Goal: Task Accomplishment & Management: Use online tool/utility

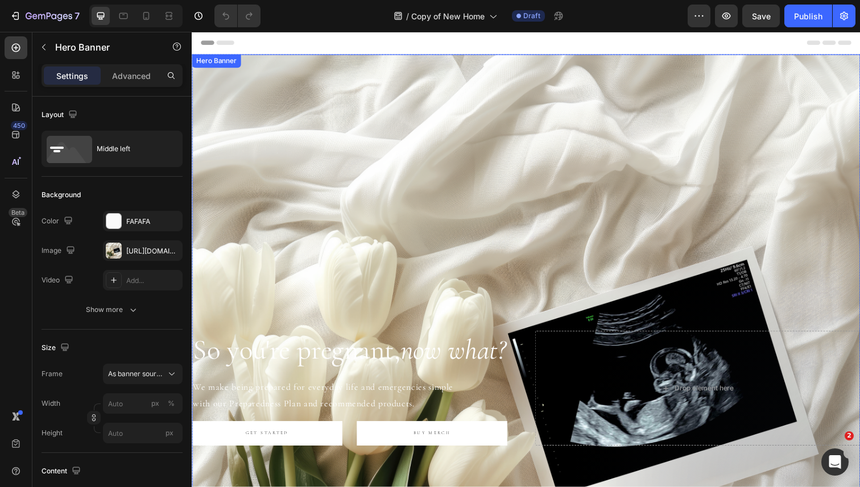
click at [455, 158] on div "Background Image" at bounding box center [533, 396] width 682 height 682
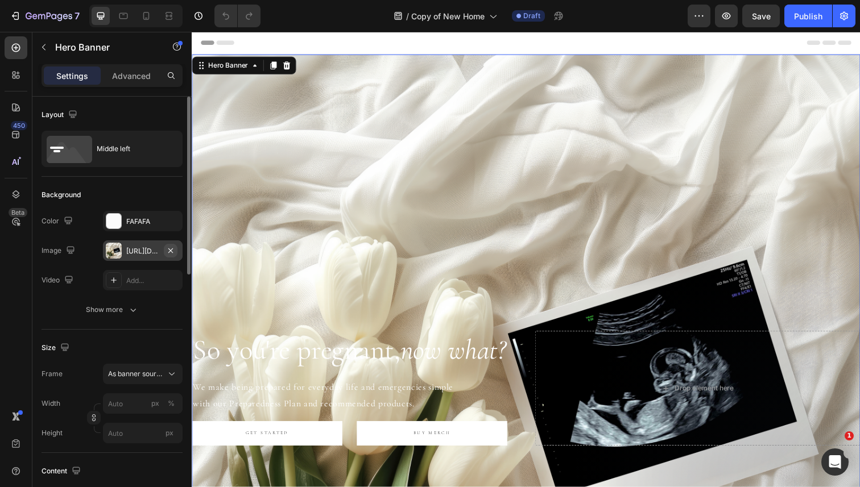
click at [168, 248] on icon "button" at bounding box center [170, 250] width 5 height 5
type input "100"
type input "Auto"
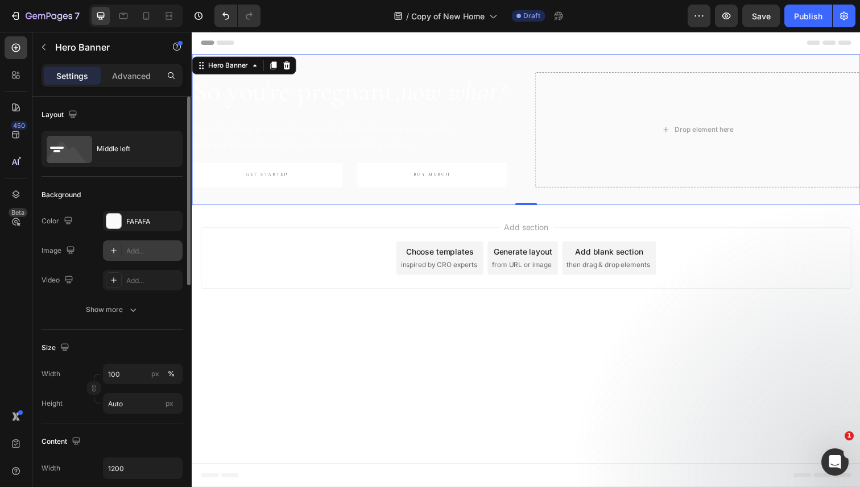
click at [126, 248] on div "Add..." at bounding box center [152, 251] width 53 height 10
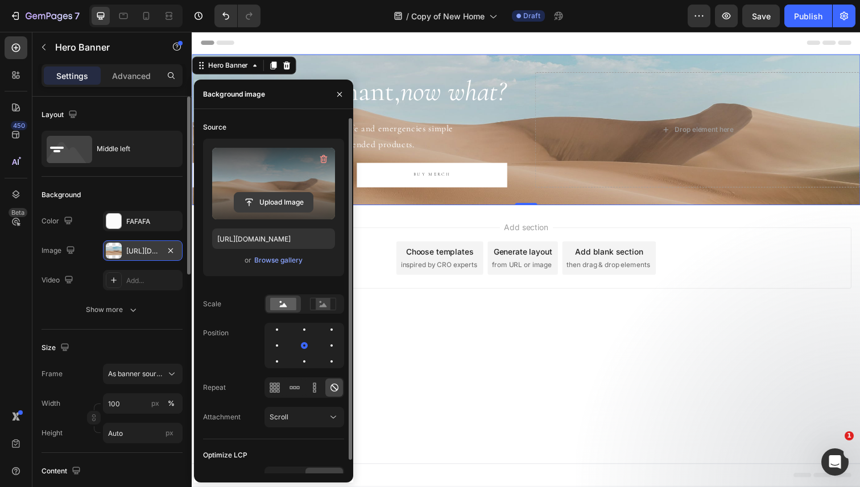
click at [263, 202] on input "file" at bounding box center [273, 202] width 78 height 19
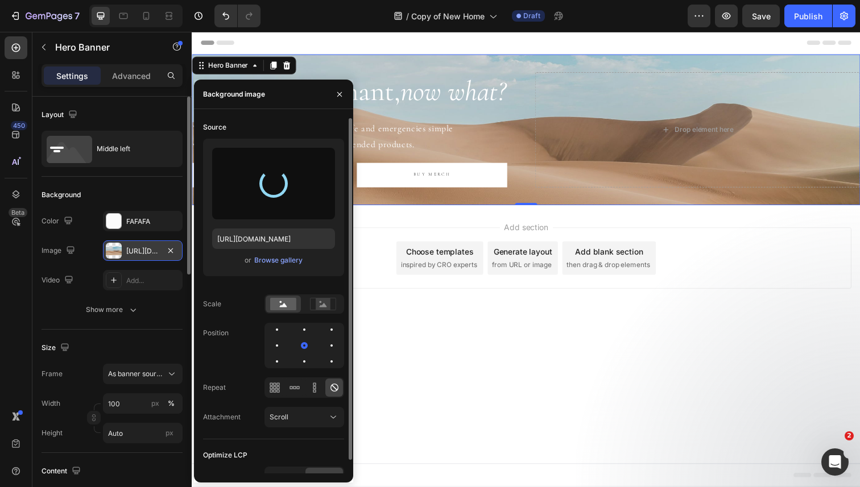
type input "https://cdn.shopify.com/s/files/1/0568/4477/9629/files/gempages_492971291091928…"
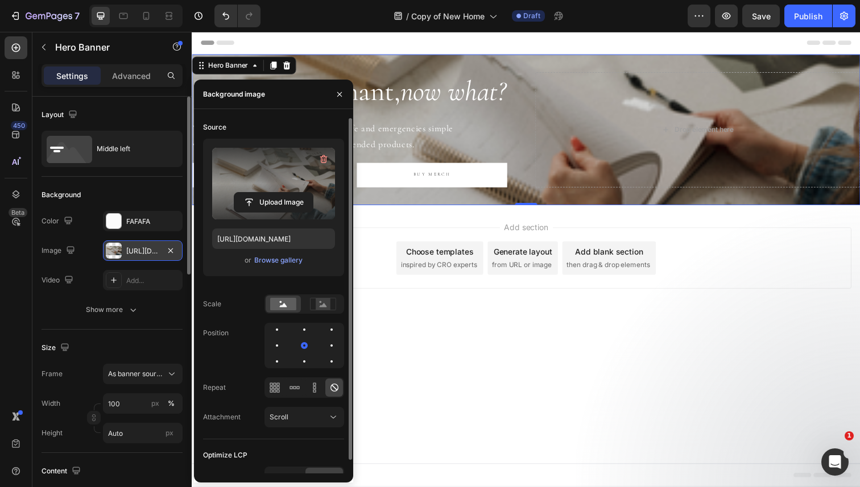
scroll to position [14, 0]
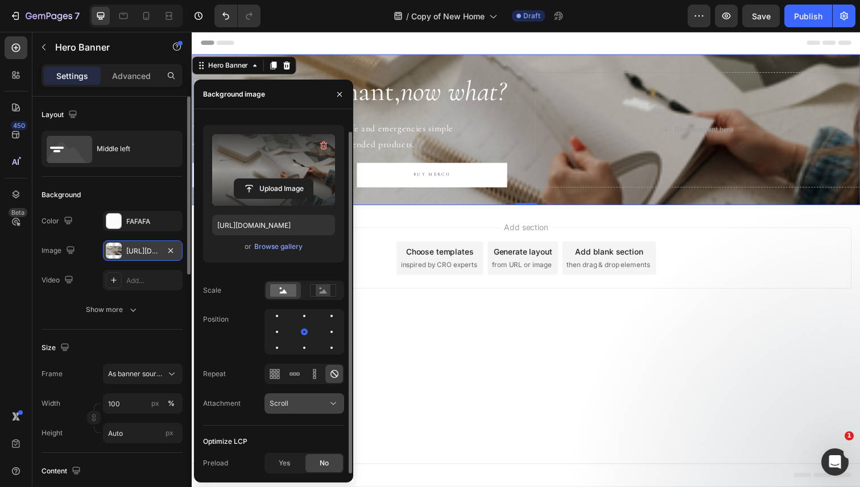
click at [290, 403] on div "Scroll" at bounding box center [299, 404] width 58 height 10
click at [290, 404] on div "Scroll" at bounding box center [299, 404] width 58 height 10
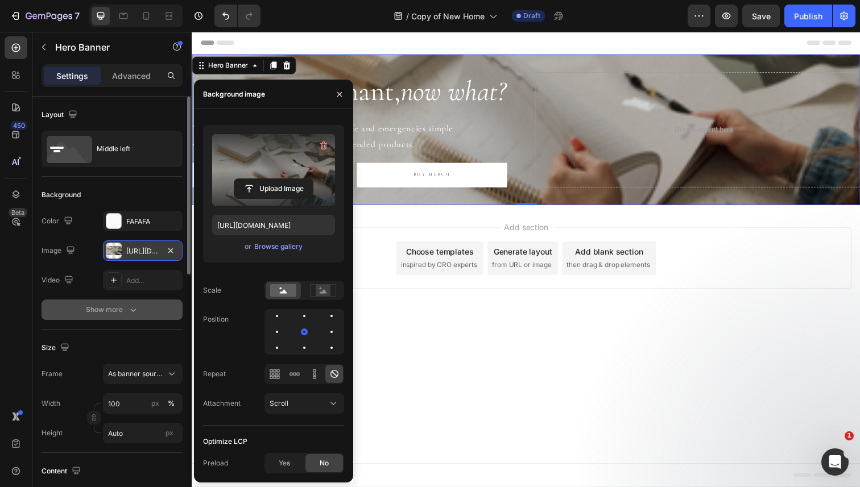
click at [122, 313] on div "Show more" at bounding box center [112, 309] width 53 height 11
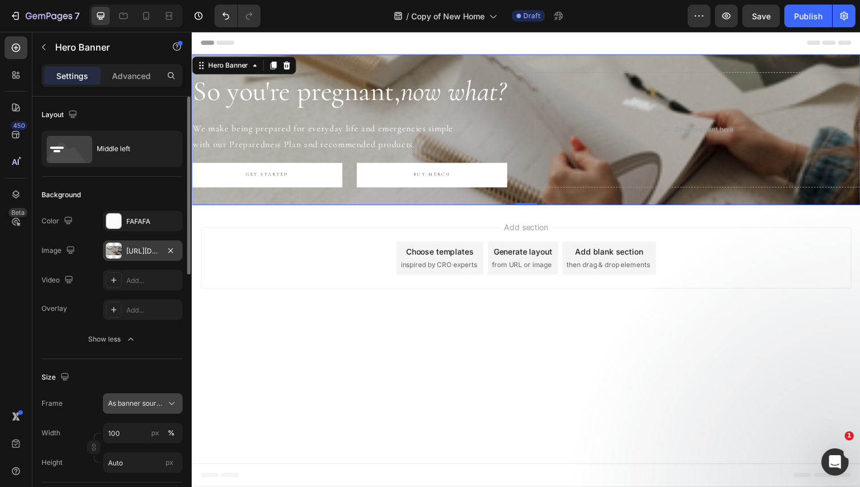
click at [127, 401] on span "As banner source" at bounding box center [136, 404] width 56 height 10
click at [68, 372] on icon "button" at bounding box center [64, 376] width 11 height 11
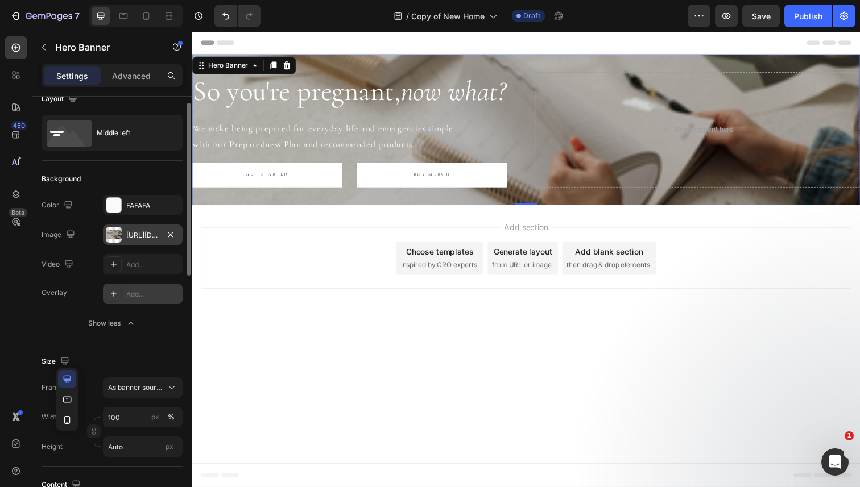
click at [106, 300] on div at bounding box center [114, 294] width 16 height 16
click at [71, 303] on div "Overlay 121212" at bounding box center [112, 294] width 141 height 20
click at [148, 234] on div "https://cdn.shopify.com/s/files/1/0568/4477/9629/files/gempages_492971291091928…" at bounding box center [142, 235] width 33 height 10
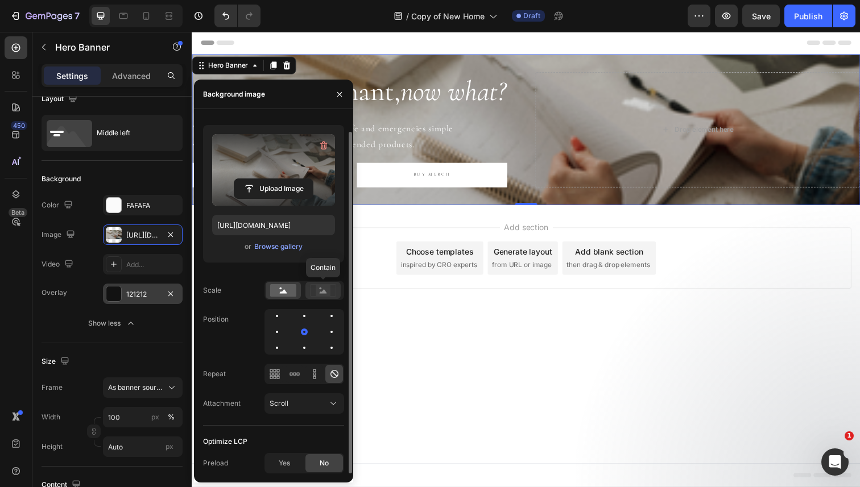
click at [316, 290] on rect at bounding box center [323, 290] width 15 height 11
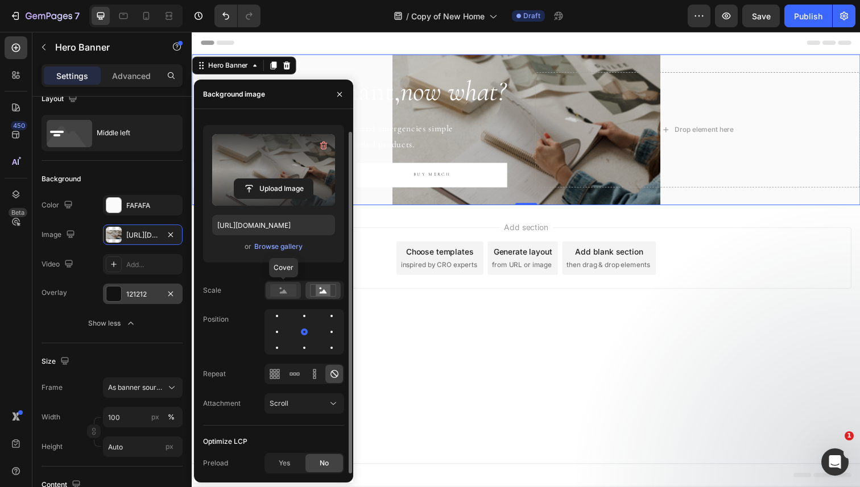
click at [278, 290] on rect at bounding box center [283, 290] width 26 height 13
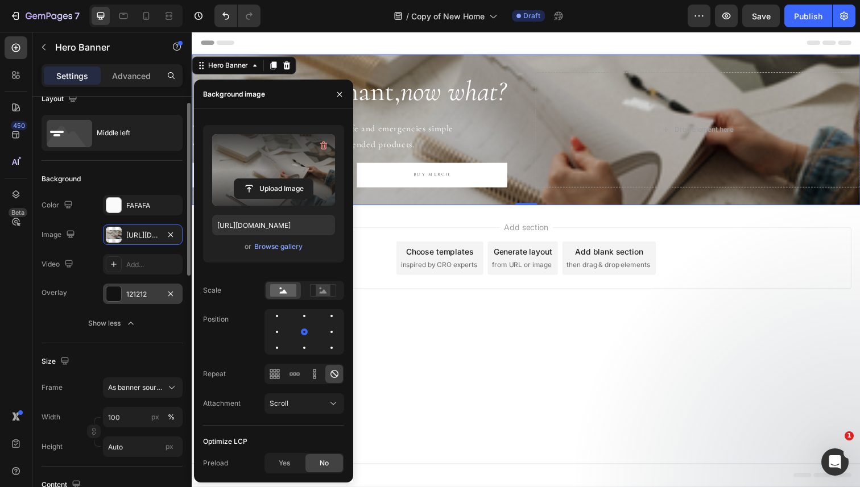
click at [163, 353] on div "Size" at bounding box center [112, 362] width 141 height 18
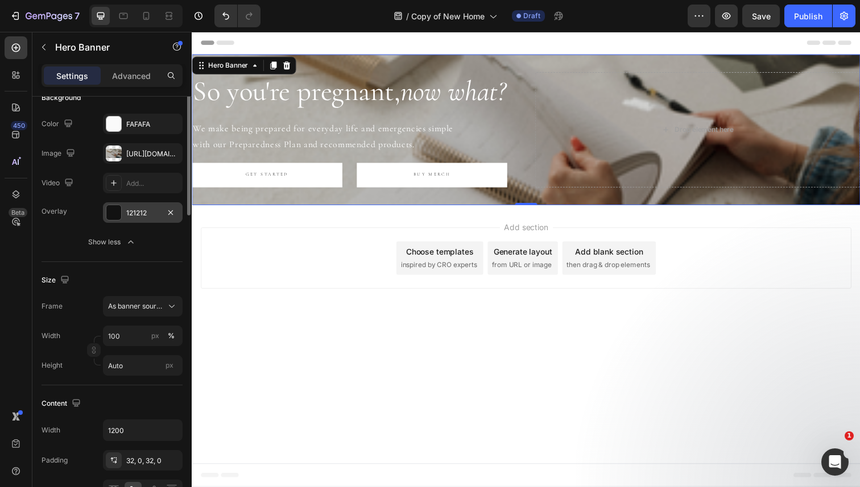
scroll to position [144, 0]
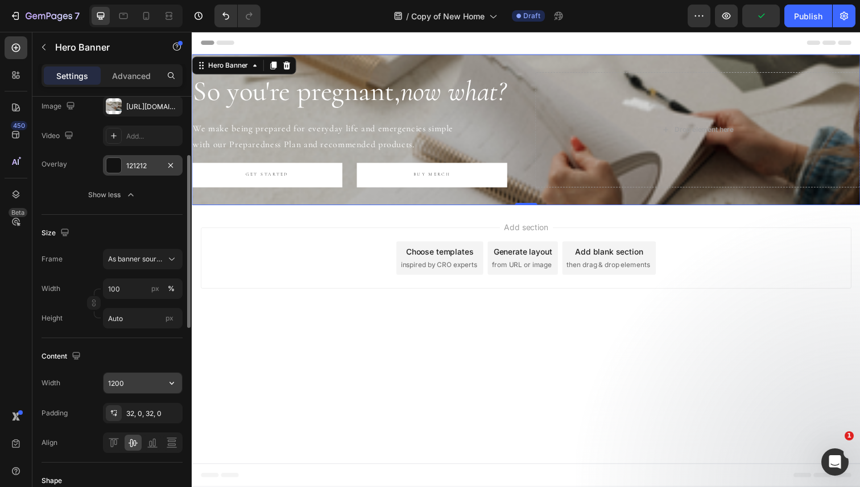
click at [130, 382] on input "1200" at bounding box center [143, 383] width 78 height 20
click at [171, 384] on icon "button" at bounding box center [171, 383] width 5 height 3
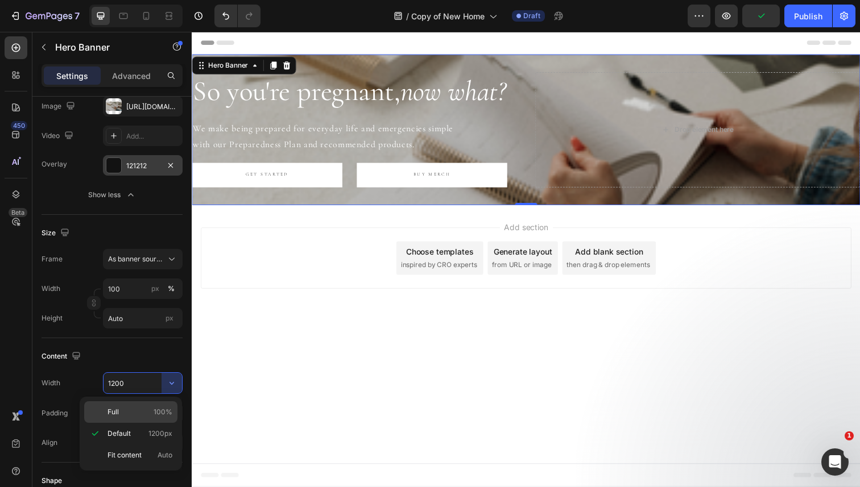
click at [146, 409] on p "Full 100%" at bounding box center [139, 412] width 65 height 10
type input "100%"
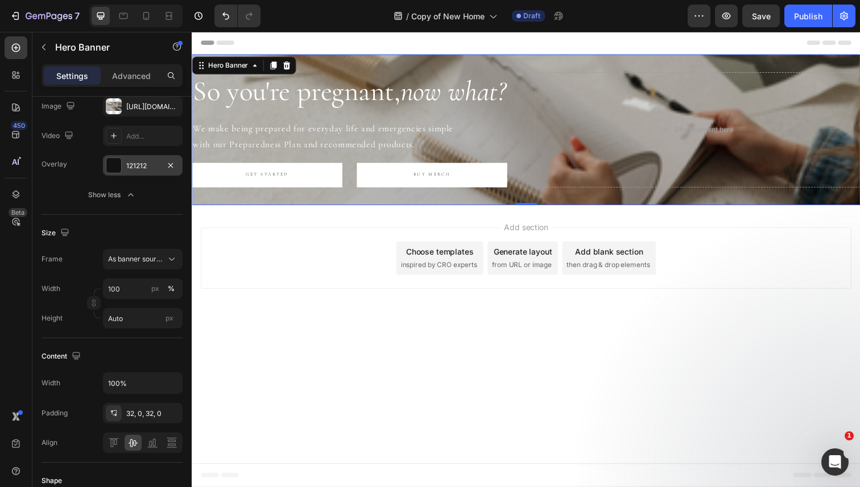
click at [286, 206] on div "So you're pregnant, now what? Heading We make being prepared for everyday life …" at bounding box center [533, 132] width 682 height 154
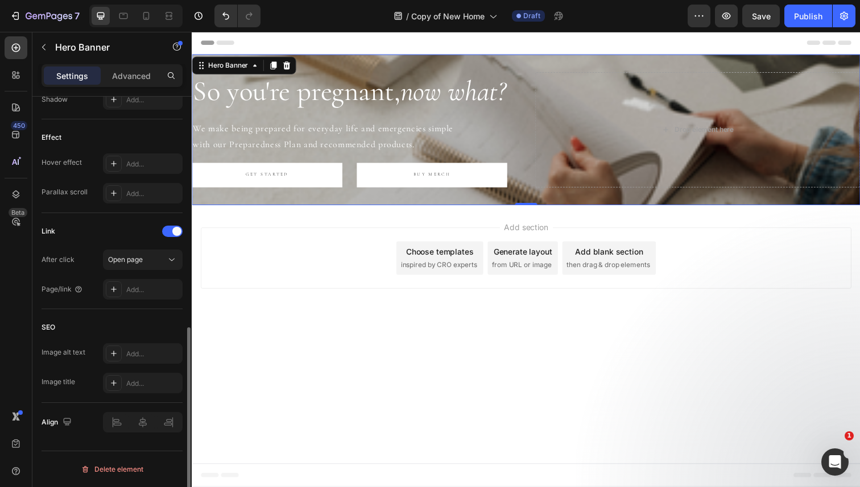
scroll to position [0, 0]
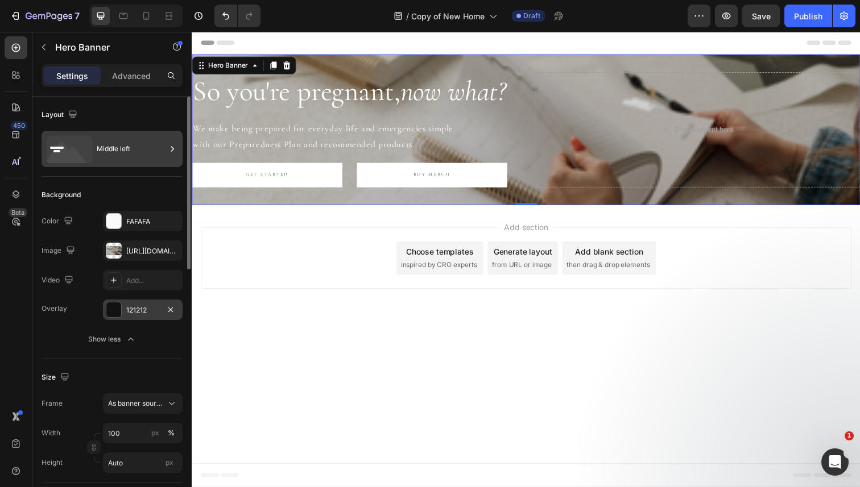
click at [122, 148] on div "Middle left" at bounding box center [131, 149] width 69 height 26
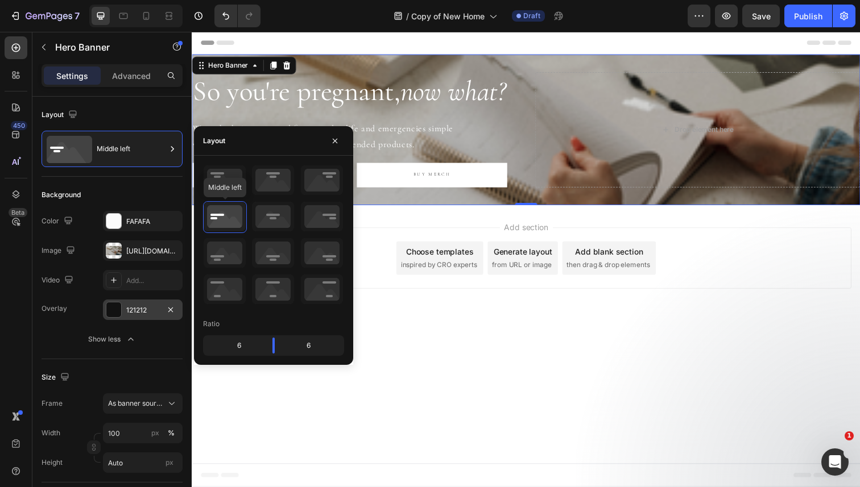
click at [217, 220] on icon at bounding box center [225, 217] width 42 height 30
click at [224, 67] on div "Hero Banner" at bounding box center [228, 66] width 45 height 10
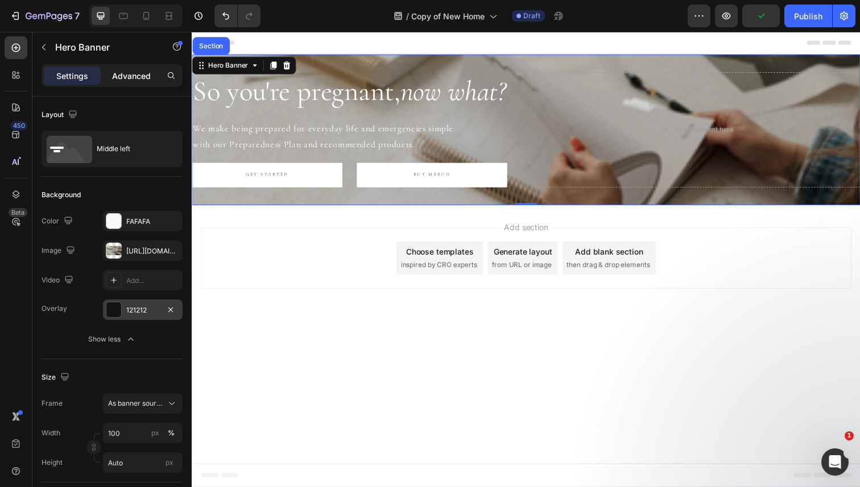
click at [127, 77] on p "Advanced" at bounding box center [131, 76] width 39 height 12
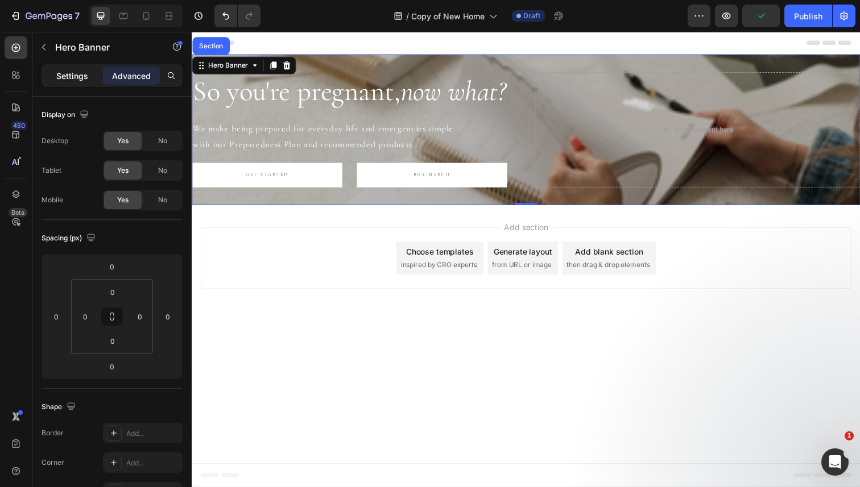
click at [74, 72] on p "Settings" at bounding box center [72, 76] width 32 height 12
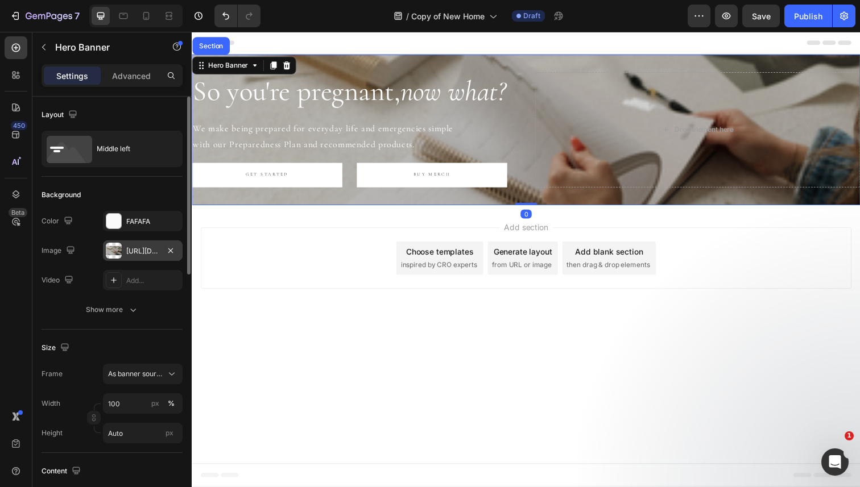
click at [144, 255] on div "https://cdn.shopify.com/s/files/1/0568/4477/9629/files/gempages_492971291091928…" at bounding box center [142, 251] width 33 height 10
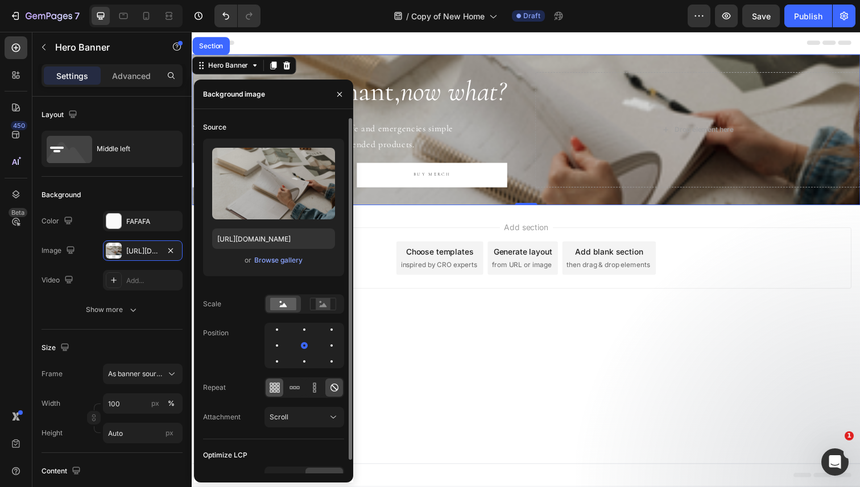
scroll to position [14, 0]
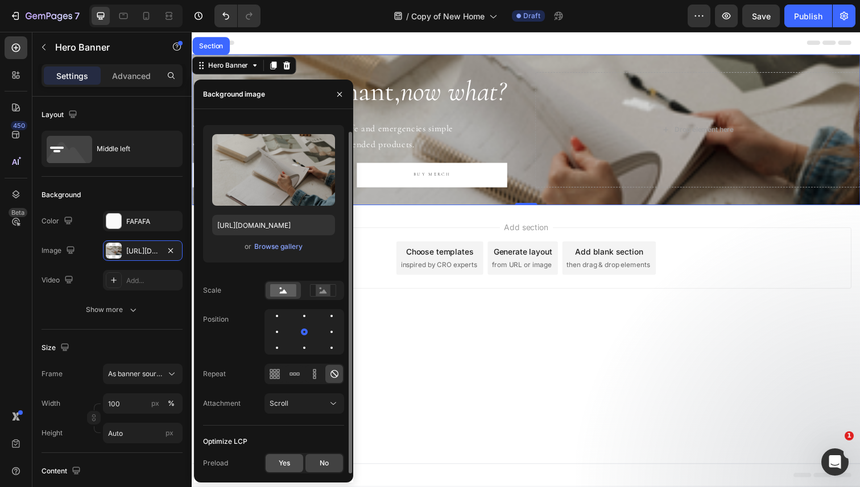
click at [281, 458] on div "Yes" at bounding box center [285, 463] width 38 height 18
click at [324, 468] on span "No" at bounding box center [324, 463] width 9 height 10
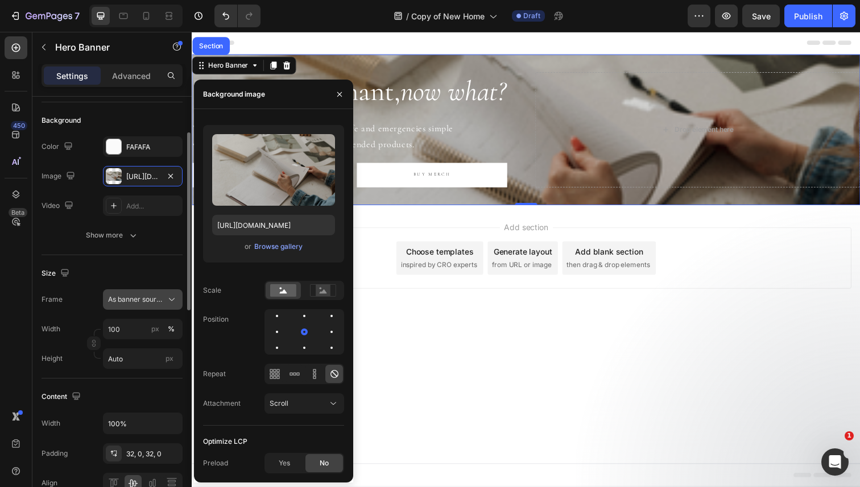
scroll to position [78, 0]
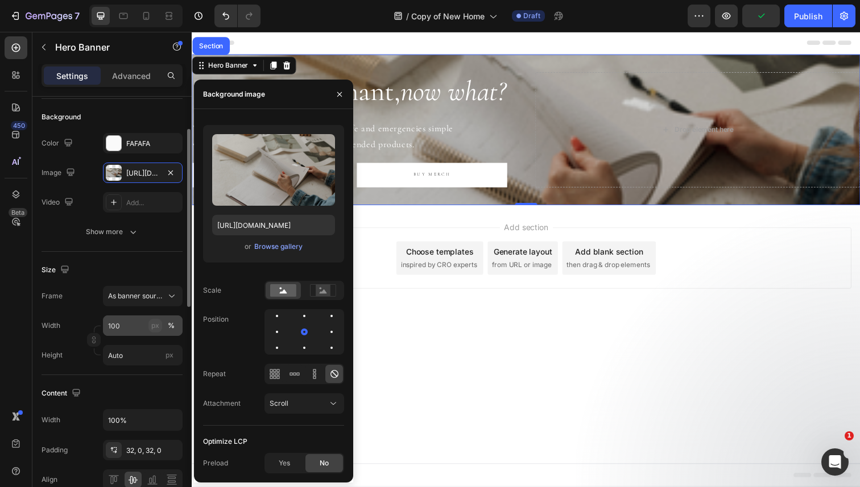
click at [159, 325] on div "px" at bounding box center [155, 326] width 8 height 10
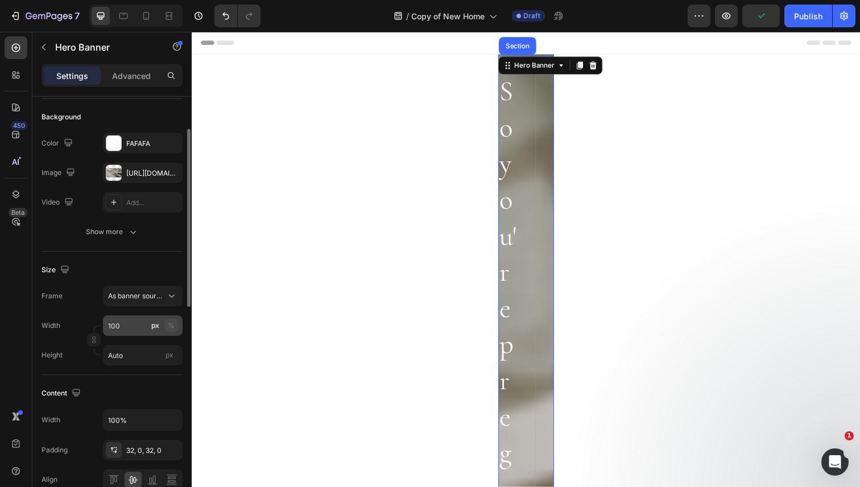
click at [175, 325] on button "%" at bounding box center [171, 326] width 14 height 14
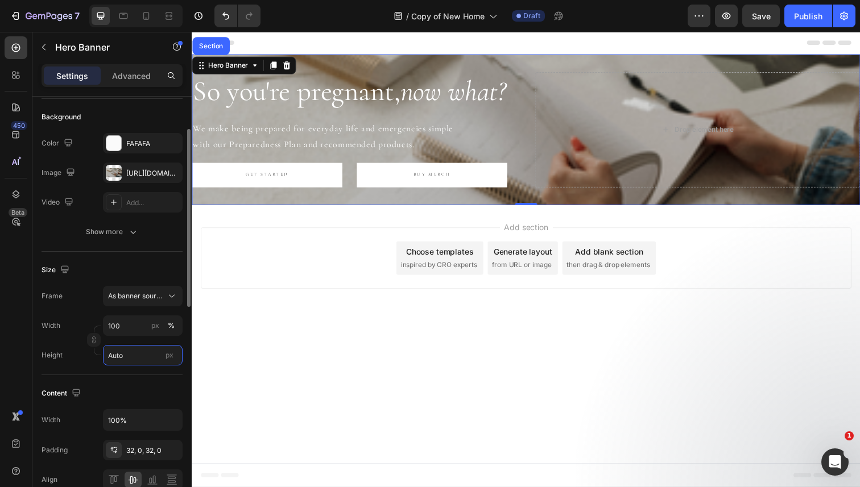
click at [143, 356] on input "Auto" at bounding box center [143, 355] width 80 height 20
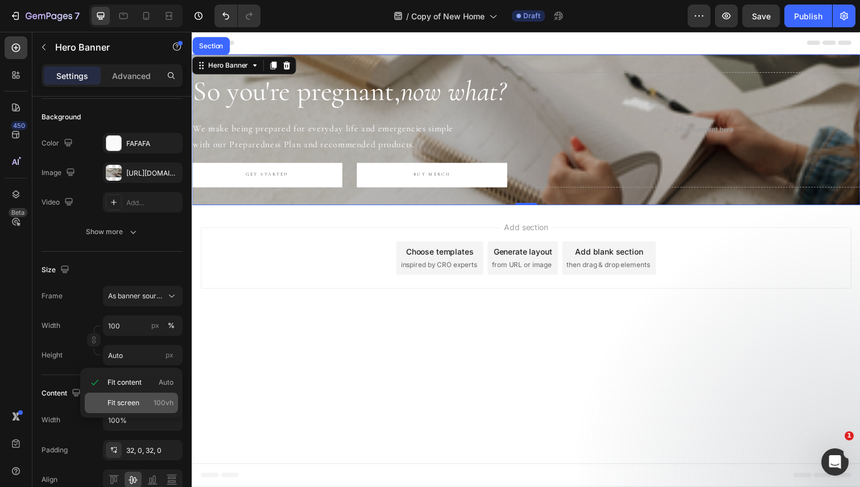
click at [140, 402] on p "Fit screen 100vh" at bounding box center [140, 403] width 66 height 10
type input "100 vh"
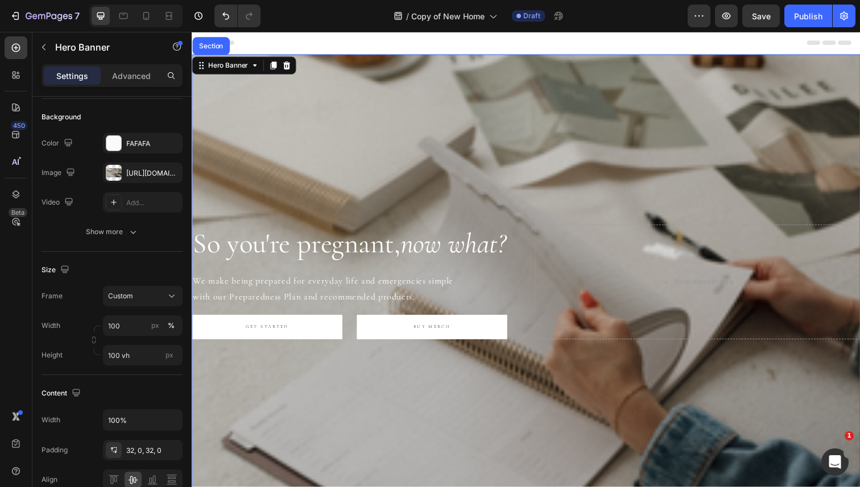
scroll to position [160, 0]
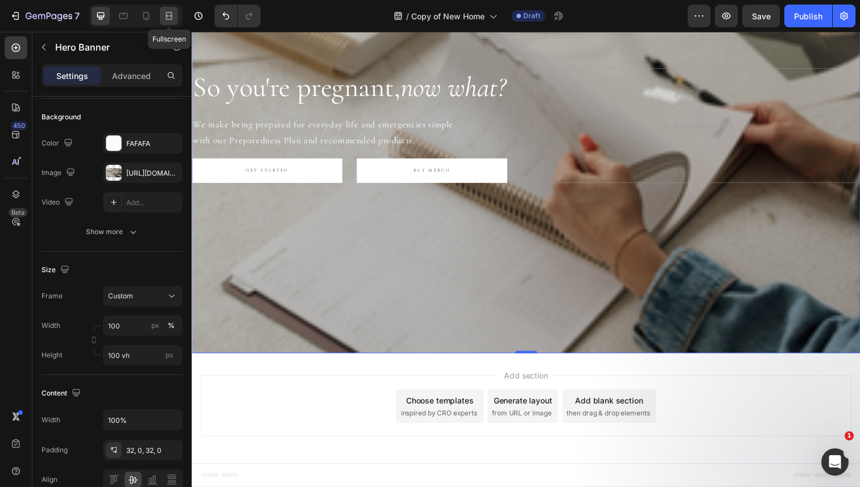
click at [175, 13] on icon at bounding box center [168, 15] width 11 height 11
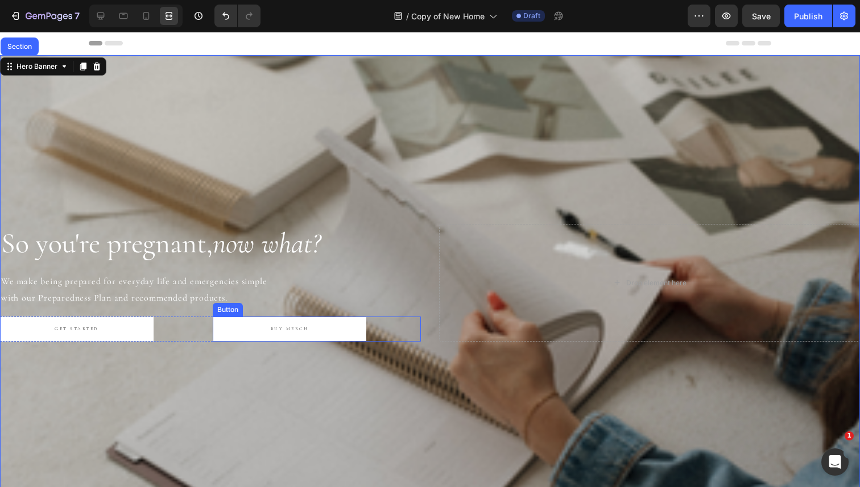
click at [243, 329] on link "BUY MERCH" at bounding box center [290, 329] width 154 height 25
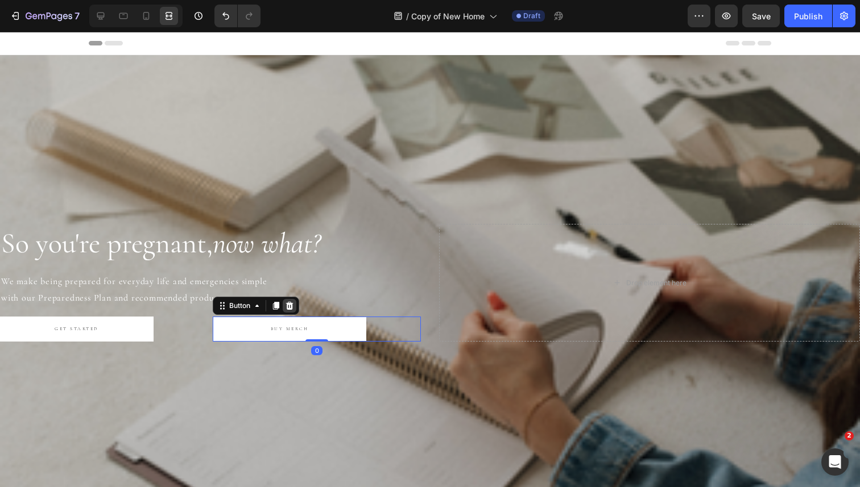
click at [289, 307] on icon at bounding box center [289, 306] width 7 height 8
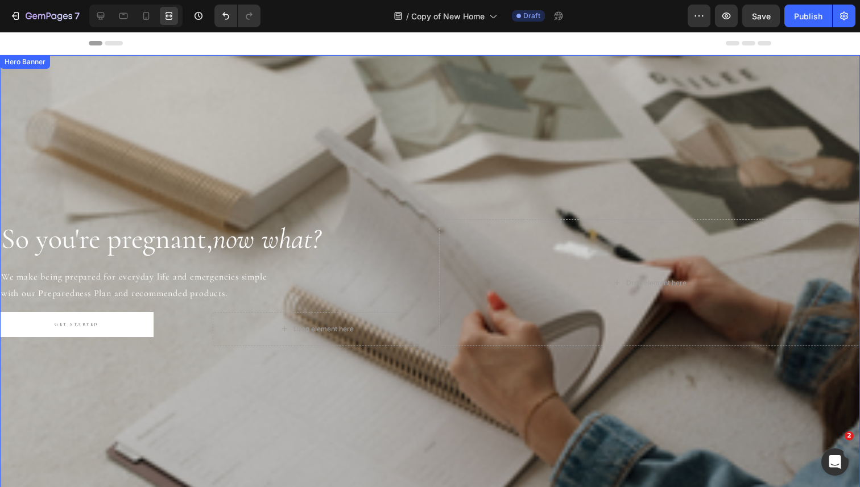
click at [430, 235] on div "So you're pregnant, now what? Heading We make being prepared for everyday life …" at bounding box center [430, 282] width 860 height 163
click at [96, 17] on icon at bounding box center [100, 15] width 11 height 11
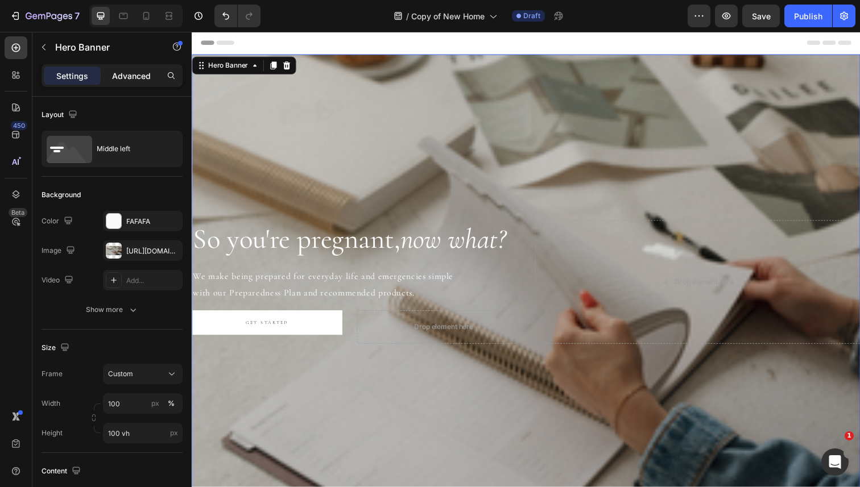
click at [125, 73] on p "Advanced" at bounding box center [131, 76] width 39 height 12
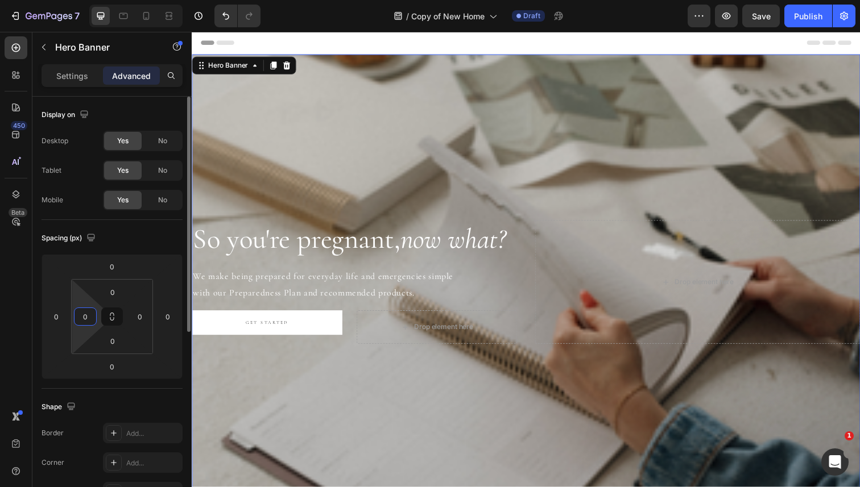
click at [77, 313] on input "0" at bounding box center [85, 316] width 17 height 17
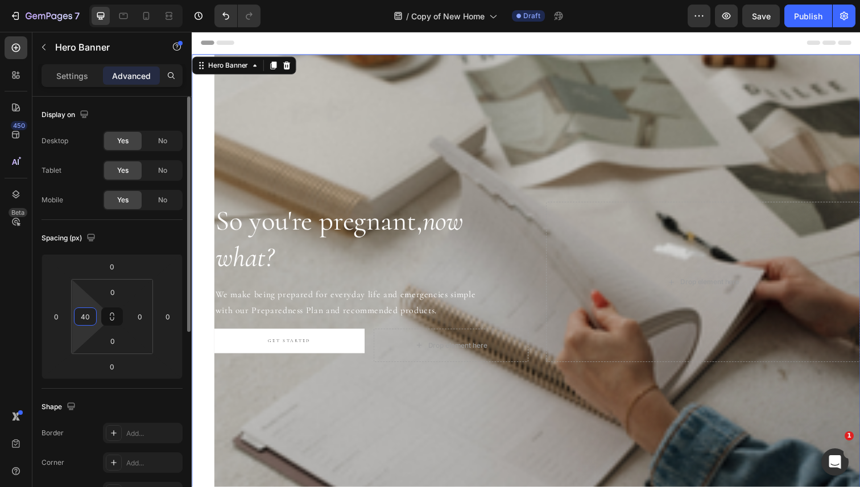
type input "0"
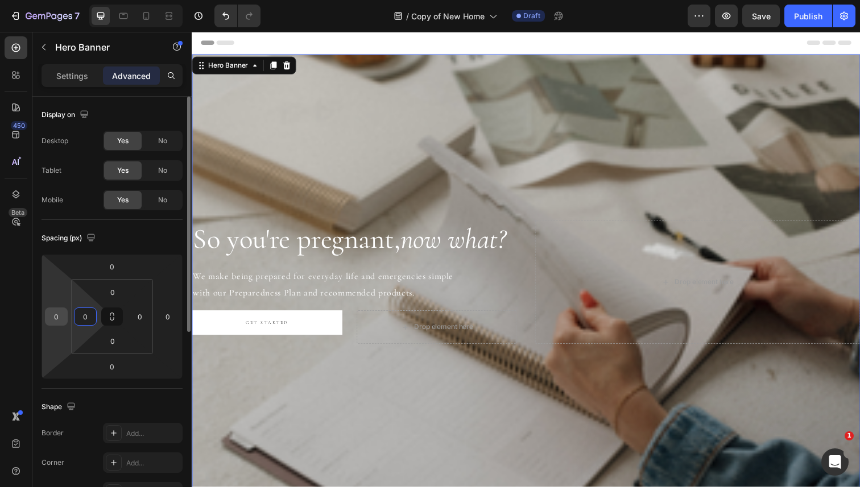
click at [56, 320] on input "0" at bounding box center [56, 316] width 17 height 17
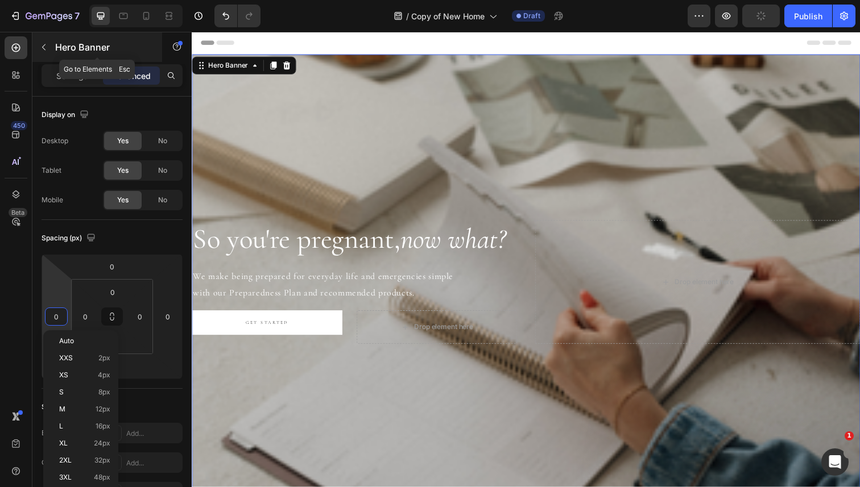
click at [42, 53] on button "button" at bounding box center [44, 47] width 18 height 18
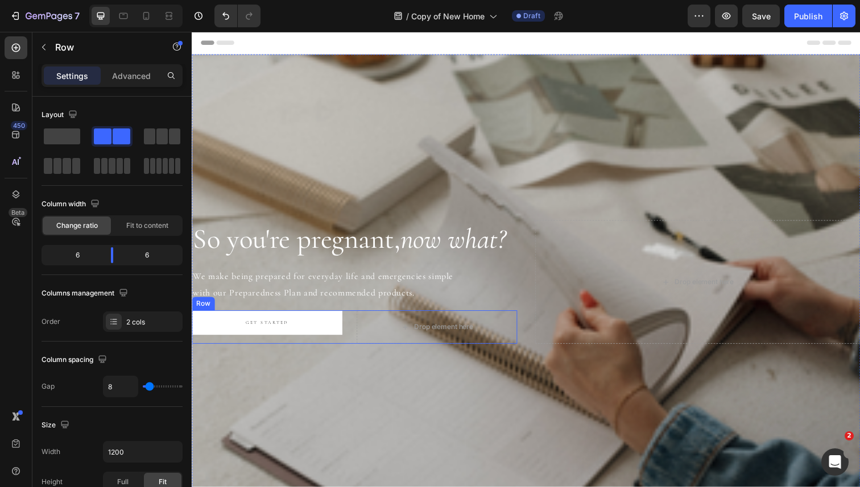
click at [358, 329] on div "GET STARTED Button Drop element here Row" at bounding box center [358, 334] width 332 height 34
click at [358, 225] on h2 "So you're pregnant, now what?" at bounding box center [358, 244] width 332 height 39
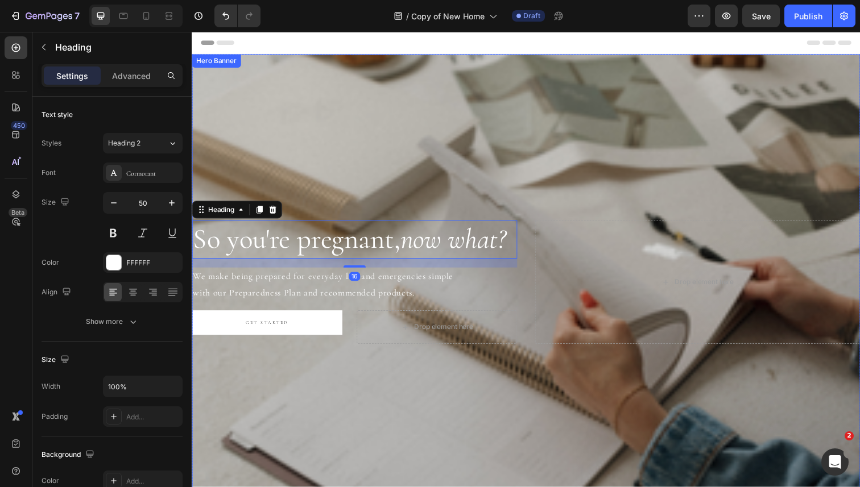
click at [532, 246] on div "So you're pregnant, now what? Heading 16 We make being prepared for everyday li…" at bounding box center [533, 287] width 682 height 163
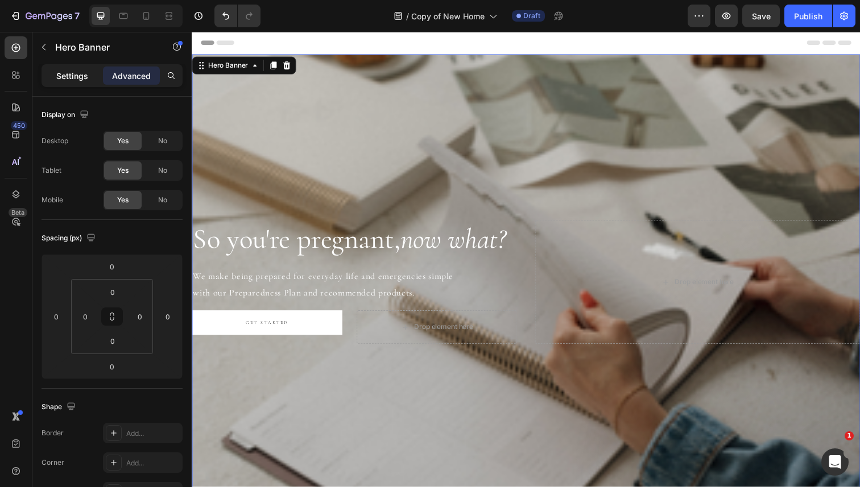
click at [66, 78] on p "Settings" at bounding box center [72, 76] width 32 height 12
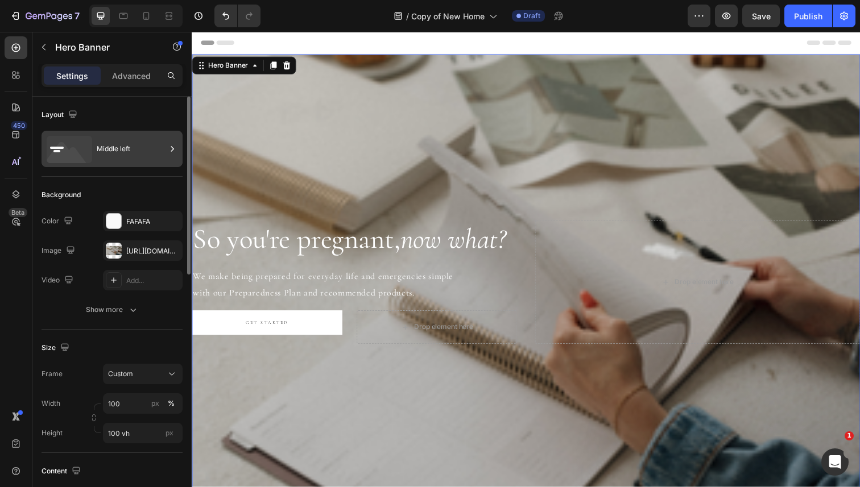
click at [76, 152] on icon at bounding box center [67, 155] width 41 height 27
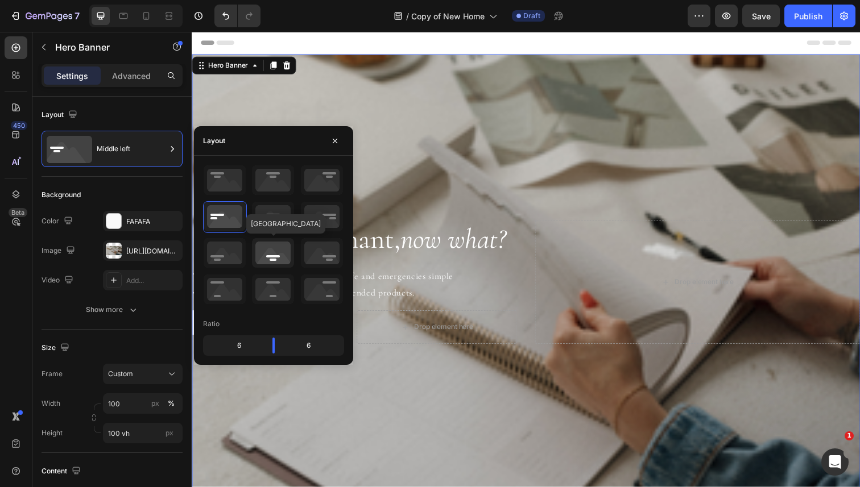
click at [264, 248] on icon at bounding box center [273, 253] width 42 height 30
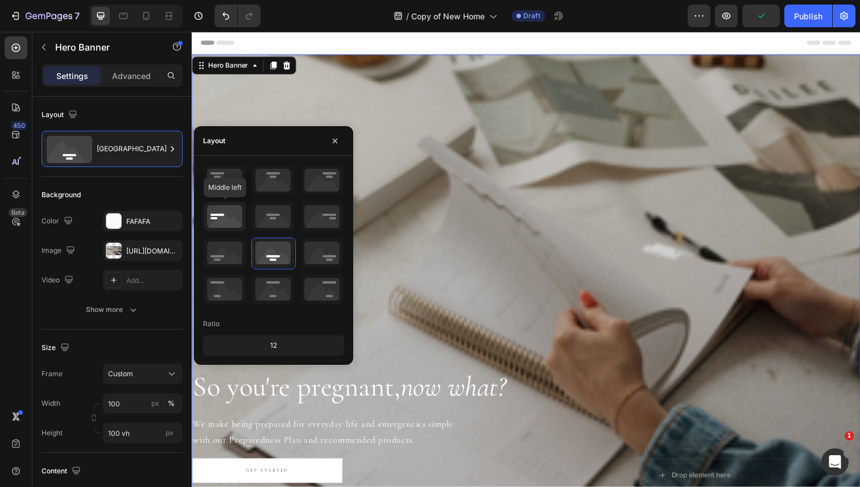
click at [233, 217] on icon at bounding box center [225, 217] width 42 height 30
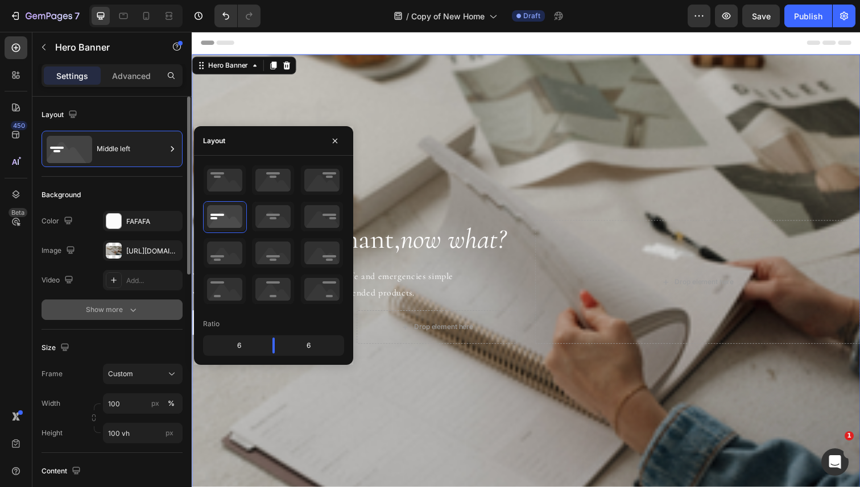
click at [102, 313] on div "Show more" at bounding box center [112, 309] width 53 height 11
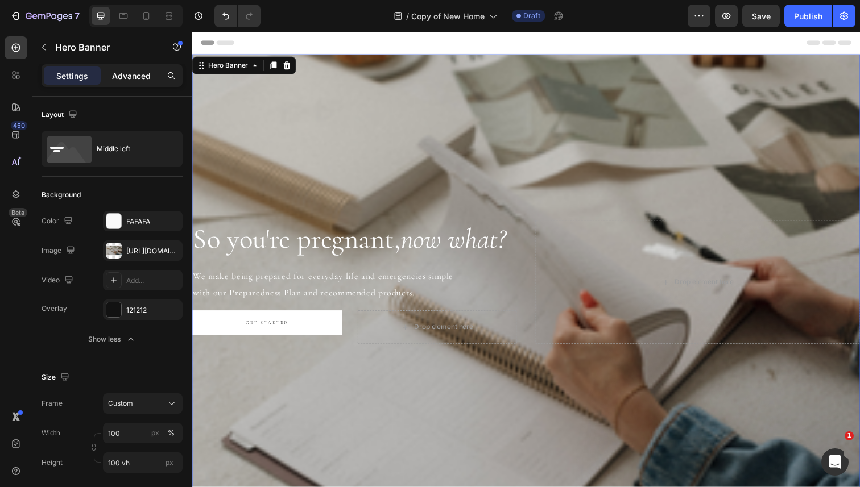
click at [131, 82] on div "Advanced" at bounding box center [131, 76] width 57 height 18
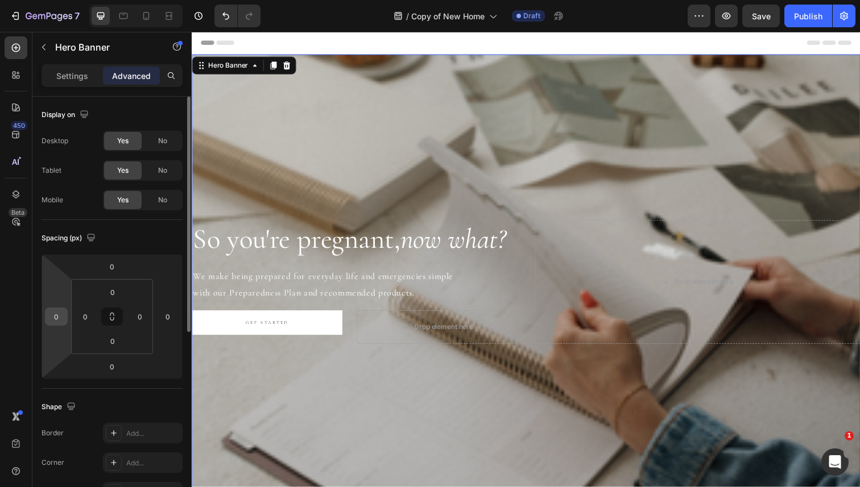
click at [58, 309] on input "0" at bounding box center [56, 316] width 17 height 17
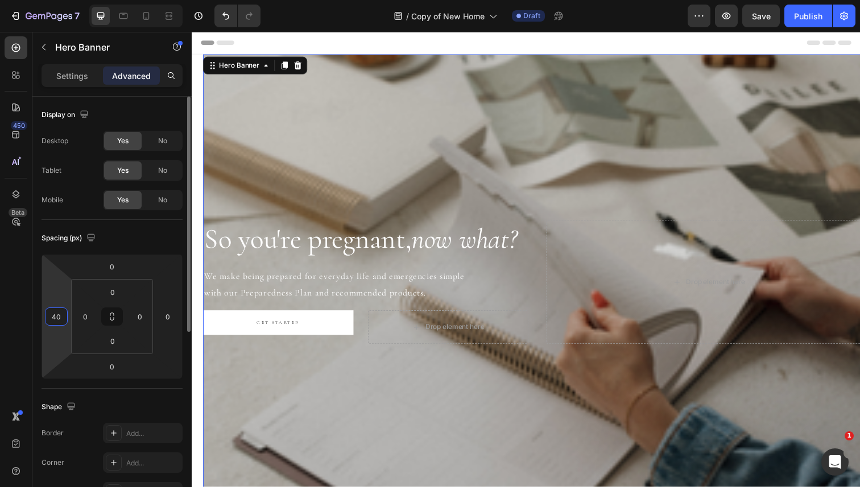
type input "0"
click at [92, 319] on input "0" at bounding box center [85, 316] width 17 height 17
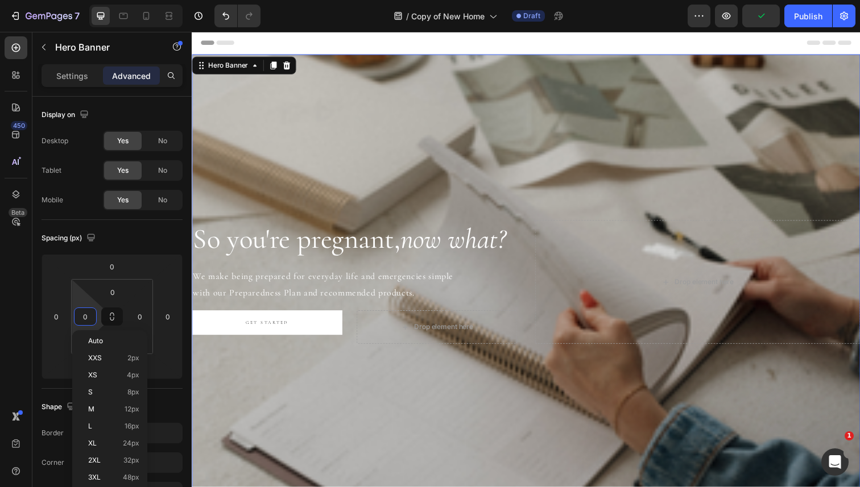
click at [535, 251] on div "So you're pregnant, now what? Heading We make being prepared for everyday life …" at bounding box center [533, 287] width 682 height 163
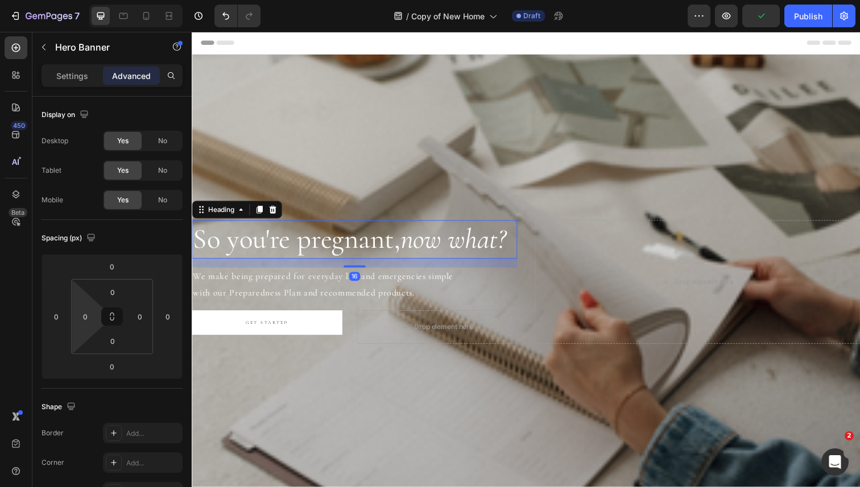
click at [483, 245] on icon "now what?" at bounding box center [458, 244] width 108 height 34
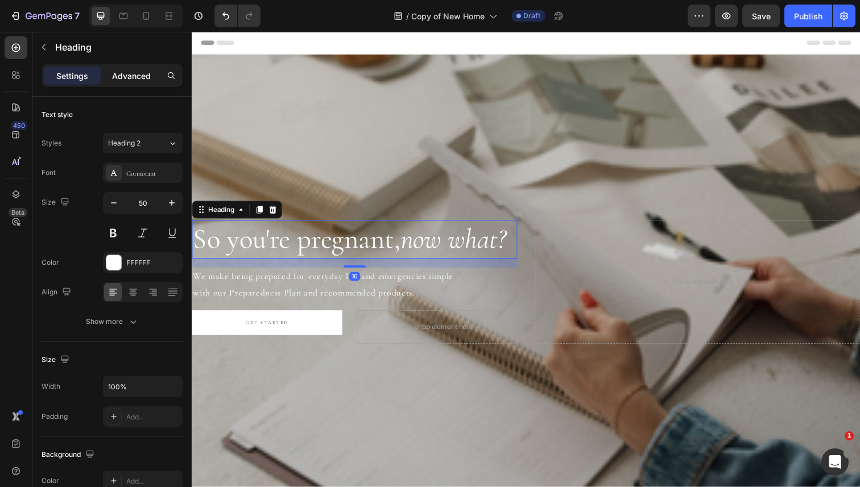
click at [133, 75] on p "Advanced" at bounding box center [131, 76] width 39 height 12
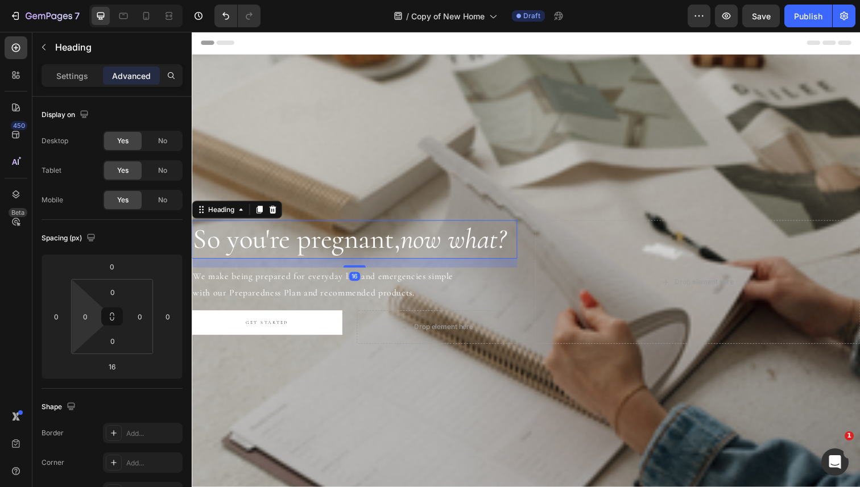
click at [75, 0] on html "7 Version history / Copy of New Home Draft Preview Save Publish 450 Beta Sectio…" at bounding box center [430, 0] width 860 height 0
type input "40"
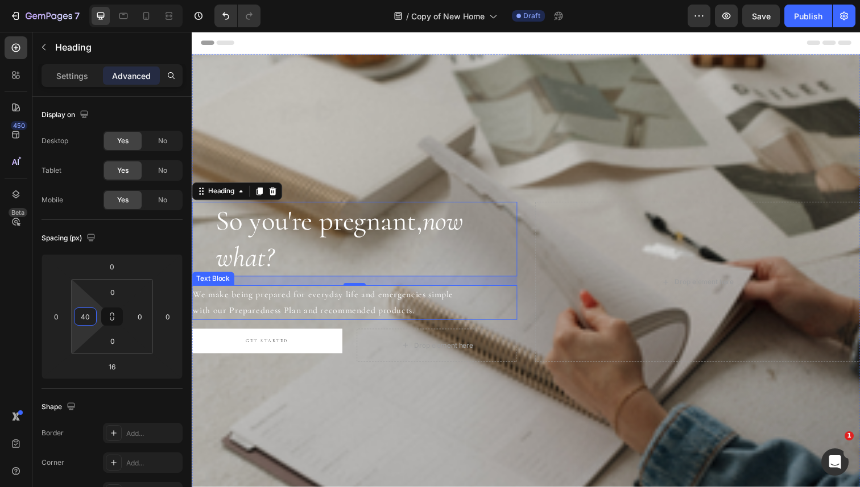
click at [233, 297] on p "We make being prepared for everyday life and emergencies simple with our Prepar…" at bounding box center [358, 308] width 330 height 33
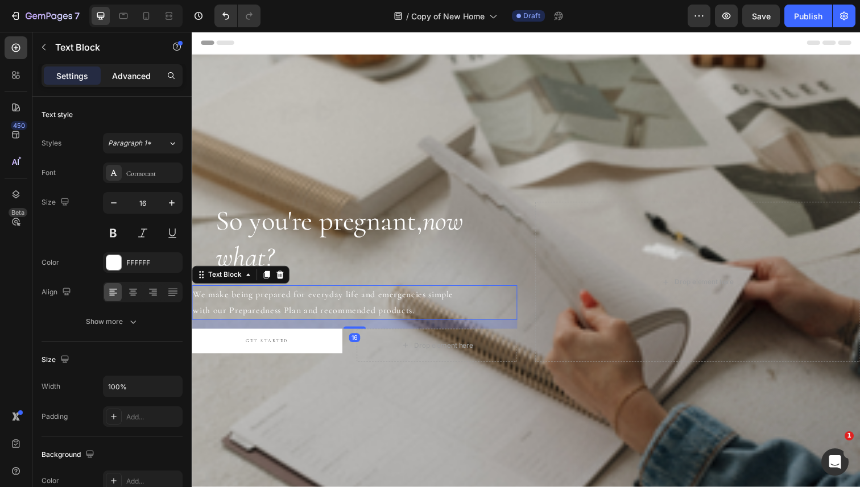
click at [134, 77] on p "Advanced" at bounding box center [131, 76] width 39 height 12
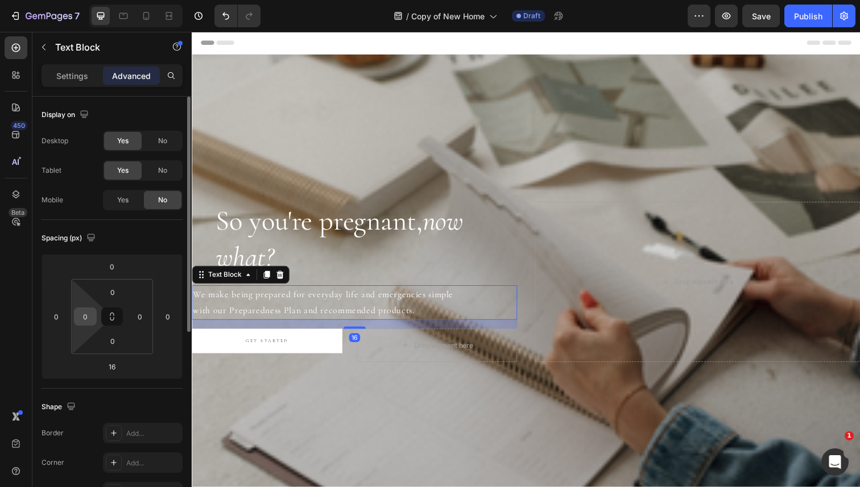
click at [84, 311] on input "0" at bounding box center [85, 316] width 17 height 17
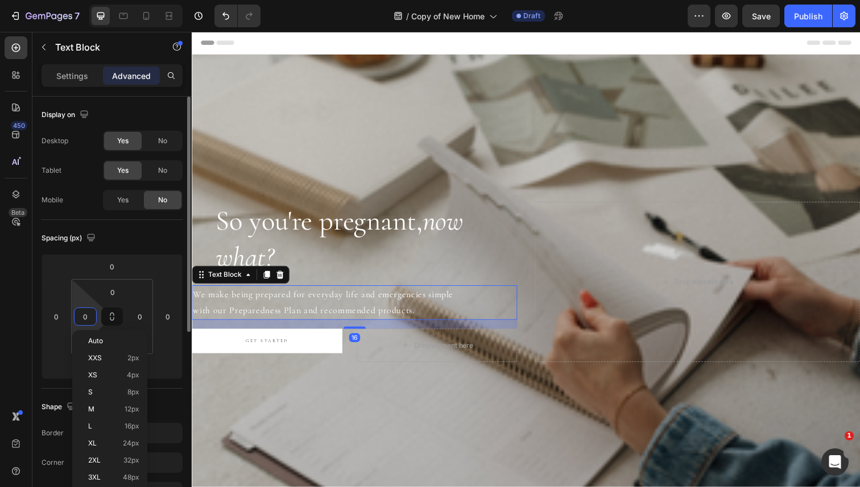
type input "40"
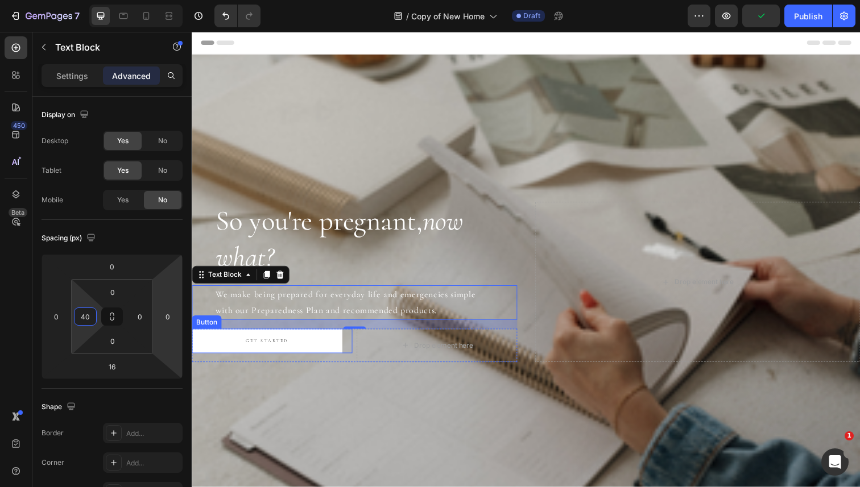
click at [351, 356] on div "GET STARTED Button" at bounding box center [274, 348] width 164 height 25
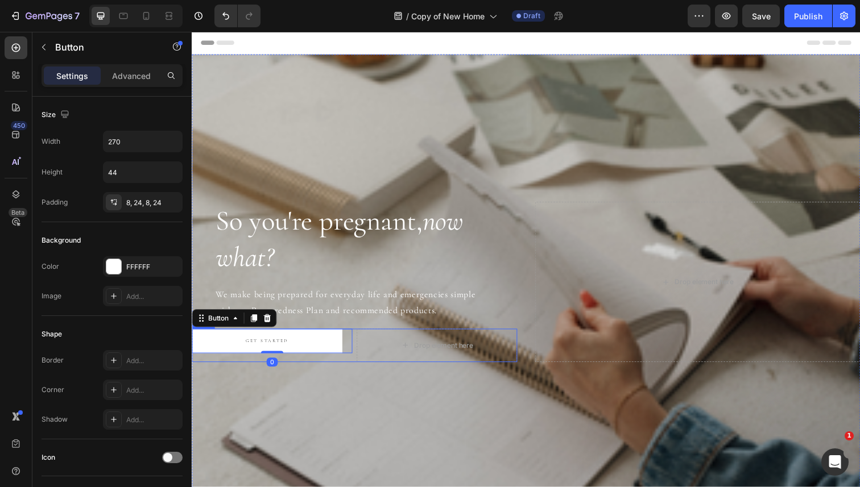
click at [358, 354] on div "GET STARTED Button 0 Drop element here Row" at bounding box center [358, 353] width 332 height 34
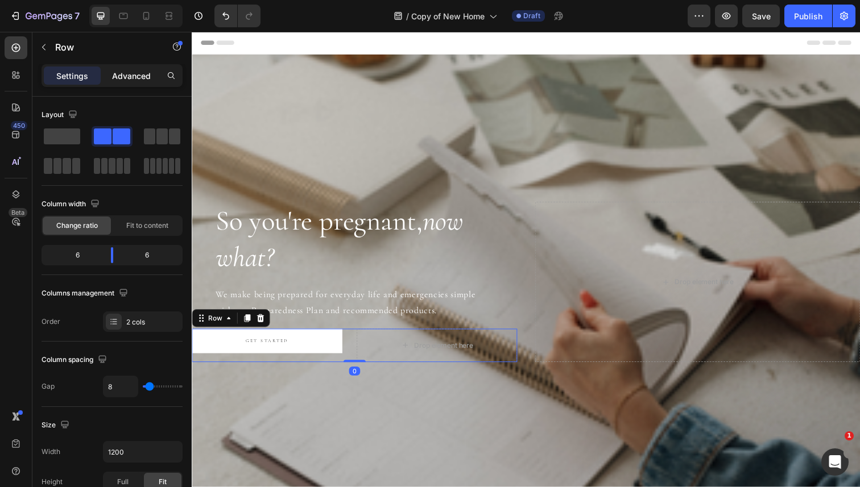
click at [136, 79] on p "Advanced" at bounding box center [131, 76] width 39 height 12
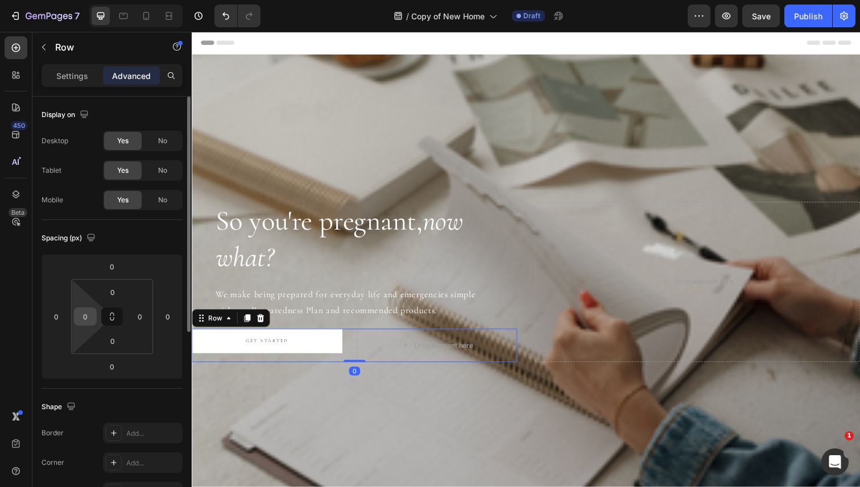
click at [82, 313] on input "0" at bounding box center [85, 316] width 17 height 17
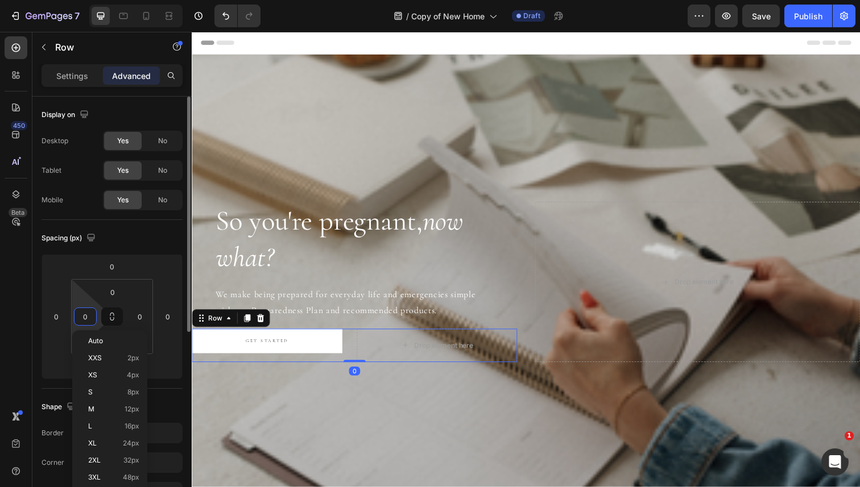
type input "40"
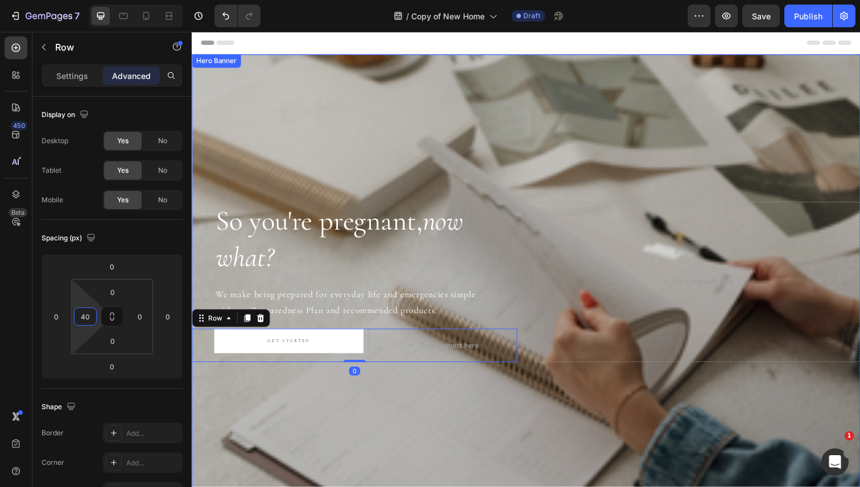
click at [343, 127] on div "Overlay" at bounding box center [533, 287] width 682 height 465
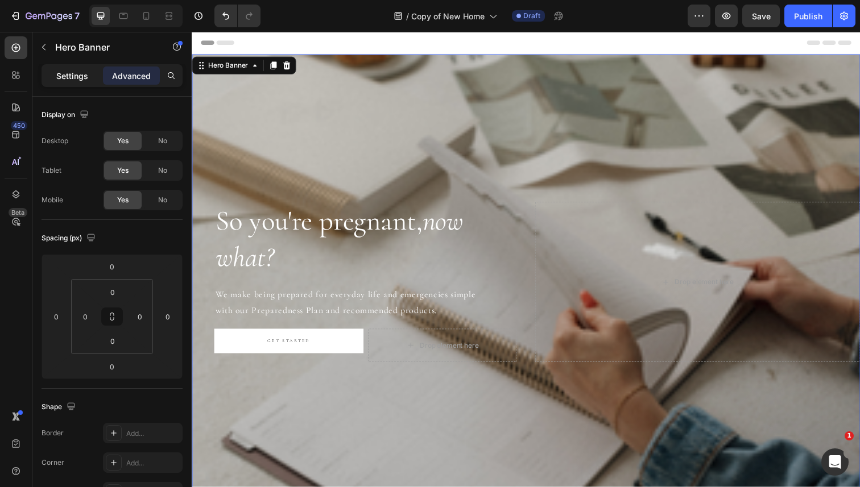
click at [73, 77] on p "Settings" at bounding box center [72, 76] width 32 height 12
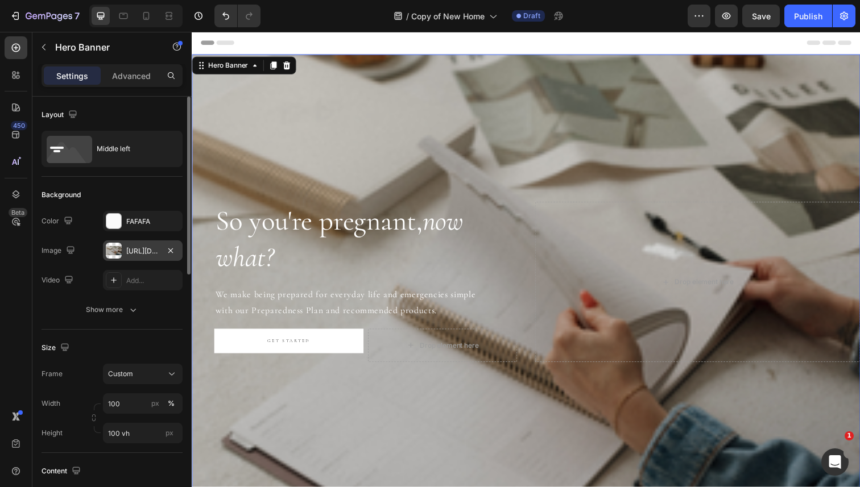
click at [140, 253] on div "https://cdn.shopify.com/s/files/1/0568/4477/9629/files/gempages_492971291091928…" at bounding box center [142, 251] width 33 height 10
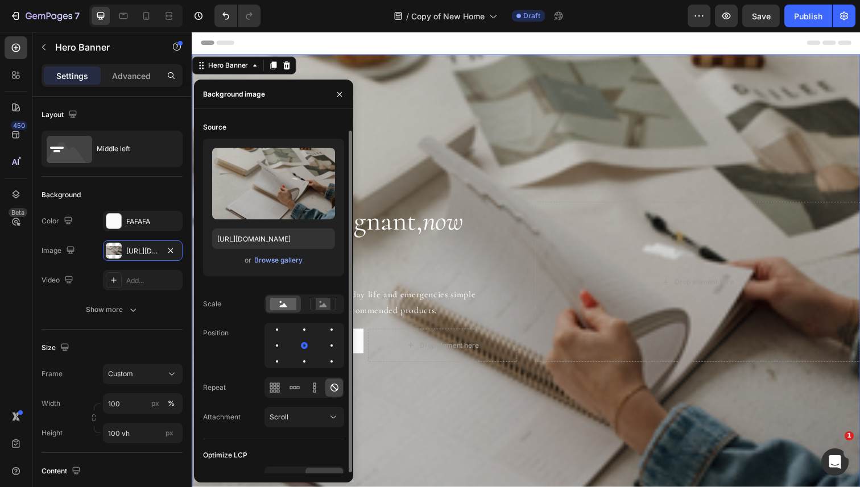
scroll to position [14, 0]
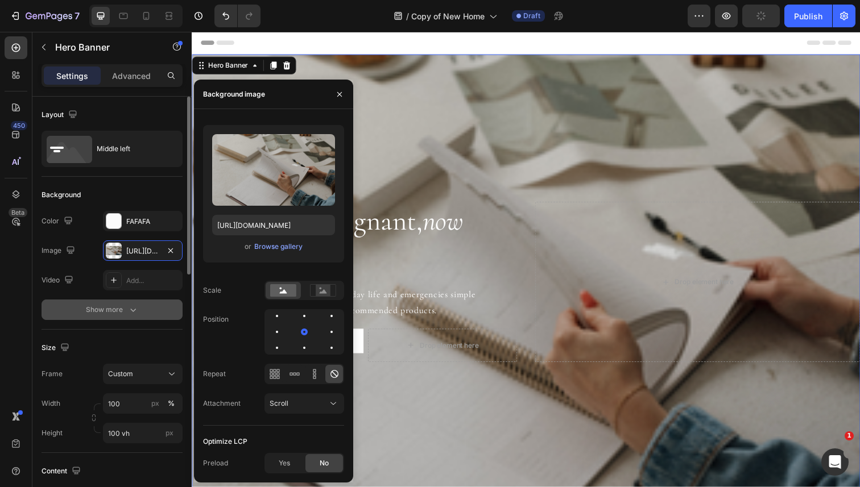
click at [107, 313] on div "Show more" at bounding box center [112, 309] width 53 height 11
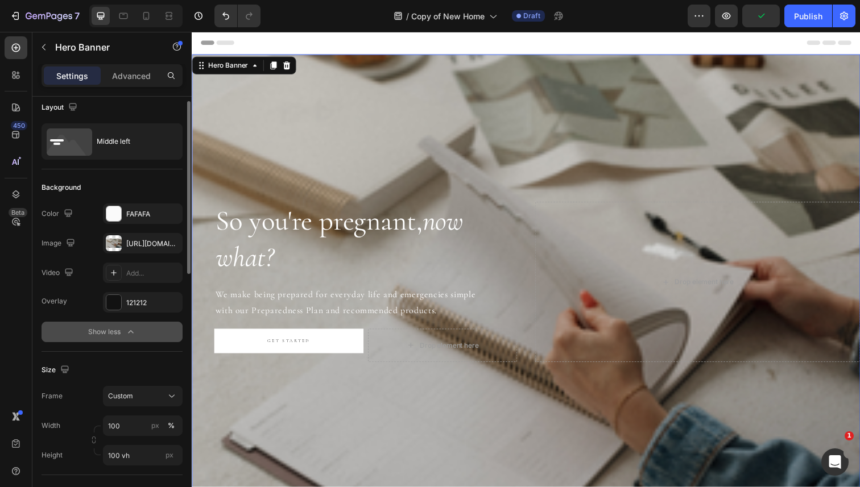
scroll to position [9, 0]
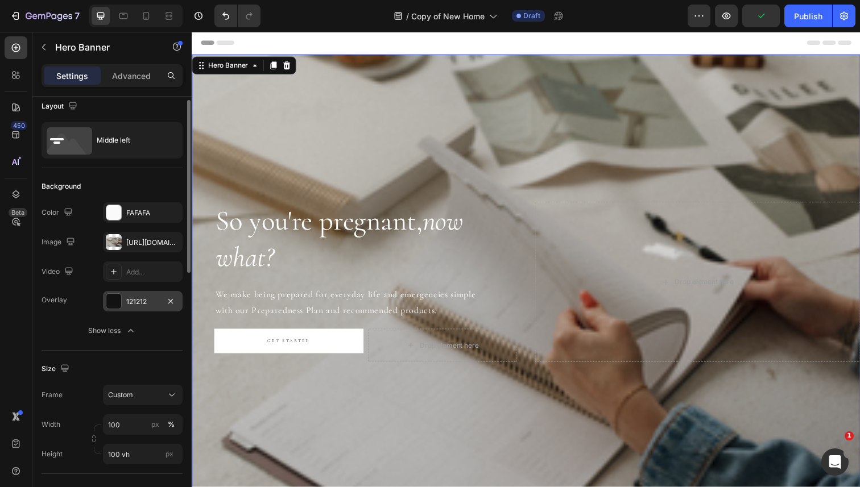
click at [134, 302] on div "121212" at bounding box center [142, 302] width 33 height 10
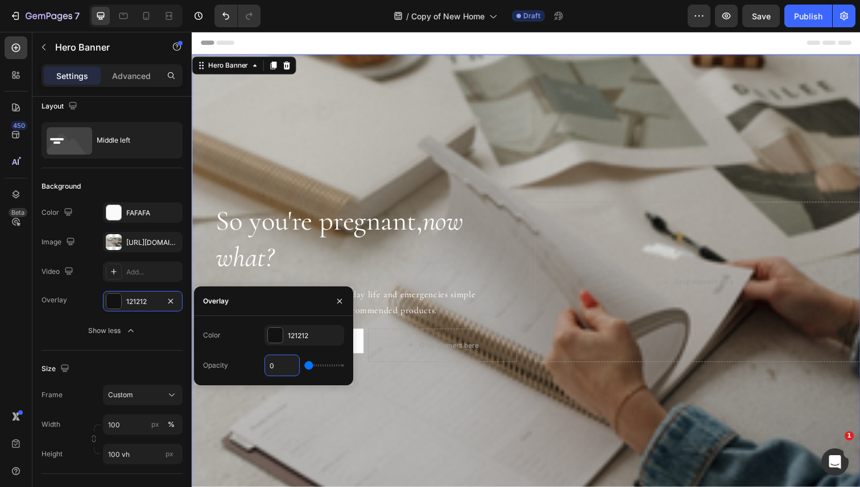
click at [279, 366] on input "0" at bounding box center [282, 365] width 34 height 20
type input "80"
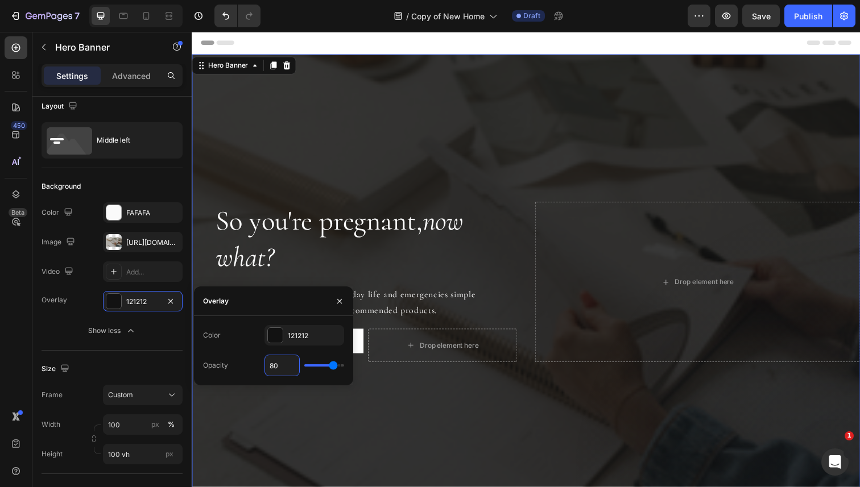
type input "0"
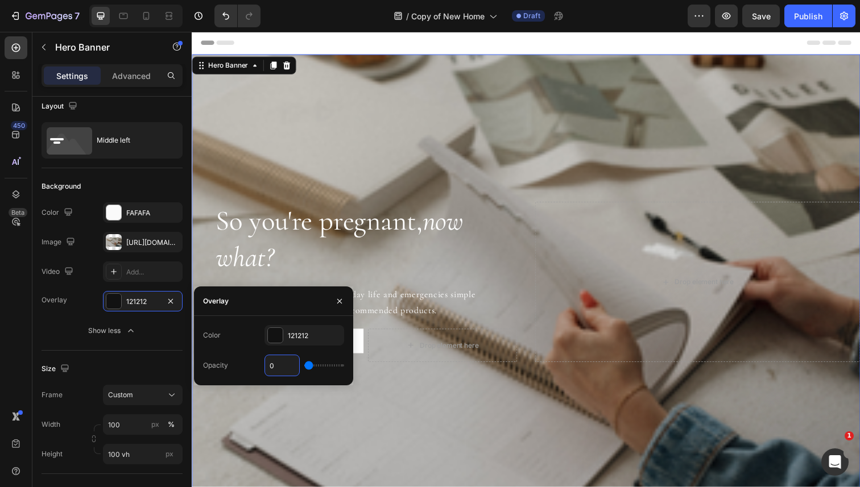
type input "60"
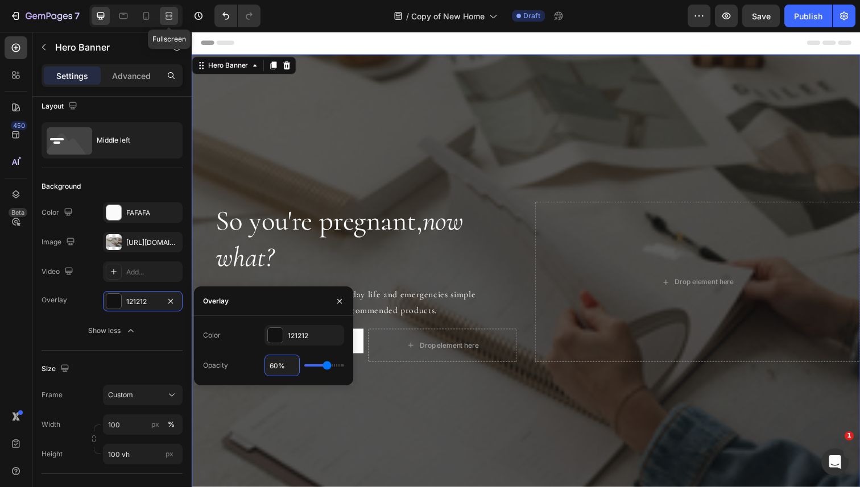
click at [169, 18] on icon at bounding box center [168, 15] width 11 height 11
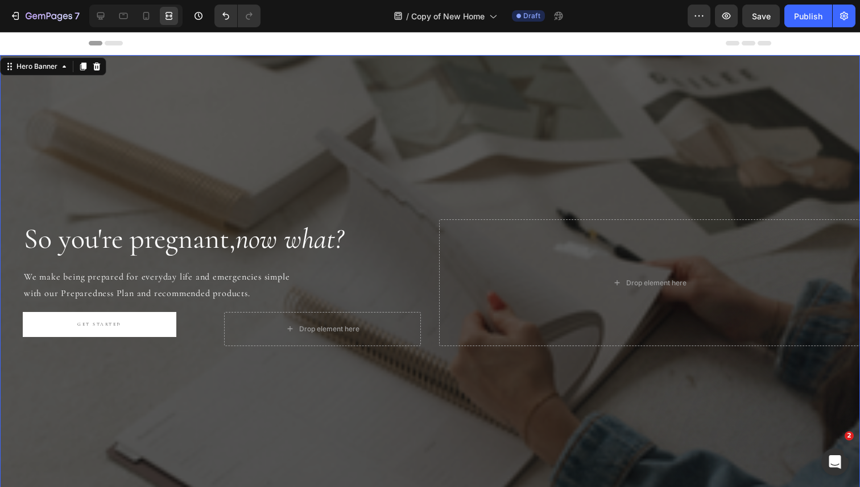
click at [228, 156] on div "Overlay" at bounding box center [430, 283] width 860 height 456
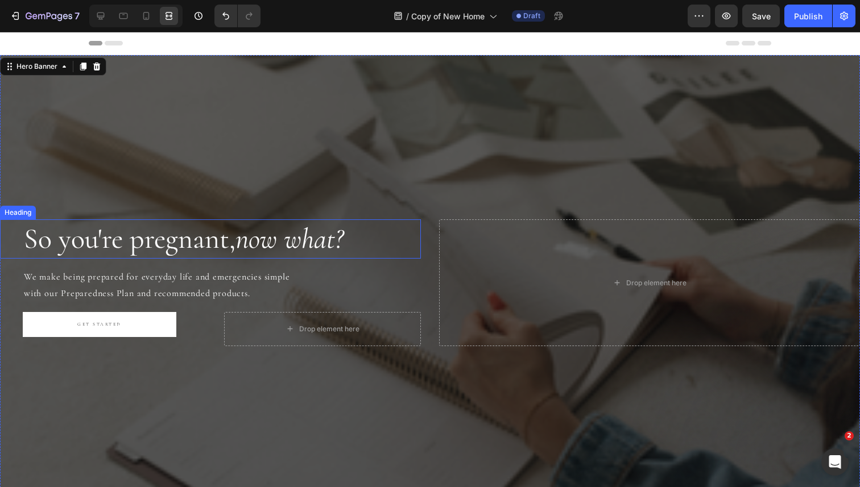
click at [220, 232] on h2 "So you're pregnant, now what?" at bounding box center [222, 239] width 398 height 39
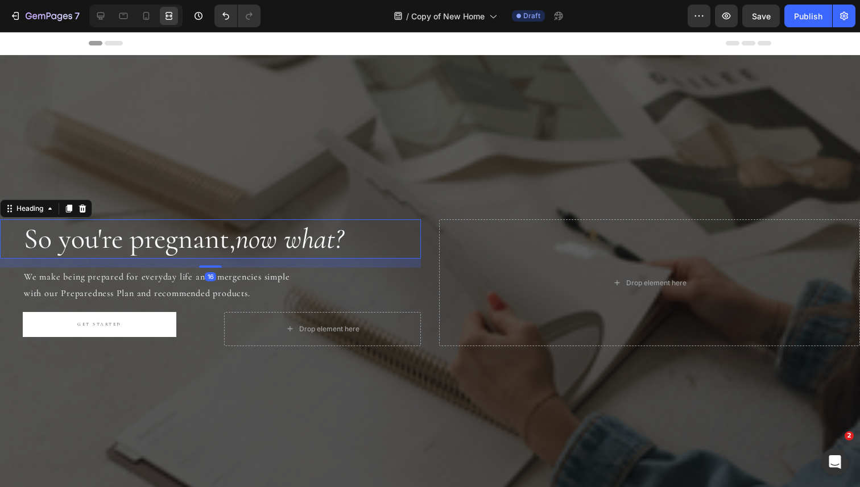
click at [209, 241] on h2 "So you're pregnant, now what?" at bounding box center [222, 239] width 398 height 39
click at [209, 241] on p "So you're pregnant, now what?" at bounding box center [222, 239] width 396 height 37
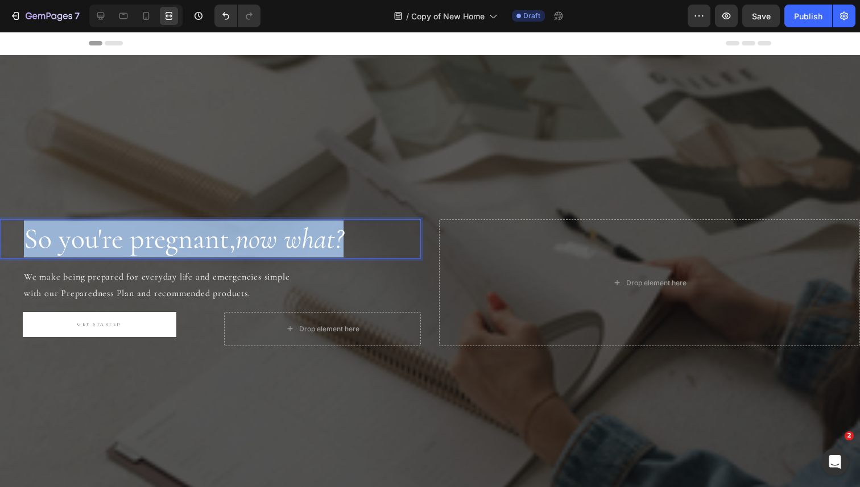
click at [209, 241] on p "So you're pregnant, now what?" at bounding box center [222, 239] width 396 height 37
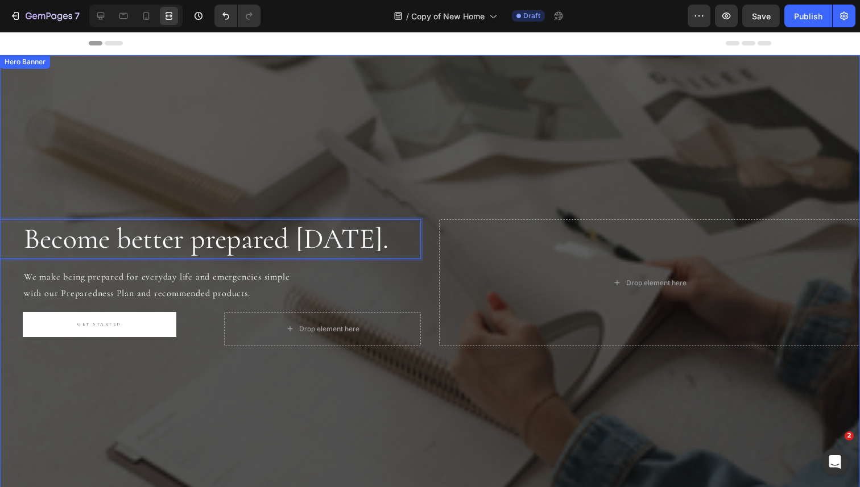
click at [429, 247] on div "Become better prepared today. Heading 16 We make being prepared for everyday li…" at bounding box center [430, 282] width 860 height 163
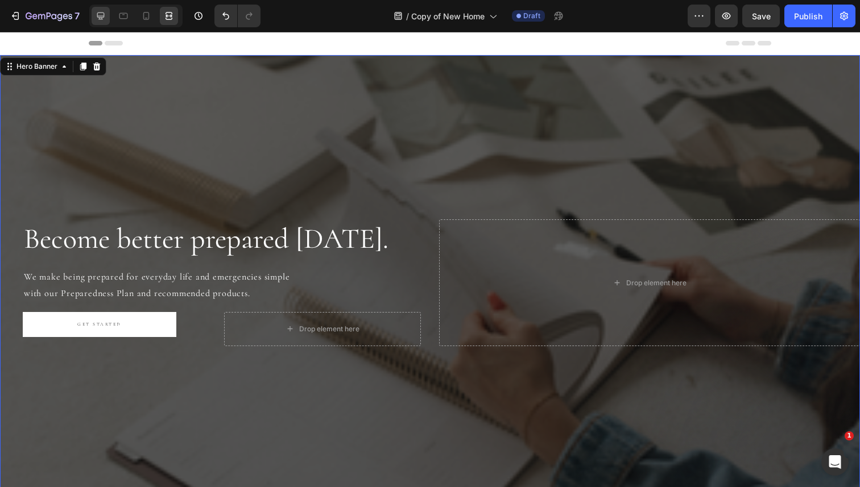
click at [100, 20] on icon at bounding box center [100, 15] width 11 height 11
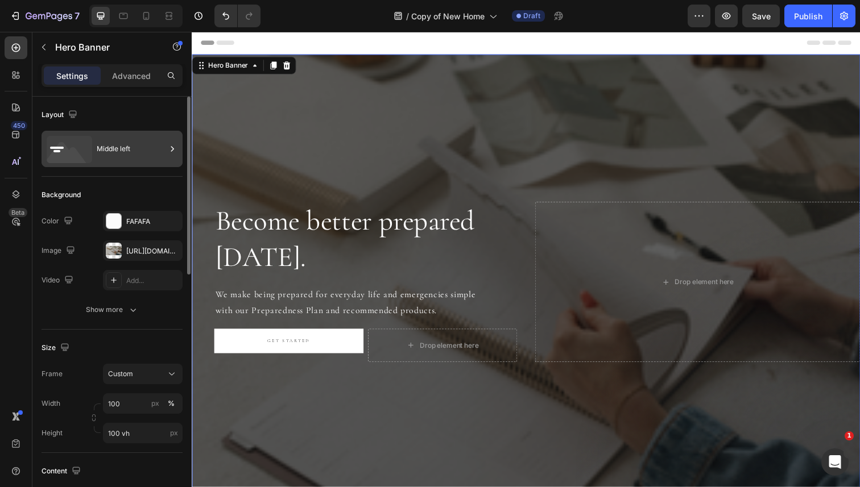
click at [134, 137] on div "Middle left" at bounding box center [131, 149] width 69 height 26
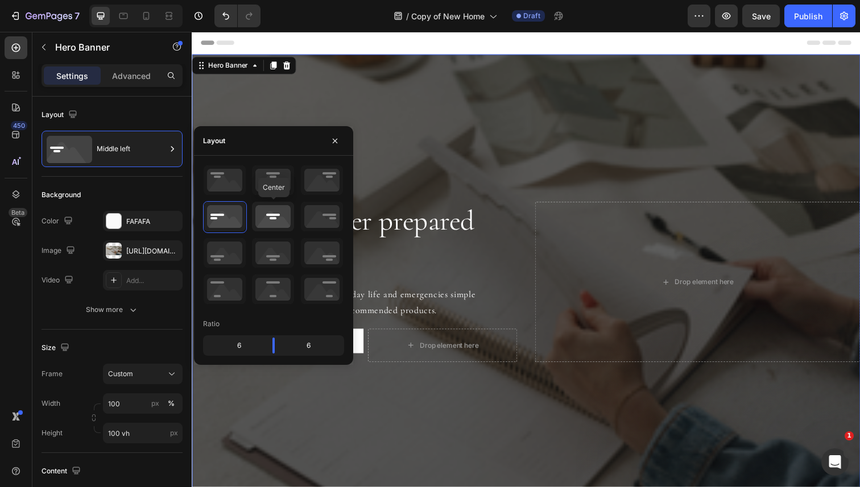
click at [268, 221] on icon at bounding box center [273, 217] width 42 height 30
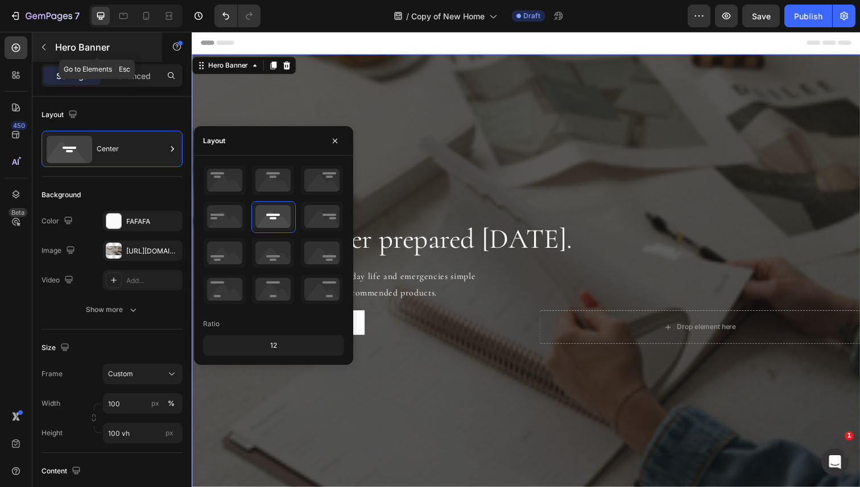
click at [45, 45] on icon "button" at bounding box center [43, 47] width 9 height 9
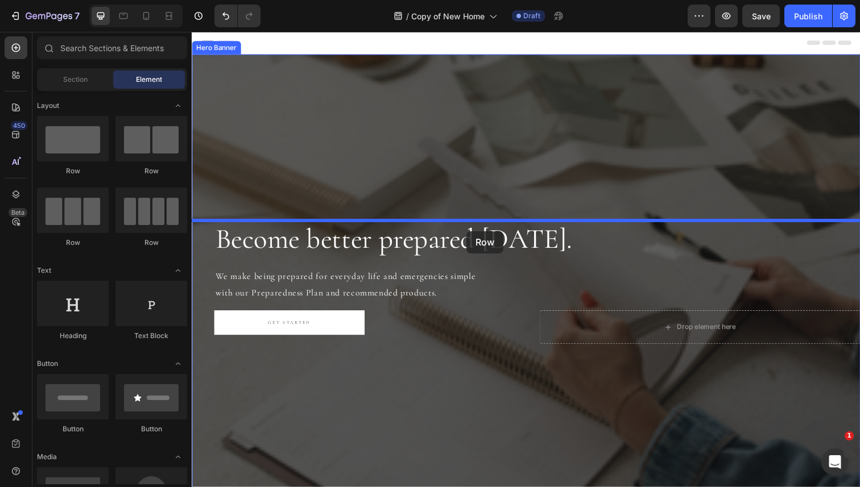
drag, startPoint x: 281, startPoint y: 180, endPoint x: 472, endPoint y: 235, distance: 198.9
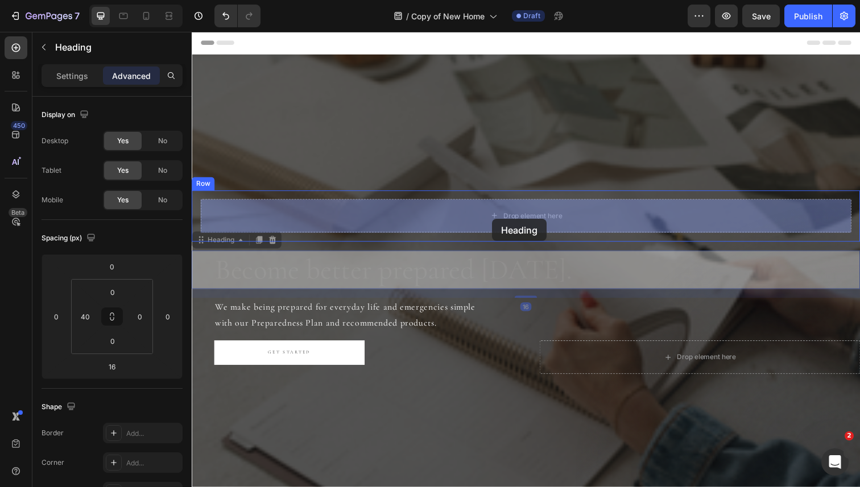
drag, startPoint x: 465, startPoint y: 288, endPoint x: 498, endPoint y: 223, distance: 73.0
type input "0"
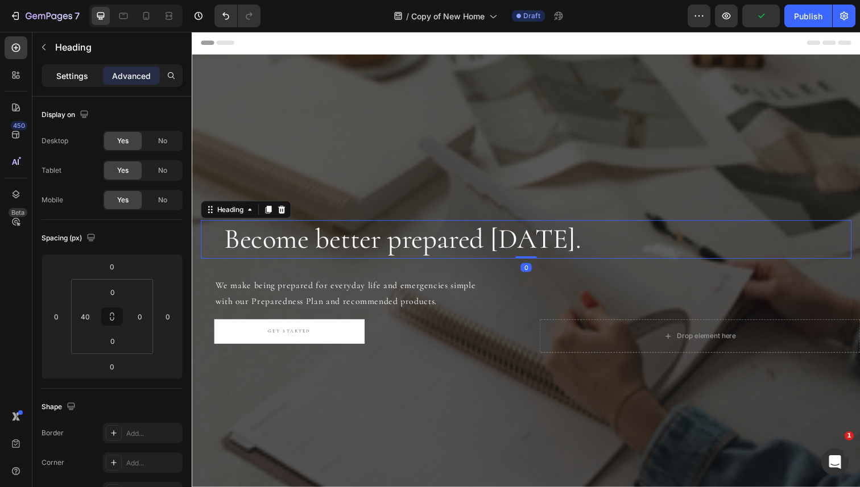
click at [69, 78] on p "Settings" at bounding box center [72, 76] width 32 height 12
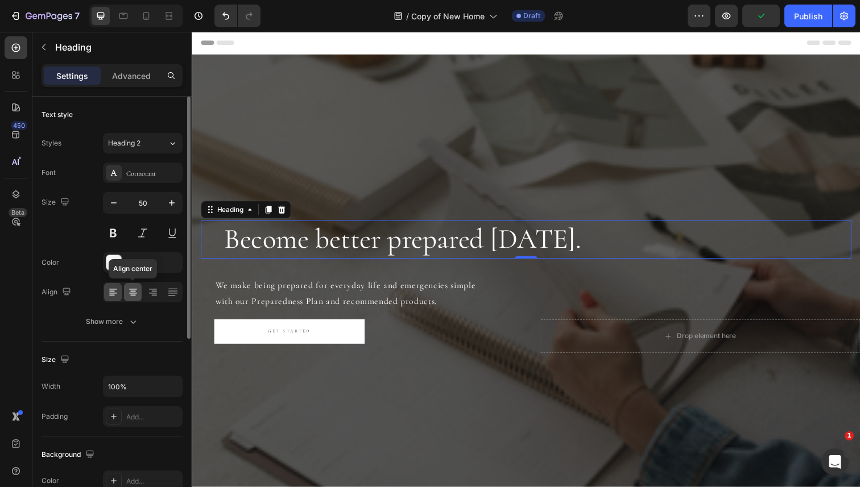
click at [132, 292] on icon at bounding box center [132, 292] width 11 height 11
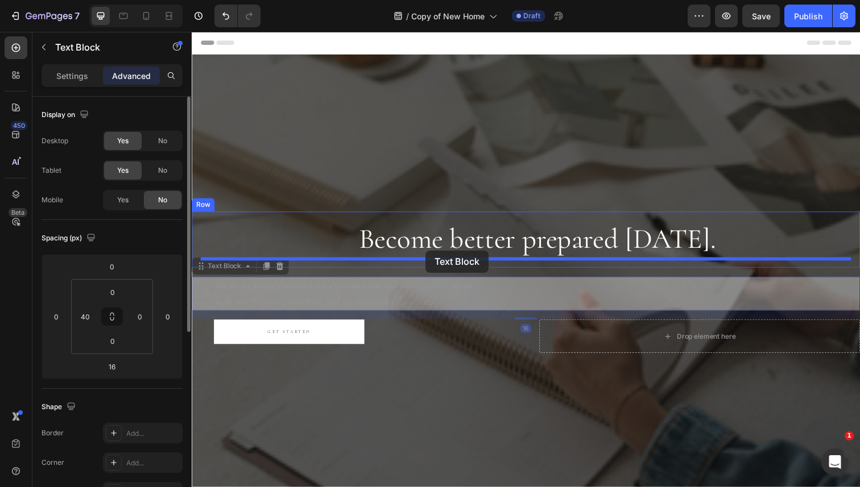
drag, startPoint x: 374, startPoint y: 293, endPoint x: 431, endPoint y: 256, distance: 67.8
type input "0"
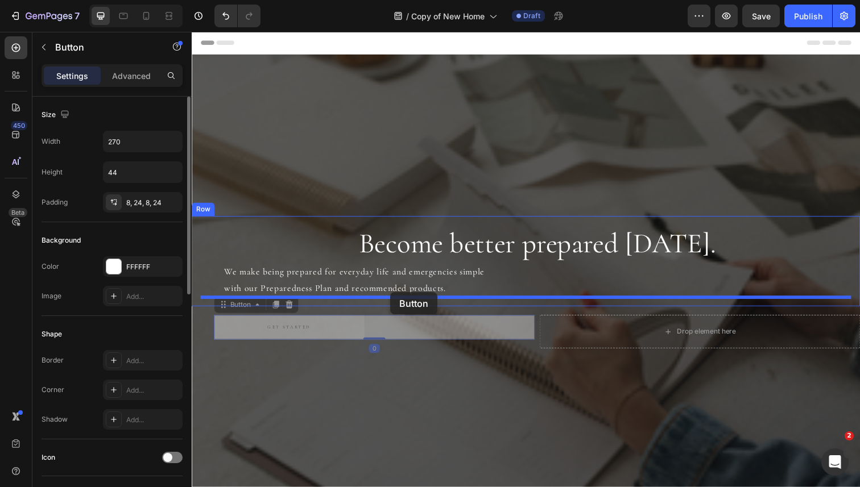
drag, startPoint x: 373, startPoint y: 330, endPoint x: 394, endPoint y: 299, distance: 38.2
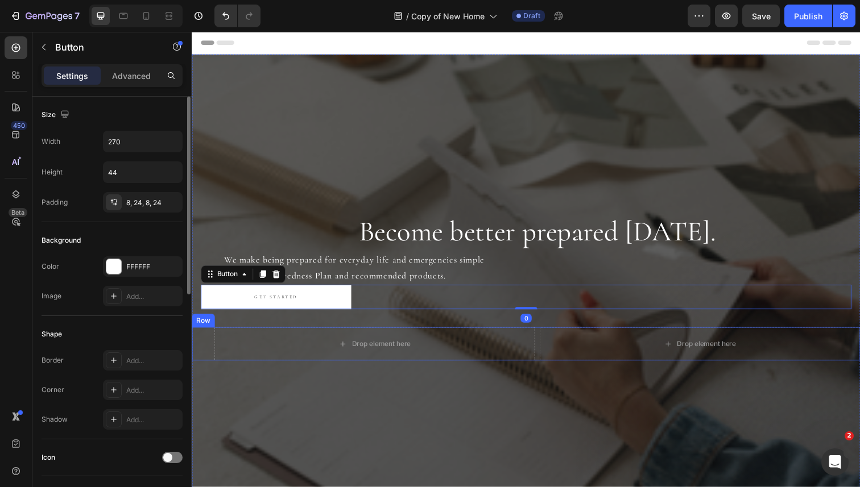
click at [544, 342] on div "Drop element here Drop element here Row" at bounding box center [533, 351] width 682 height 34
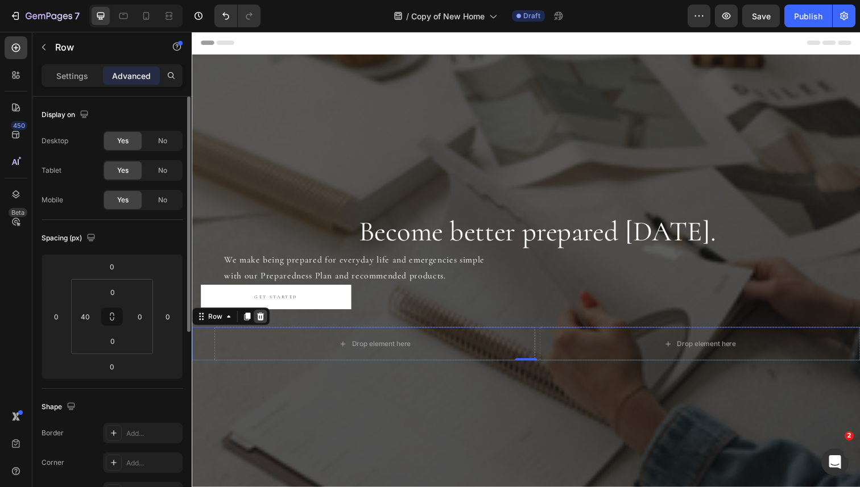
click at [260, 318] on div at bounding box center [262, 323] width 14 height 14
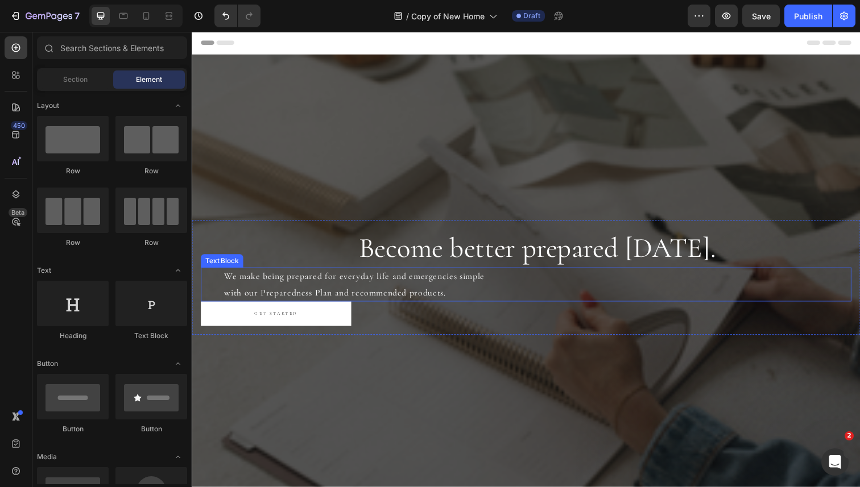
click at [288, 287] on p "We make being prepared for everyday life and emergencies simple with our Prepar…" at bounding box center [544, 290] width 639 height 33
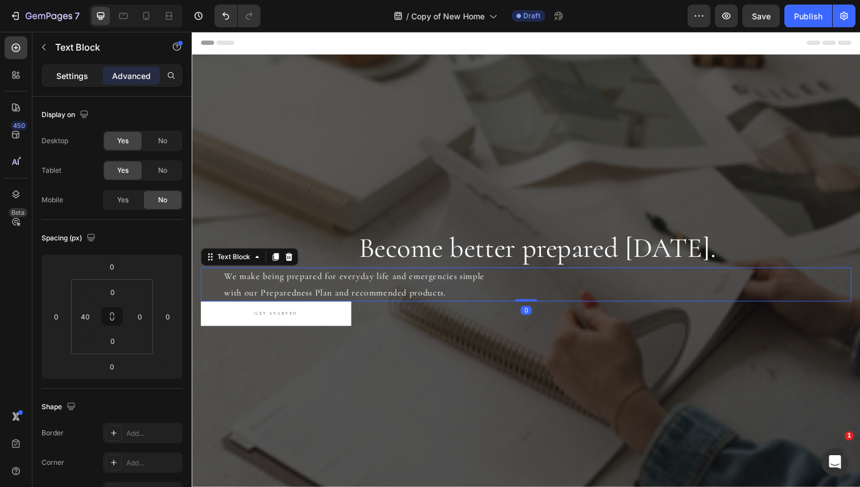
click at [81, 77] on p "Settings" at bounding box center [72, 76] width 32 height 12
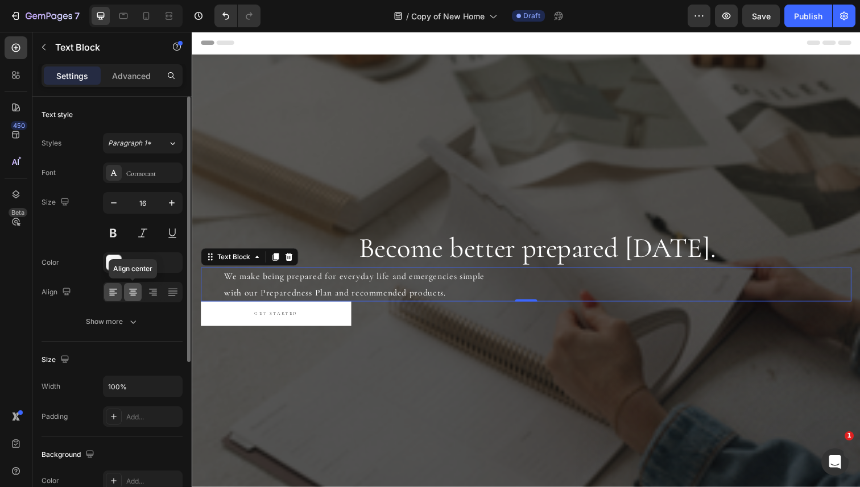
click at [135, 291] on icon at bounding box center [132, 292] width 11 height 11
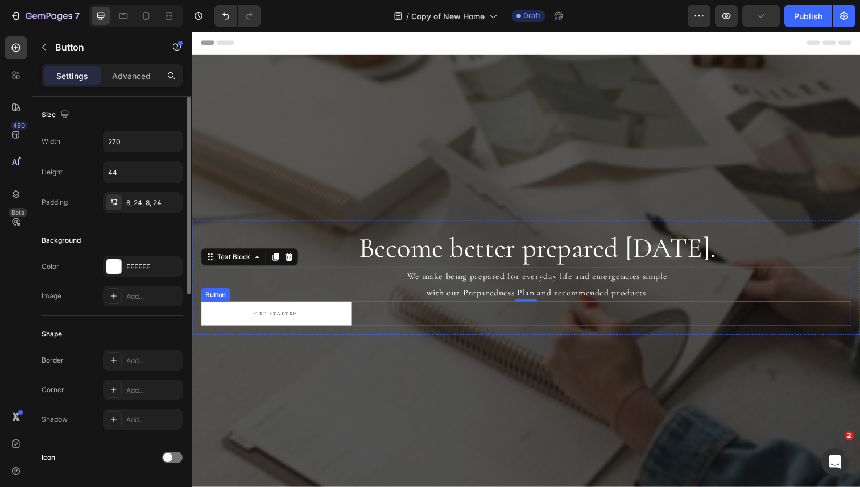
click at [373, 327] on div "GET STARTED Button" at bounding box center [533, 320] width 664 height 25
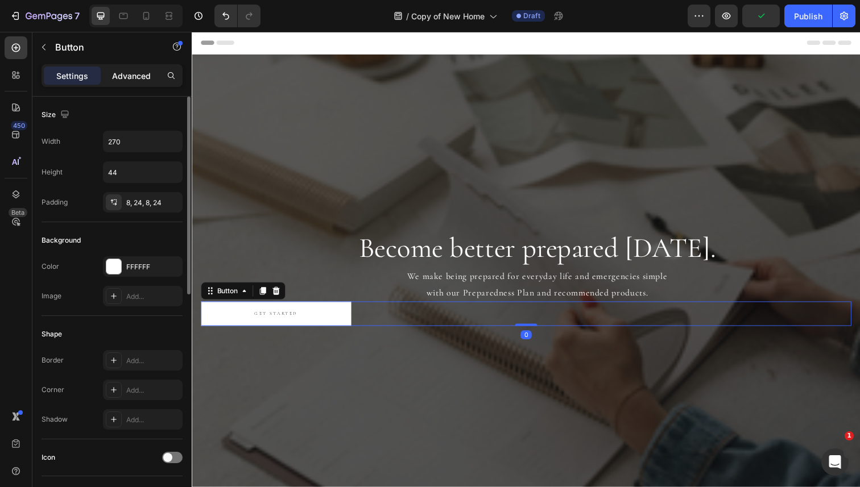
click at [125, 73] on p "Advanced" at bounding box center [131, 76] width 39 height 12
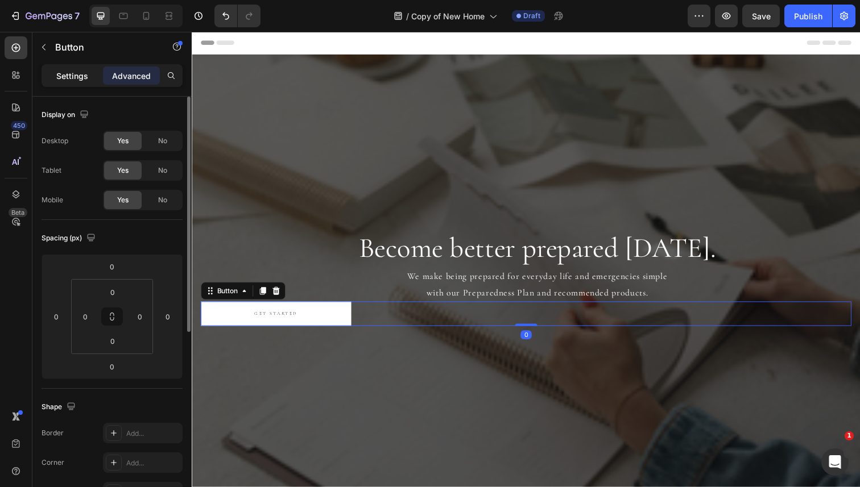
click at [60, 82] on div "Settings" at bounding box center [72, 76] width 57 height 18
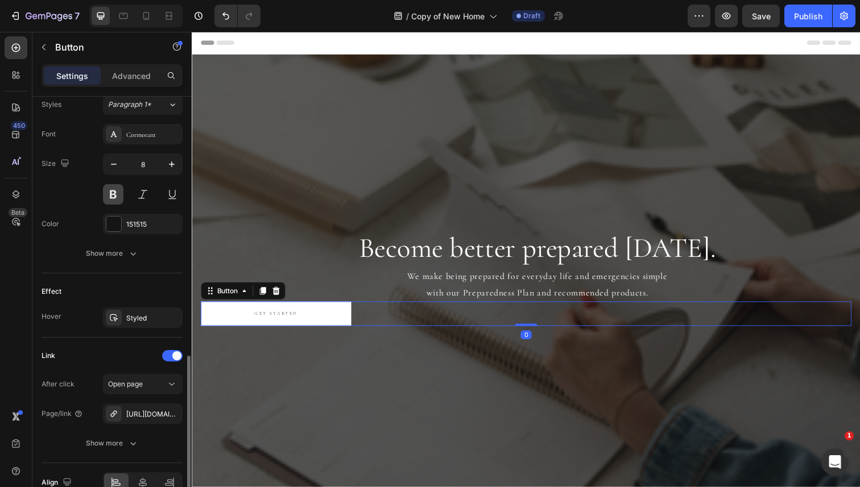
scroll to position [481, 0]
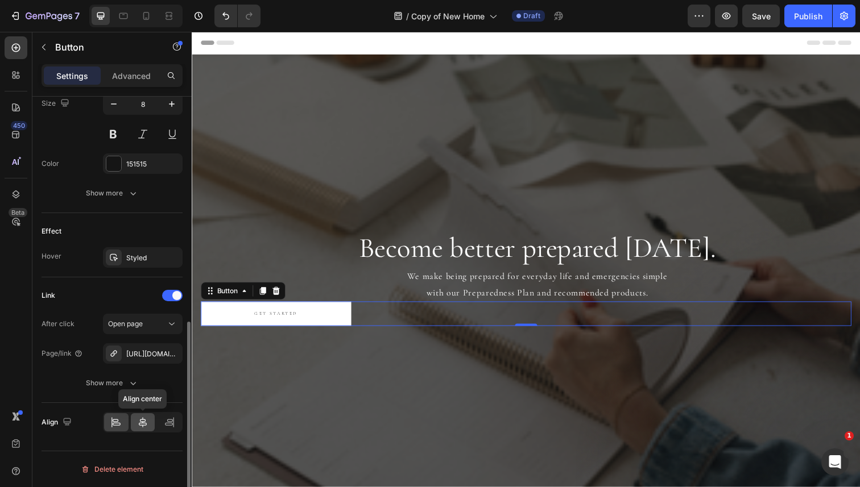
click at [145, 425] on icon at bounding box center [143, 422] width 8 height 10
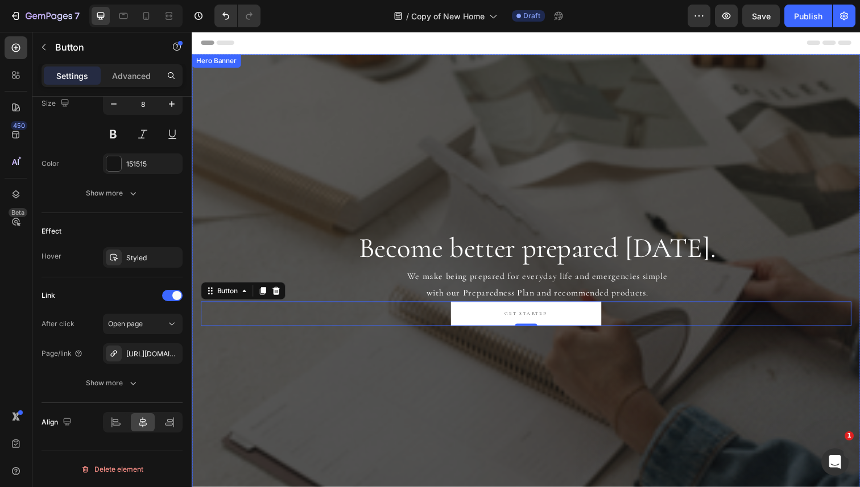
click at [406, 198] on div "Overlay" at bounding box center [533, 287] width 682 height 465
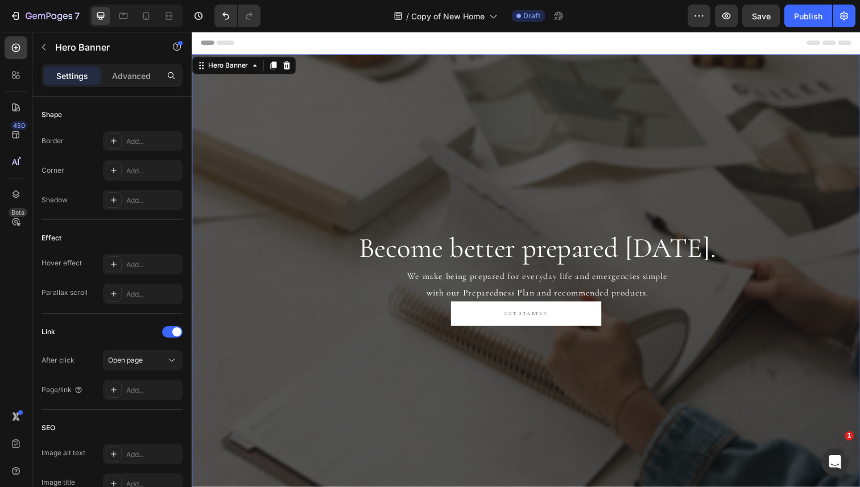
scroll to position [0, 0]
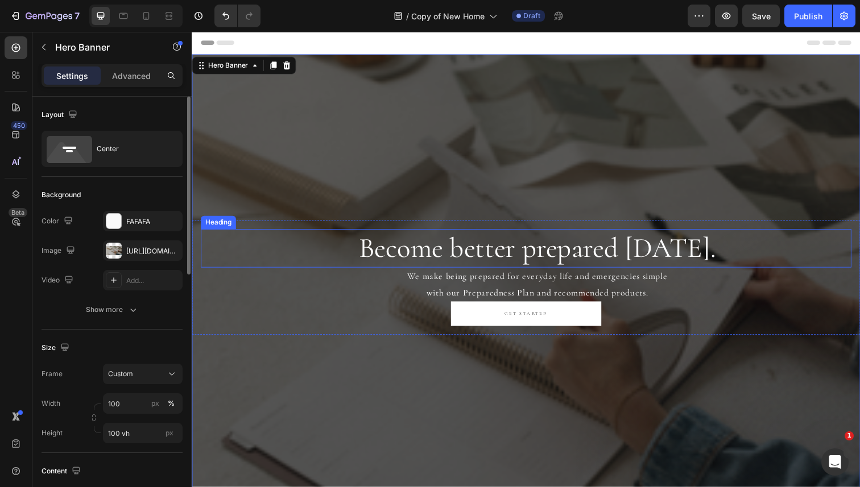
click at [417, 245] on h2 "Become better prepared today." at bounding box center [545, 253] width 642 height 39
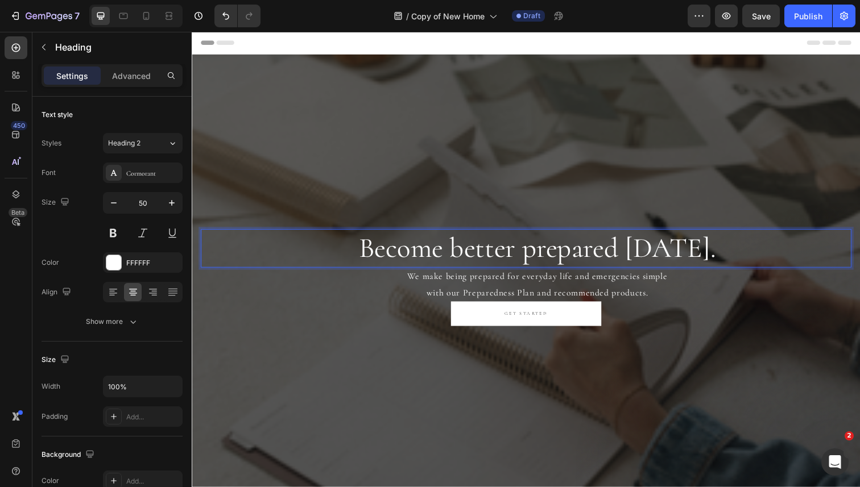
click at [458, 249] on h2 "Become better prepared today." at bounding box center [545, 253] width 642 height 39
click at [458, 249] on p "Become better prepared today." at bounding box center [544, 253] width 639 height 37
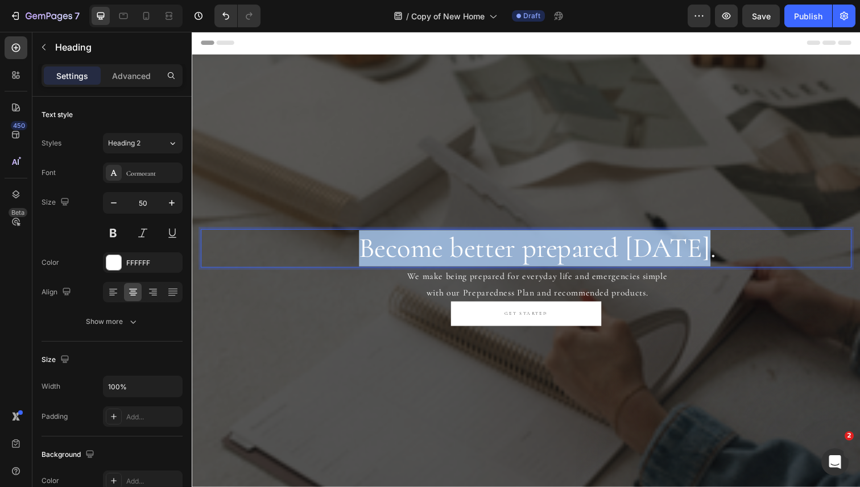
click at [458, 249] on p "Become better prepared today." at bounding box center [544, 253] width 639 height 37
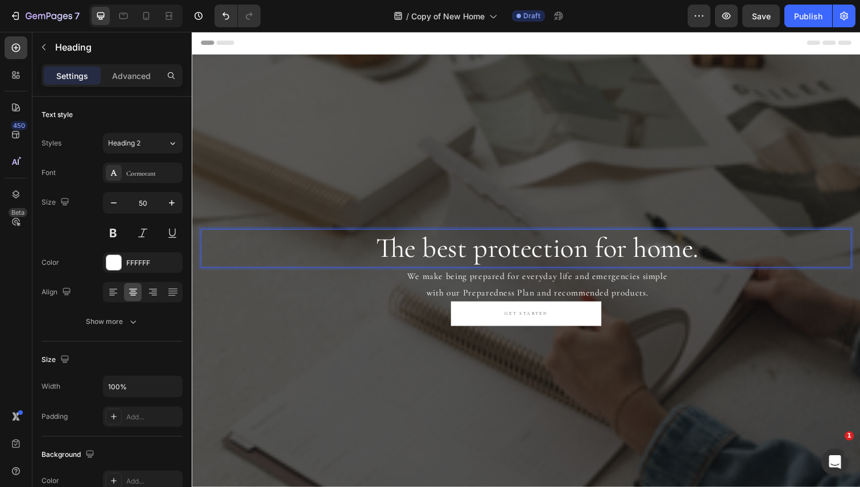
click at [462, 259] on p "The best protection for home." at bounding box center [544, 253] width 639 height 37
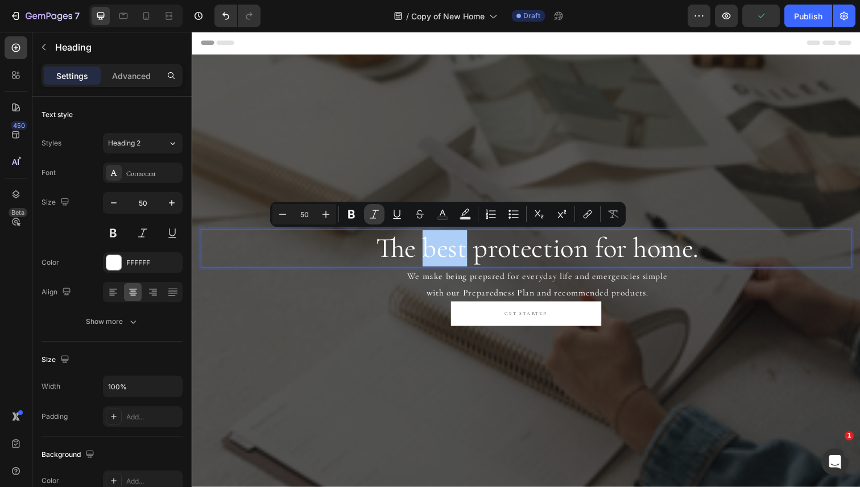
click at [373, 211] on icon "Editor contextual toolbar" at bounding box center [374, 214] width 11 height 11
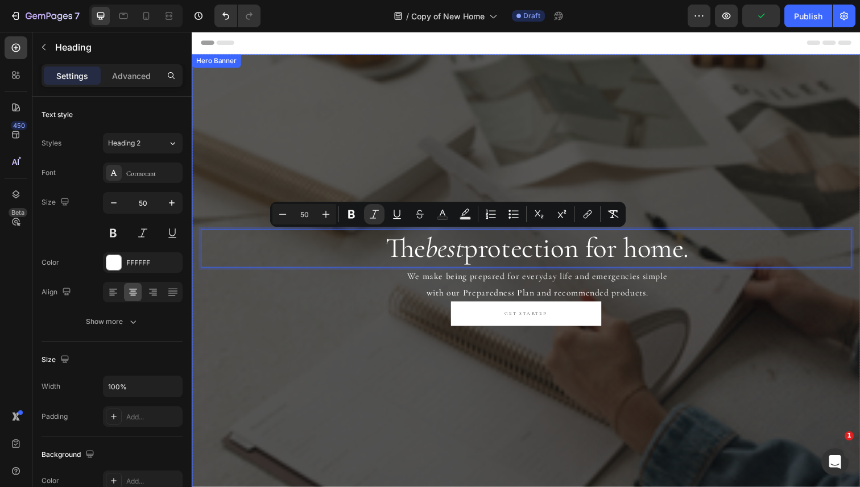
click at [404, 152] on div "Overlay" at bounding box center [533, 287] width 682 height 465
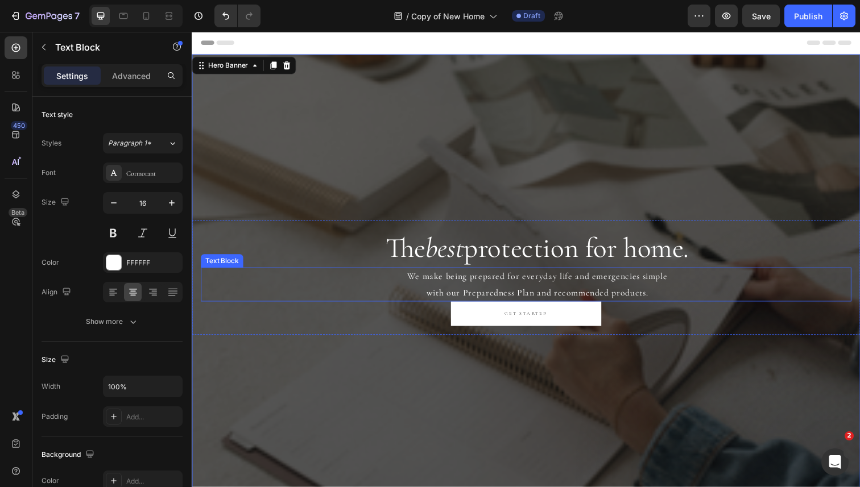
click at [536, 290] on p "We make being prepared for everyday life and emergencies simple with our Prepar…" at bounding box center [544, 290] width 639 height 33
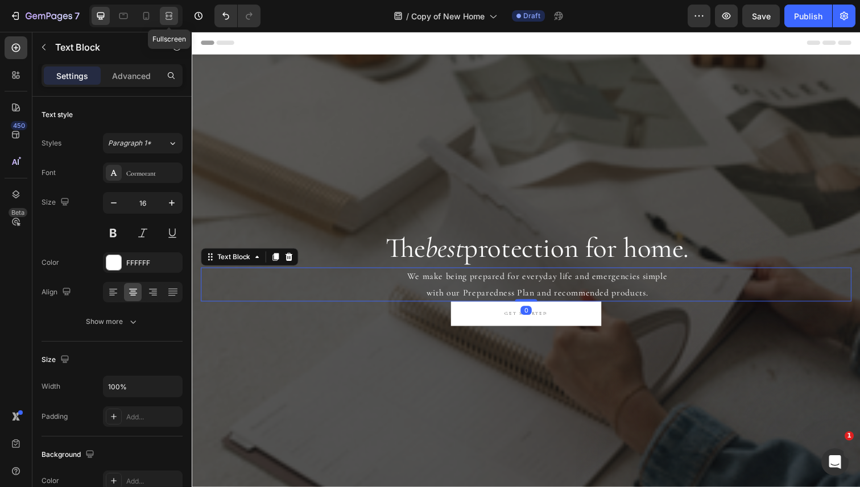
click at [171, 15] on icon at bounding box center [170, 15] width 3 height 3
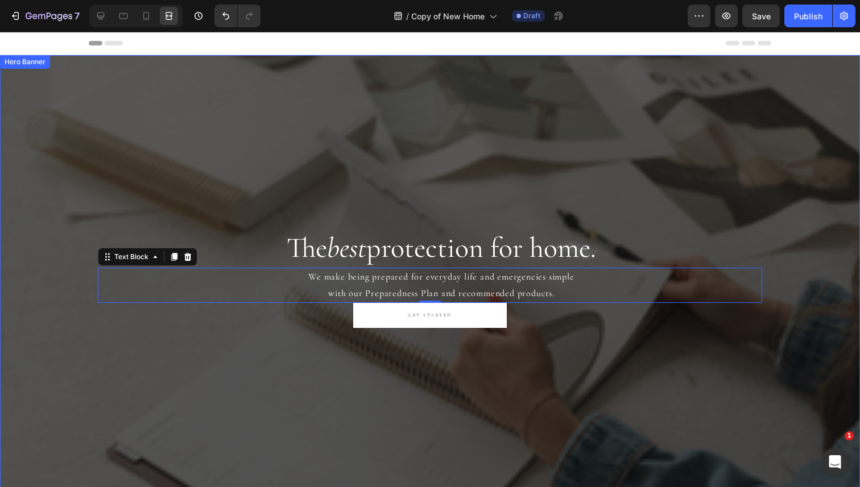
click at [197, 148] on div "Overlay" at bounding box center [430, 283] width 860 height 456
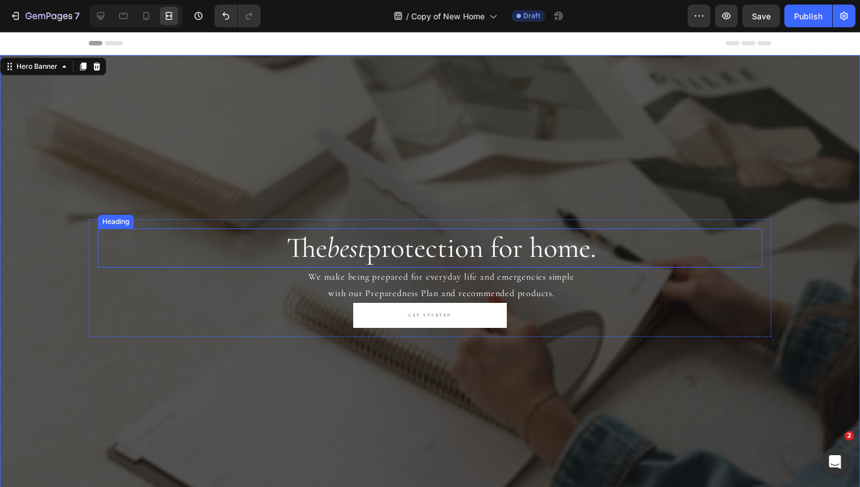
click at [533, 251] on p "The best protection for home." at bounding box center [441, 248] width 639 height 37
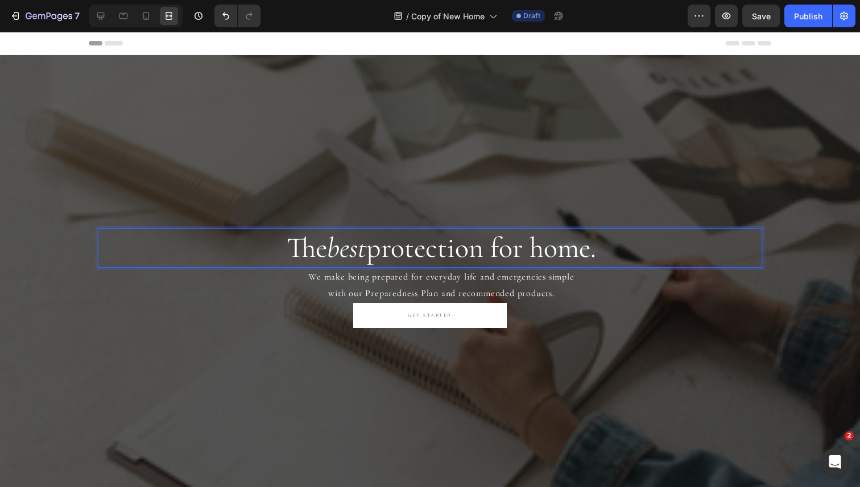
click at [533, 248] on p "The best protection for home." at bounding box center [441, 248] width 639 height 37
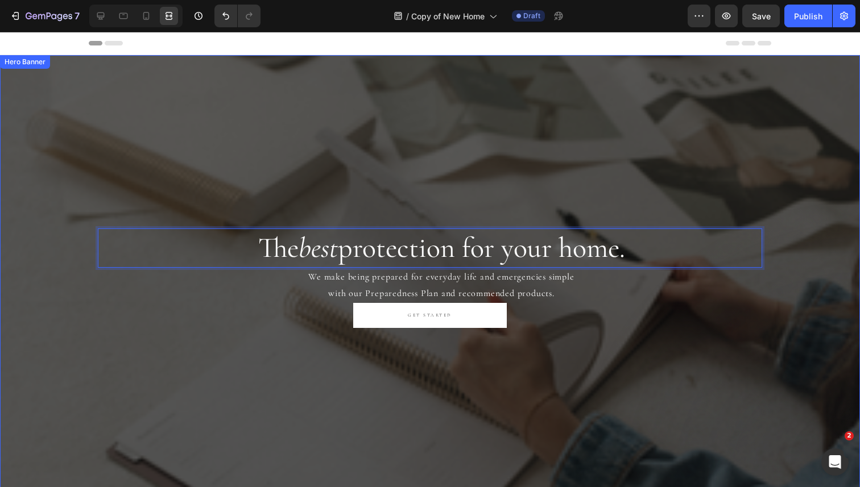
click at [584, 163] on div "Overlay" at bounding box center [430, 283] width 860 height 456
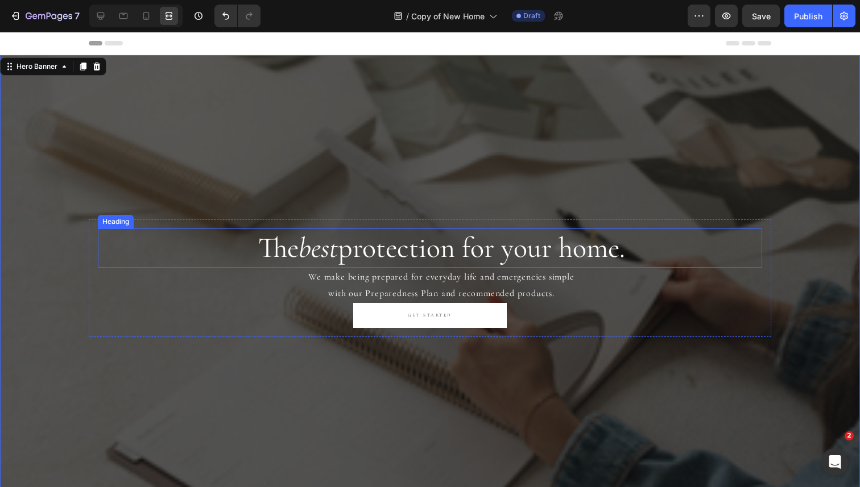
click at [407, 248] on p "The best protection for your home." at bounding box center [441, 248] width 639 height 37
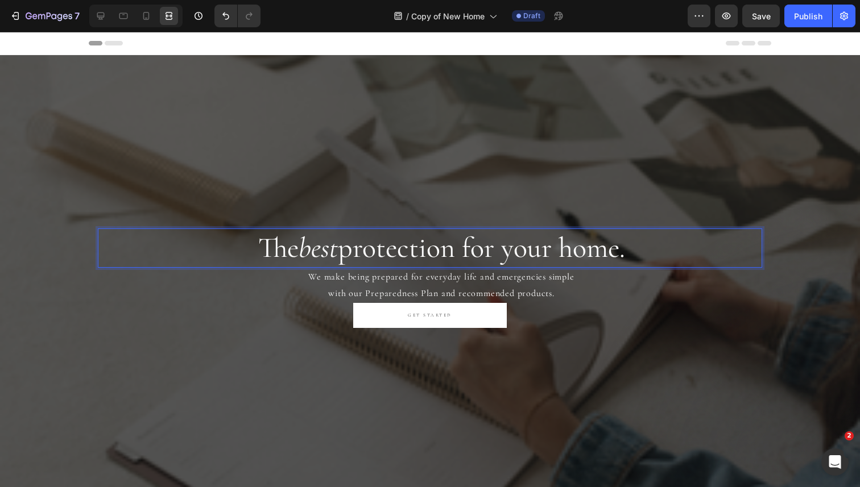
click at [407, 248] on p "The best protection for your home." at bounding box center [441, 248] width 639 height 37
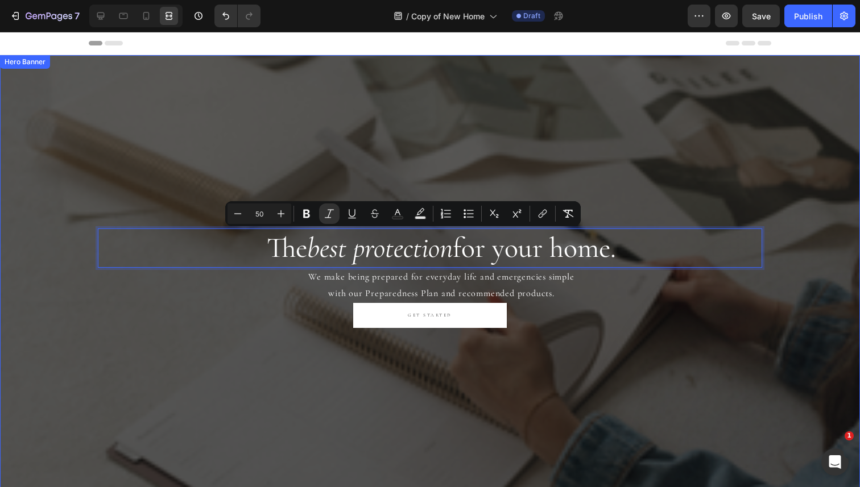
click at [456, 150] on div "Overlay" at bounding box center [430, 283] width 860 height 456
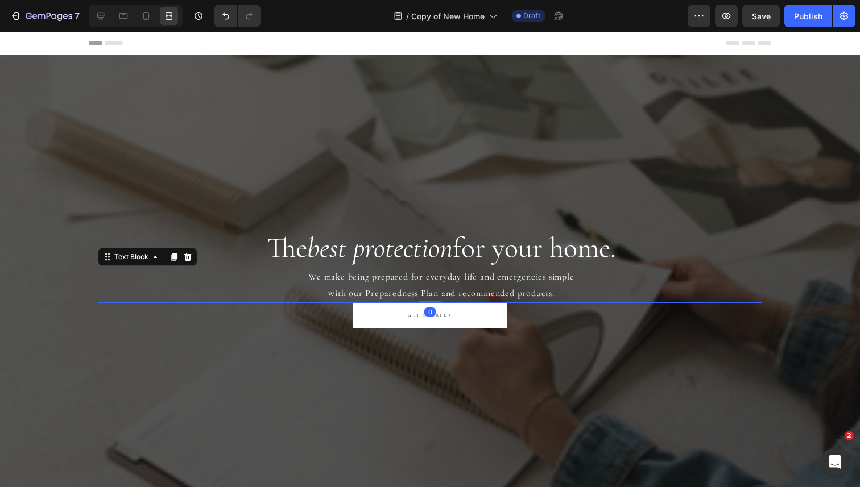
click at [391, 275] on p "We make being prepared for everyday life and emergencies simple with our Prepar…" at bounding box center [441, 285] width 639 height 33
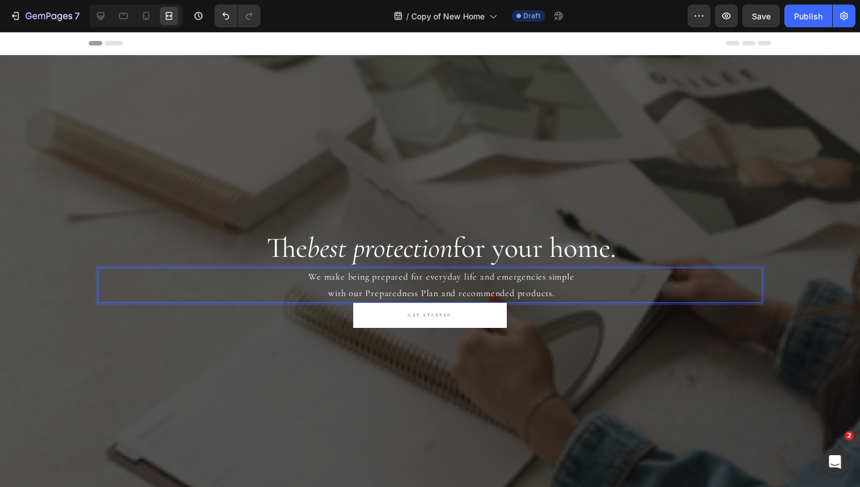
click at [388, 277] on p "We make being prepared for everyday life and emergencies simple with our Prepar…" at bounding box center [441, 285] width 639 height 33
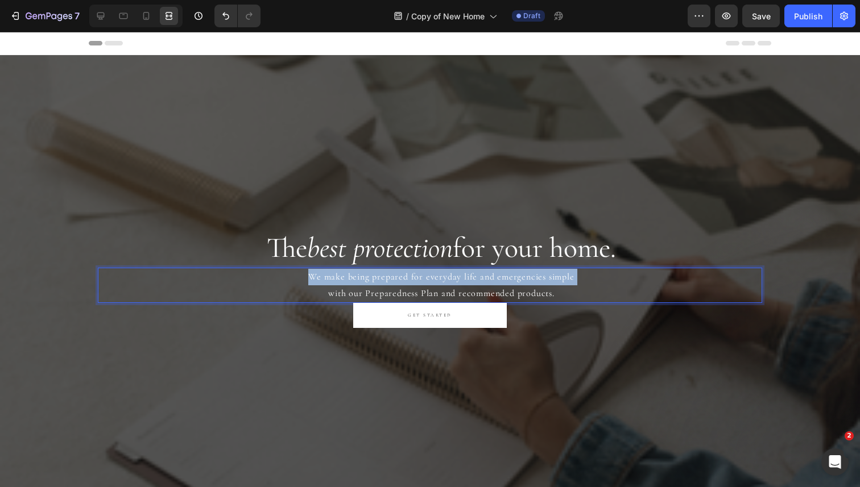
click at [388, 277] on p "We make being prepared for everyday life and emergencies simple with our Prepar…" at bounding box center [441, 285] width 639 height 33
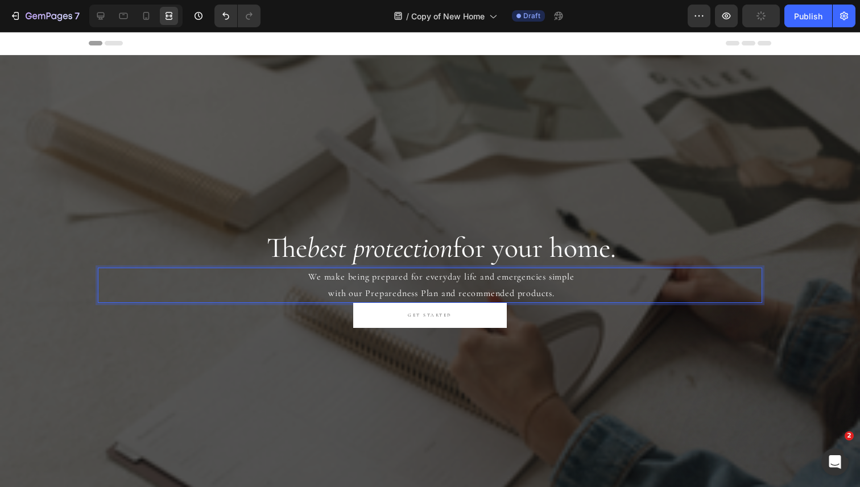
click at [350, 279] on p "We make being prepared for everyday life and emergencies simple with our Prepar…" at bounding box center [441, 285] width 639 height 33
click at [361, 278] on p "We make home safetybeing prepared for everyday life and emergencies simple with…" at bounding box center [441, 285] width 639 height 33
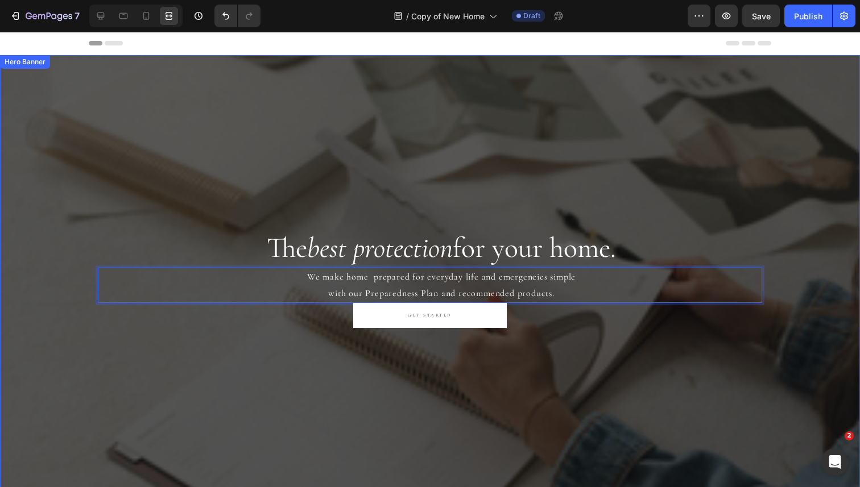
click at [494, 164] on div "Overlay" at bounding box center [430, 283] width 860 height 456
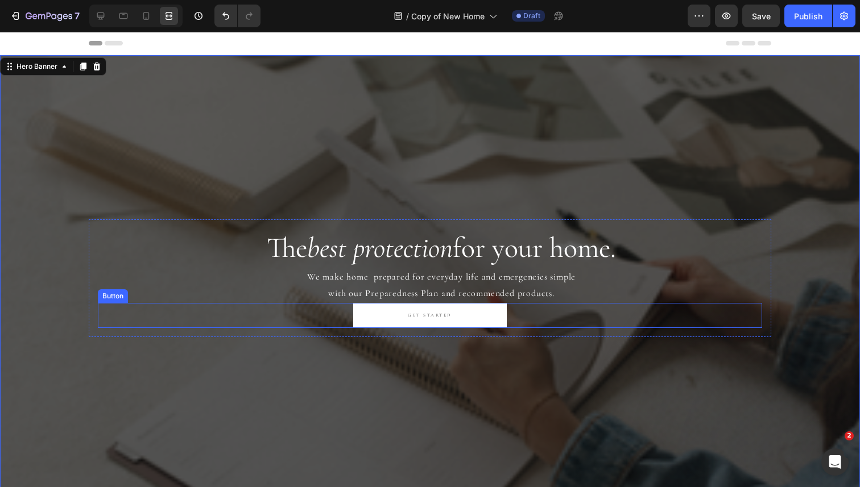
click at [524, 312] on div "GET STARTED Button" at bounding box center [430, 315] width 664 height 25
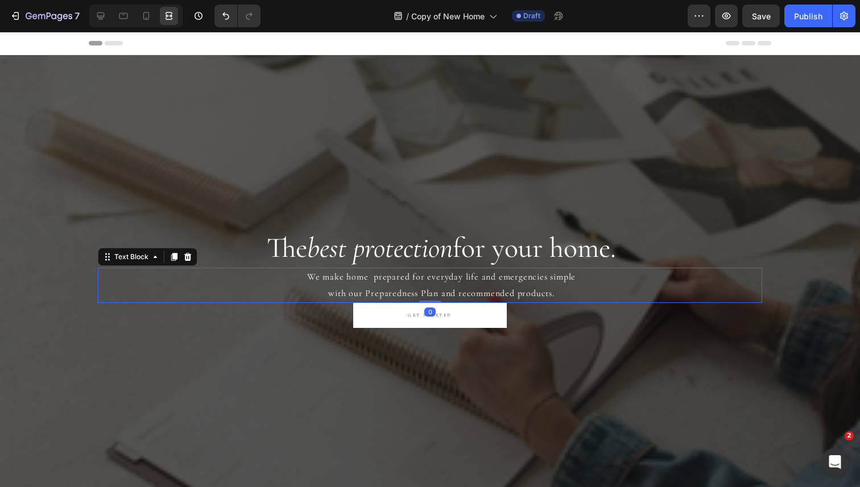
click at [519, 293] on p "We make home prepared for everyday life and emergencies simple with our Prepare…" at bounding box center [441, 285] width 639 height 33
click at [104, 18] on icon at bounding box center [100, 15] width 11 height 11
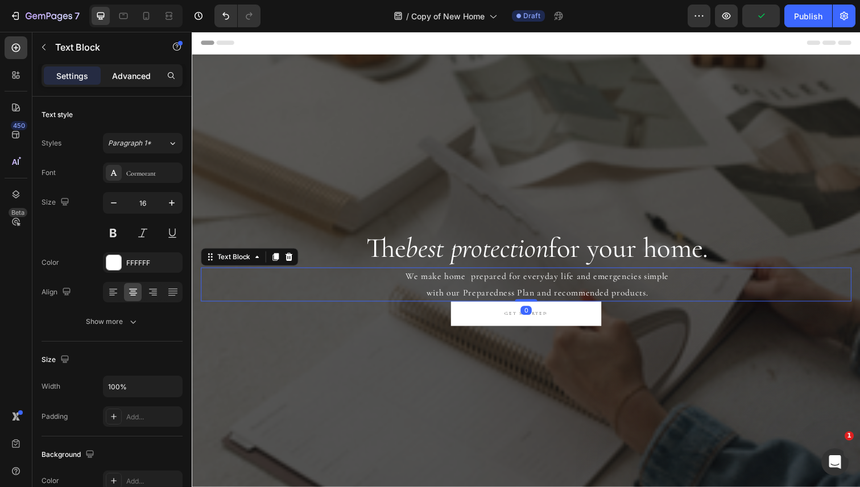
click at [127, 68] on div "Advanced" at bounding box center [131, 76] width 57 height 18
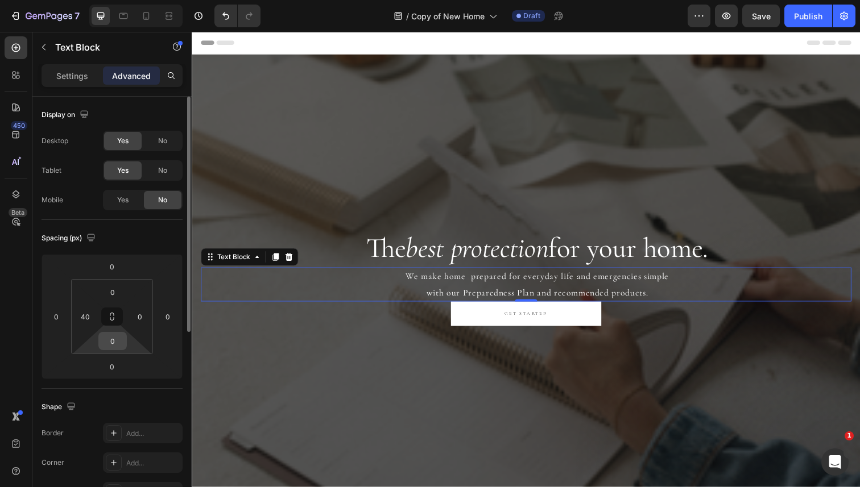
click at [110, 346] on input "0" at bounding box center [112, 341] width 23 height 17
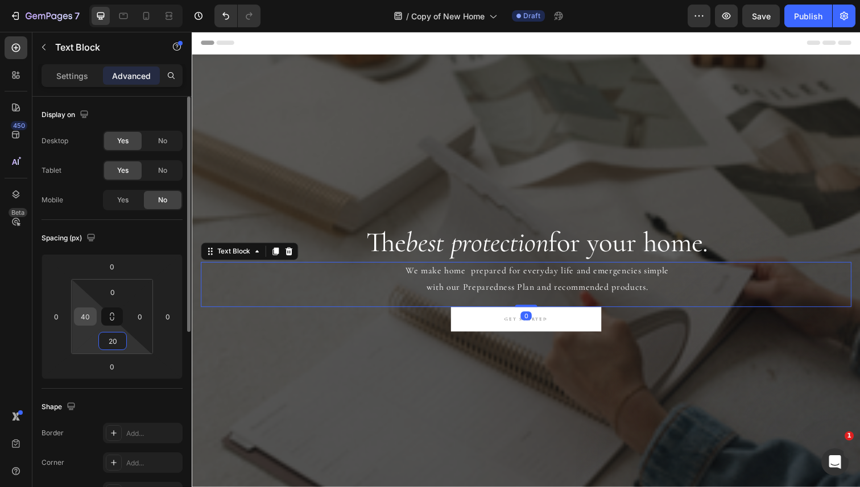
type input "20"
click at [86, 315] on input "40" at bounding box center [85, 316] width 17 height 17
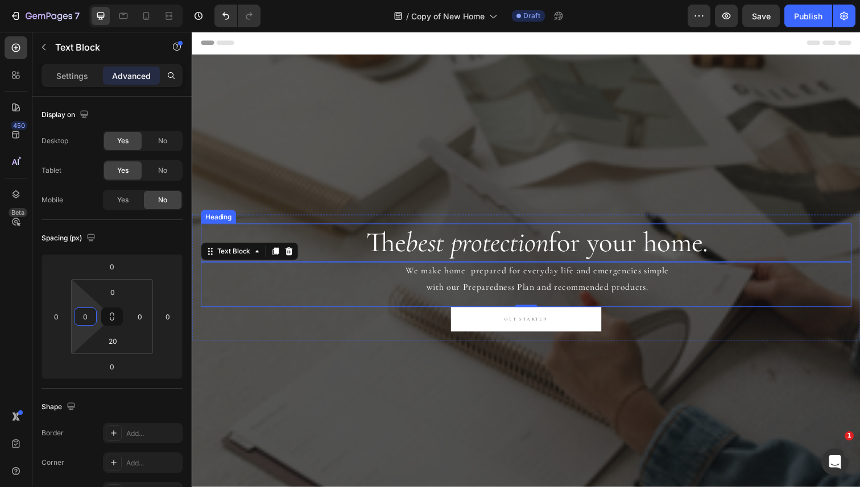
click at [425, 246] on icon "best" at bounding box center [429, 247] width 39 height 34
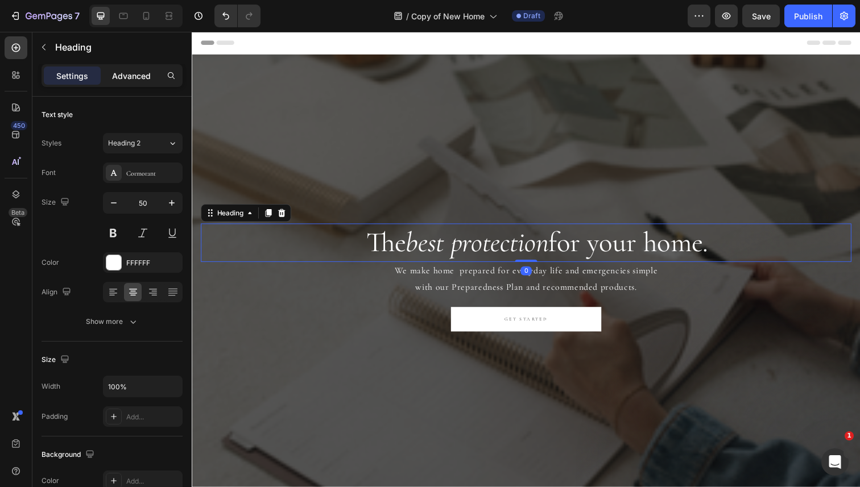
click at [142, 71] on p "Advanced" at bounding box center [131, 76] width 39 height 12
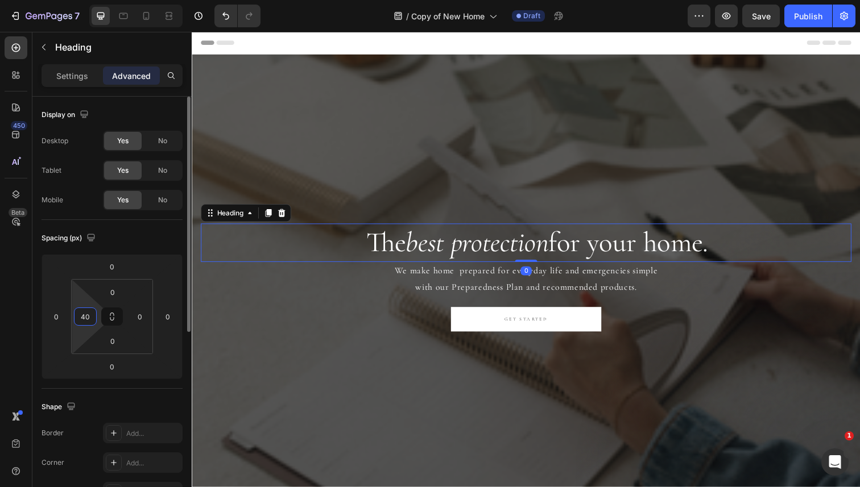
click at [87, 321] on input "40" at bounding box center [85, 316] width 17 height 17
type input "0"
click at [129, 245] on div "Spacing (px)" at bounding box center [112, 238] width 141 height 18
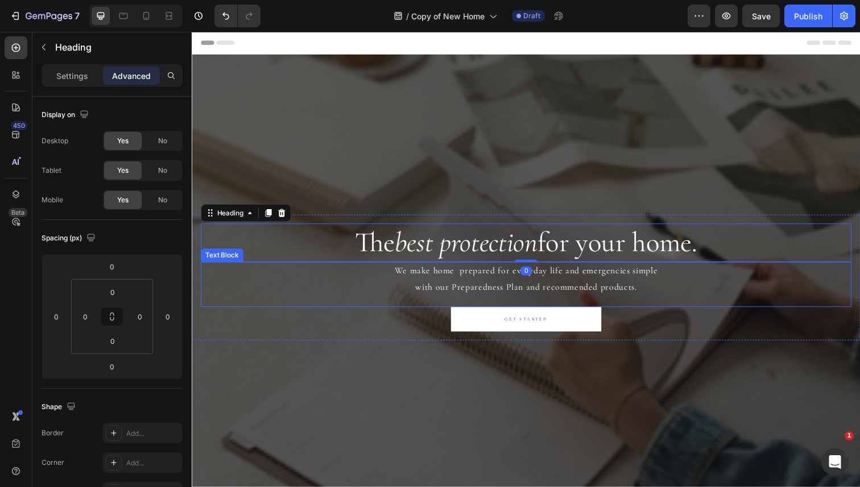
click at [453, 315] on div "GET STARTED Button" at bounding box center [533, 325] width 664 height 25
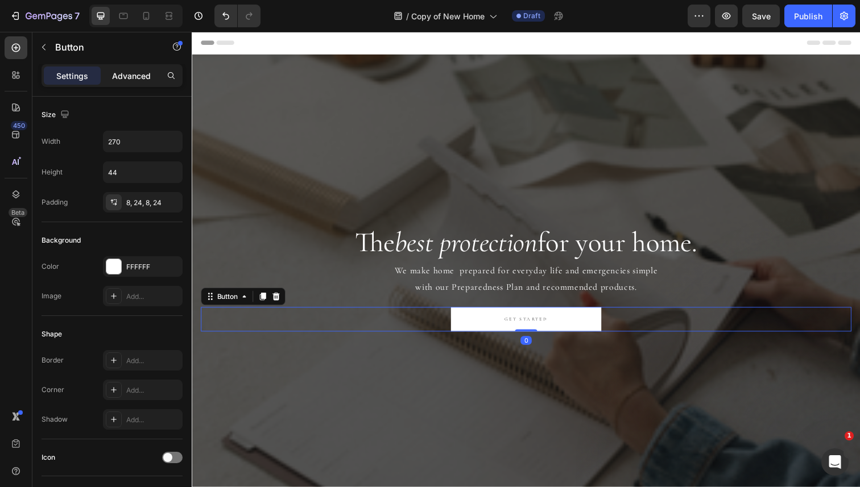
click at [128, 78] on p "Advanced" at bounding box center [131, 76] width 39 height 12
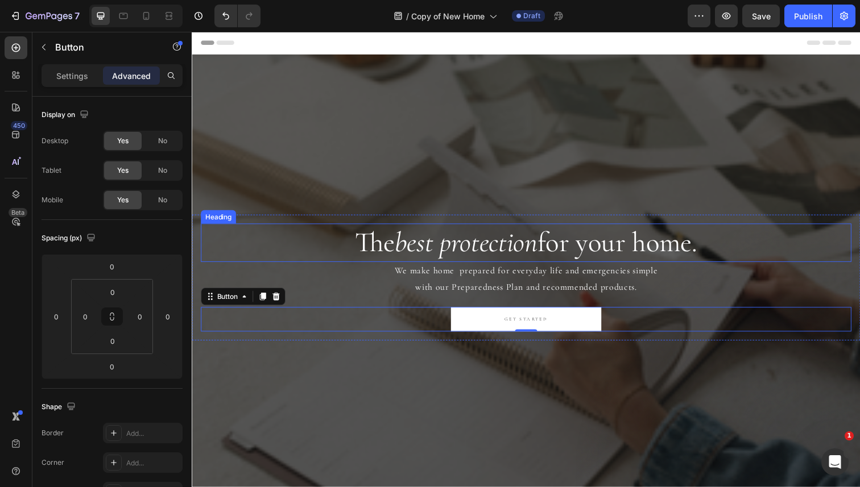
click at [453, 247] on icon "protection" at bounding box center [495, 247] width 100 height 34
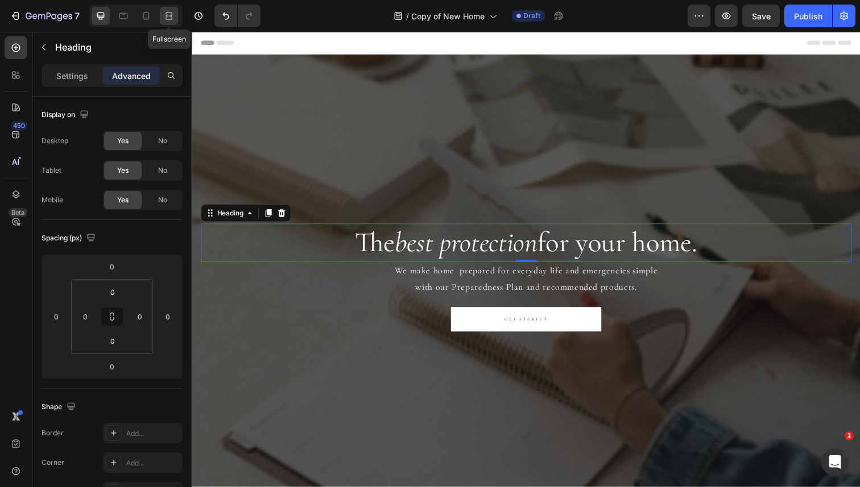
click at [168, 15] on icon at bounding box center [168, 15] width 11 height 11
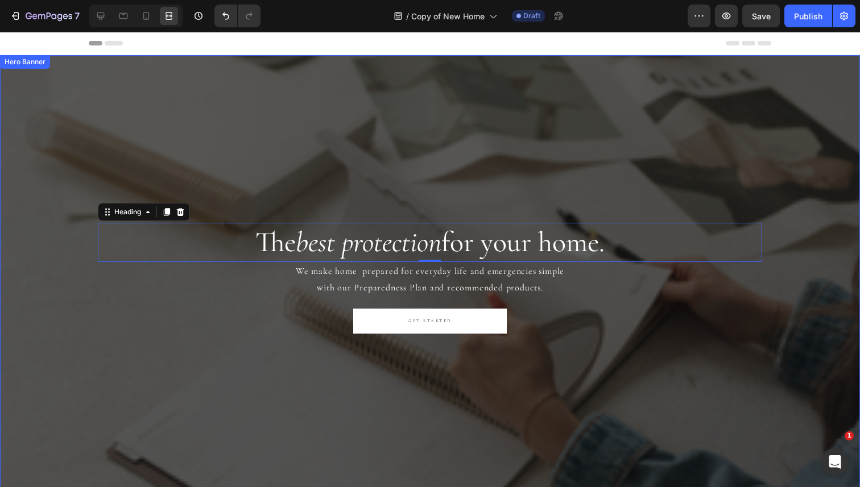
click at [246, 100] on div "Overlay" at bounding box center [430, 283] width 860 height 456
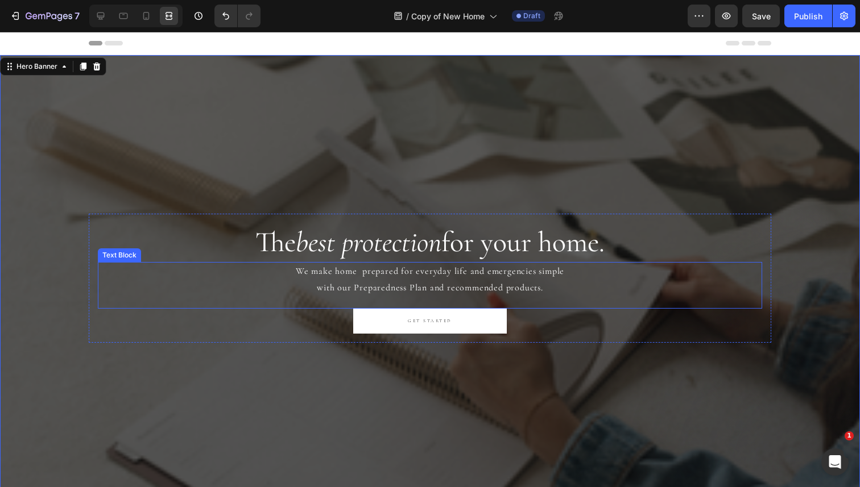
click at [425, 284] on p "We make home prepared for everyday life and emergencies simple with our Prepare…" at bounding box center [430, 279] width 662 height 33
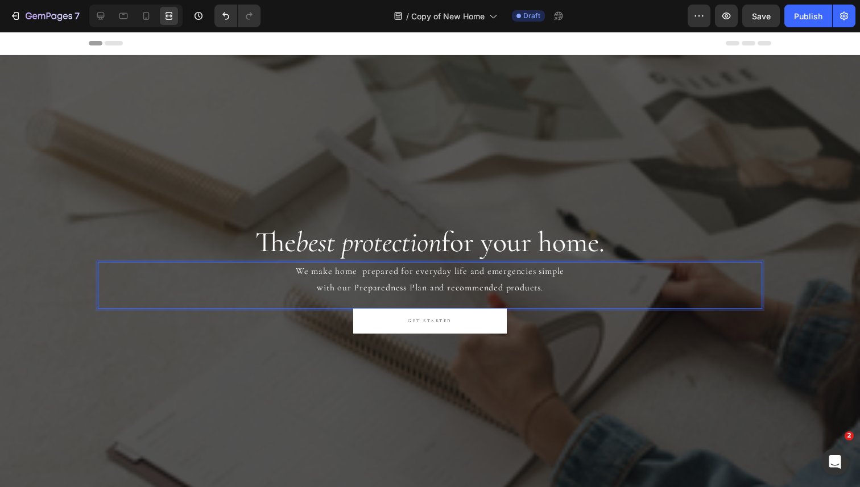
click at [418, 279] on p "We make home prepared for everyday life and emergencies simple with our Prepare…" at bounding box center [430, 279] width 662 height 33
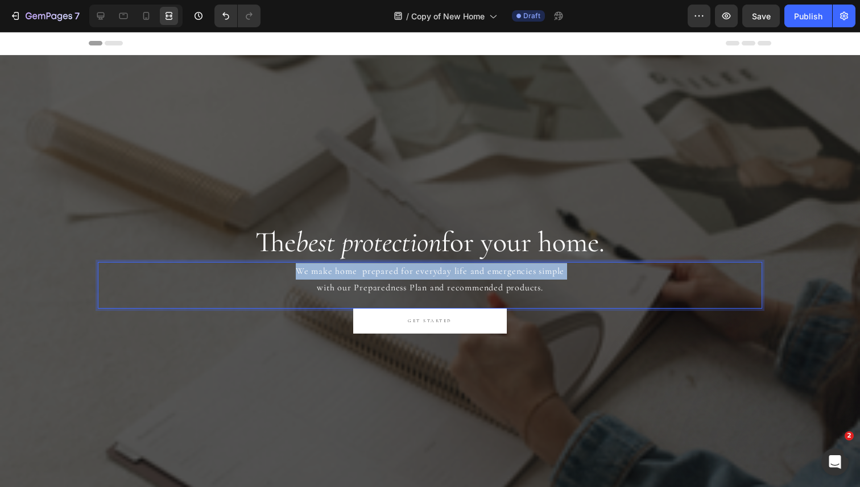
click at [418, 279] on p "We make home prepared for everyday life and emergencies simple with our Prepare…" at bounding box center [430, 279] width 662 height 33
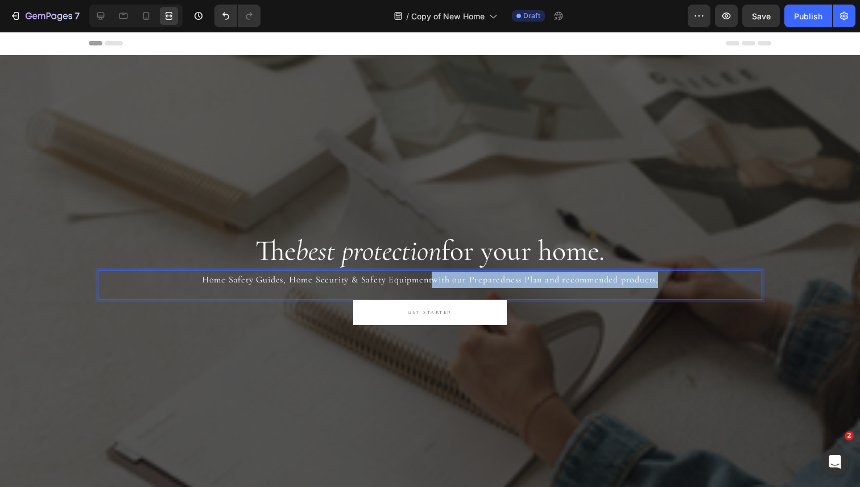
click at [681, 280] on p "Home Safety Guides, Home Security & Safety Equipmentwith our Preparedness Plan …" at bounding box center [430, 280] width 662 height 16
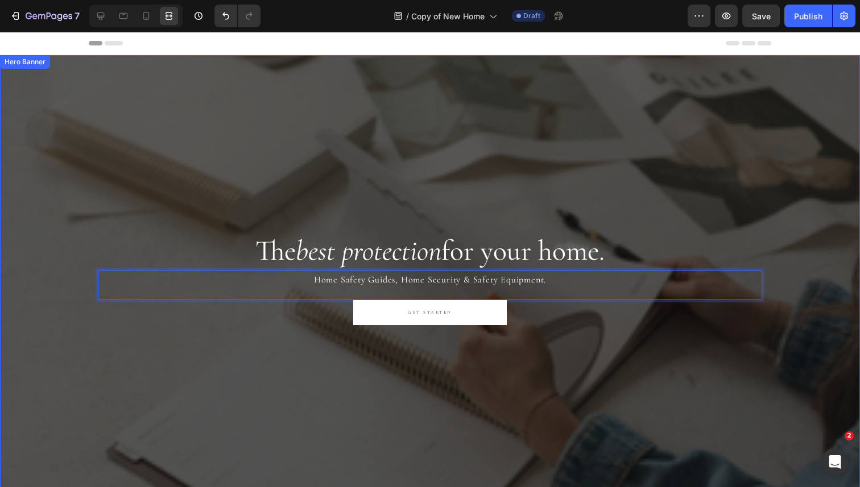
click at [671, 188] on div "Overlay" at bounding box center [430, 283] width 860 height 456
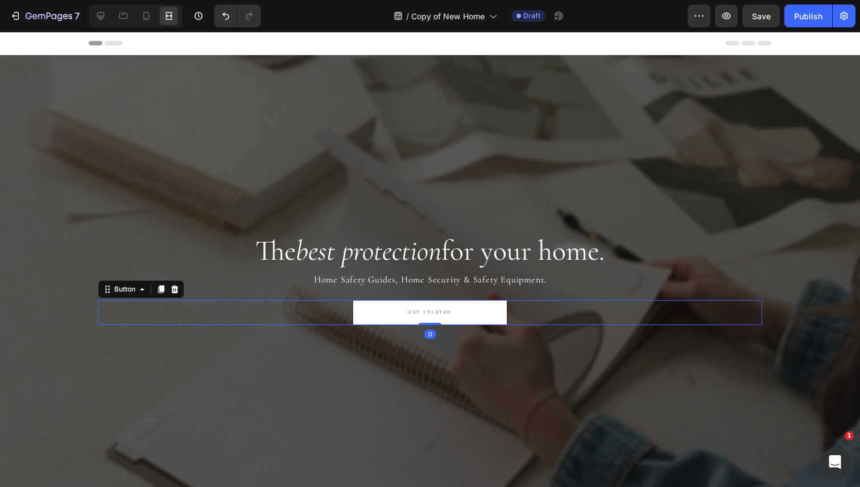
click at [481, 310] on link "GET STARTED" at bounding box center [430, 312] width 154 height 25
click at [98, 11] on icon at bounding box center [100, 15] width 11 height 11
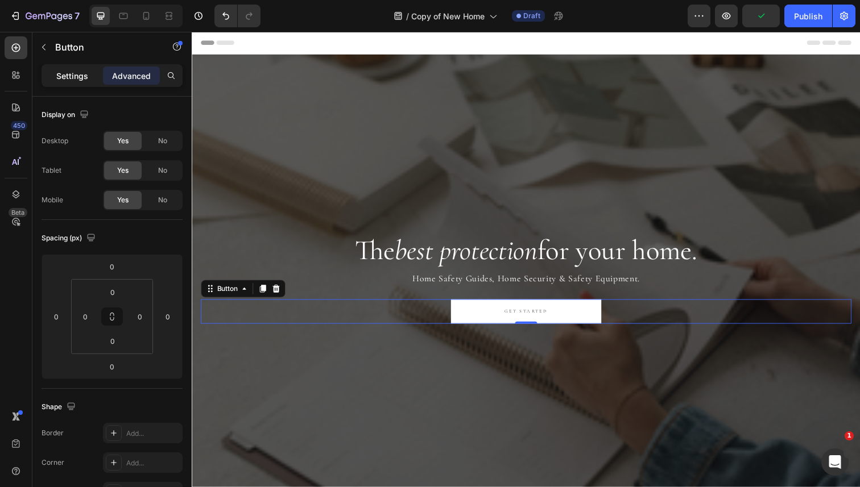
click at [74, 73] on p "Settings" at bounding box center [72, 76] width 32 height 12
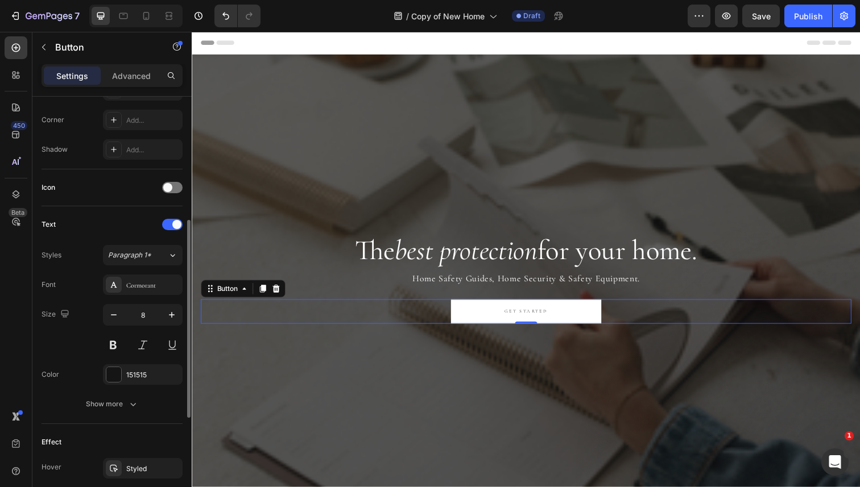
scroll to position [273, 0]
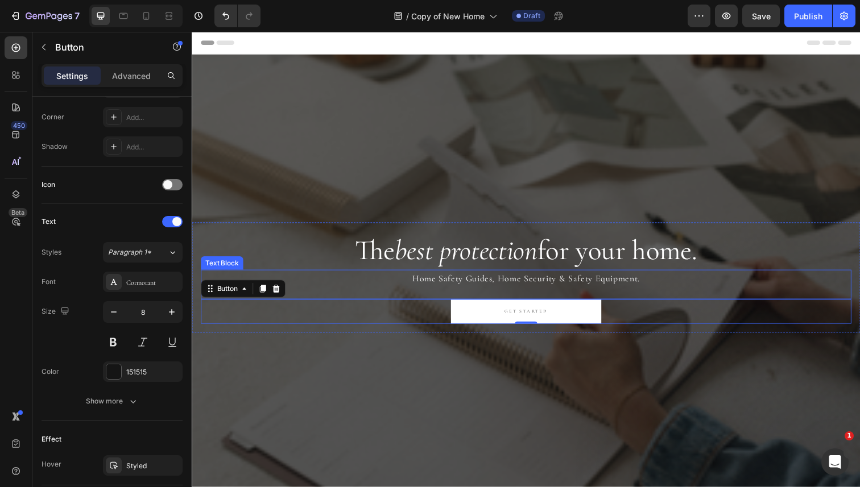
click at [409, 283] on p "Home Safety Guides, Home Security & Safety Equipment." at bounding box center [533, 284] width 662 height 16
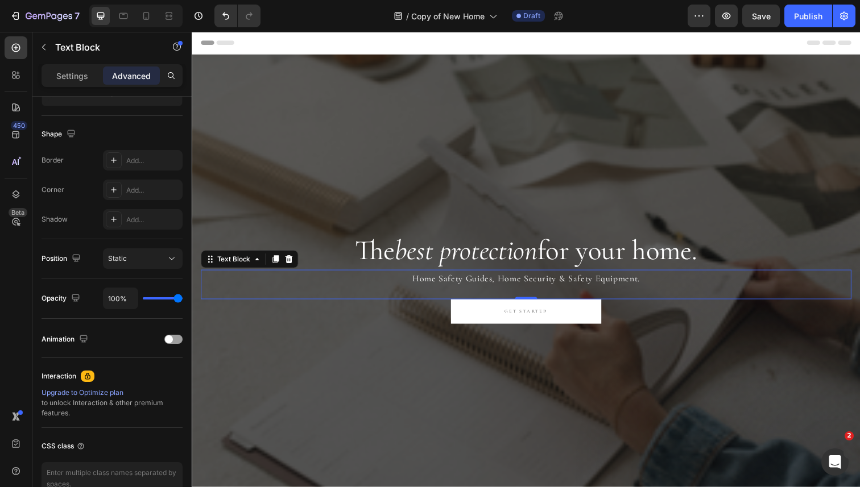
scroll to position [0, 0]
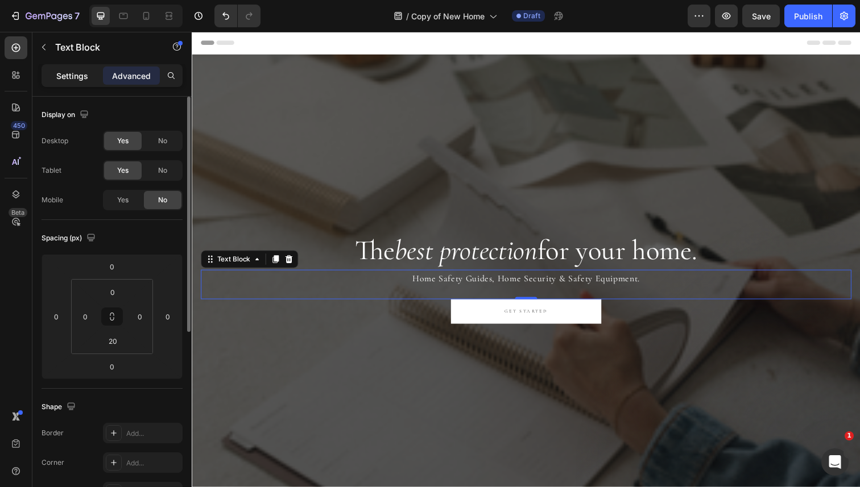
click at [59, 79] on p "Settings" at bounding box center [72, 76] width 32 height 12
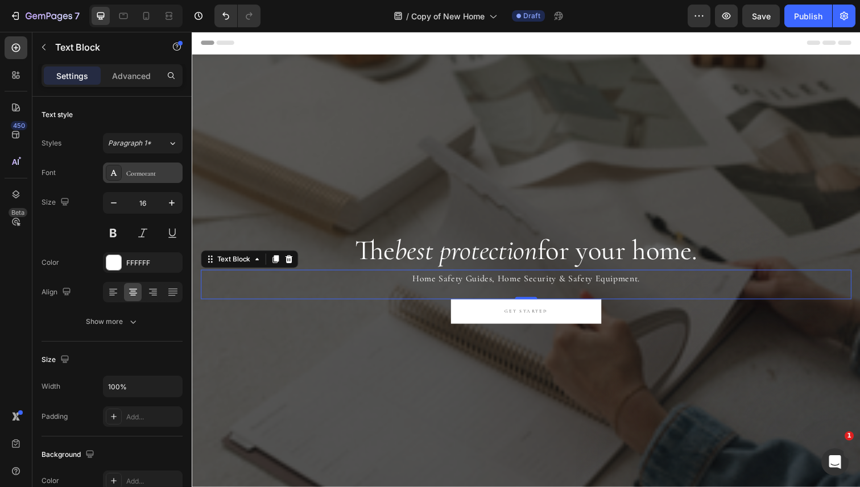
click at [135, 169] on div "Cormorant" at bounding box center [152, 173] width 53 height 10
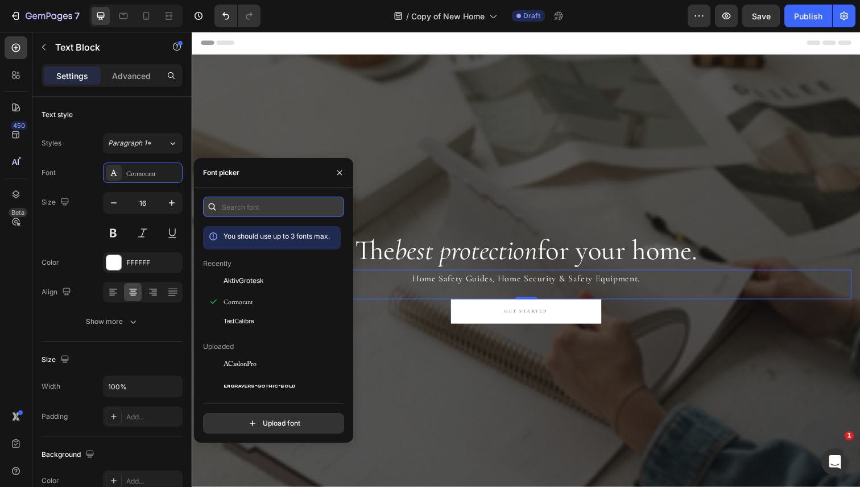
click at [276, 213] on input "text" at bounding box center [273, 207] width 141 height 20
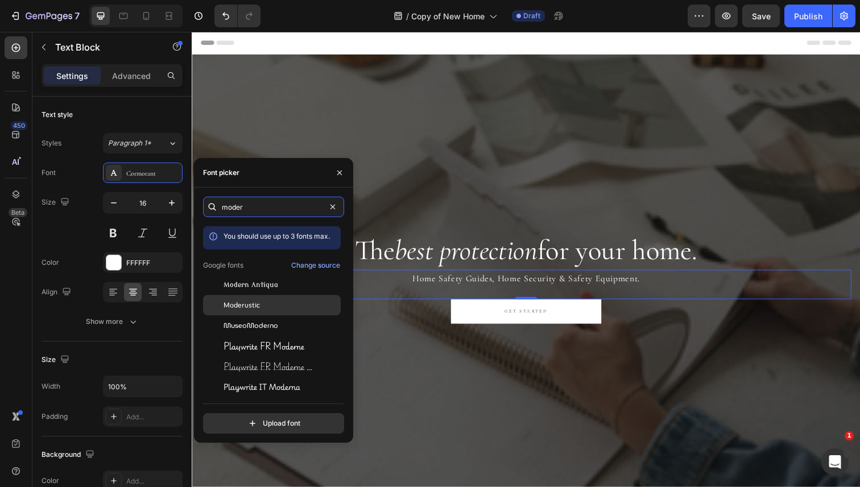
scroll to position [6, 0]
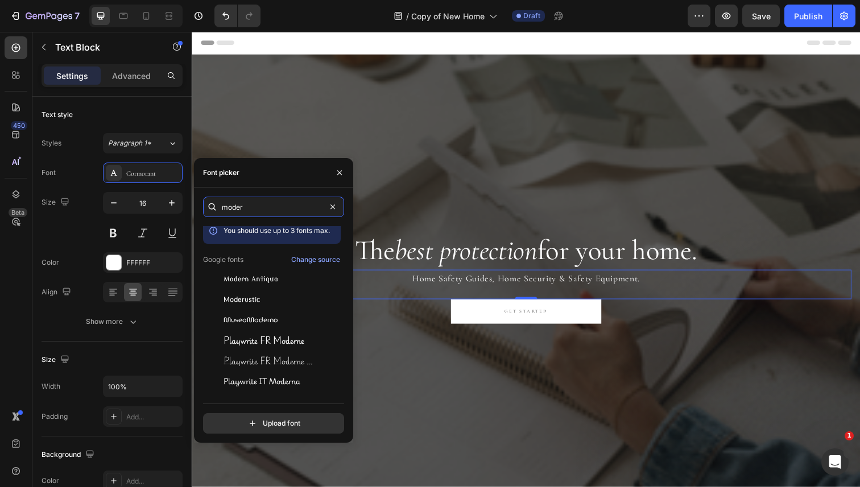
type input "moder"
click at [260, 425] on input "file" at bounding box center [298, 423] width 284 height 19
click at [254, 423] on input "file" at bounding box center [298, 423] width 284 height 19
type input "C:\fakepath\itc-souvenir-std-light.ttf"
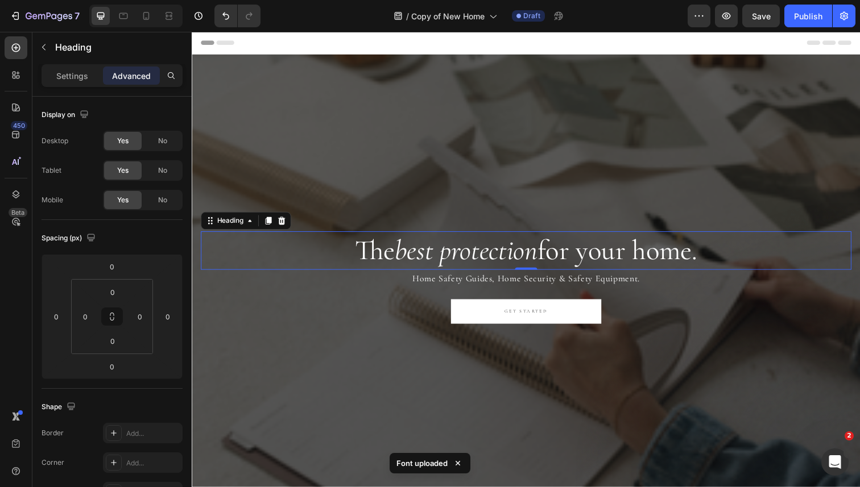
click at [609, 259] on p "The best protection for your home." at bounding box center [533, 255] width 662 height 37
click at [76, 80] on p "Settings" at bounding box center [72, 76] width 32 height 12
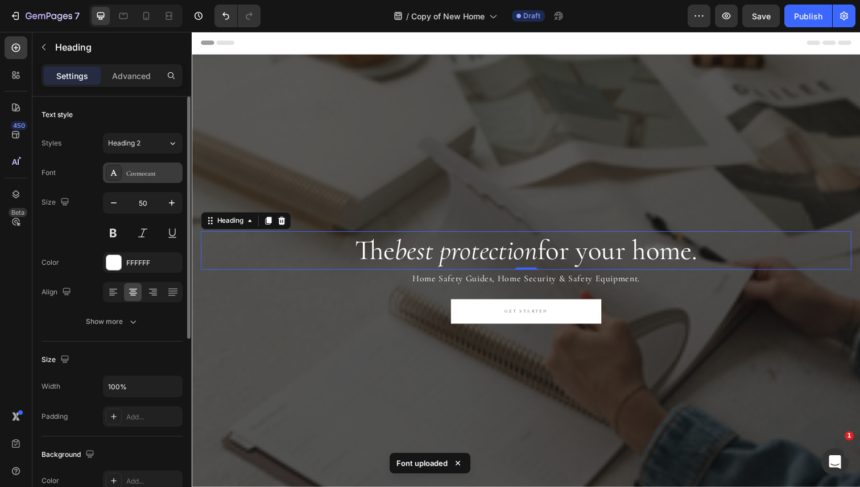
click at [140, 171] on div "Cormorant" at bounding box center [152, 173] width 53 height 10
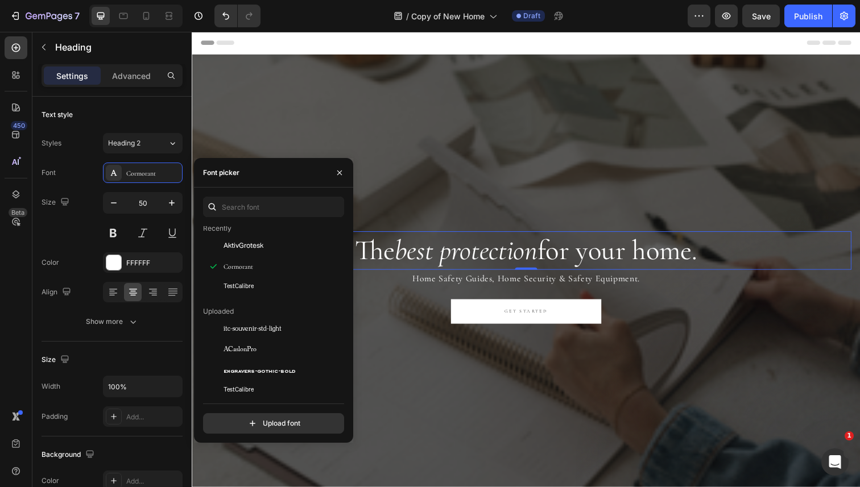
scroll to position [36, 0]
click at [243, 331] on span "itc-souvenir-std-light" at bounding box center [253, 328] width 58 height 10
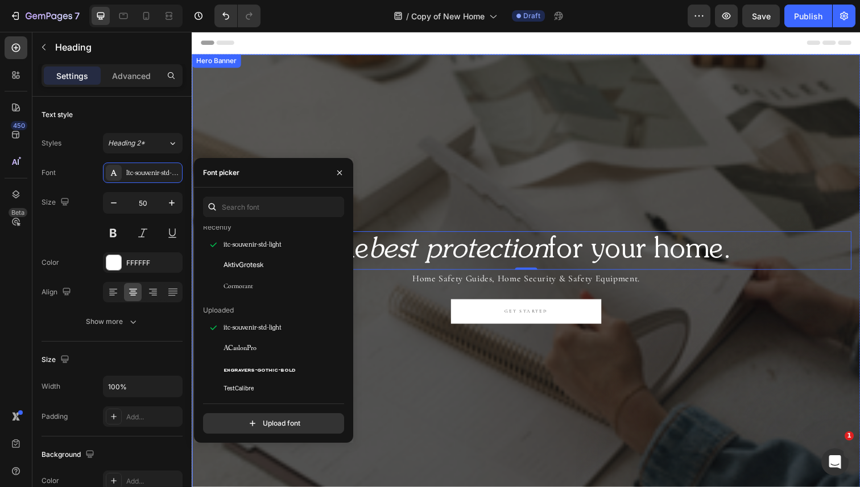
click at [419, 187] on div "Overlay" at bounding box center [533, 287] width 682 height 465
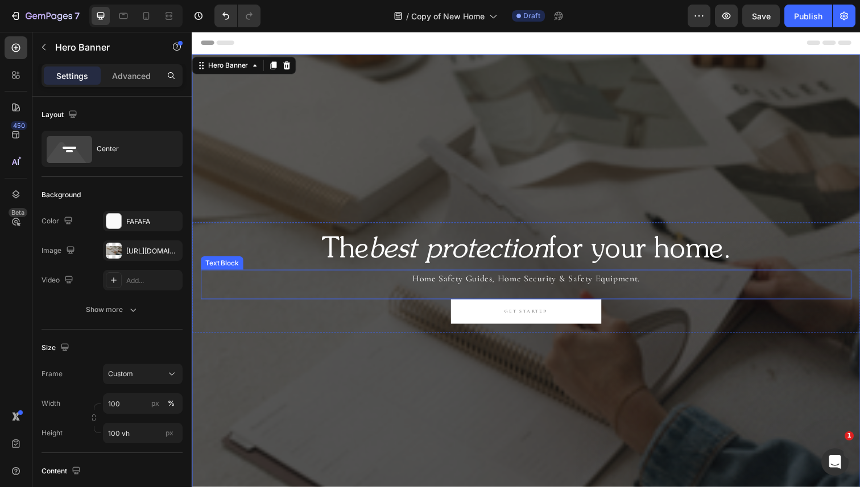
click at [394, 283] on p "Home Safety Guides, Home Security & Safety Equipment." at bounding box center [533, 284] width 662 height 16
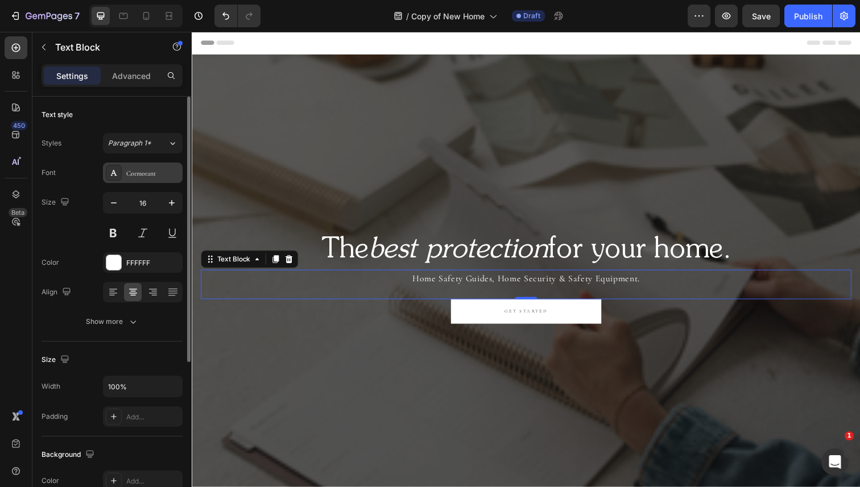
click at [140, 173] on div "Cormorant" at bounding box center [152, 173] width 53 height 10
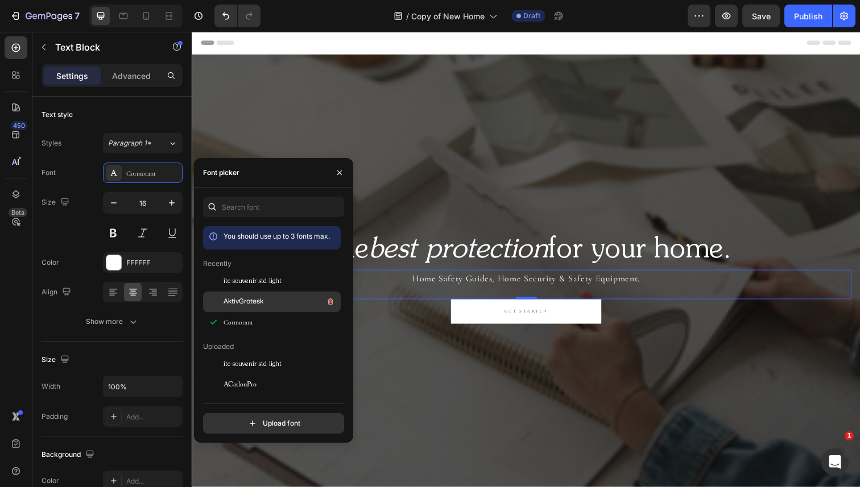
click at [233, 301] on span "AktivGrotesk" at bounding box center [244, 302] width 40 height 10
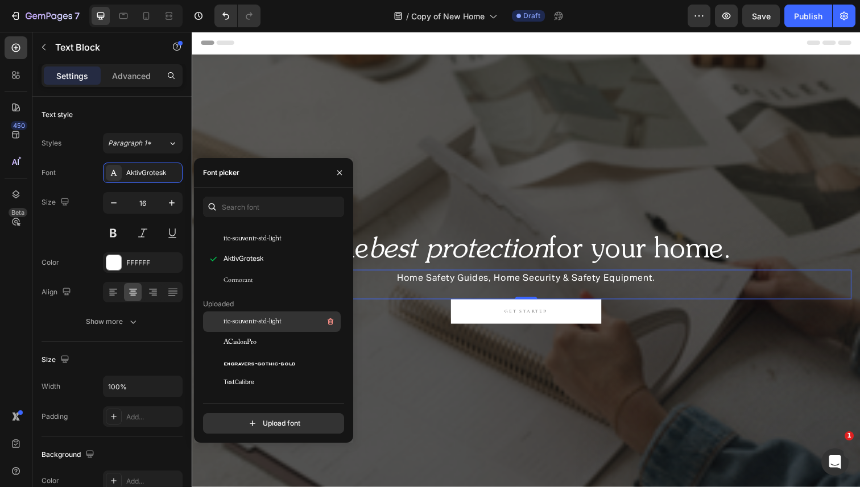
scroll to position [43, 0]
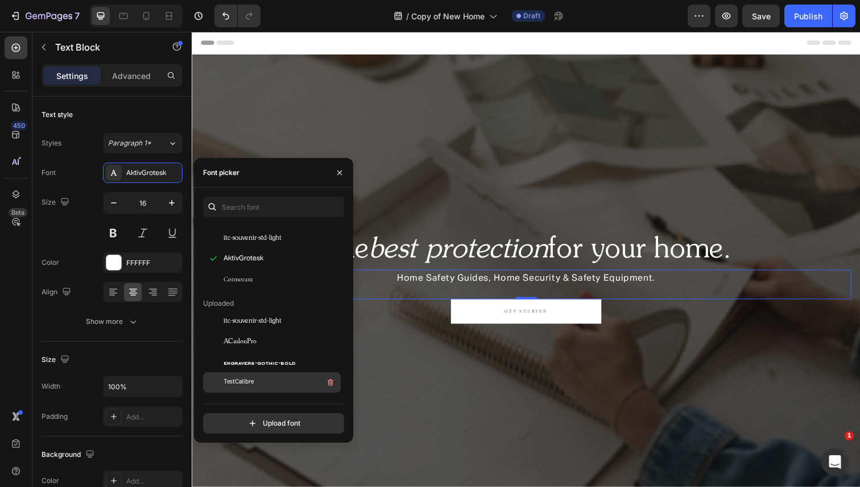
click at [238, 377] on div "TestCalibre" at bounding box center [281, 383] width 115 height 14
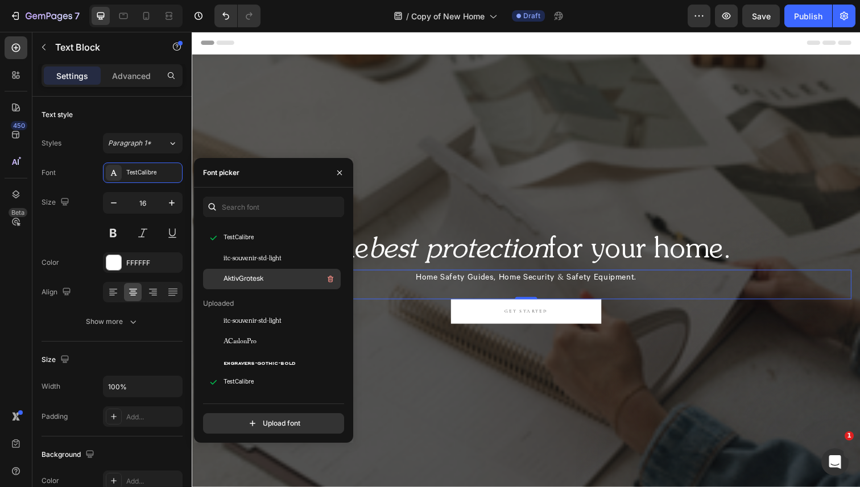
click at [251, 274] on span "AktivGrotesk" at bounding box center [244, 279] width 40 height 10
click at [125, 77] on p "Advanced" at bounding box center [131, 76] width 39 height 12
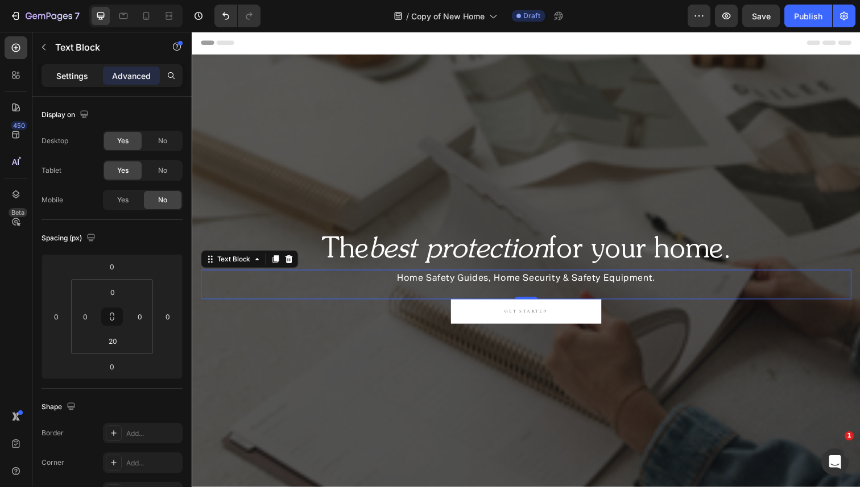
click at [92, 76] on div "Settings" at bounding box center [72, 76] width 57 height 18
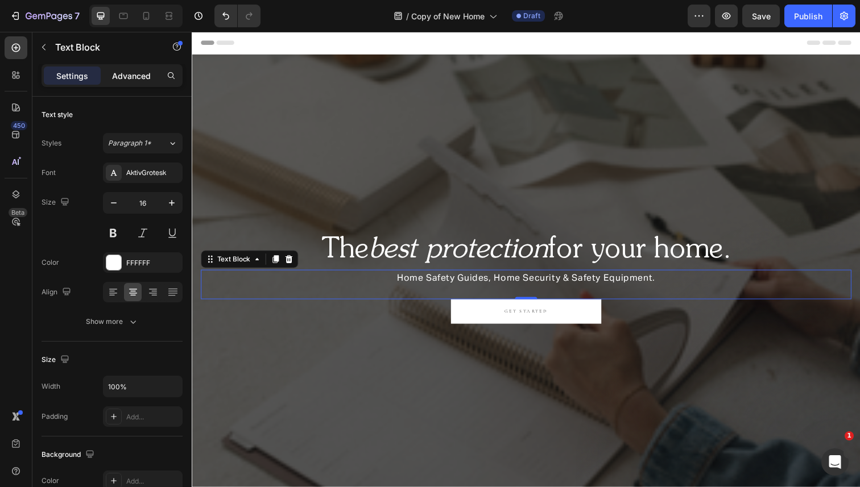
click at [130, 77] on p "Advanced" at bounding box center [131, 76] width 39 height 12
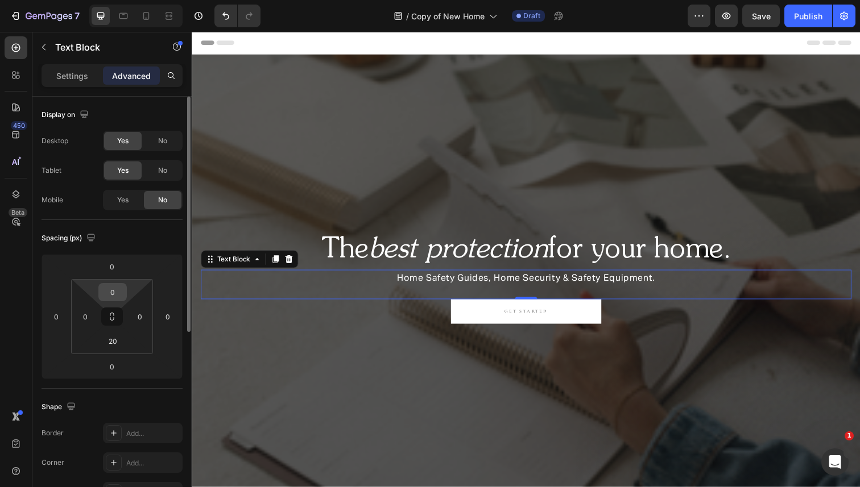
click at [111, 296] on input "0" at bounding box center [112, 292] width 23 height 17
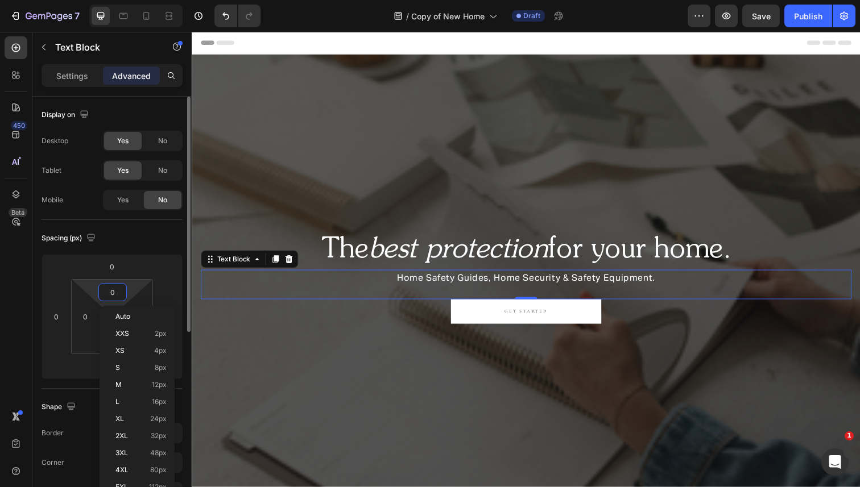
type input "10"
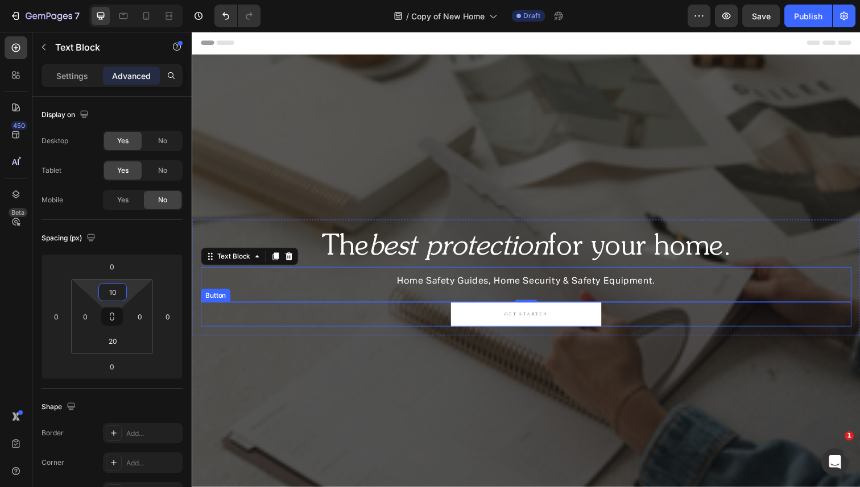
click at [465, 322] on link "GET STARTED" at bounding box center [533, 320] width 154 height 25
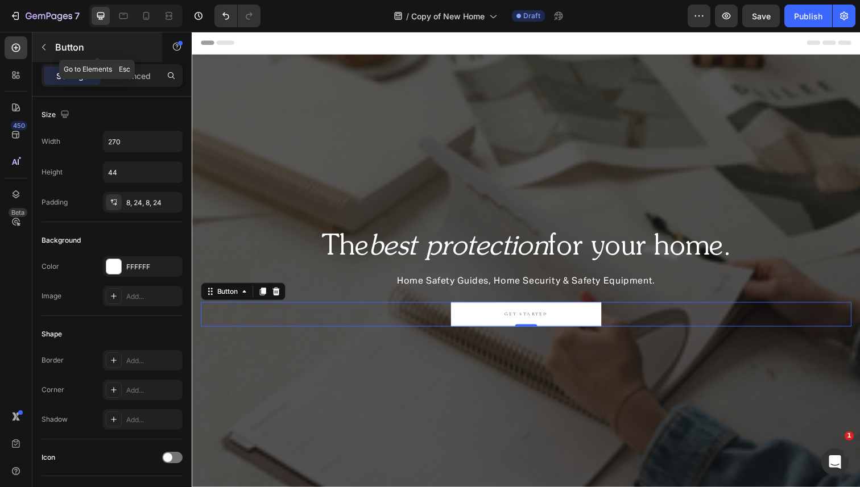
click at [45, 47] on icon "button" at bounding box center [43, 47] width 9 height 9
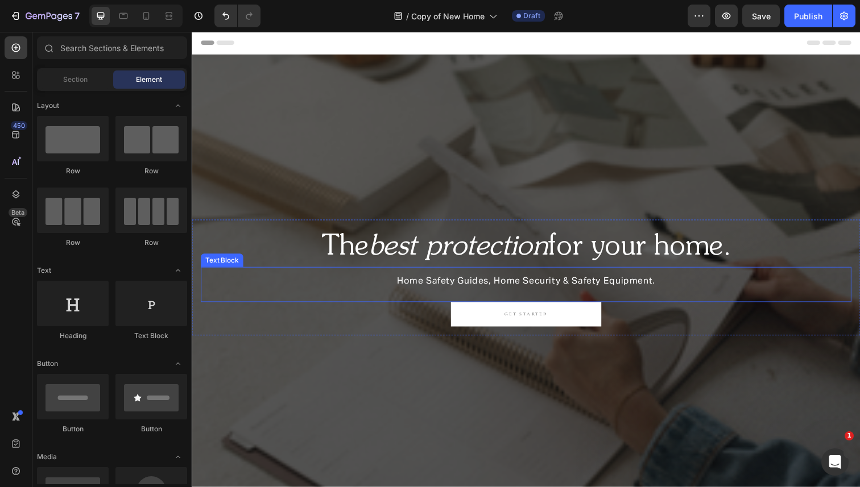
click at [468, 283] on p "Home Safety Guides, Home Security & Safety Equipment." at bounding box center [533, 287] width 662 height 16
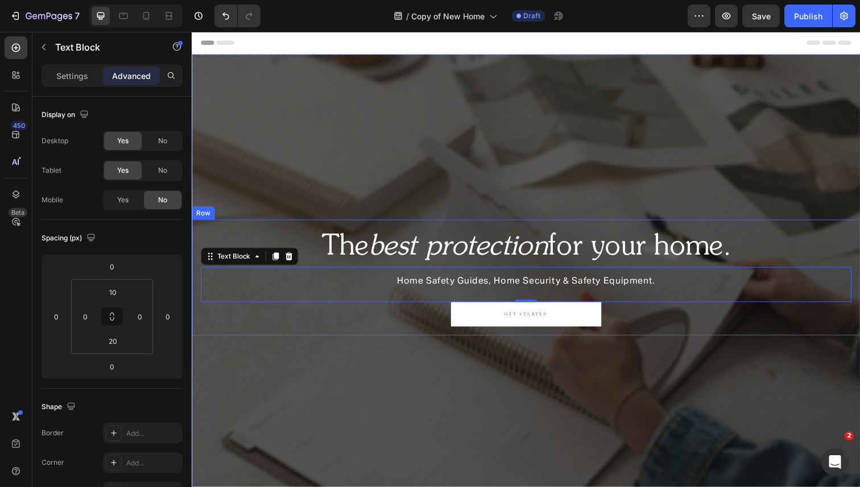
click at [485, 334] on div "The best protection for your home. Heading Home Safety Guides, Home Security & …" at bounding box center [533, 283] width 682 height 118
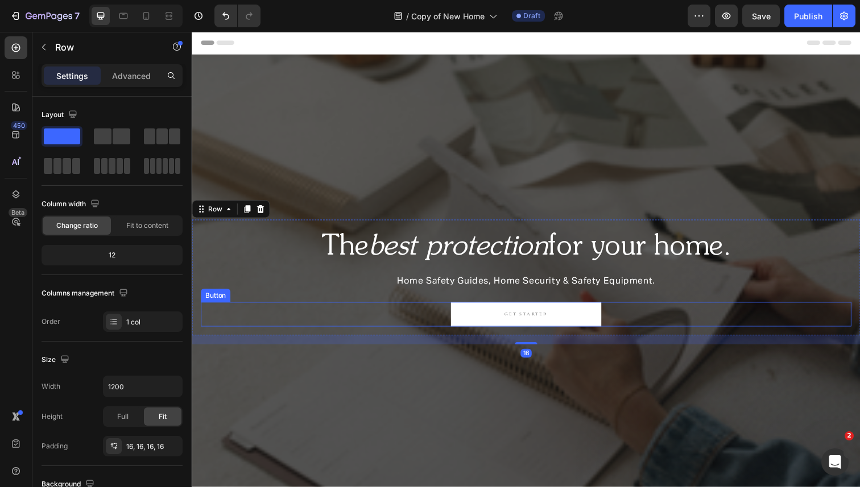
click at [482, 322] on link "GET STARTED" at bounding box center [533, 320] width 154 height 25
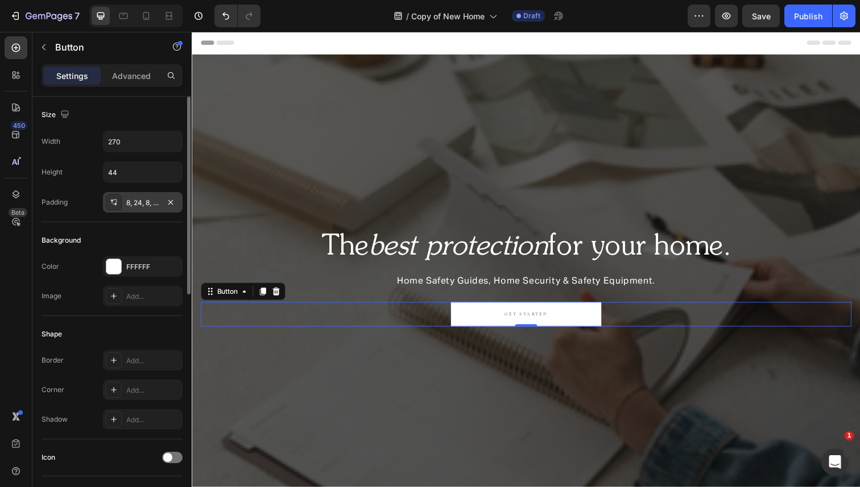
click at [136, 202] on div "8, 24, 8, 24" at bounding box center [142, 203] width 33 height 10
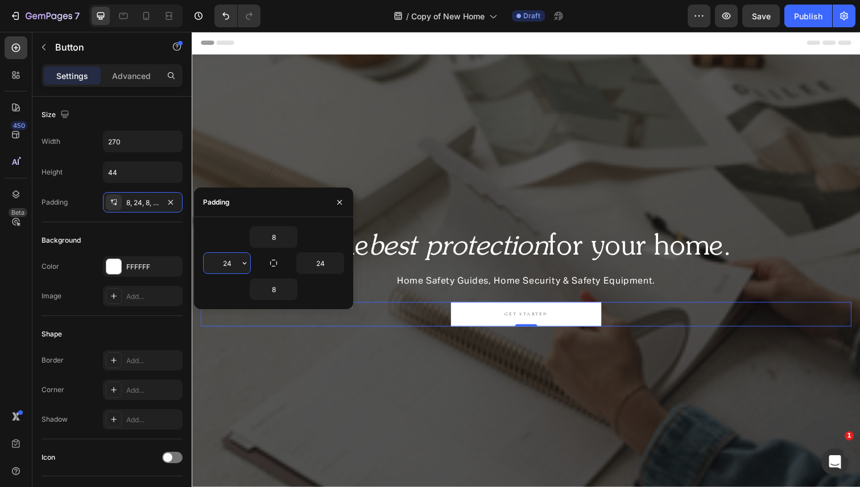
click at [234, 267] on input "24" at bounding box center [227, 263] width 47 height 20
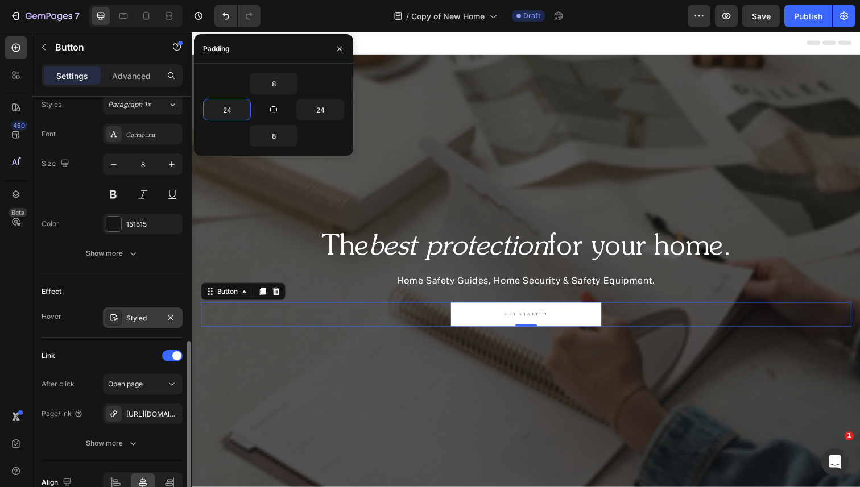
scroll to position [386, 0]
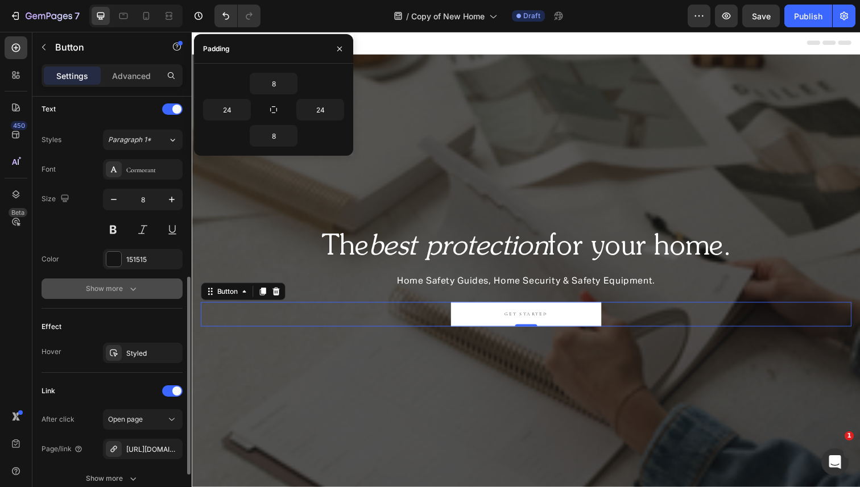
click at [121, 283] on div "Show more" at bounding box center [112, 288] width 53 height 11
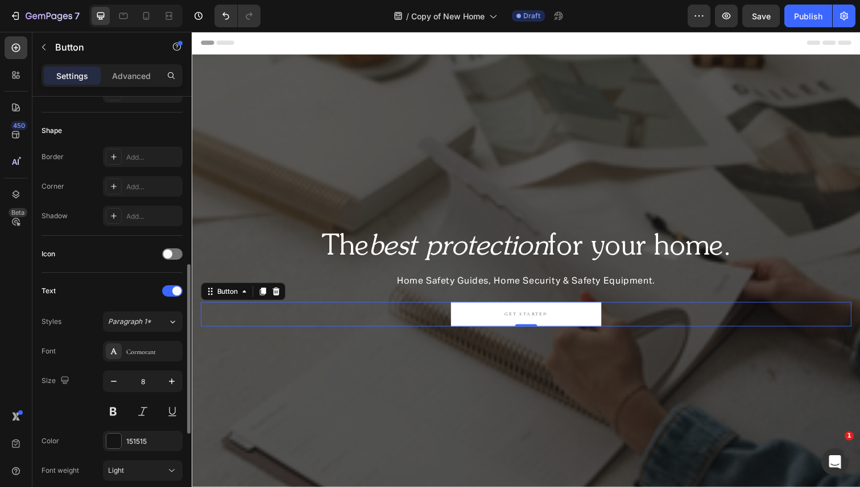
scroll to position [0, 0]
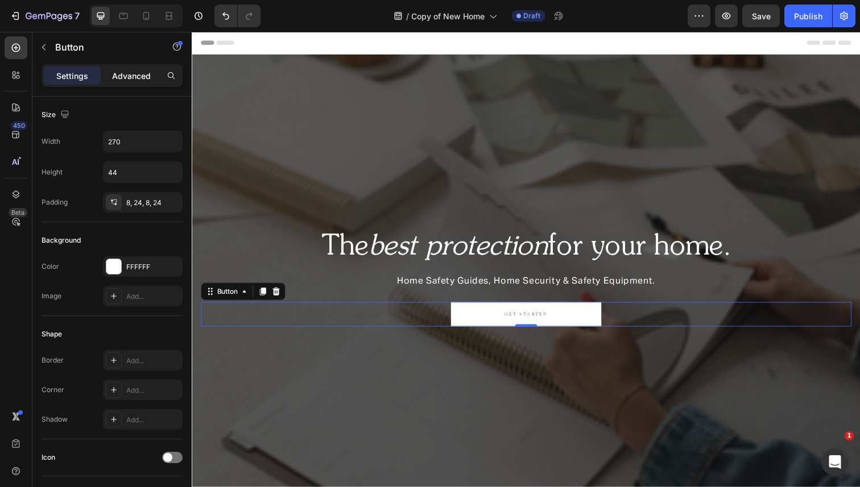
click at [120, 74] on p "Advanced" at bounding box center [131, 76] width 39 height 12
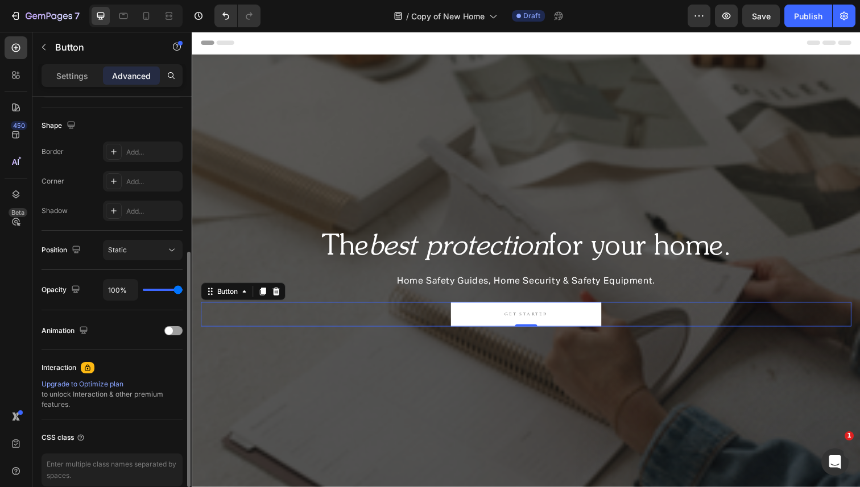
scroll to position [280, 0]
click at [133, 178] on div "Add..." at bounding box center [152, 183] width 53 height 10
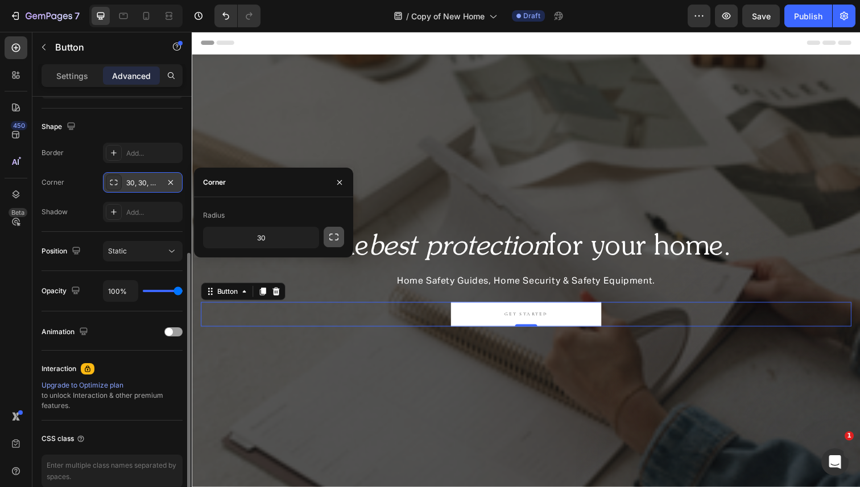
click at [328, 237] on icon "button" at bounding box center [333, 236] width 11 height 11
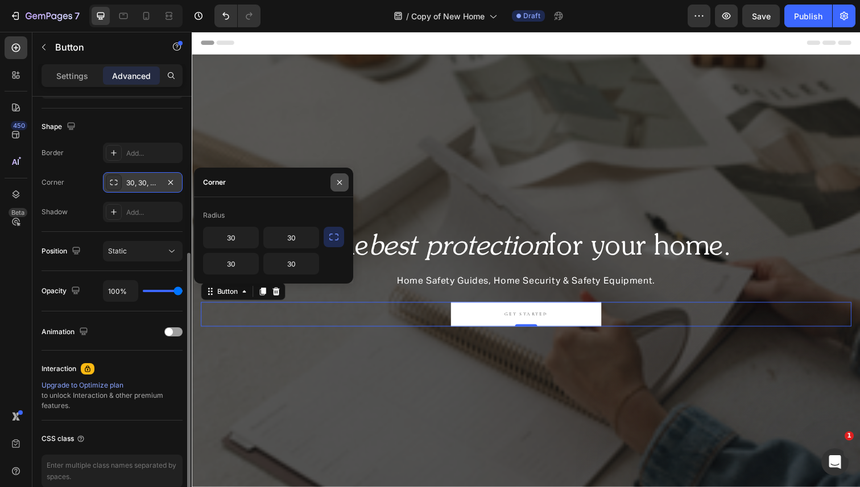
click at [336, 182] on icon "button" at bounding box center [339, 182] width 9 height 9
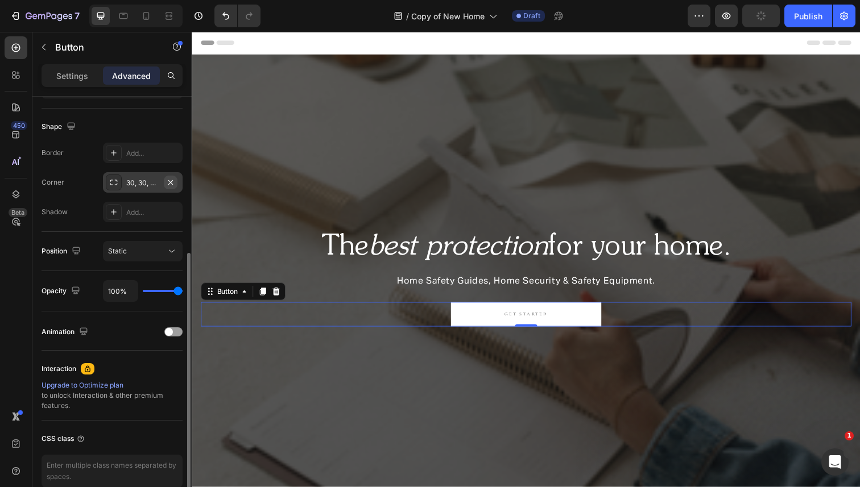
click at [172, 180] on icon "button" at bounding box center [170, 182] width 9 height 9
click at [64, 64] on div "Settings Advanced" at bounding box center [112, 75] width 141 height 23
click at [63, 77] on p "Settings" at bounding box center [72, 76] width 32 height 12
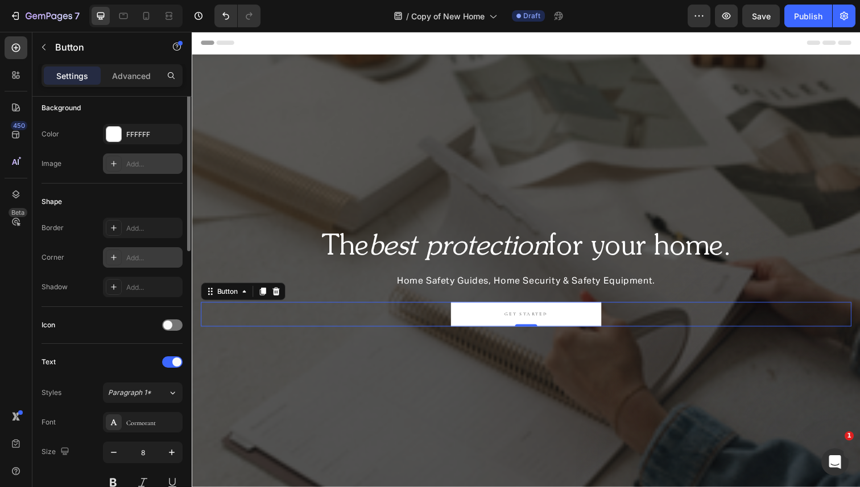
scroll to position [197, 0]
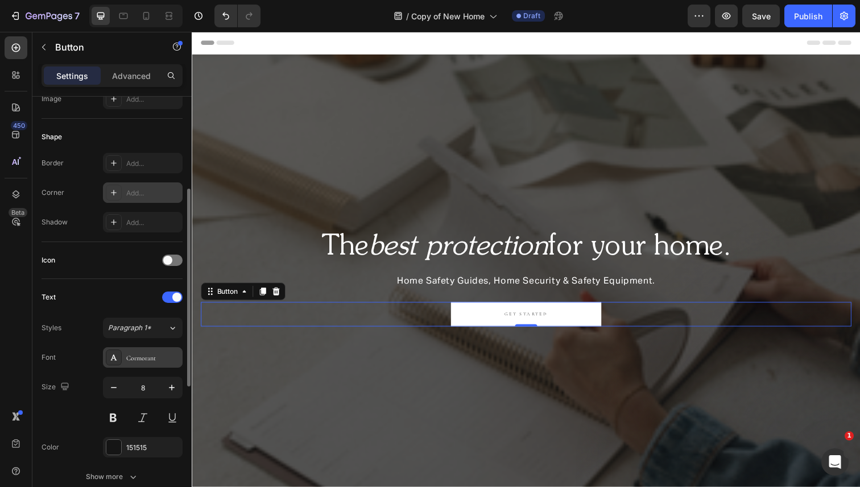
click at [132, 361] on div "Cormorant" at bounding box center [152, 358] width 53 height 10
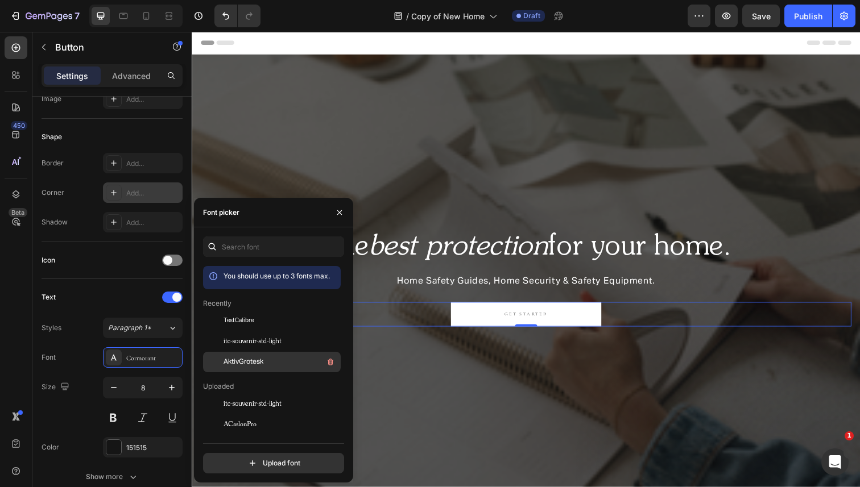
click at [241, 364] on span "AktivGrotesk" at bounding box center [244, 362] width 40 height 10
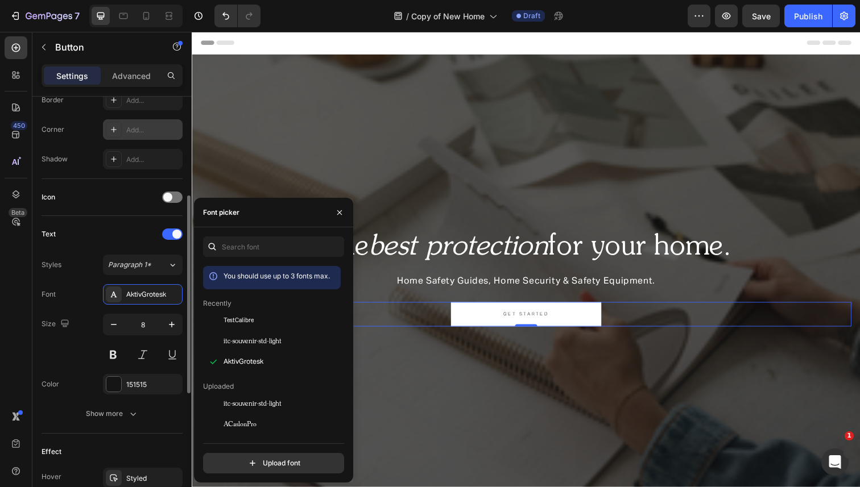
scroll to position [324, 0]
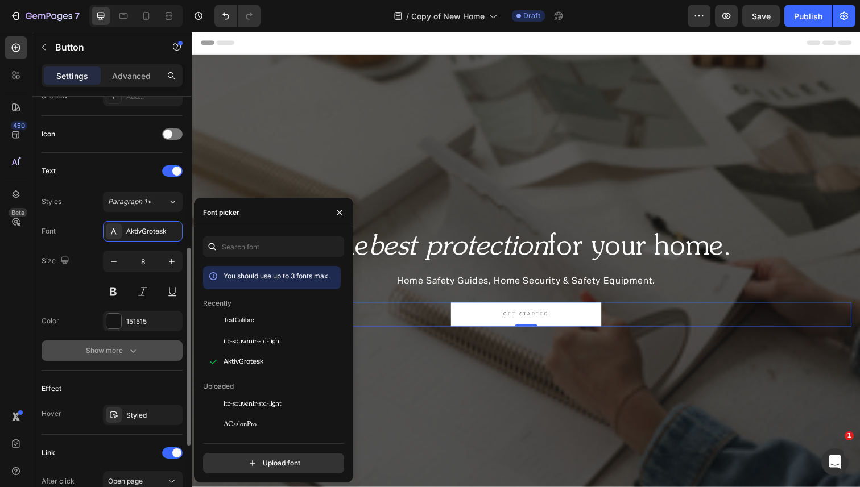
click at [104, 350] on div "Show more" at bounding box center [112, 350] width 53 height 11
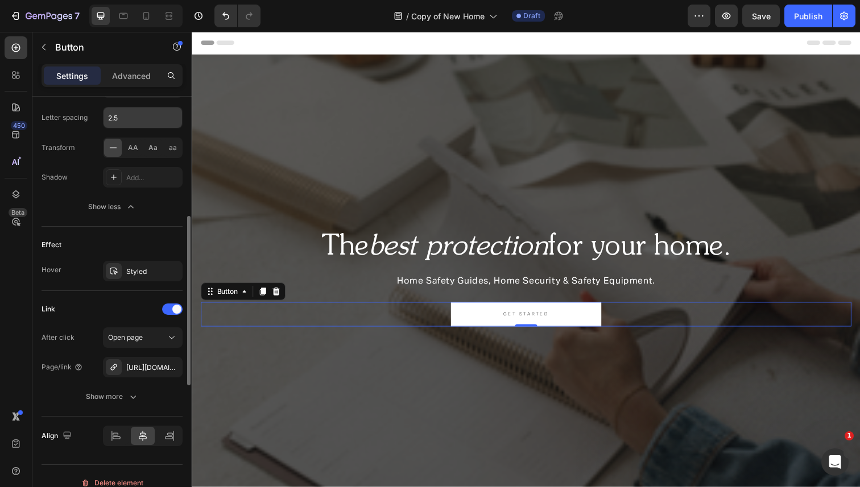
scroll to position [631, 0]
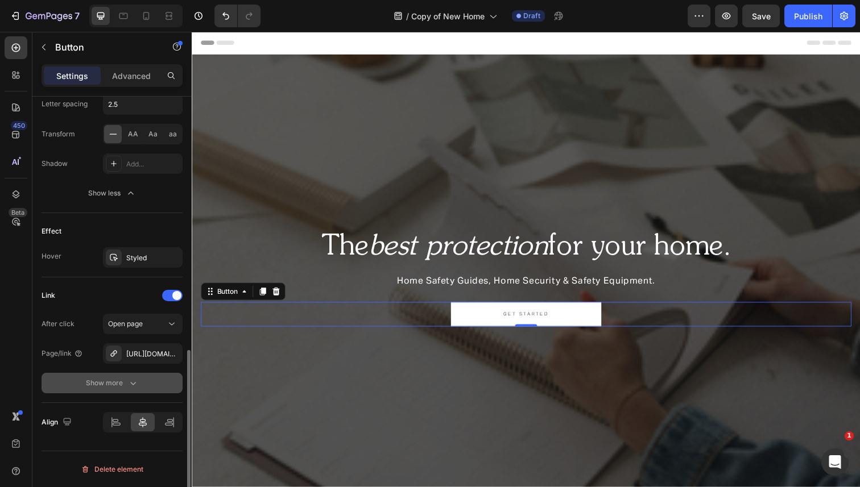
click at [134, 378] on icon "button" at bounding box center [132, 383] width 11 height 11
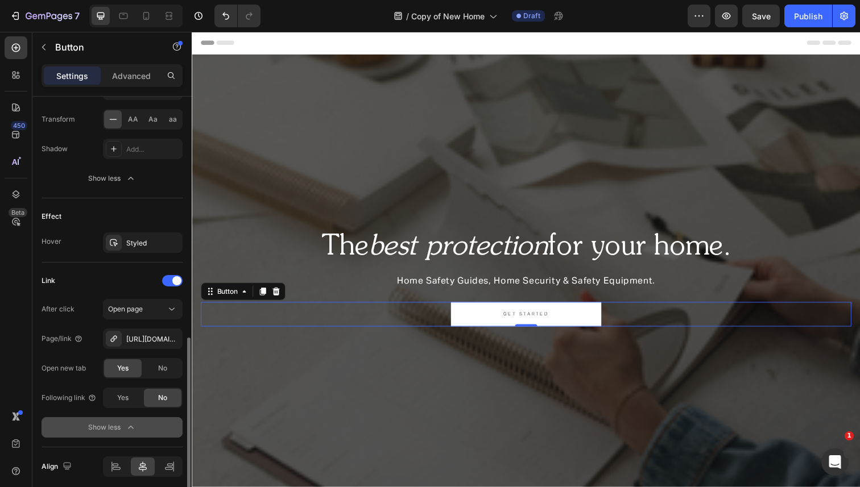
scroll to position [649, 0]
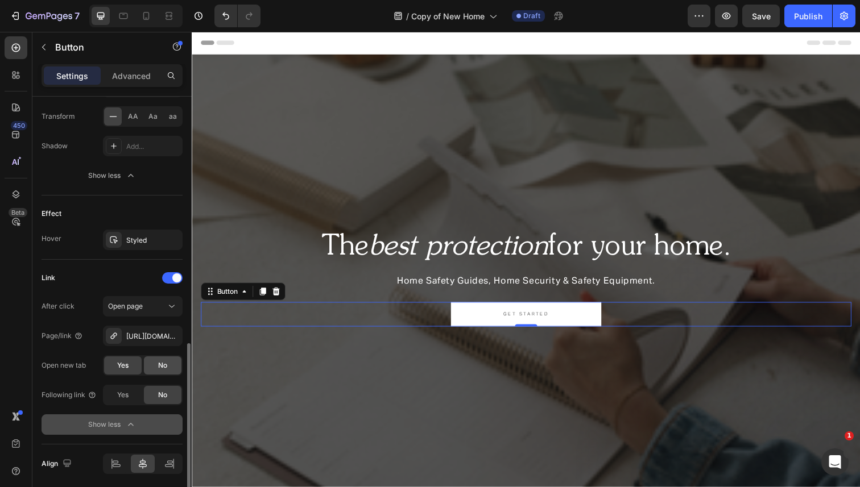
click at [156, 366] on div "No" at bounding box center [163, 366] width 38 height 18
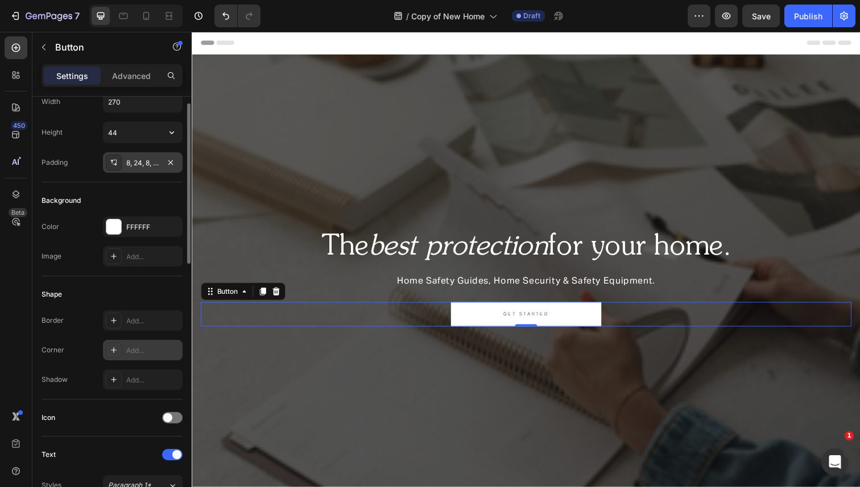
scroll to position [0, 0]
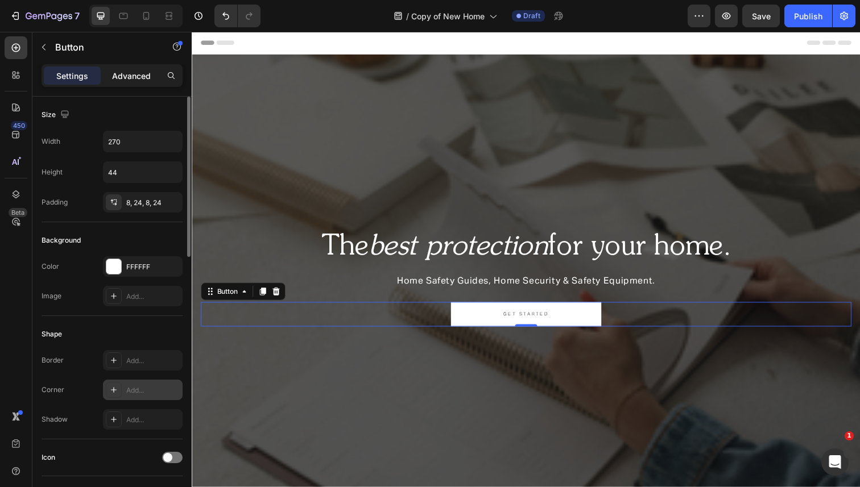
click at [135, 74] on p "Advanced" at bounding box center [131, 76] width 39 height 12
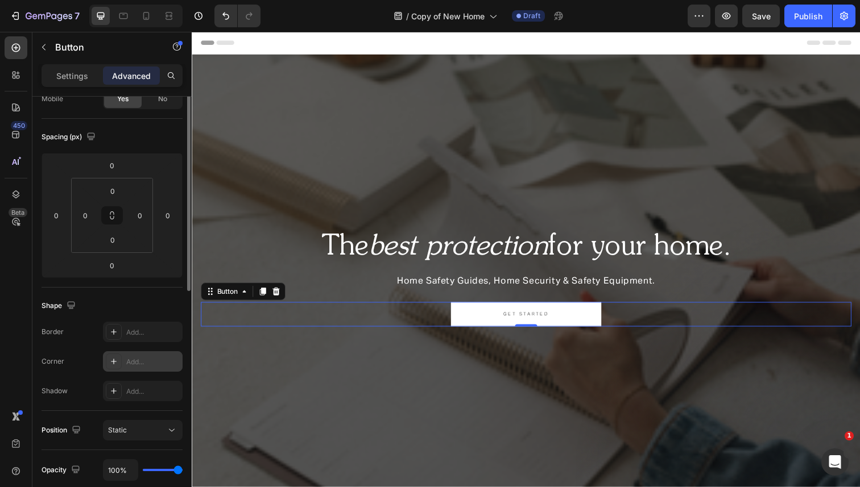
scroll to position [161, 0]
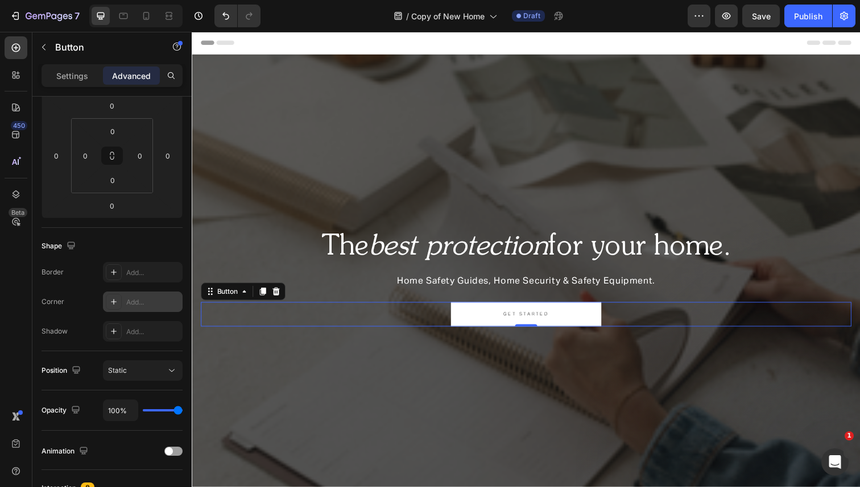
click at [113, 299] on icon at bounding box center [113, 301] width 9 height 9
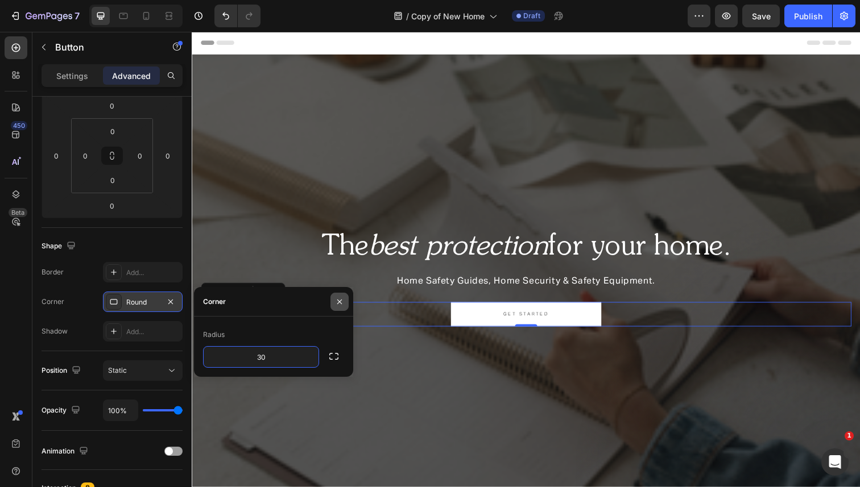
type input "30"
click at [344, 301] on icon "button" at bounding box center [339, 301] width 9 height 9
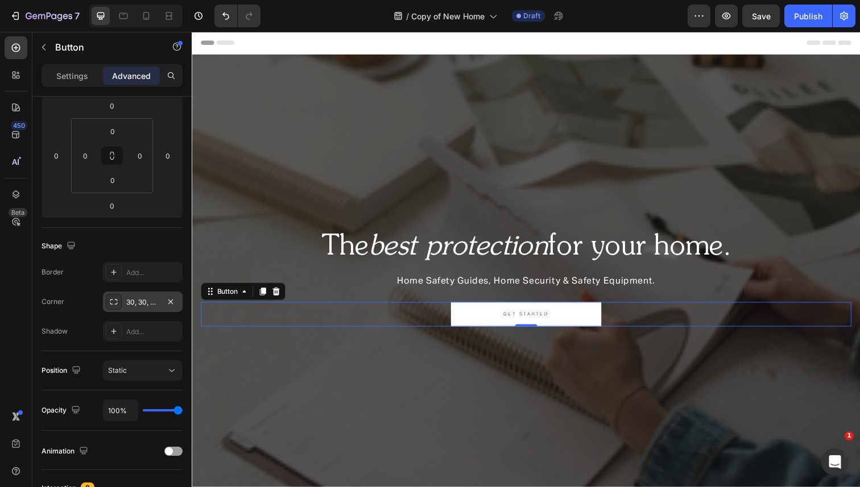
click at [149, 238] on div "Shape" at bounding box center [112, 246] width 141 height 18
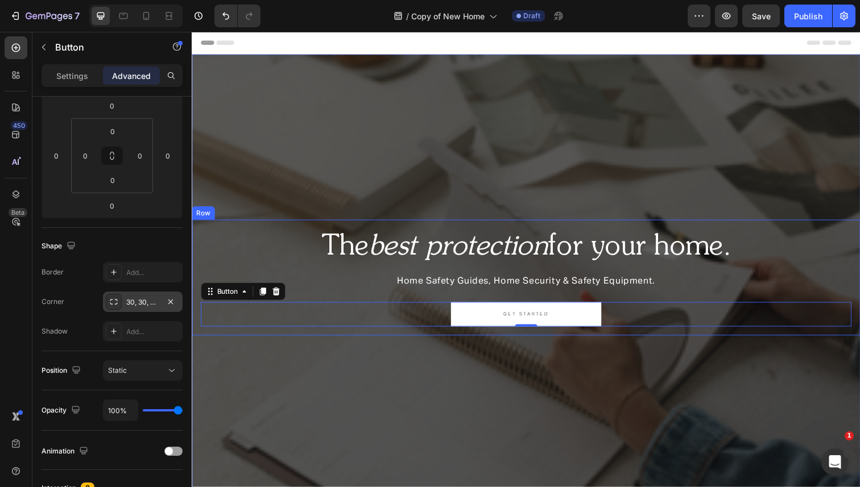
click at [305, 237] on p "The best protection for your home." at bounding box center [533, 252] width 662 height 37
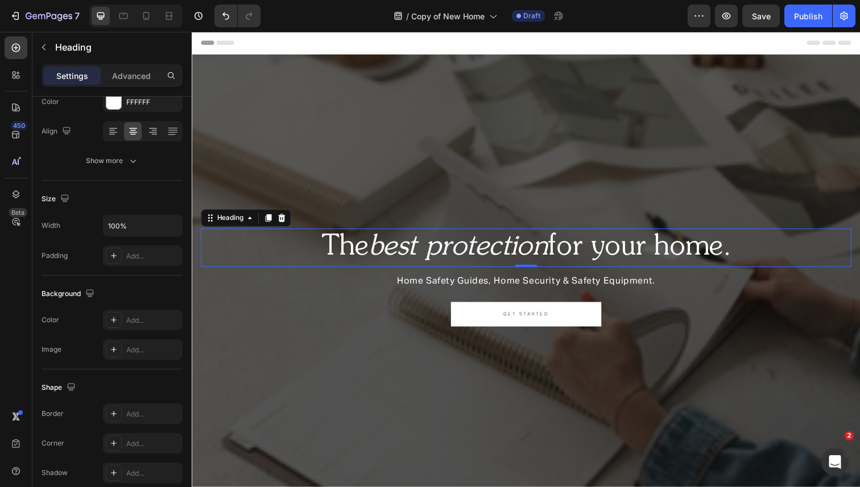
scroll to position [0, 0]
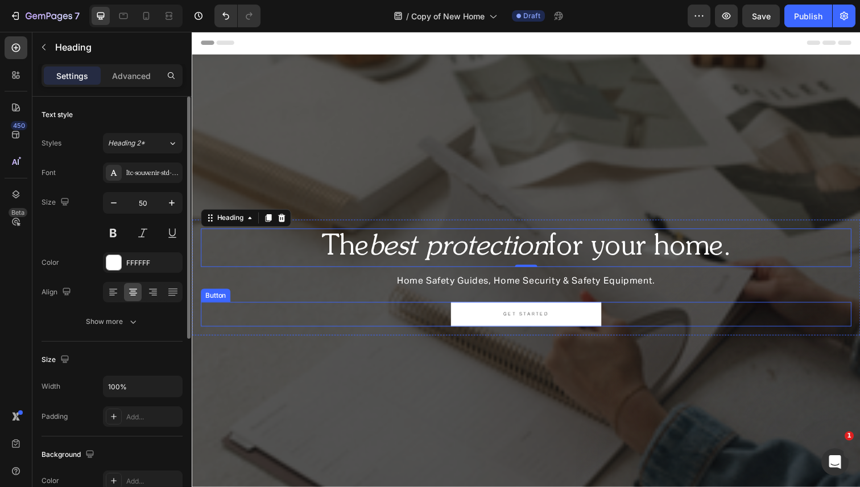
click at [473, 320] on link "GET STARTED" at bounding box center [533, 320] width 154 height 25
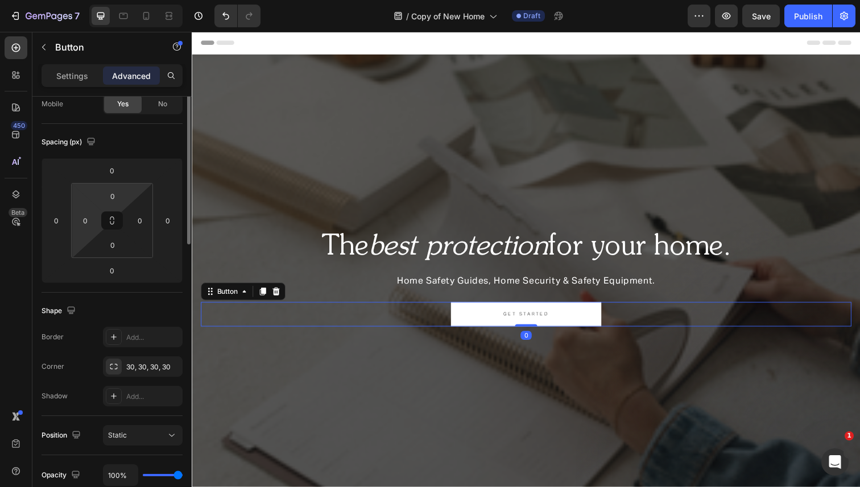
scroll to position [149, 0]
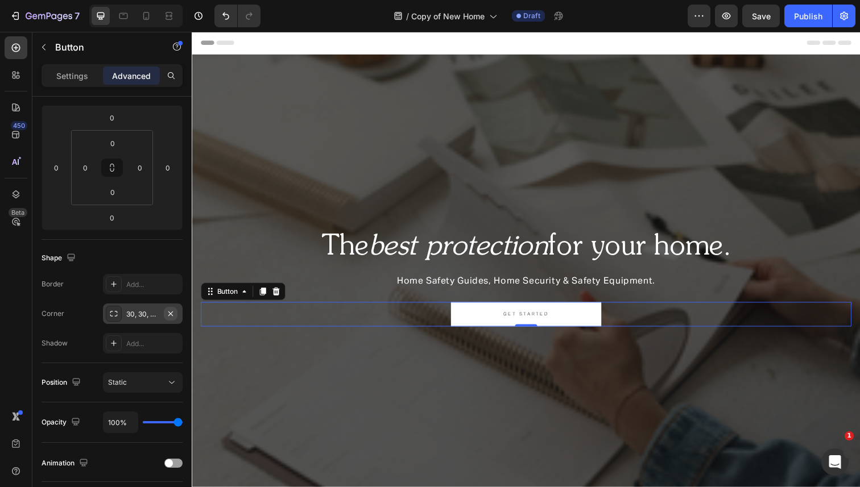
click at [171, 313] on icon "button" at bounding box center [170, 313] width 5 height 5
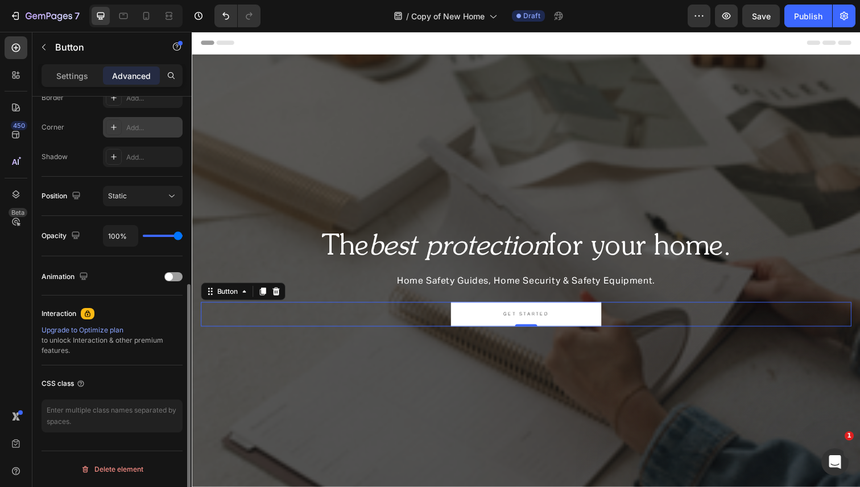
scroll to position [0, 0]
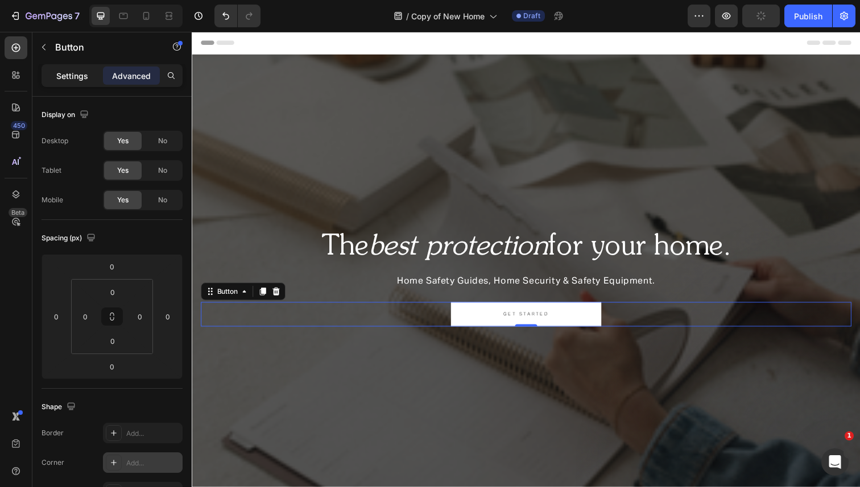
click at [71, 74] on p "Settings" at bounding box center [72, 76] width 32 height 12
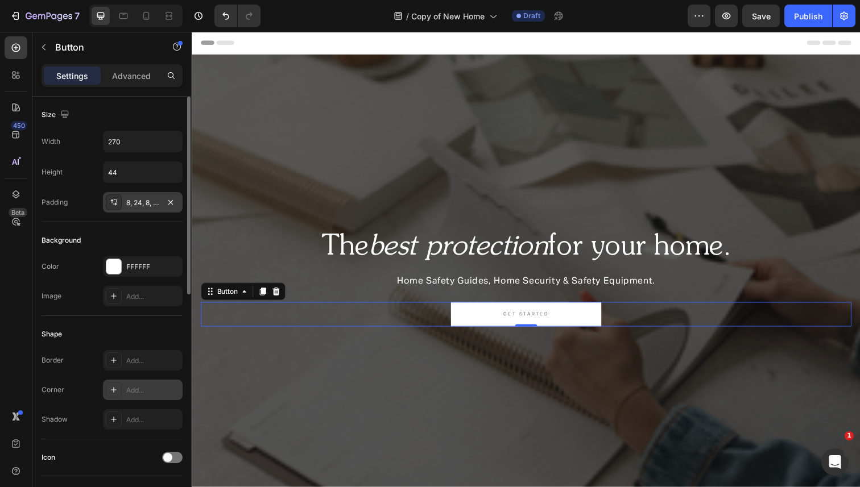
click at [143, 204] on div "8, 24, 8, 24" at bounding box center [142, 203] width 33 height 10
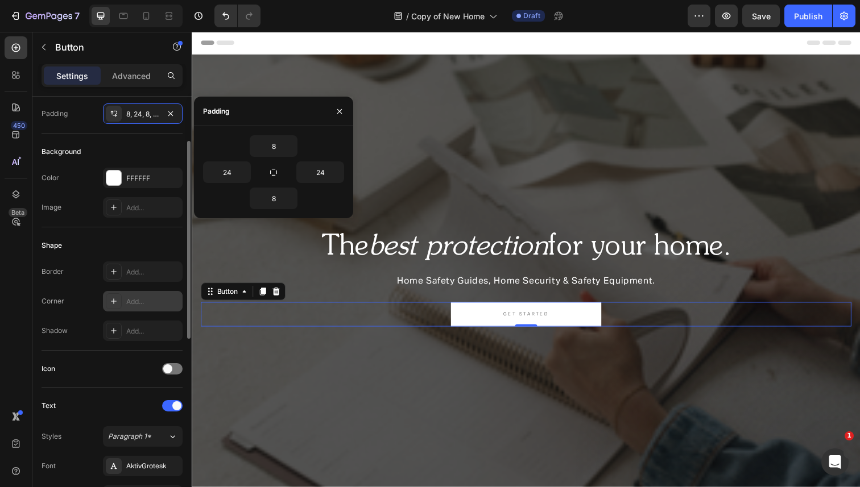
scroll to position [92, 0]
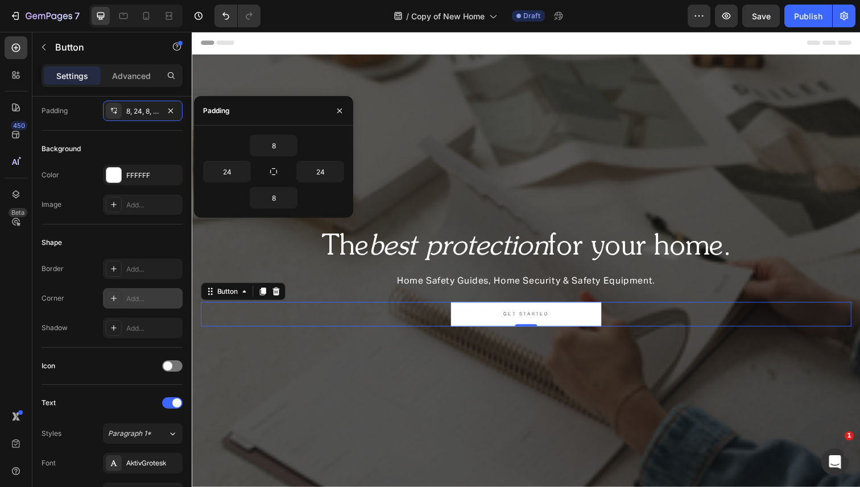
click at [130, 295] on div "Add..." at bounding box center [152, 299] width 53 height 10
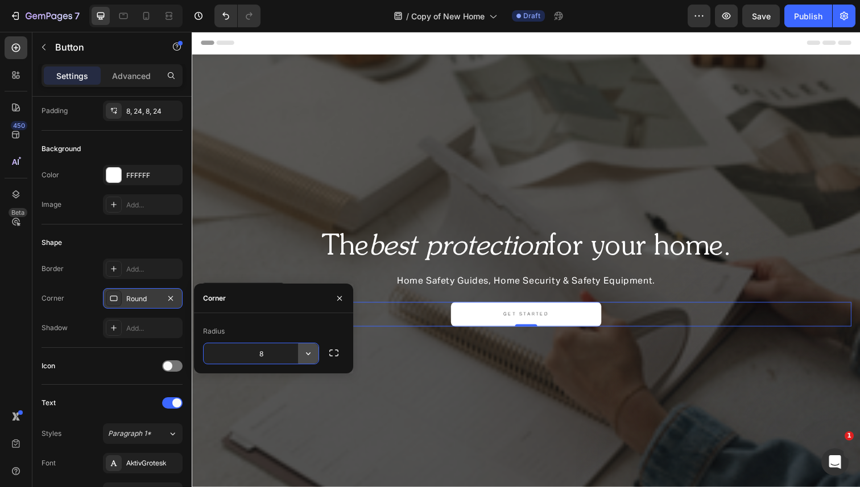
click at [309, 354] on icon "button" at bounding box center [308, 354] width 5 height 3
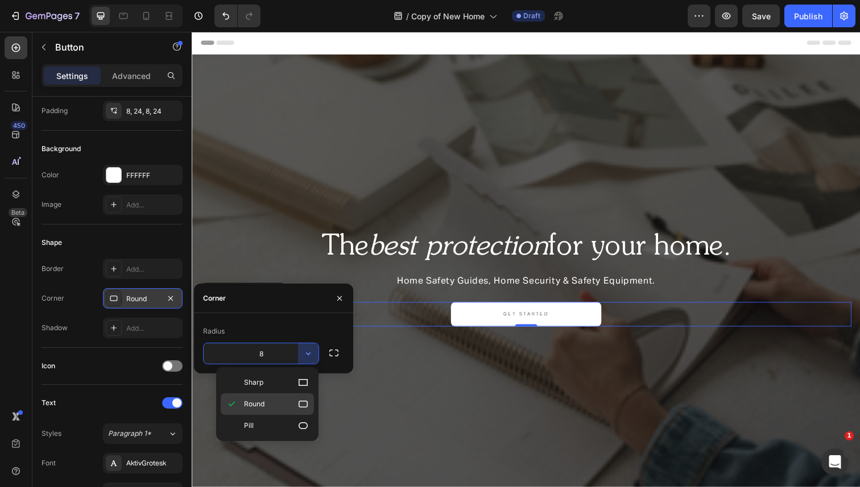
click at [281, 406] on p "Round" at bounding box center [276, 404] width 65 height 11
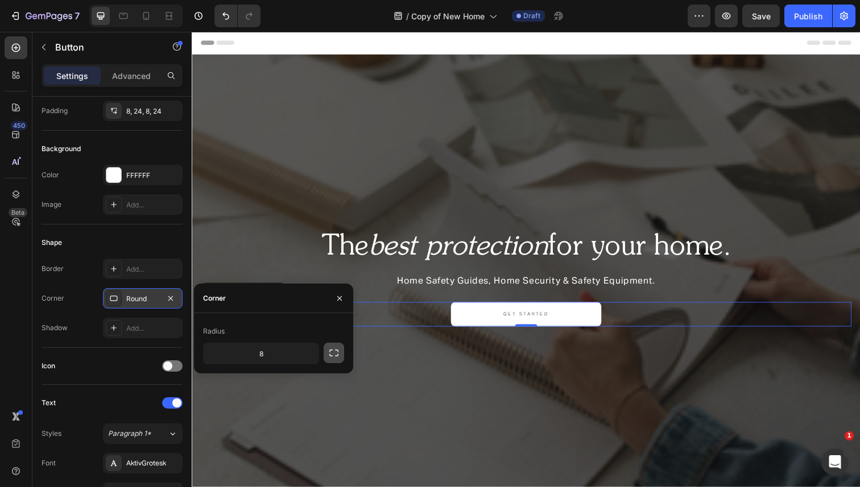
click at [330, 350] on icon "button" at bounding box center [333, 353] width 9 height 7
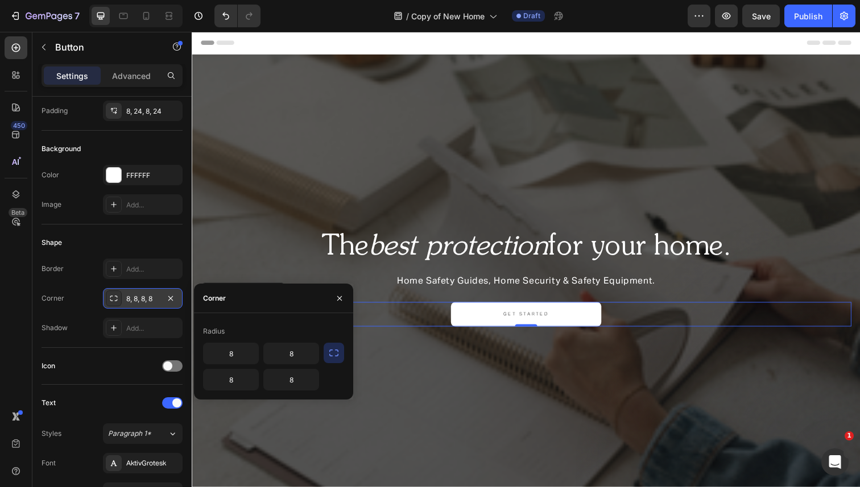
click at [332, 351] on icon "button" at bounding box center [333, 353] width 11 height 11
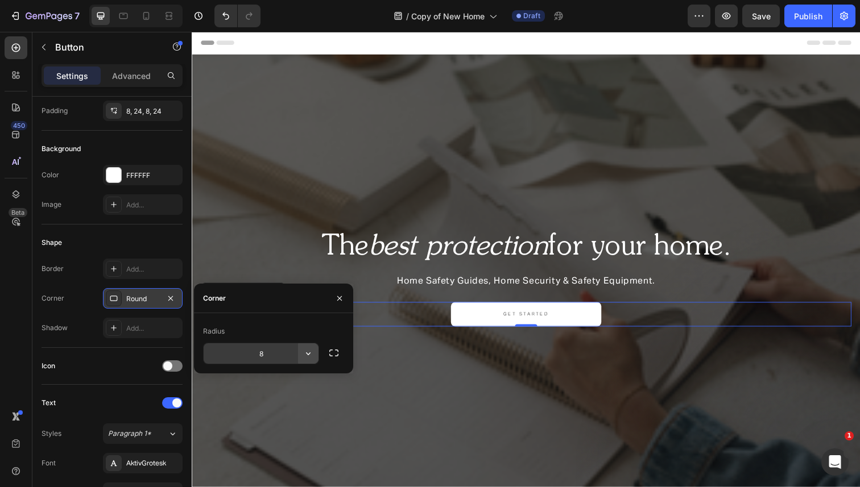
click at [308, 354] on icon "button" at bounding box center [308, 354] width 5 height 3
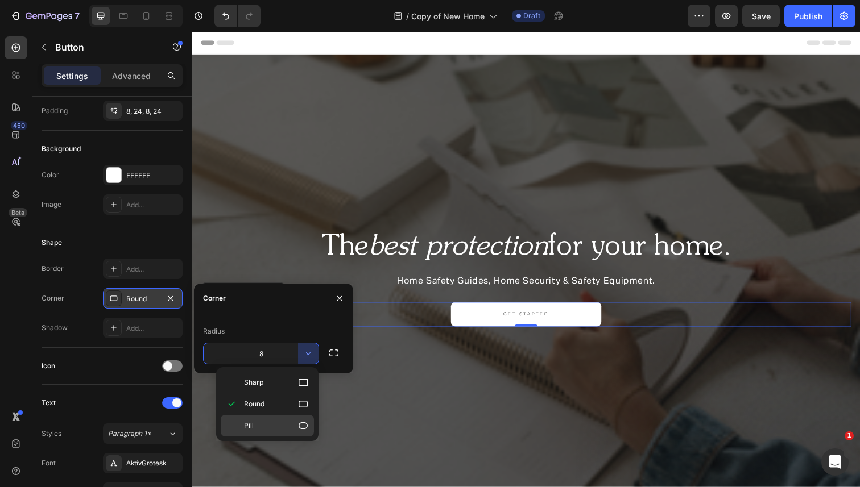
click at [267, 422] on p "Pill" at bounding box center [276, 425] width 65 height 11
type input "9999"
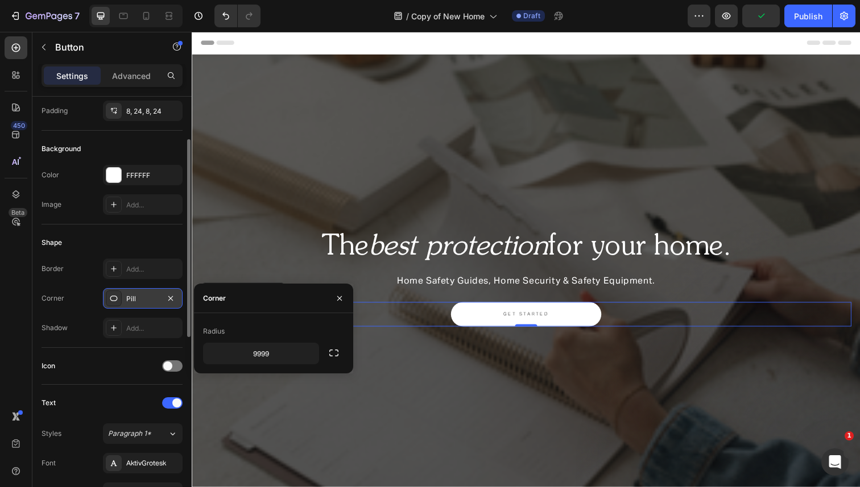
click at [169, 248] on div "Shape" at bounding box center [112, 243] width 141 height 18
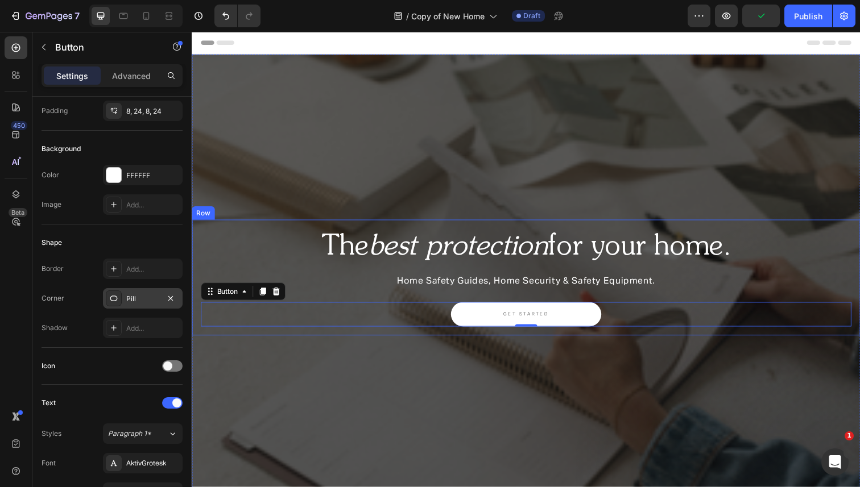
click at [351, 237] on p "The best protection for your home." at bounding box center [533, 252] width 662 height 37
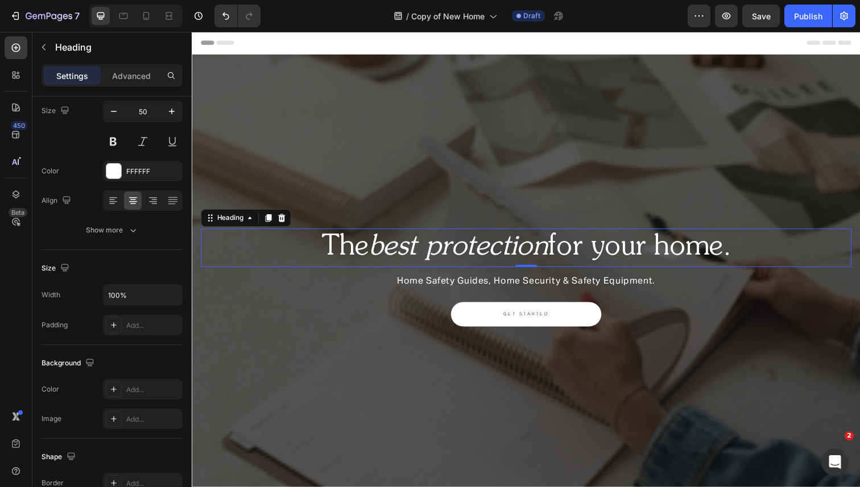
scroll to position [0, 0]
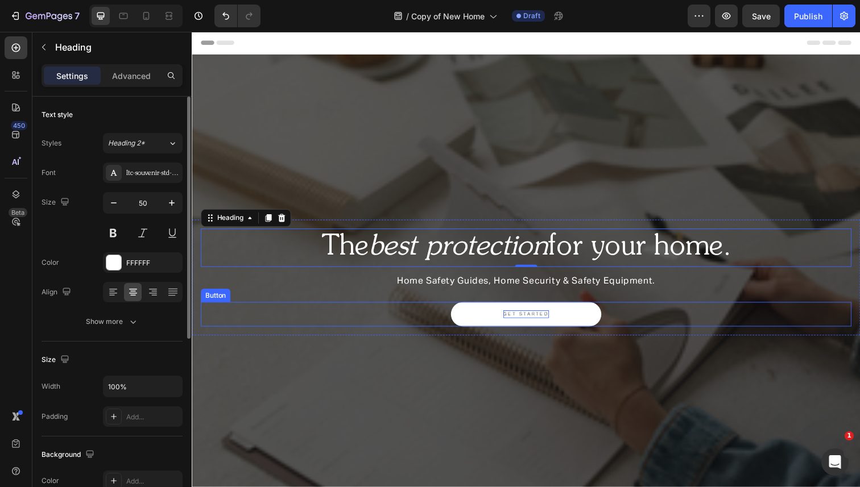
click at [515, 320] on p "GET STARTED" at bounding box center [533, 321] width 47 height 8
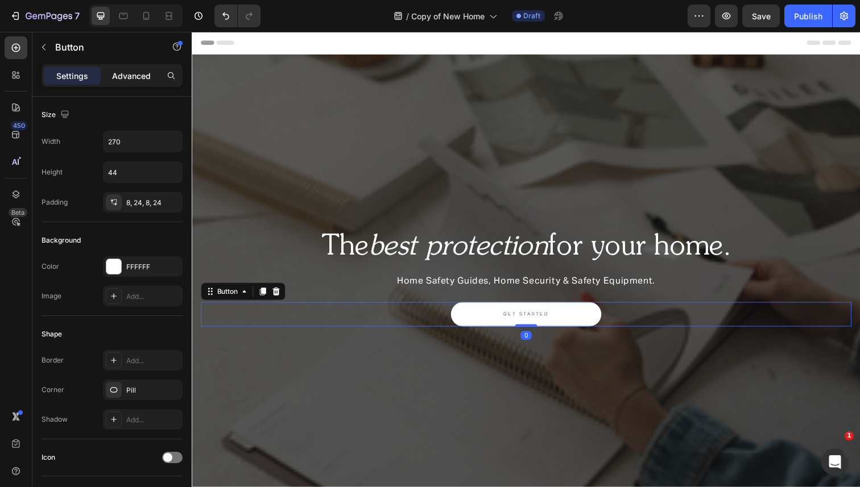
click at [117, 82] on div "Advanced" at bounding box center [131, 76] width 57 height 18
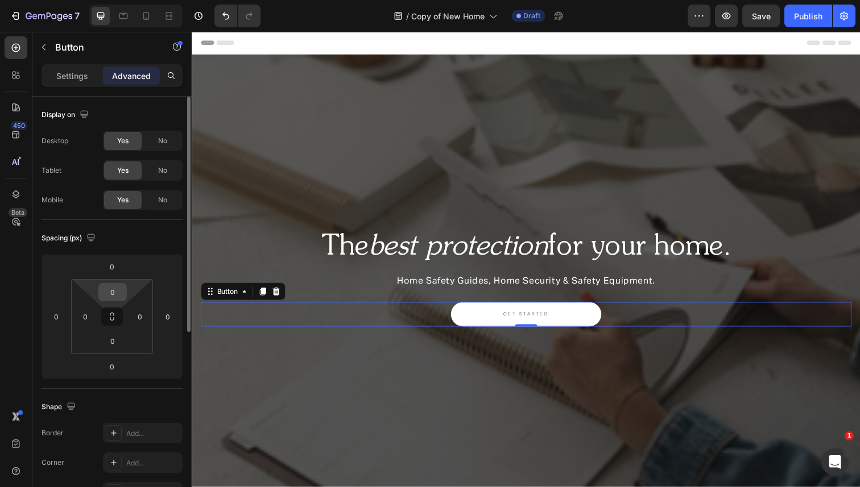
click at [113, 291] on input "0" at bounding box center [112, 292] width 23 height 17
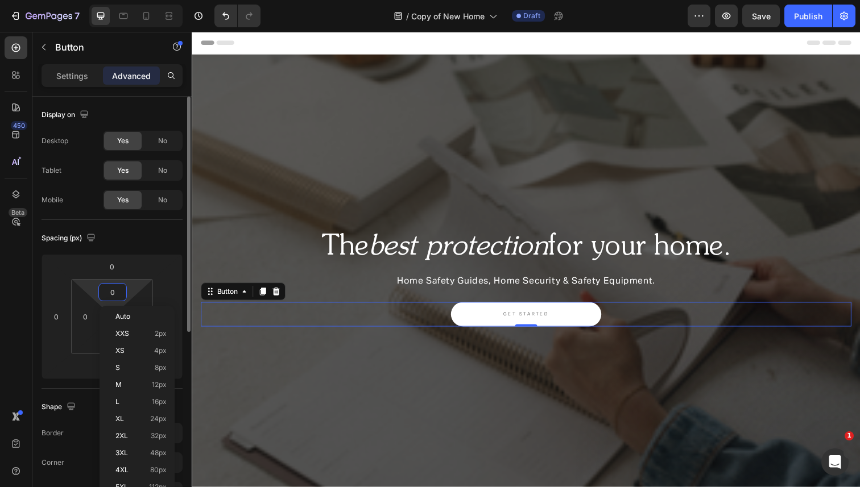
type input "5"
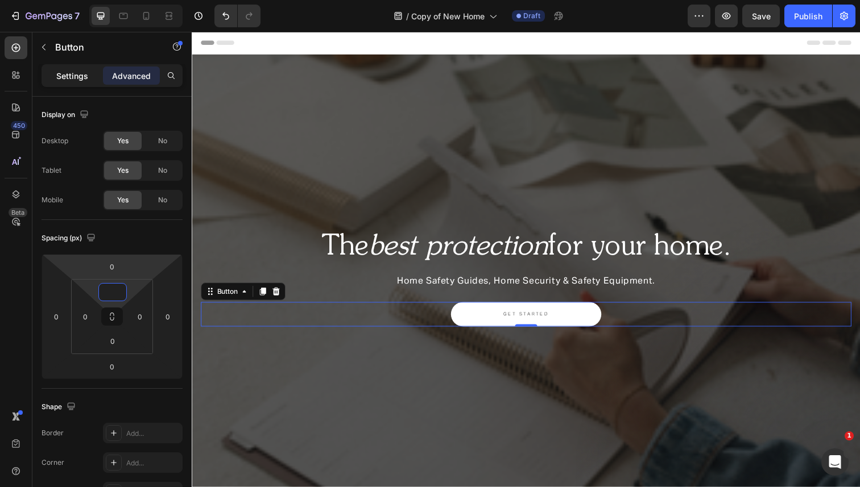
type input "0"
click at [65, 74] on p "Settings" at bounding box center [72, 76] width 32 height 12
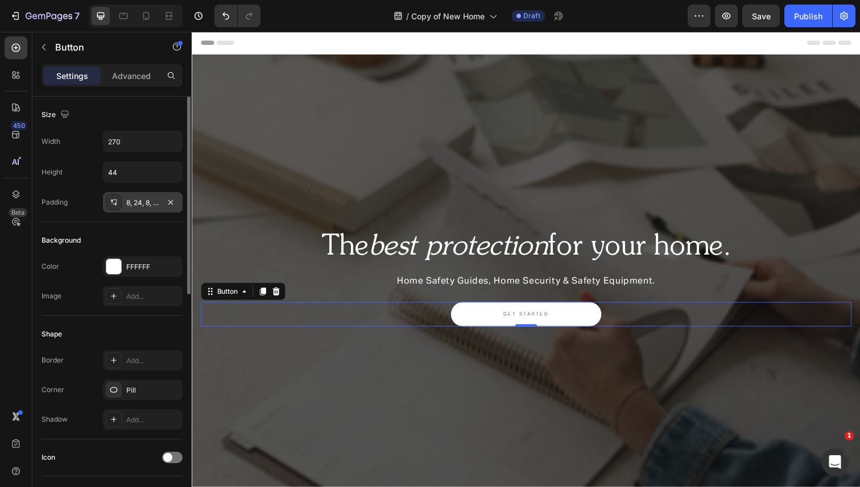
click at [145, 202] on div "8, 24, 8, 24" at bounding box center [142, 203] width 33 height 10
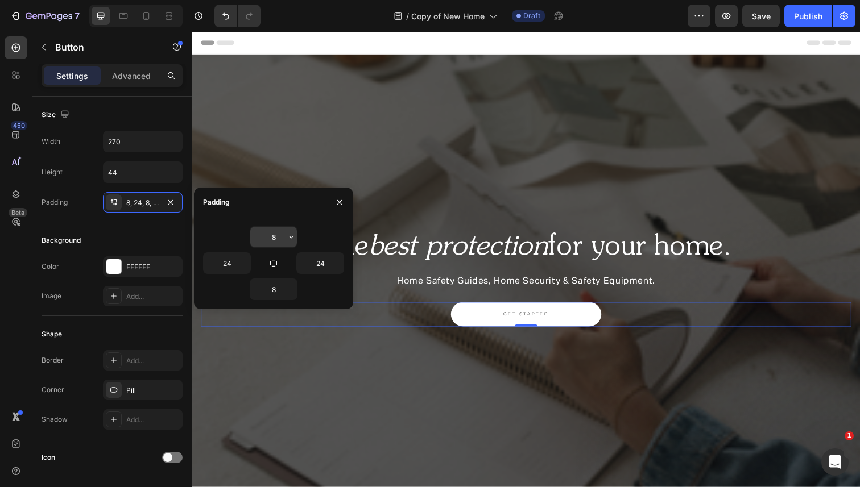
click at [276, 240] on input "8" at bounding box center [273, 237] width 47 height 20
type input "11"
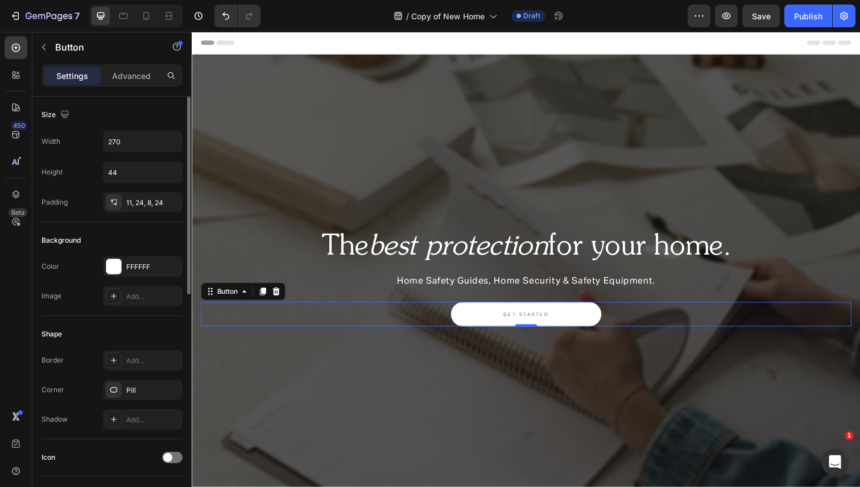
click at [136, 316] on div "Size Width 270 Height 44 Padding 11, 24, 8, 24" at bounding box center [112, 377] width 141 height 123
click at [177, 15] on div at bounding box center [169, 16] width 18 height 18
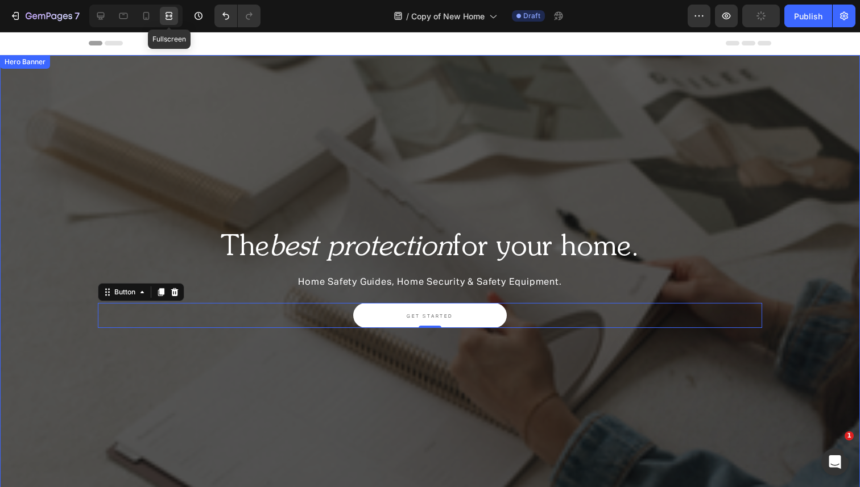
click at [158, 132] on div "Overlay" at bounding box center [430, 283] width 860 height 456
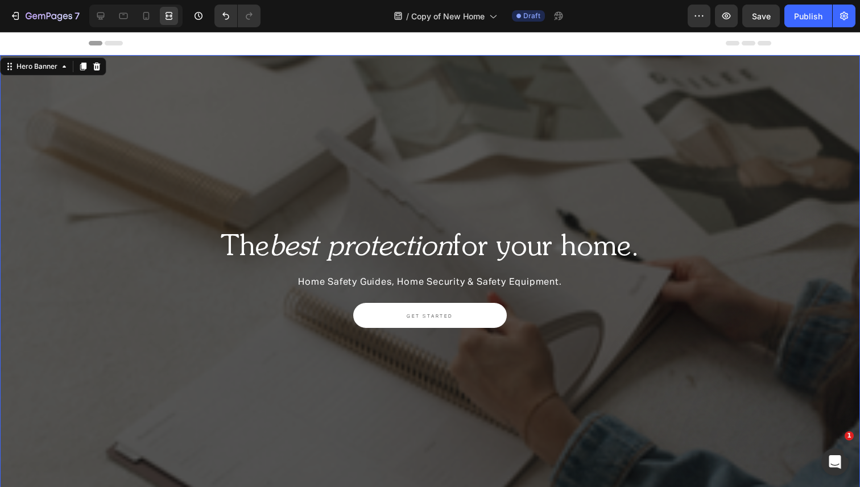
click at [287, 175] on div "Overlay" at bounding box center [430, 283] width 860 height 456
click at [103, 22] on div at bounding box center [101, 16] width 18 height 18
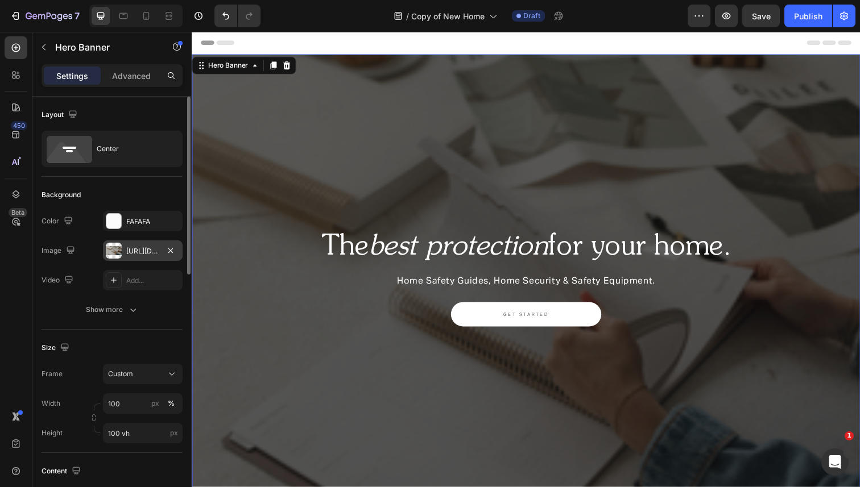
click at [140, 250] on div "https://cdn.shopify.com/s/files/1/0568/4477/9629/files/gempages_492971291091928…" at bounding box center [142, 251] width 33 height 10
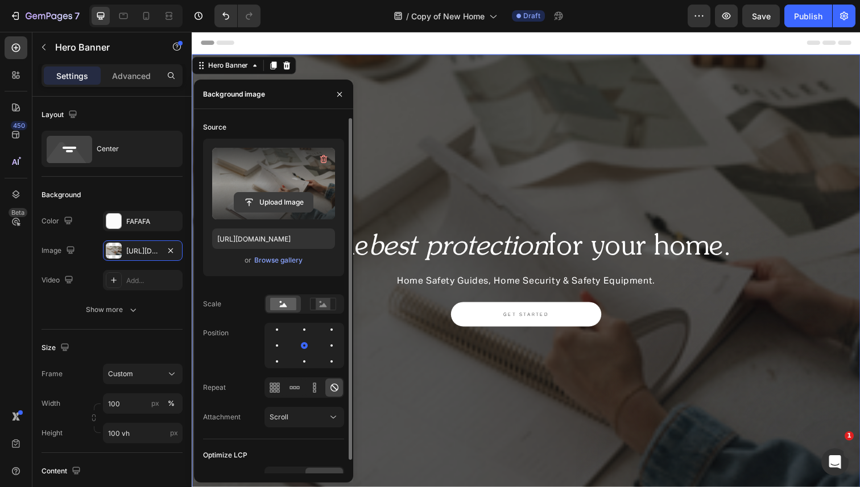
click at [259, 206] on input "file" at bounding box center [273, 202] width 78 height 19
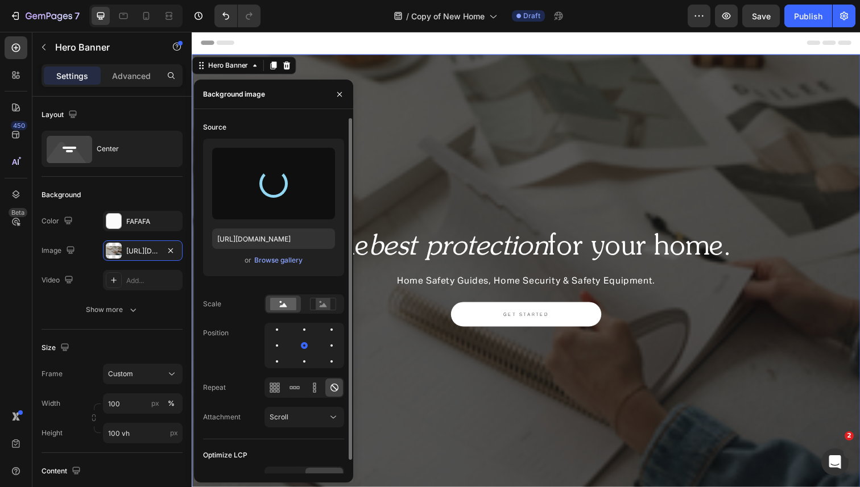
type input "https://cdn.shopify.com/s/files/1/0568/4477/9629/files/gempages_492971291091928…"
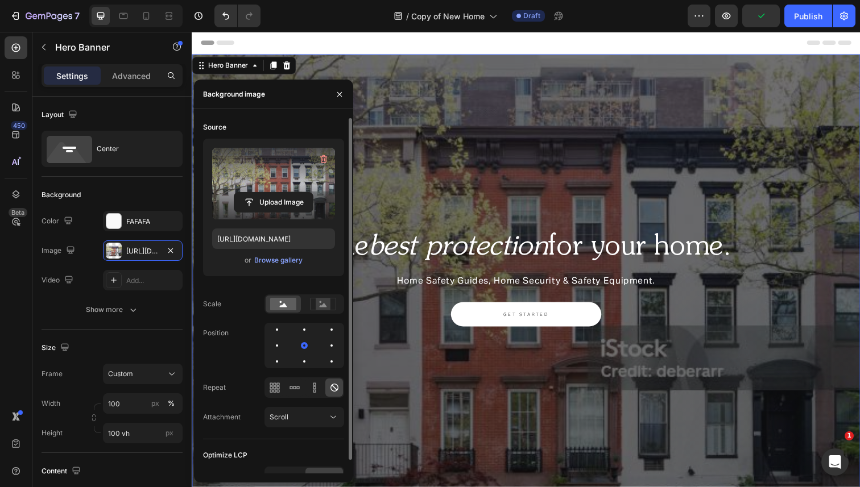
click at [414, 84] on div "Overlay" at bounding box center [533, 287] width 682 height 465
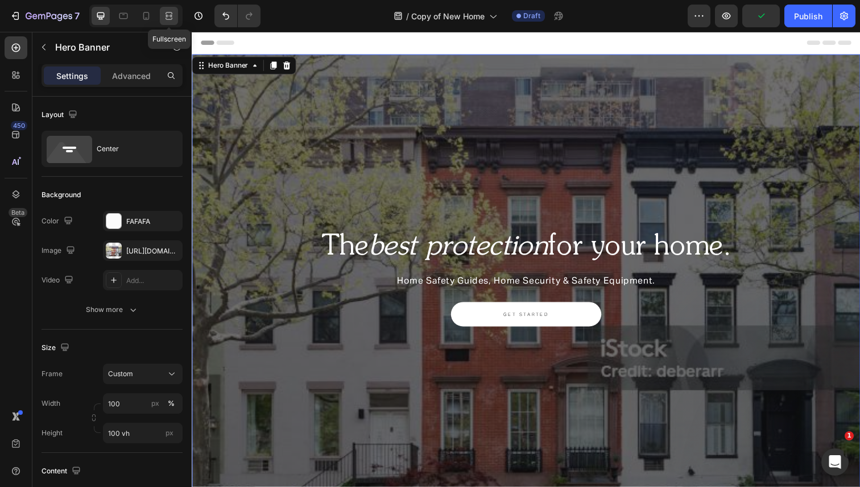
click at [166, 17] on icon at bounding box center [167, 15] width 3 height 3
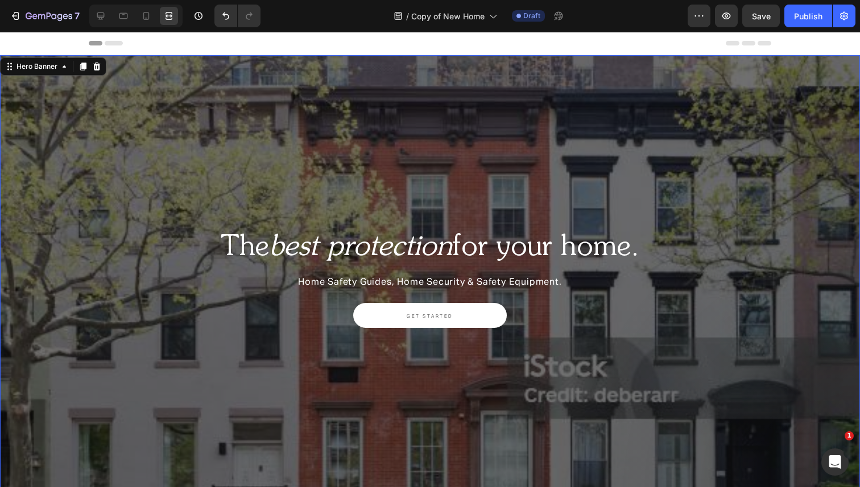
click at [308, 169] on div "Overlay" at bounding box center [430, 283] width 860 height 456
click at [102, 15] on icon at bounding box center [100, 15] width 11 height 11
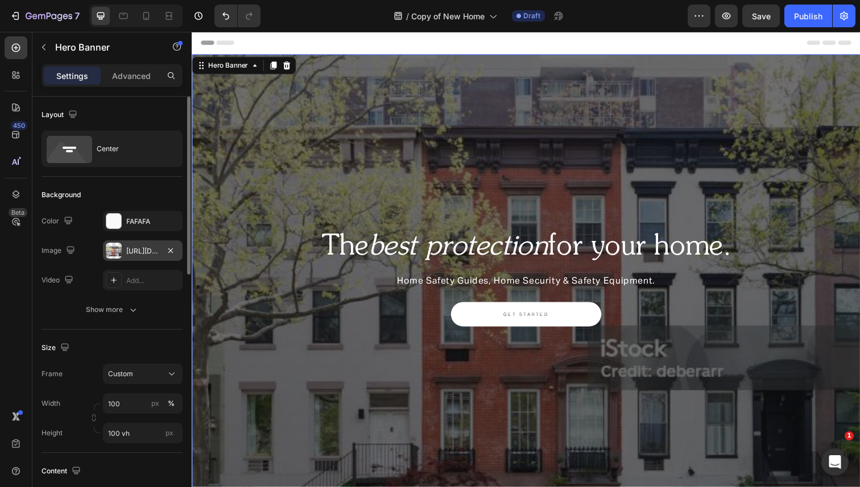
click at [139, 250] on div "https://cdn.shopify.com/s/files/1/0568/4477/9629/files/gempages_492971291091928…" at bounding box center [142, 251] width 33 height 10
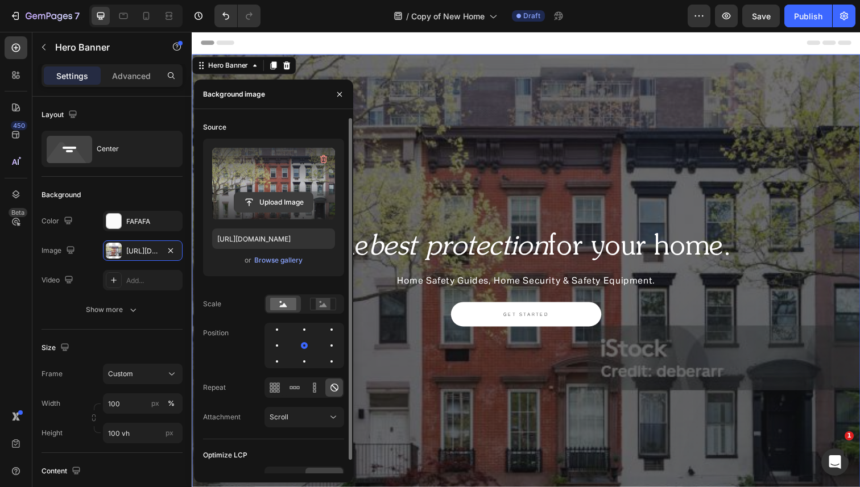
click at [272, 205] on input "file" at bounding box center [273, 202] width 78 height 19
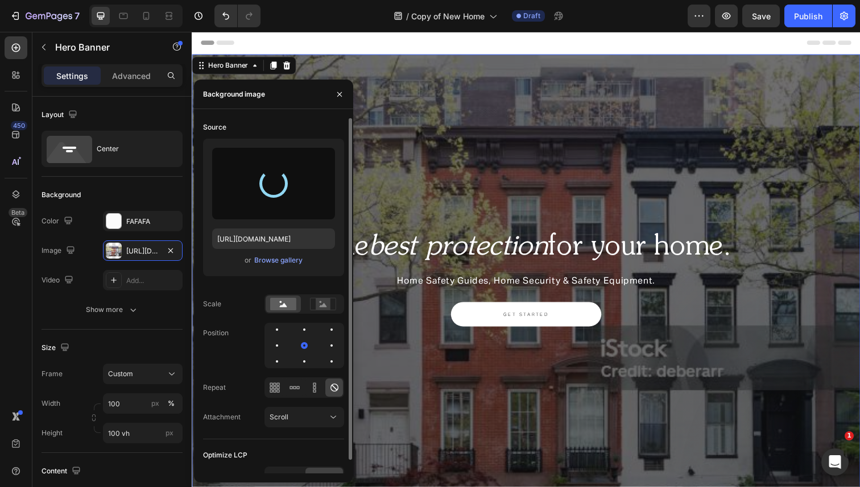
scroll to position [14, 0]
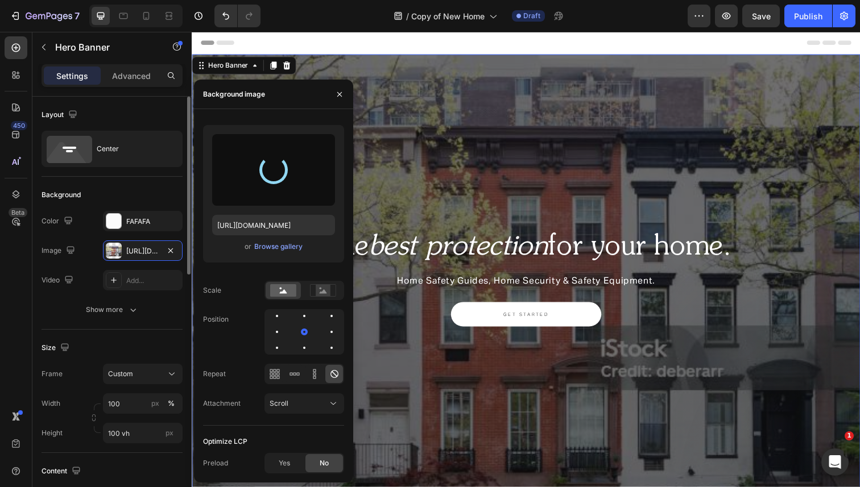
click at [137, 341] on div "Size" at bounding box center [112, 348] width 141 height 18
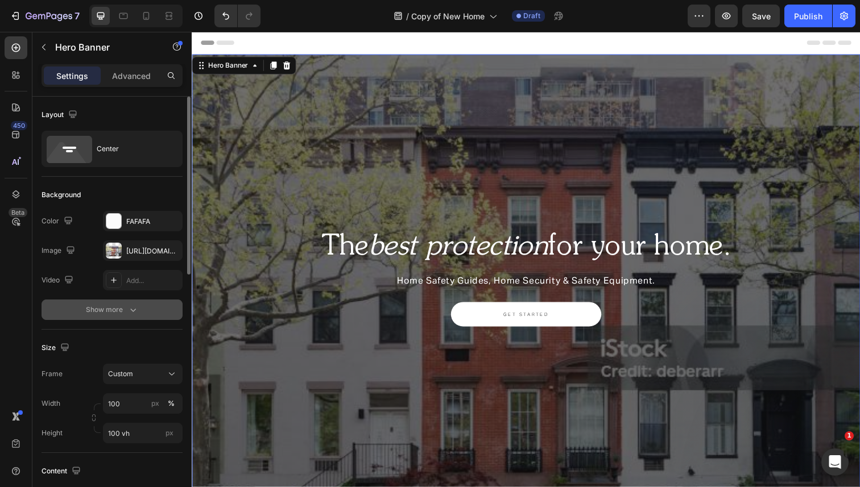
click at [134, 308] on icon "button" at bounding box center [132, 309] width 11 height 11
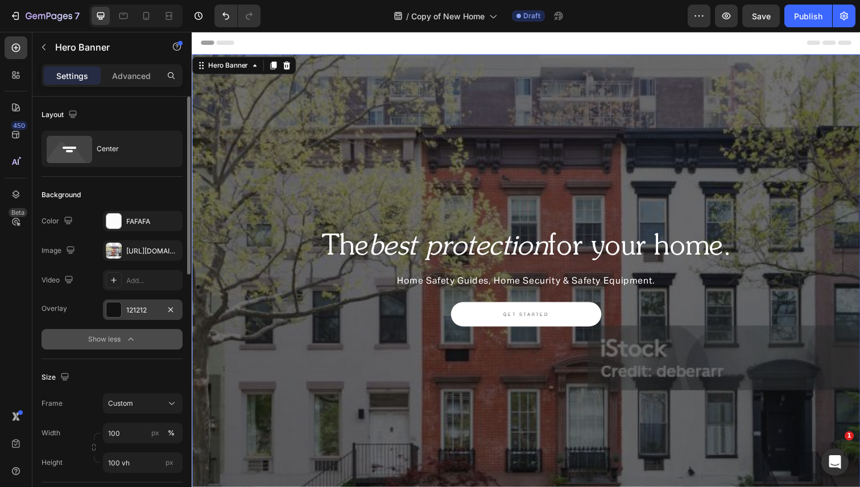
click at [147, 311] on div "121212" at bounding box center [142, 310] width 33 height 10
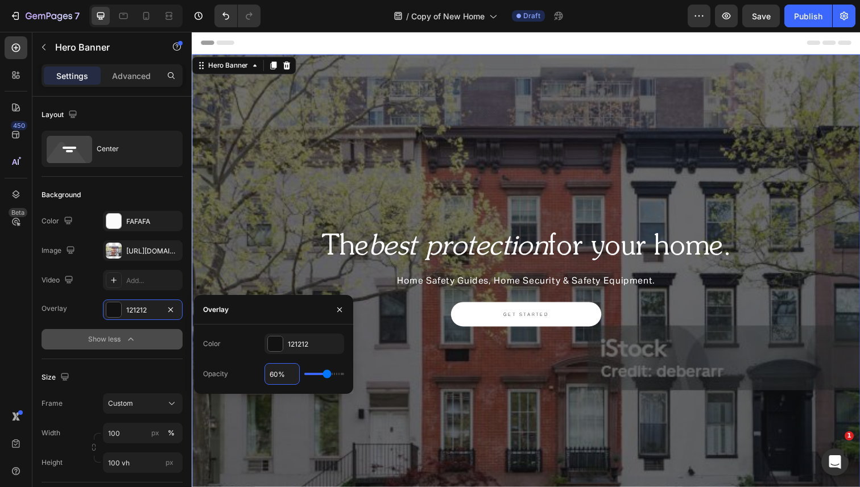
click at [276, 375] on input "60%" at bounding box center [282, 374] width 34 height 20
type input "5%"
type input "5"
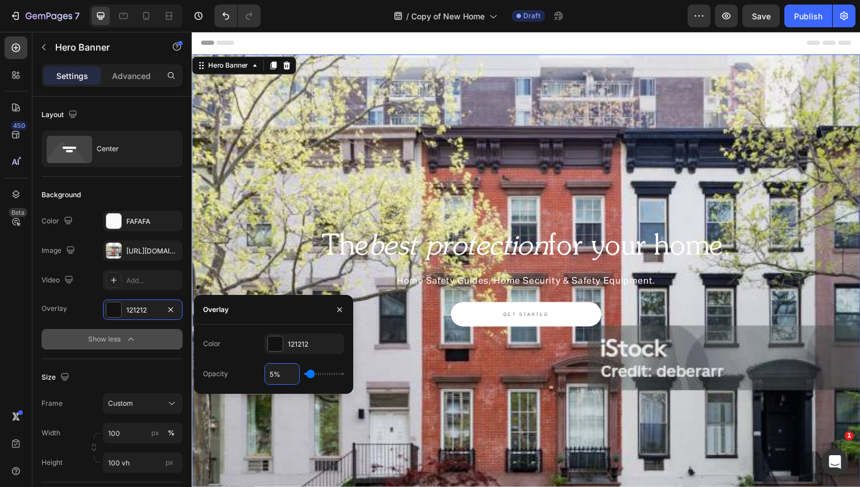
type input "50%"
type input "50"
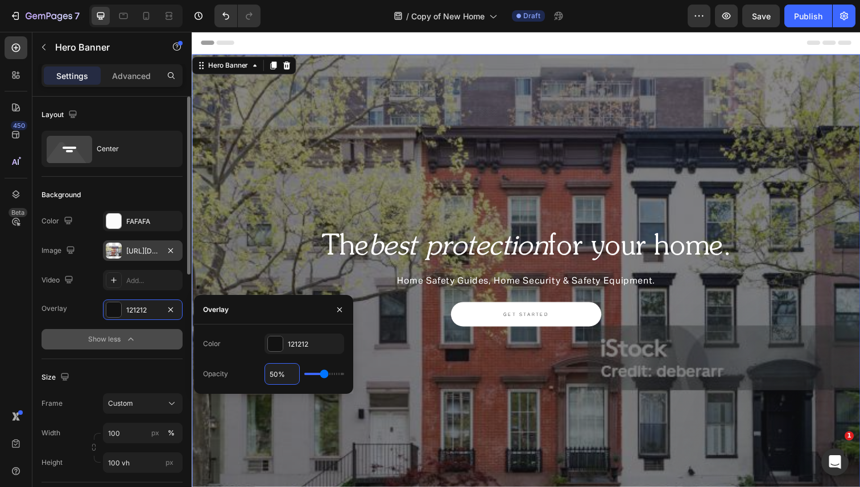
click at [150, 250] on div "https://cdn.shopify.com/s/files/1/0568/4477/9629/files/gempages_492971291091928…" at bounding box center [142, 251] width 33 height 10
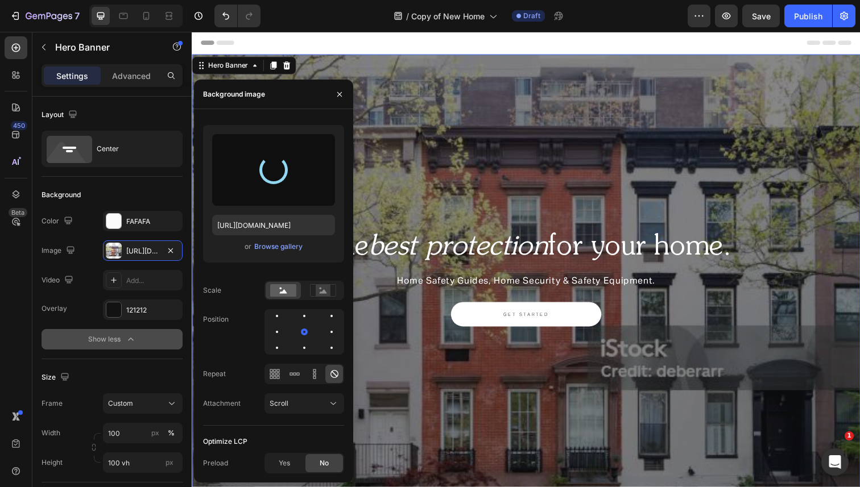
type input "[URL][DOMAIN_NAME]"
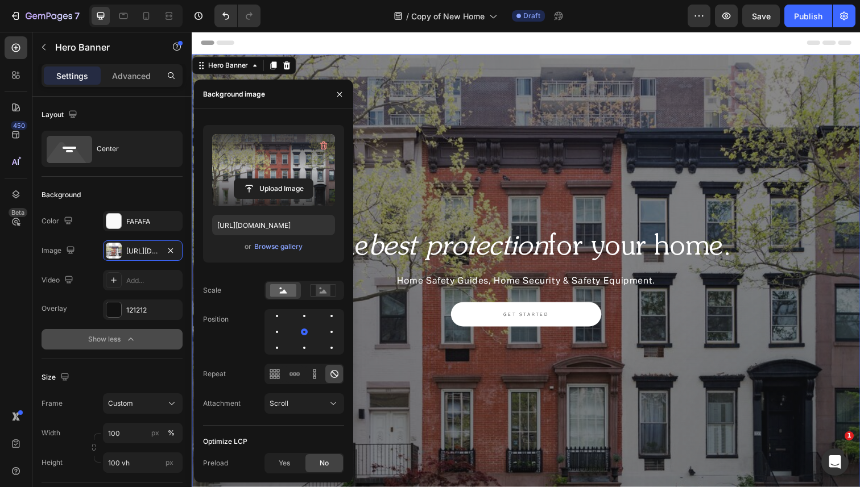
click at [122, 332] on button "Show less" at bounding box center [112, 339] width 141 height 20
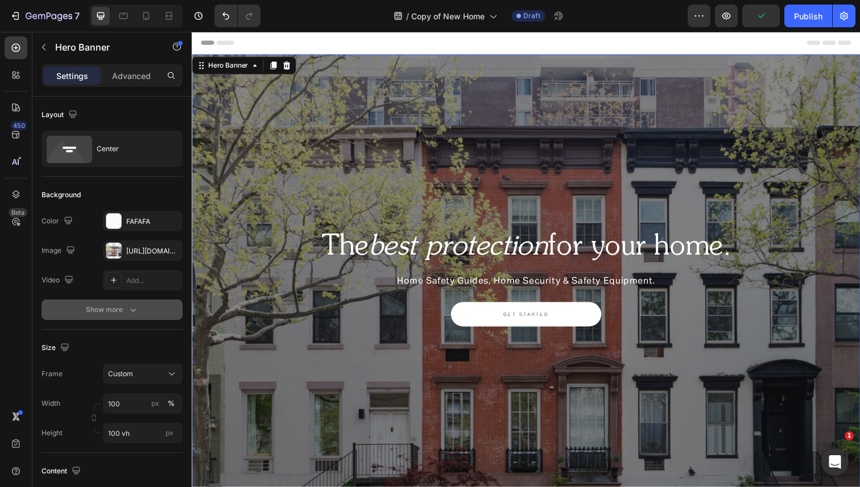
click at [131, 302] on button "Show more" at bounding box center [112, 310] width 141 height 20
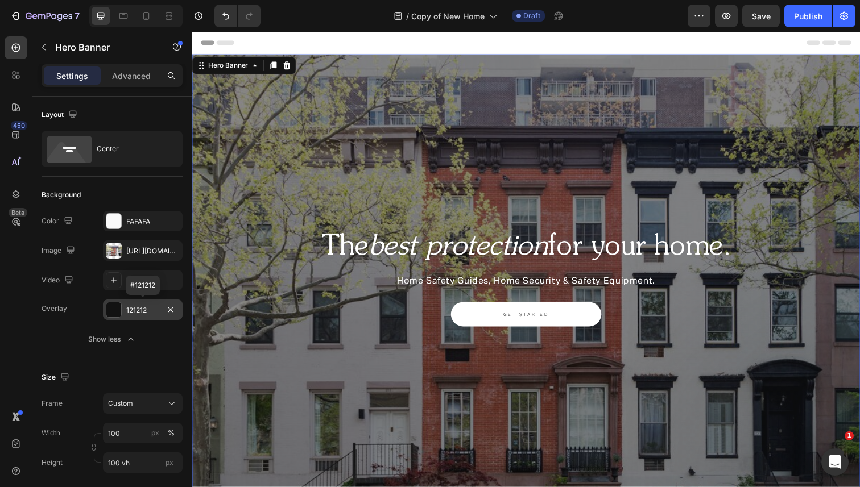
click at [147, 313] on div "121212" at bounding box center [142, 310] width 33 height 10
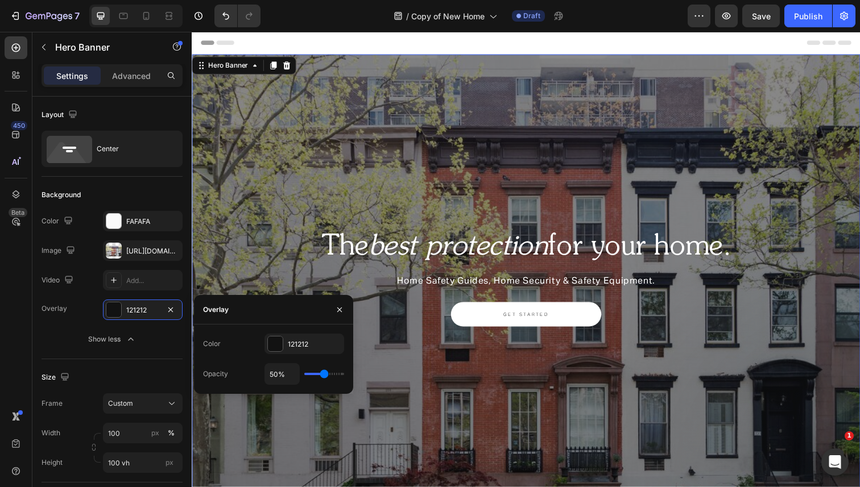
type input "47%"
type input "47"
type input "46%"
type input "46"
type input "42%"
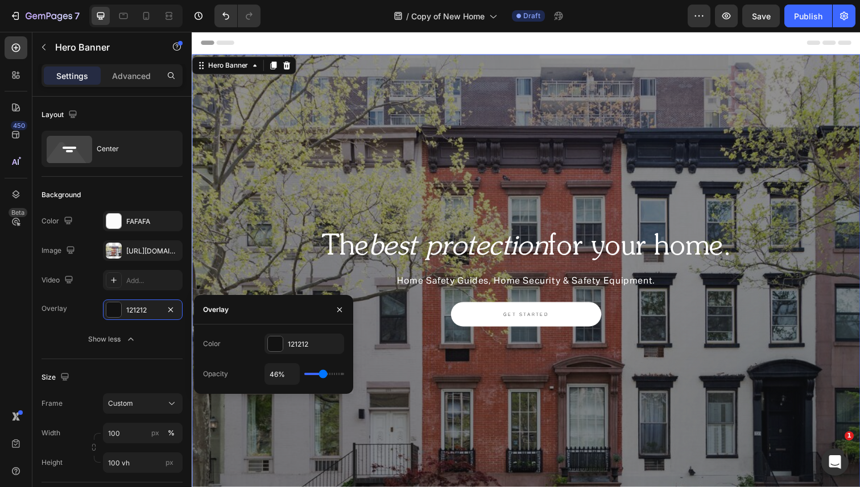
type input "42"
type input "38%"
type input "38"
type input "33%"
type input "33"
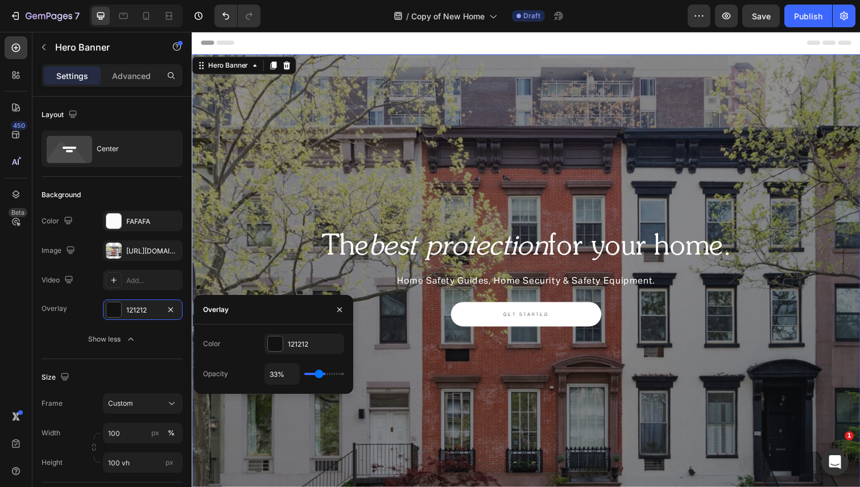
type input "30%"
type input "30"
type input "28%"
type input "28"
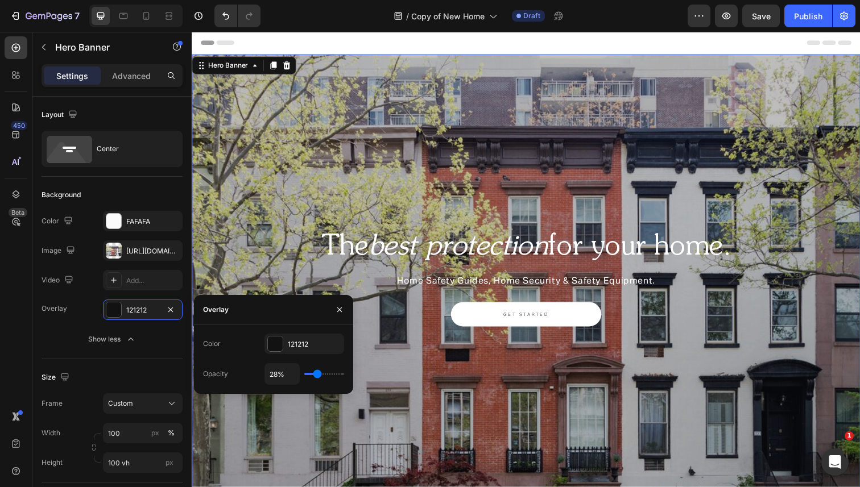
type input "27%"
type input "27"
type input "26%"
type input "26"
type input "24%"
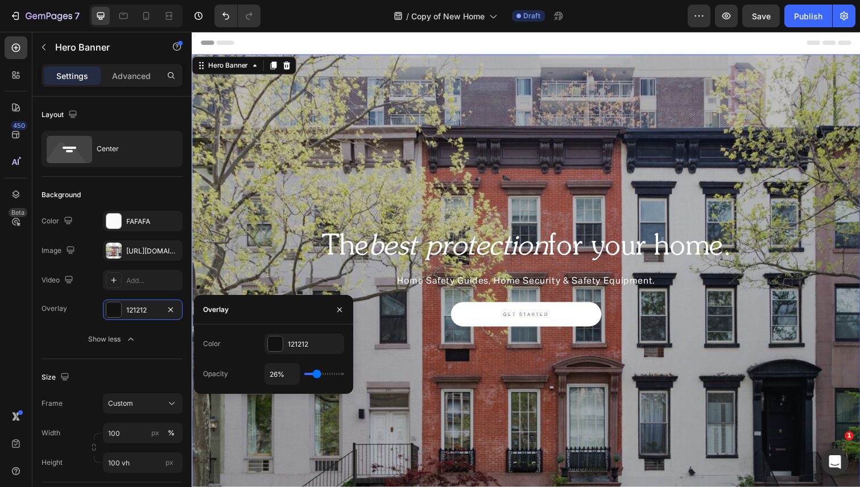
type input "24"
type input "22%"
type input "22"
type input "19%"
type input "19"
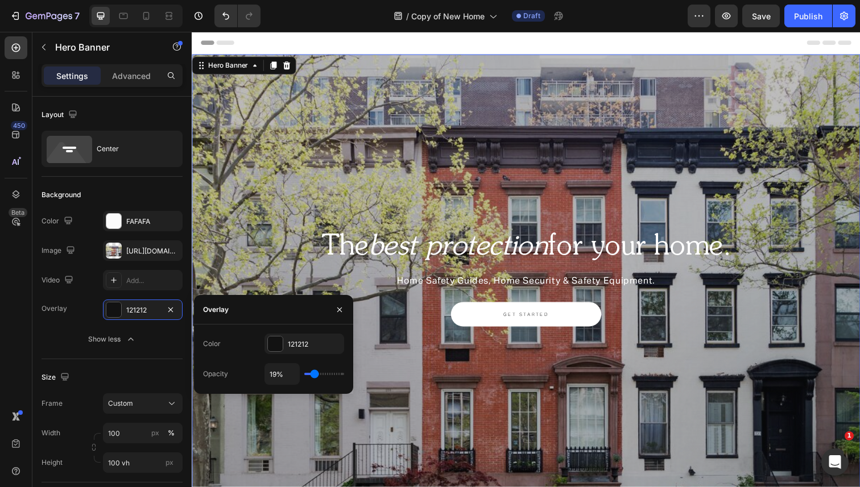
type input "16%"
type input "16"
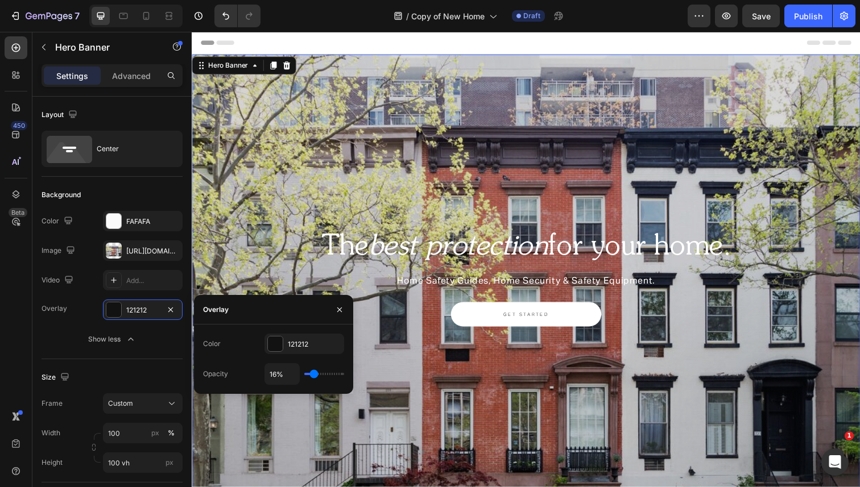
type input "15%"
type input "15"
type input "14%"
type input "14"
type input "15%"
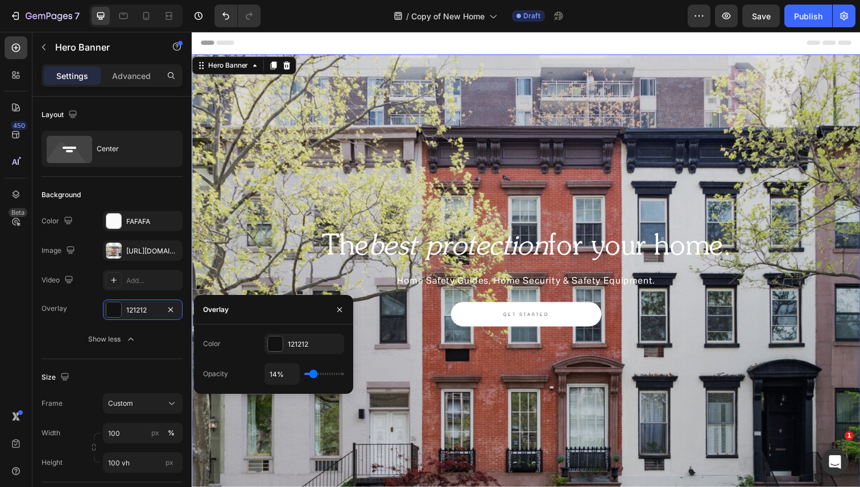
type input "15"
type input "16%"
type input "16"
type input "17%"
type input "17"
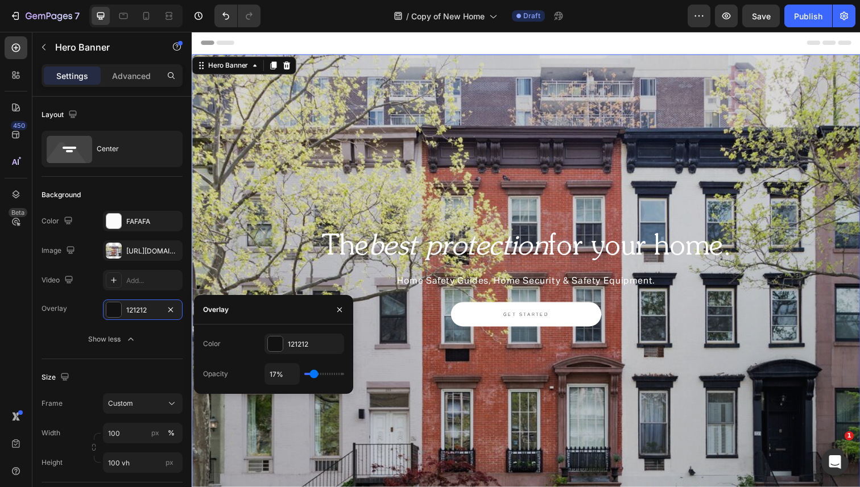
type input "19%"
type input "19"
type input "21%"
type input "21"
type input "23%"
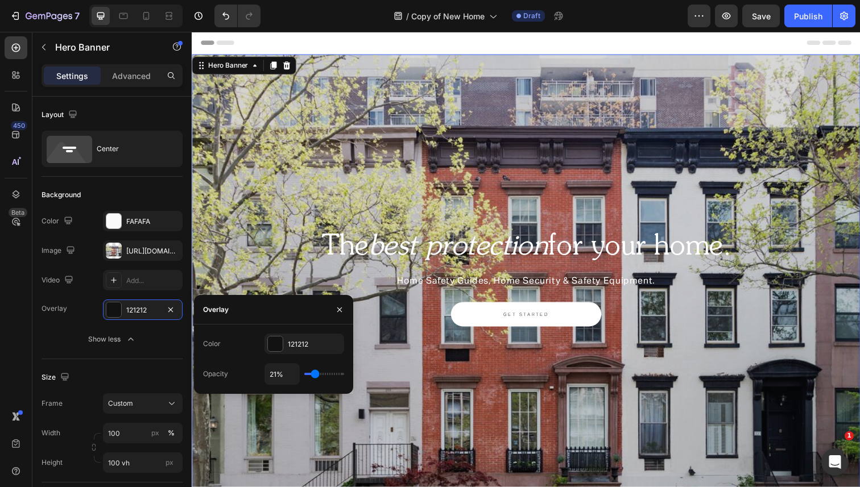
type input "23"
type input "25%"
type input "25"
type input "27%"
type input "27"
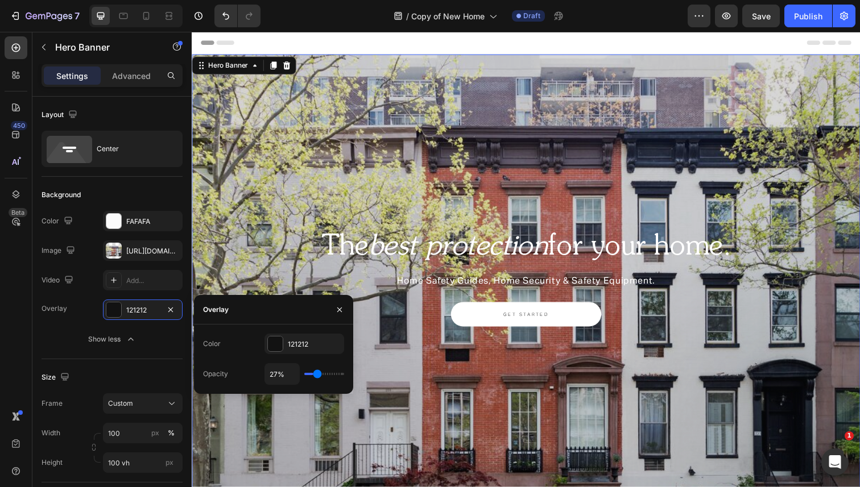
type input "29%"
type input "29"
type input "30%"
type input "30"
type input "31%"
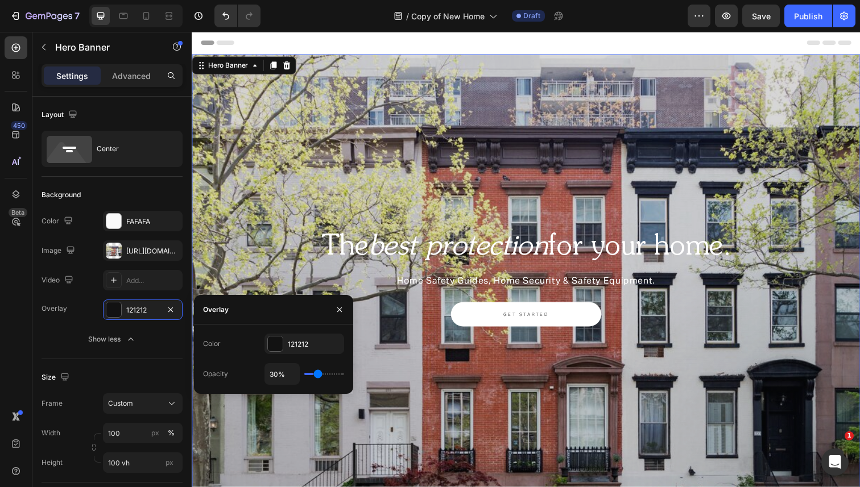
type input "31"
type input "32%"
type input "32"
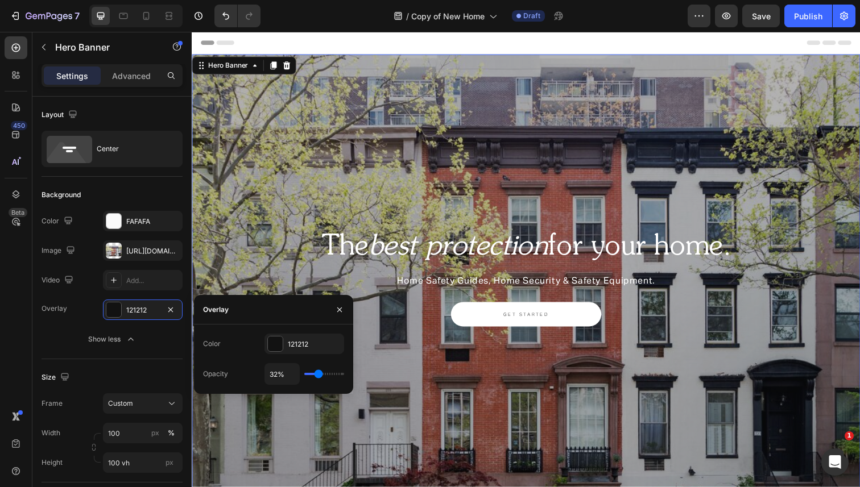
type input "33%"
type input "33"
type input "34%"
type input "34"
type input "36%"
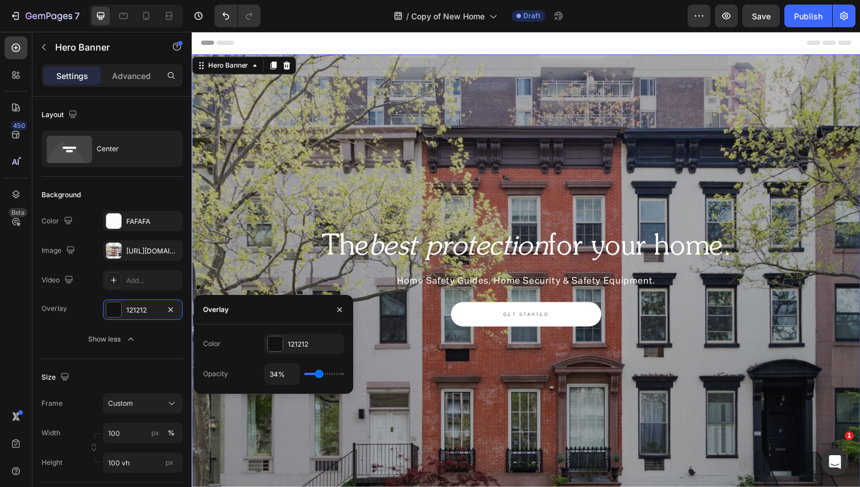
type input "36"
type input "38%"
type input "38"
type input "39%"
type input "39"
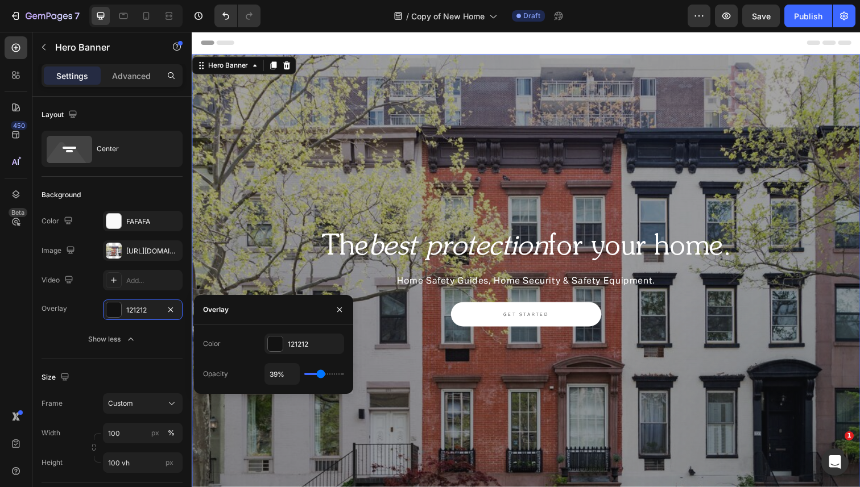
type input "40%"
type input "40"
type input "41%"
type input "41"
type input "43%"
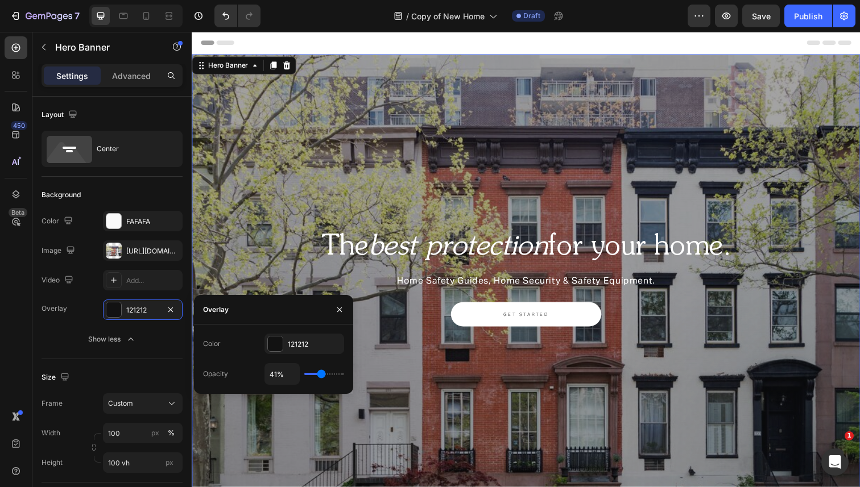
type input "43"
type input "44%"
type input "44"
type input "45%"
type input "45"
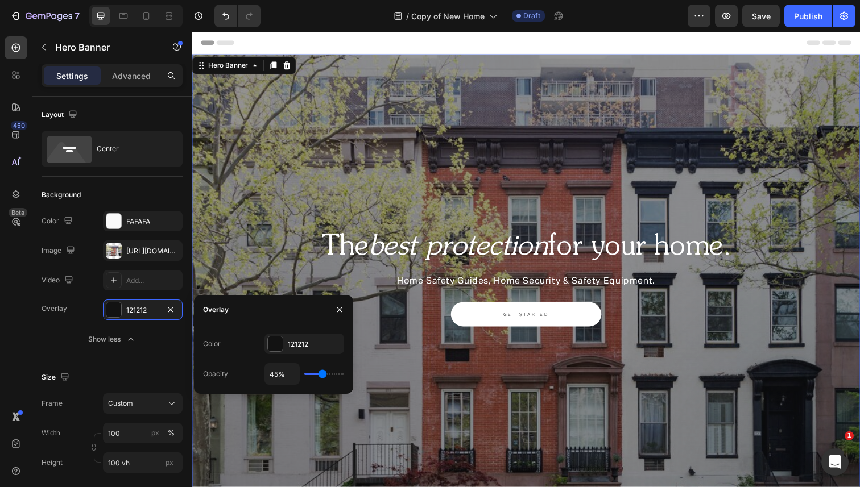
type input "46%"
type input "46"
type input "47%"
type input "47"
type input "48%"
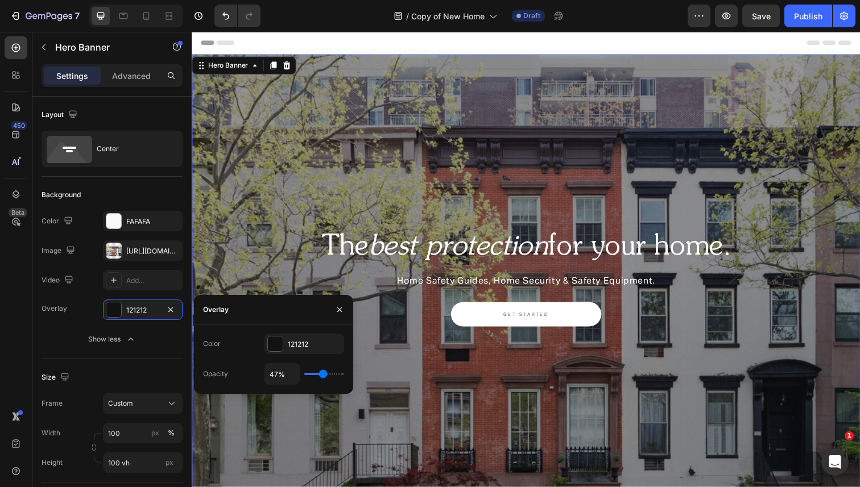
type input "48"
type input "50%"
type input "50"
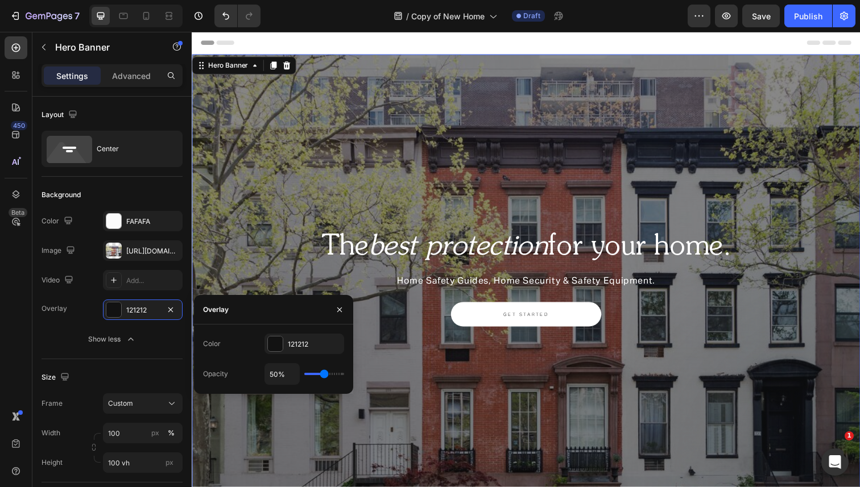
type input "49%"
type input "49"
type input "48%"
type input "48"
type input "47%"
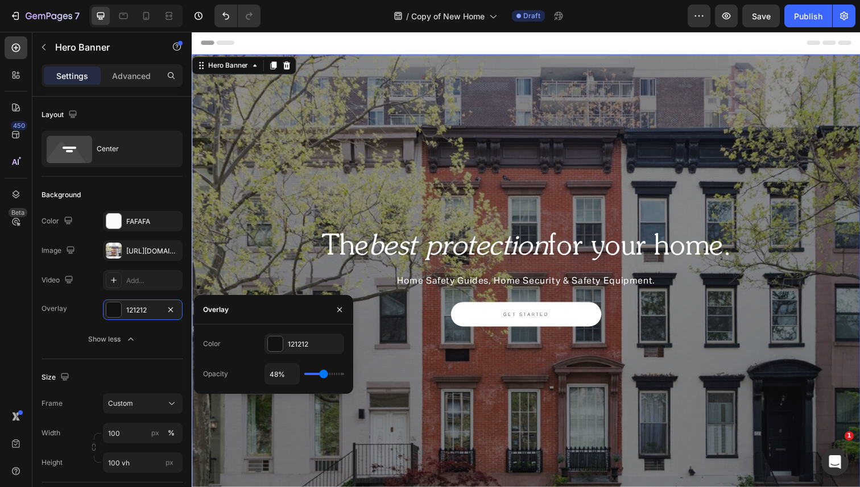
type input "47"
type input "46%"
type input "46"
type input "45%"
type input "45"
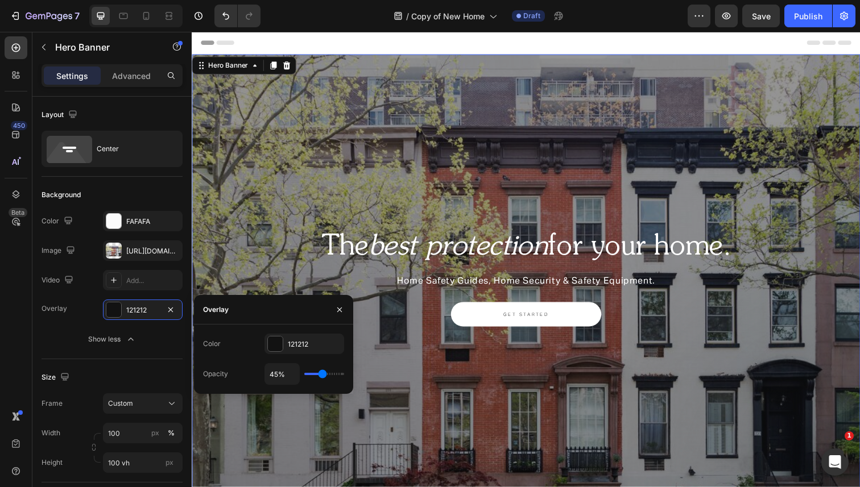
click at [322, 375] on input "range" at bounding box center [324, 374] width 40 height 2
click at [166, 15] on icon at bounding box center [168, 15] width 11 height 11
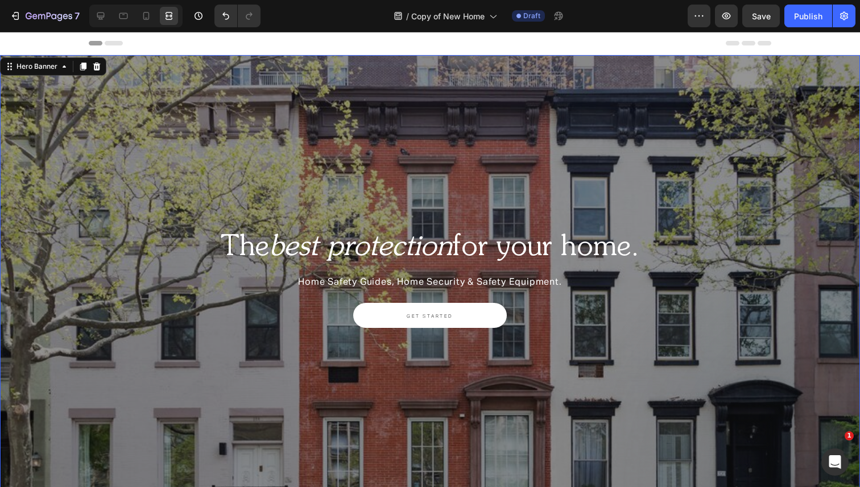
click at [158, 154] on div "Overlay" at bounding box center [430, 283] width 860 height 456
click at [730, 16] on icon "button" at bounding box center [726, 16] width 9 height 7
click at [504, 285] on p "Home Safety Guides, Home Security & Safety Equipment." at bounding box center [430, 283] width 662 height 16
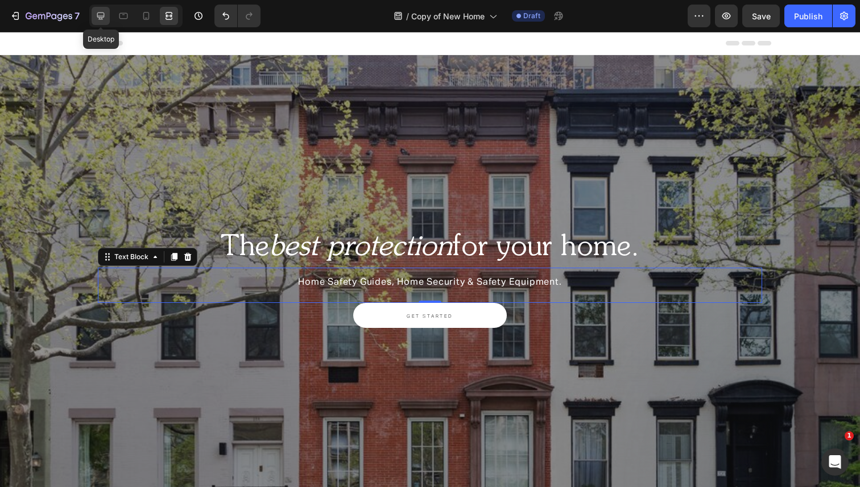
click at [105, 18] on icon at bounding box center [100, 15] width 11 height 11
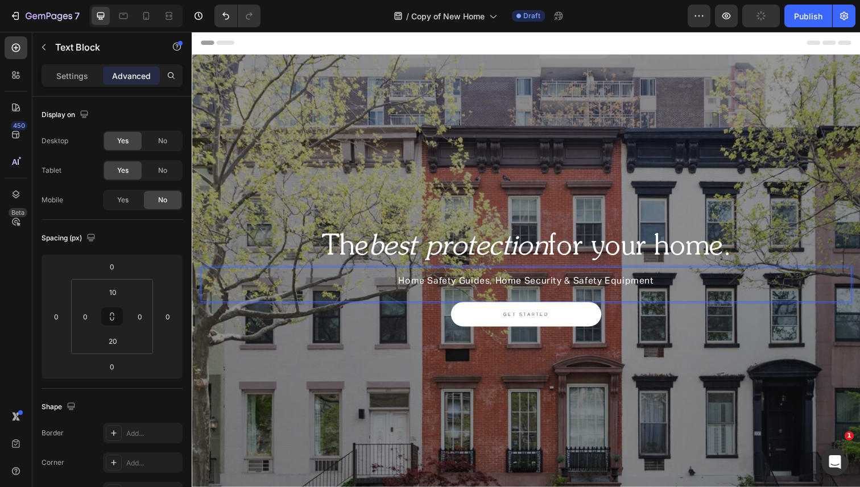
click at [525, 293] on p "Home Safety Guides, Home Security & Safety Equipment" at bounding box center [533, 287] width 662 height 16
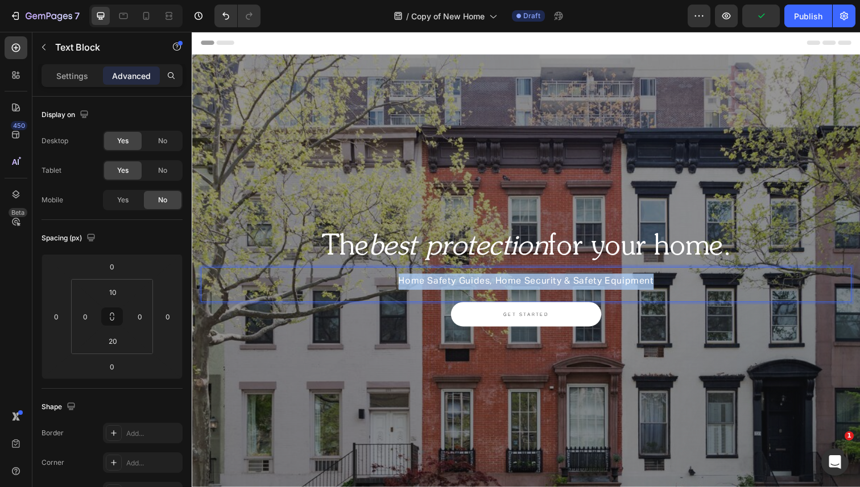
click at [525, 293] on p "Home Safety Guides, Home Security & Safety Equipment" at bounding box center [533, 287] width 662 height 16
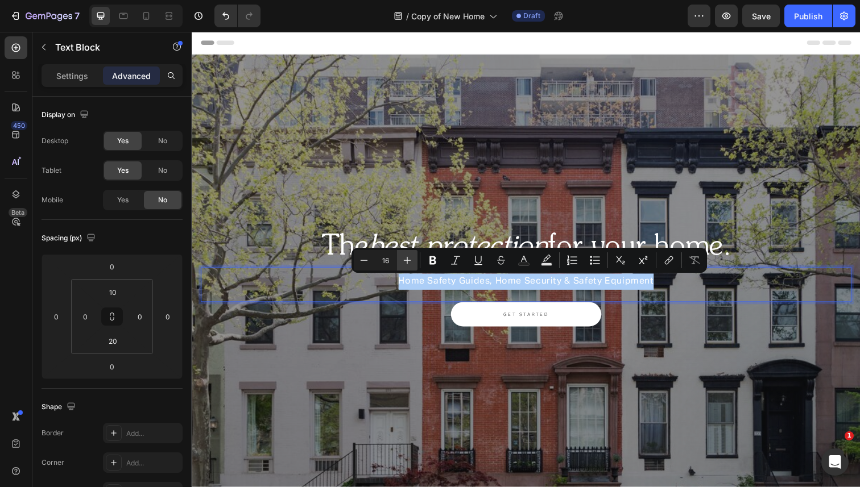
click at [409, 261] on icon "Editor contextual toolbar" at bounding box center [407, 260] width 11 height 11
type input "17"
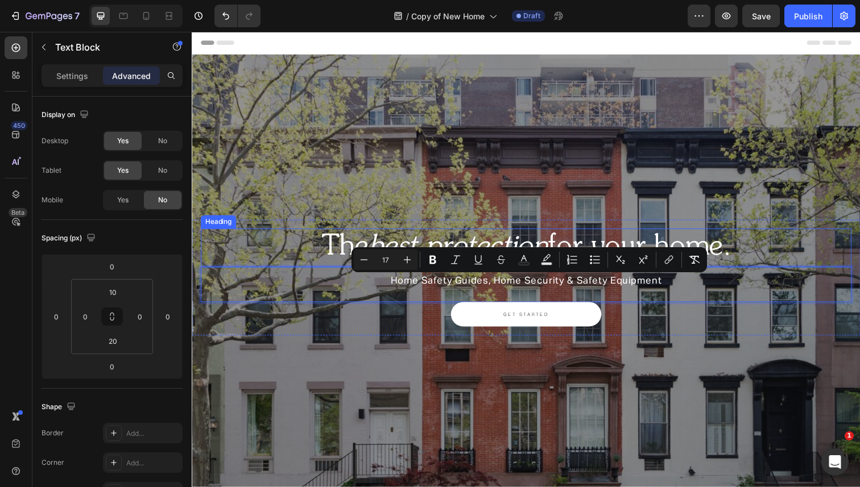
click at [477, 246] on icon "protection" at bounding box center [492, 252] width 126 height 28
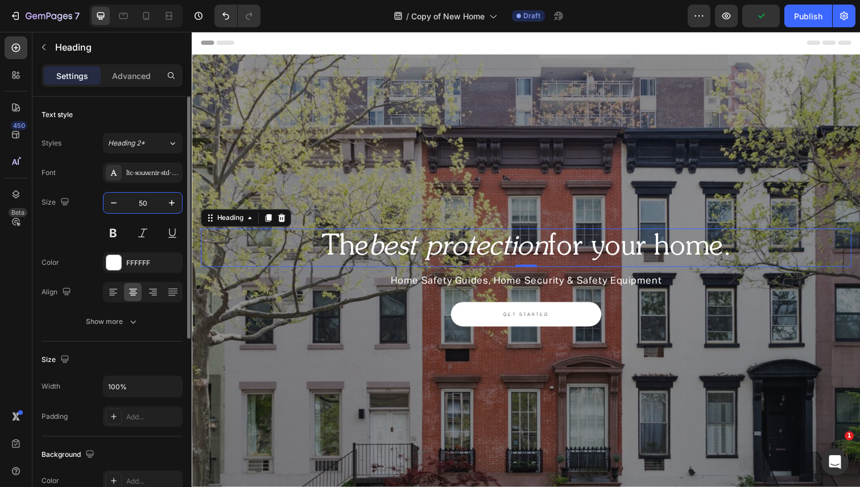
click at [144, 203] on input "50" at bounding box center [143, 203] width 38 height 20
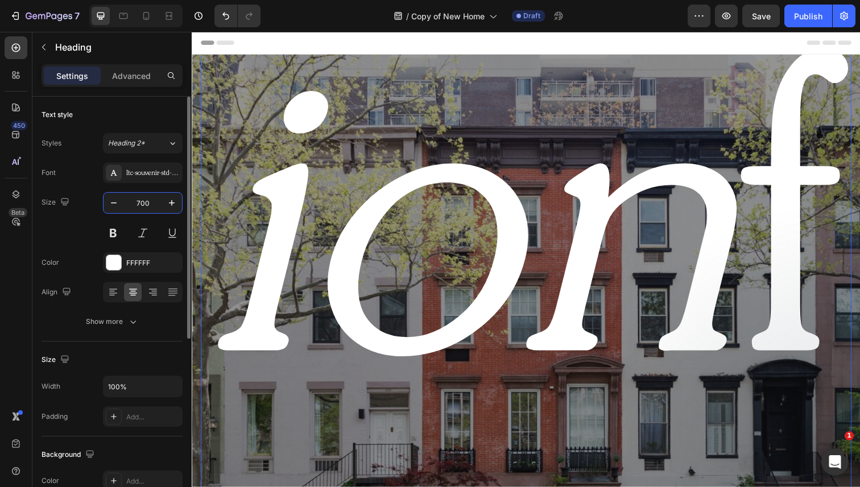
type input "70"
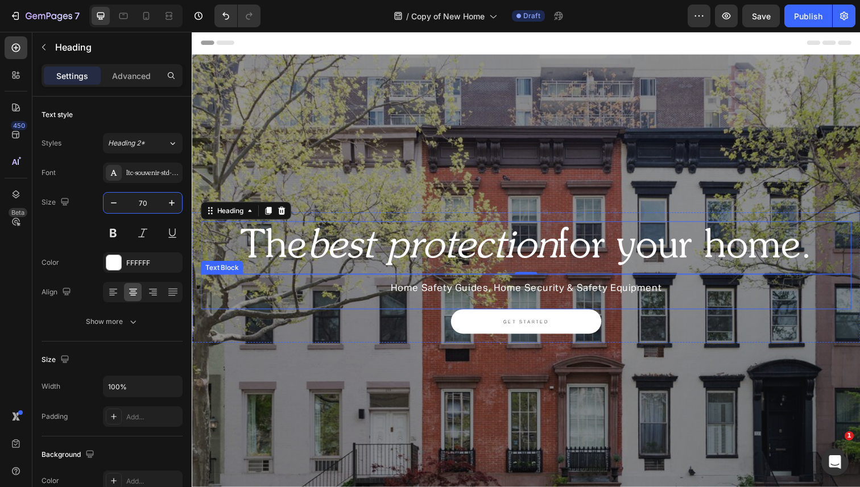
click at [448, 289] on p "Home Safety Guides, Home Security & Safety Equipment" at bounding box center [533, 295] width 662 height 16
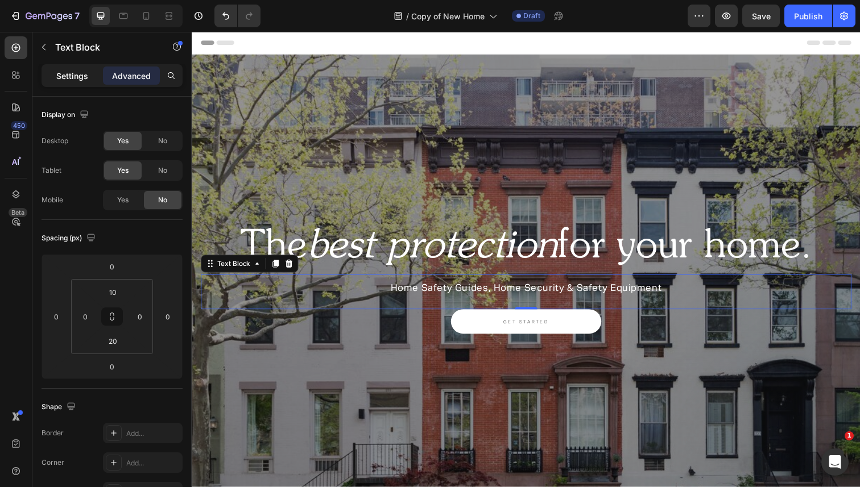
click at [68, 80] on p "Settings" at bounding box center [72, 76] width 32 height 12
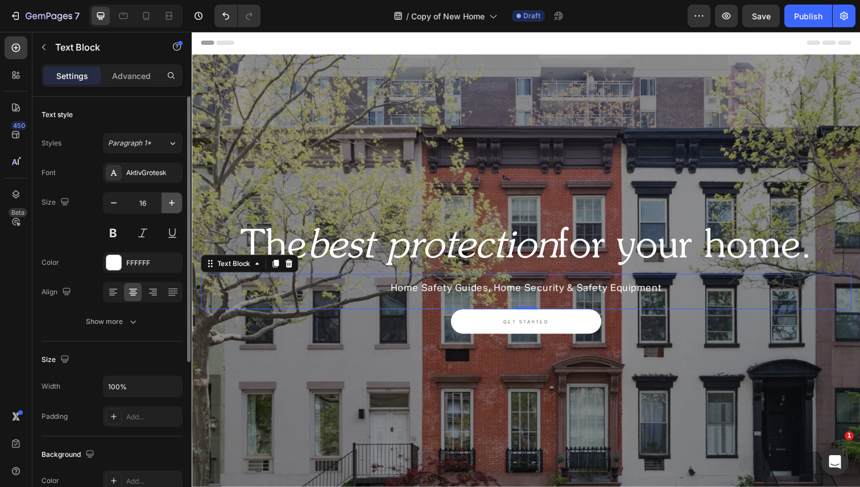
click at [175, 206] on icon "button" at bounding box center [171, 202] width 11 height 11
click at [110, 204] on icon "button" at bounding box center [113, 202] width 11 height 11
type input "16"
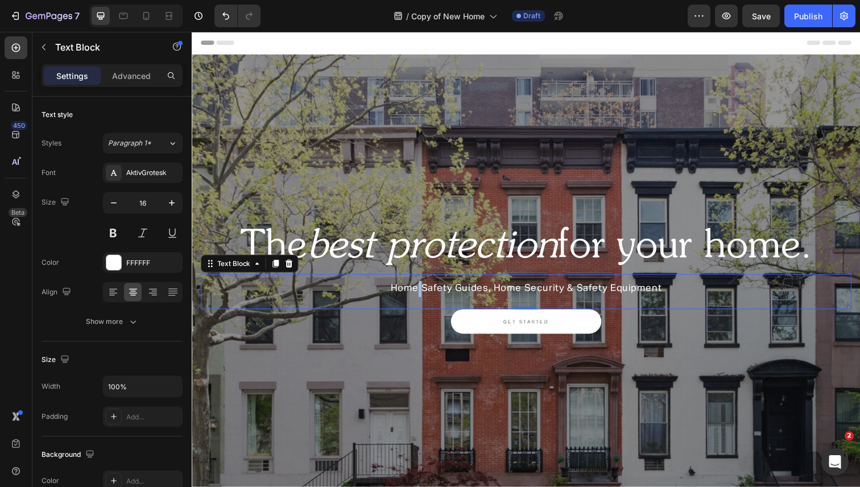
click at [423, 297] on span "Home Safety Guides, Home Security & Safety Equipment" at bounding box center [533, 294] width 277 height 10
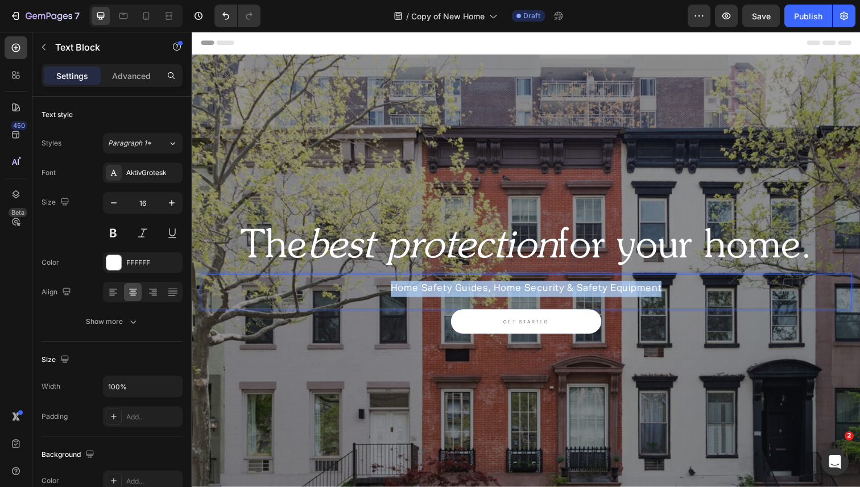
click at [423, 297] on span "Home Safety Guides, Home Security & Safety Equipment" at bounding box center [533, 294] width 277 height 10
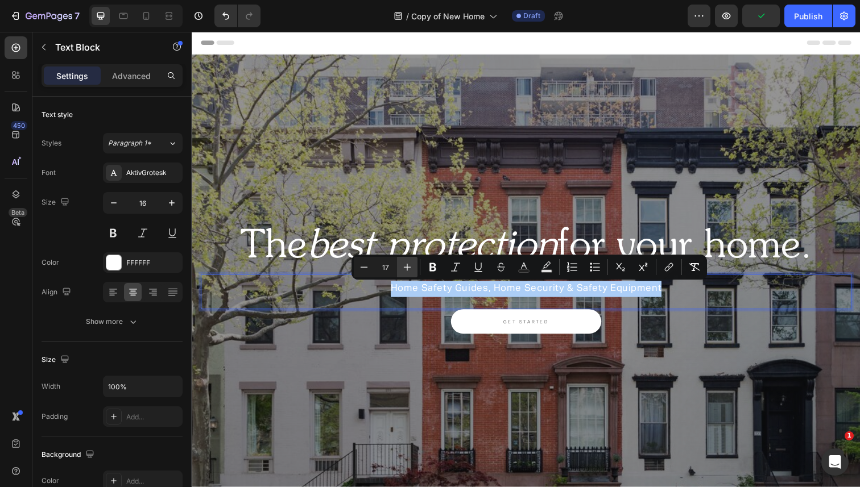
click at [406, 273] on button "Plus" at bounding box center [407, 267] width 20 height 20
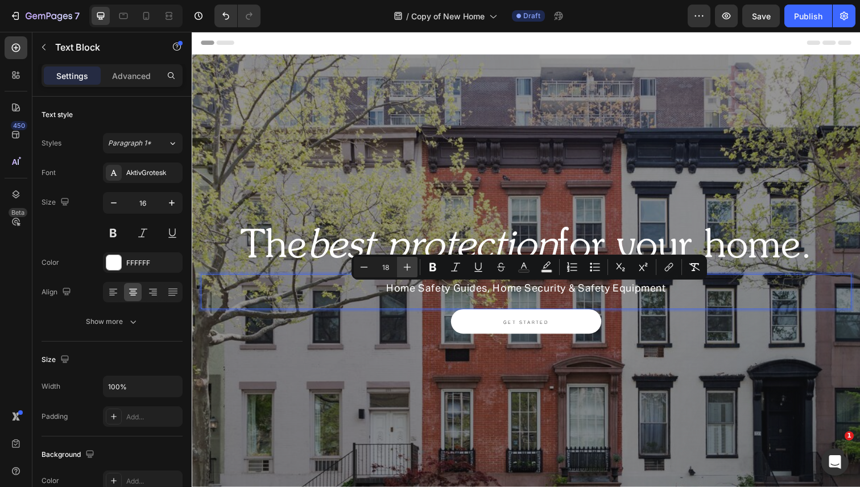
click at [406, 273] on button "Plus" at bounding box center [407, 267] width 20 height 20
type input "19"
click at [400, 159] on div "Overlay" at bounding box center [533, 287] width 682 height 465
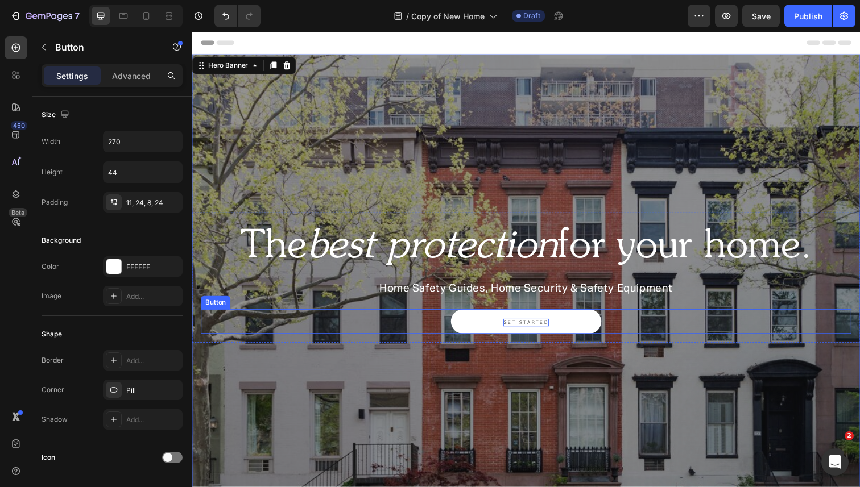
click at [532, 327] on p "GET STARTED" at bounding box center [533, 329] width 47 height 8
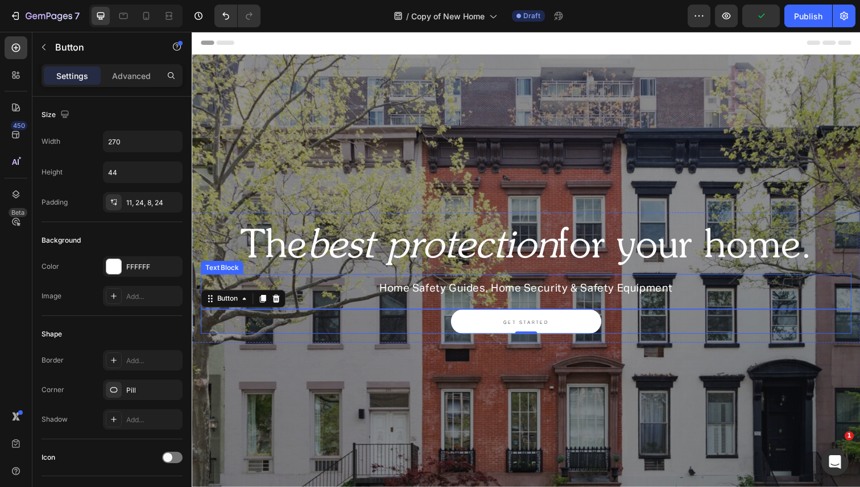
click at [510, 291] on span "Home Safety Guides, Home Security & Safety Equipment" at bounding box center [533, 294] width 300 height 11
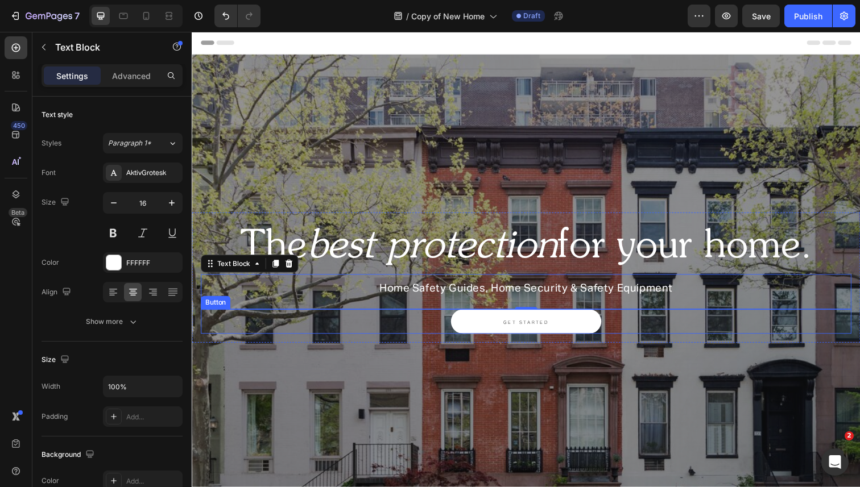
click at [514, 333] on link "GET STARTED" at bounding box center [533, 328] width 154 height 25
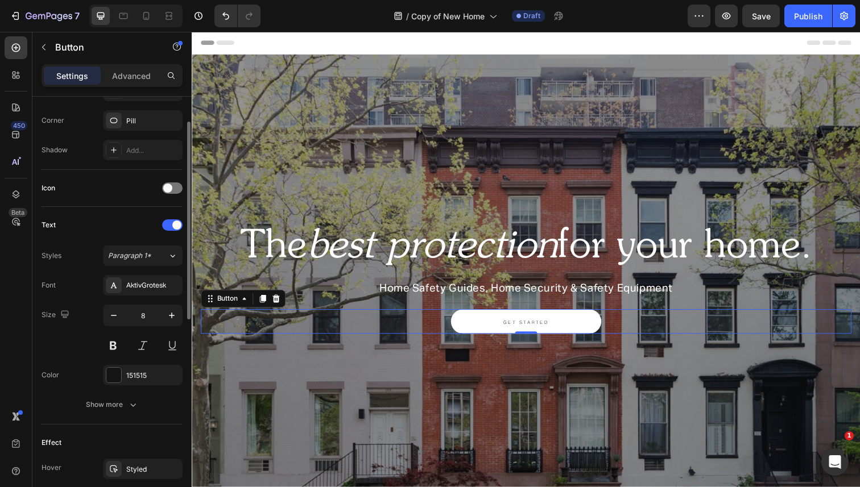
scroll to position [344, 0]
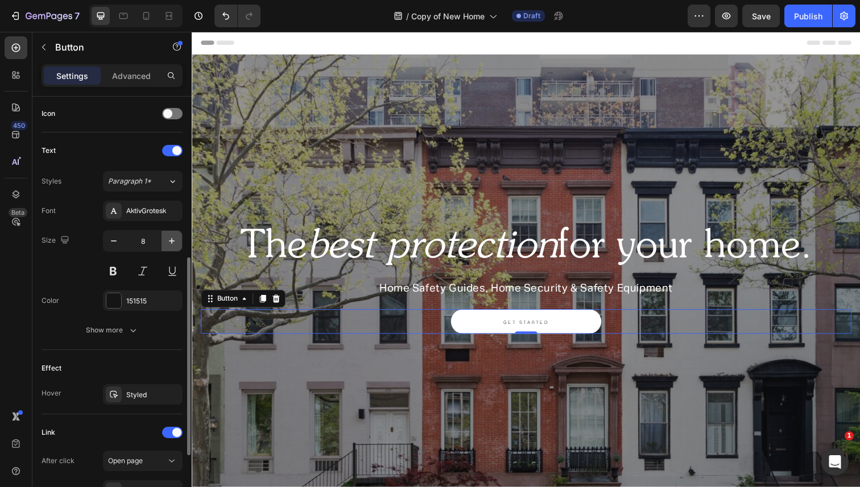
click at [173, 242] on icon "button" at bounding box center [171, 240] width 11 height 11
type input "11"
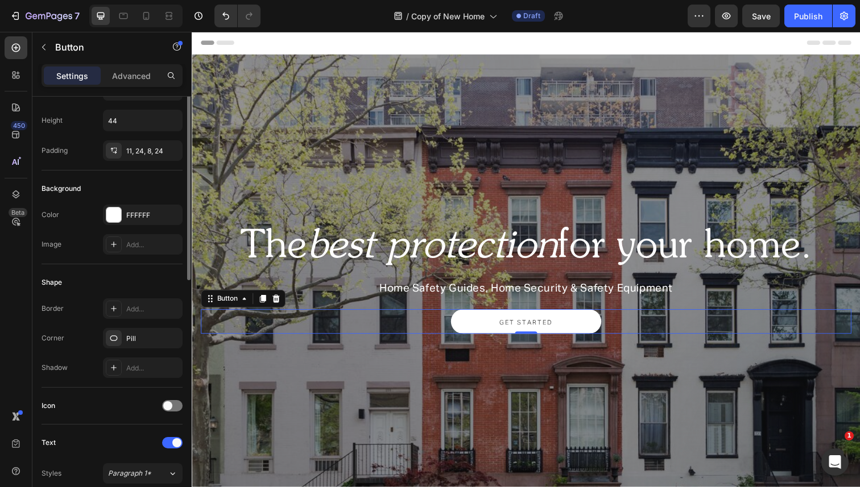
scroll to position [19, 0]
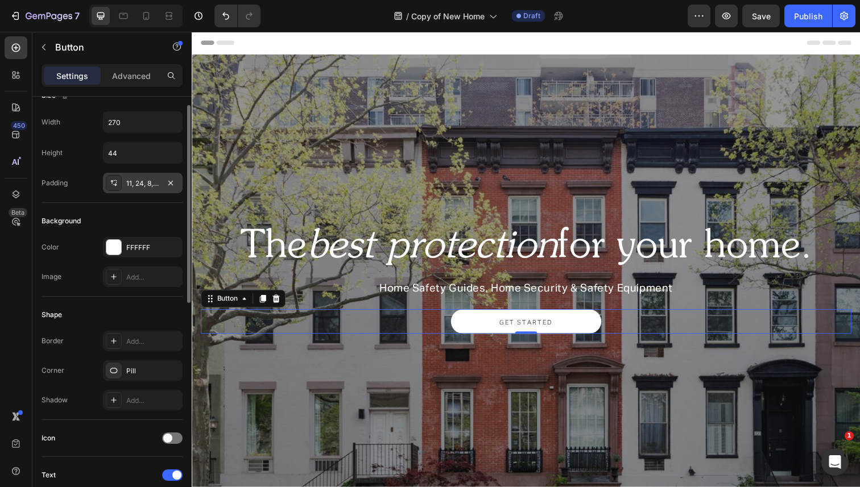
click at [138, 179] on div "11, 24, 8, 24" at bounding box center [142, 184] width 33 height 10
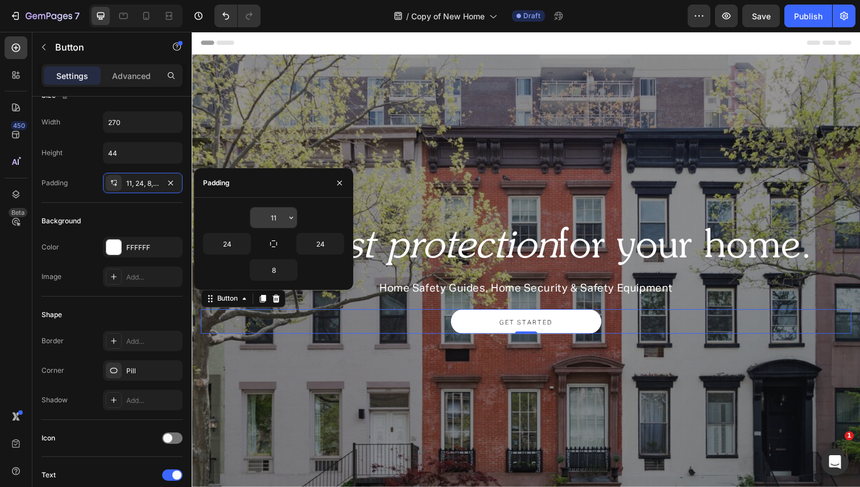
click at [279, 216] on input "11" at bounding box center [273, 218] width 47 height 20
type input "0"
click at [275, 270] on input "8" at bounding box center [273, 270] width 47 height 20
type input "0"
click at [315, 247] on input "24" at bounding box center [320, 244] width 47 height 20
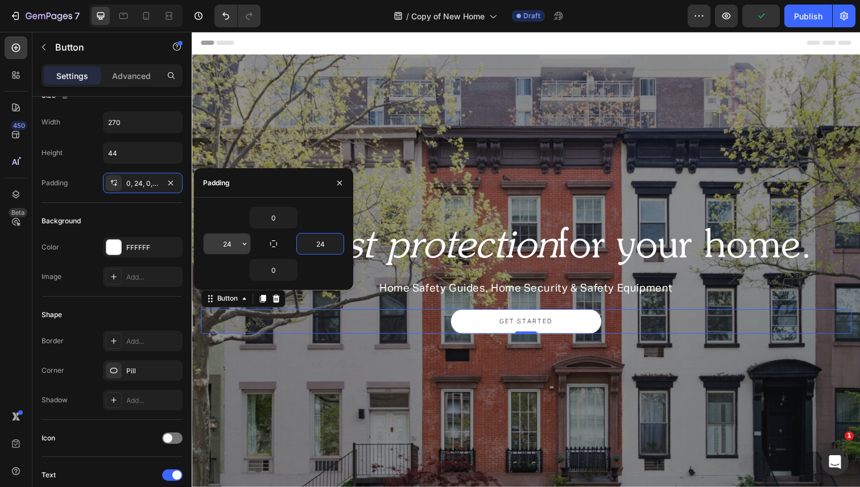
click at [229, 244] on input "24" at bounding box center [227, 244] width 47 height 20
type input "0"
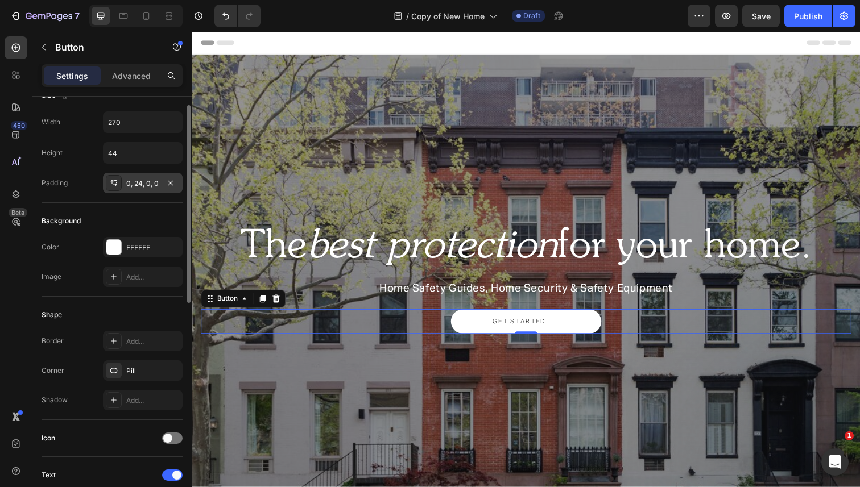
click at [152, 191] on div "0, 24, 0, 0" at bounding box center [143, 183] width 80 height 20
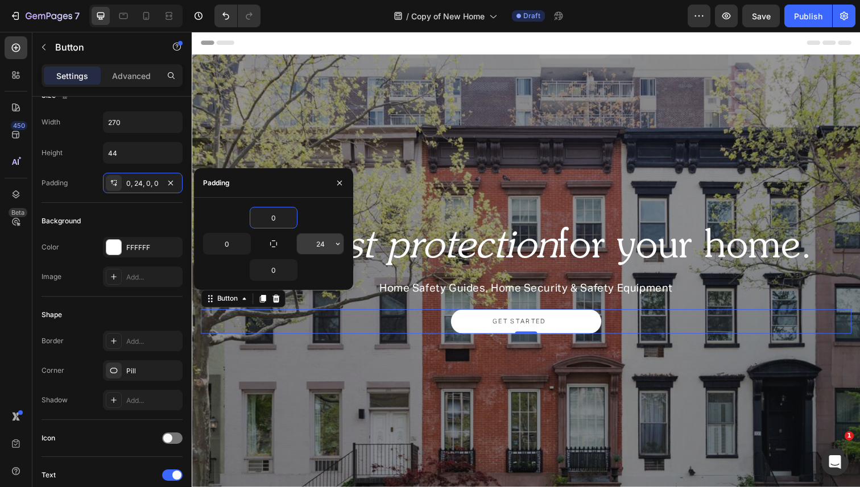
click at [322, 239] on input "24" at bounding box center [320, 244] width 47 height 20
type input "0"
click at [338, 186] on icon "button" at bounding box center [339, 183] width 9 height 9
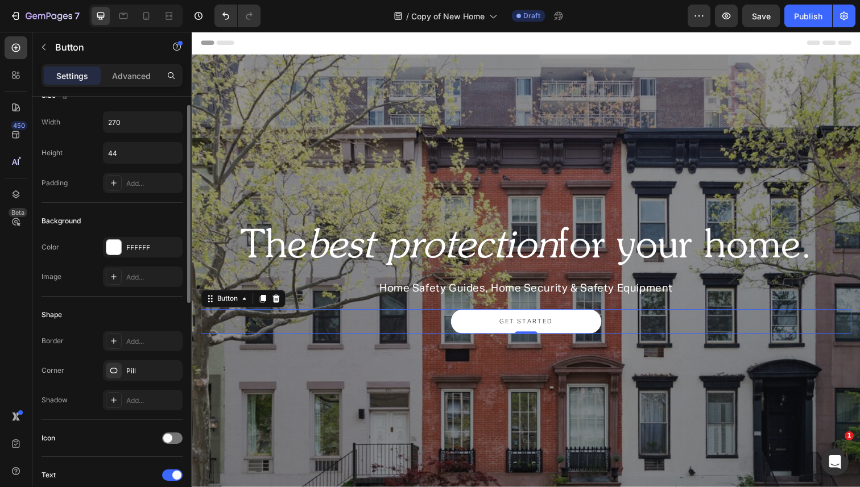
click at [133, 217] on div "Background" at bounding box center [112, 221] width 141 height 18
click at [142, 190] on div "Add..." at bounding box center [143, 183] width 80 height 20
type input "12"
type input "24"
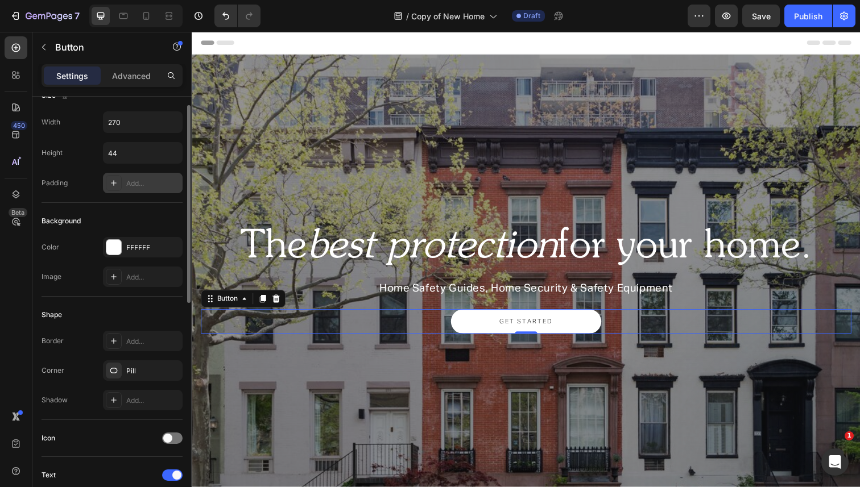
type input "12"
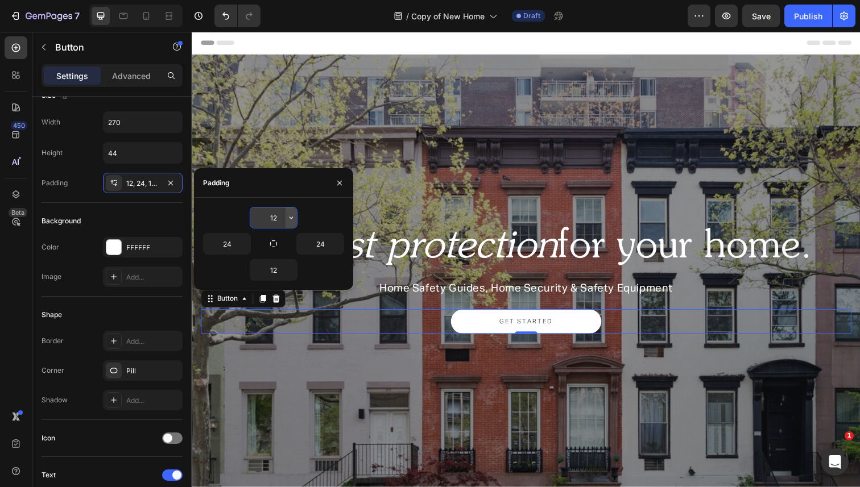
click at [291, 224] on button "button" at bounding box center [291, 218] width 11 height 20
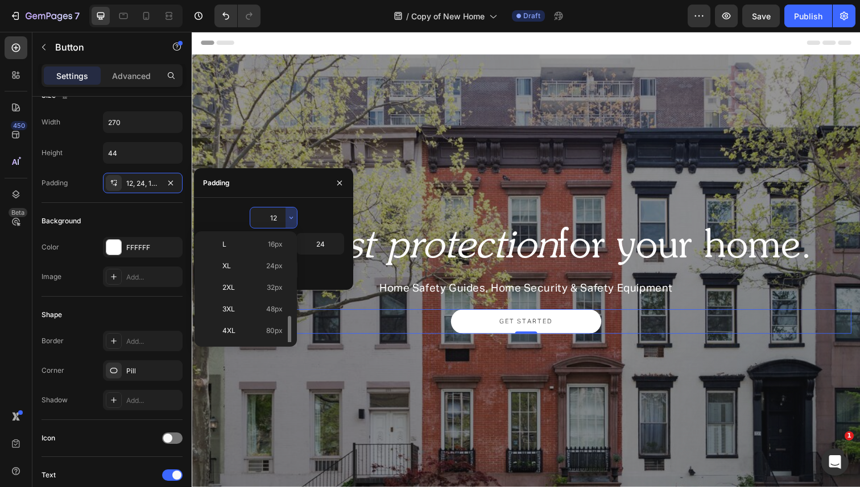
scroll to position [131, 0]
click at [257, 256] on div "XL 24px" at bounding box center [243, 267] width 89 height 22
type input "24"
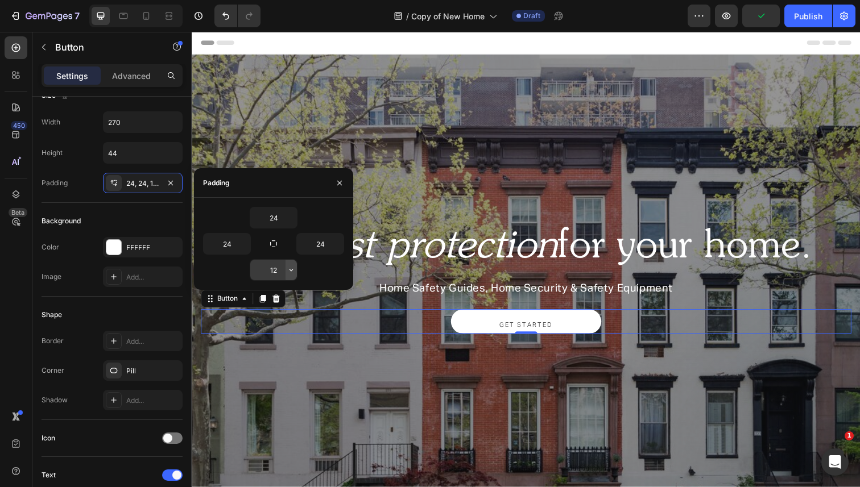
click at [290, 274] on icon "button" at bounding box center [291, 270] width 9 height 9
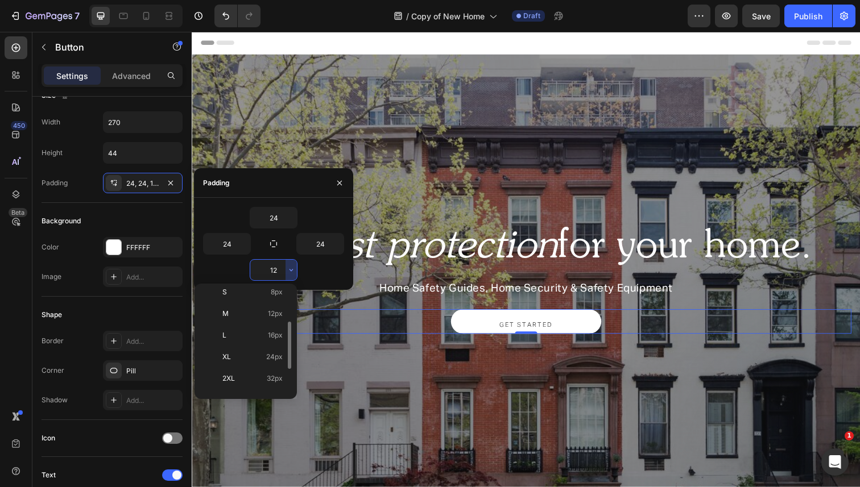
scroll to position [73, 0]
click at [280, 352] on span "24px" at bounding box center [274, 356] width 16 height 10
type input "24"
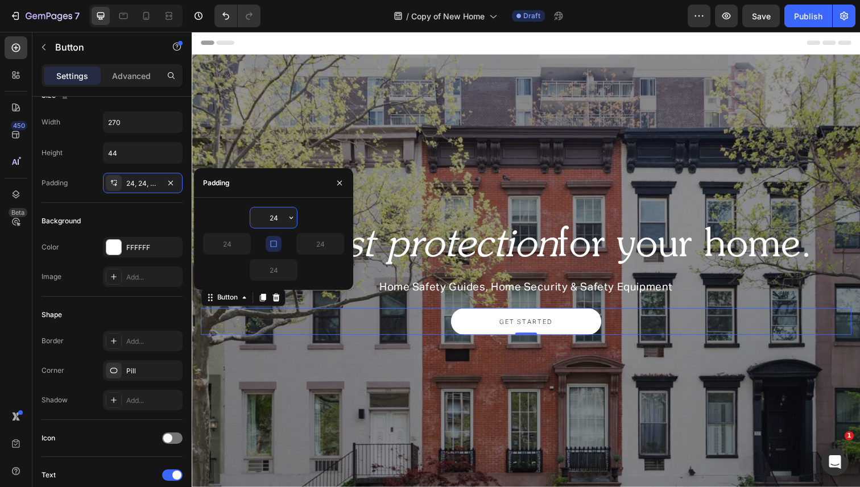
click at [279, 222] on input "24" at bounding box center [273, 218] width 47 height 20
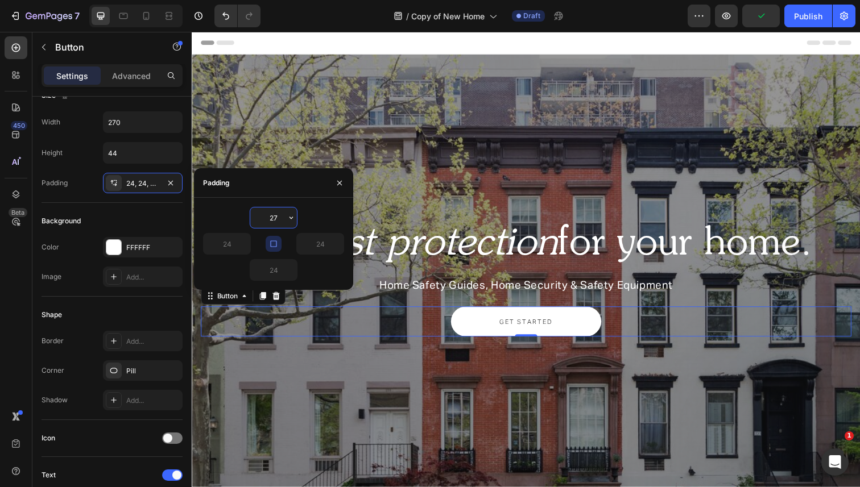
type input "26"
click at [182, 142] on div "Width 270 Height 44 Padding 24, 24, 24, 24" at bounding box center [112, 152] width 141 height 82
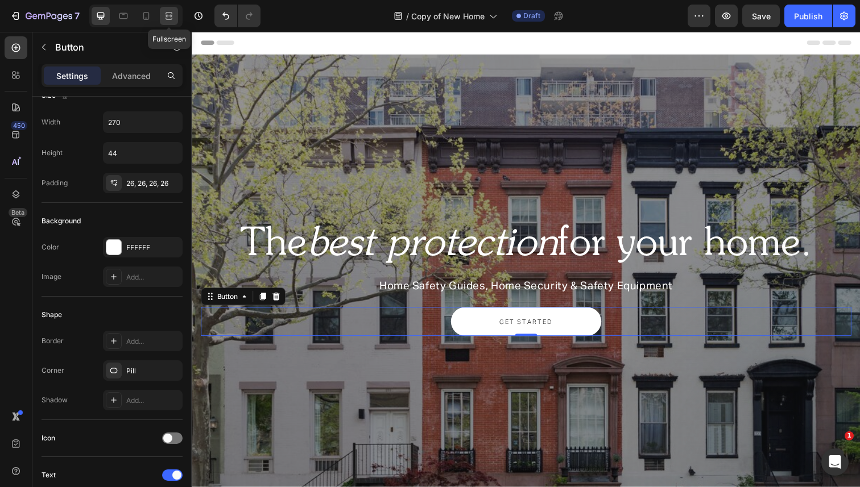
click at [169, 22] on div at bounding box center [169, 16] width 18 height 18
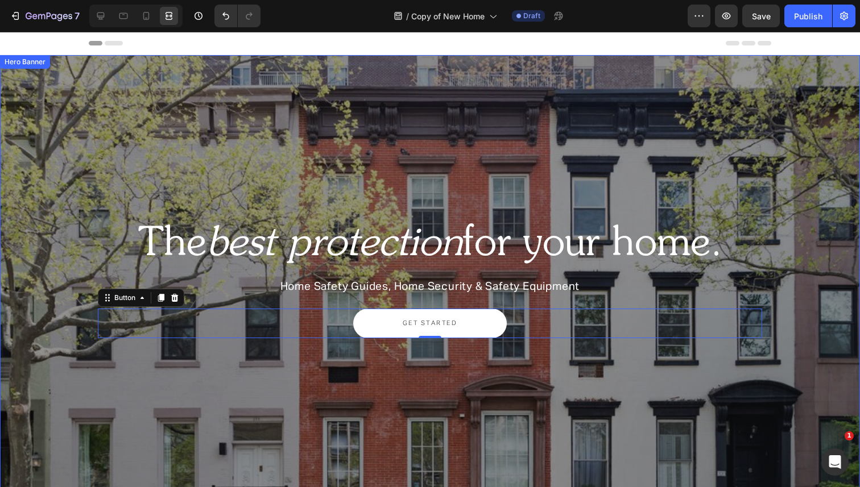
click at [199, 91] on div "Overlay" at bounding box center [430, 283] width 860 height 456
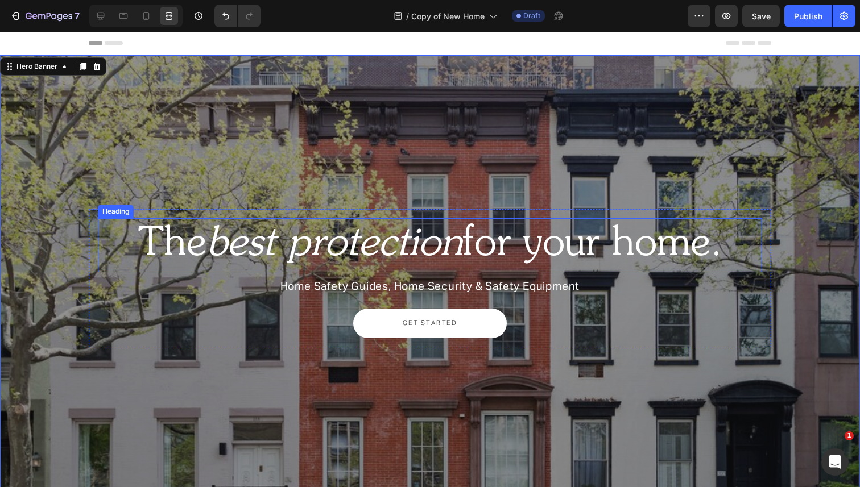
click at [227, 247] on icon "best" at bounding box center [240, 245] width 68 height 40
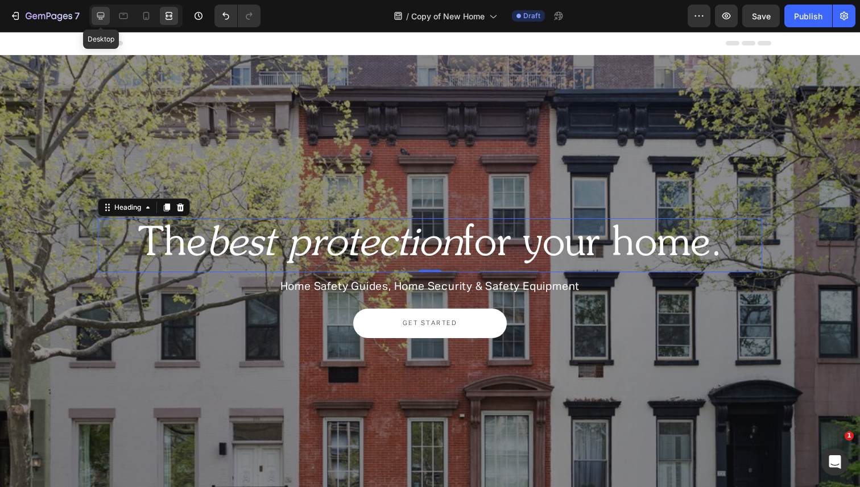
click at [102, 11] on icon at bounding box center [100, 15] width 11 height 11
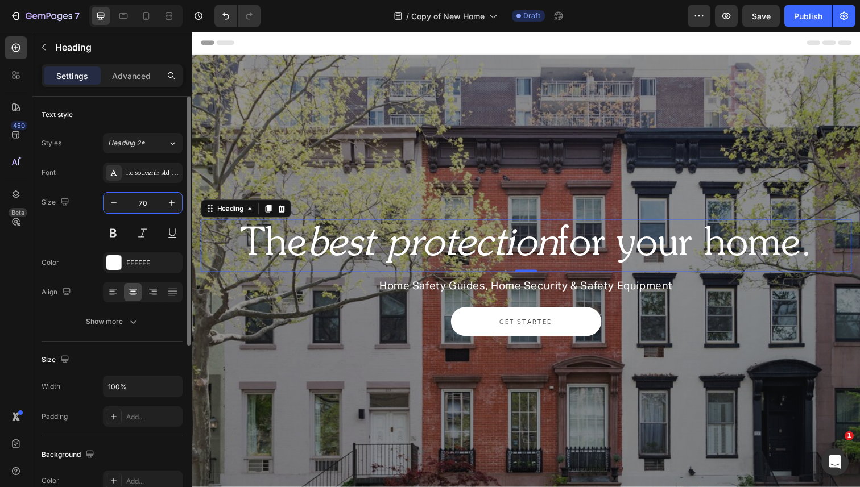
click at [143, 197] on input "70" at bounding box center [143, 203] width 38 height 20
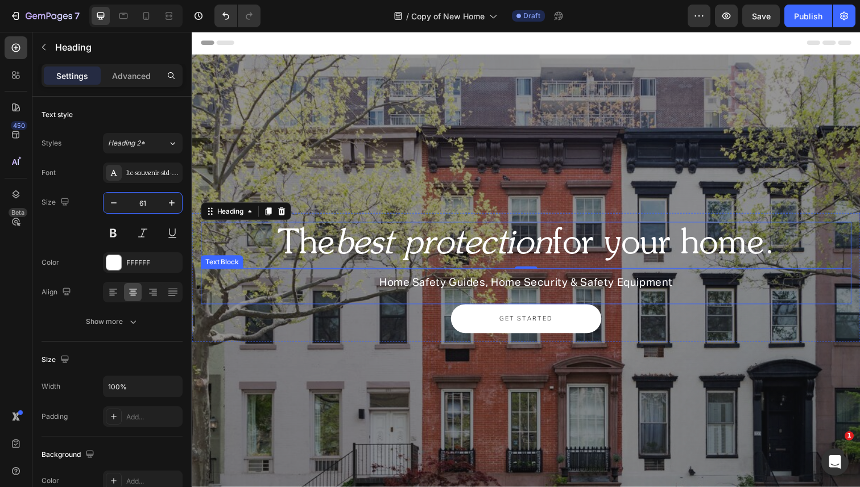
type input "60"
click at [400, 284] on span "Home Safety Guides, Home Security & Safety Equipment" at bounding box center [533, 288] width 300 height 11
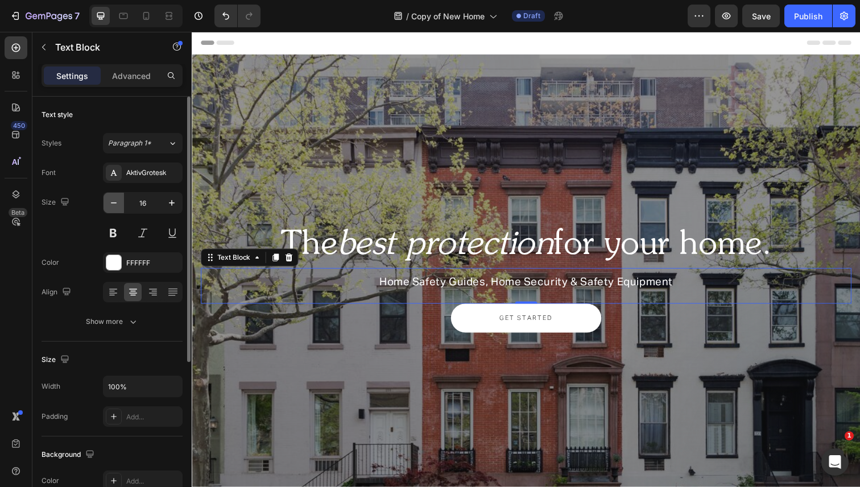
click at [111, 201] on icon "button" at bounding box center [113, 202] width 11 height 11
type input "15"
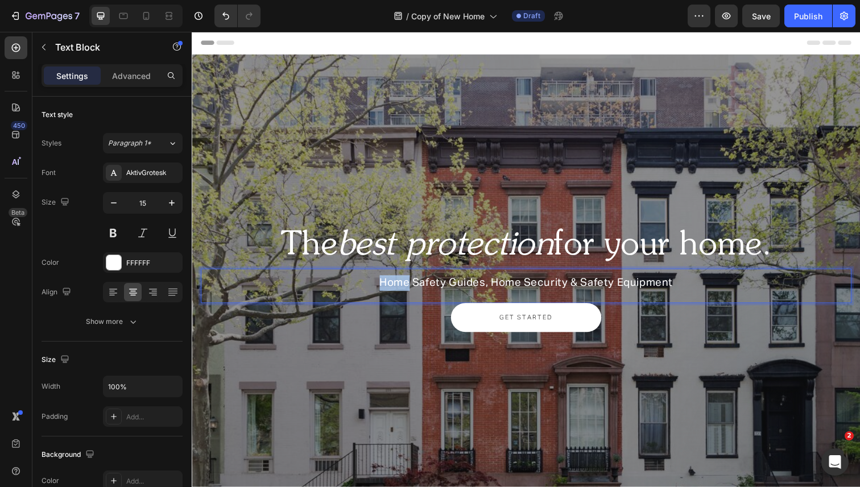
click at [396, 291] on span "Home Safety Guides, Home Security & Safety Equipment" at bounding box center [533, 288] width 300 height 11
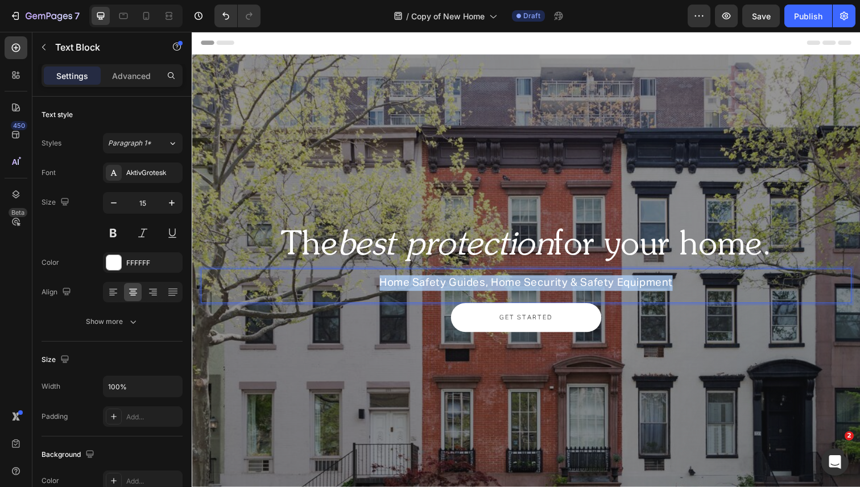
click at [396, 291] on span "Home Safety Guides, Home Security & Safety Equipment" at bounding box center [533, 288] width 300 height 11
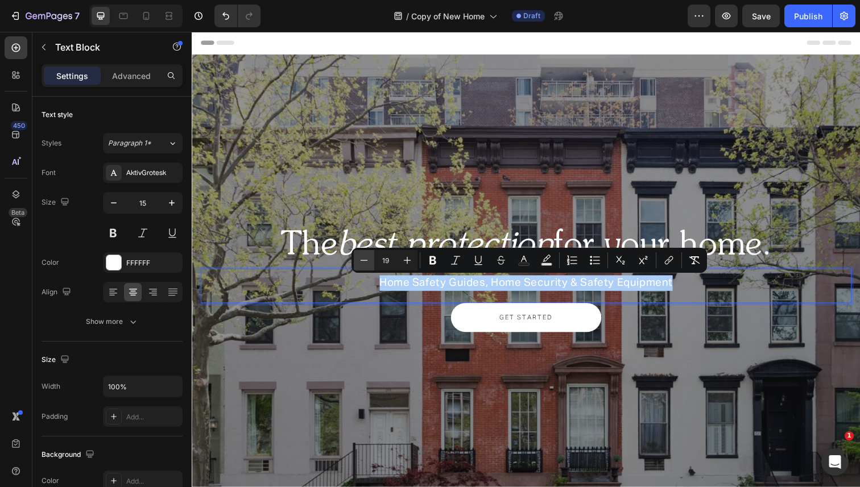
click at [361, 258] on icon "Editor contextual toolbar" at bounding box center [363, 260] width 11 height 11
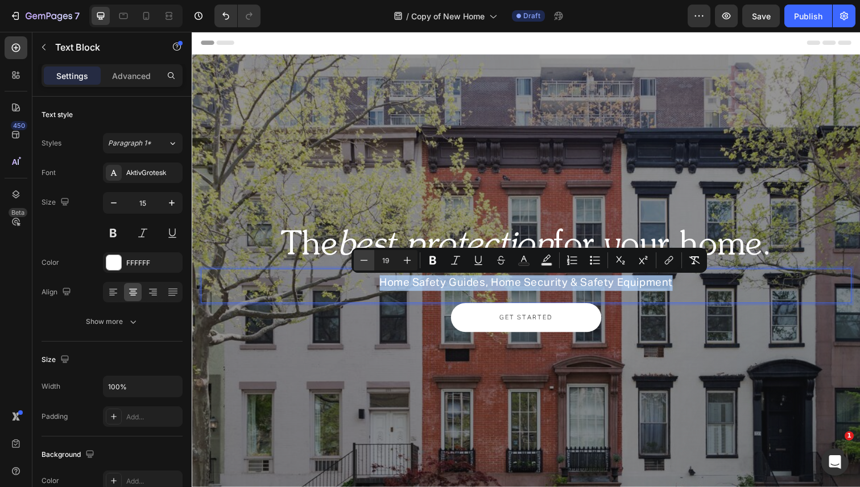
type input "18"
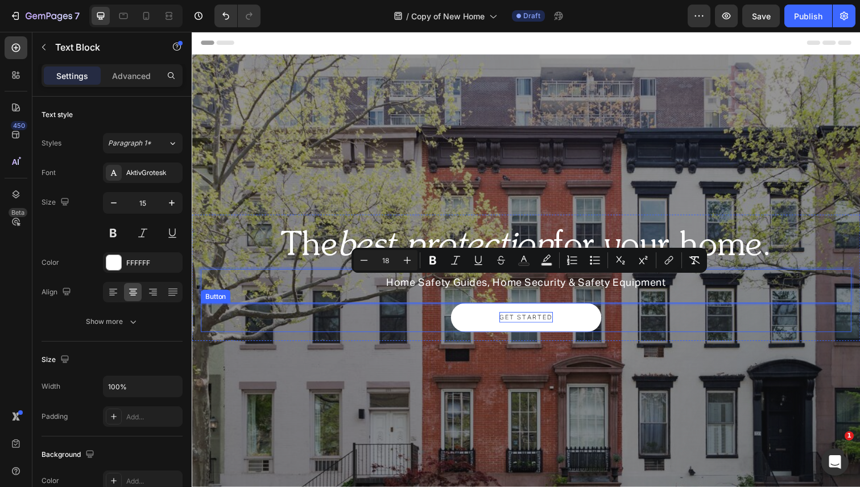
click at [514, 328] on p "GET STARTED" at bounding box center [533, 323] width 55 height 11
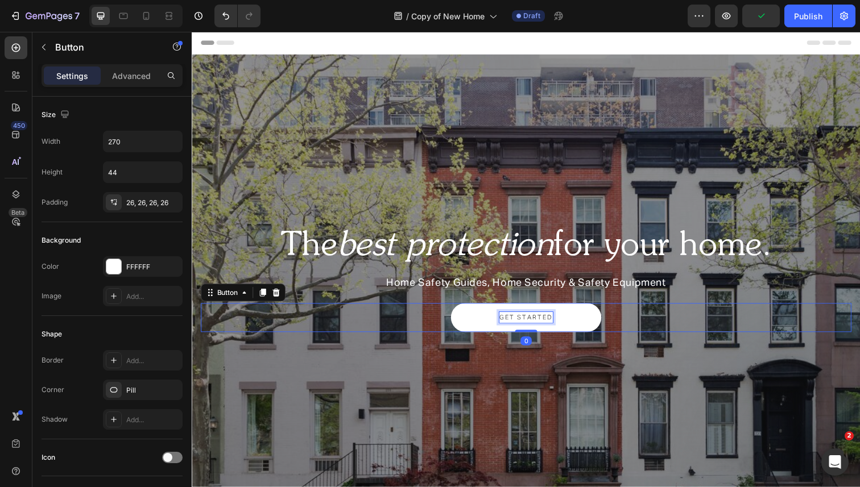
click at [520, 323] on p "GET STARTED" at bounding box center [533, 323] width 55 height 11
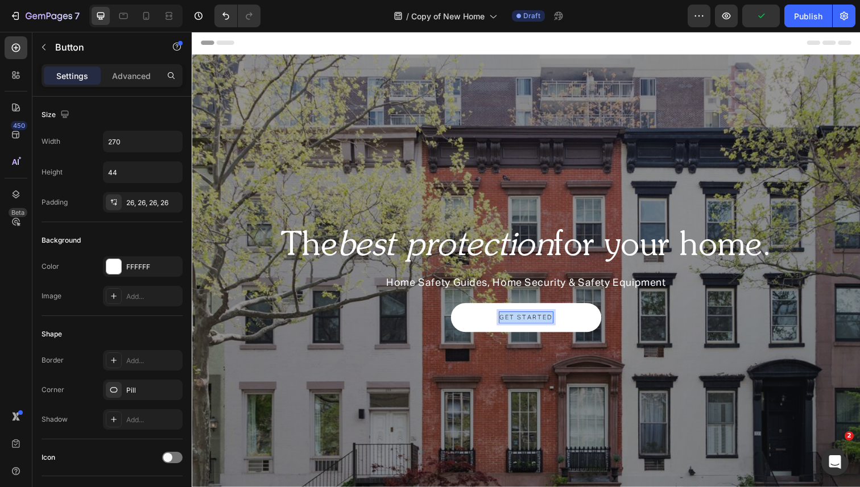
click at [520, 323] on p "GET STARTED" at bounding box center [533, 323] width 55 height 11
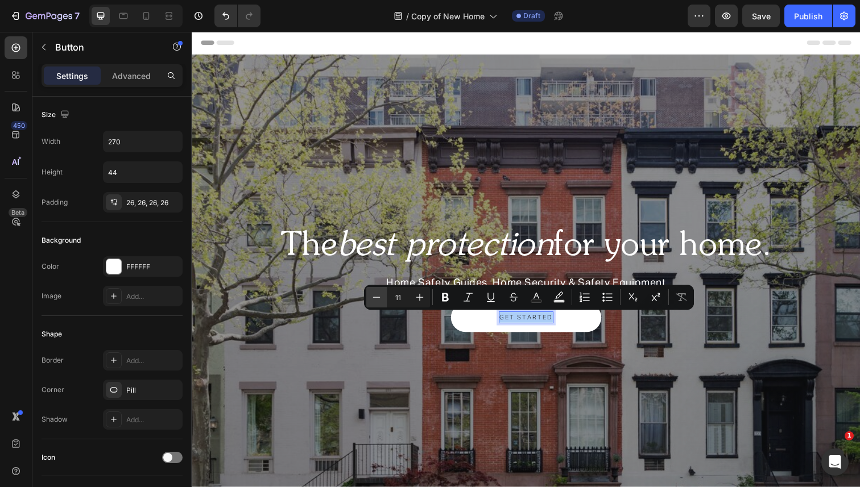
click at [373, 301] on icon "Editor contextual toolbar" at bounding box center [376, 297] width 11 height 11
type input "10"
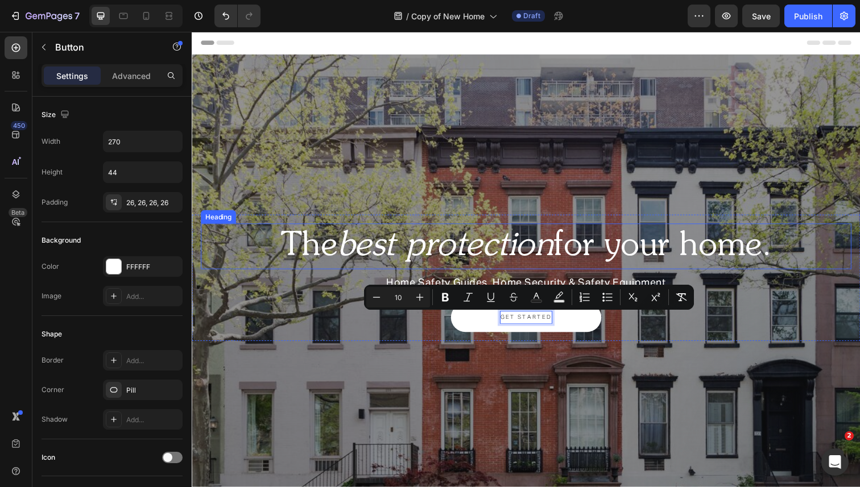
click at [394, 269] on p "The best protection for your home." at bounding box center [533, 251] width 662 height 44
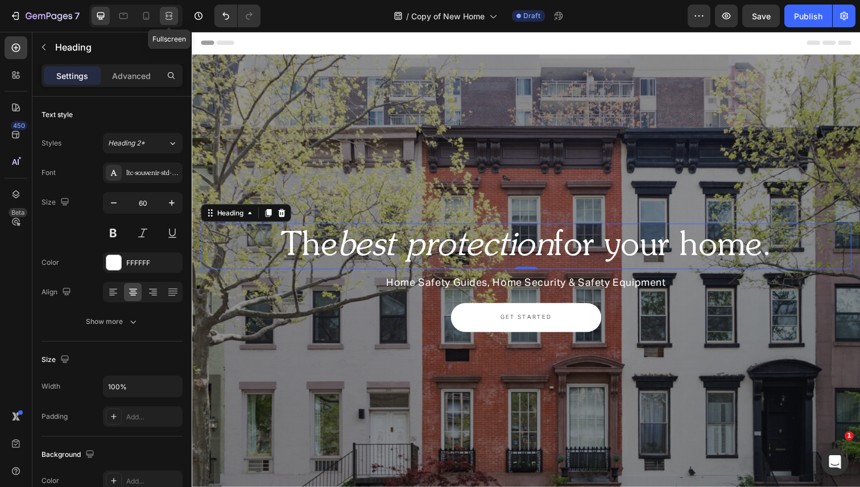
click at [166, 20] on icon at bounding box center [168, 15] width 11 height 11
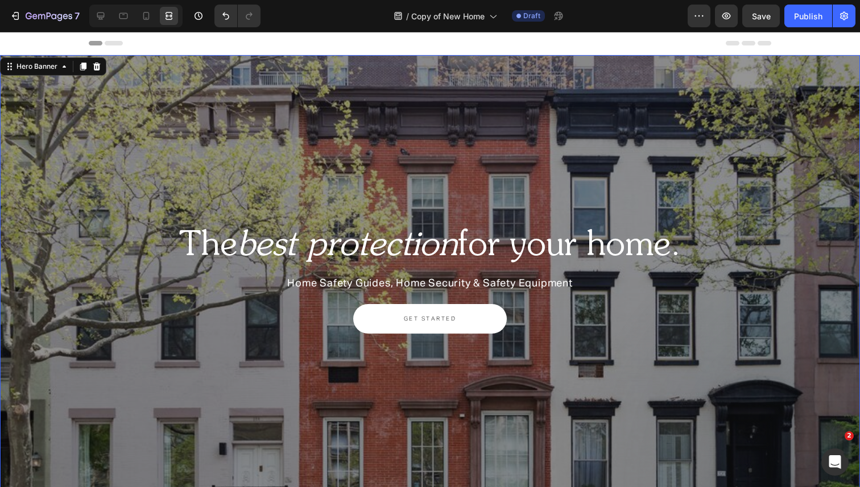
click at [190, 127] on div "Overlay" at bounding box center [430, 283] width 860 height 456
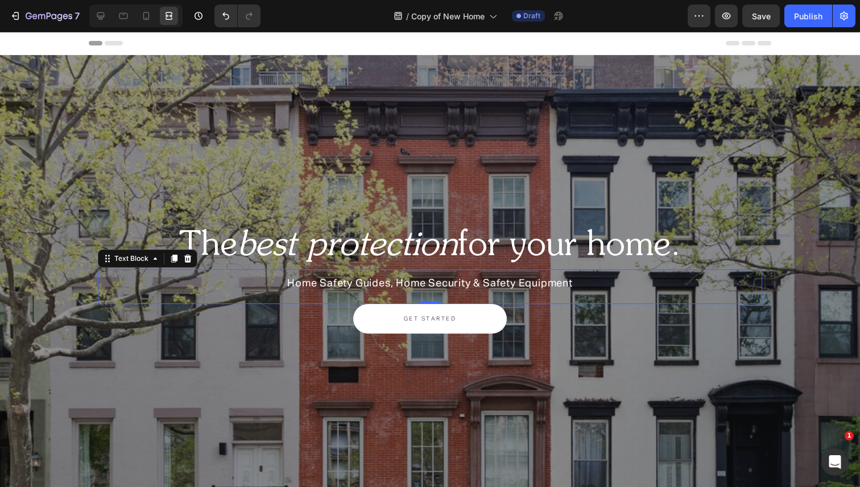
click at [441, 285] on span "Home Safety Guides, Home Security & Safety Equipment" at bounding box center [430, 284] width 286 height 10
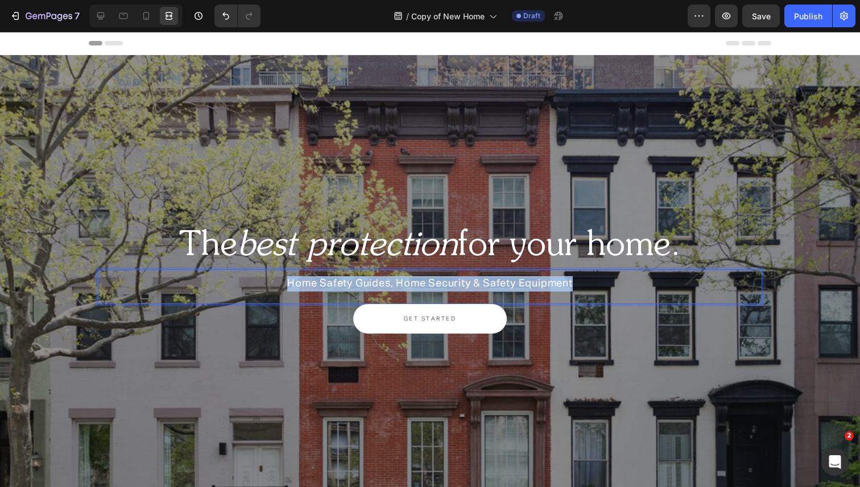
click at [441, 285] on span "Home Safety Guides, Home Security & Safety Equipment" at bounding box center [430, 284] width 286 height 10
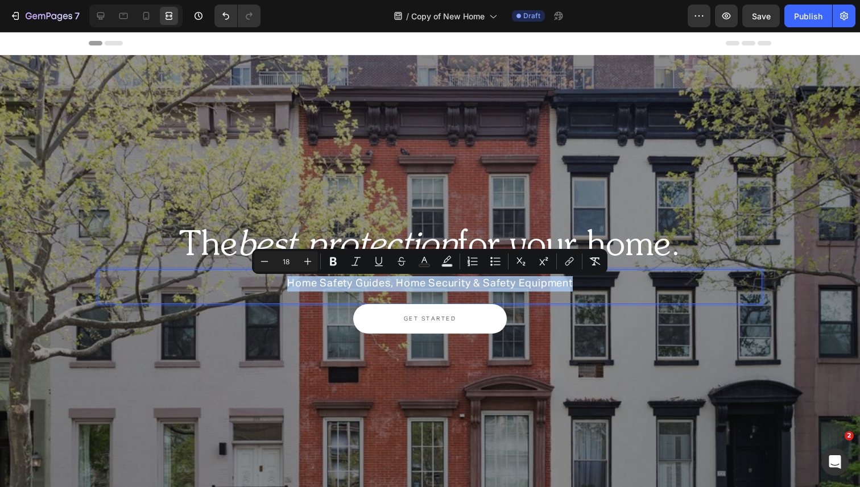
click at [441, 285] on span "Home Safety Guides, Home Security & Safety Equipment" at bounding box center [430, 284] width 286 height 10
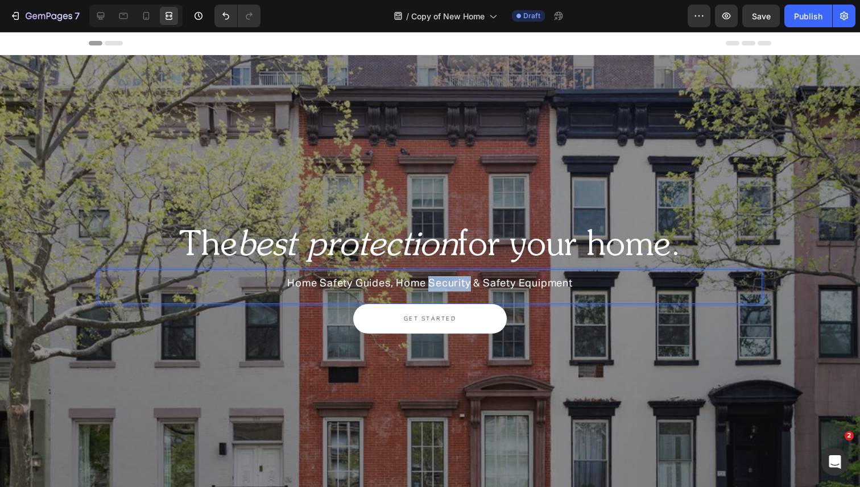
click at [441, 285] on span "Home Safety Guides, Home Security & Safety Equipment" at bounding box center [430, 284] width 286 height 10
click at [495, 282] on span "Home Safety Guides, Home Safety & Safety Equipment" at bounding box center [430, 284] width 276 height 10
click at [497, 233] on p "The best protection for your home." at bounding box center [430, 246] width 662 height 44
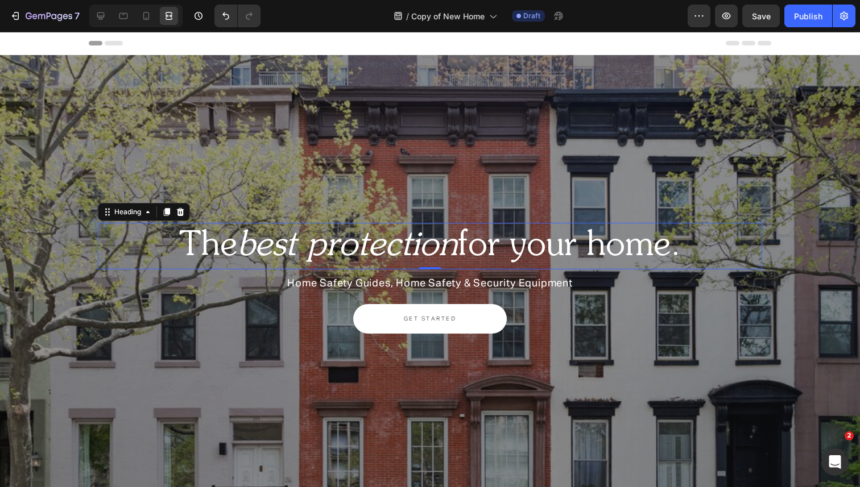
click at [475, 146] on div "Overlay" at bounding box center [430, 283] width 860 height 456
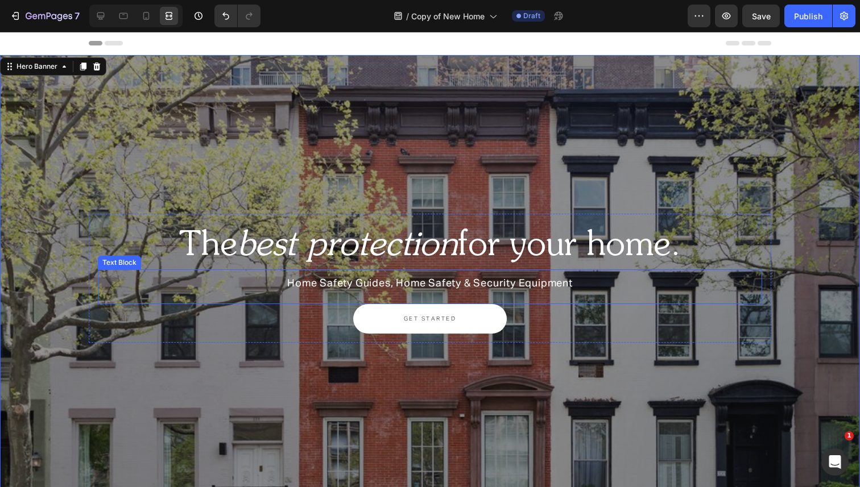
click at [425, 283] on span "Home Safety Guides, Home Safety & Security Equipment" at bounding box center [430, 284] width 286 height 10
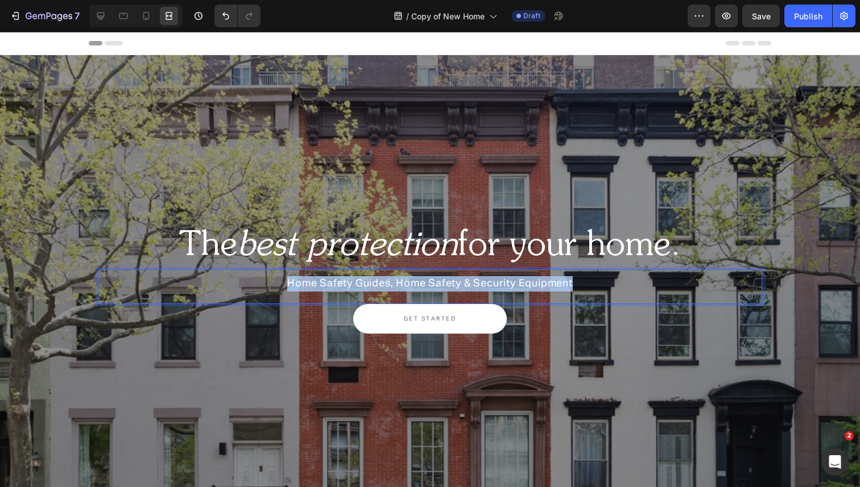
click at [425, 283] on span "Home Safety Guides, Home Safety & Security Equipment" at bounding box center [430, 284] width 286 height 10
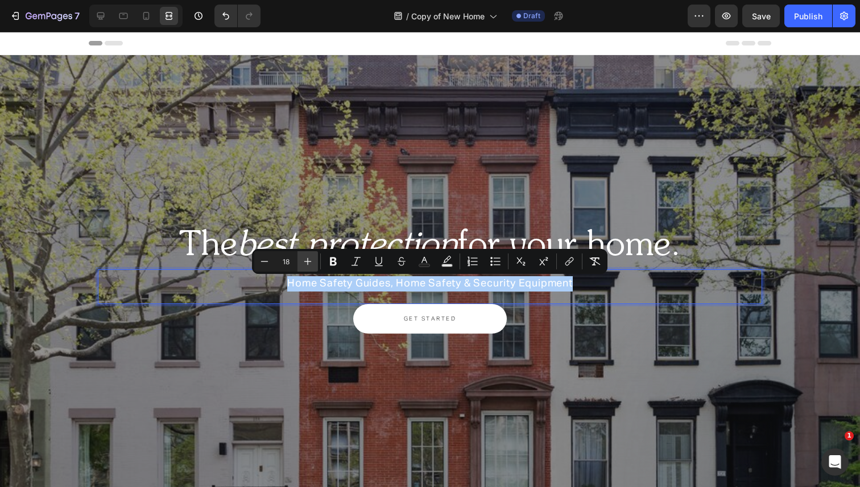
click at [303, 262] on icon "Editor contextual toolbar" at bounding box center [307, 261] width 11 height 11
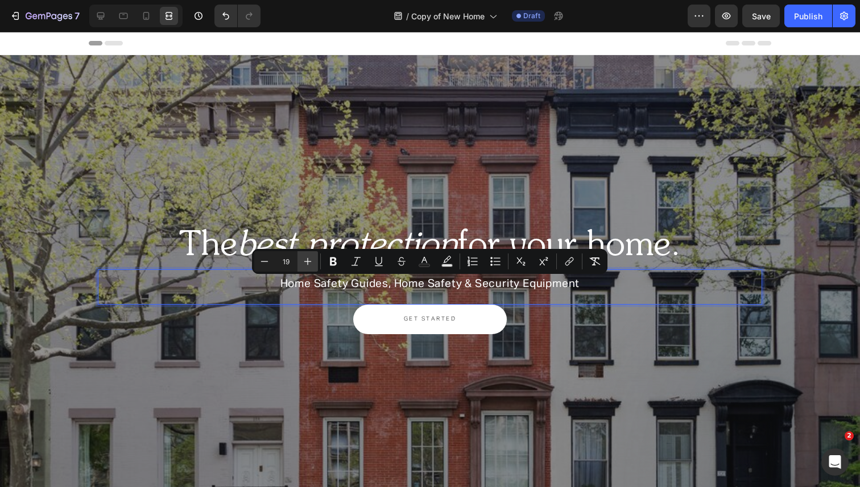
click at [303, 262] on icon "Editor contextual toolbar" at bounding box center [307, 261] width 11 height 11
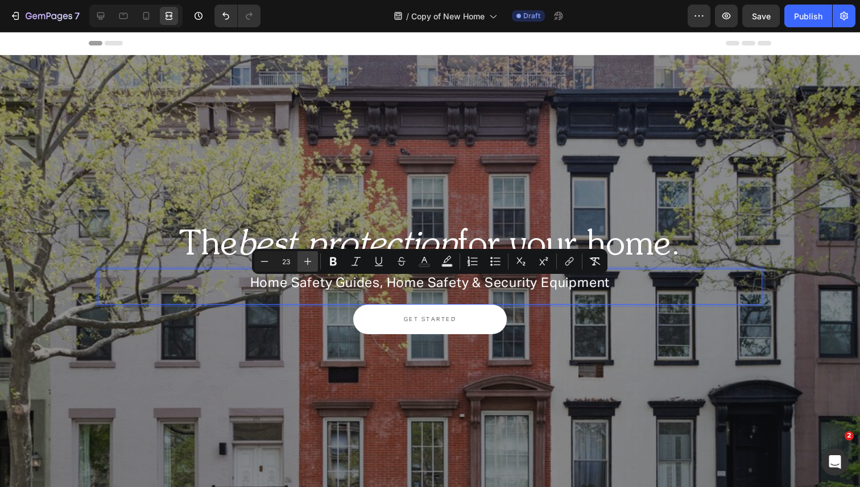
type input "24"
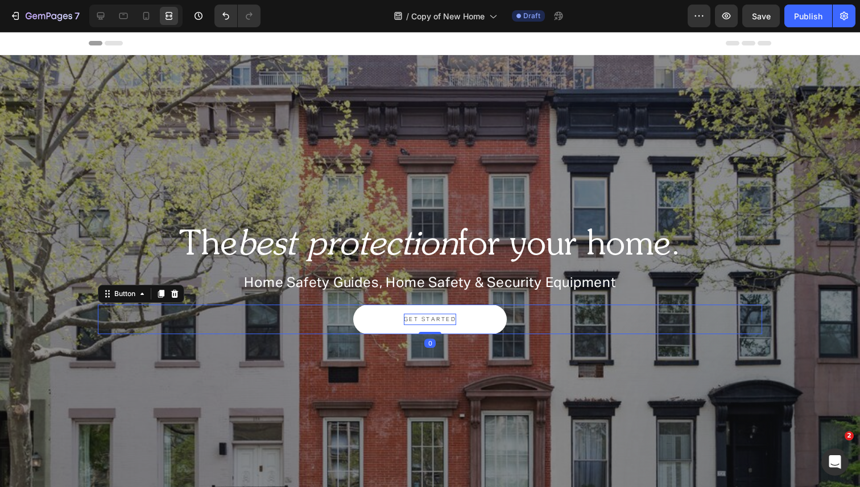
click at [423, 318] on span "GET STARTED" at bounding box center [430, 320] width 53 height 6
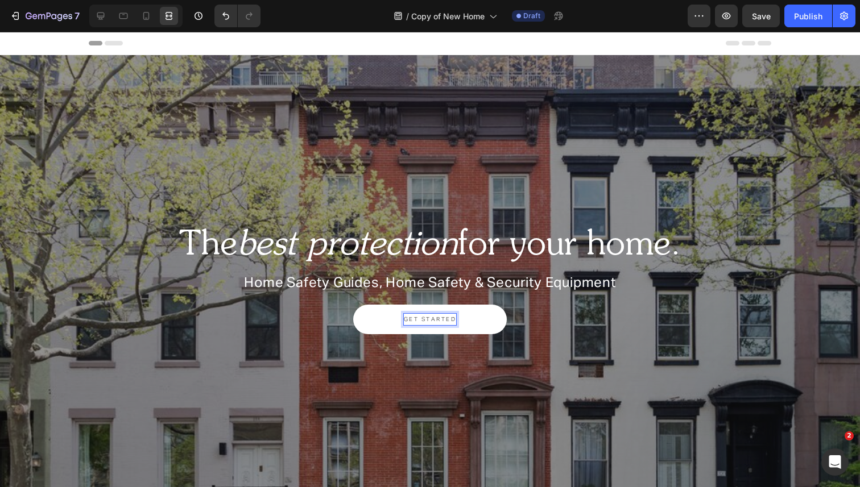
click at [423, 318] on span "GET STARTED" at bounding box center [430, 320] width 53 height 6
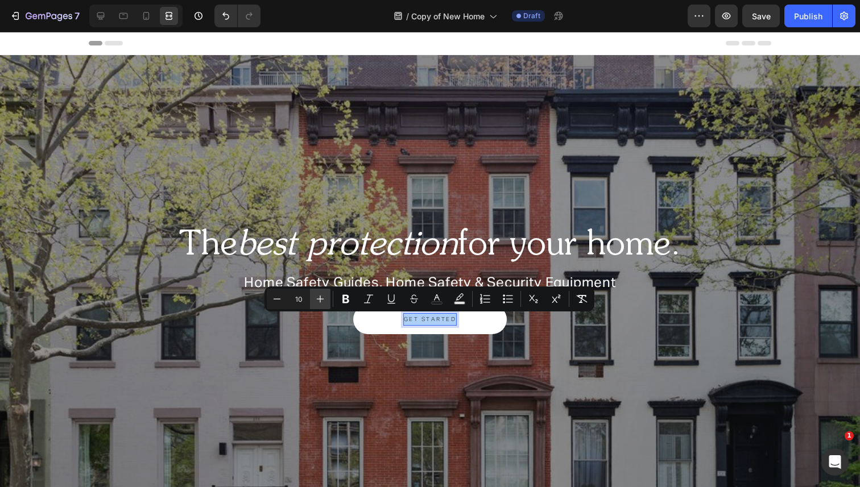
click at [328, 300] on button "Plus" at bounding box center [320, 299] width 20 height 20
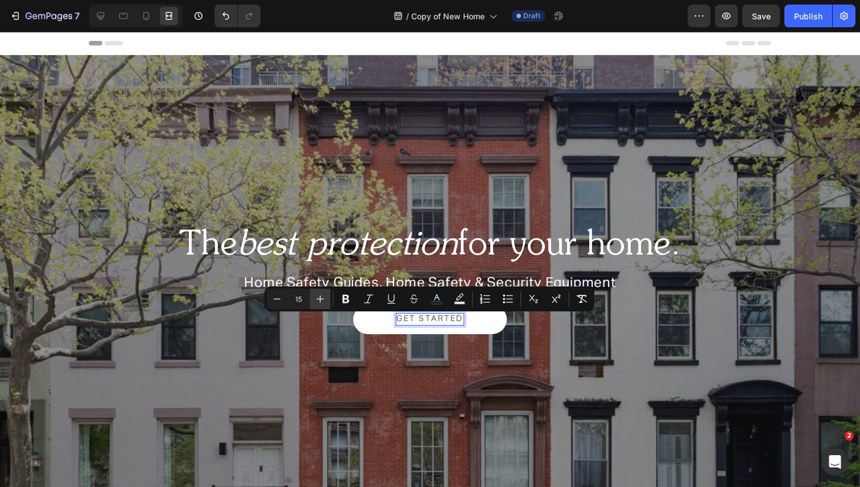
click at [328, 300] on button "Plus" at bounding box center [320, 299] width 20 height 20
type input "18"
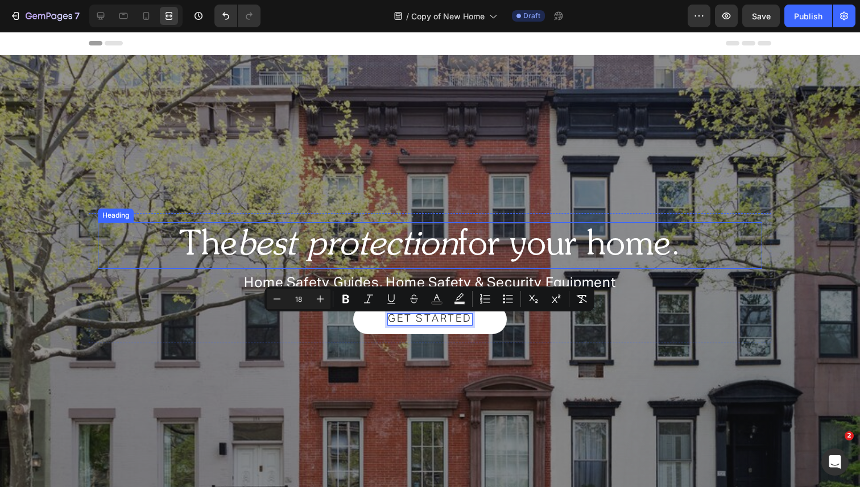
click at [345, 208] on div "The best protection for your home. Heading Home Safety Guides, Home Safety & Se…" at bounding box center [430, 283] width 860 height 176
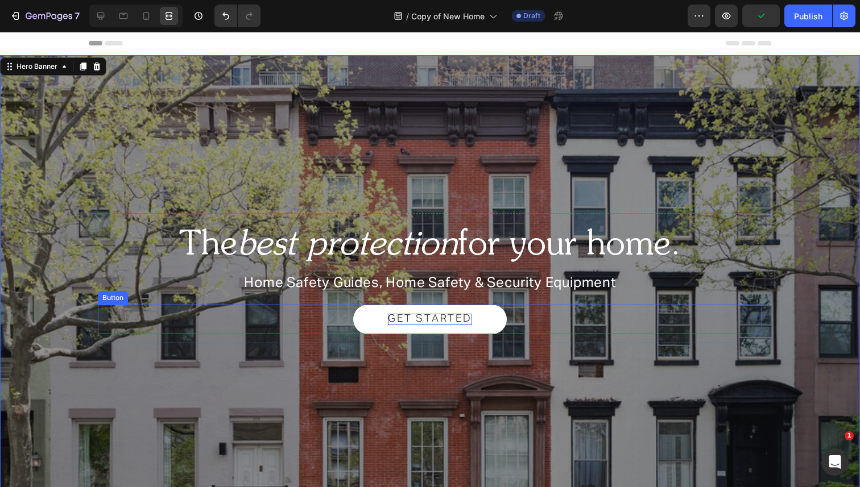
click at [417, 320] on span "GET STARTED" at bounding box center [430, 319] width 84 height 10
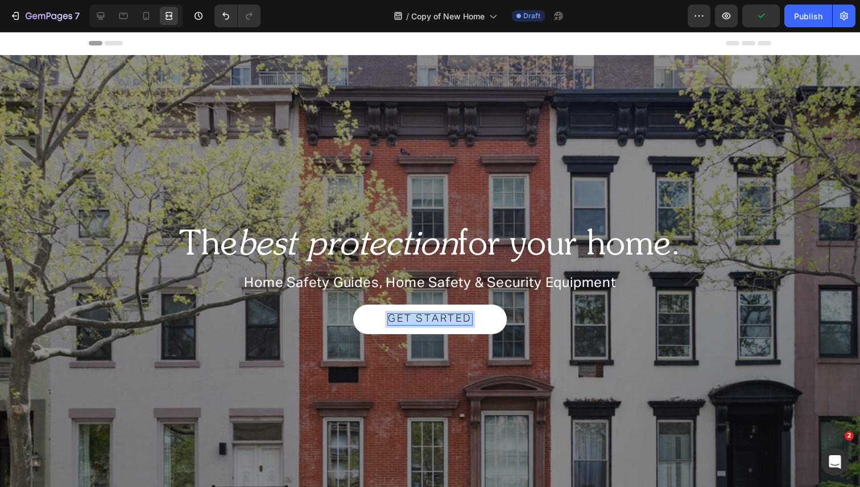
click at [417, 320] on span "GET STARTED" at bounding box center [430, 319] width 84 height 10
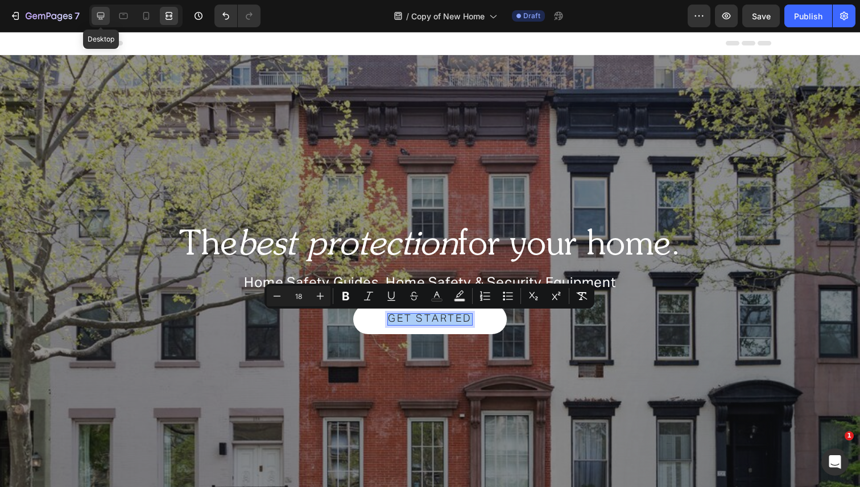
click at [96, 16] on icon at bounding box center [100, 15] width 11 height 11
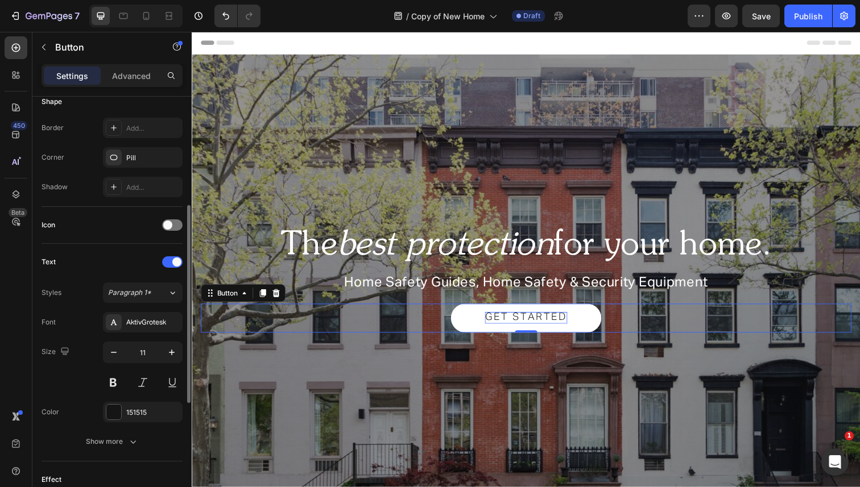
scroll to position [233, 0]
click at [106, 353] on button "button" at bounding box center [114, 352] width 20 height 20
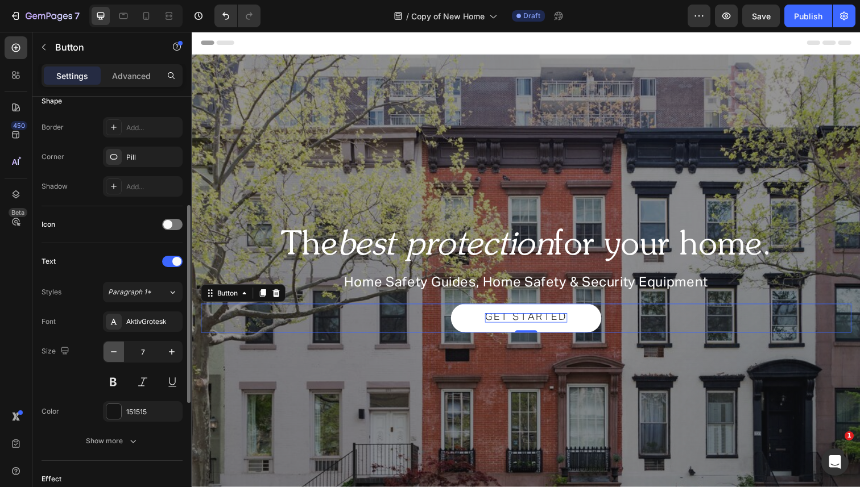
click at [106, 353] on button "button" at bounding box center [114, 352] width 20 height 20
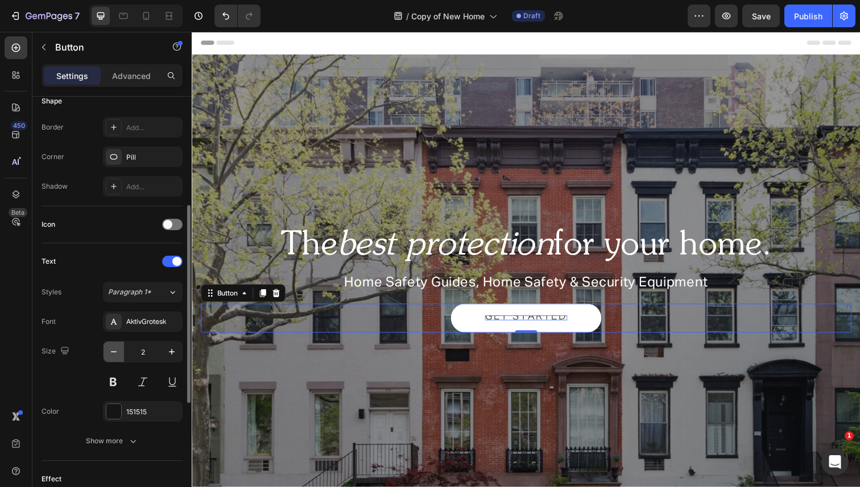
click at [106, 353] on button "button" at bounding box center [114, 352] width 20 height 20
type input "1"
click at [166, 264] on div at bounding box center [172, 261] width 20 height 11
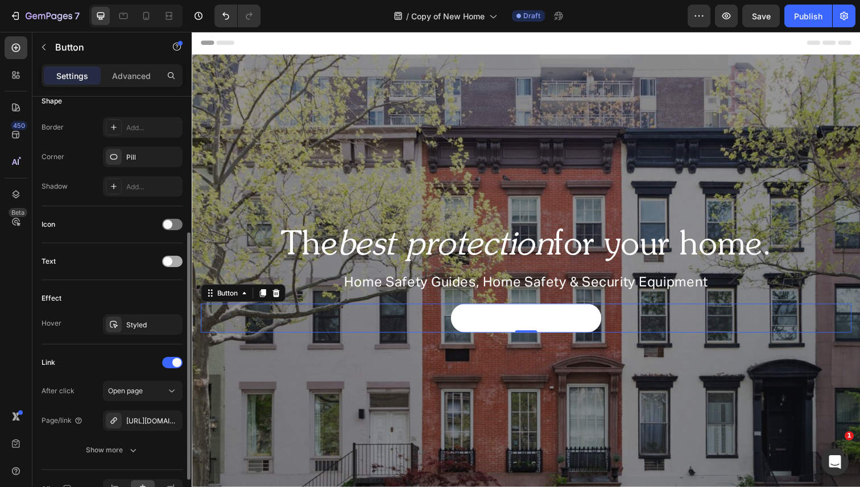
click at [170, 264] on span at bounding box center [167, 261] width 9 height 9
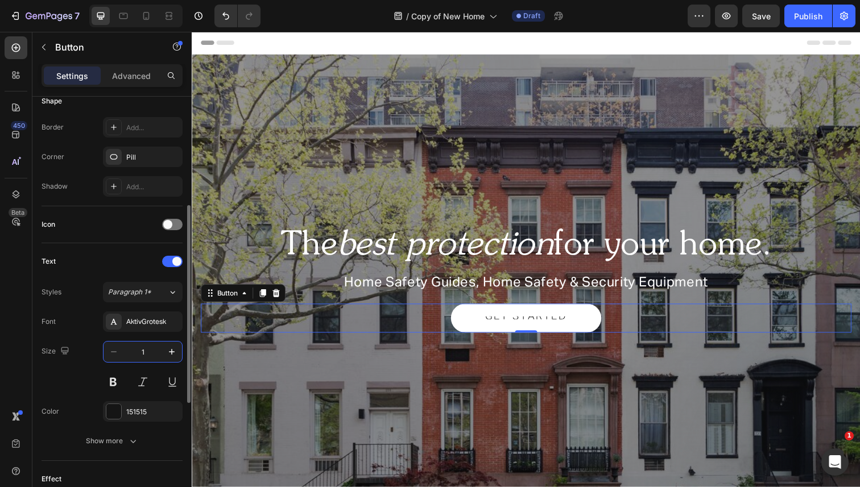
click at [149, 355] on input "1" at bounding box center [143, 352] width 38 height 20
click at [86, 262] on div "Text" at bounding box center [112, 262] width 141 height 18
click at [115, 351] on icon "button" at bounding box center [113, 351] width 11 height 11
type input "17"
click at [145, 351] on input "17" at bounding box center [143, 352] width 38 height 20
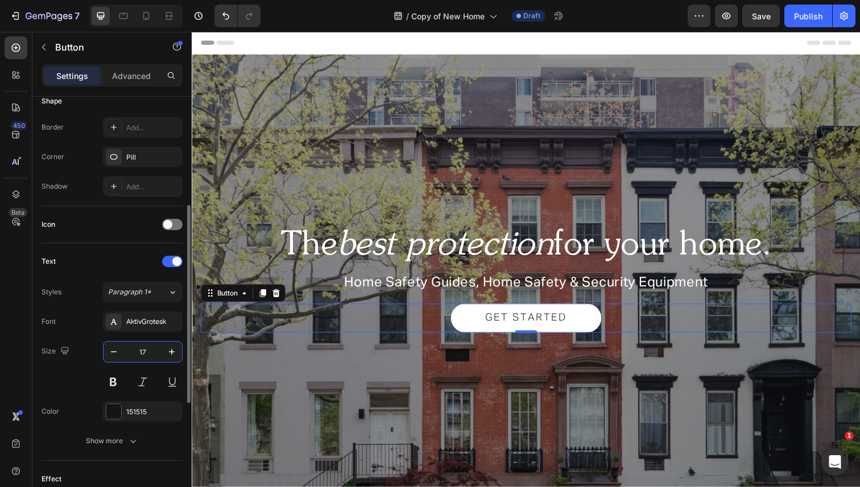
click at [145, 351] on input "17" at bounding box center [143, 352] width 38 height 20
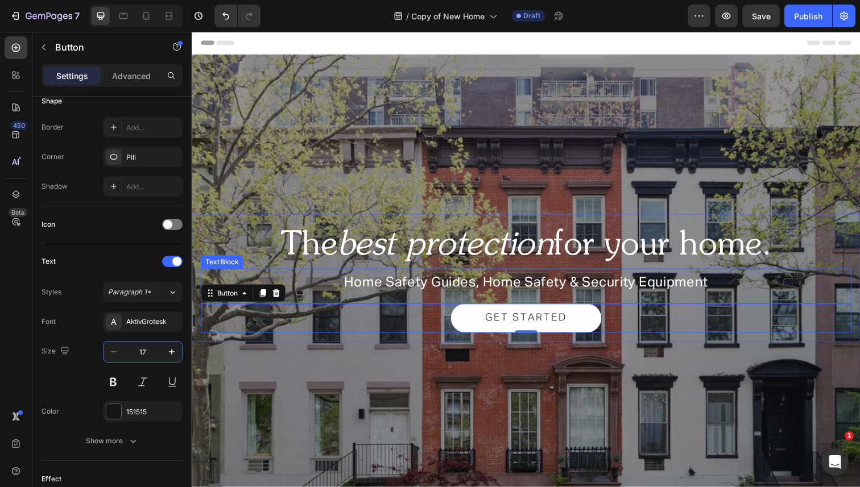
click at [507, 297] on div "Home Safety Guides, Home Safety & Security Equipment" at bounding box center [533, 289] width 664 height 19
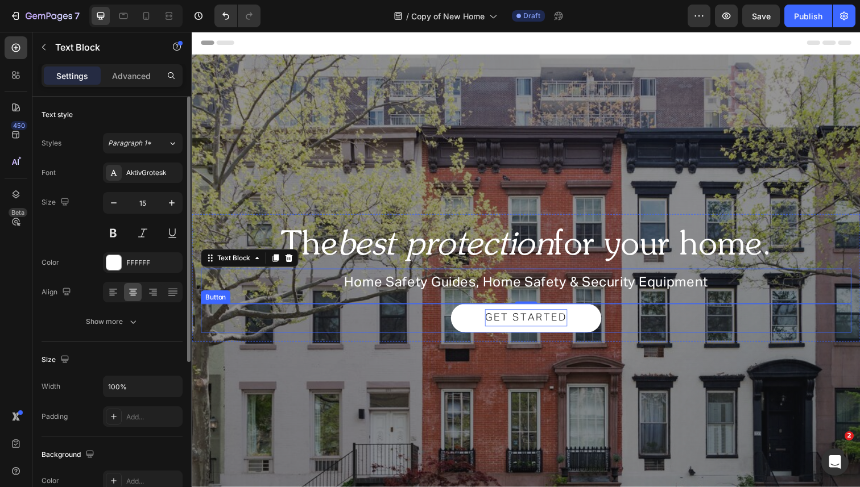
click at [526, 327] on span "GET STARTED" at bounding box center [533, 324] width 84 height 10
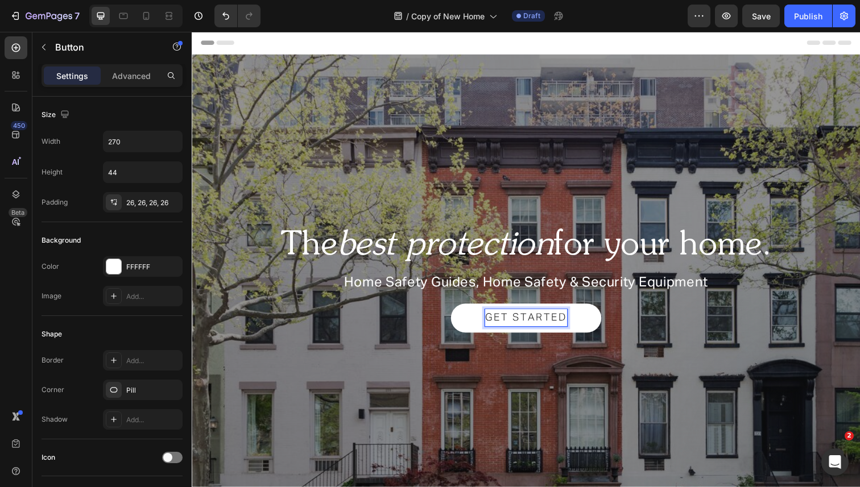
click at [523, 327] on span "GET STARTED" at bounding box center [533, 324] width 84 height 10
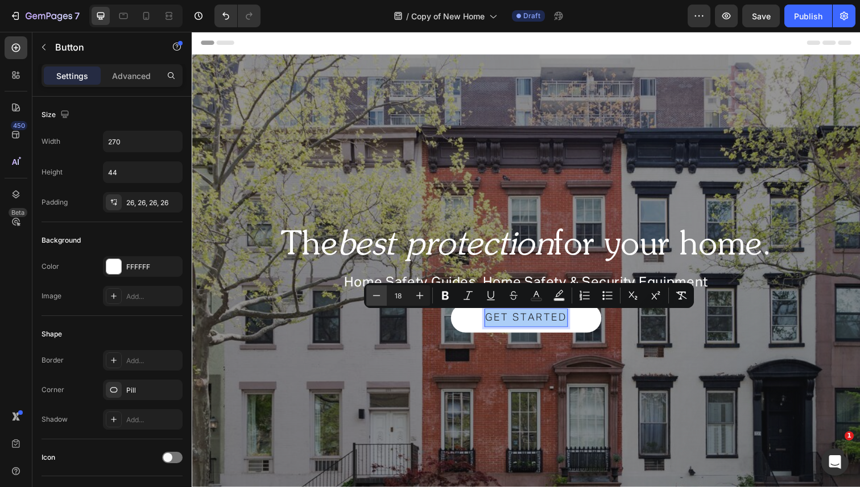
click at [375, 293] on icon "Editor contextual toolbar" at bounding box center [376, 295] width 11 height 11
type input "14"
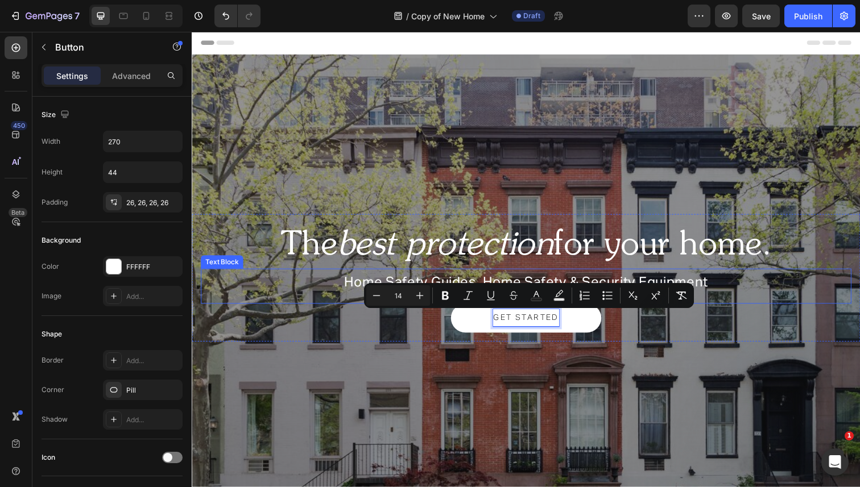
click at [398, 283] on span "Home Safety Guides, Home Safety & Security Equipment" at bounding box center [533, 289] width 372 height 14
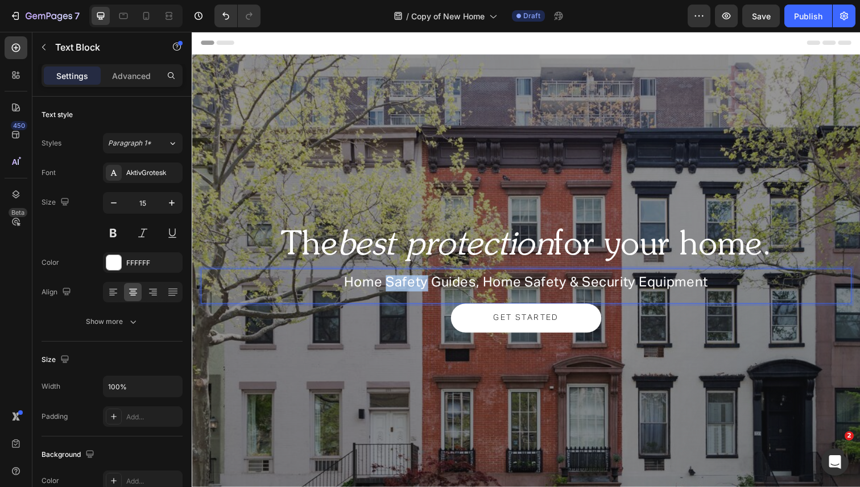
click at [398, 283] on span "Home Safety Guides, Home Safety & Security Equipment" at bounding box center [533, 289] width 372 height 14
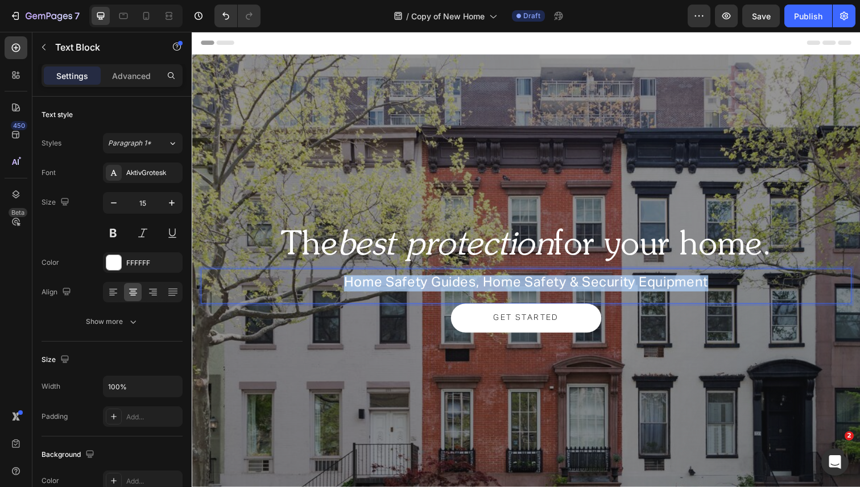
click at [398, 283] on span "Home Safety Guides, Home Safety & Security Equipment" at bounding box center [533, 289] width 372 height 14
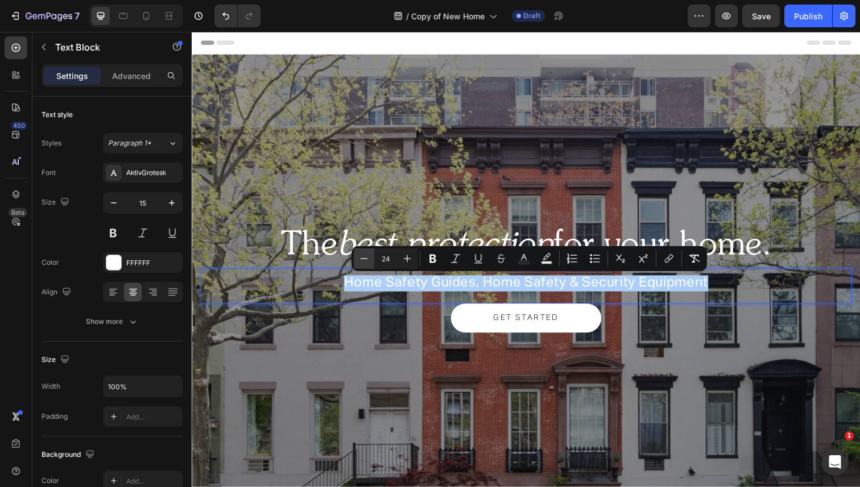
click at [362, 265] on button "Minus" at bounding box center [364, 259] width 20 height 20
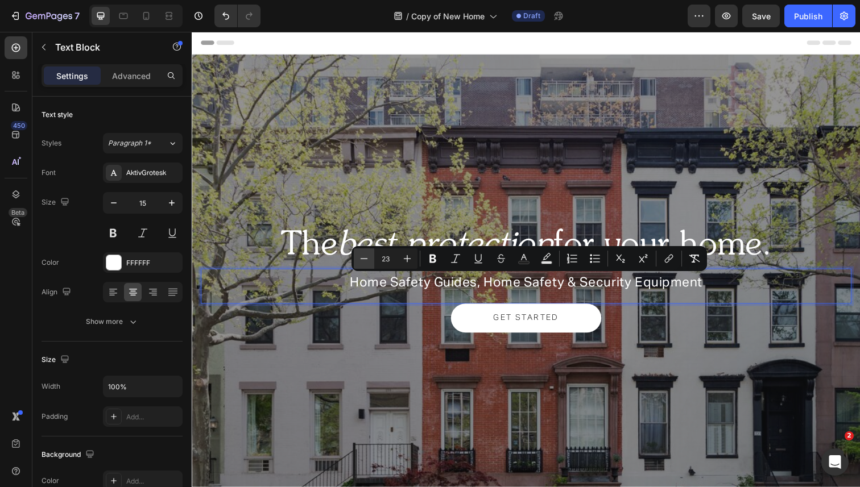
click at [362, 265] on button "Minus" at bounding box center [364, 259] width 20 height 20
click at [363, 265] on button "Minus" at bounding box center [364, 259] width 20 height 20
type input "20"
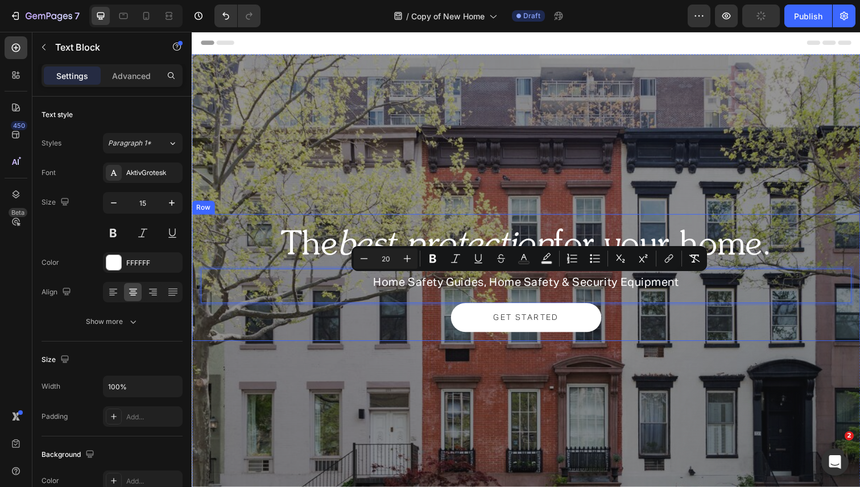
click at [354, 222] on div "The best protection for your home. Heading Home Safety Guides, Home Safety & Se…" at bounding box center [533, 283] width 682 height 130
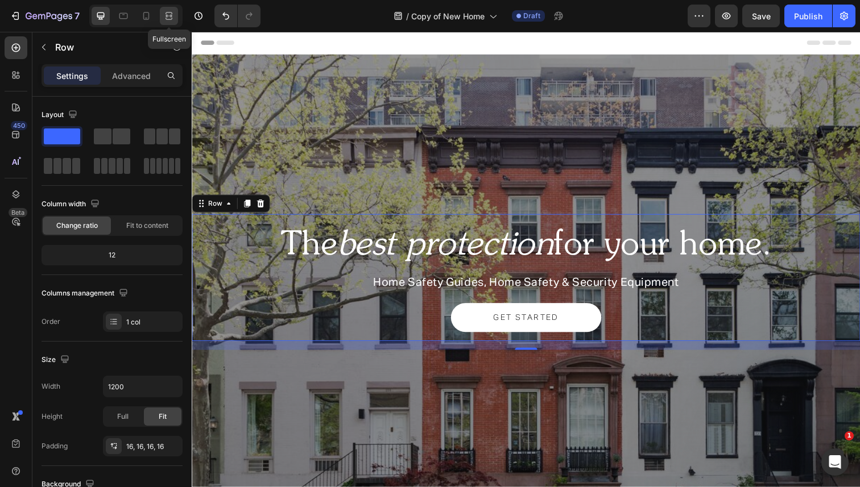
click at [171, 14] on icon at bounding box center [168, 15] width 11 height 11
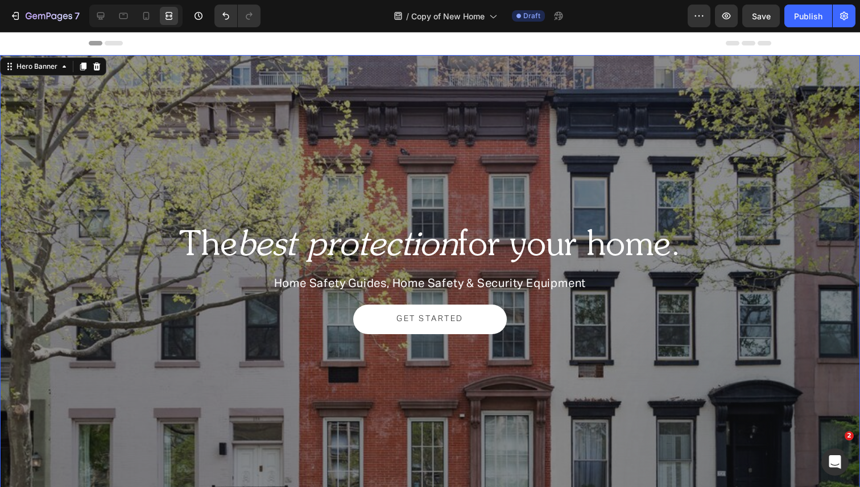
click at [188, 133] on div "Overlay" at bounding box center [430, 283] width 860 height 456
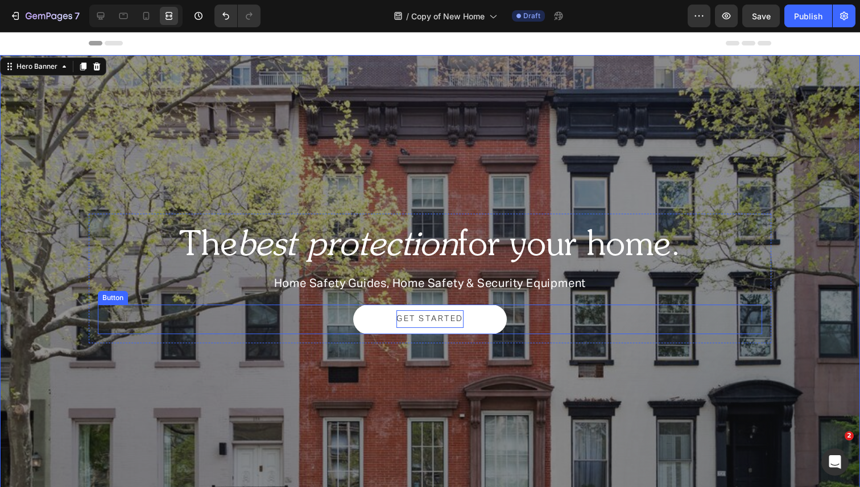
click at [419, 322] on span "GET STARTED" at bounding box center [429, 319] width 67 height 8
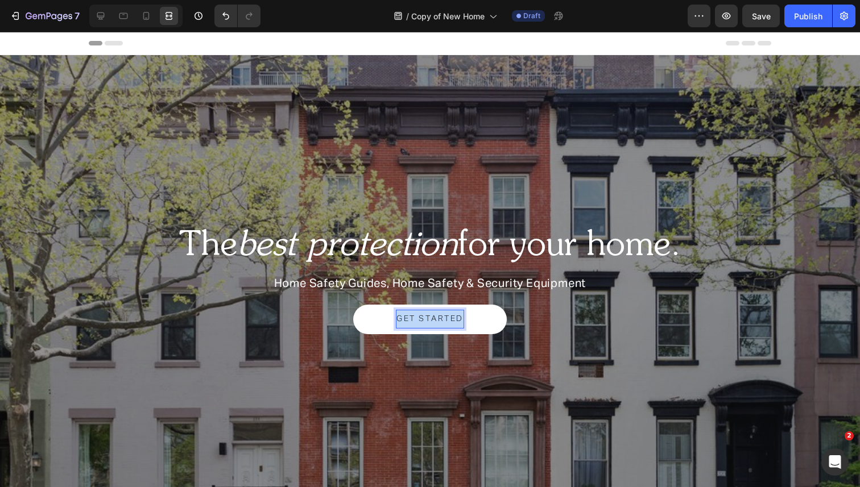
click at [419, 322] on span "GET STARTED" at bounding box center [429, 319] width 67 height 8
click at [424, 320] on span "Get Started" at bounding box center [430, 319] width 57 height 8
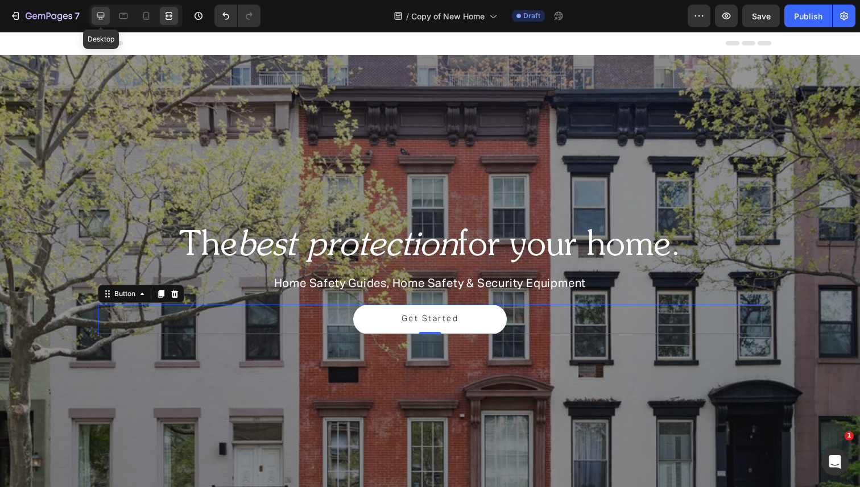
click at [92, 8] on div at bounding box center [101, 16] width 18 height 18
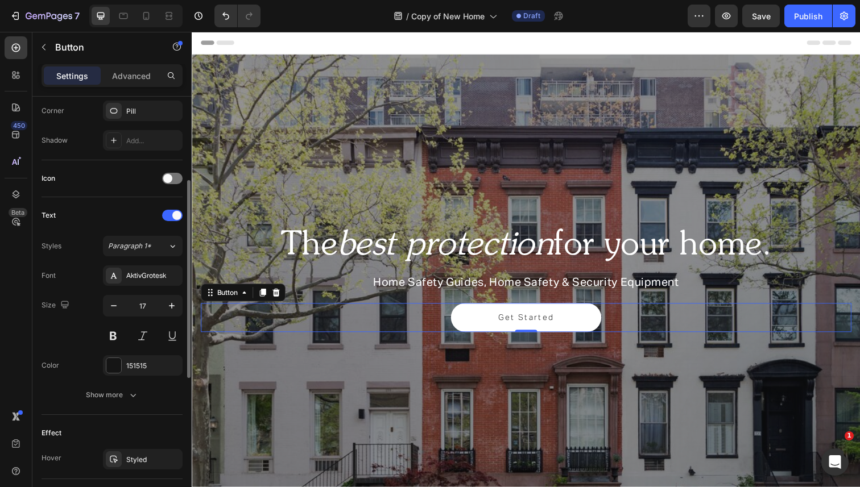
scroll to position [330, 0]
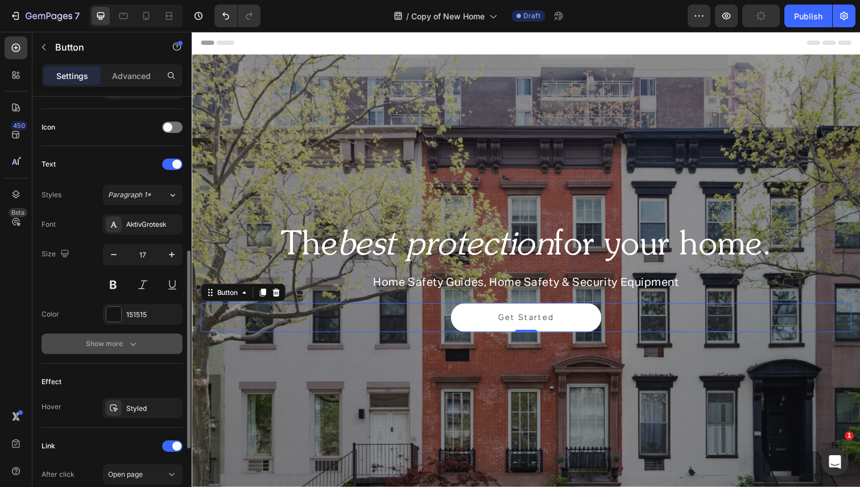
click at [119, 345] on div "Show more" at bounding box center [112, 343] width 53 height 11
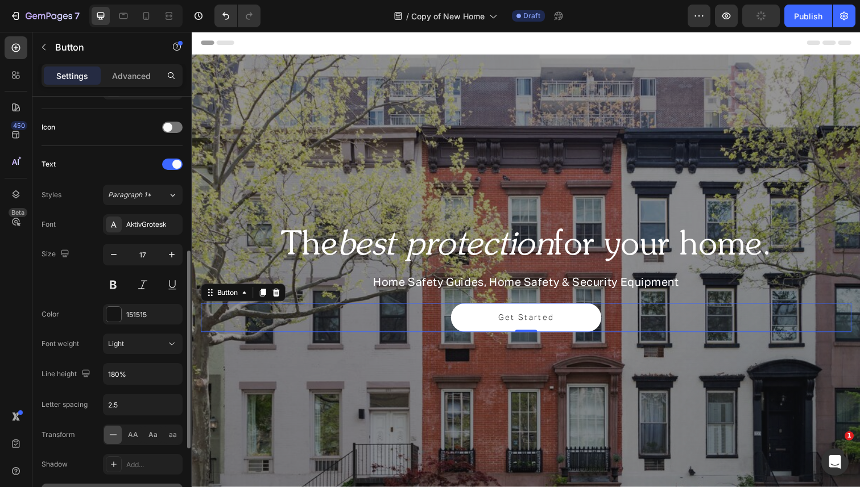
click at [119, 345] on span "Light" at bounding box center [116, 344] width 16 height 9
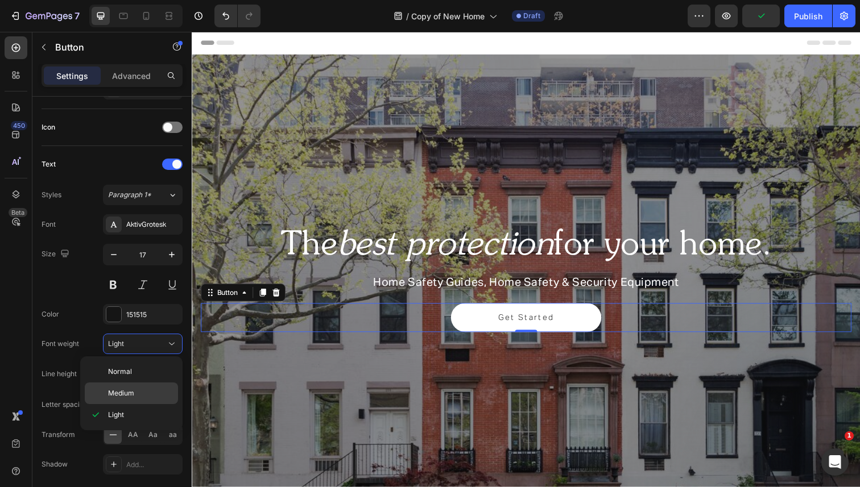
click at [116, 384] on div "Medium" at bounding box center [131, 394] width 93 height 22
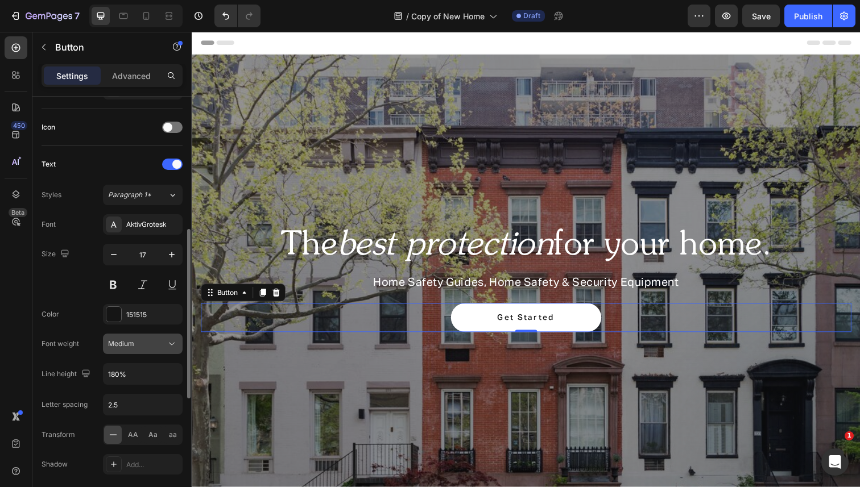
click at [126, 348] on span "Medium" at bounding box center [121, 344] width 26 height 10
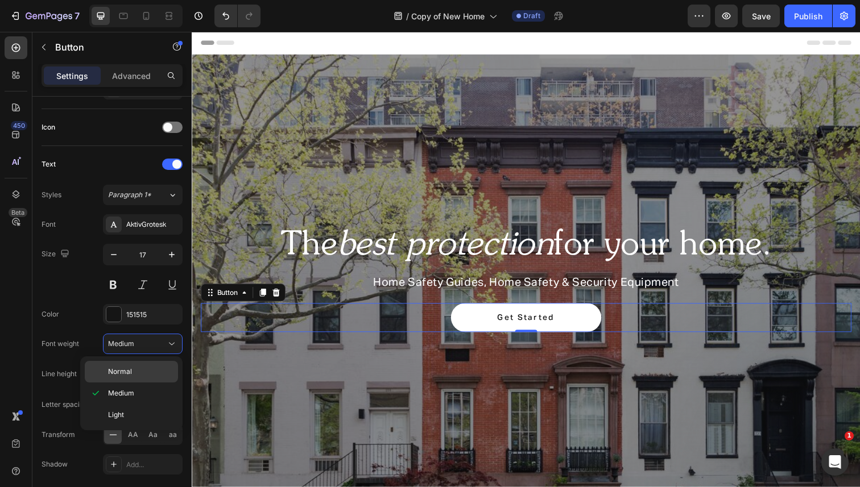
click at [124, 371] on span "Normal" at bounding box center [120, 372] width 24 height 10
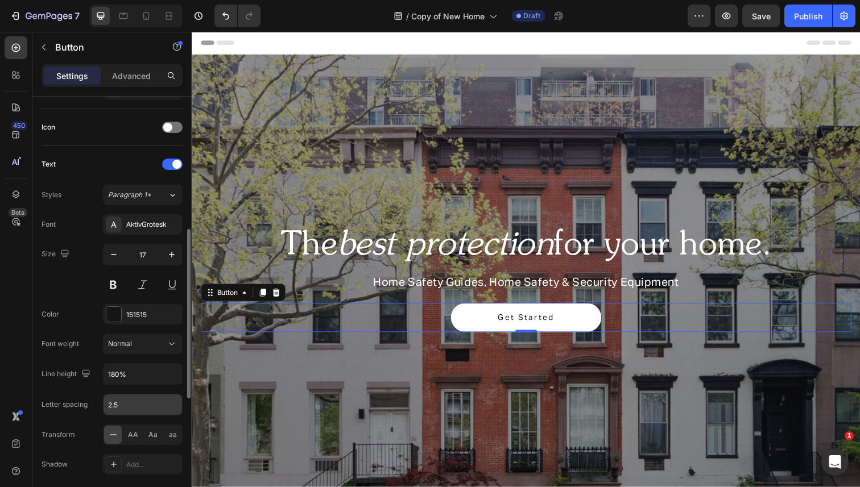
click at [142, 406] on input "2.5" at bounding box center [143, 405] width 78 height 20
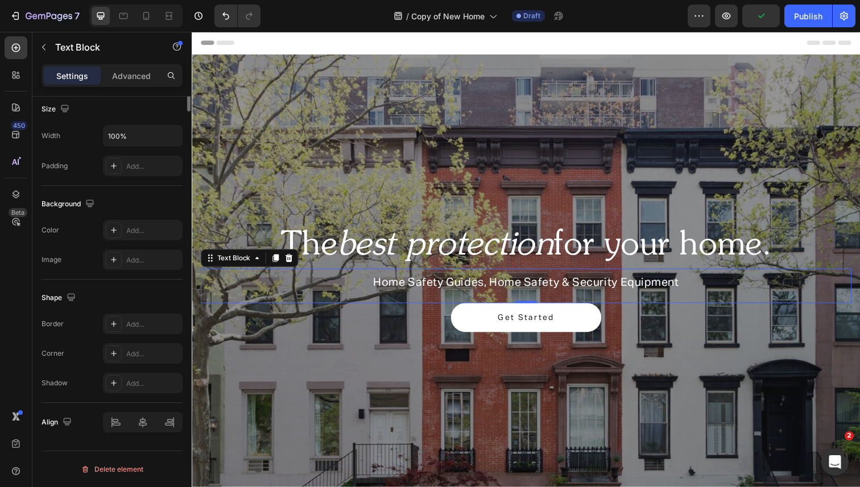
scroll to position [0, 0]
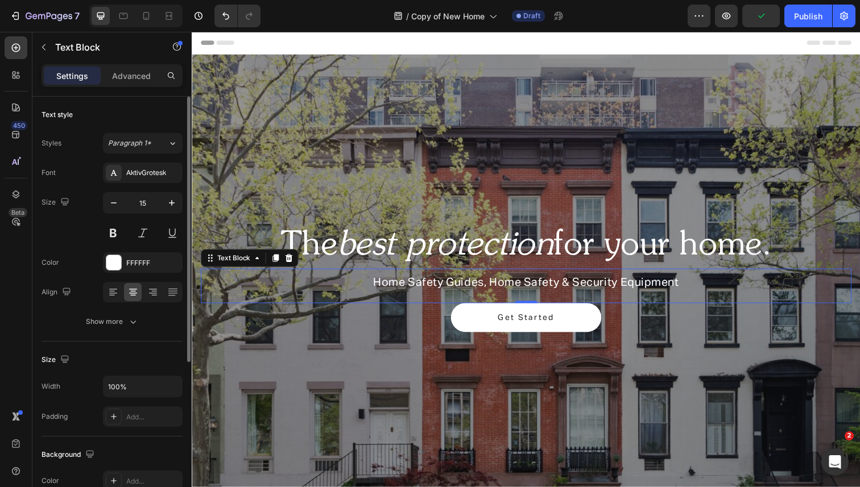
click at [346, 291] on p "Home Safety Guides, Home Safety & Security Equipment" at bounding box center [533, 289] width 662 height 16
click at [134, 318] on icon "button" at bounding box center [132, 321] width 11 height 11
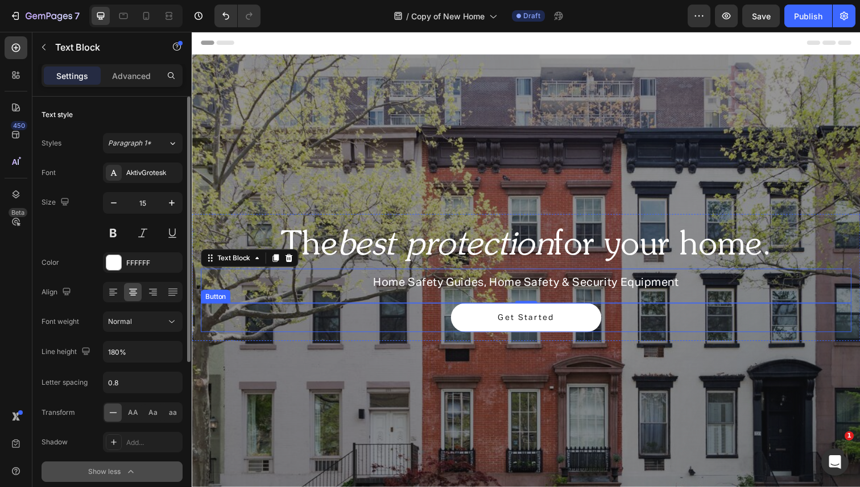
click at [488, 319] on link "Get Started" at bounding box center [533, 324] width 154 height 30
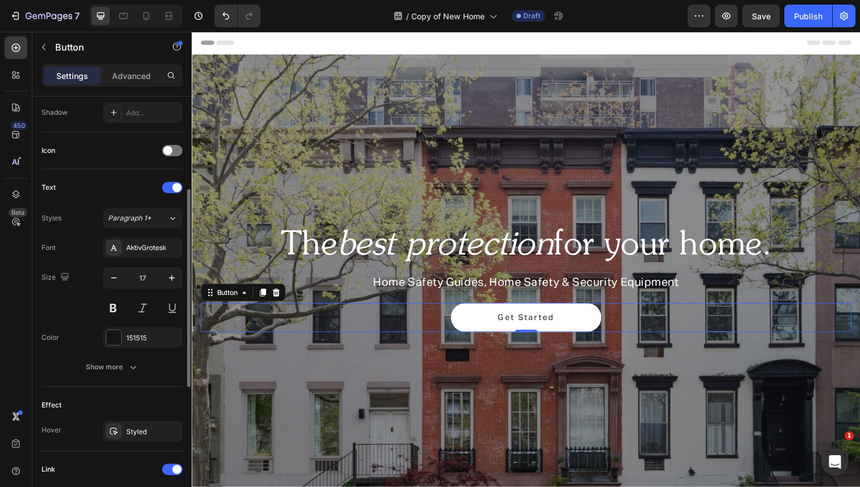
scroll to position [394, 0]
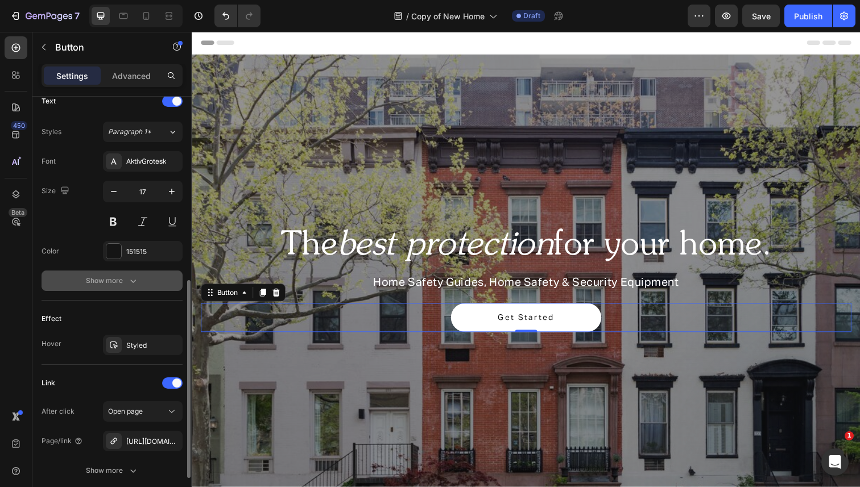
click at [114, 285] on div "Show more" at bounding box center [112, 280] width 53 height 11
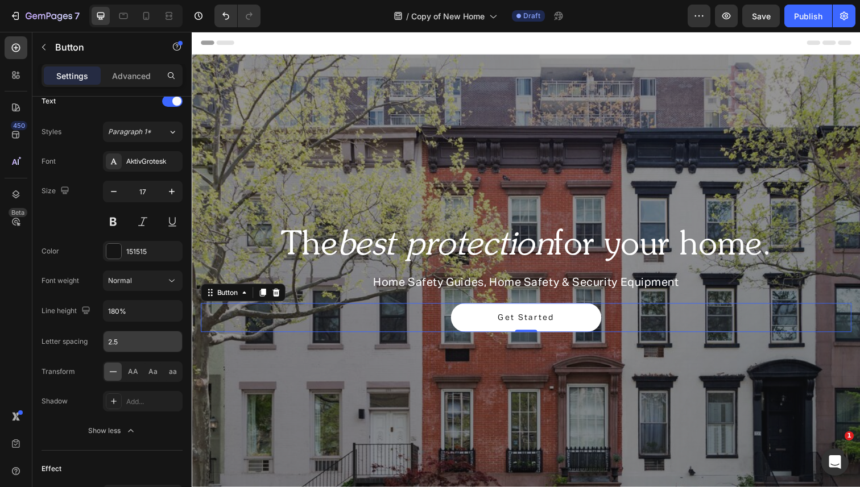
click at [128, 344] on input "2.5" at bounding box center [143, 342] width 78 height 20
type input "0.8"
click at [174, 19] on icon at bounding box center [168, 15] width 11 height 11
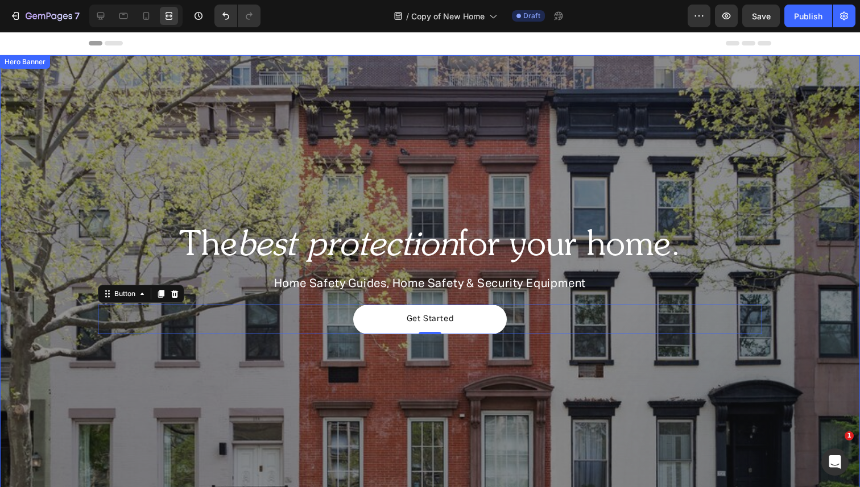
click at [201, 149] on div "Overlay" at bounding box center [430, 283] width 860 height 456
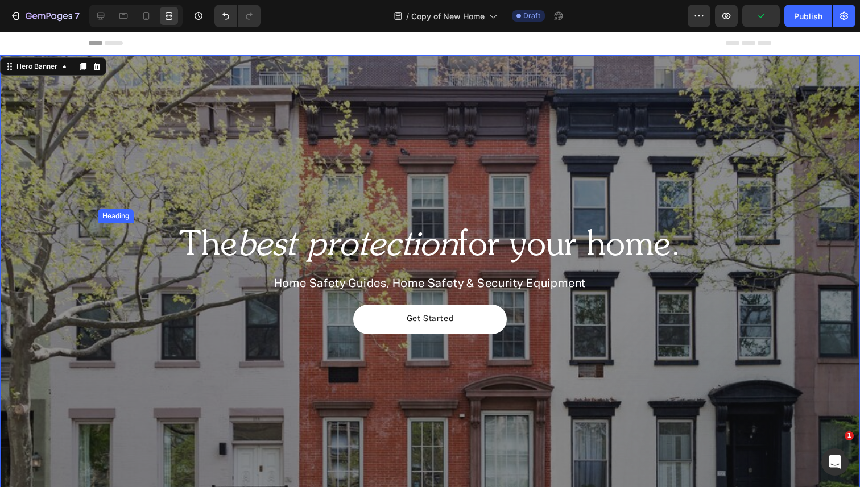
click at [486, 253] on p "The best protection for your home." at bounding box center [430, 246] width 662 height 44
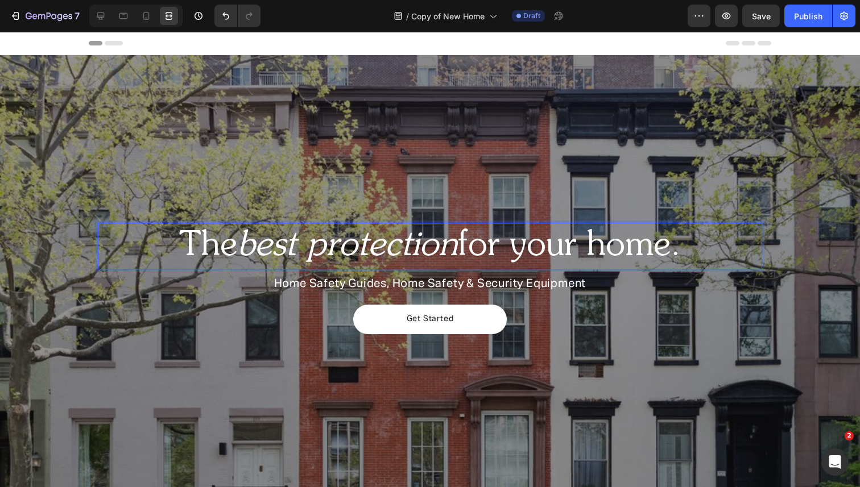
click at [486, 253] on p "The best protection for your home." at bounding box center [430, 246] width 662 height 44
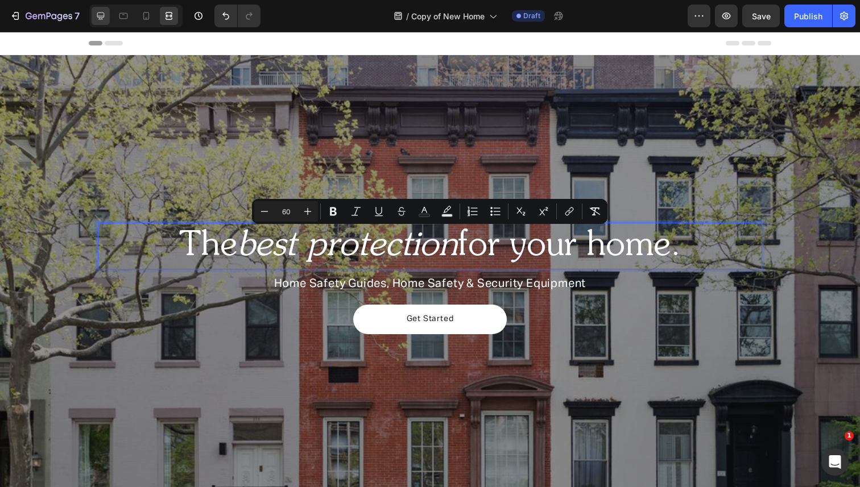
click at [100, 15] on icon at bounding box center [100, 16] width 7 height 7
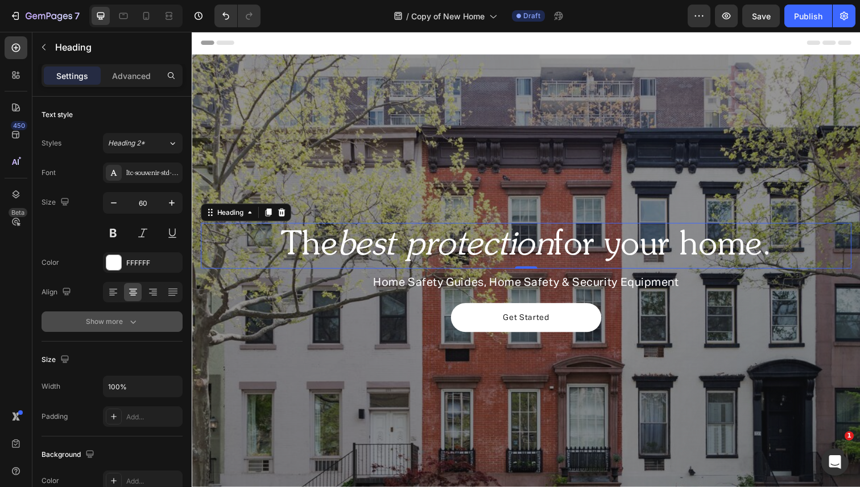
click at [136, 326] on icon "button" at bounding box center [132, 321] width 11 height 11
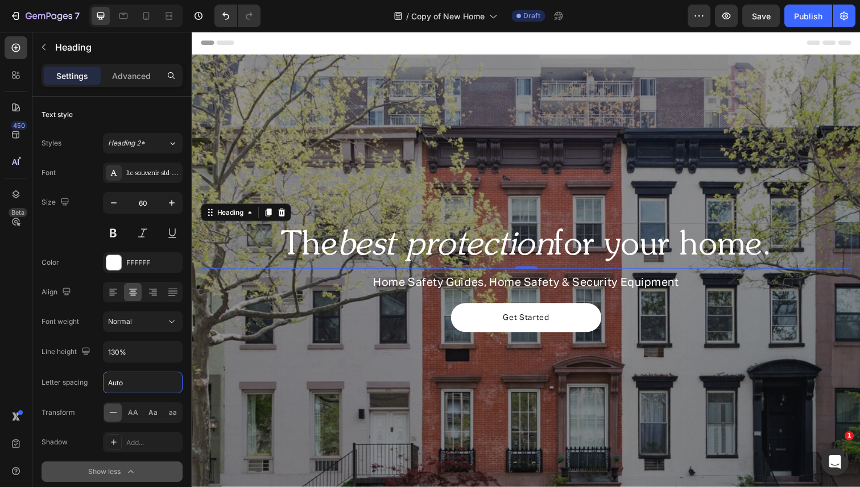
click at [142, 388] on input "Auto" at bounding box center [143, 383] width 78 height 20
type input "0.6"
click at [171, 11] on icon at bounding box center [168, 15] width 11 height 11
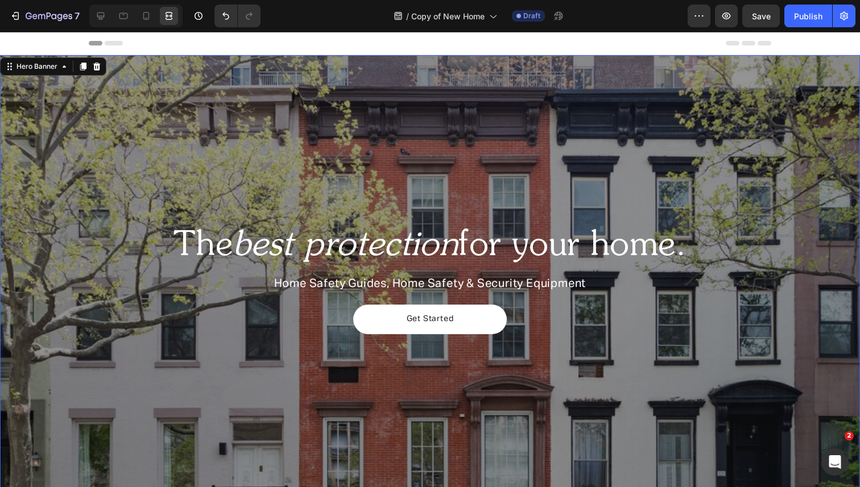
click at [188, 94] on div "Overlay" at bounding box center [430, 283] width 860 height 456
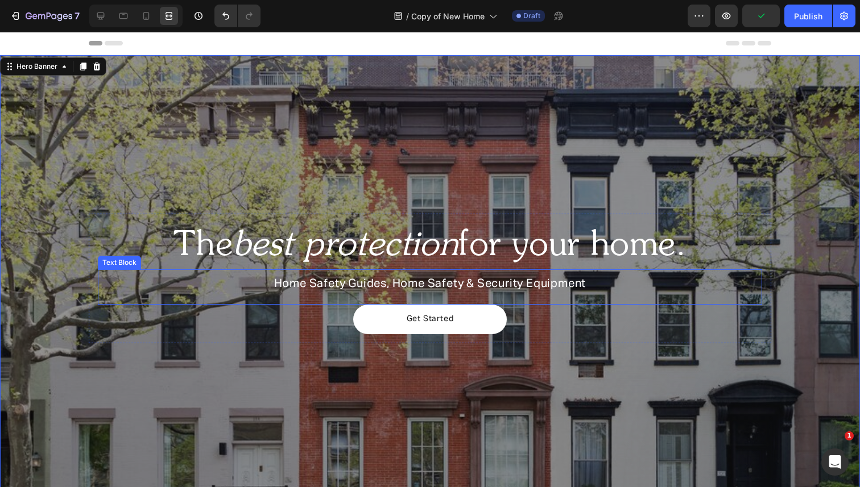
click at [449, 281] on span "Home Safety Guides, Home Safety & Security Equipment" at bounding box center [430, 283] width 312 height 11
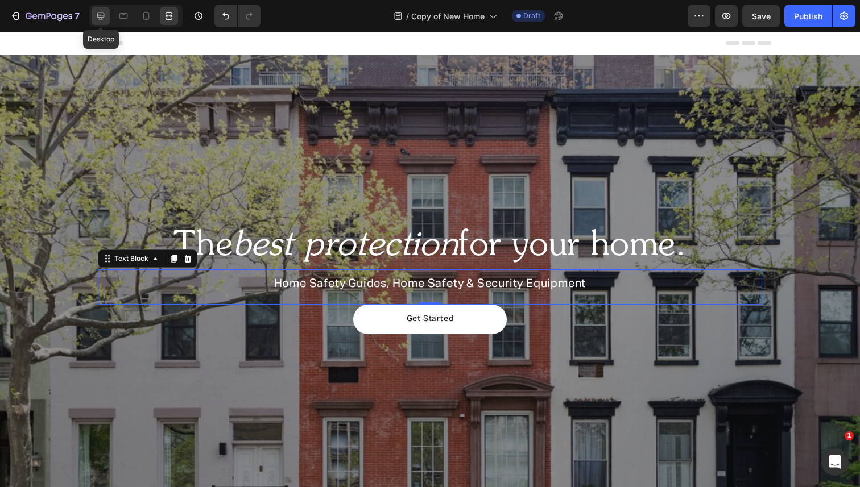
click at [103, 14] on icon at bounding box center [100, 15] width 11 height 11
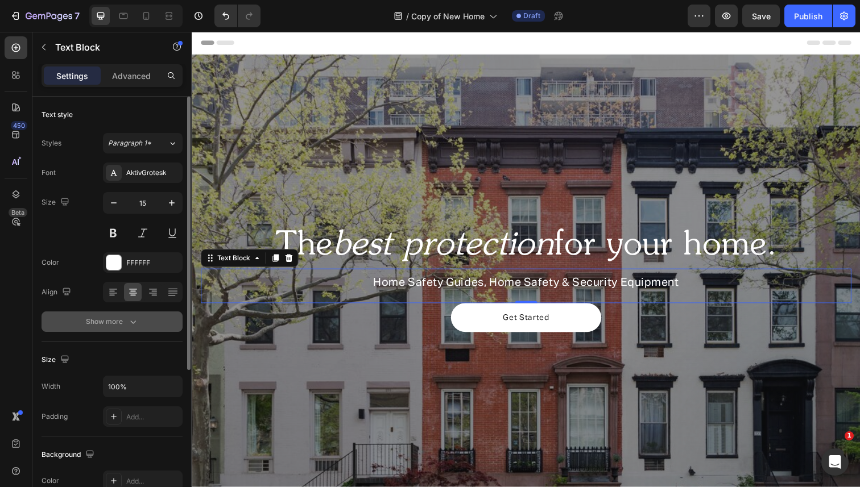
click at [133, 317] on icon "button" at bounding box center [132, 321] width 11 height 11
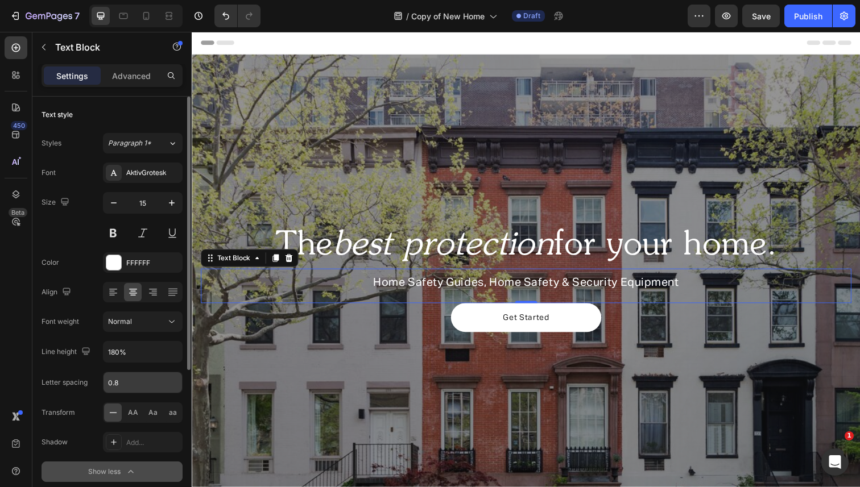
click at [134, 387] on input "0.8" at bounding box center [143, 383] width 78 height 20
type input "0.4"
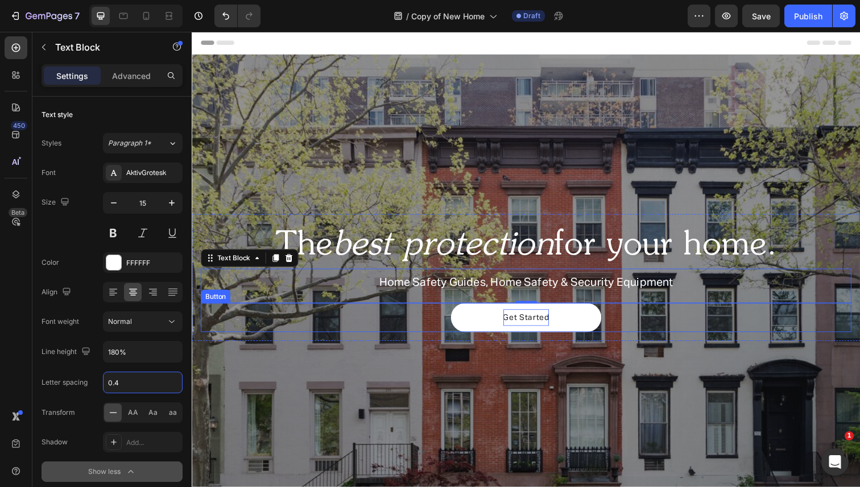
click at [513, 330] on p "Get Started" at bounding box center [533, 325] width 47 height 18
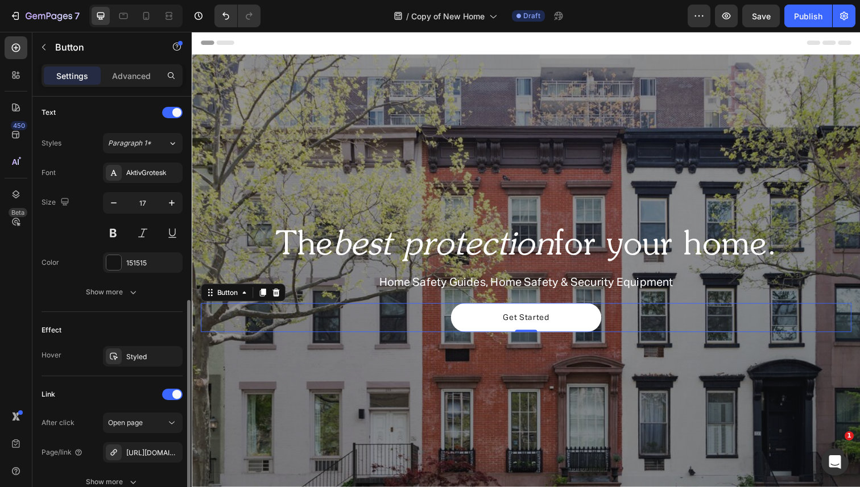
scroll to position [428, 0]
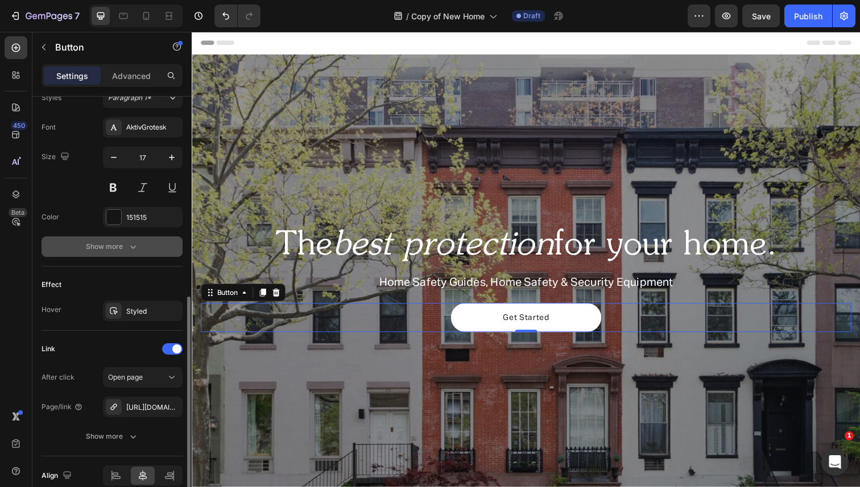
click at [124, 251] on div "Show more" at bounding box center [112, 246] width 53 height 11
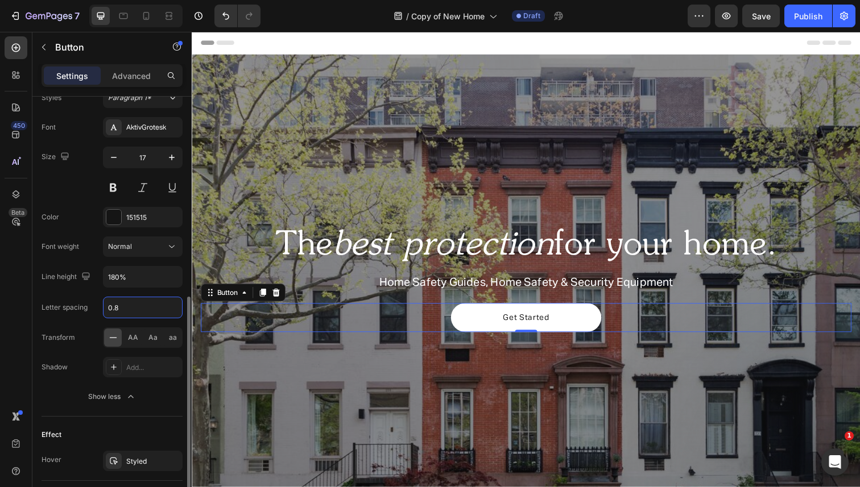
click at [143, 303] on input "0.8" at bounding box center [143, 307] width 78 height 20
type input "0.4"
click at [169, 15] on icon at bounding box center [170, 15] width 3 height 3
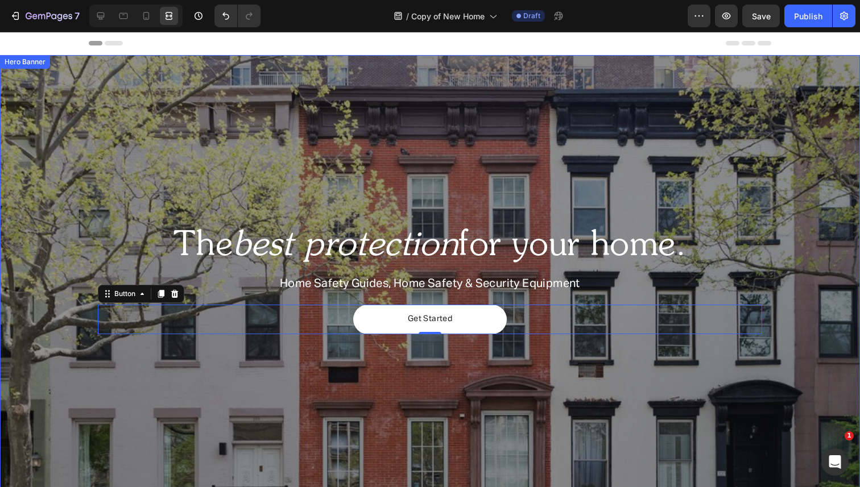
click at [202, 121] on div "Overlay" at bounding box center [430, 283] width 860 height 456
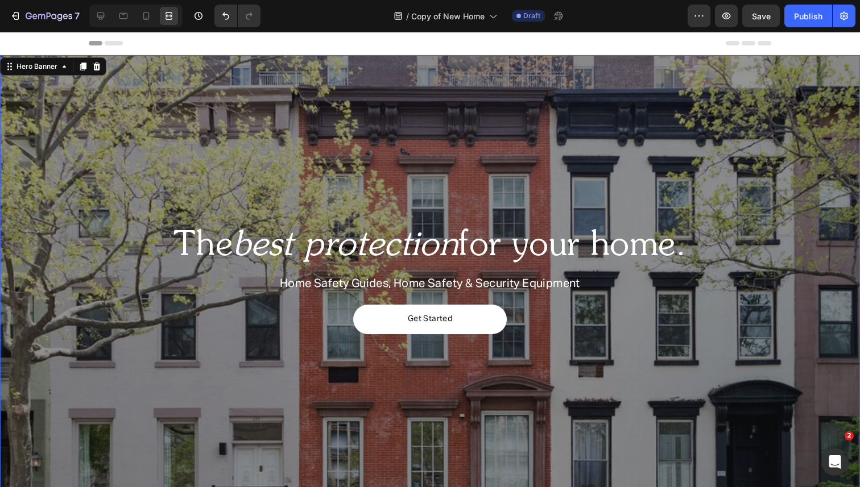
click at [332, 151] on div "Overlay" at bounding box center [430, 283] width 860 height 456
click at [102, 16] on icon at bounding box center [100, 16] width 7 height 7
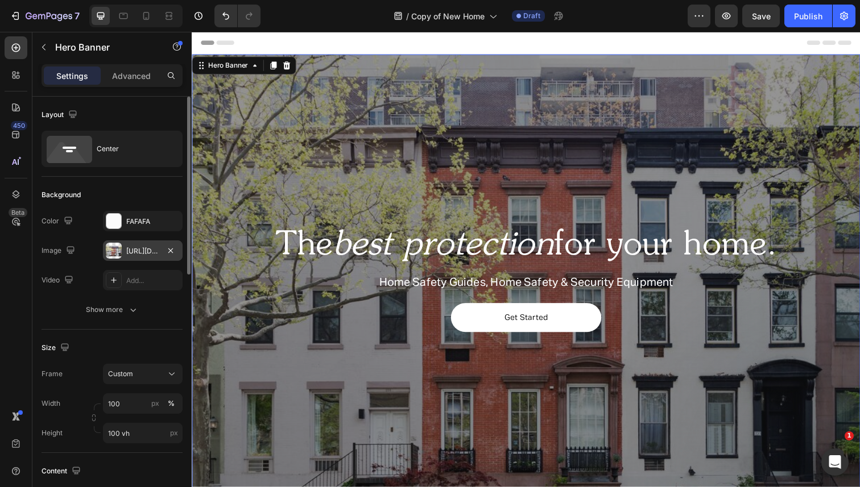
click at [143, 249] on div "[URL][DOMAIN_NAME]" at bounding box center [142, 251] width 33 height 10
click at [129, 287] on div "Add..." at bounding box center [143, 280] width 80 height 20
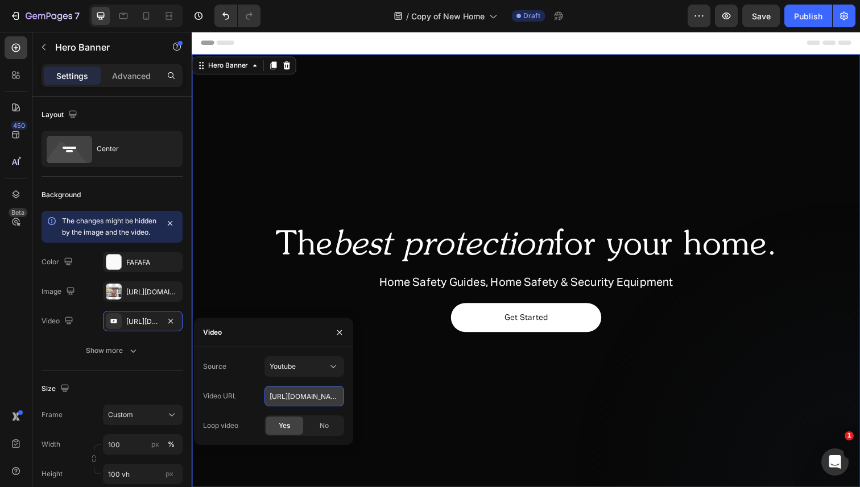
click at [303, 401] on input "[URL][DOMAIN_NAME]" at bounding box center [304, 396] width 80 height 20
paste input "-8Tig8ADB1c"
type input "[URL][DOMAIN_NAME]"
click at [266, 335] on div "Video" at bounding box center [273, 333] width 159 height 30
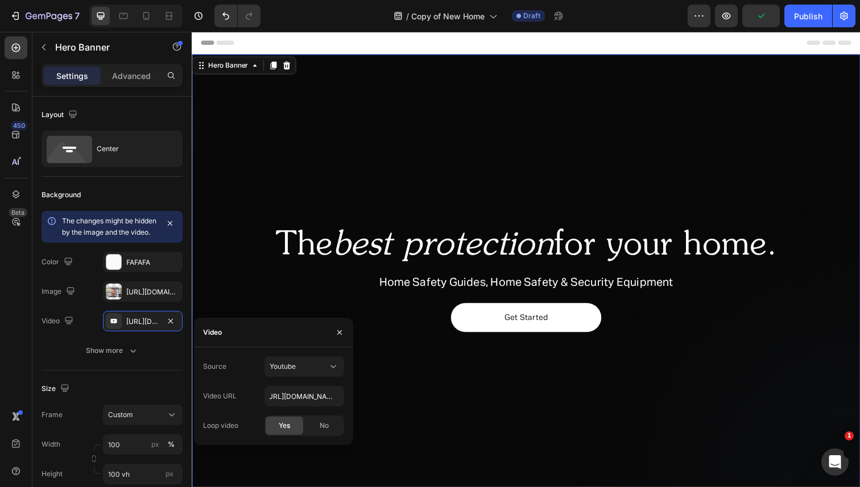
scroll to position [0, 0]
click at [316, 427] on div "No" at bounding box center [324, 426] width 38 height 18
click at [289, 428] on span "Yes" at bounding box center [284, 426] width 11 height 10
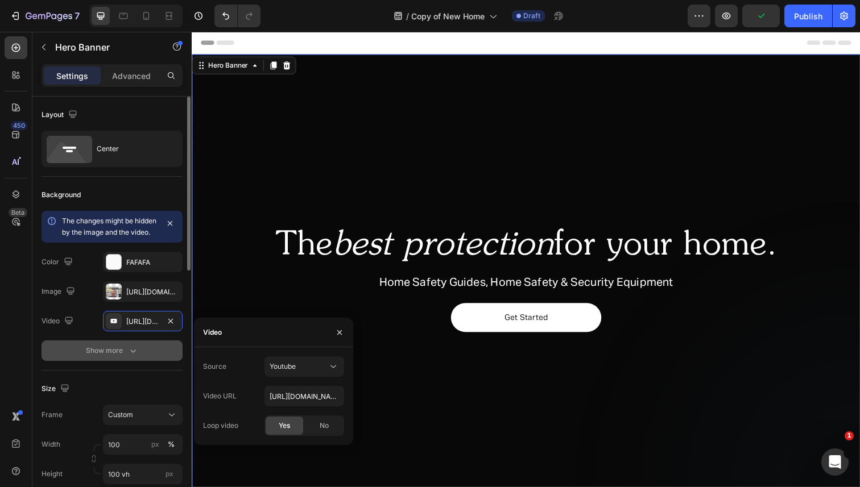
click at [129, 357] on icon "button" at bounding box center [132, 350] width 11 height 11
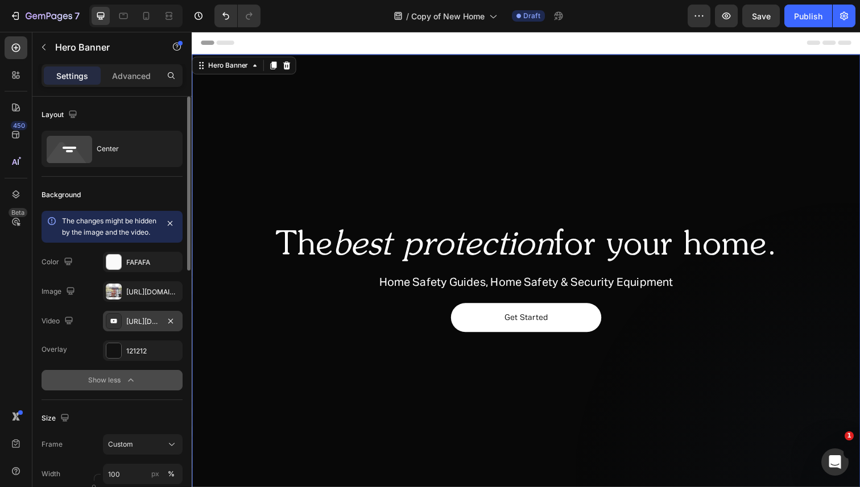
click at [143, 327] on div "[URL][DOMAIN_NAME]" at bounding box center [142, 322] width 33 height 10
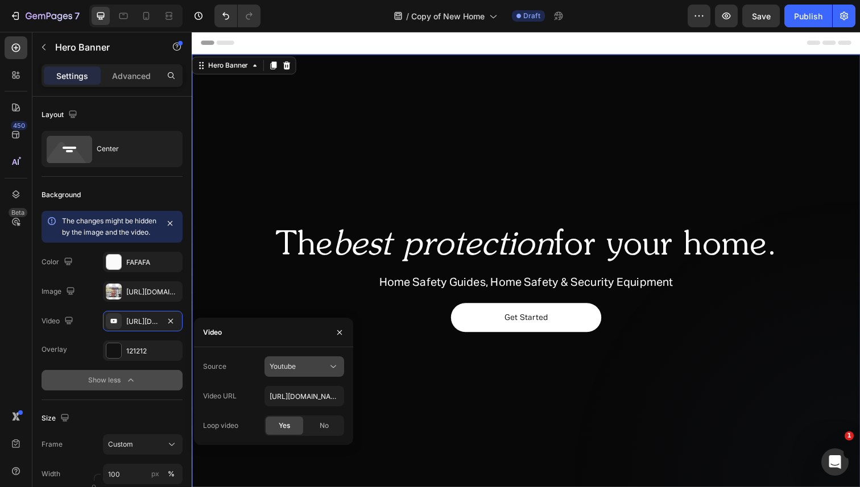
click at [284, 370] on span "Youtube" at bounding box center [283, 366] width 26 height 9
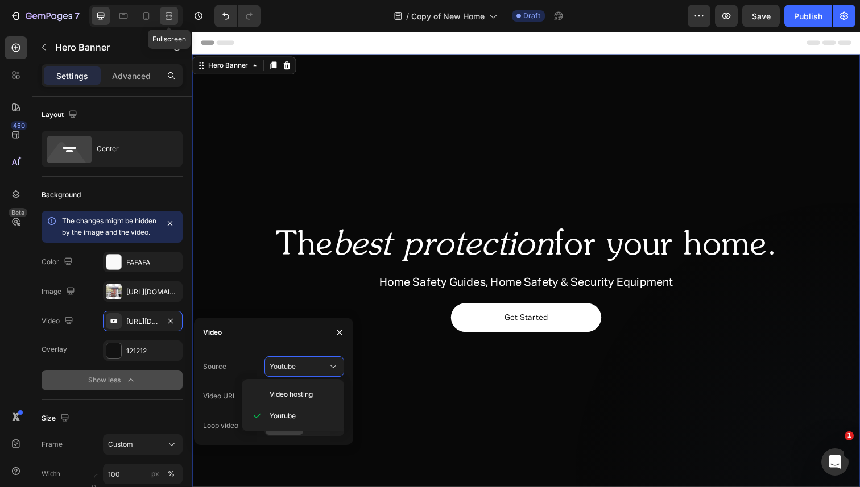
click at [166, 22] on div at bounding box center [169, 16] width 18 height 18
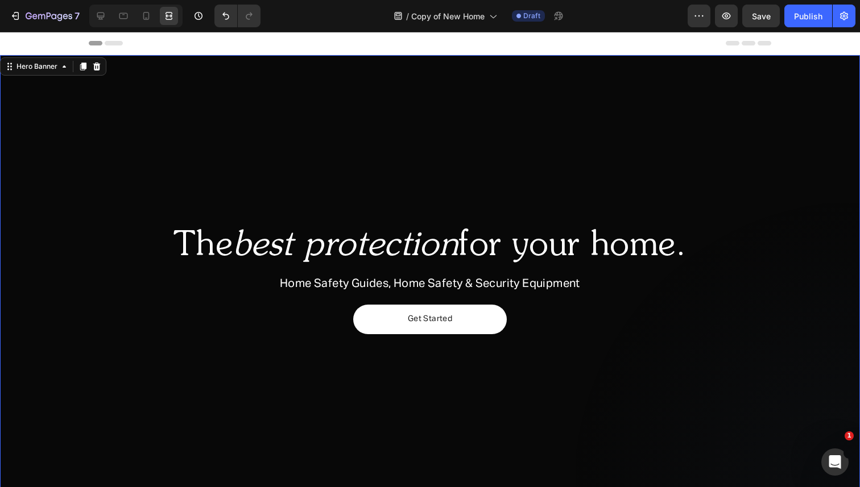
click at [130, 131] on div "Overlay" at bounding box center [430, 283] width 860 height 456
click at [210, 133] on div "Overlay" at bounding box center [430, 283] width 860 height 456
click at [755, 18] on span "Save" at bounding box center [761, 16] width 19 height 10
click at [728, 16] on icon "button" at bounding box center [726, 15] width 11 height 11
click at [101, 13] on icon at bounding box center [100, 15] width 11 height 11
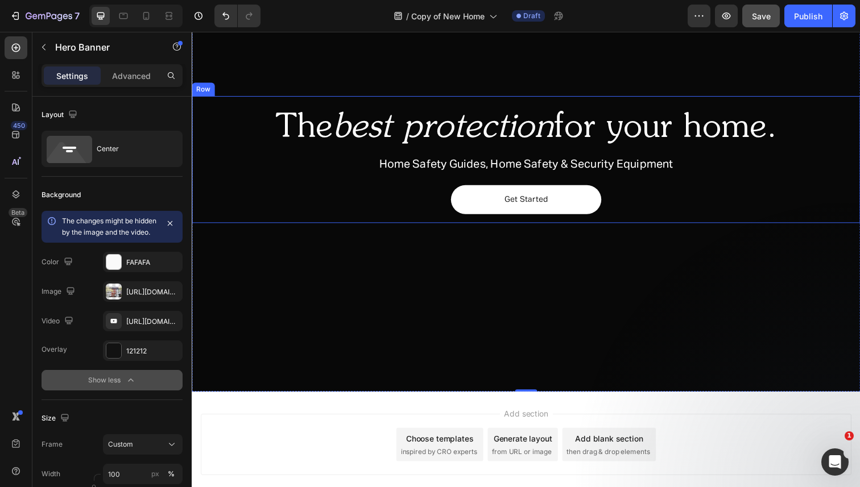
scroll to position [160, 0]
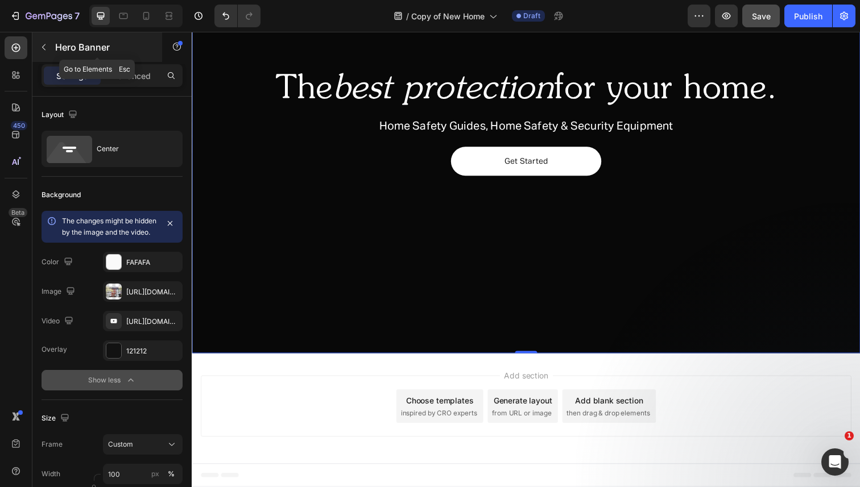
click at [47, 51] on icon "button" at bounding box center [43, 47] width 9 height 9
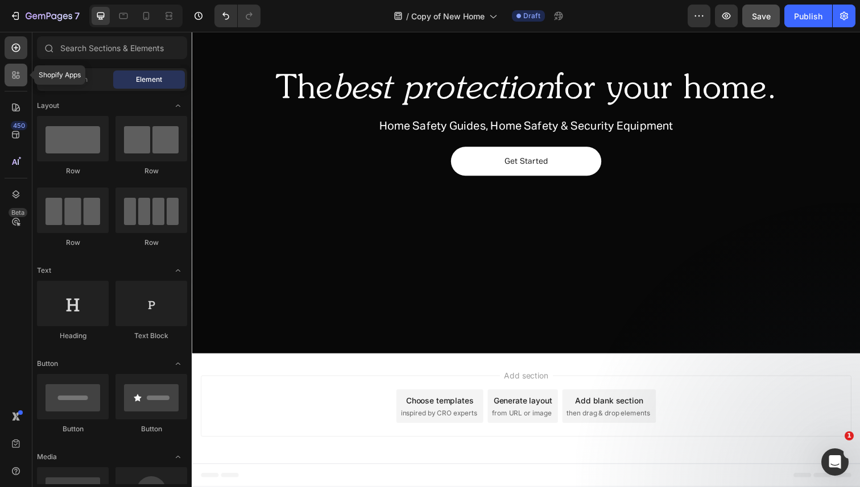
click at [18, 74] on icon at bounding box center [15, 74] width 11 height 11
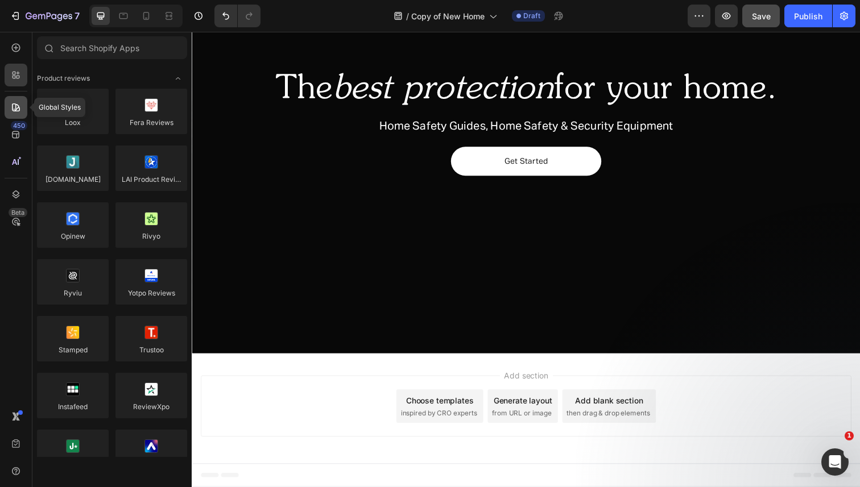
click at [17, 114] on div at bounding box center [16, 107] width 23 height 23
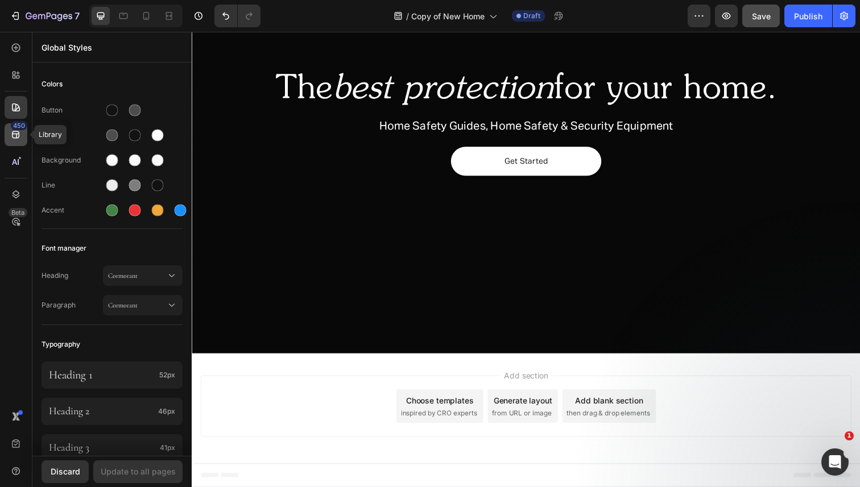
click at [17, 135] on icon at bounding box center [15, 134] width 11 height 11
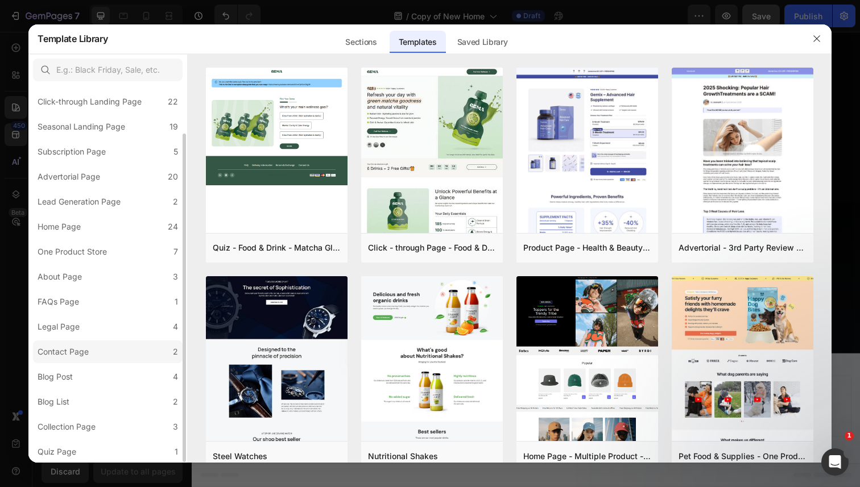
scroll to position [0, 0]
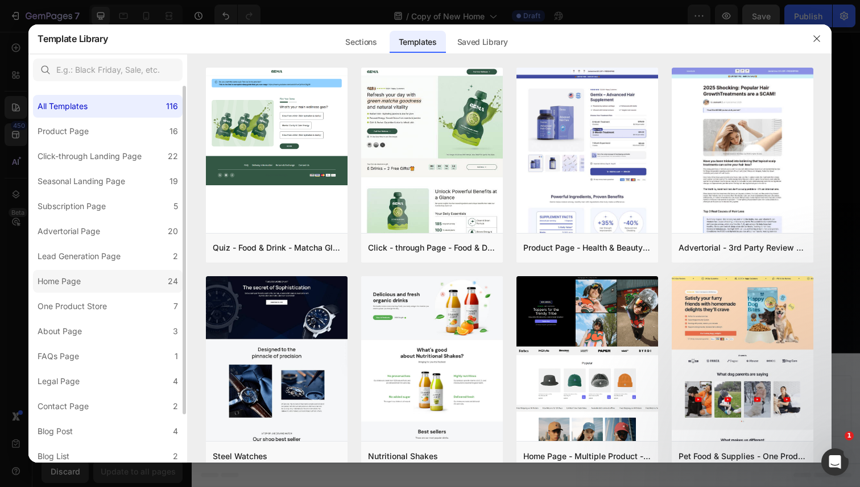
click at [84, 280] on div "Home Page" at bounding box center [62, 282] width 48 height 14
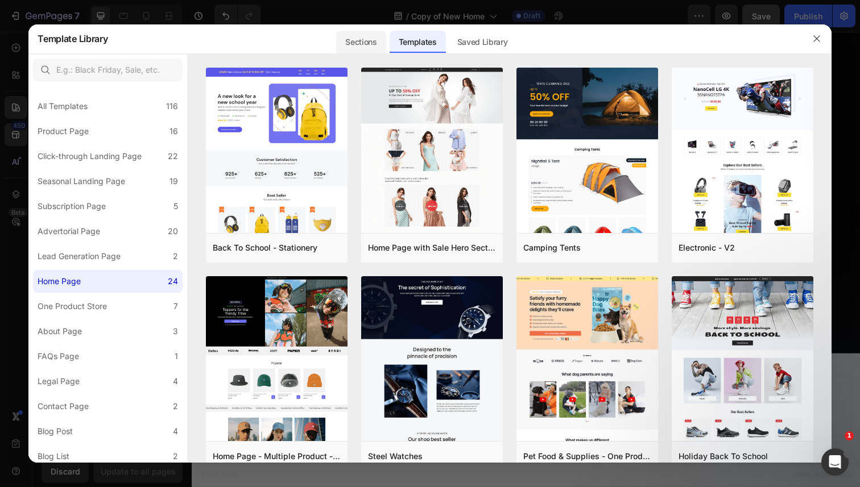
click at [371, 38] on div "Sections" at bounding box center [360, 42] width 49 height 23
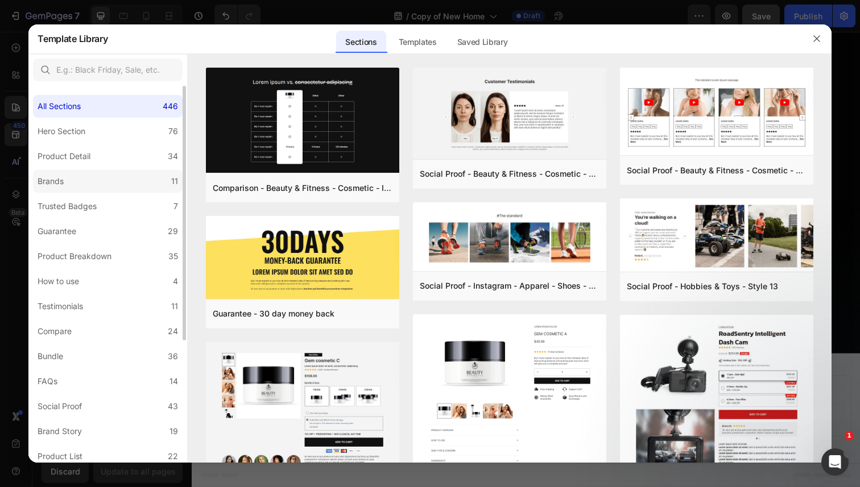
click at [128, 185] on label "Brands 11" at bounding box center [108, 181] width 150 height 23
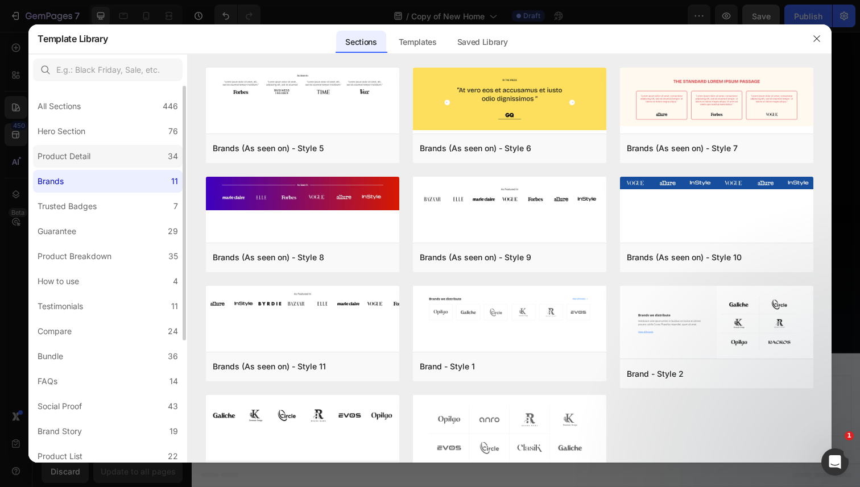
click at [121, 154] on label "Product Detail 34" at bounding box center [108, 156] width 150 height 23
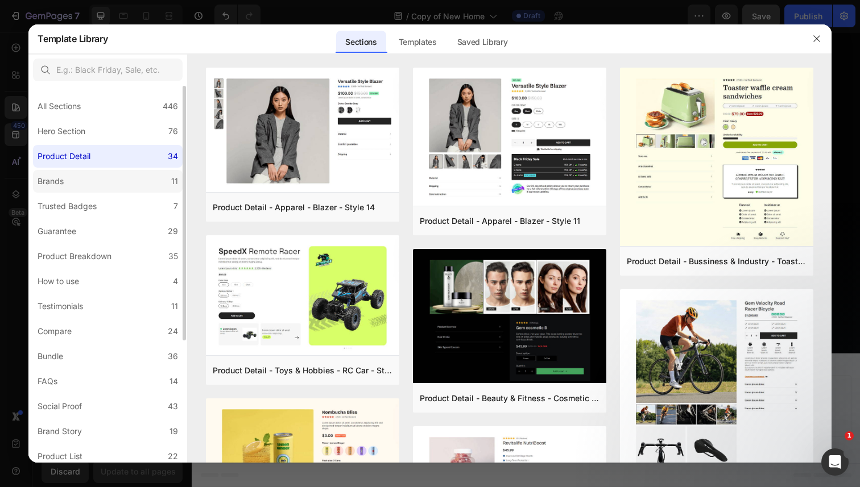
click at [119, 180] on label "Brands 11" at bounding box center [108, 181] width 150 height 23
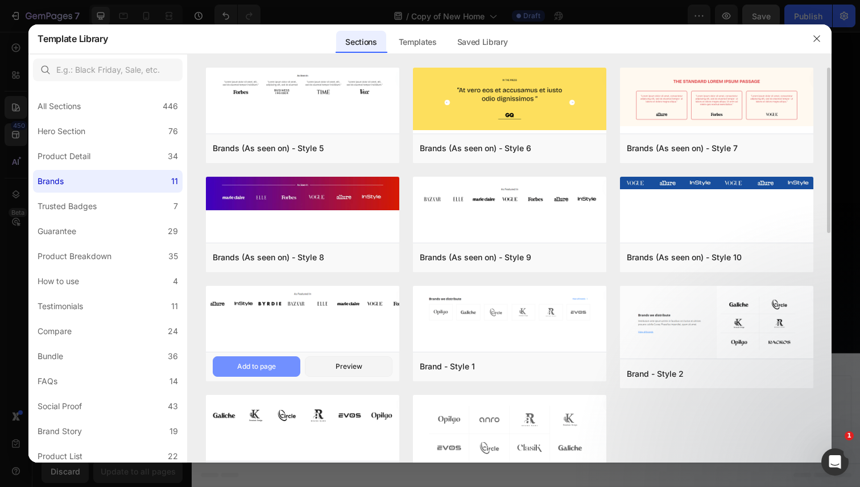
click at [255, 369] on div "Add to page" at bounding box center [256, 367] width 39 height 10
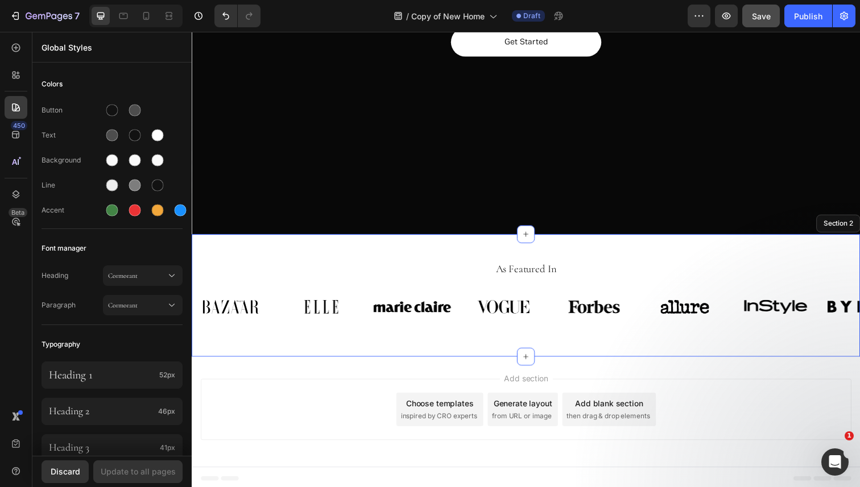
scroll to position [285, 0]
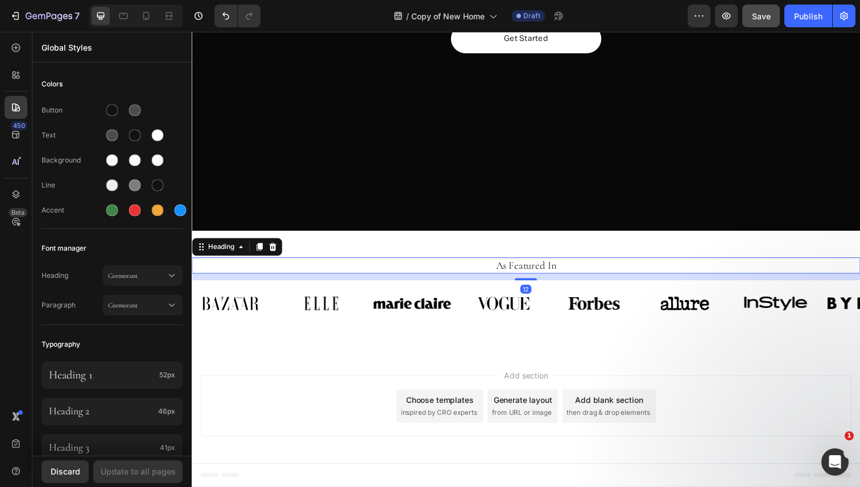
click at [482, 270] on h2 "As Featured In" at bounding box center [532, 271] width 665 height 16
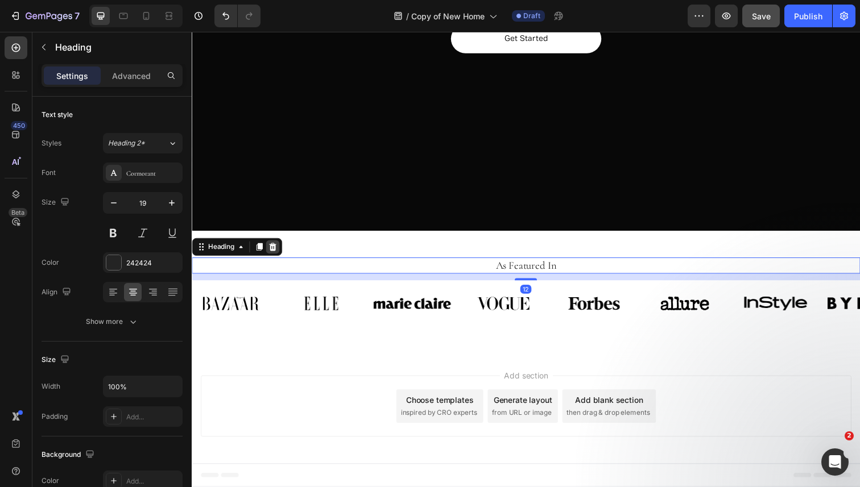
click at [271, 251] on icon at bounding box center [274, 251] width 9 height 9
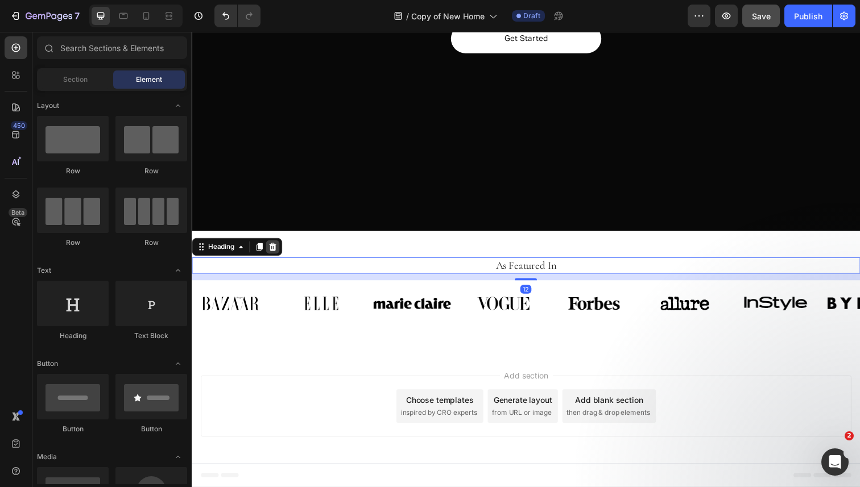
scroll to position [262, 0]
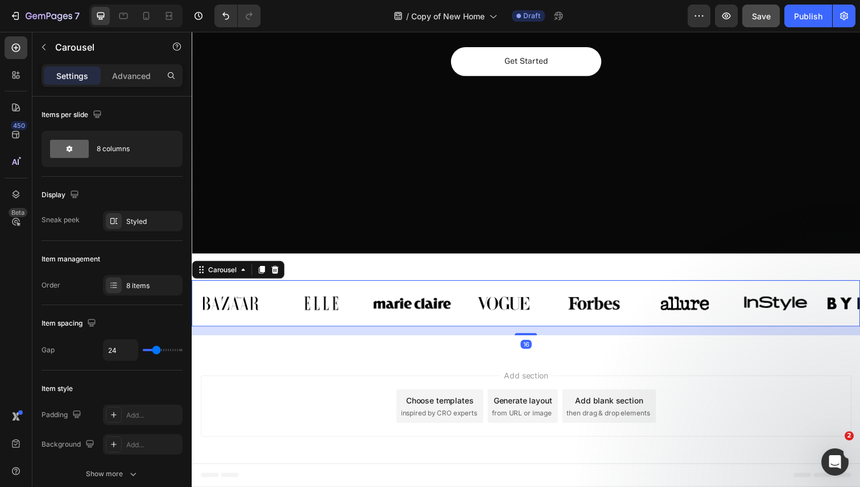
click at [283, 304] on div "Image Image Image Image Image Image Image Image" at bounding box center [533, 309] width 682 height 29
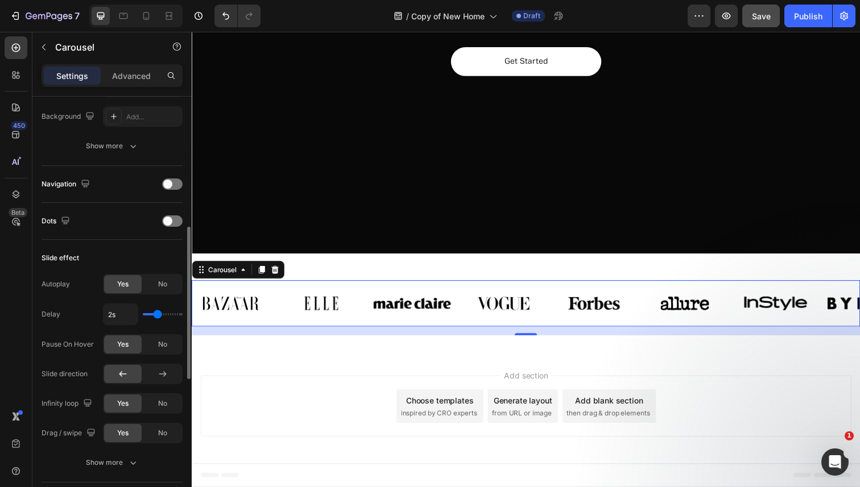
scroll to position [337, 0]
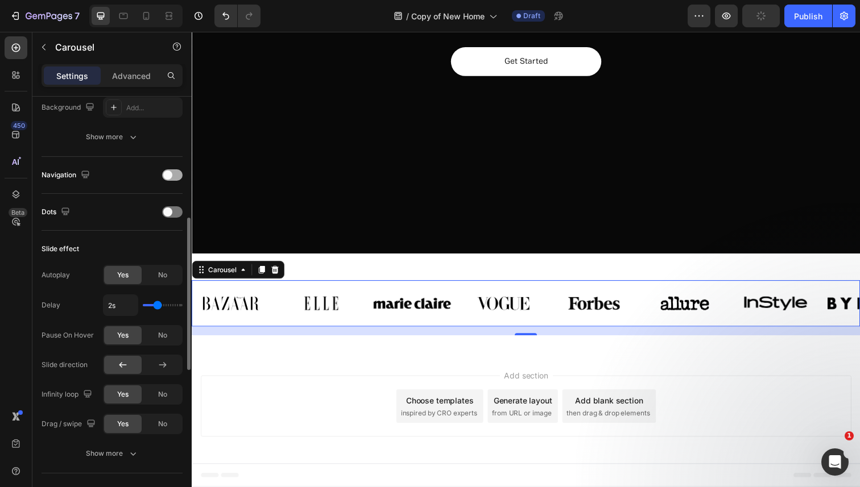
click at [167, 178] on span at bounding box center [167, 175] width 9 height 9
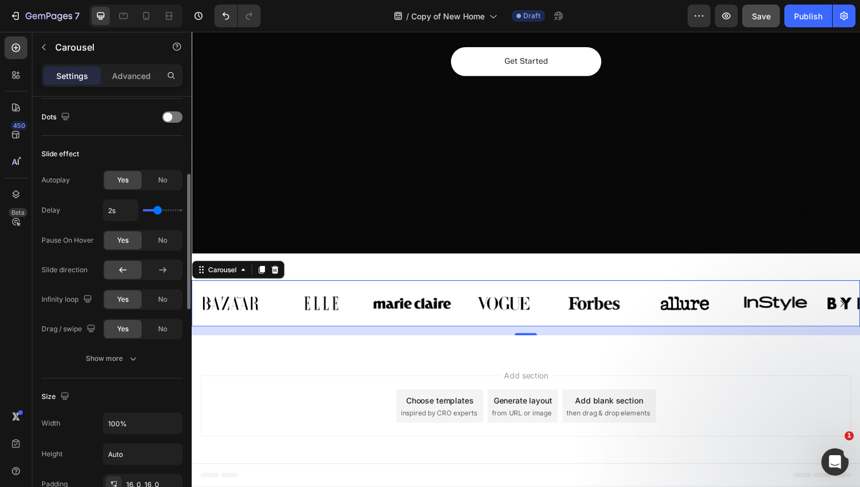
scroll to position [585, 0]
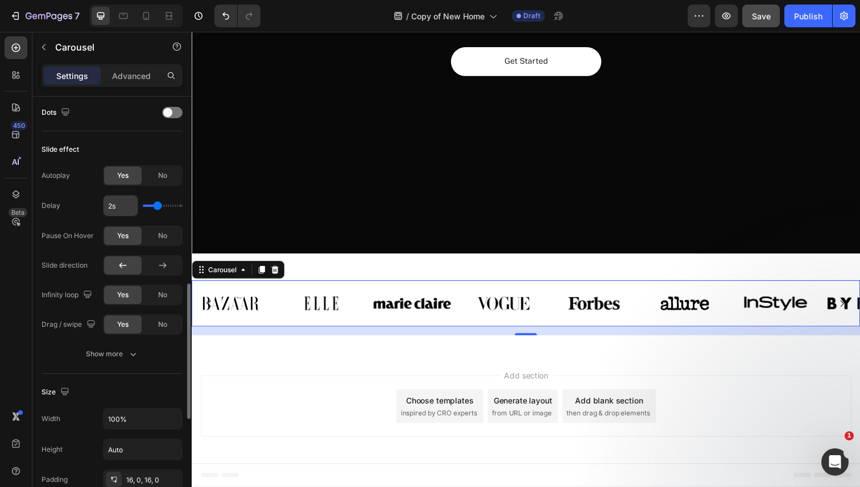
click at [113, 207] on input "2s" at bounding box center [121, 206] width 34 height 20
type input "1s"
type input "1"
type input "1s"
click at [130, 142] on div "Slide effect" at bounding box center [112, 149] width 141 height 18
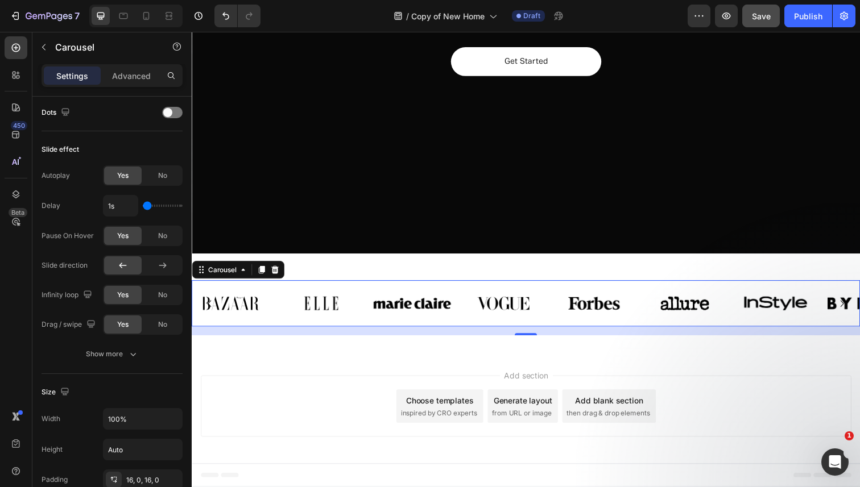
click at [282, 309] on div "Image Image Image Image Image Image Image Image" at bounding box center [533, 309] width 682 height 29
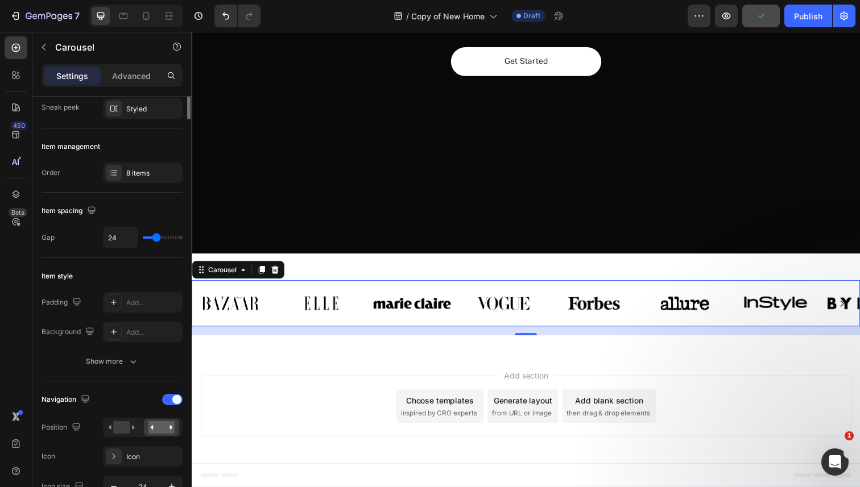
scroll to position [0, 0]
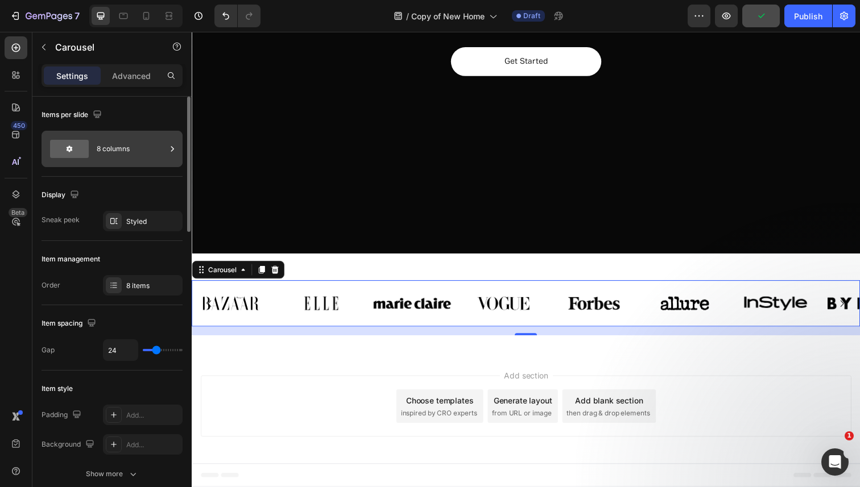
click at [124, 154] on div "8 columns" at bounding box center [131, 149] width 69 height 26
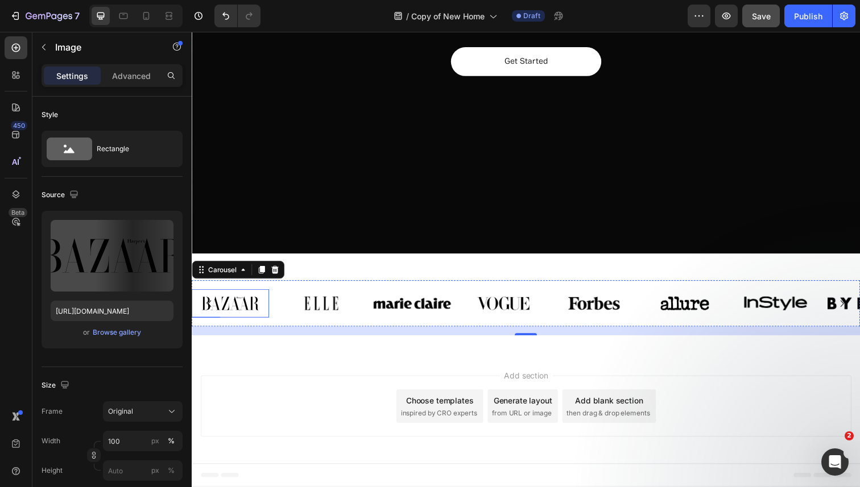
click at [232, 314] on img at bounding box center [231, 309] width 79 height 29
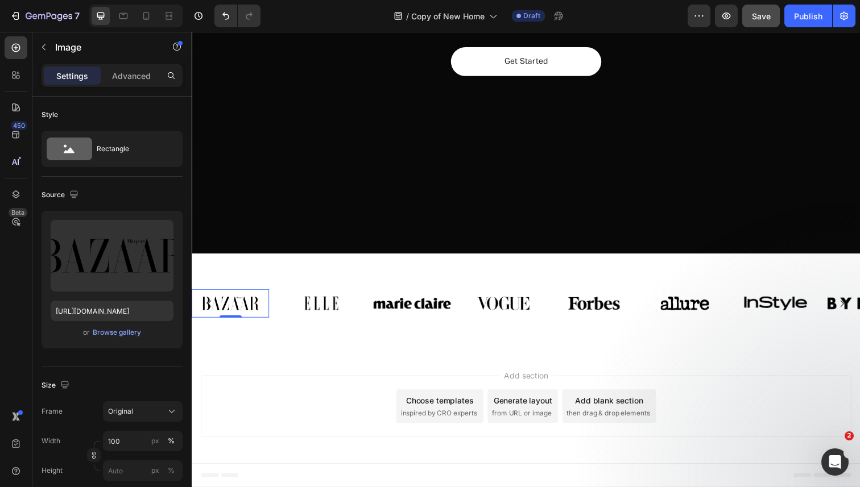
click at [253, 308] on img at bounding box center [231, 309] width 79 height 29
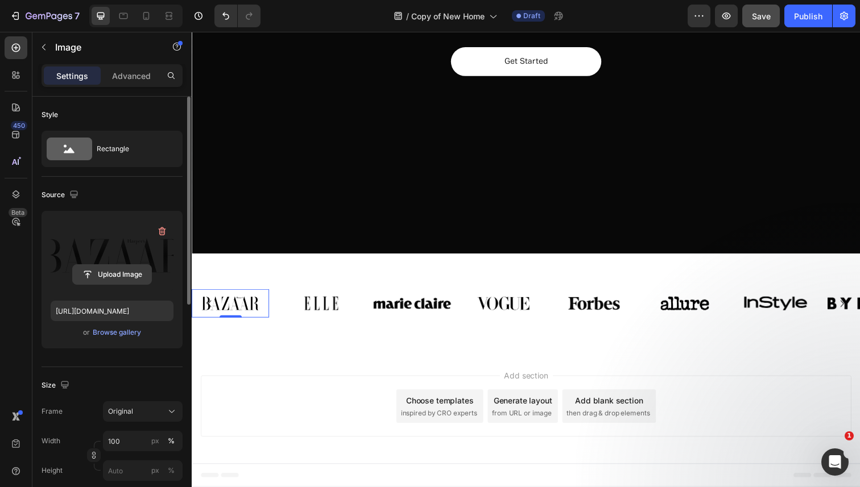
click at [118, 271] on input "file" at bounding box center [112, 274] width 78 height 19
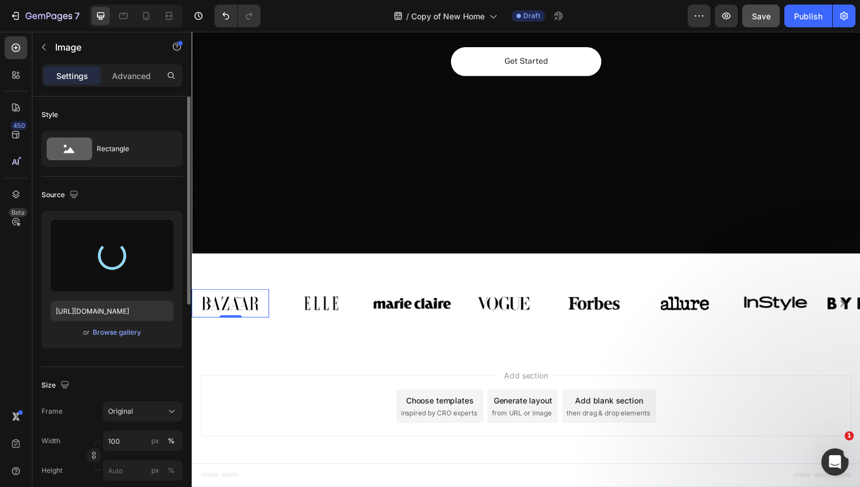
type input "[URL][DOMAIN_NAME]"
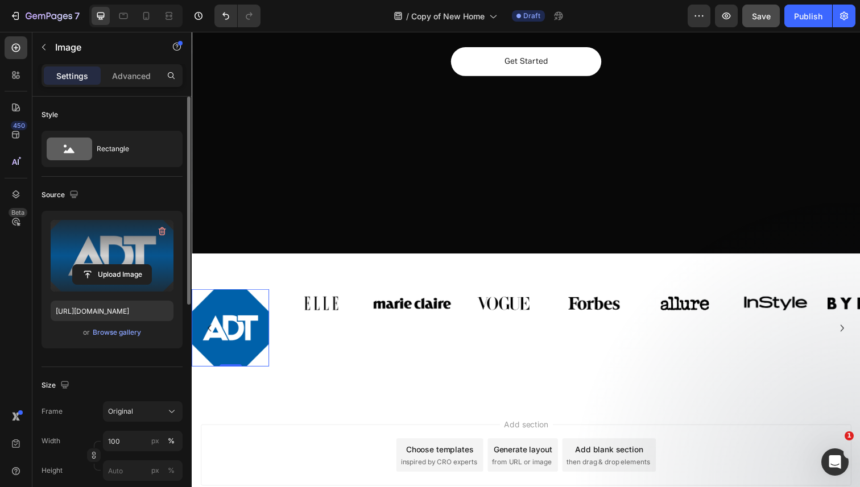
scroll to position [285, 0]
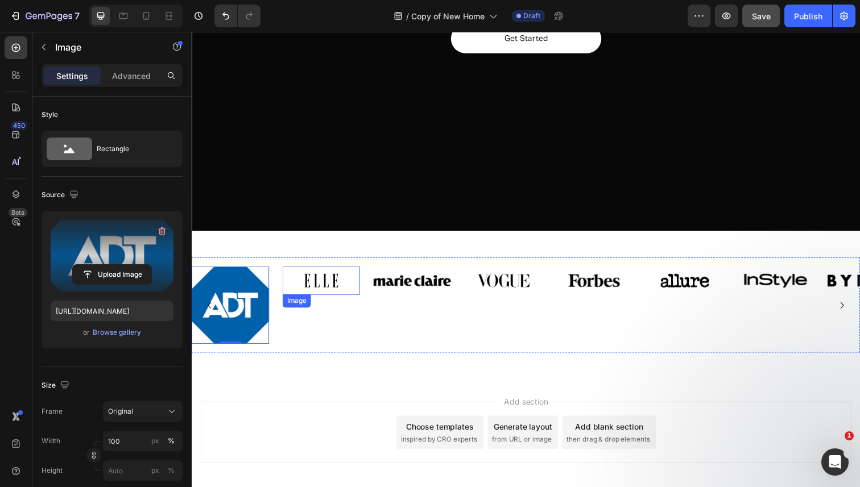
click at [316, 286] on img at bounding box center [323, 286] width 79 height 29
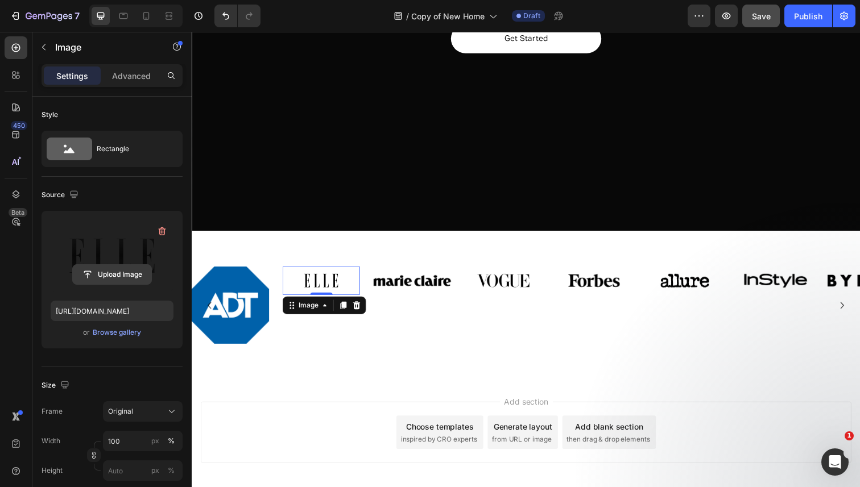
click at [108, 276] on input "file" at bounding box center [112, 274] width 78 height 19
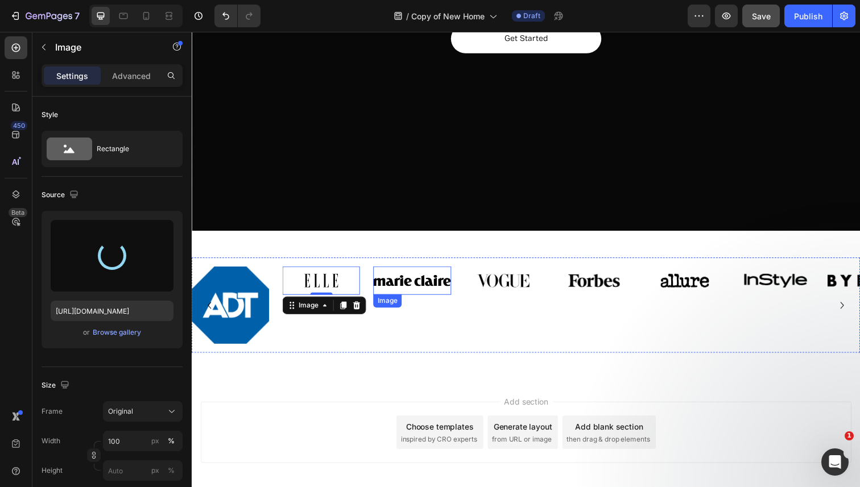
type input "[URL][DOMAIN_NAME]"
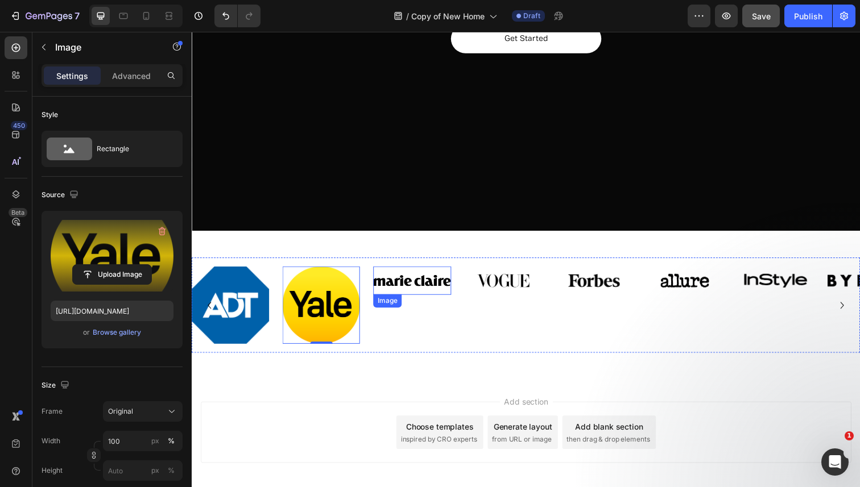
click at [409, 297] on img at bounding box center [416, 286] width 79 height 29
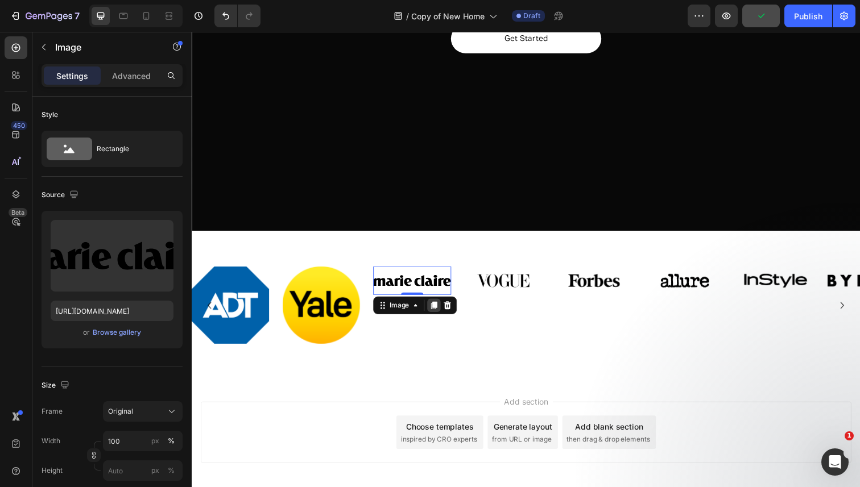
click at [440, 311] on icon at bounding box center [439, 312] width 6 height 8
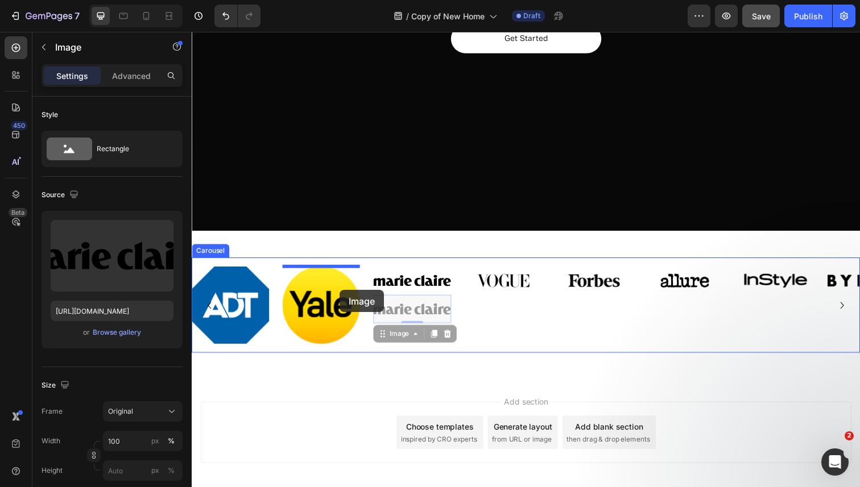
drag, startPoint x: 405, startPoint y: 342, endPoint x: 343, endPoint y: 296, distance: 77.6
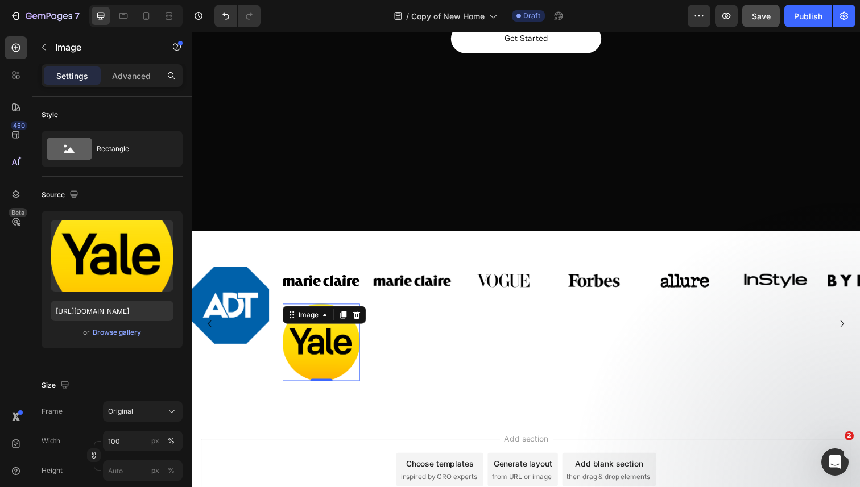
click at [348, 339] on img at bounding box center [323, 349] width 79 height 79
click at [362, 320] on icon at bounding box center [360, 321] width 7 height 8
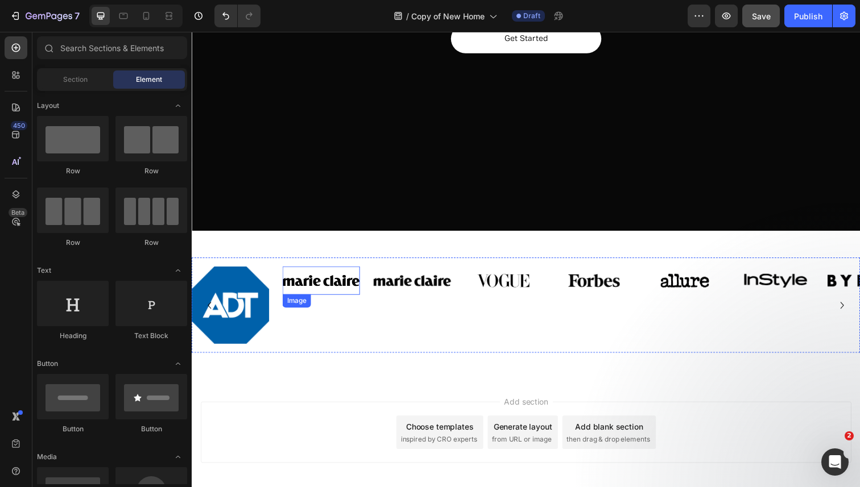
click at [342, 291] on img at bounding box center [323, 286] width 79 height 29
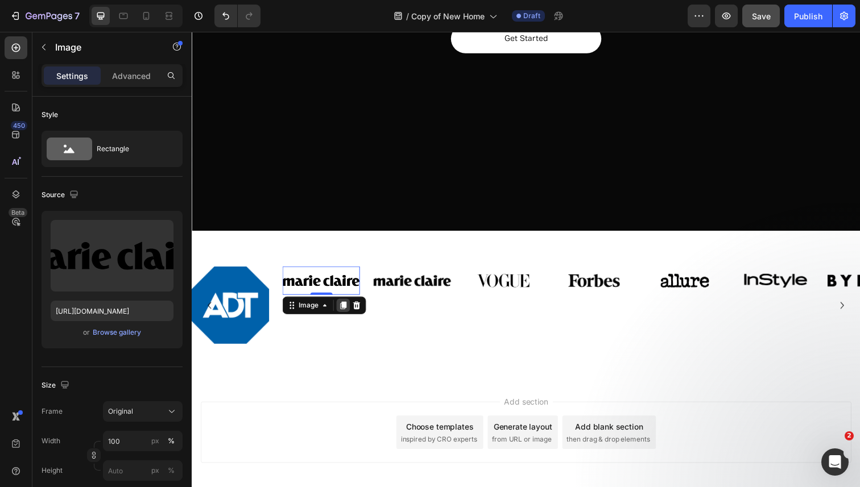
click at [344, 308] on icon at bounding box center [346, 311] width 9 height 9
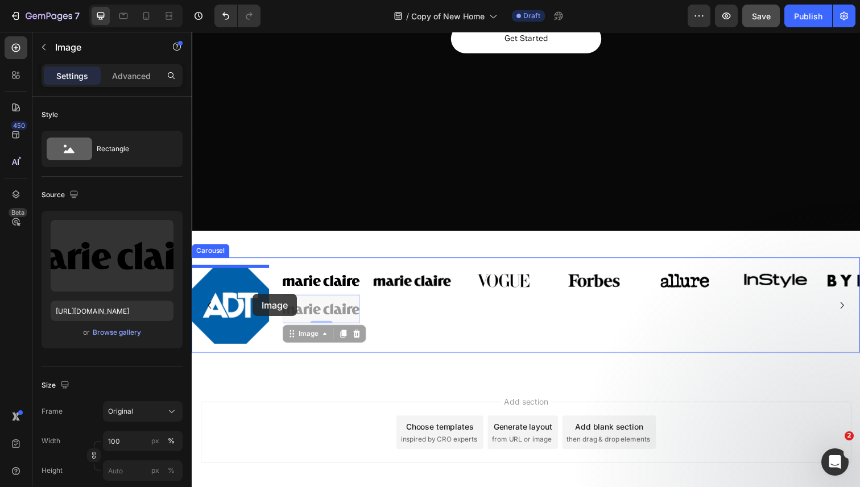
drag, startPoint x: 318, startPoint y: 340, endPoint x: 254, endPoint y: 300, distance: 75.6
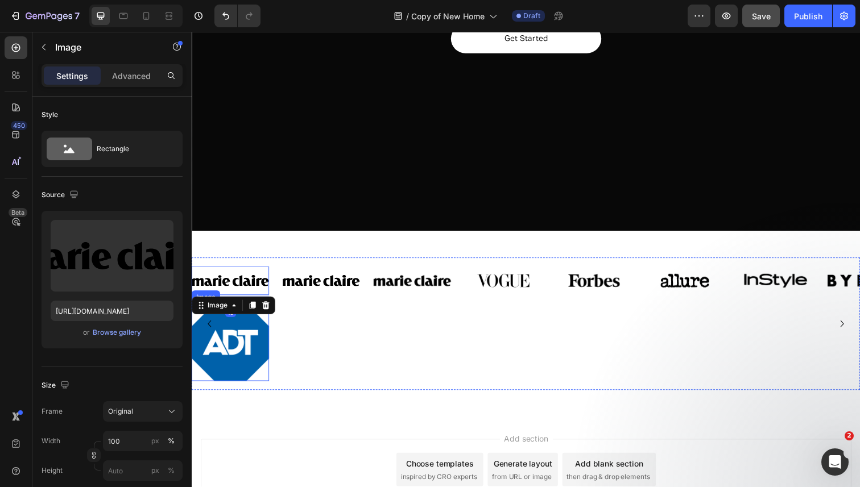
click at [241, 340] on img at bounding box center [231, 349] width 79 height 79
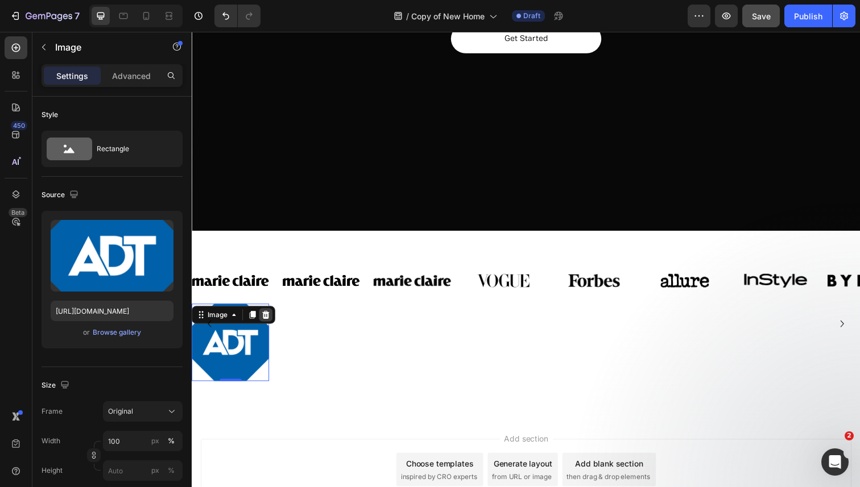
click at [270, 322] on icon at bounding box center [267, 321] width 9 height 9
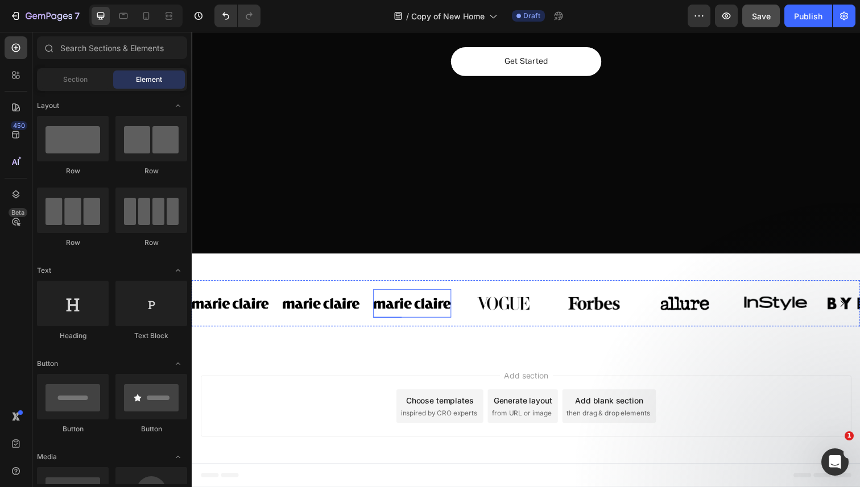
click at [417, 307] on img at bounding box center [416, 309] width 79 height 29
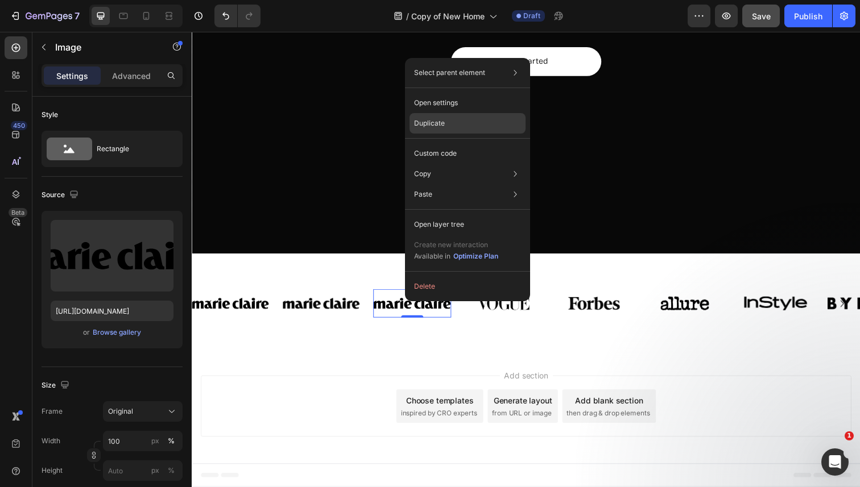
click at [470, 143] on div "Duplicate" at bounding box center [467, 153] width 116 height 20
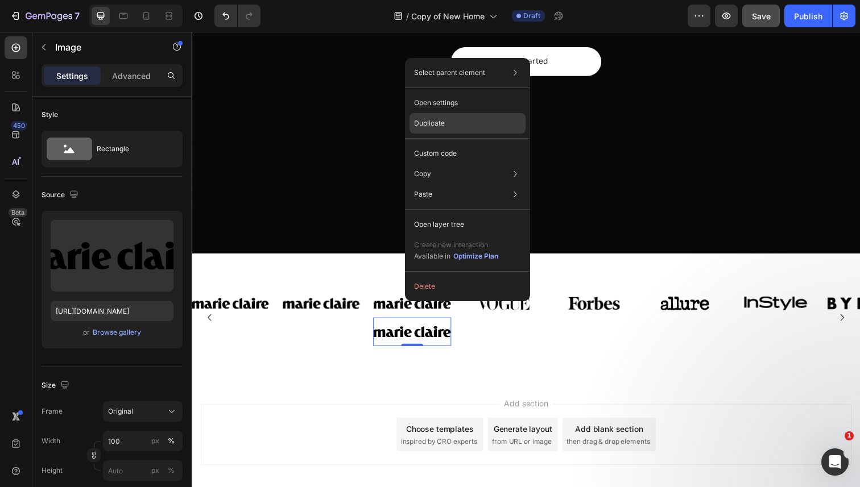
scroll to position [285, 0]
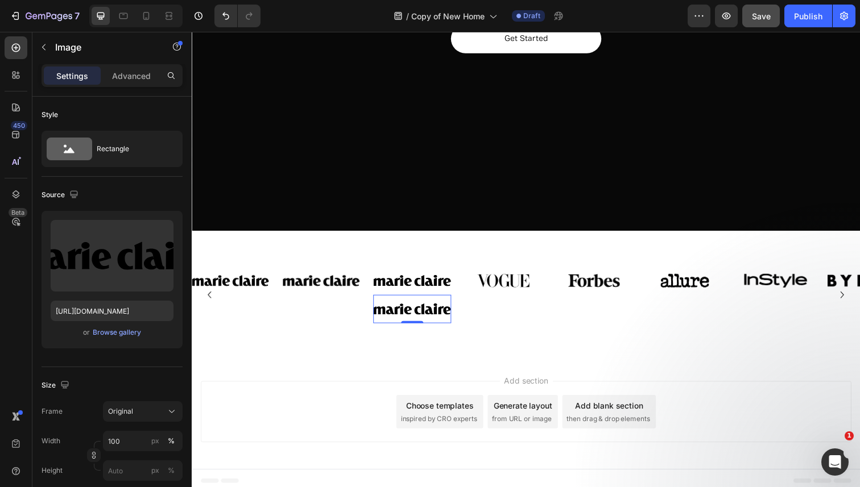
click at [407, 318] on img at bounding box center [416, 315] width 79 height 29
click at [43, 47] on icon "button" at bounding box center [43, 47] width 3 height 6
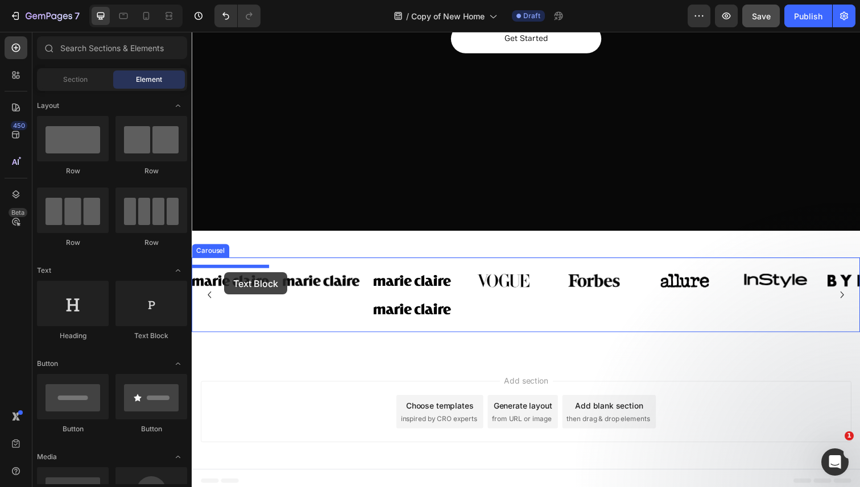
drag, startPoint x: 337, startPoint y: 339, endPoint x: 225, endPoint y: 278, distance: 127.8
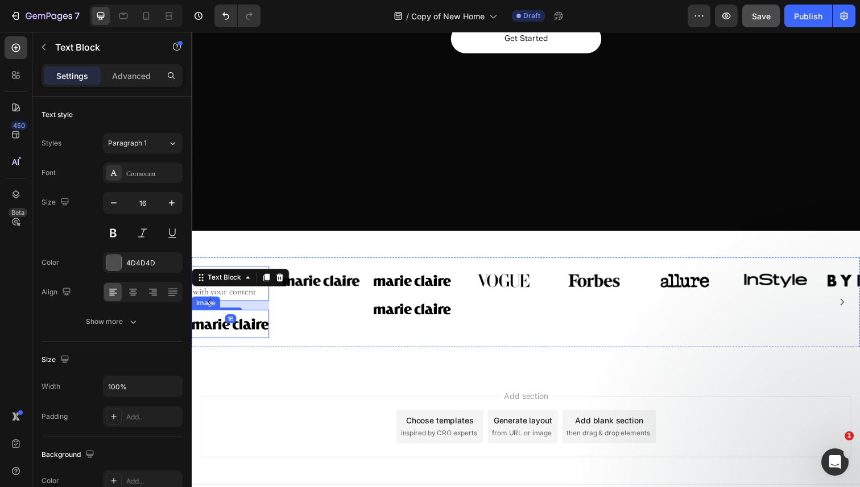
click at [253, 335] on img at bounding box center [231, 330] width 79 height 29
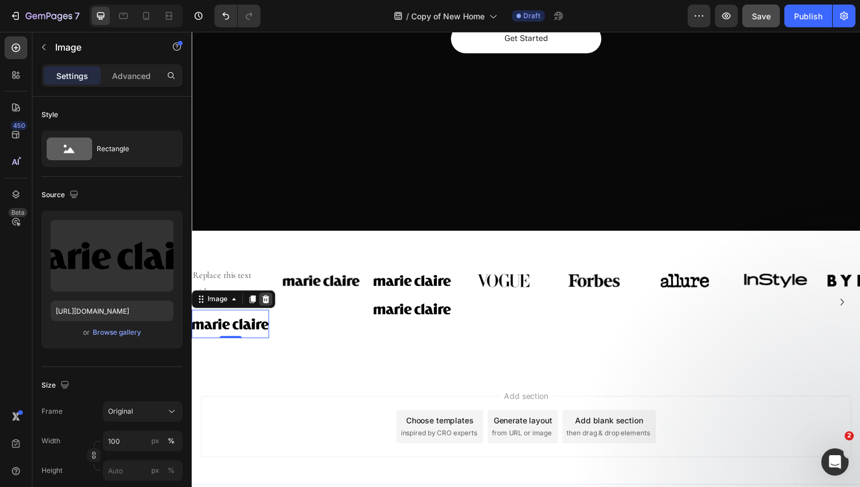
click at [266, 307] on icon at bounding box center [267, 305] width 7 height 8
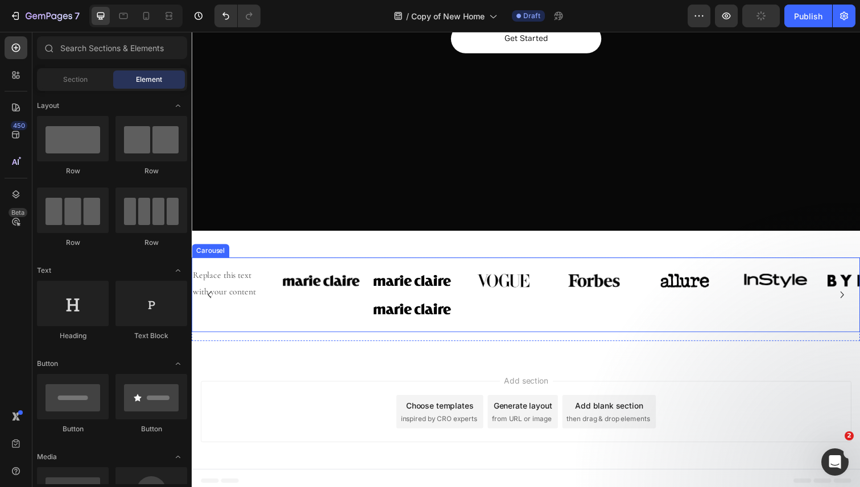
click at [272, 279] on div "Replace this text with your content Text Block Image Image Image Image Image Im…" at bounding box center [533, 301] width 682 height 58
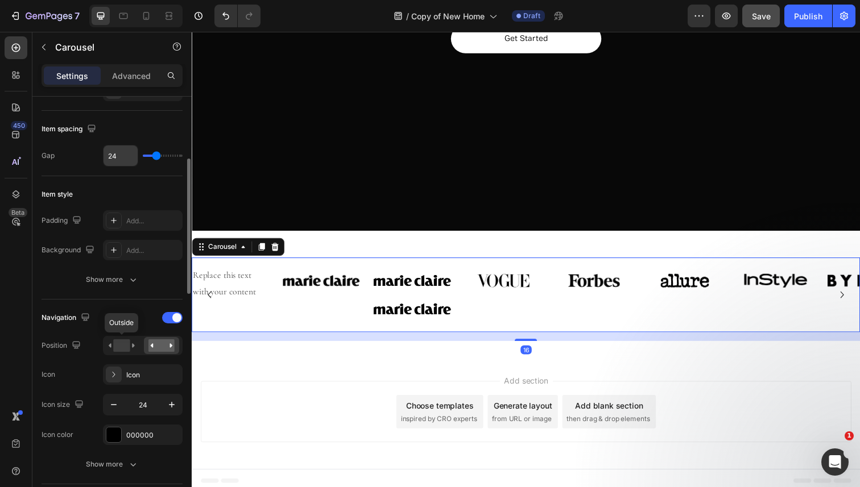
scroll to position [219, 0]
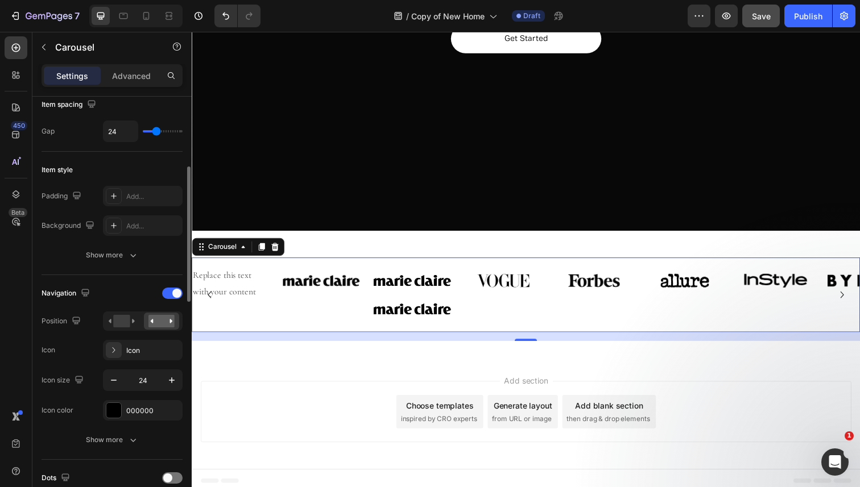
click at [172, 301] on div "Navigation" at bounding box center [112, 293] width 141 height 18
click at [171, 296] on div at bounding box center [172, 293] width 20 height 11
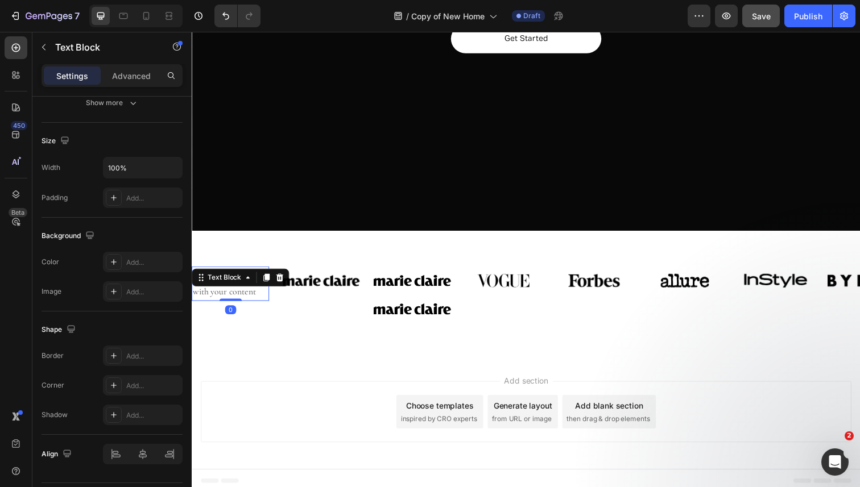
click at [229, 299] on div "Replace this text with your content" at bounding box center [231, 289] width 79 height 35
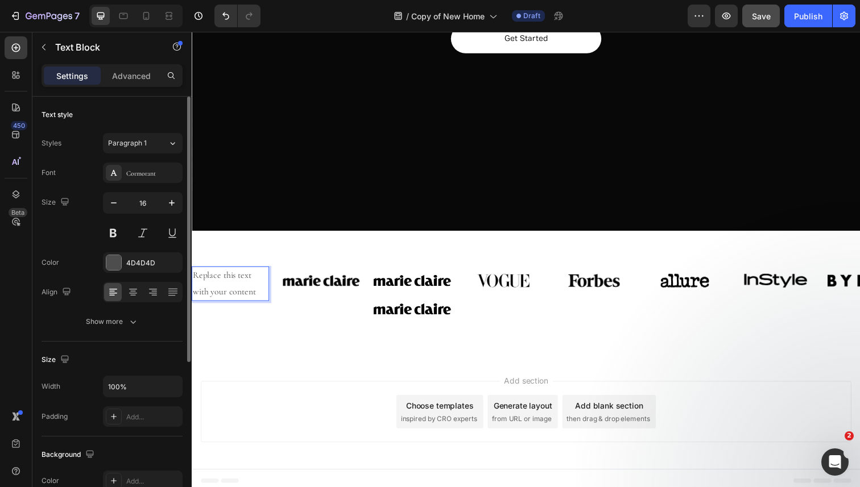
click at [229, 299] on div "Replace this text with your content" at bounding box center [231, 289] width 79 height 35
click at [229, 299] on p "Replace this text with your content" at bounding box center [231, 289] width 77 height 33
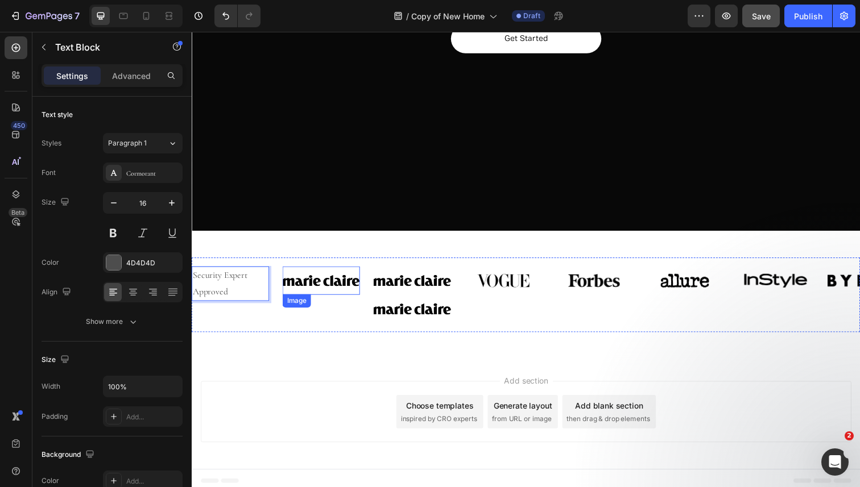
click at [311, 294] on img at bounding box center [323, 286] width 79 height 29
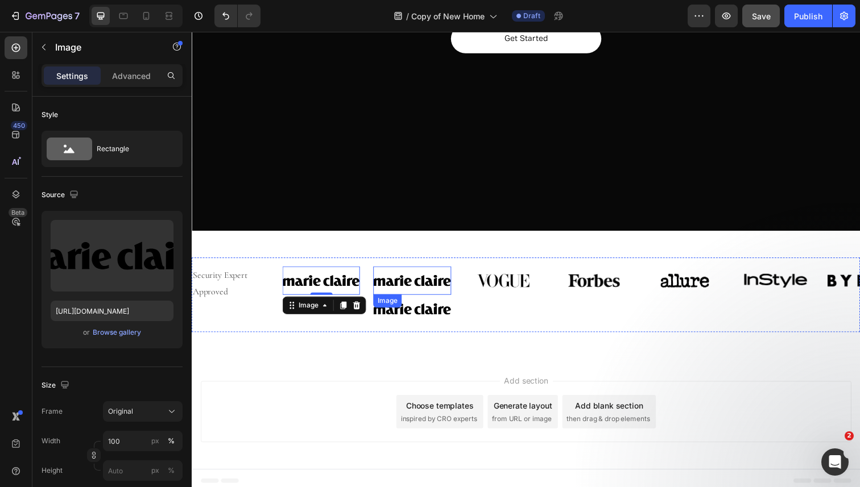
click at [403, 311] on div "Image" at bounding box center [391, 307] width 24 height 10
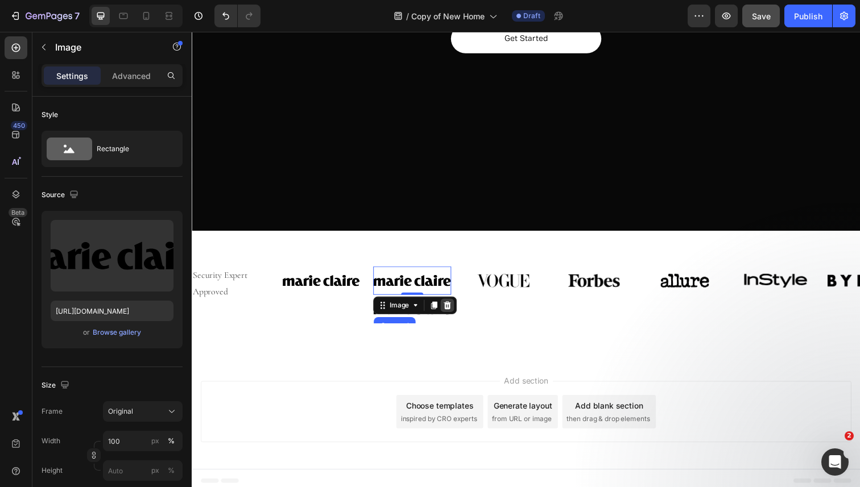
click at [456, 313] on icon at bounding box center [452, 312] width 7 height 8
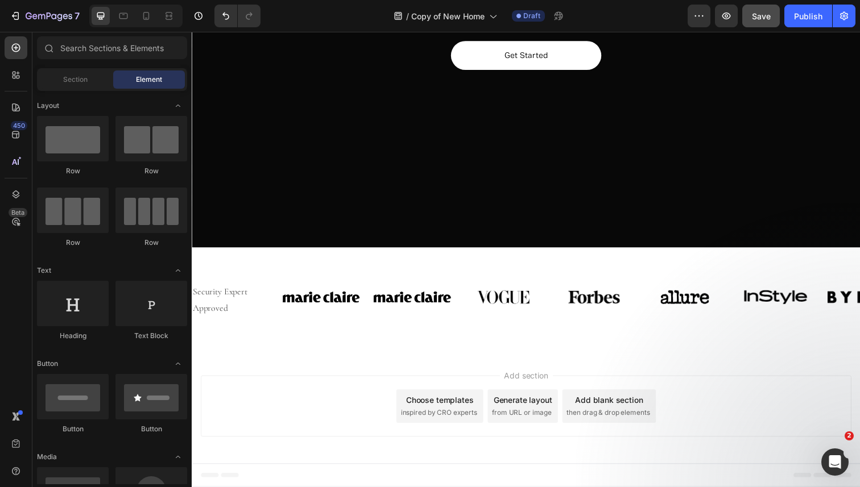
scroll to position [267, 0]
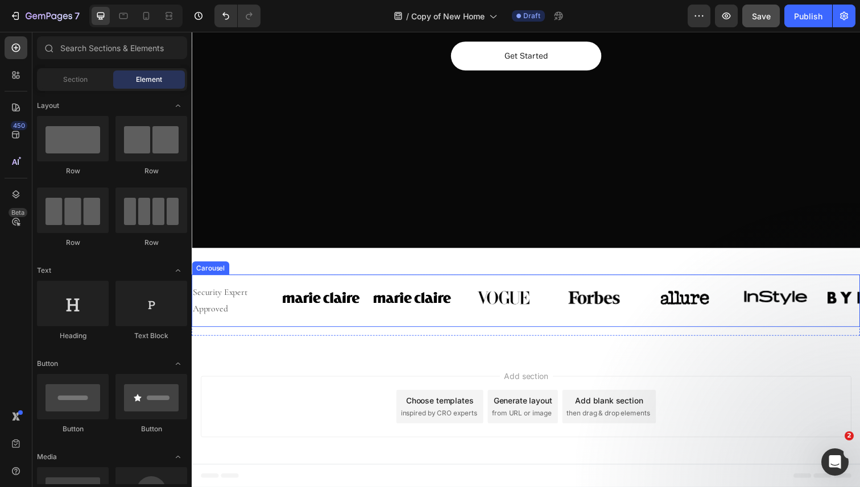
click at [468, 303] on div "Security Expert Approved Text Block Image Image Image Image Image Image Image" at bounding box center [533, 306] width 682 height 35
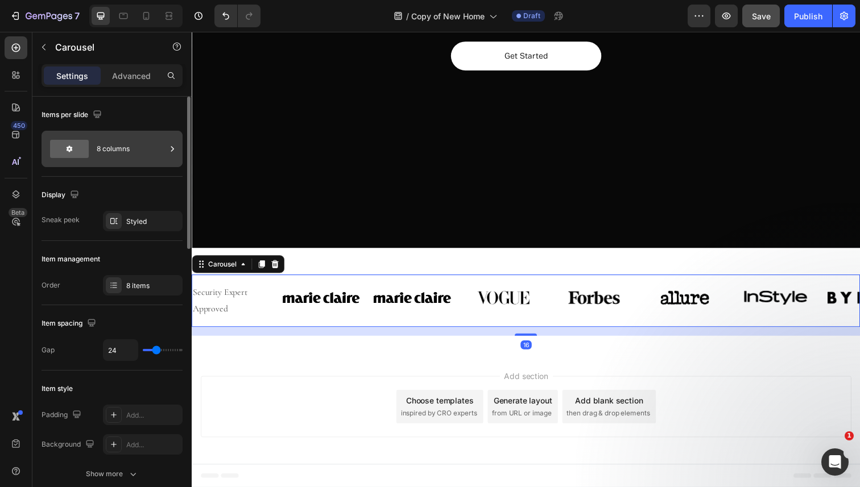
click at [118, 152] on div "8 columns" at bounding box center [131, 149] width 69 height 26
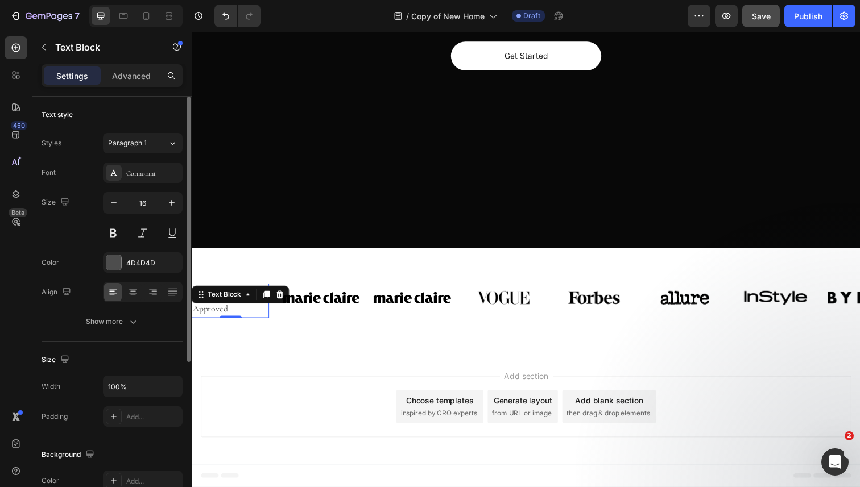
click at [258, 307] on div "Security Expert Approved Text Block 0" at bounding box center [231, 306] width 79 height 35
click at [169, 16] on icon at bounding box center [170, 15] width 3 height 3
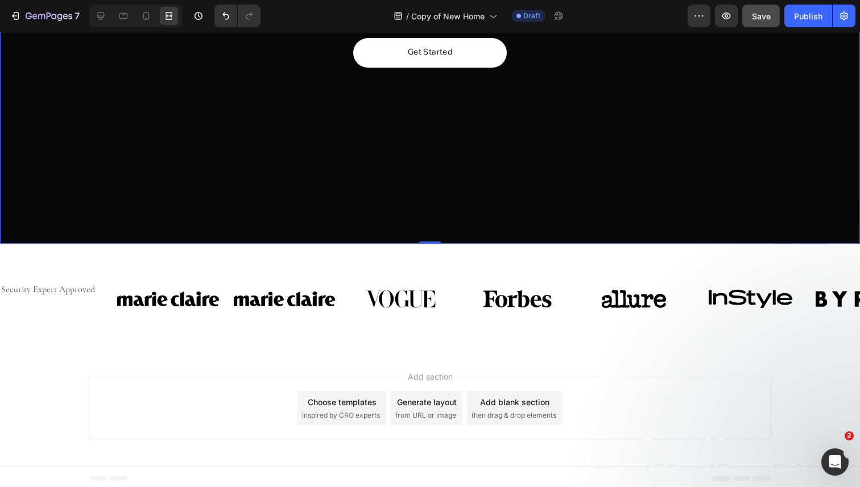
click at [207, 180] on div "Overlay" at bounding box center [430, 16] width 860 height 456
click at [88, 289] on p "Security Expert Approved" at bounding box center [51, 290] width 101 height 16
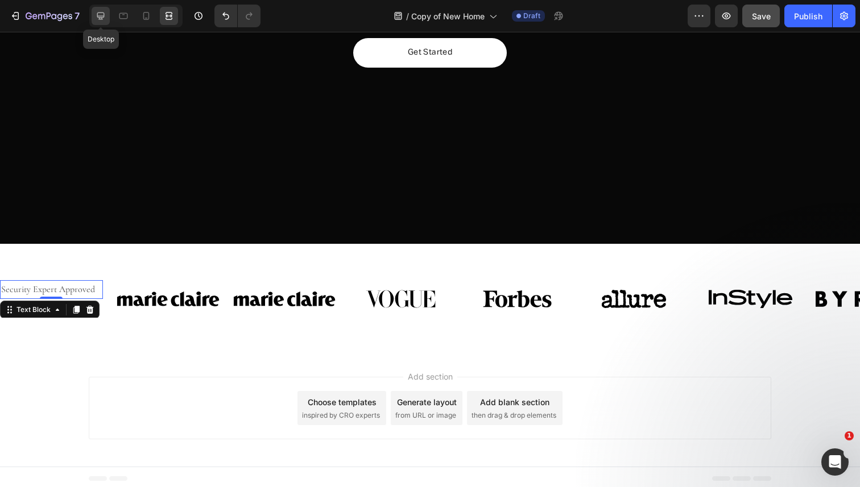
click at [100, 15] on icon at bounding box center [100, 15] width 11 height 11
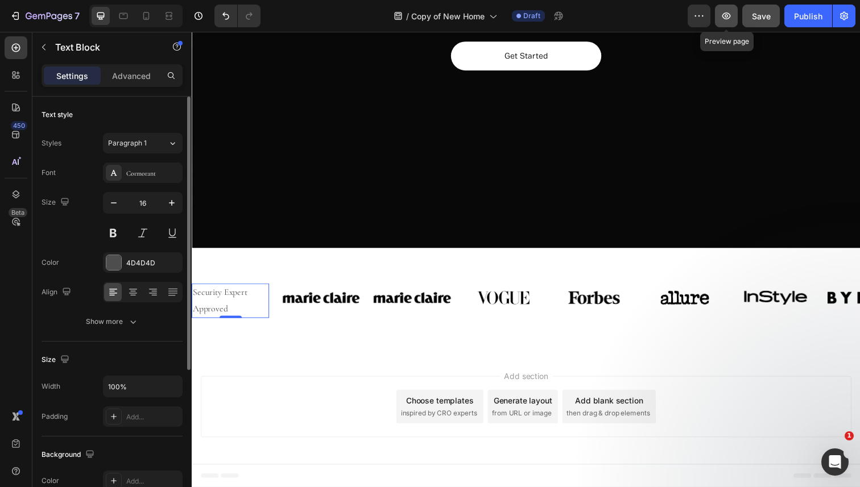
click at [726, 15] on icon "button" at bounding box center [726, 16] width 9 height 7
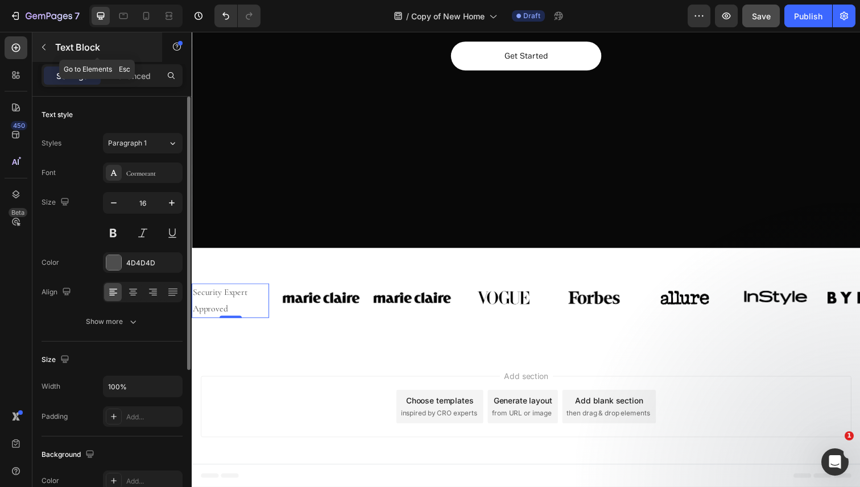
click at [51, 50] on button "button" at bounding box center [44, 47] width 18 height 18
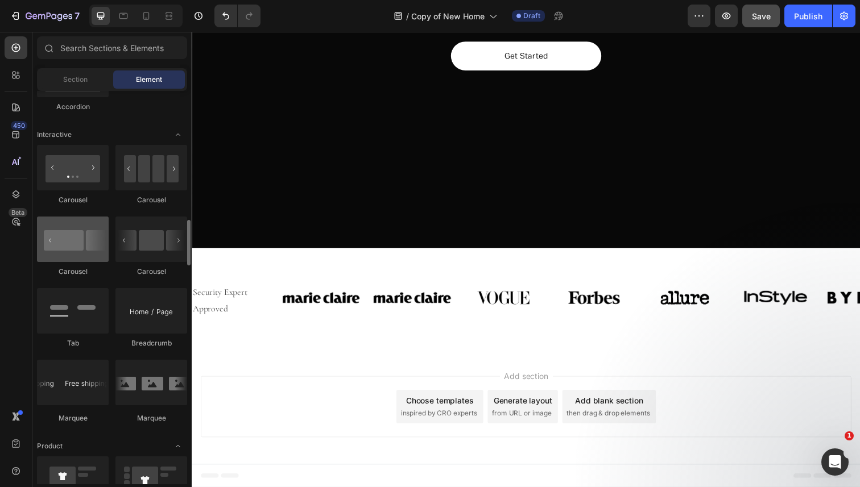
scroll to position [1112, 0]
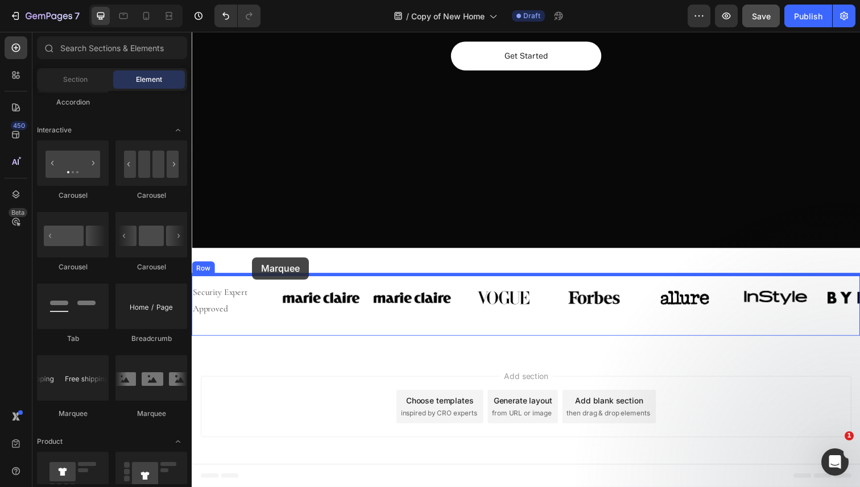
drag, startPoint x: 260, startPoint y: 417, endPoint x: 253, endPoint y: 262, distance: 154.9
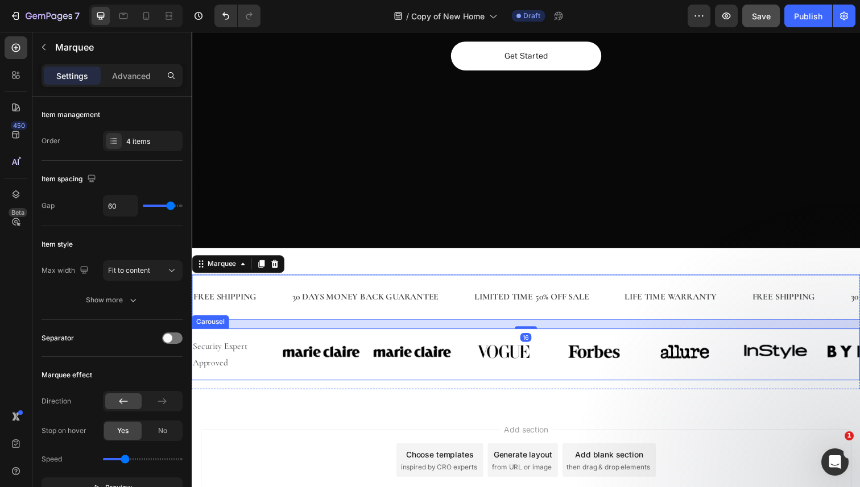
click at [279, 367] on div "Security Expert Approved Text Block Image Image Image Image Image Image Image" at bounding box center [533, 362] width 682 height 35
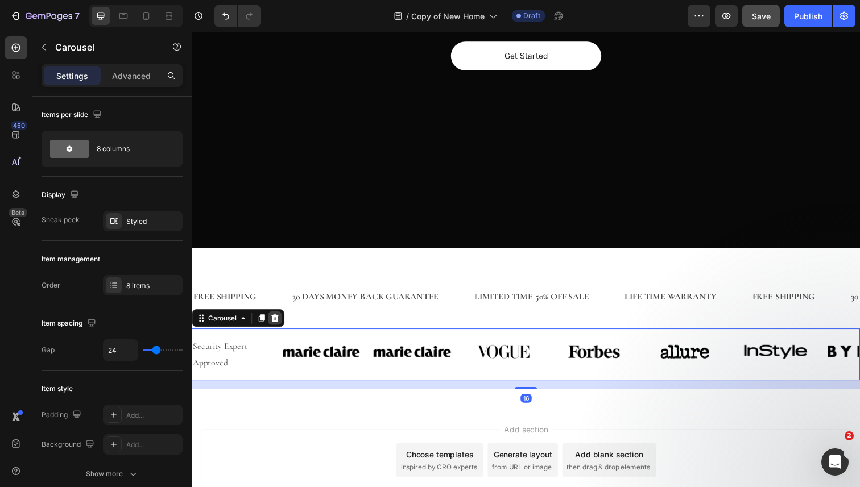
click at [278, 329] on div at bounding box center [277, 325] width 14 height 14
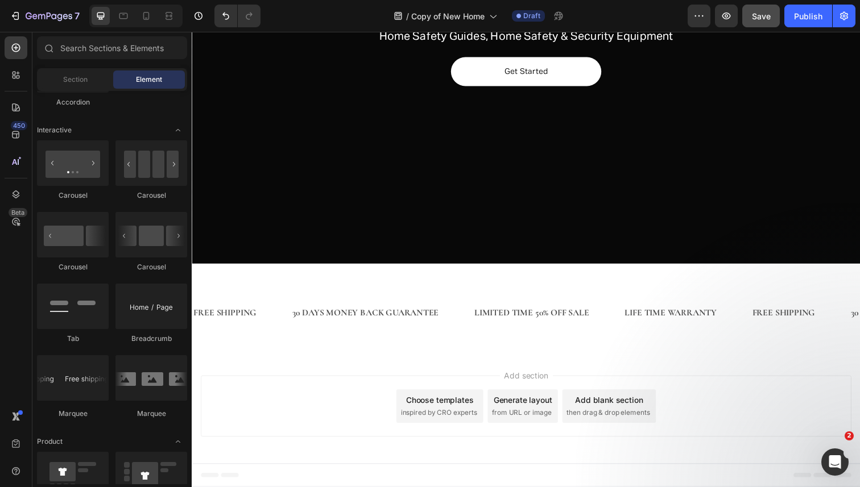
scroll to position [251, 0]
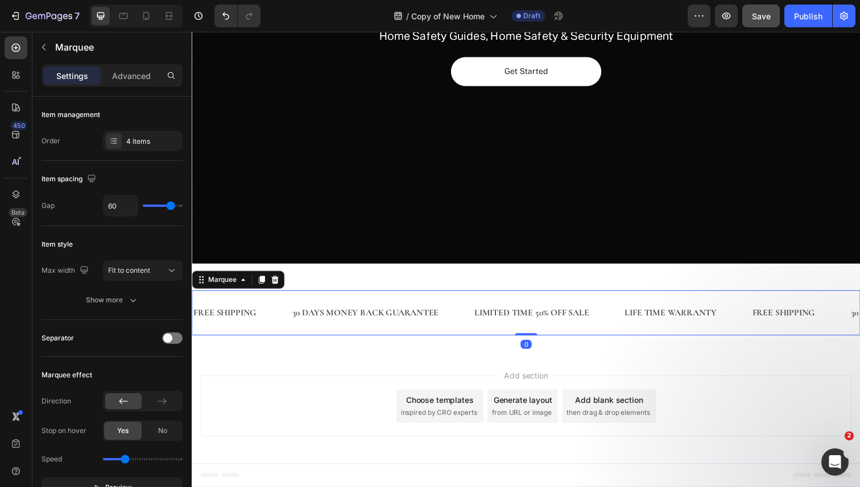
click at [282, 315] on div "FREE SHIPPING Text Block" at bounding box center [242, 319] width 101 height 28
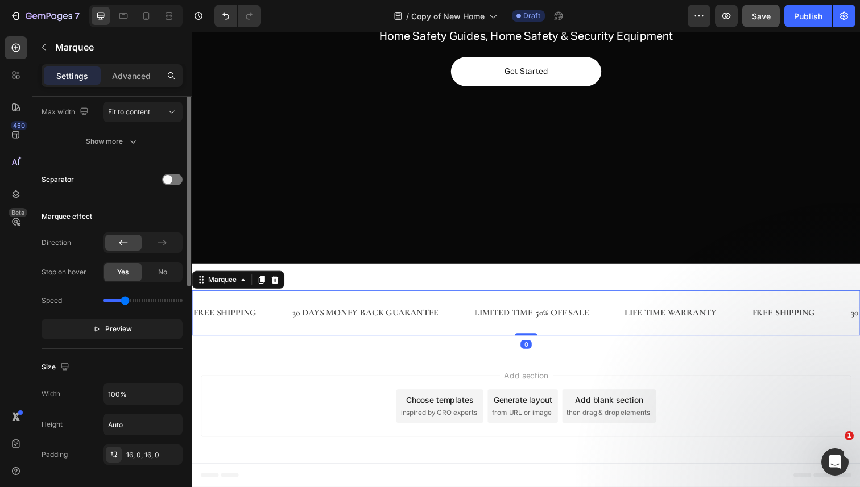
scroll to position [190, 0]
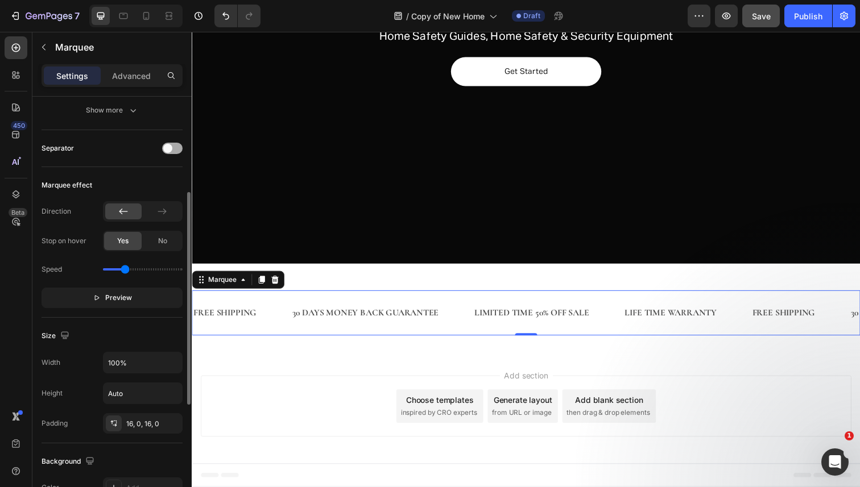
click at [169, 144] on span at bounding box center [167, 148] width 9 height 9
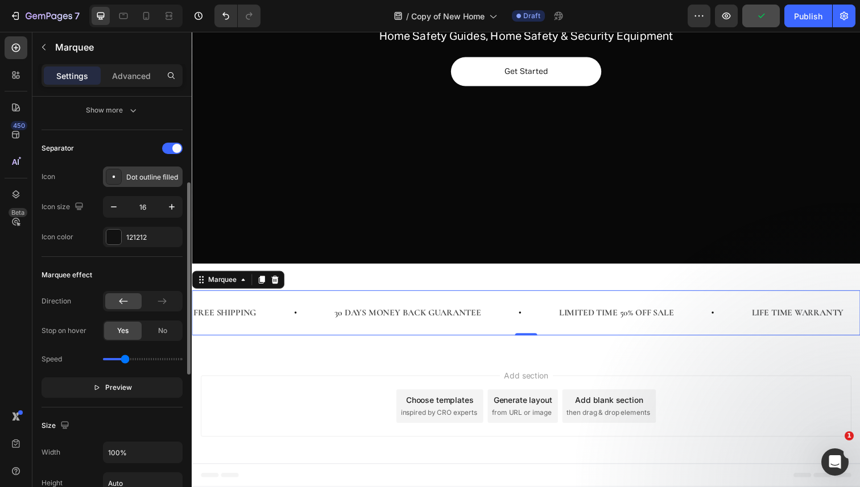
click at [163, 175] on div "Dot outline filled" at bounding box center [152, 177] width 53 height 10
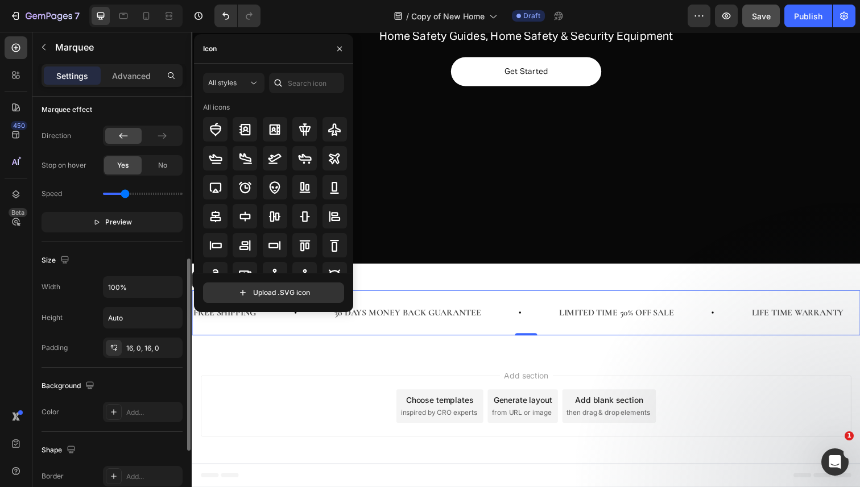
scroll to position [358, 0]
click at [110, 230] on div "Marquee effect Direction Stop on hover Yes No Speed Preview" at bounding box center [112, 164] width 141 height 151
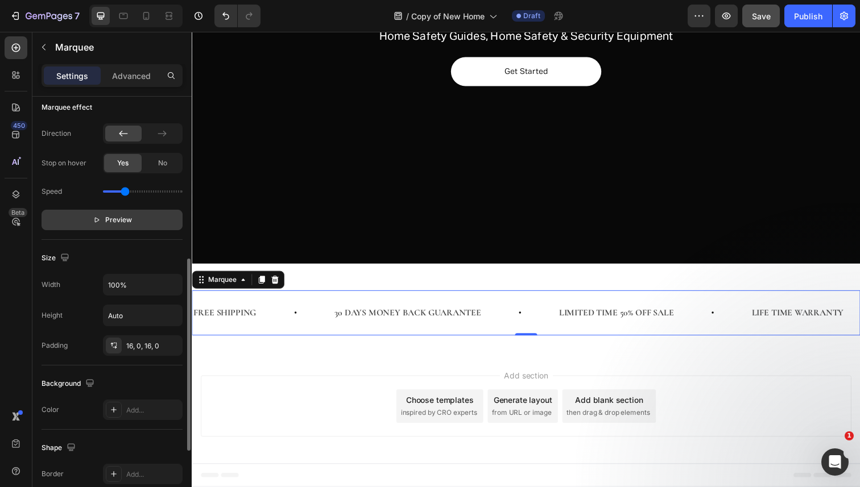
click at [110, 228] on button "Preview" at bounding box center [112, 220] width 141 height 20
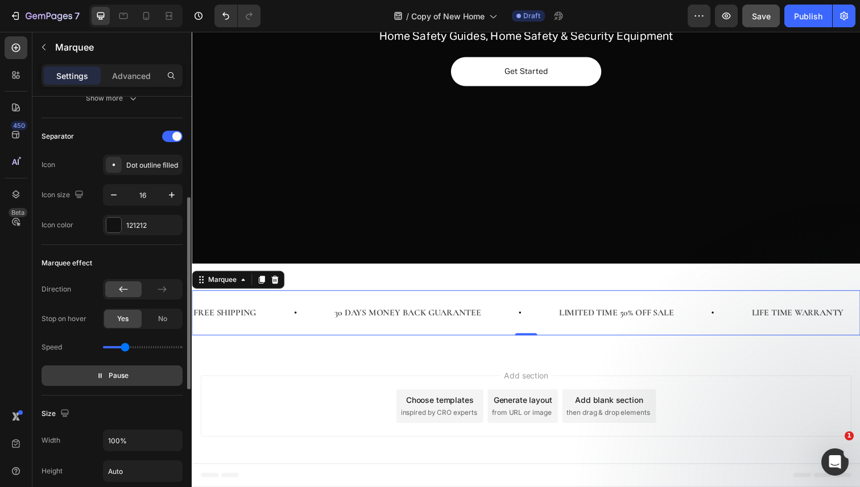
scroll to position [188, 0]
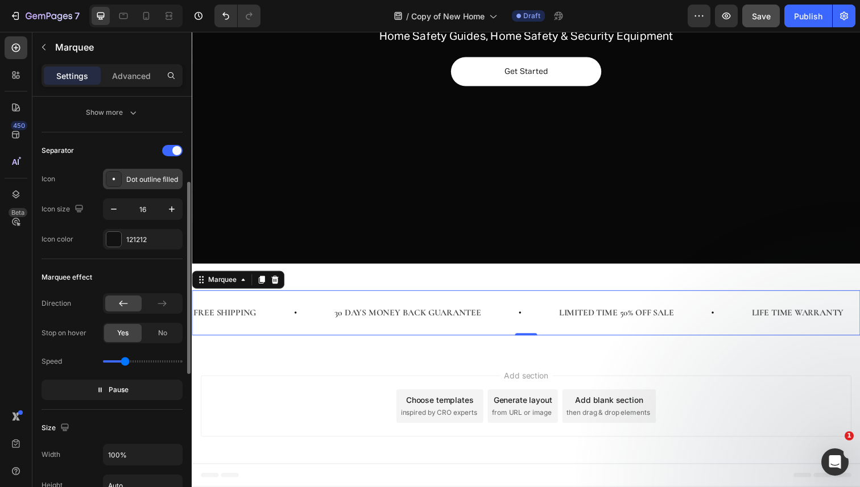
click at [139, 186] on div "Dot outline filled" at bounding box center [143, 179] width 80 height 20
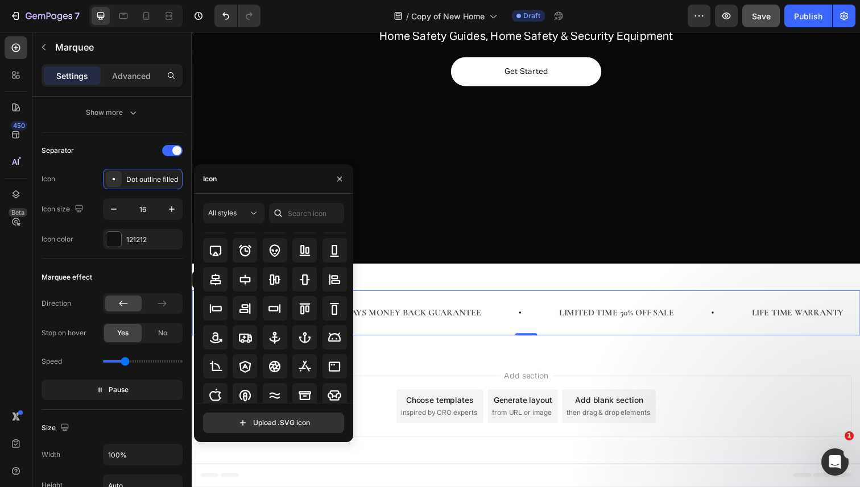
scroll to position [68, 0]
click at [289, 224] on div "All styles All icons" at bounding box center [273, 303] width 141 height 200
click at [295, 219] on input "text" at bounding box center [306, 213] width 75 height 20
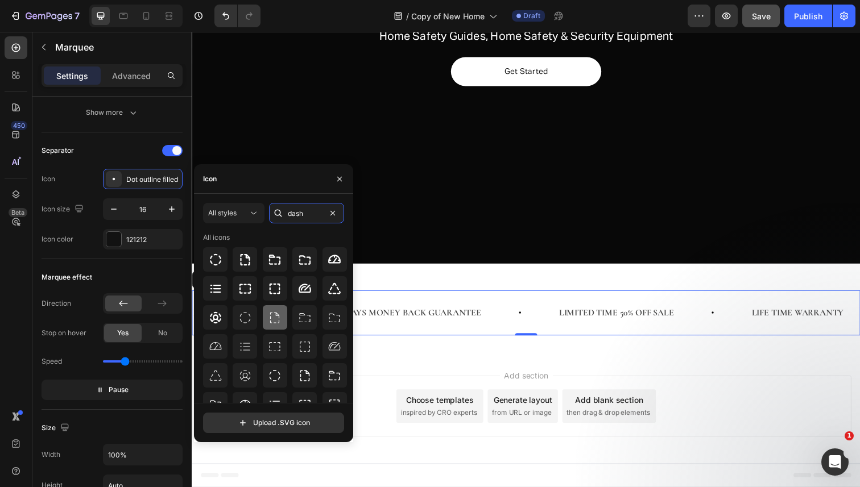
scroll to position [101, 0]
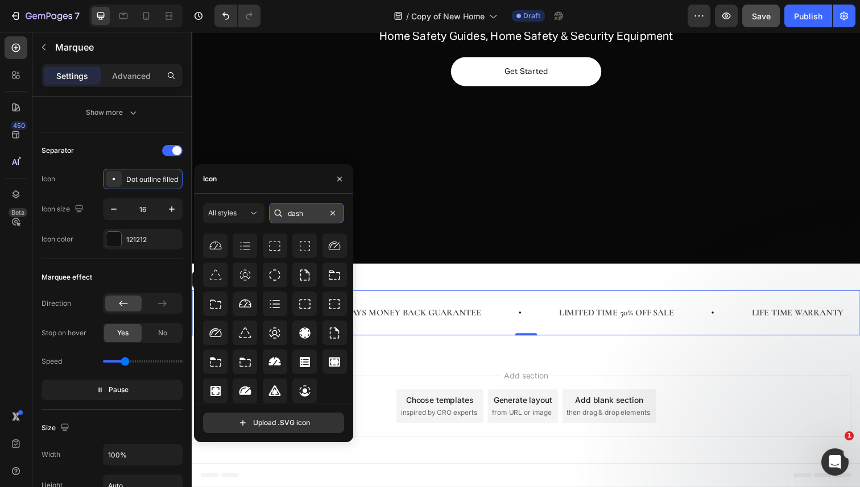
click at [299, 210] on input "dash" at bounding box center [306, 213] width 75 height 20
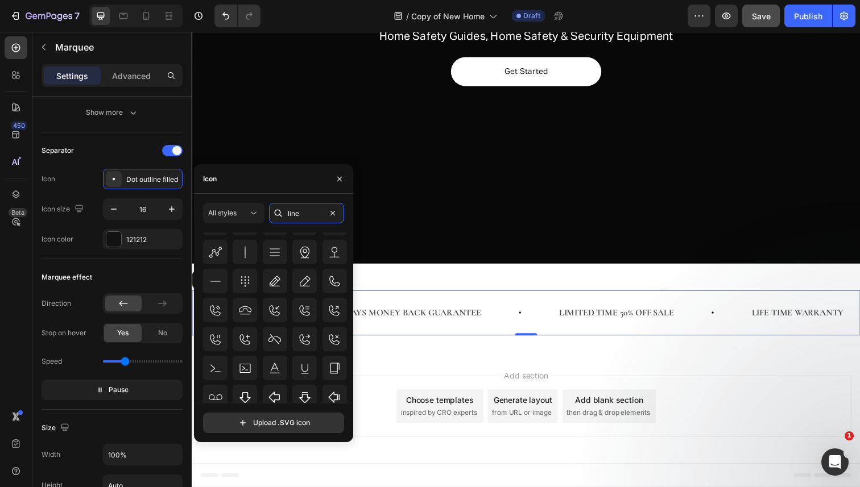
scroll to position [564, 0]
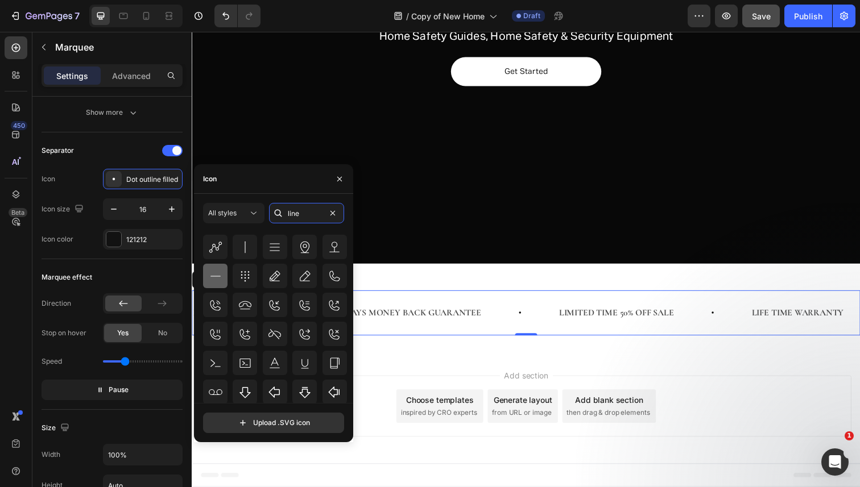
type input "line"
click at [216, 280] on icon at bounding box center [216, 277] width 14 height 14
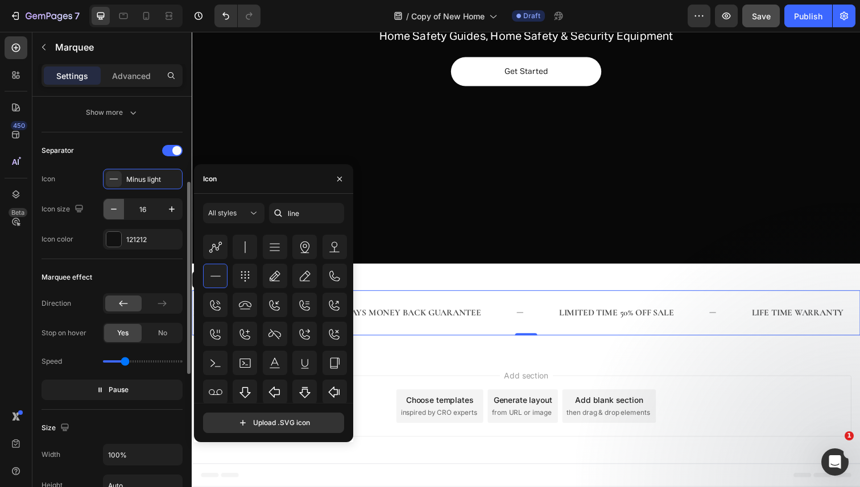
click at [114, 212] on icon "button" at bounding box center [113, 209] width 11 height 11
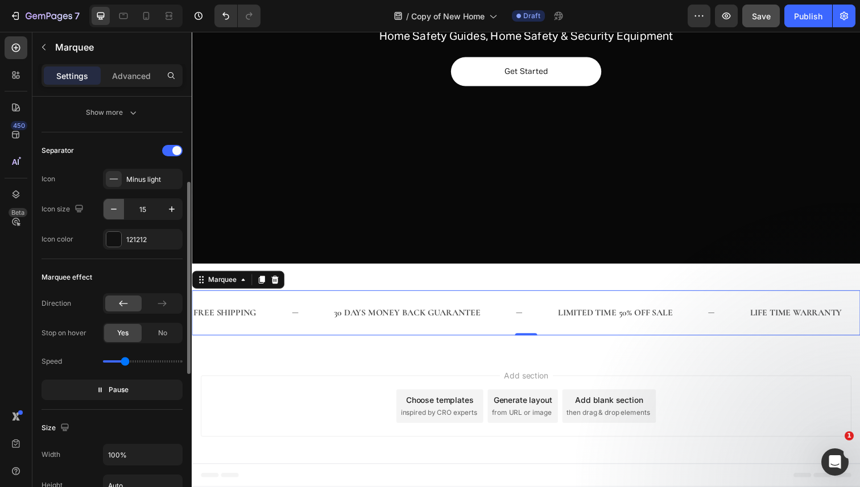
click at [114, 212] on icon "button" at bounding box center [113, 209] width 11 height 11
type input "11"
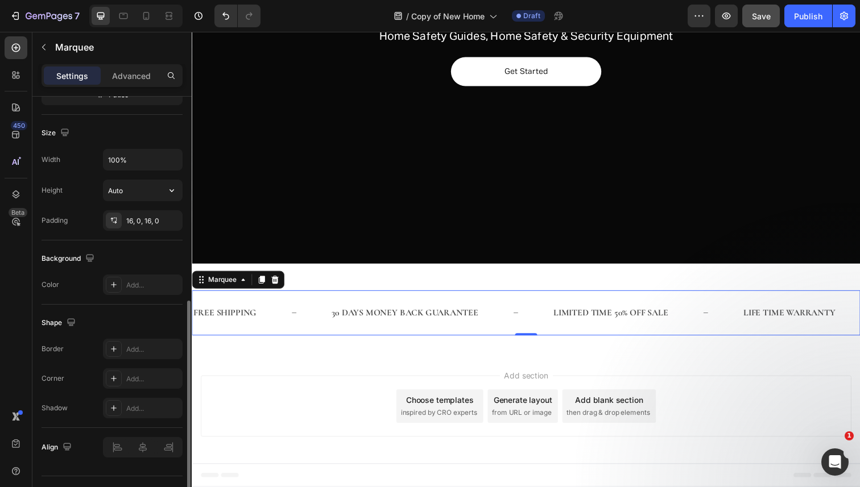
scroll to position [484, 0]
click at [144, 229] on div "16, 0, 16, 0" at bounding box center [143, 219] width 80 height 20
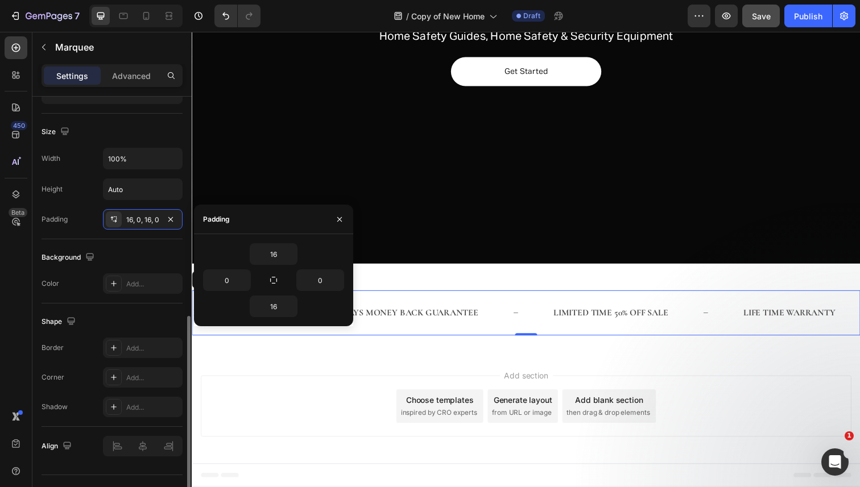
click at [157, 258] on div "Background" at bounding box center [112, 258] width 141 height 18
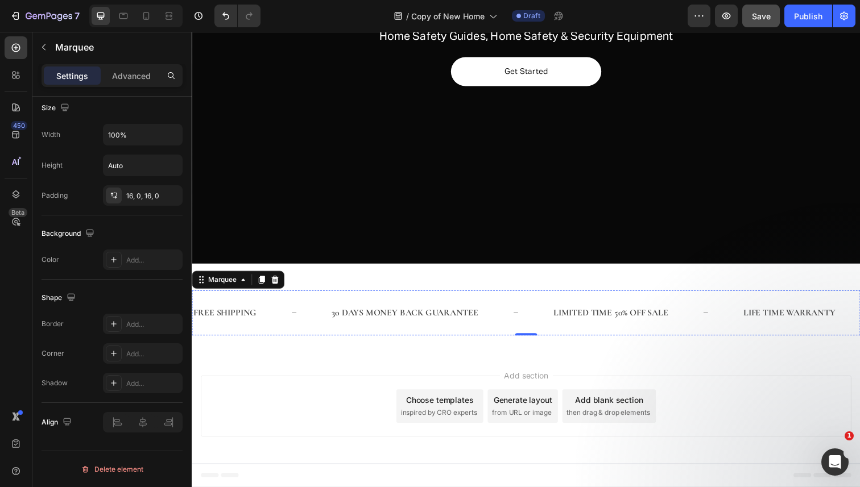
scroll to position [0, 0]
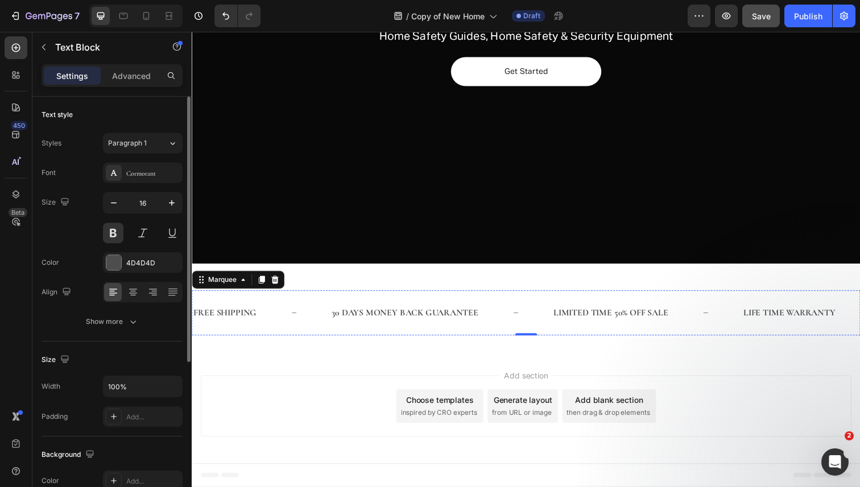
click at [130, 175] on div "Cormorant" at bounding box center [152, 173] width 53 height 10
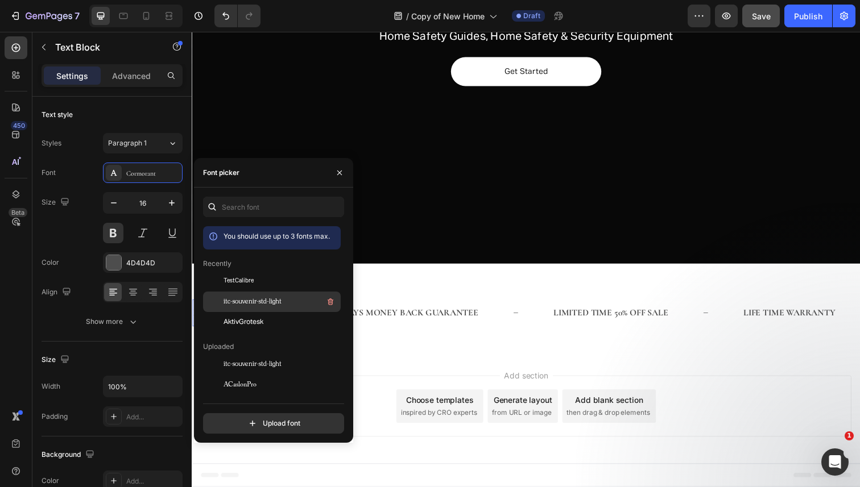
click at [250, 416] on div "itc-souvenir-std-light" at bounding box center [272, 426] width 138 height 20
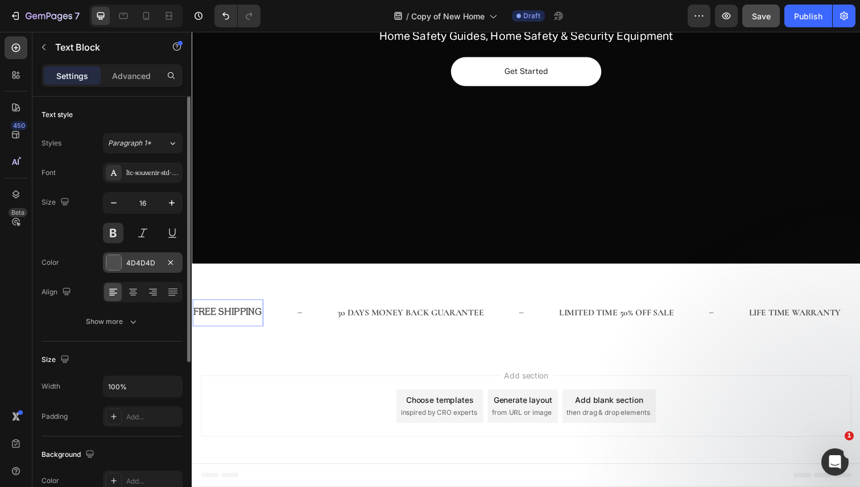
click at [144, 262] on div "4D4D4D" at bounding box center [142, 263] width 33 height 10
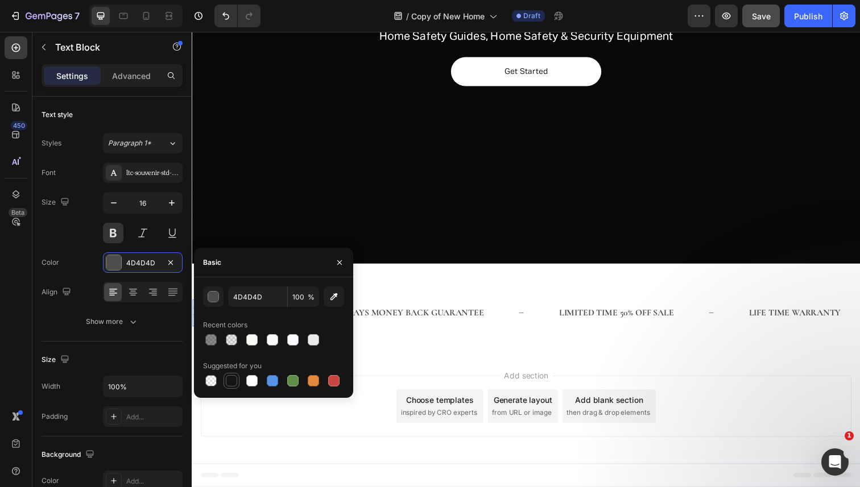
click at [235, 382] on div at bounding box center [231, 380] width 11 height 11
type input "151515"
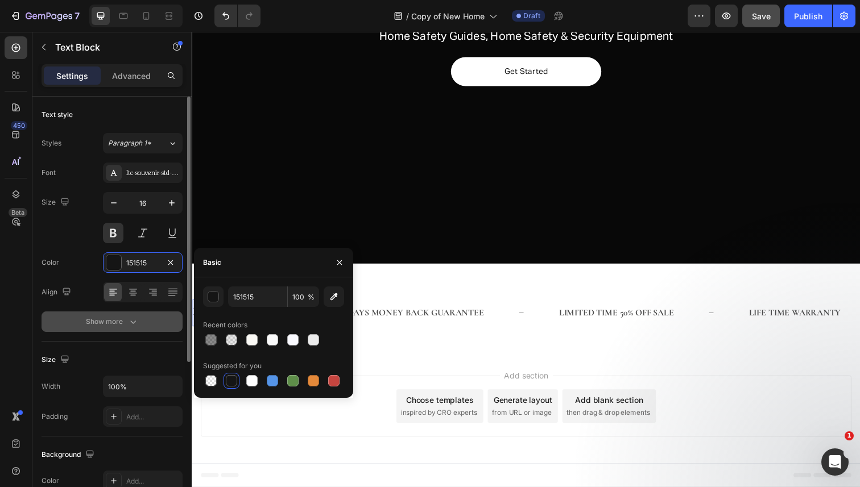
click at [89, 314] on button "Show more" at bounding box center [112, 322] width 141 height 20
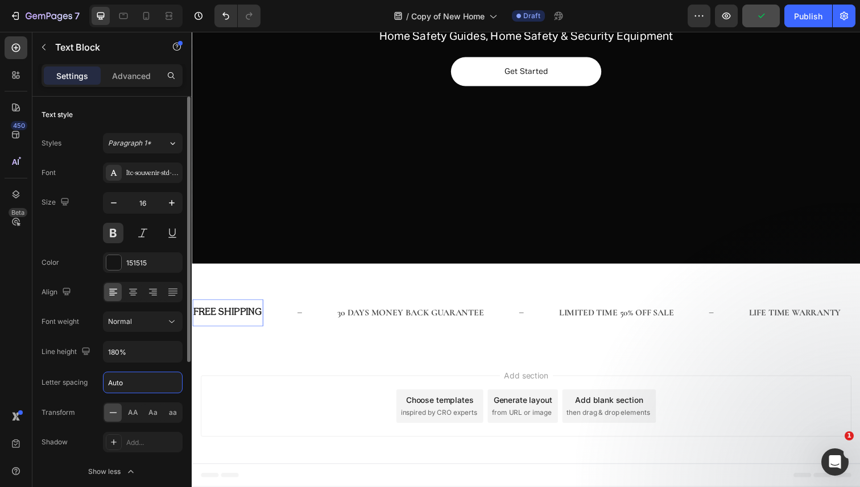
click at [142, 382] on input "Auto" at bounding box center [143, 383] width 78 height 20
type input "0.4"
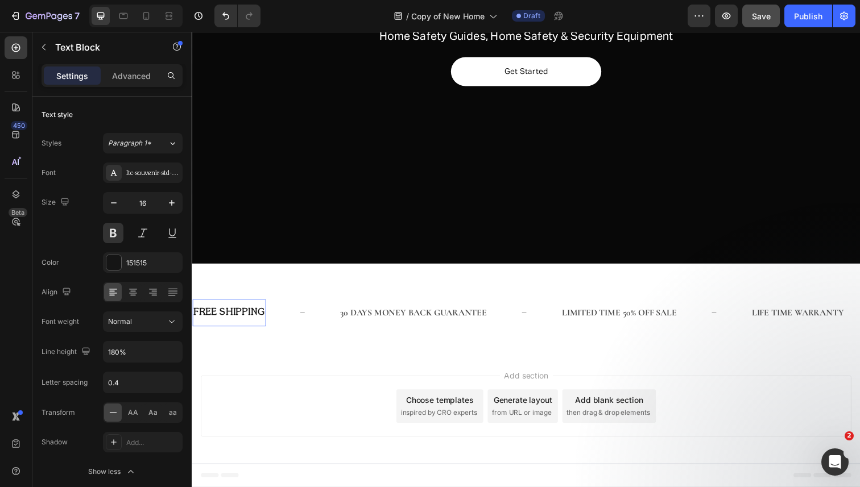
click at [123, 171] on div "Itc-souvenir-std-light" at bounding box center [143, 173] width 80 height 20
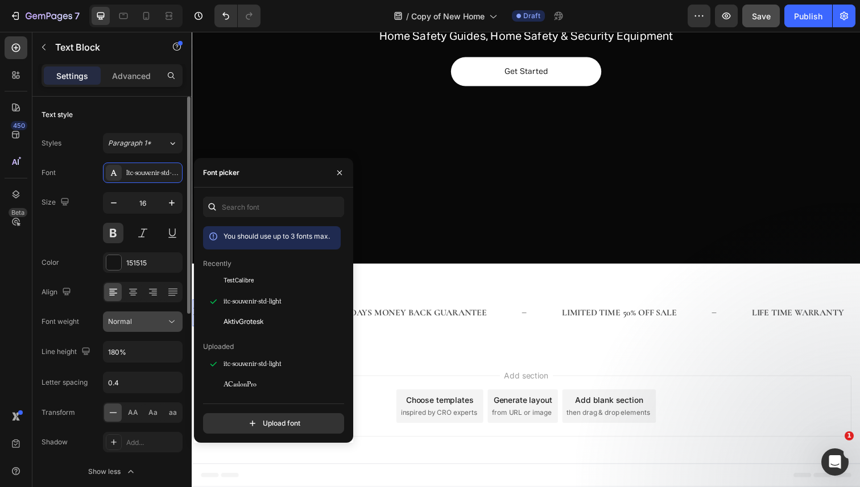
click at [144, 327] on div "Normal" at bounding box center [142, 321] width 69 height 11
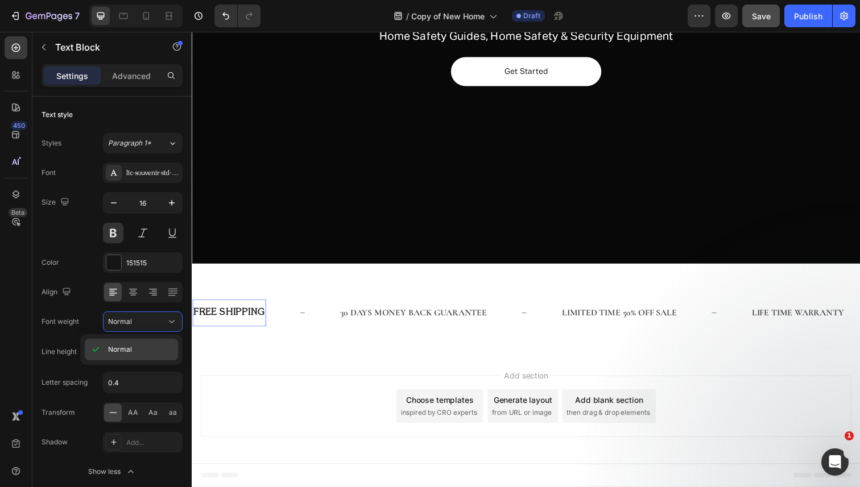
click at [142, 345] on p "Normal" at bounding box center [140, 350] width 65 height 10
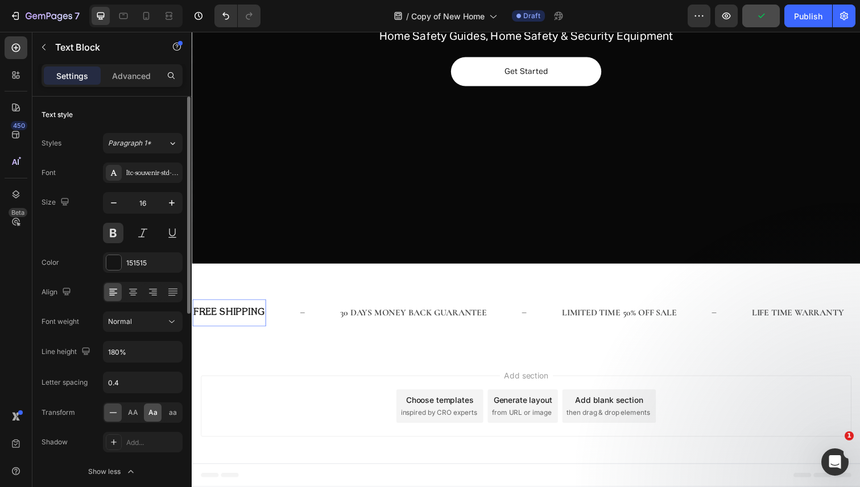
click at [146, 413] on div "Aa" at bounding box center [153, 413] width 18 height 18
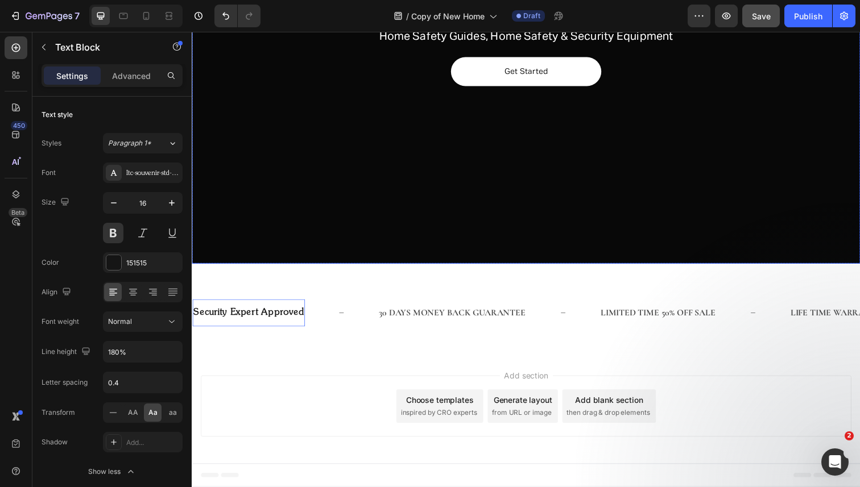
click at [543, 238] on div "Overlay" at bounding box center [533, 36] width 682 height 465
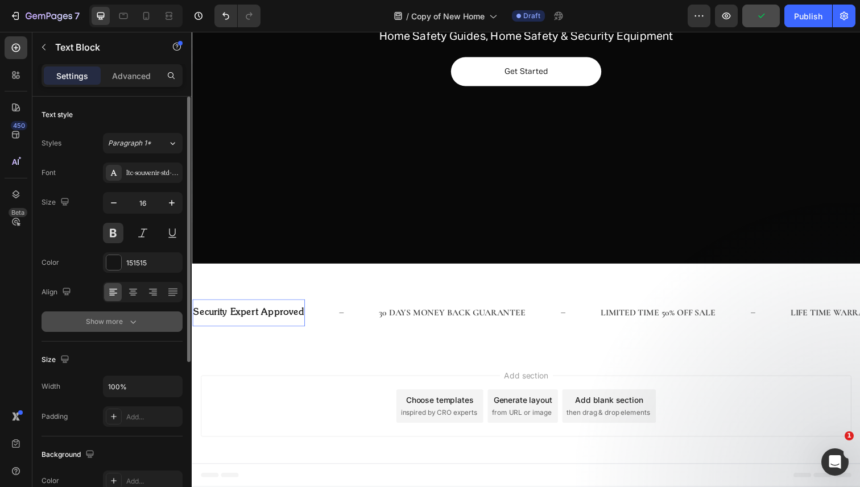
click at [124, 328] on button "Show more" at bounding box center [112, 322] width 141 height 20
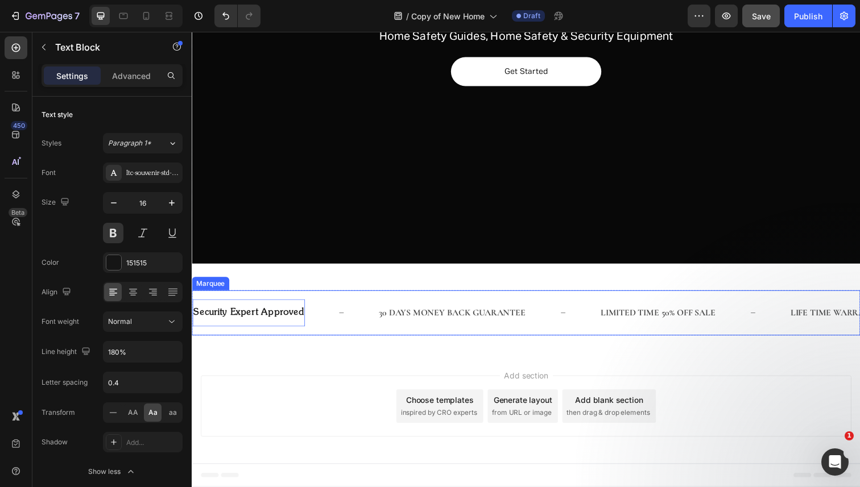
click at [607, 305] on div "LIMITED TIME 50% OFF SALE Text Block" at bounding box center [704, 319] width 194 height 28
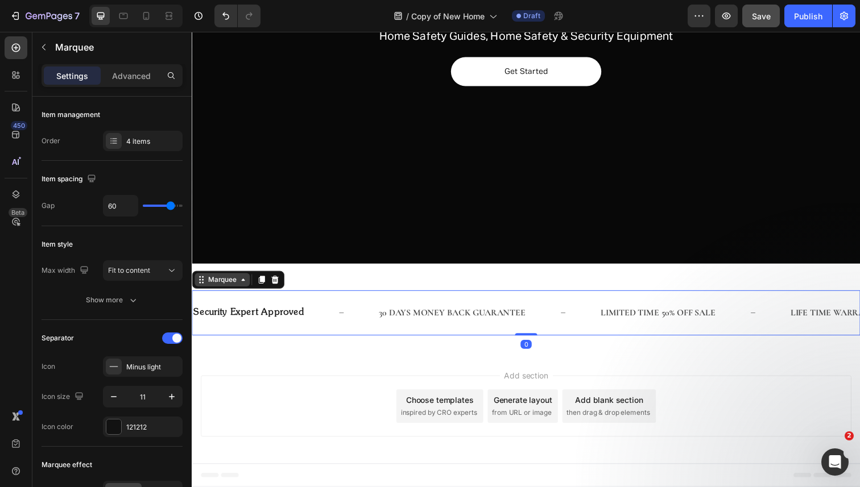
click at [236, 288] on div "Marquee" at bounding box center [223, 285] width 34 height 10
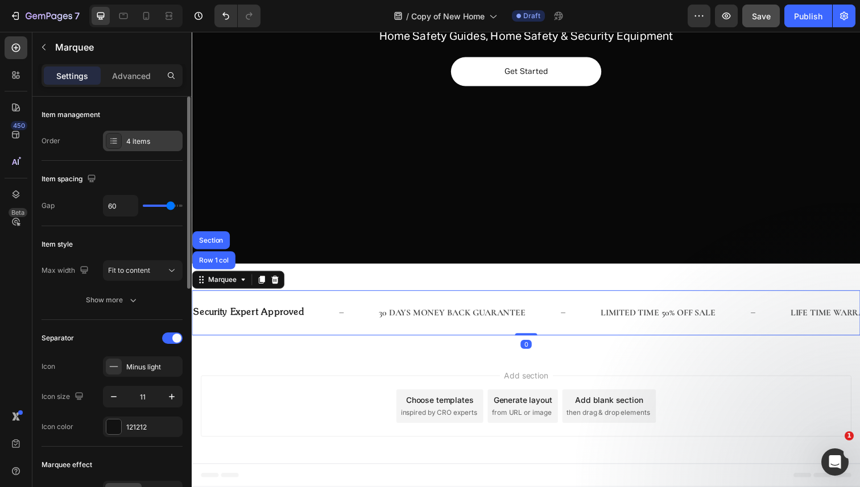
click at [129, 143] on div "4 items" at bounding box center [152, 141] width 53 height 10
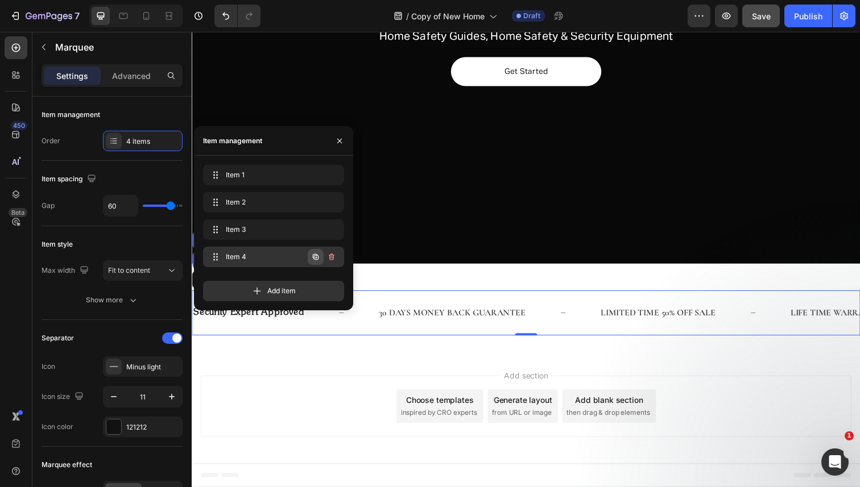
click at [311, 256] on icon "button" at bounding box center [315, 257] width 9 height 9
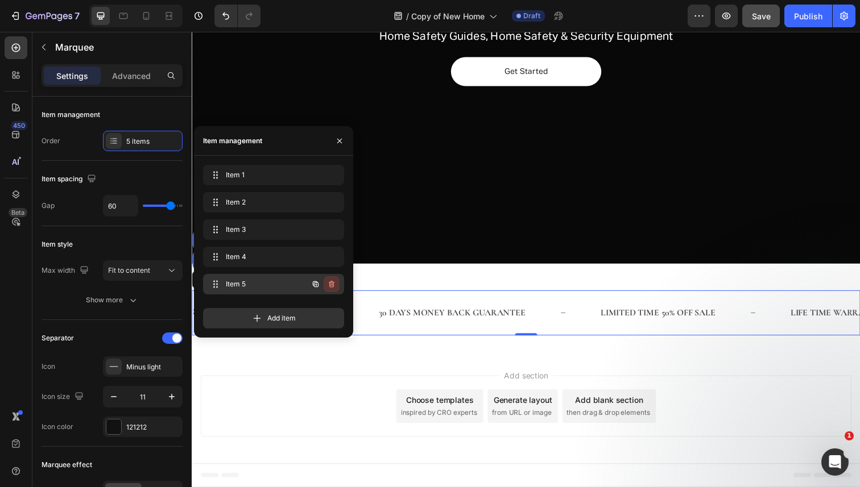
click at [336, 283] on button "button" at bounding box center [332, 284] width 16 height 16
click at [331, 282] on div "Delete" at bounding box center [323, 284] width 21 height 10
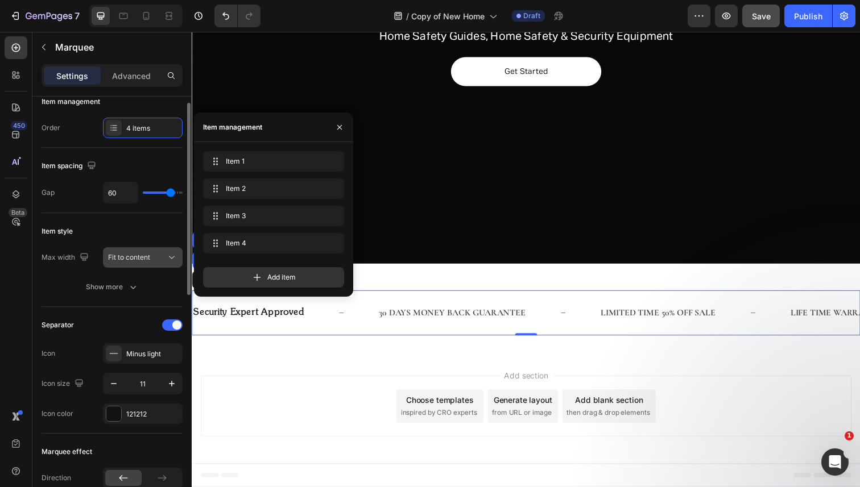
scroll to position [14, 0]
click at [149, 262] on div "Fit to content" at bounding box center [142, 256] width 69 height 11
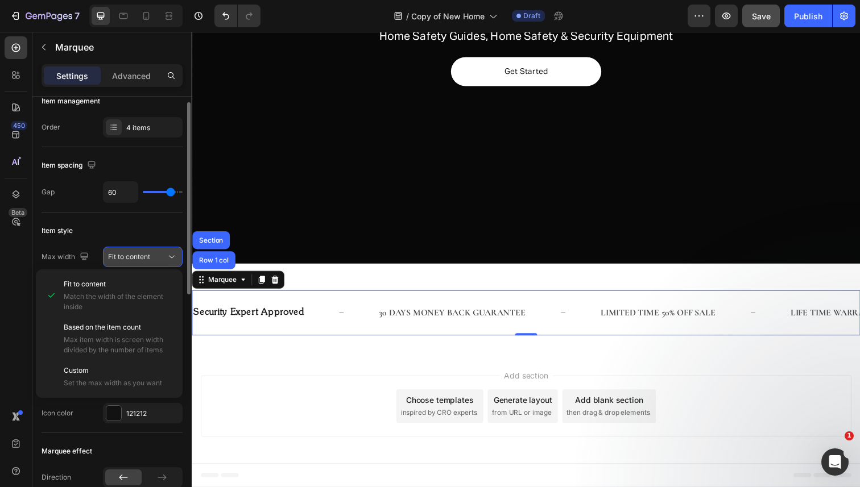
click at [149, 262] on div "Fit to content" at bounding box center [142, 256] width 69 height 11
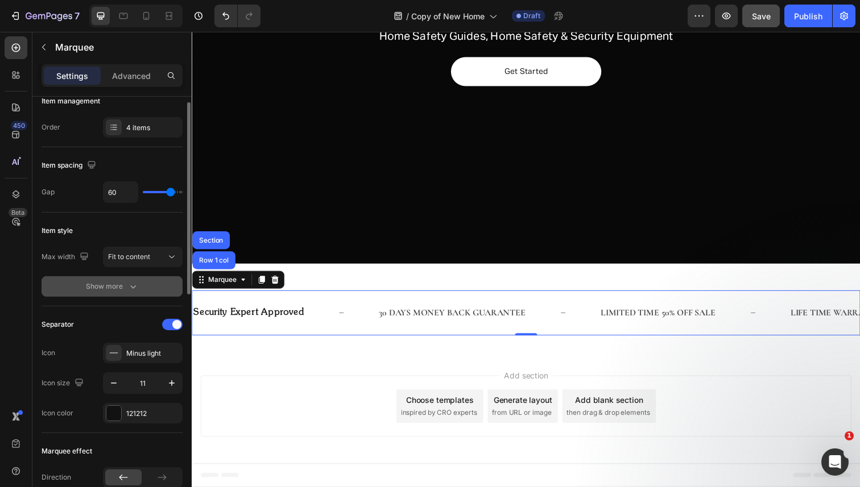
click at [136, 281] on icon "button" at bounding box center [132, 286] width 11 height 11
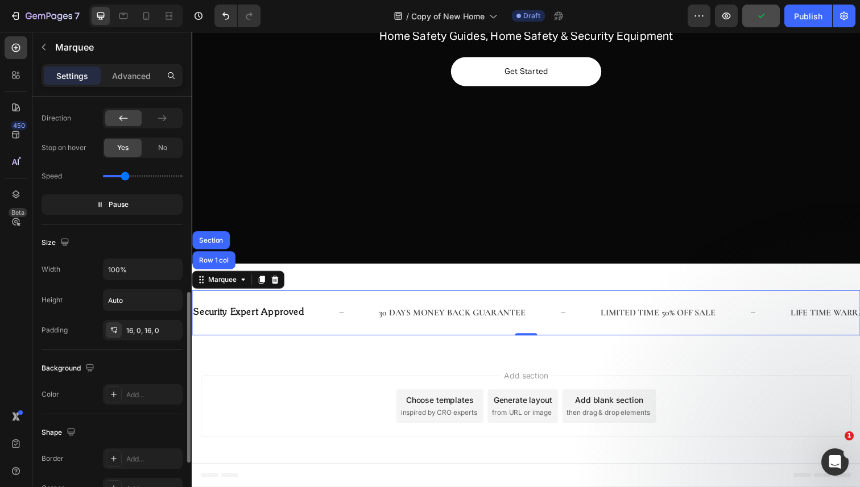
scroll to position [492, 0]
click at [146, 334] on div "16, 0, 16, 0" at bounding box center [142, 330] width 33 height 10
click at [155, 374] on div "Background" at bounding box center [112, 368] width 141 height 18
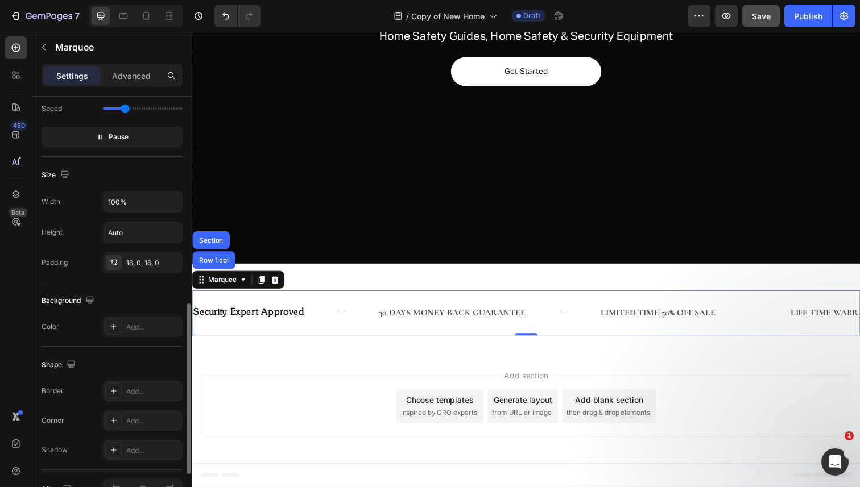
scroll to position [626, 0]
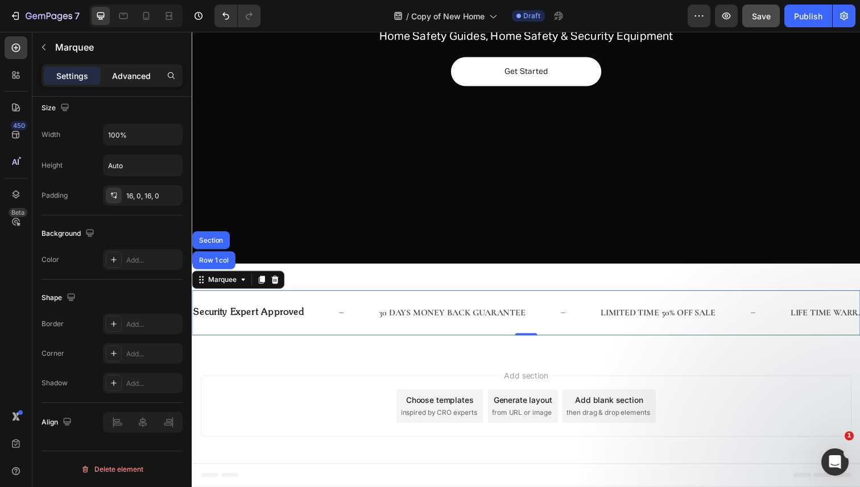
click at [131, 78] on p "Advanced" at bounding box center [131, 76] width 39 height 12
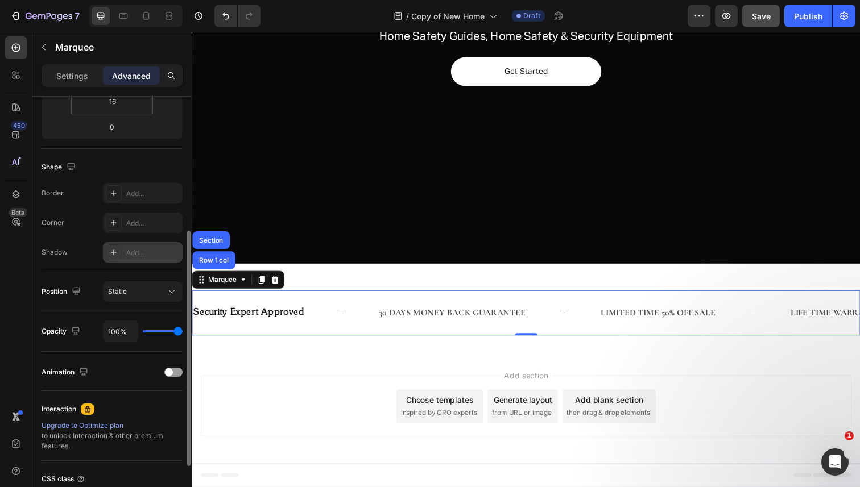
scroll to position [336, 0]
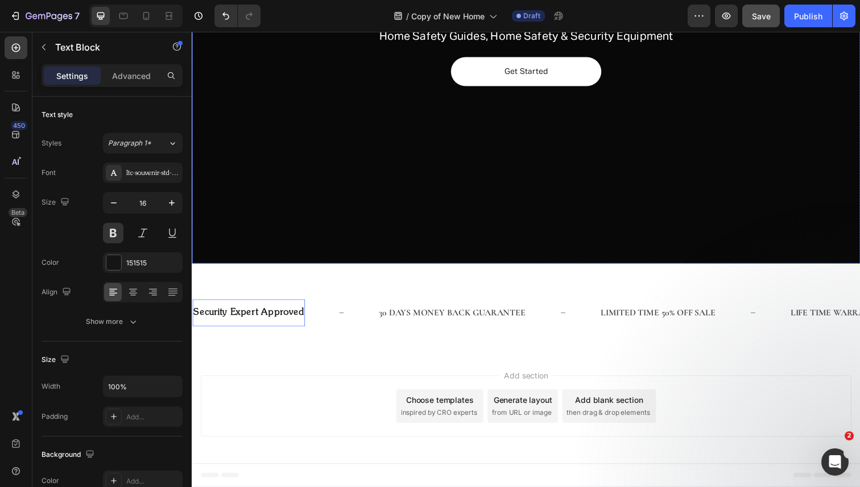
click at [412, 184] on div "Overlay" at bounding box center [533, 36] width 682 height 465
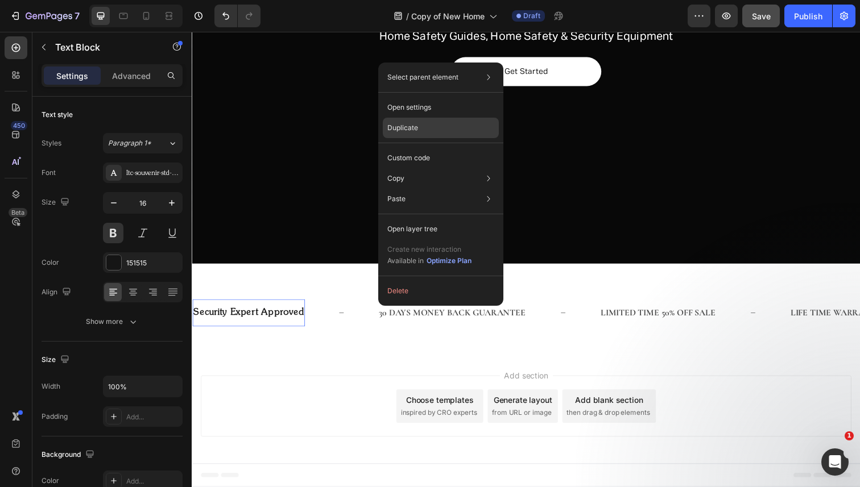
click at [450, 148] on div "Duplicate" at bounding box center [441, 158] width 116 height 20
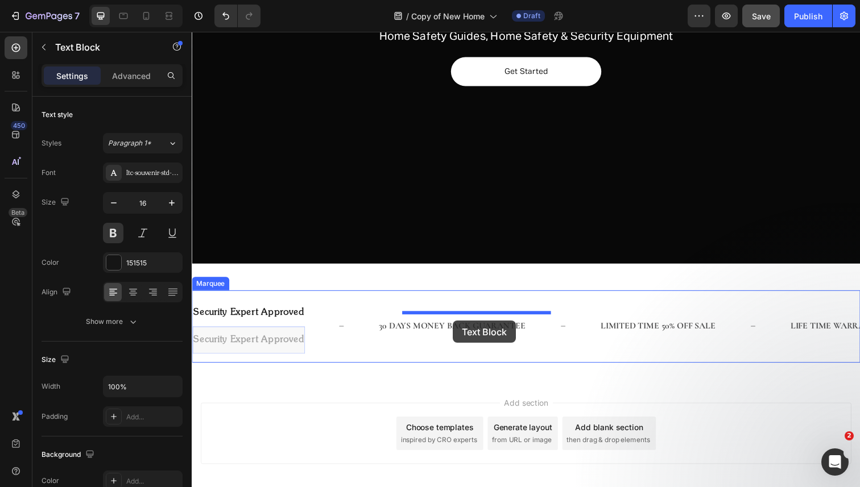
drag, startPoint x: 313, startPoint y: 345, endPoint x: 458, endPoint y: 327, distance: 146.7
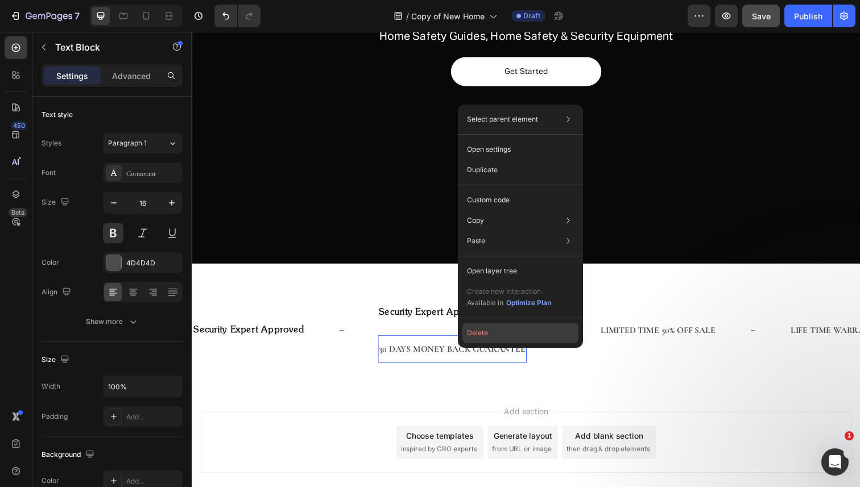
click at [474, 329] on button "Delete" at bounding box center [520, 333] width 116 height 20
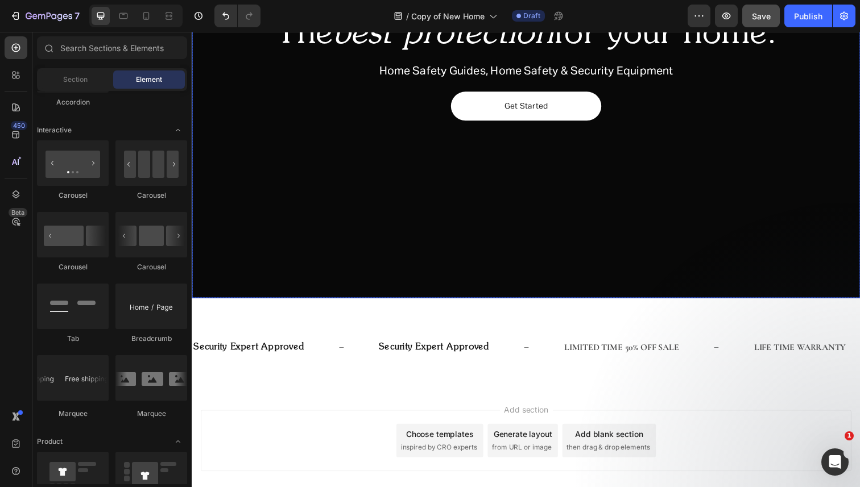
scroll to position [210, 0]
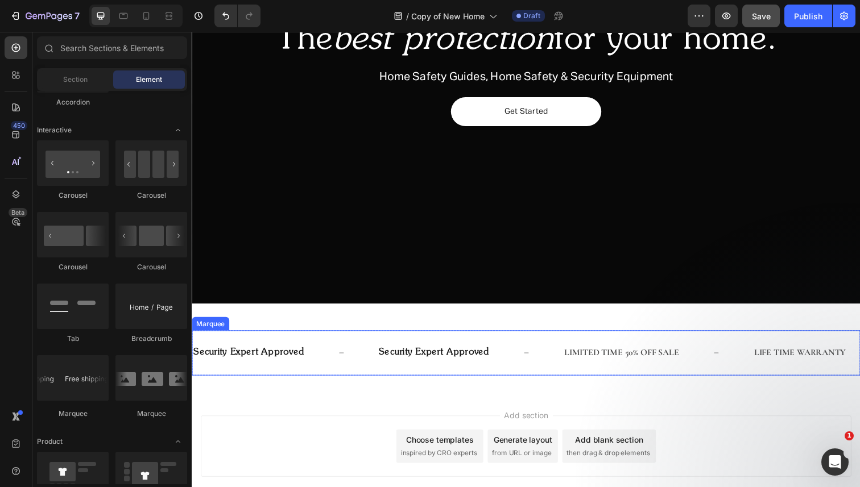
click at [449, 343] on div "security expert approved Text Block security expert approved Text Block LIMITED…" at bounding box center [533, 360] width 682 height 46
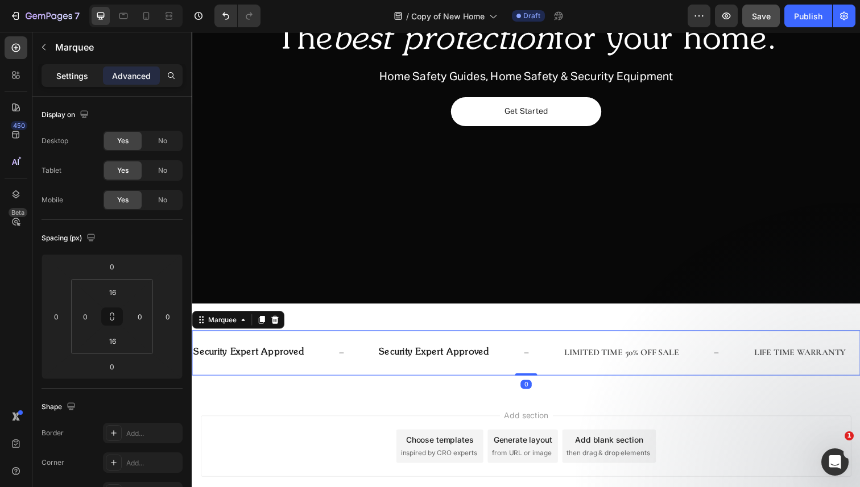
click at [86, 76] on p "Settings" at bounding box center [72, 76] width 32 height 12
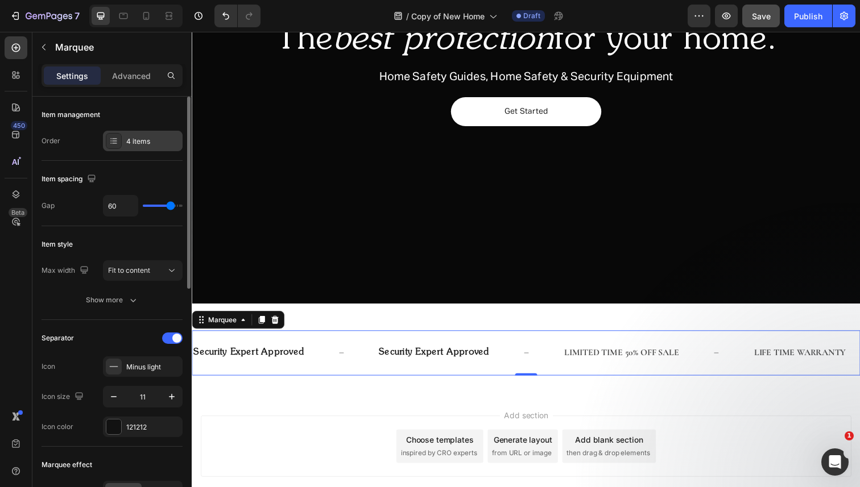
click at [138, 148] on div "4 items" at bounding box center [143, 141] width 80 height 20
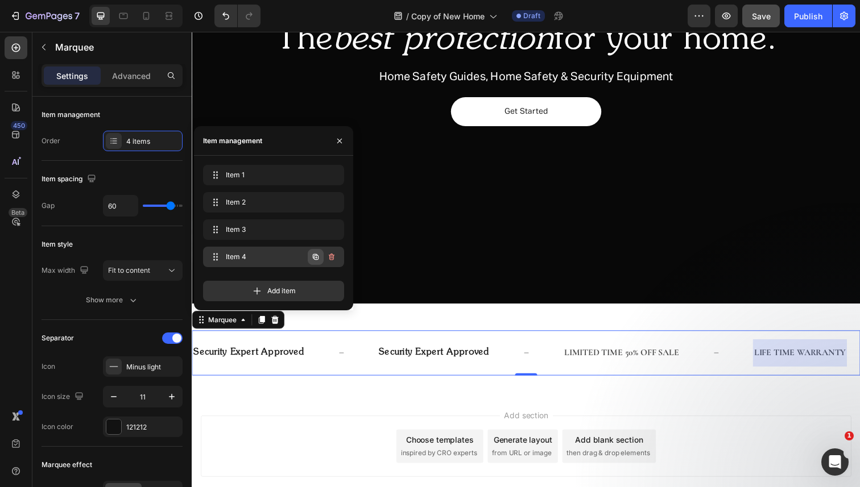
click at [311, 256] on icon "button" at bounding box center [315, 257] width 9 height 9
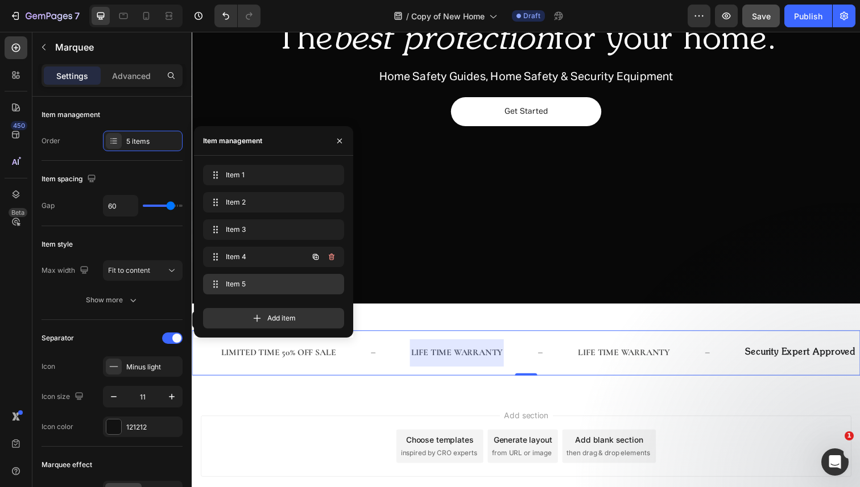
scroll to position [0, 367]
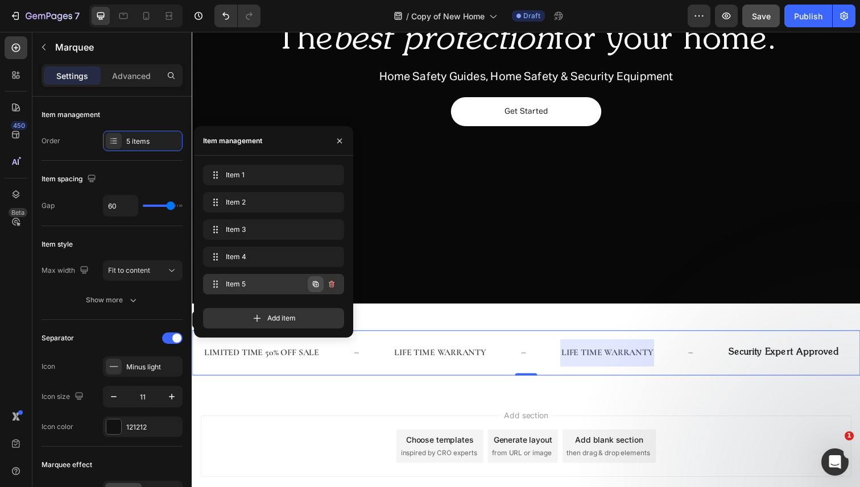
click at [317, 284] on icon "button" at bounding box center [315, 284] width 9 height 9
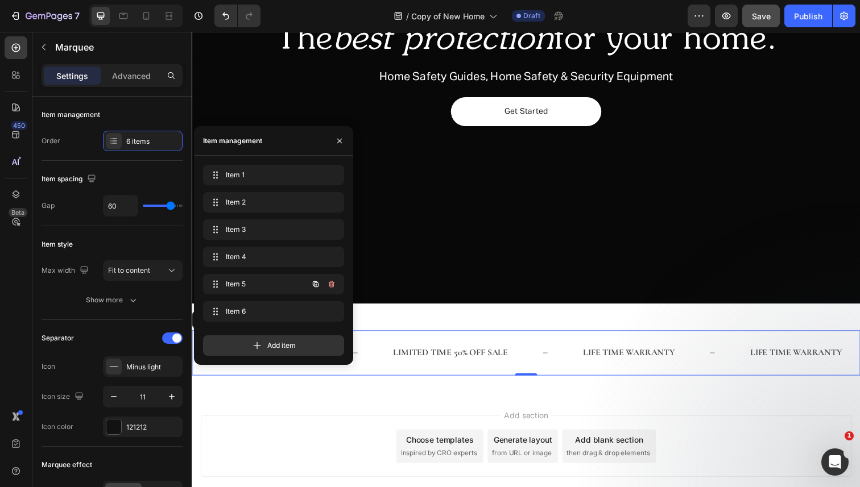
scroll to position [0, 137]
click at [317, 284] on icon "button" at bounding box center [315, 284] width 9 height 9
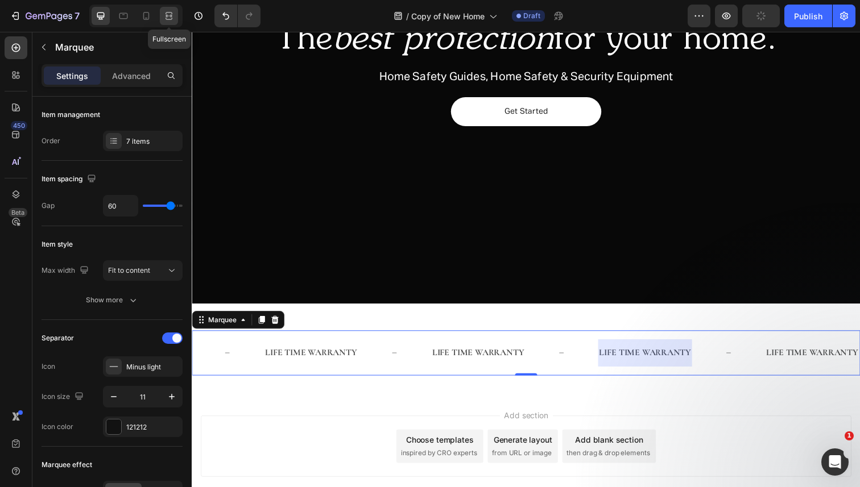
click at [166, 14] on icon at bounding box center [168, 15] width 11 height 11
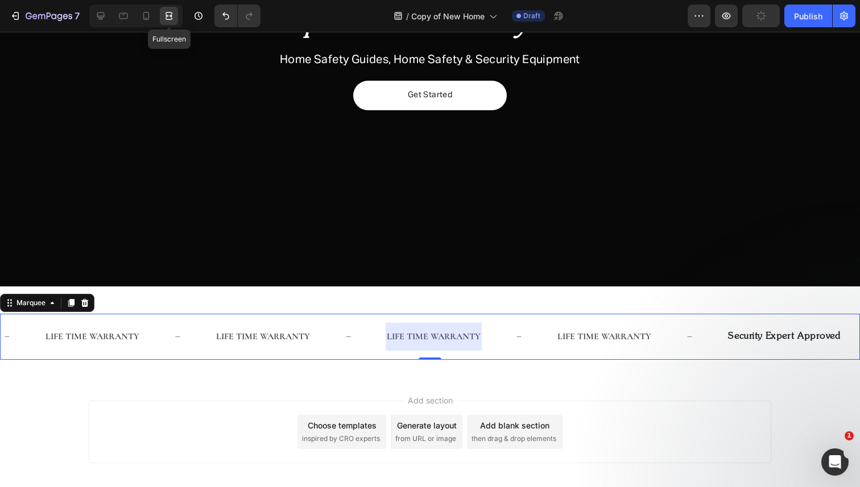
scroll to position [225, 0]
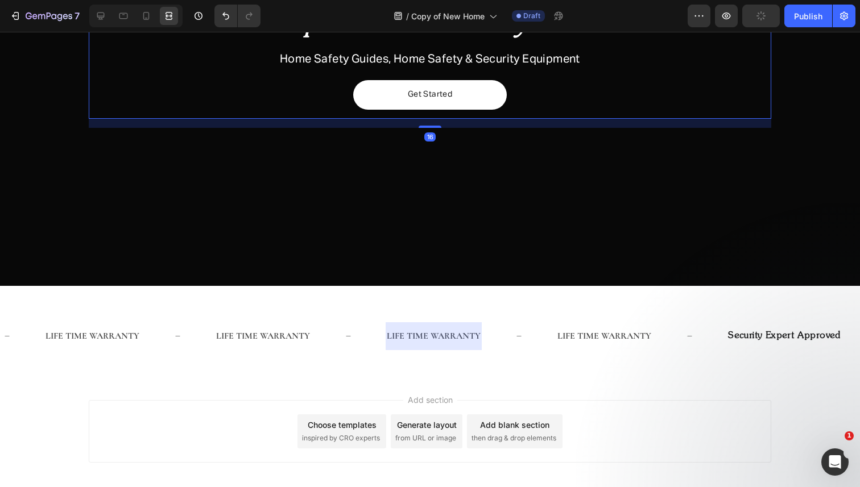
click at [203, 110] on div "The best protection for your home. Heading Home Safety Guides, Home Safety & Se…" at bounding box center [430, 54] width 682 height 130
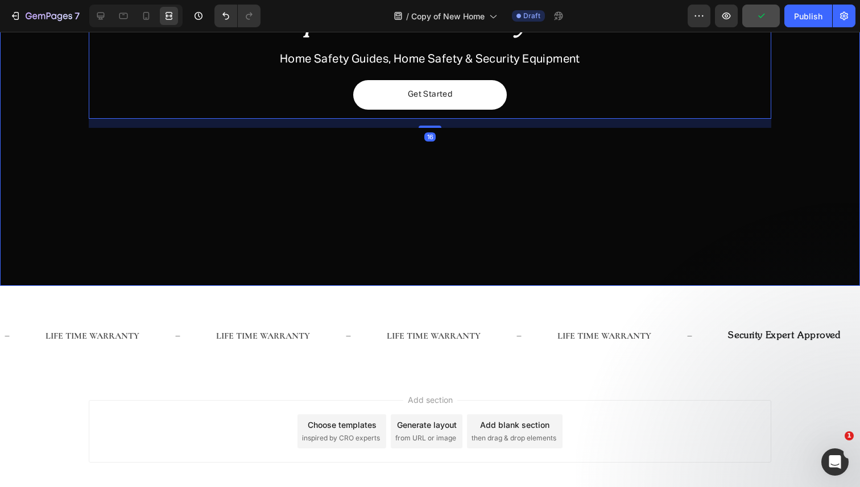
click at [201, 163] on div "Overlay" at bounding box center [430, 59] width 860 height 456
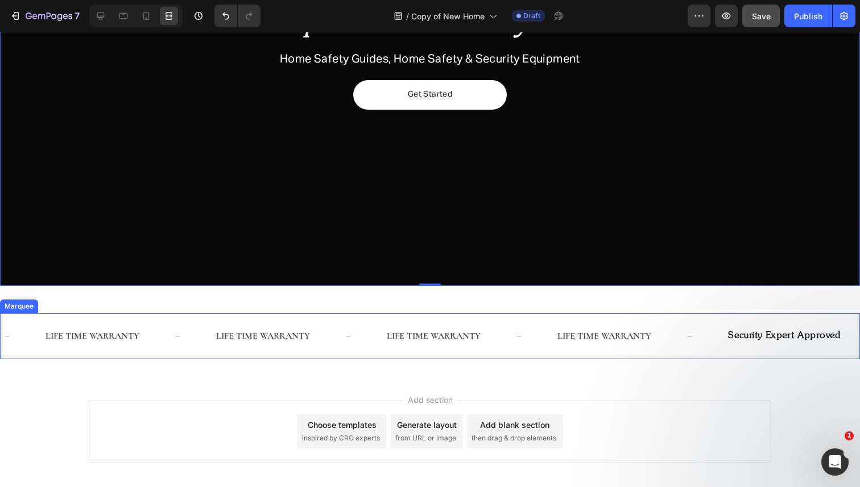
click at [720, 331] on div "Security Expert Approved Text Block" at bounding box center [814, 336] width 189 height 28
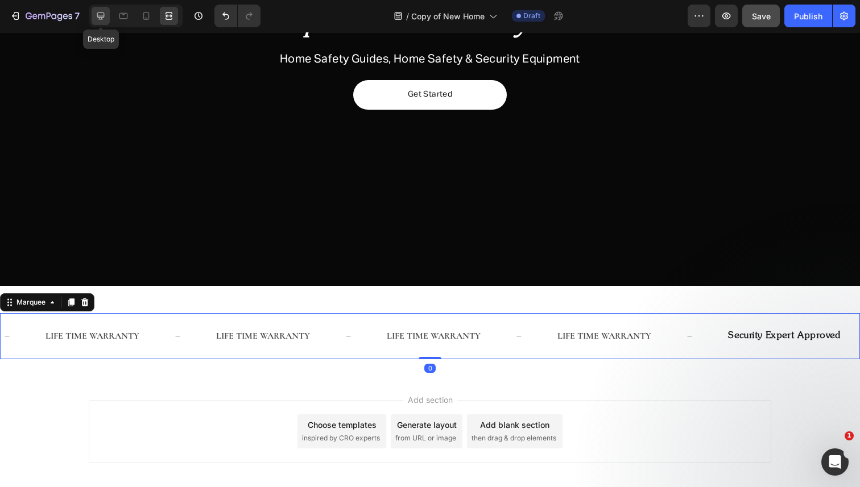
click at [100, 20] on icon at bounding box center [100, 15] width 11 height 11
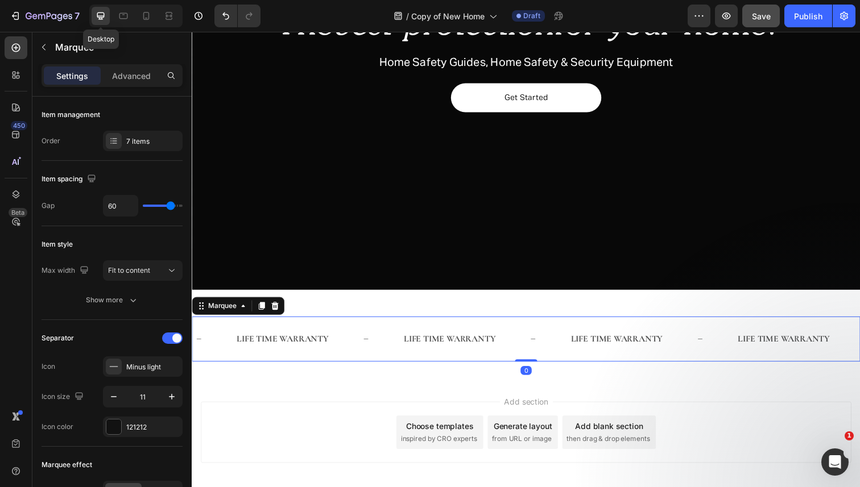
scroll to position [215, 0]
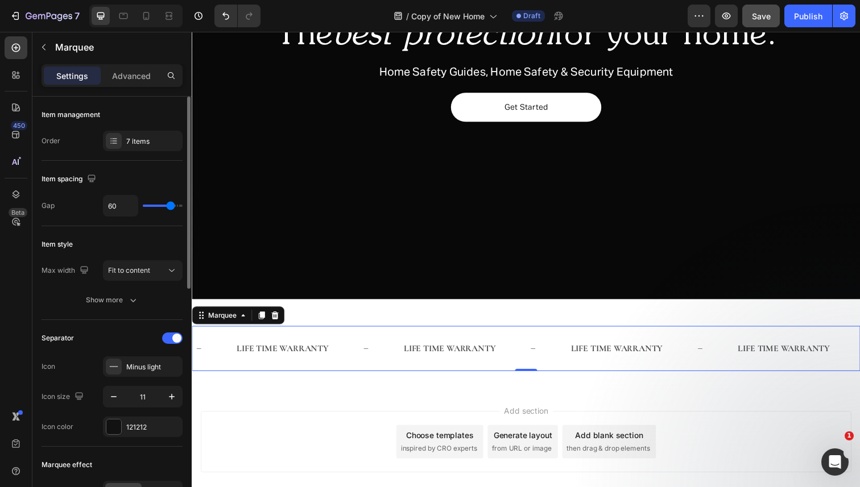
type input "42"
type input "25"
type input "17"
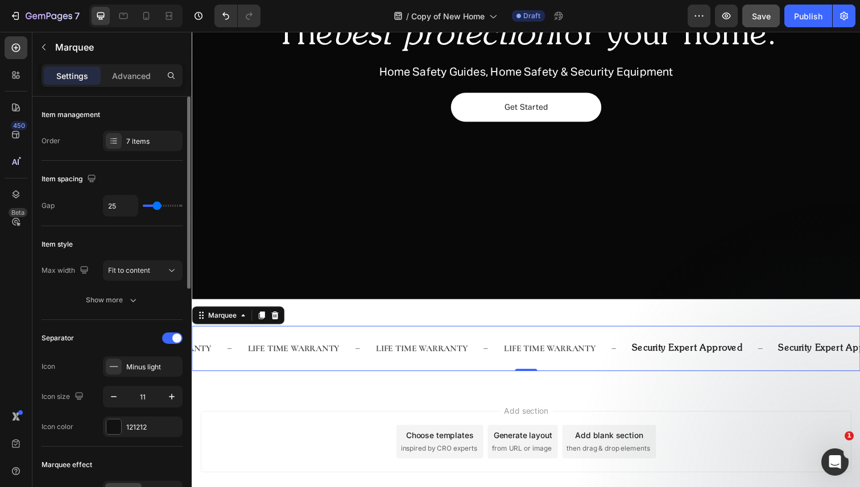
type input "17"
type input "15"
drag, startPoint x: 168, startPoint y: 205, endPoint x: 153, endPoint y: 205, distance: 14.8
type input "15"
click at [153, 205] on input "range" at bounding box center [163, 206] width 40 height 2
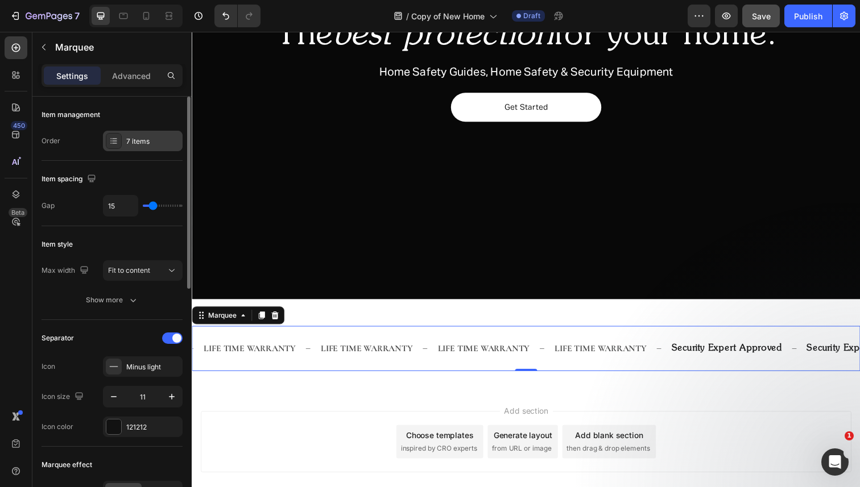
click at [150, 147] on div "7 items" at bounding box center [143, 141] width 80 height 20
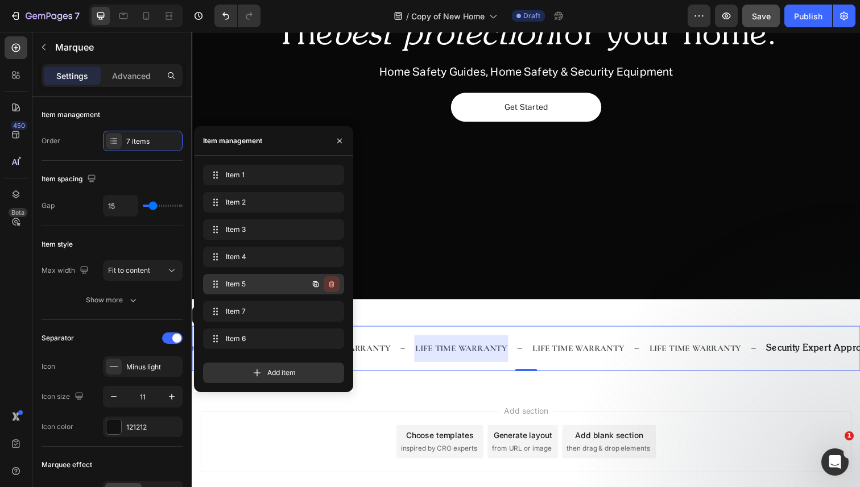
click at [332, 286] on icon "button" at bounding box center [332, 285] width 1 height 3
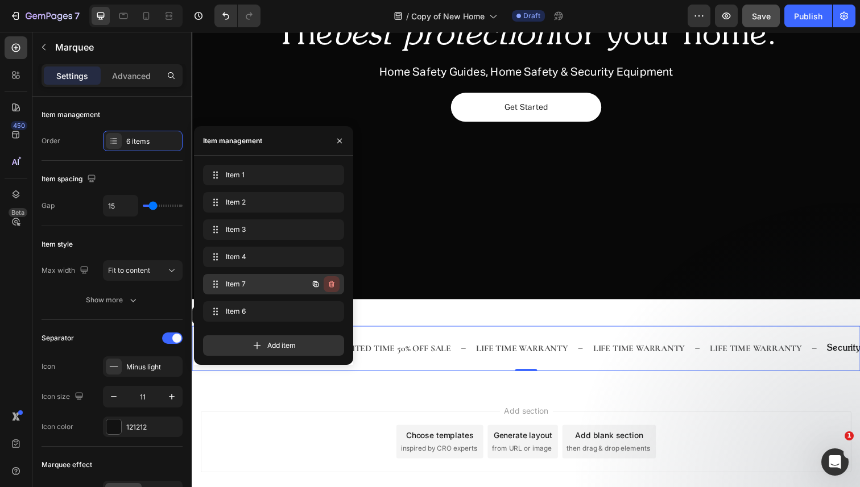
click at [332, 285] on icon "button" at bounding box center [332, 285] width 1 height 3
click at [332, 285] on div "Delete" at bounding box center [323, 284] width 21 height 10
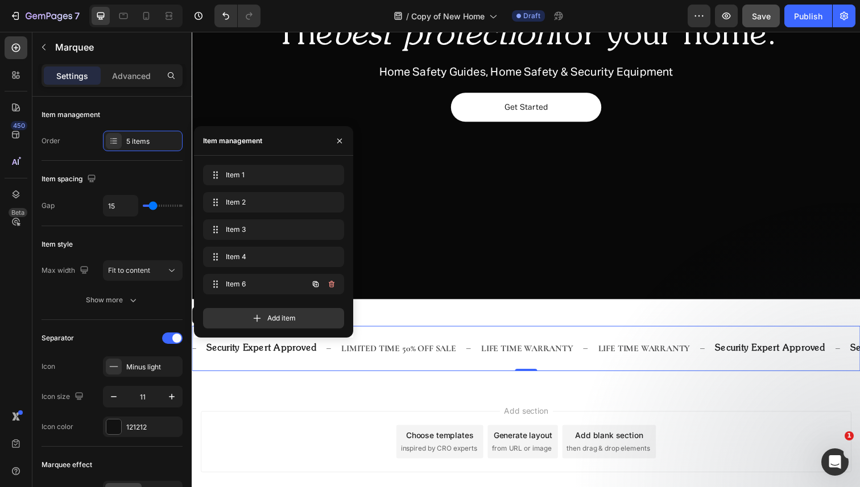
scroll to position [0, 1]
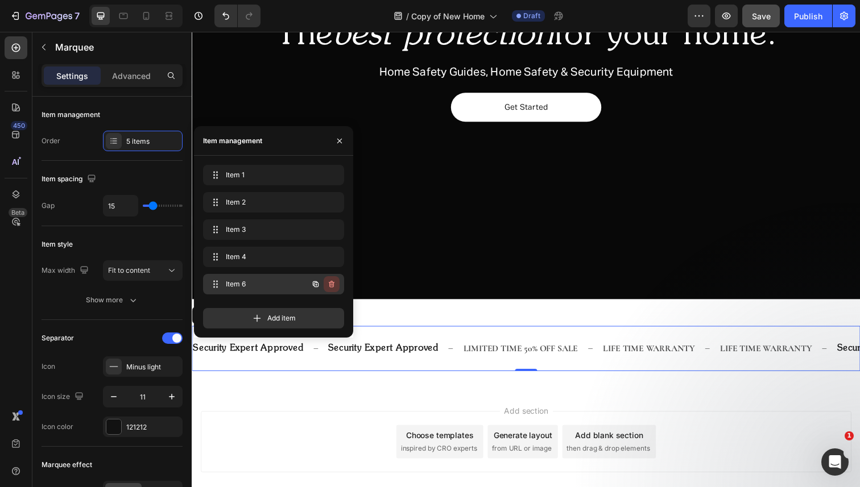
click at [332, 285] on icon "button" at bounding box center [332, 285] width 1 height 3
click at [332, 285] on div "Delete" at bounding box center [323, 284] width 21 height 10
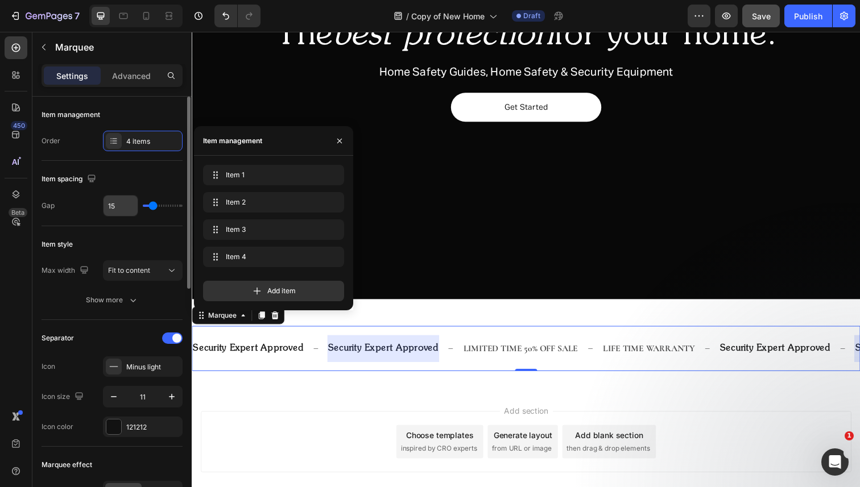
click at [121, 209] on input "15" at bounding box center [121, 206] width 34 height 20
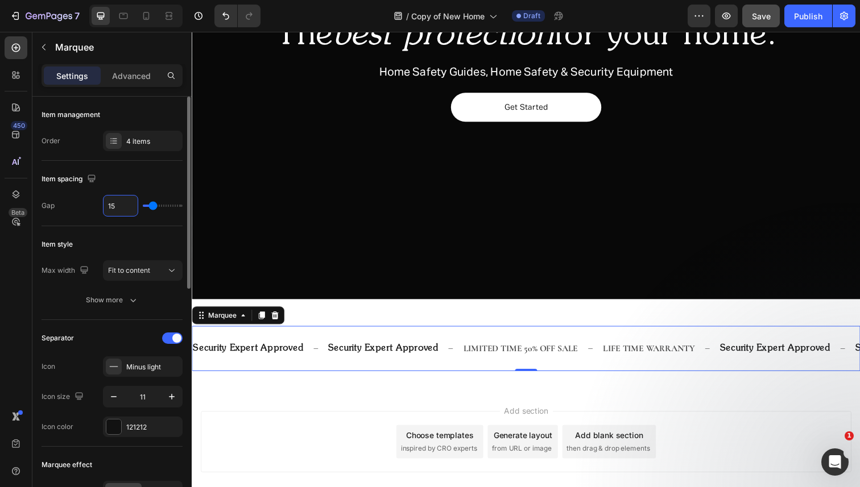
type input "3"
type input "30"
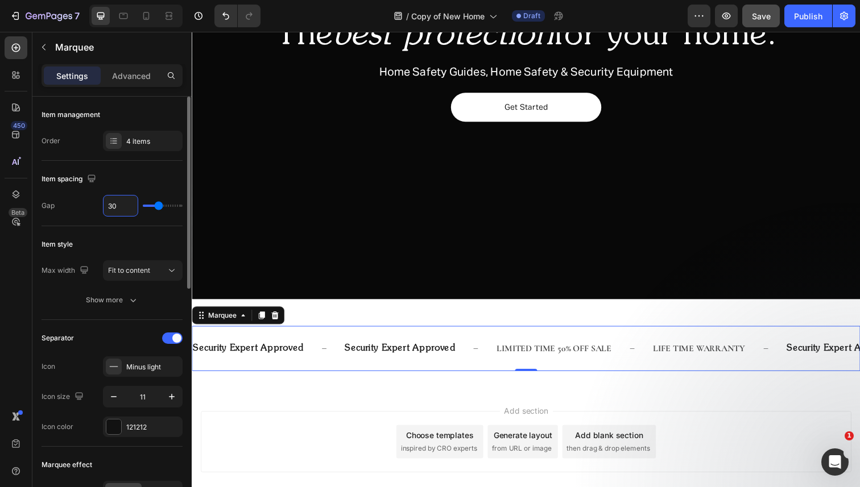
click at [130, 246] on div "Item style" at bounding box center [112, 244] width 141 height 18
click at [119, 296] on div "Show more" at bounding box center [112, 300] width 53 height 11
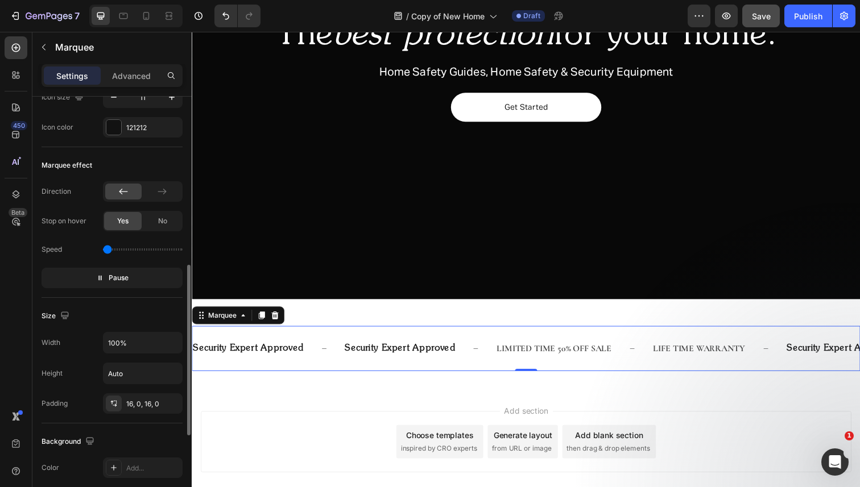
scroll to position [0, 0]
drag, startPoint x: 125, startPoint y: 250, endPoint x: 94, endPoint y: 251, distance: 30.2
click at [103, 251] on input "range" at bounding box center [143, 250] width 80 height 2
type input "0.4"
click at [172, 23] on div at bounding box center [169, 16] width 18 height 18
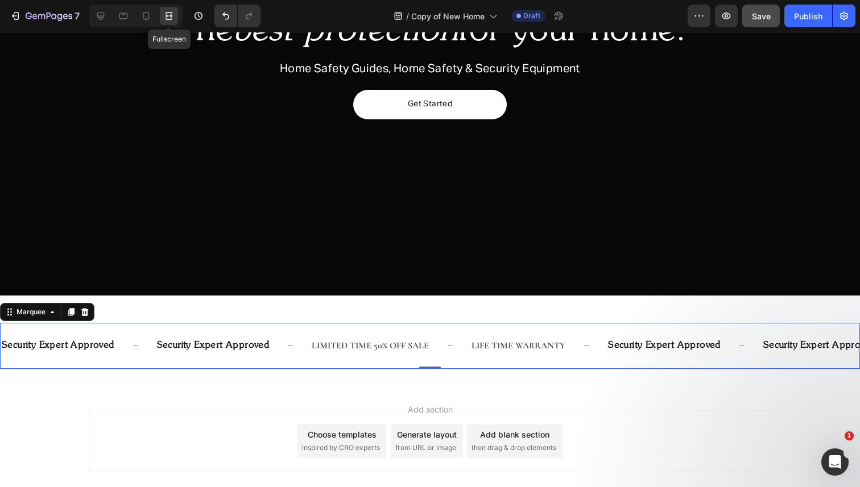
scroll to position [229, 0]
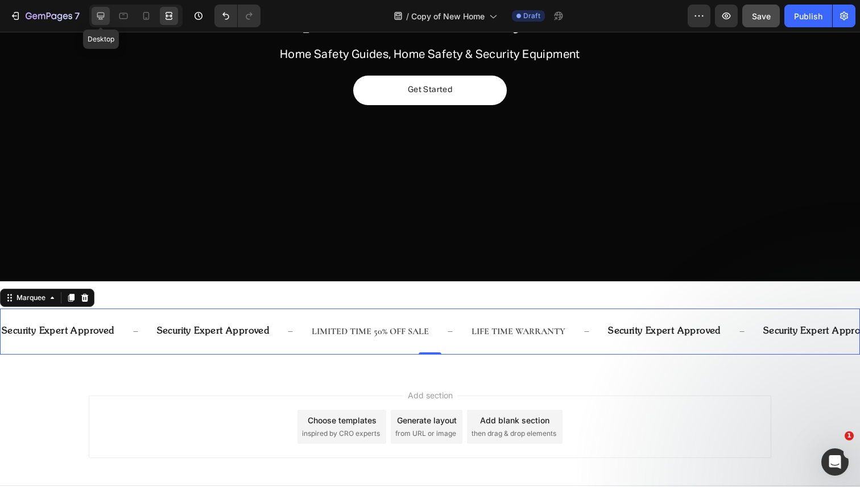
click at [102, 14] on icon at bounding box center [100, 15] width 11 height 11
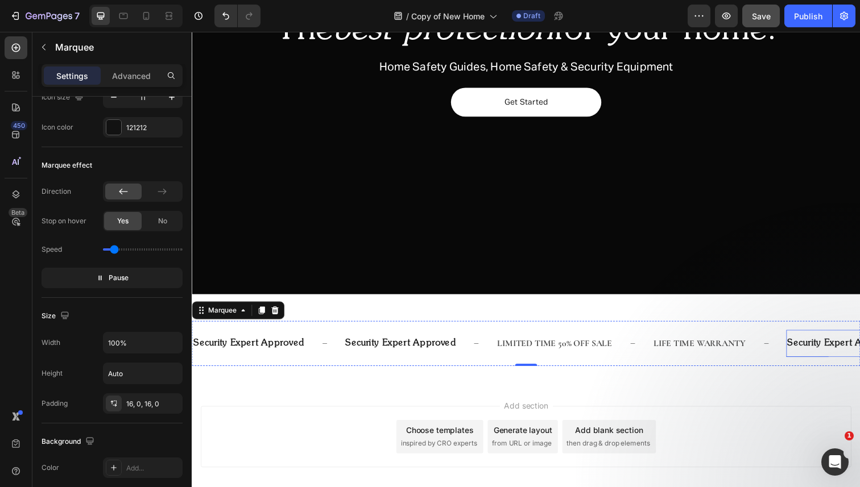
click at [795, 346] on p "security expert approved" at bounding box center [851, 350] width 113 height 16
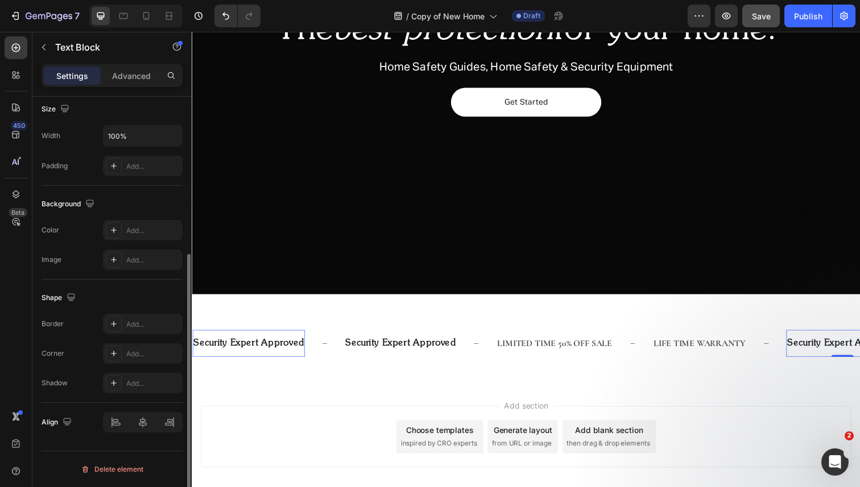
scroll to position [0, 0]
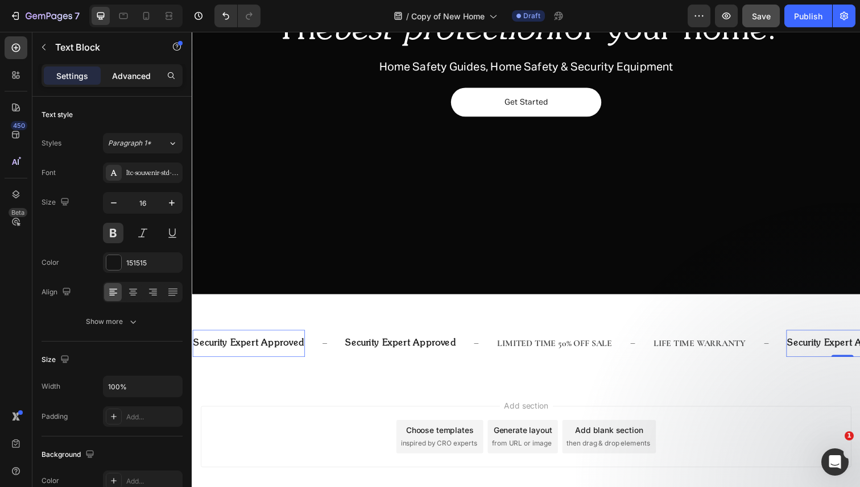
click at [123, 73] on p "Advanced" at bounding box center [131, 76] width 39 height 12
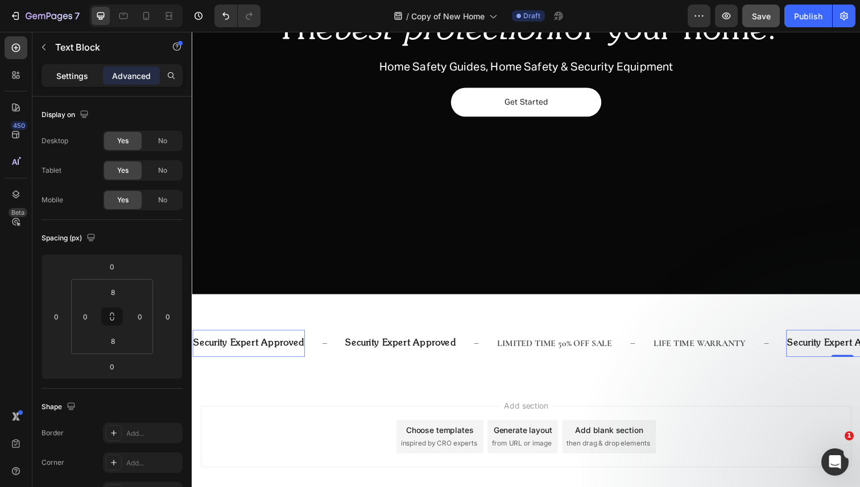
click at [75, 78] on p "Settings" at bounding box center [72, 76] width 32 height 12
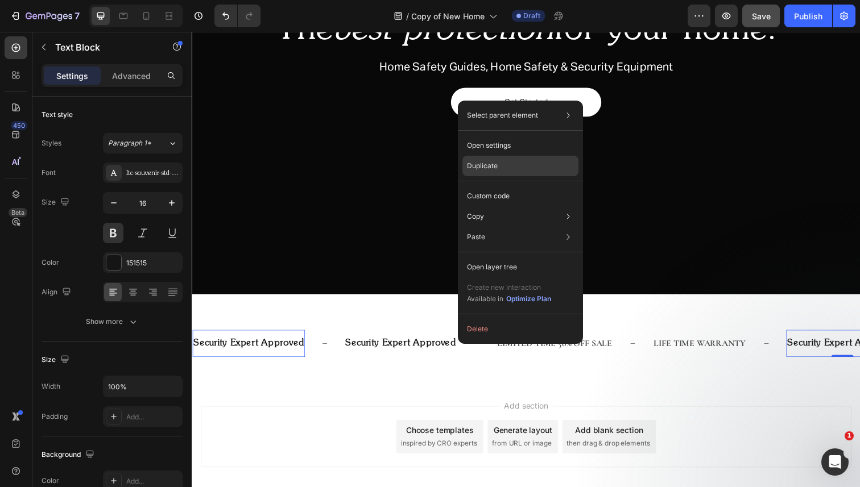
click at [508, 186] on div "Duplicate" at bounding box center [520, 196] width 116 height 20
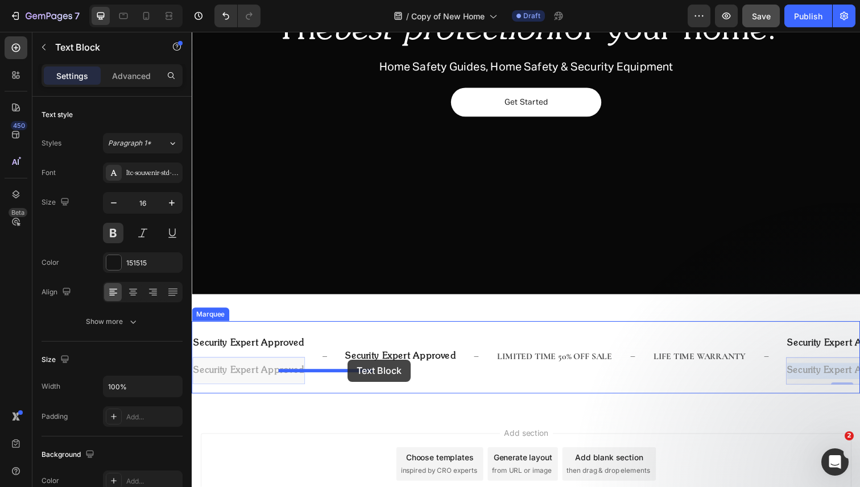
drag, startPoint x: 456, startPoint y: 383, endPoint x: 350, endPoint y: 366, distance: 107.2
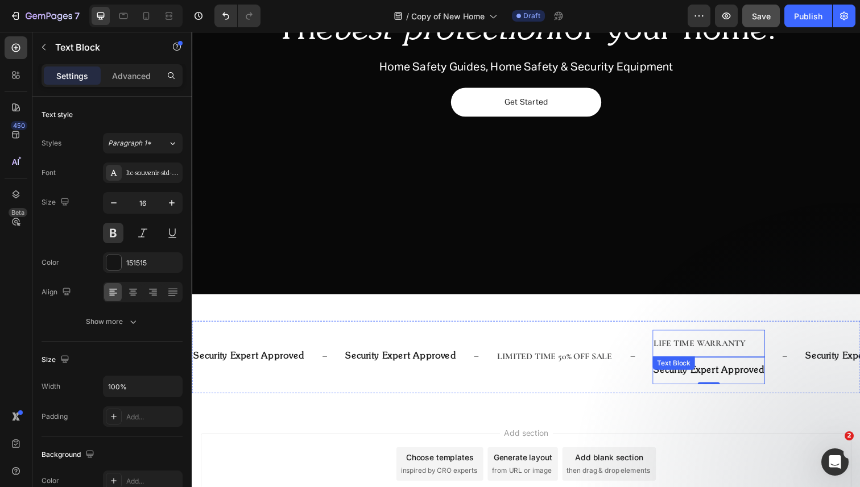
click at [657, 347] on div "LIFE TIME WARRANTY" at bounding box center [714, 350] width 115 height 19
click at [743, 374] on icon at bounding box center [746, 375] width 7 height 8
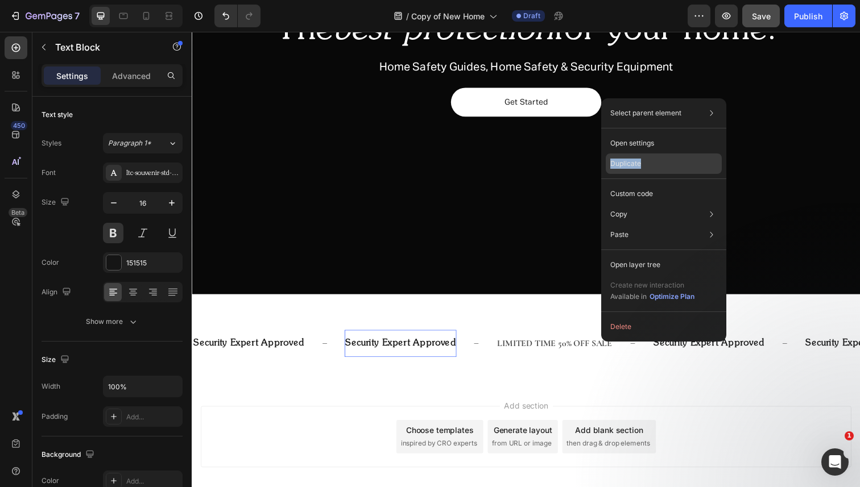
click at [648, 184] on div "Duplicate" at bounding box center [664, 194] width 116 height 20
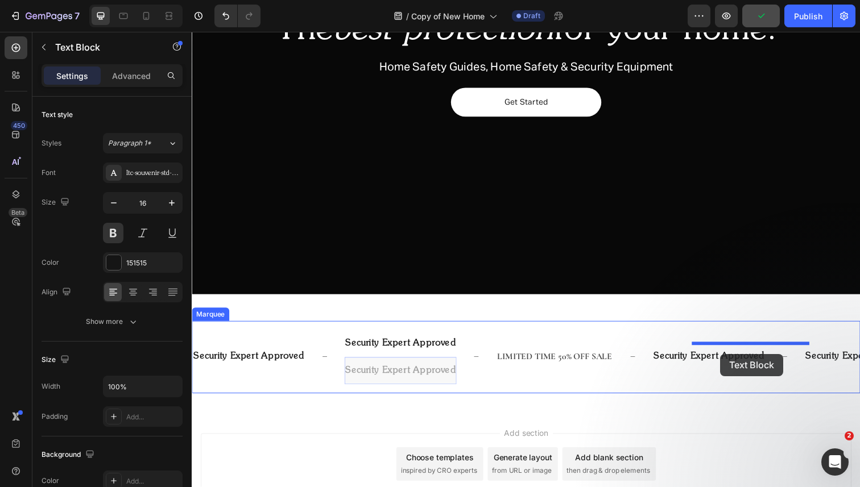
drag, startPoint x: 573, startPoint y: 383, endPoint x: 731, endPoint y: 361, distance: 159.7
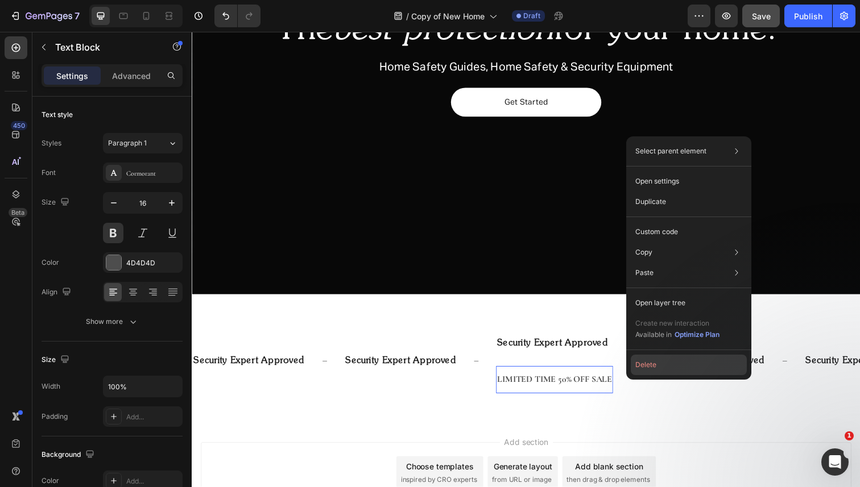
click at [706, 362] on button "Delete" at bounding box center [689, 365] width 116 height 20
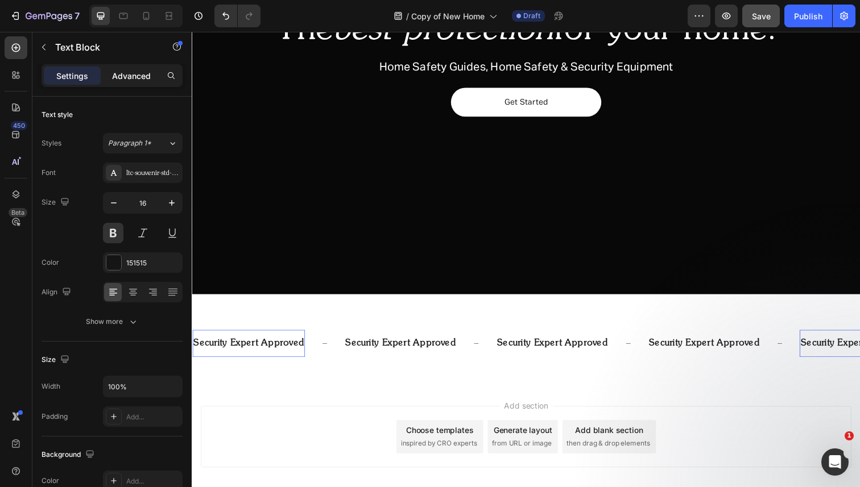
click at [117, 70] on p "Advanced" at bounding box center [131, 76] width 39 height 12
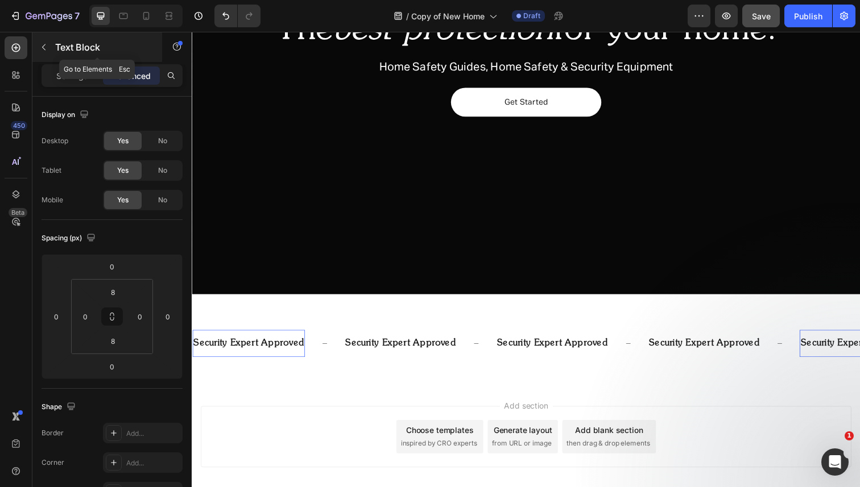
click at [40, 43] on icon "button" at bounding box center [43, 47] width 9 height 9
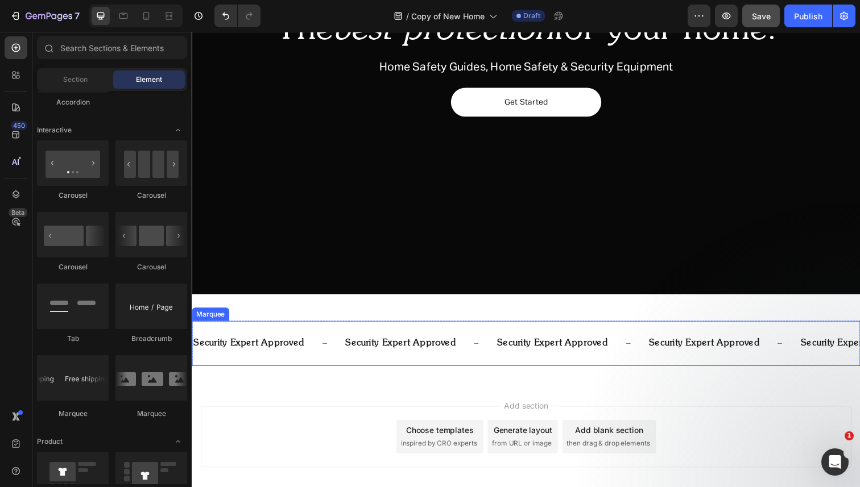
click at [318, 333] on div "security expert approved Text Block security expert approved Text Block securit…" at bounding box center [533, 351] width 682 height 46
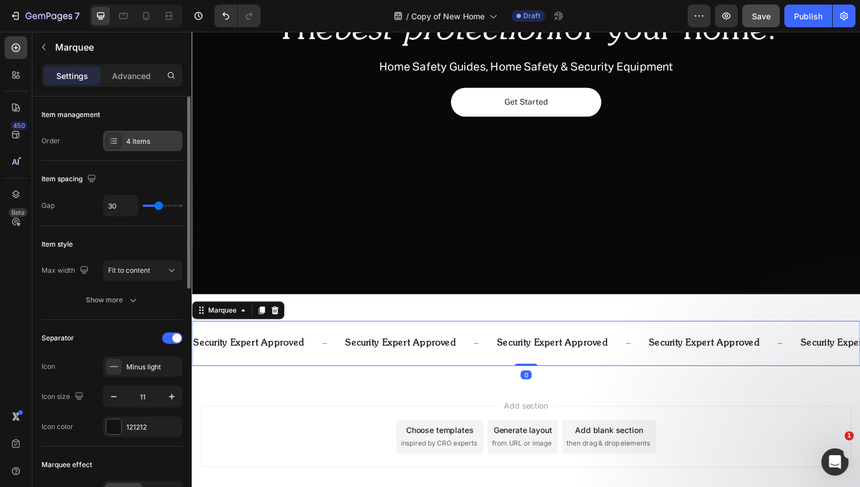
click at [147, 142] on div "4 items" at bounding box center [152, 141] width 53 height 10
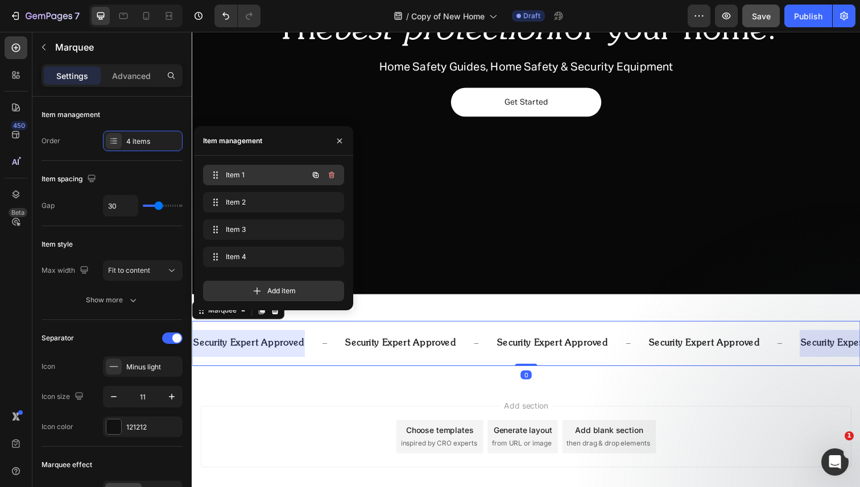
click at [259, 179] on span "Item 1" at bounding box center [258, 175] width 64 height 10
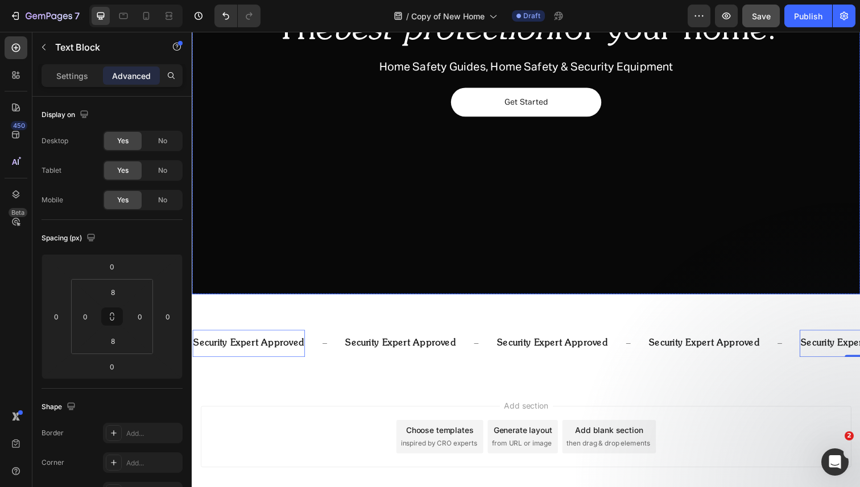
click at [717, 283] on div "Overlay" at bounding box center [533, 67] width 682 height 465
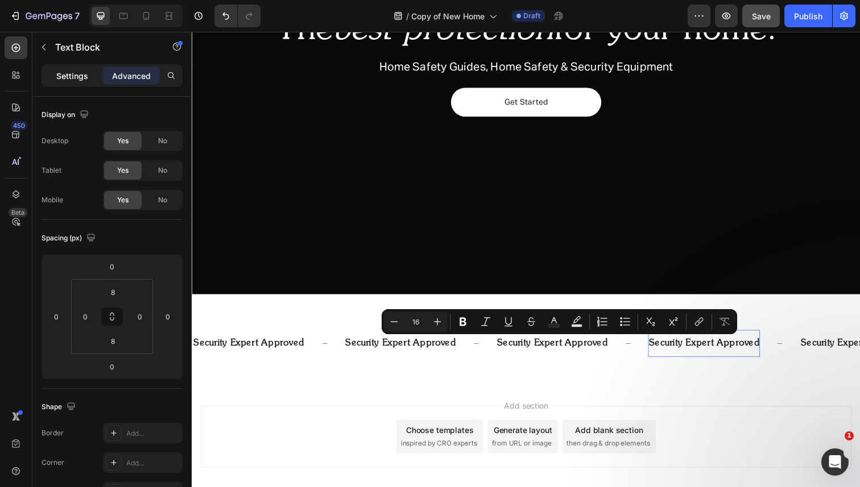
click at [87, 72] on p "Settings" at bounding box center [72, 76] width 32 height 12
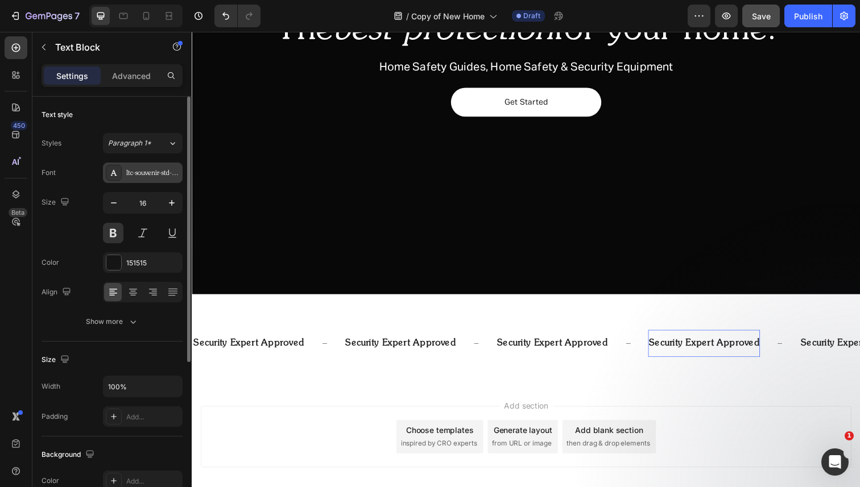
click at [146, 172] on div "Itc-souvenir-std-light" at bounding box center [152, 173] width 53 height 10
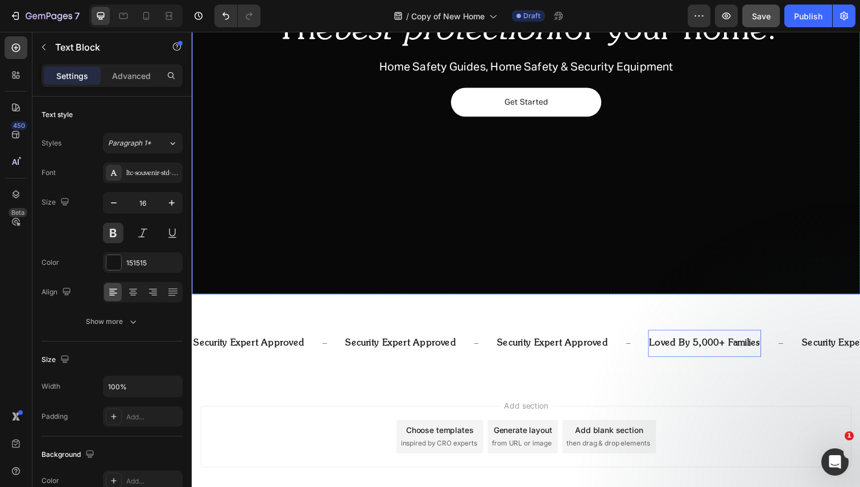
click at [541, 249] on div "Overlay" at bounding box center [533, 67] width 682 height 465
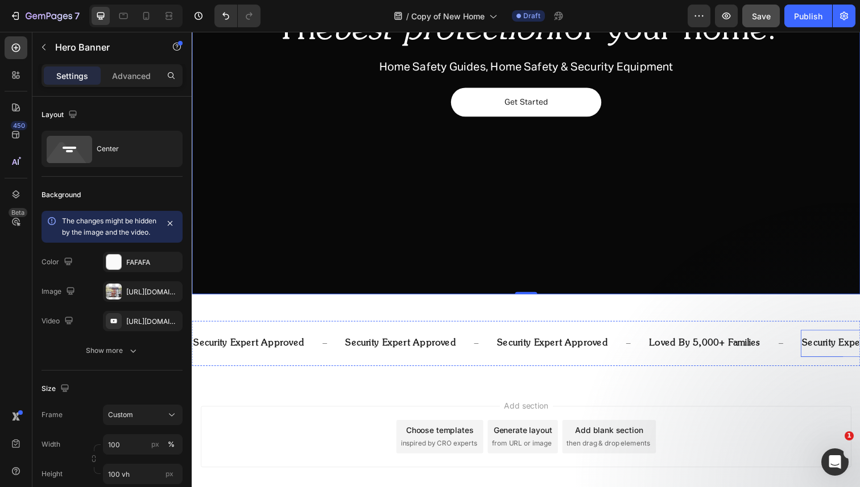
click at [812, 350] on p "security expert approved" at bounding box center [868, 350] width 113 height 16
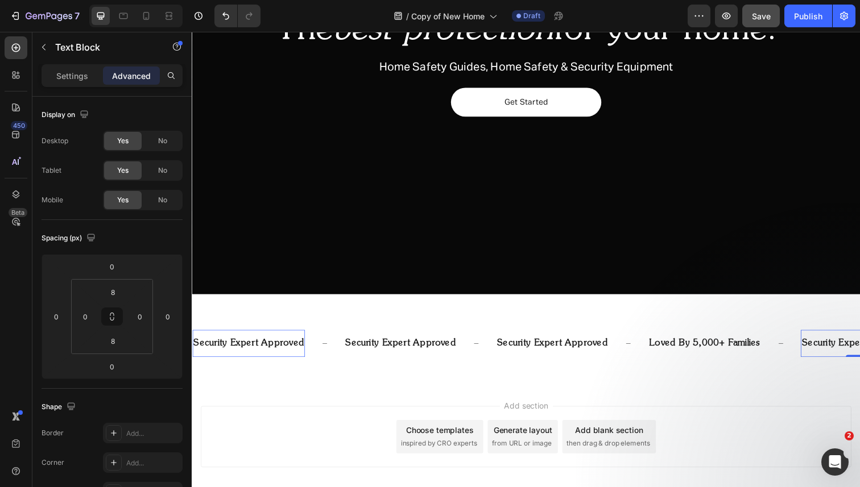
click at [807, 350] on p "security expert approved" at bounding box center [863, 350] width 113 height 16
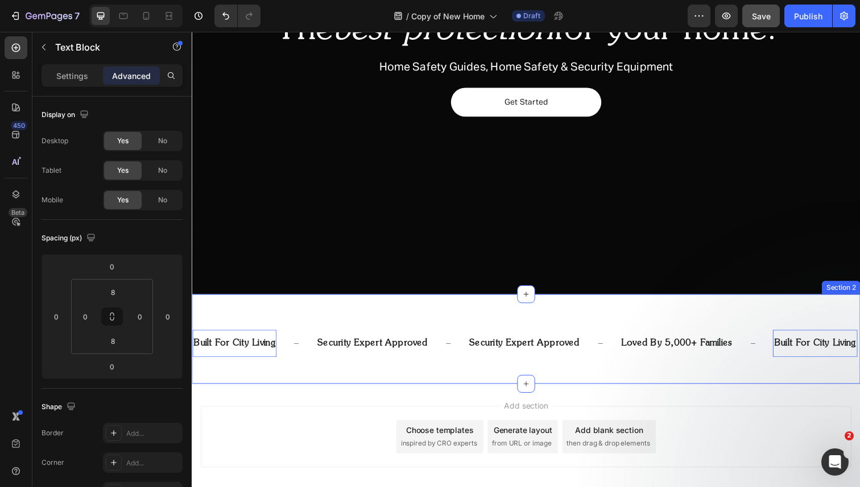
click at [713, 197] on div "Overlay" at bounding box center [533, 67] width 682 height 465
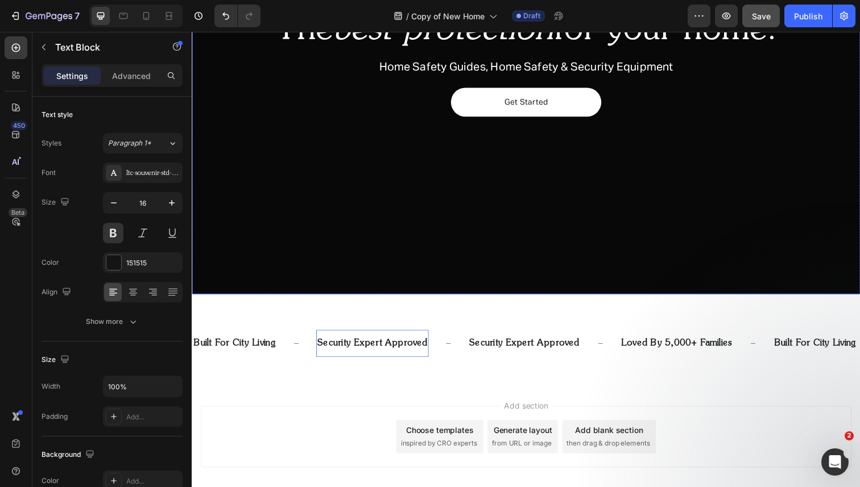
click at [791, 228] on div "Overlay" at bounding box center [533, 67] width 682 height 465
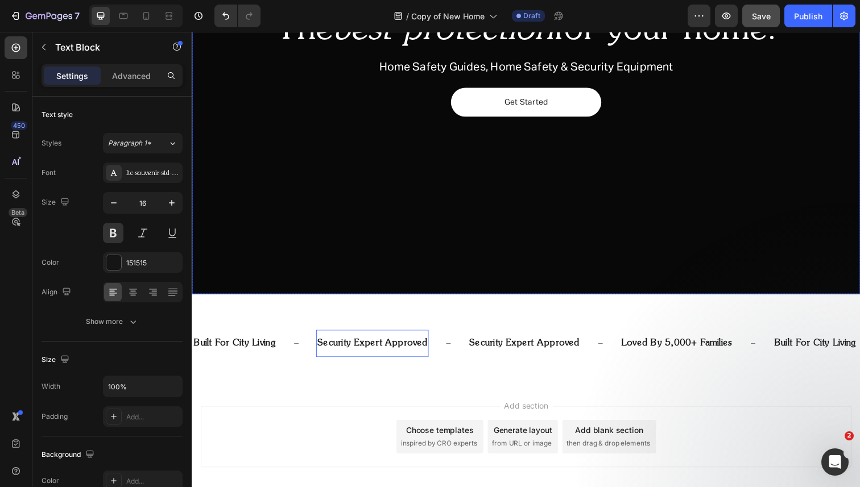
click at [771, 216] on div "Overlay" at bounding box center [533, 67] width 682 height 465
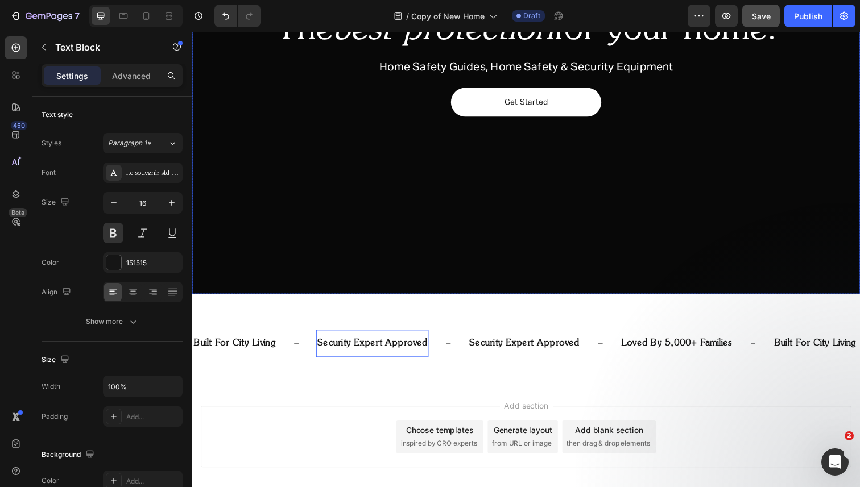
click at [740, 245] on div "Overlay" at bounding box center [533, 67] width 682 height 465
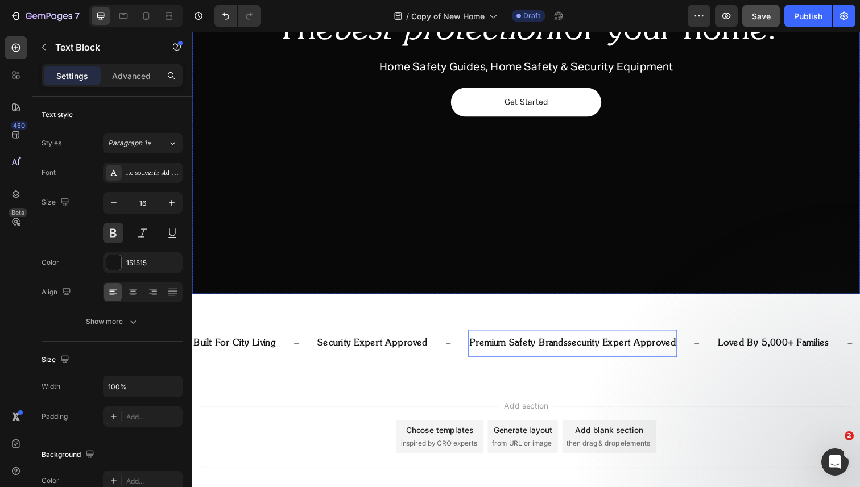
click at [777, 212] on div "Overlay" at bounding box center [533, 67] width 682 height 465
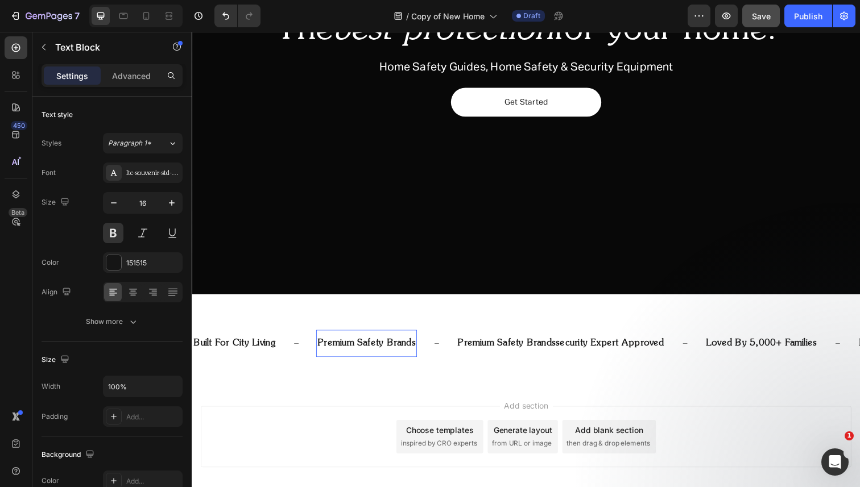
click at [389, 251] on div "Overlay" at bounding box center [533, 67] width 682 height 465
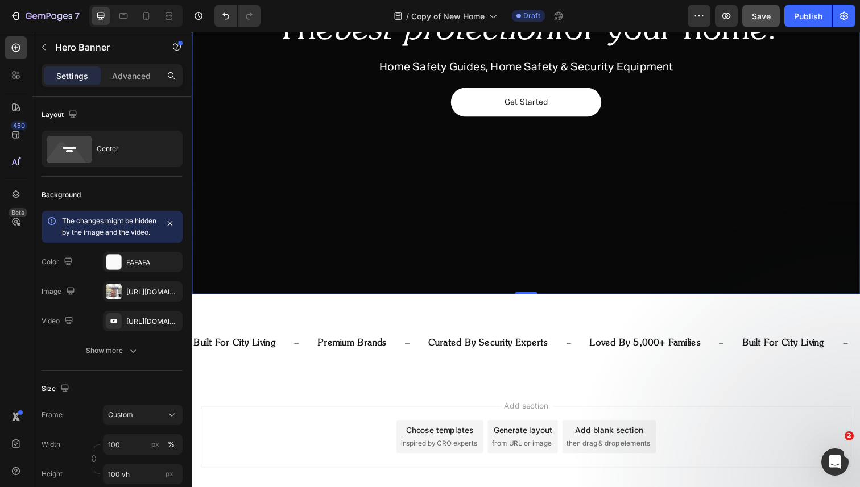
click at [439, 230] on div "Overlay" at bounding box center [533, 67] width 682 height 465
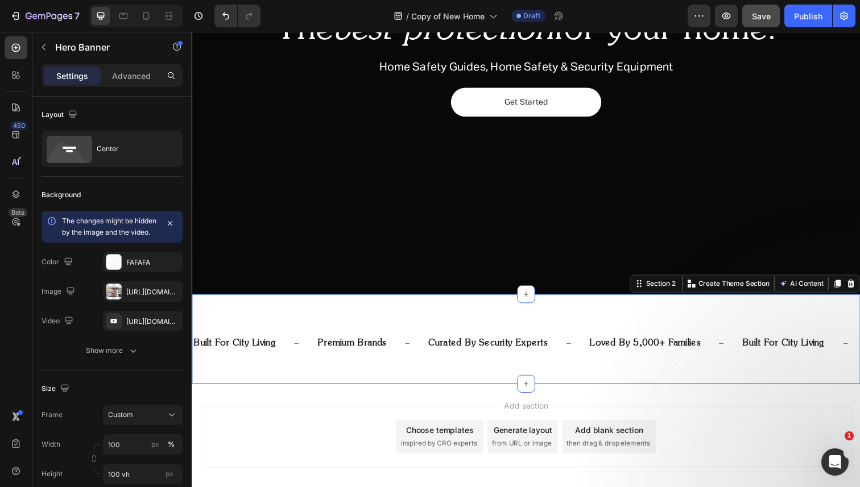
click at [278, 326] on div "built for city living Text Block premium brands Text Block curated by security …" at bounding box center [533, 346] width 682 height 92
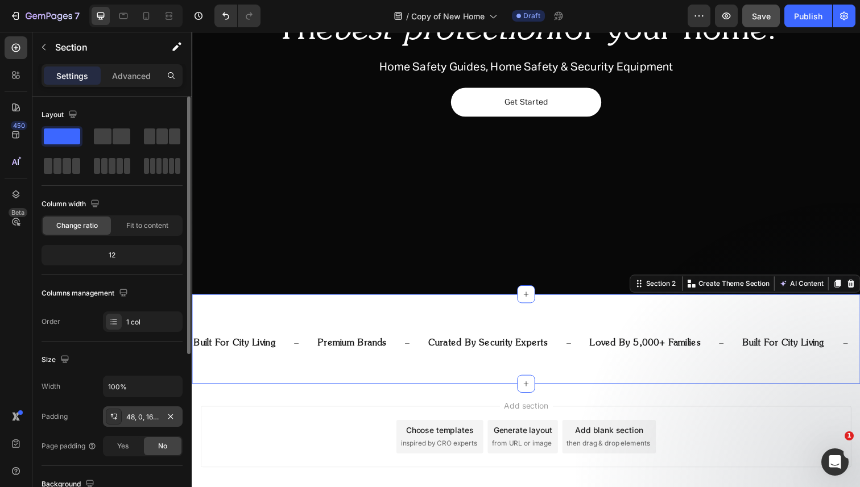
click at [139, 418] on div "48, 0, 16, 0" at bounding box center [142, 417] width 33 height 10
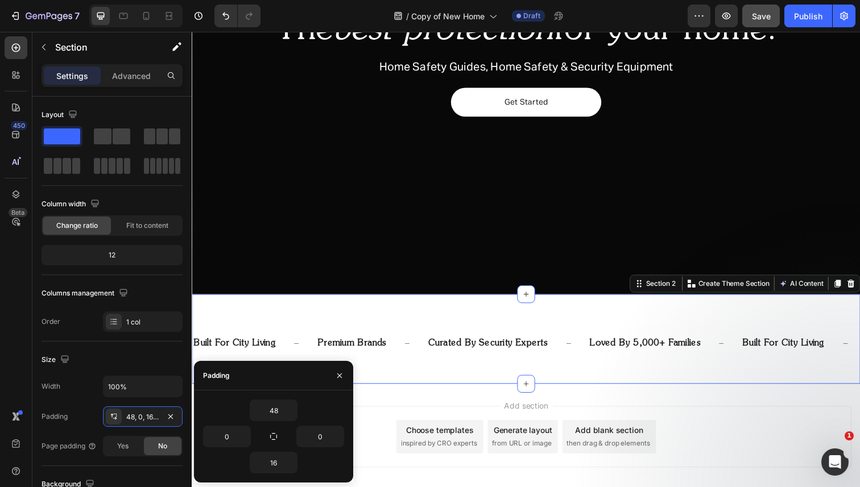
click at [119, 86] on div "Settings Advanced" at bounding box center [112, 75] width 141 height 23
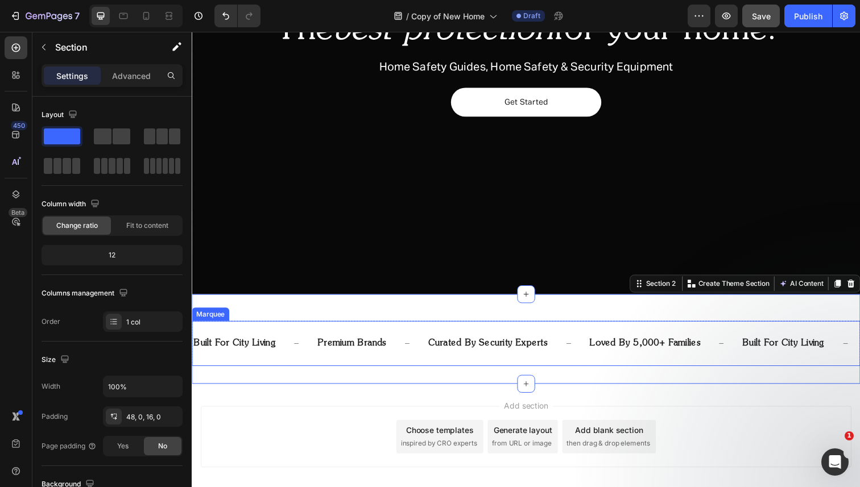
click at [748, 341] on div "Built for City Living Text Block" at bounding box center [811, 351] width 126 height 28
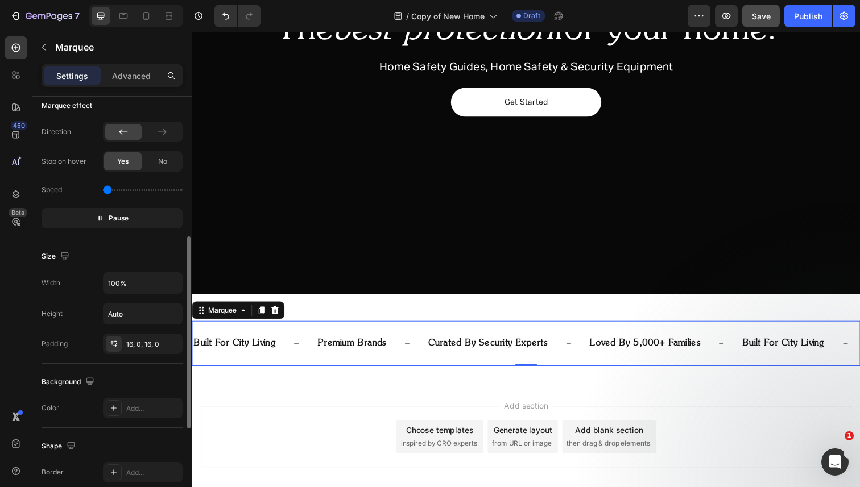
scroll to position [400, 0]
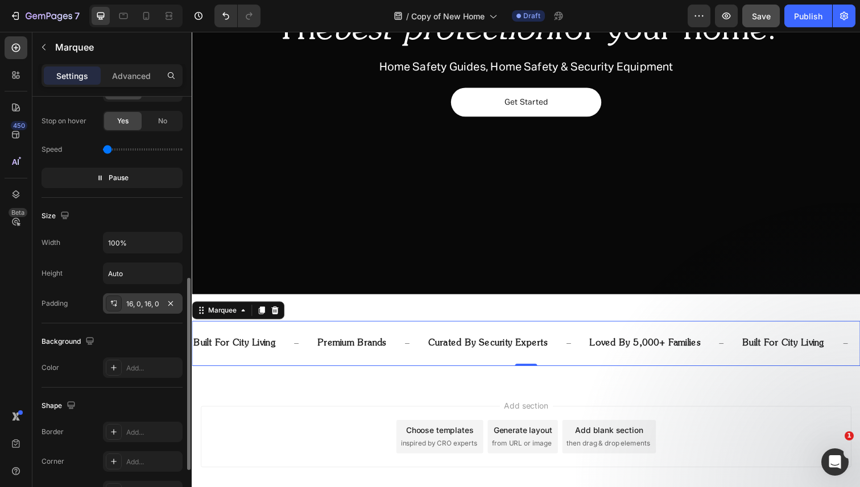
click at [149, 297] on div "16, 0, 16, 0" at bounding box center [143, 303] width 80 height 20
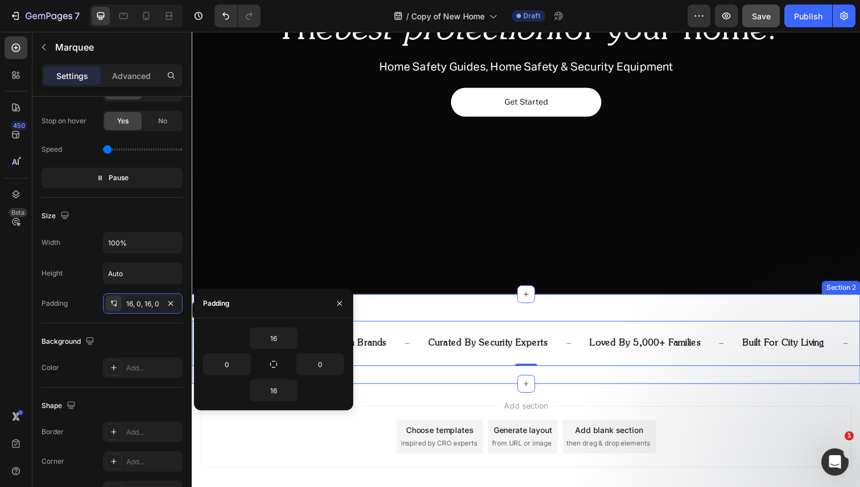
click at [397, 313] on div "built for city living Text Block premium brands Text Block curated by security …" at bounding box center [533, 346] width 682 height 92
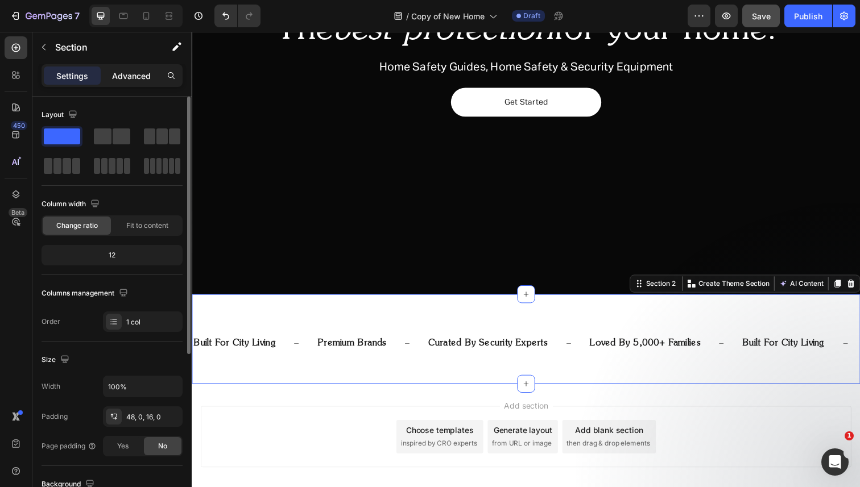
click at [141, 80] on p "Advanced" at bounding box center [131, 76] width 39 height 12
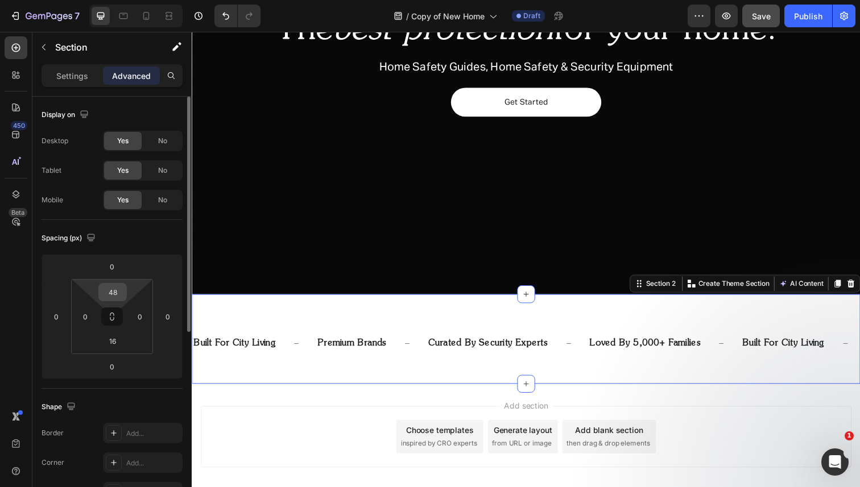
click at [115, 295] on input "48" at bounding box center [112, 292] width 23 height 17
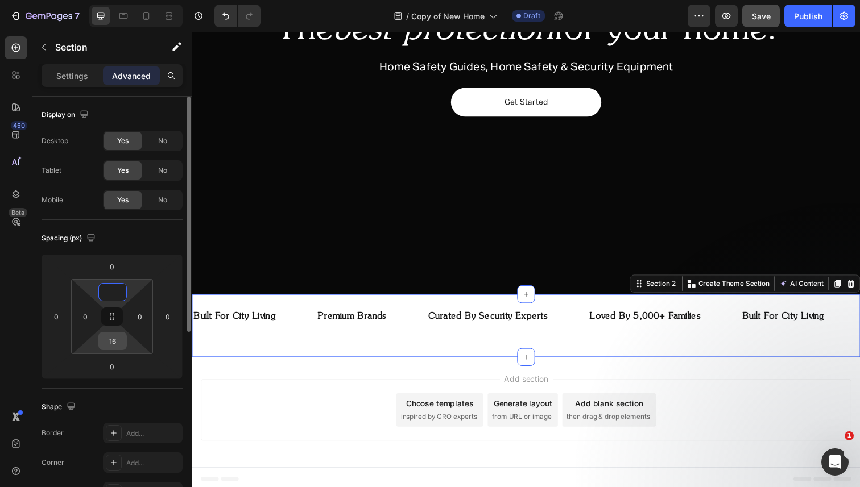
type input "0"
click at [112, 345] on input "16" at bounding box center [112, 341] width 23 height 17
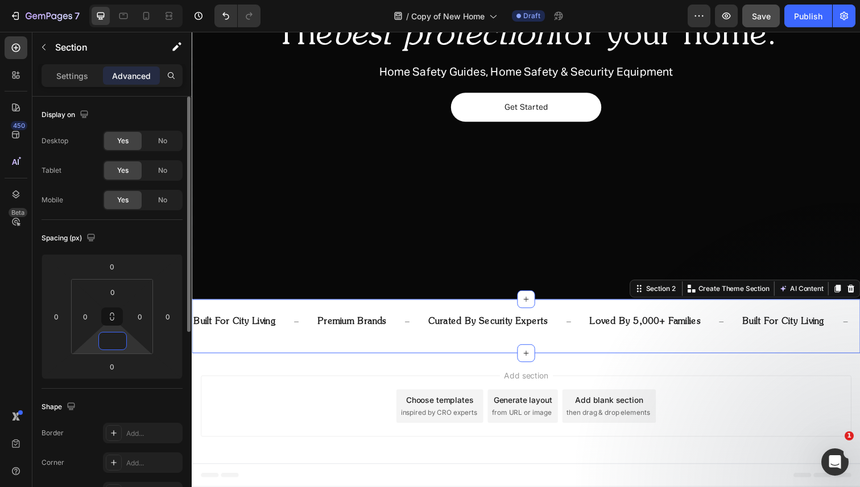
scroll to position [215, 0]
type input "0"
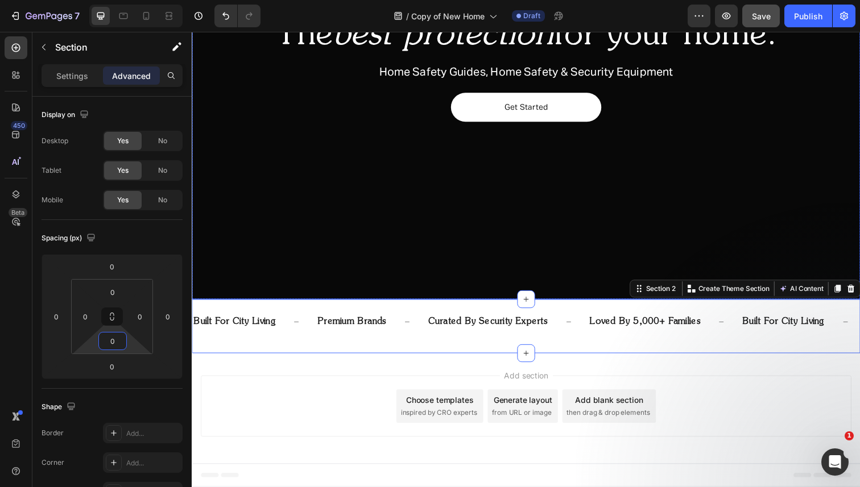
click at [272, 144] on div "The best protection for your home. Heading Home Safety Guides, Home Safety & Se…" at bounding box center [533, 72] width 682 height 175
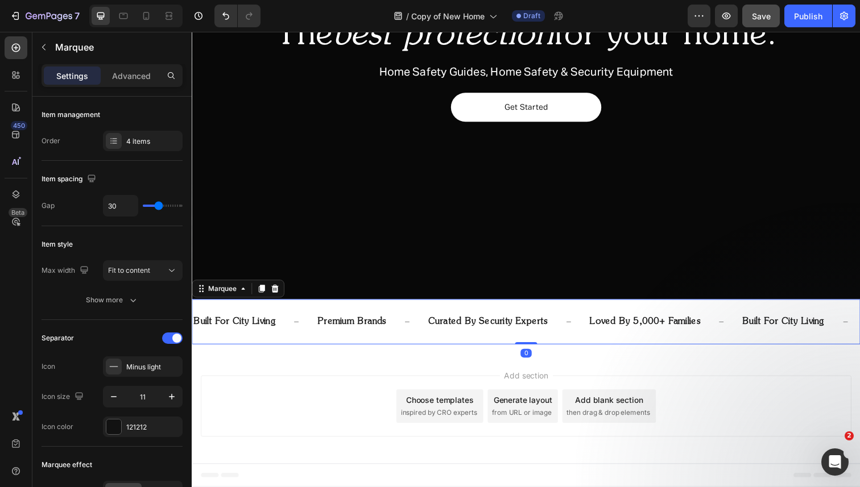
click at [278, 346] on div "built for city living Text Block premium brands Text Block curated by security …" at bounding box center [533, 328] width 682 height 46
click at [278, 356] on div "built for city living Text Block premium brands Text Block curated by security …" at bounding box center [533, 332] width 682 height 55
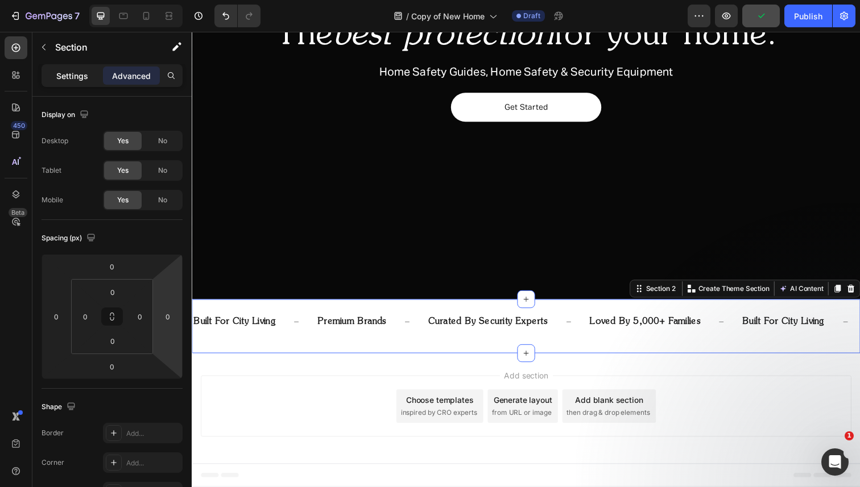
click at [63, 71] on p "Settings" at bounding box center [72, 76] width 32 height 12
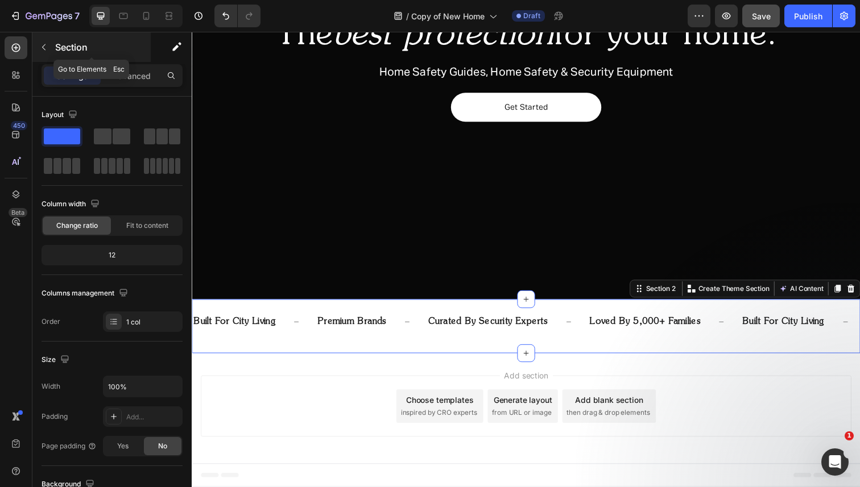
click at [42, 48] on icon "button" at bounding box center [43, 47] width 9 height 9
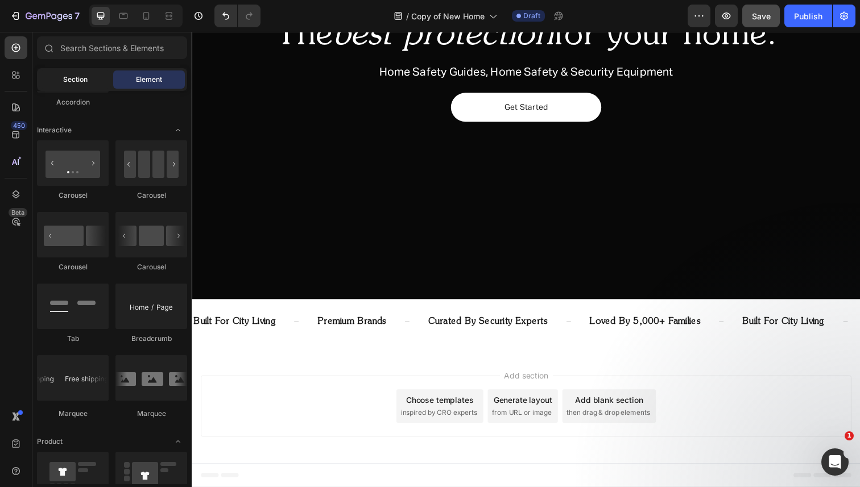
click at [69, 82] on span "Section" at bounding box center [75, 80] width 24 height 10
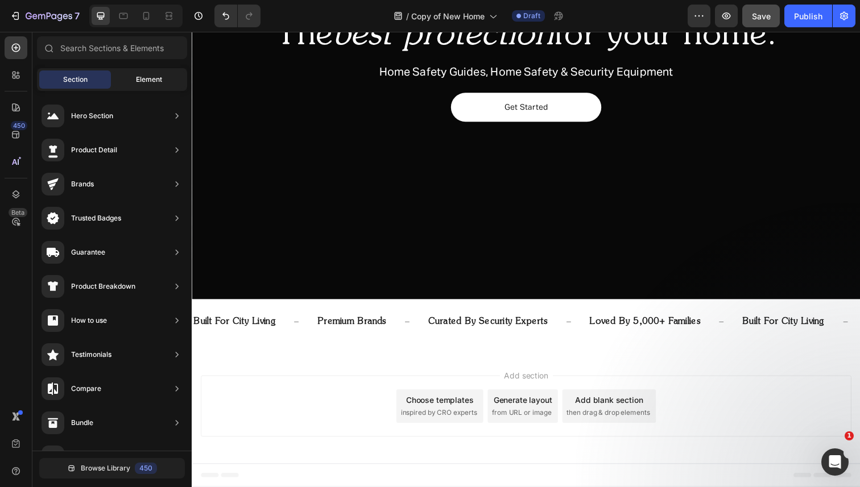
click at [135, 79] on div "Element" at bounding box center [149, 80] width 72 height 18
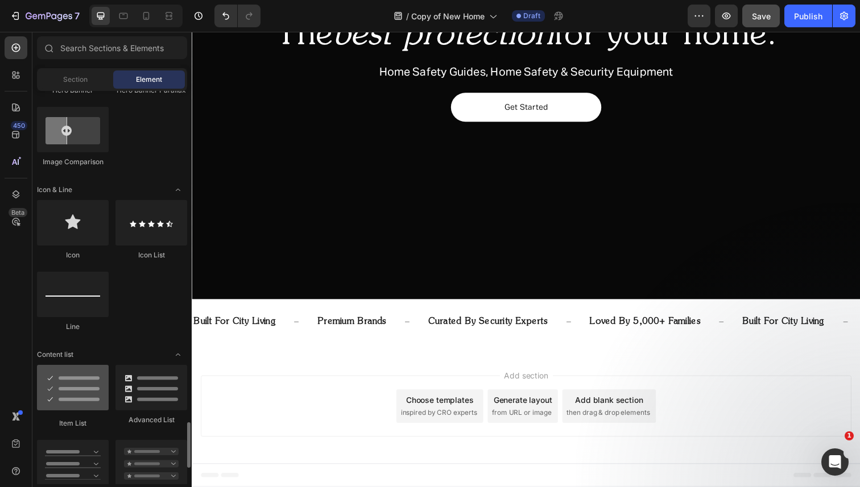
scroll to position [0, 0]
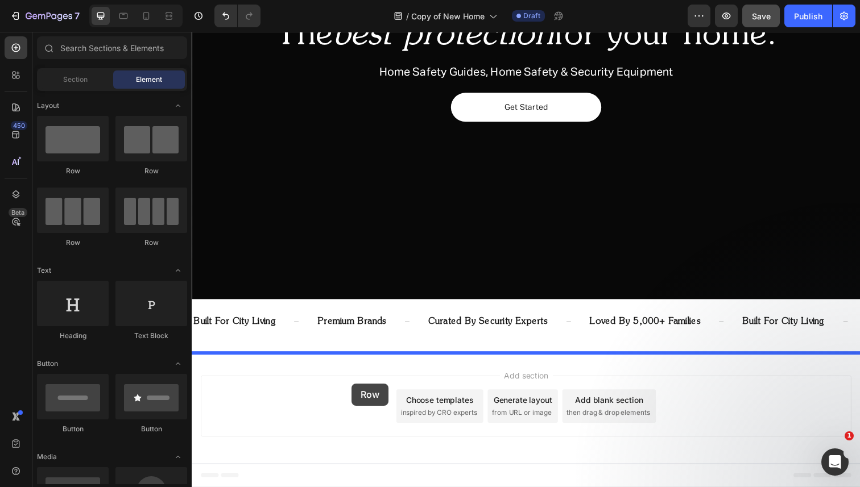
drag, startPoint x: 261, startPoint y: 177, endPoint x: 355, endPoint y: 391, distance: 233.5
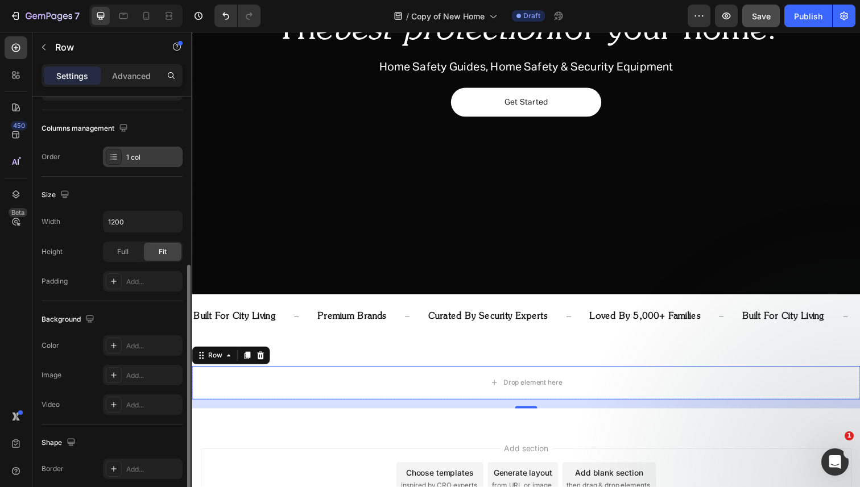
scroll to position [207, 0]
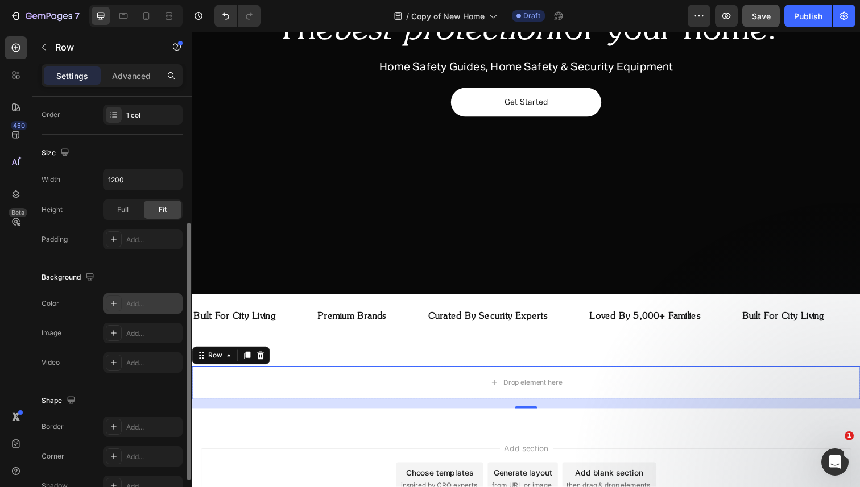
click at [134, 301] on div "Add..." at bounding box center [152, 304] width 53 height 10
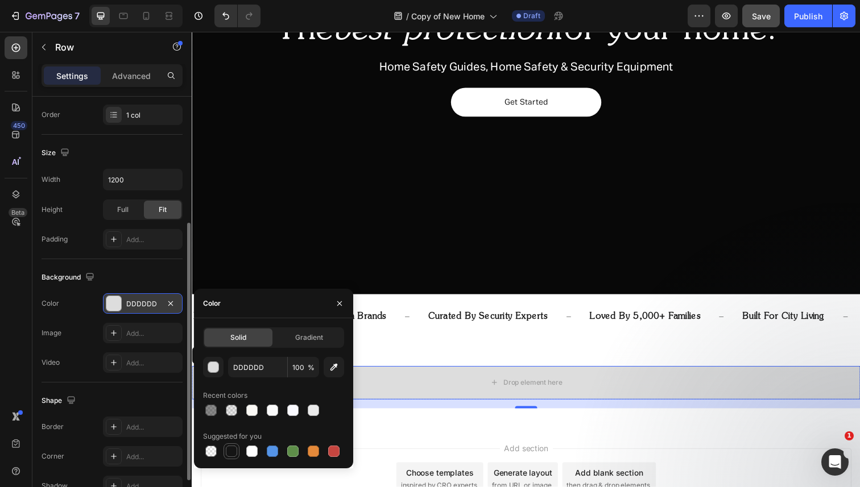
click at [230, 452] on div at bounding box center [231, 451] width 11 height 11
type input "151515"
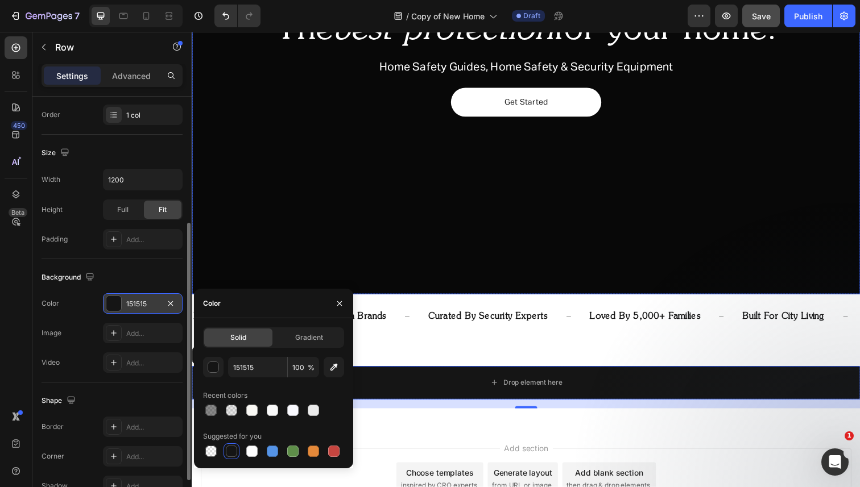
click at [353, 230] on div "Overlay" at bounding box center [533, 67] width 682 height 465
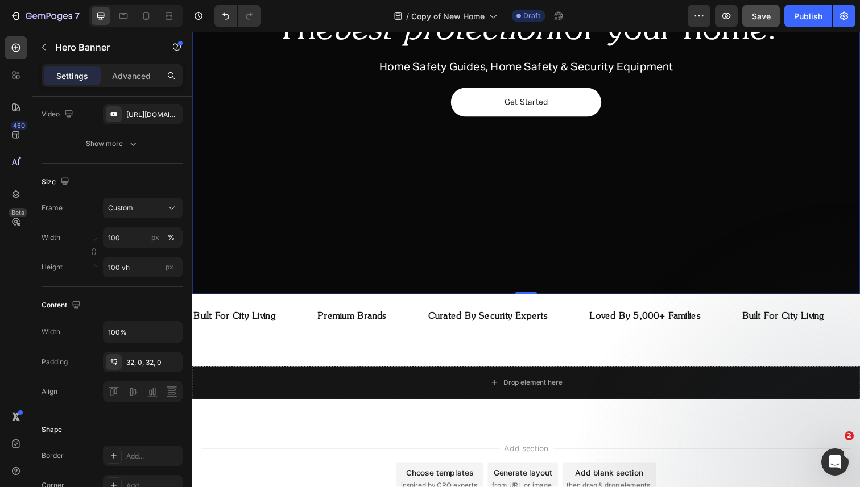
scroll to position [0, 0]
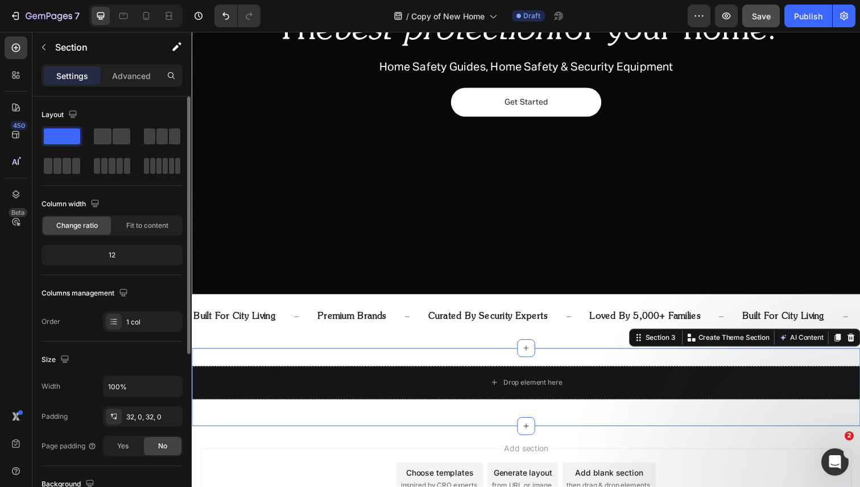
click at [329, 366] on div "Drop element here Row Section 3 Create Theme Section AI Content Write with GemA…" at bounding box center [533, 395] width 682 height 80
click at [123, 76] on p "Advanced" at bounding box center [131, 76] width 39 height 12
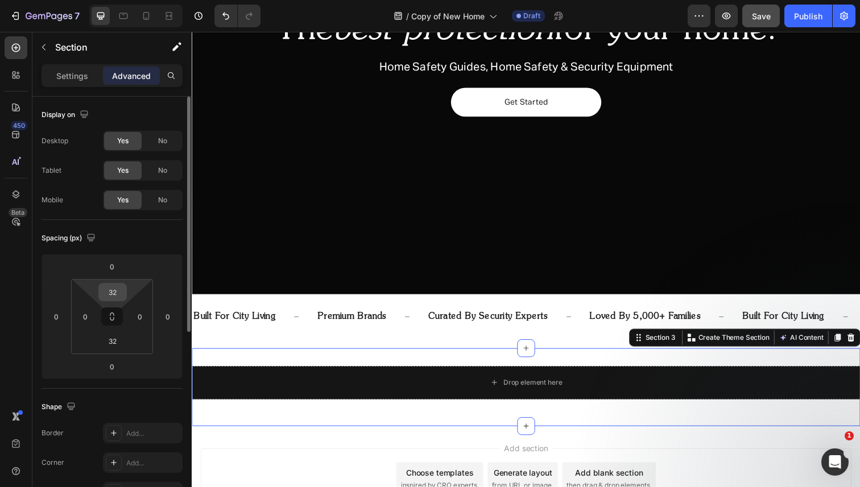
click at [118, 296] on input "32" at bounding box center [112, 292] width 23 height 17
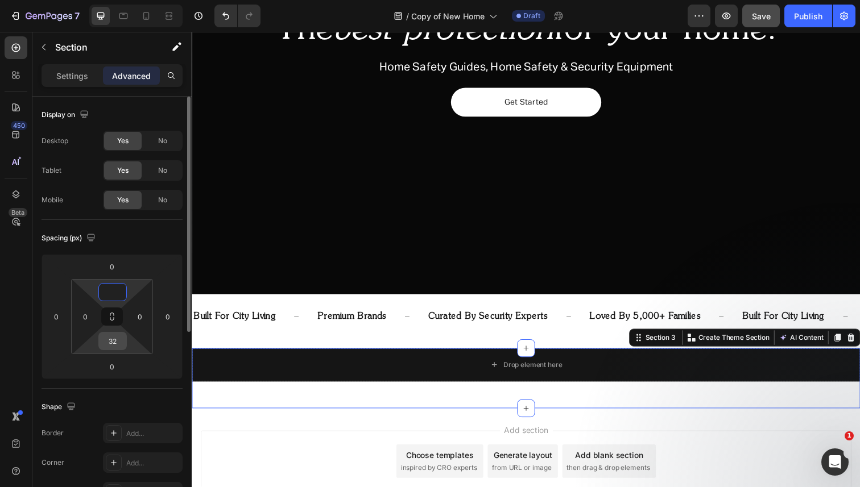
type input "0"
click at [117, 342] on input "32" at bounding box center [112, 341] width 23 height 17
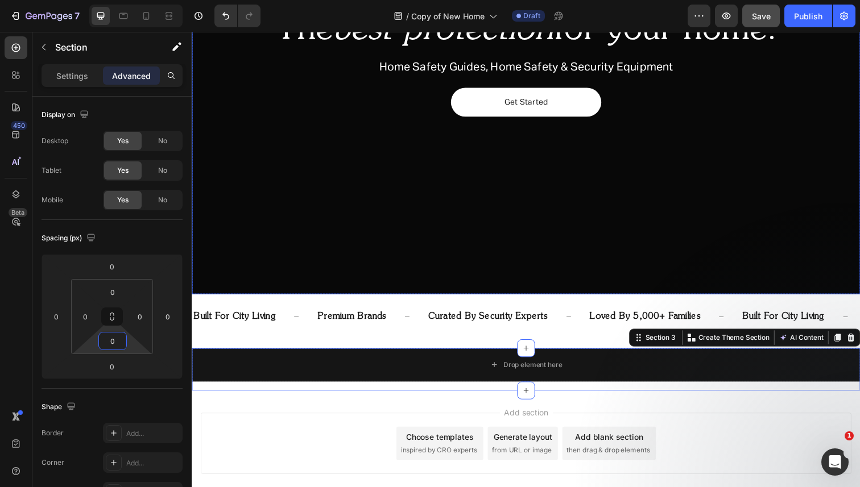
click at [312, 173] on div "Overlay" at bounding box center [533, 67] width 682 height 465
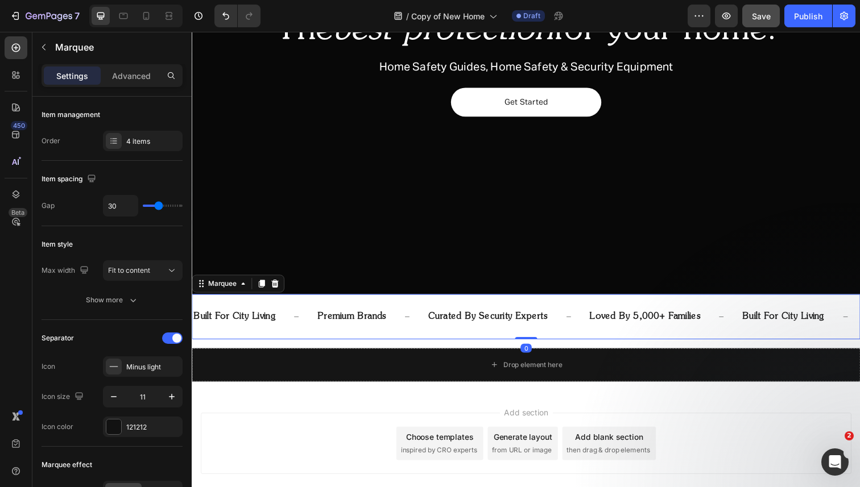
click at [295, 342] on div "built for city living Text Block premium brands Text Block curated by security …" at bounding box center [533, 323] width 682 height 46
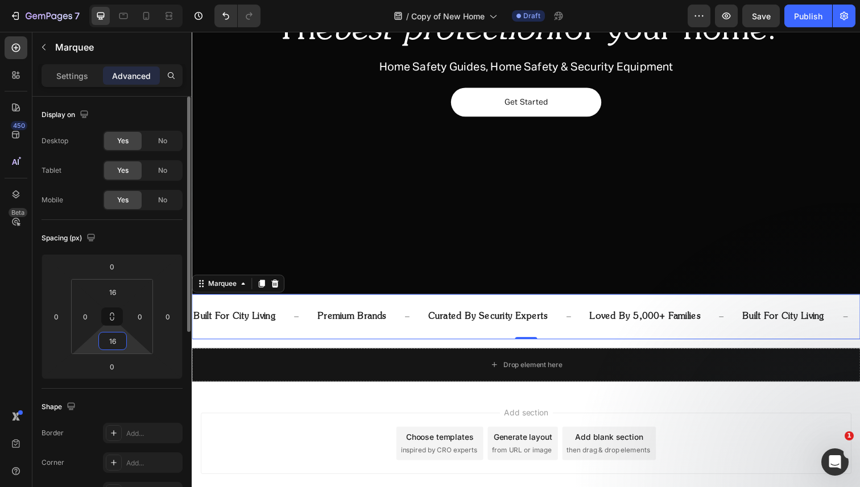
click at [111, 348] on input "16" at bounding box center [112, 341] width 23 height 17
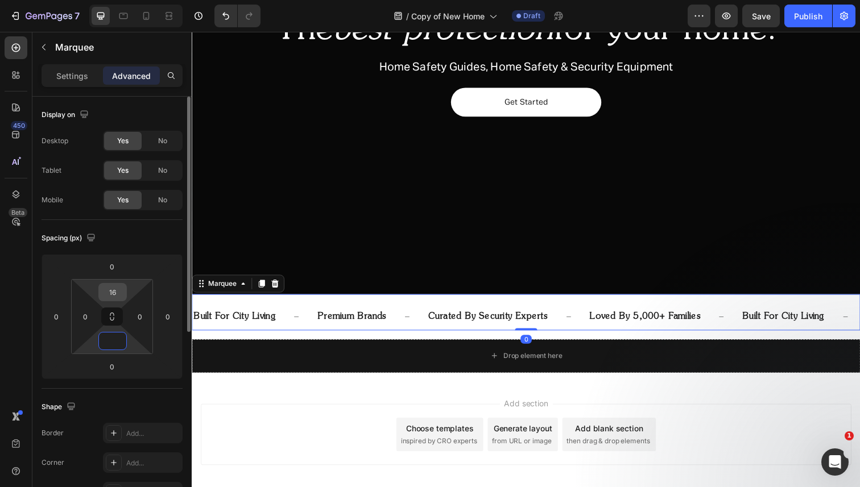
type input "0"
click at [119, 297] on input "16" at bounding box center [112, 292] width 23 height 17
type input "16"
click at [117, 340] on input "0" at bounding box center [112, 341] width 23 height 17
type input "16"
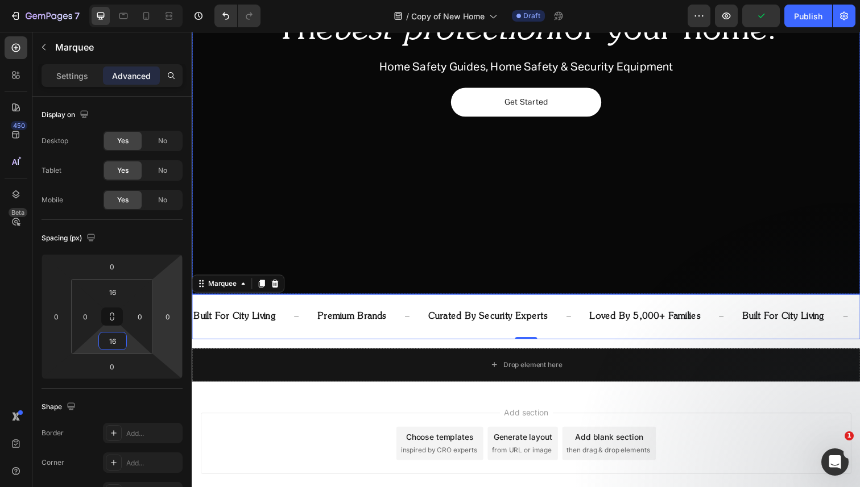
click at [440, 220] on div "Overlay" at bounding box center [533, 67] width 682 height 465
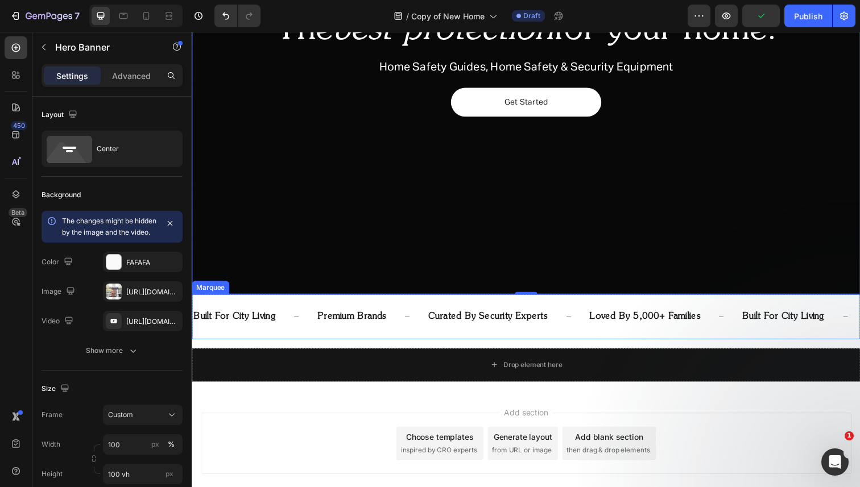
click at [418, 341] on div "built for city living Text Block premium brands Text Block curated by security …" at bounding box center [533, 323] width 682 height 46
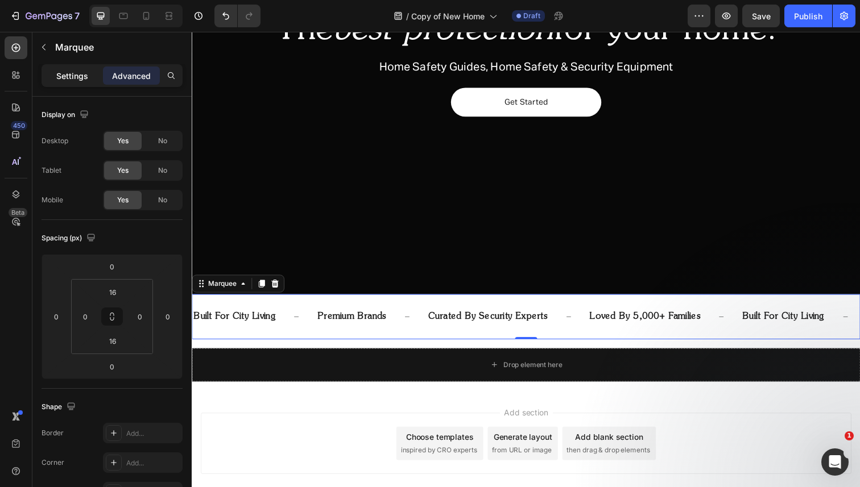
click at [75, 70] on p "Settings" at bounding box center [72, 76] width 32 height 12
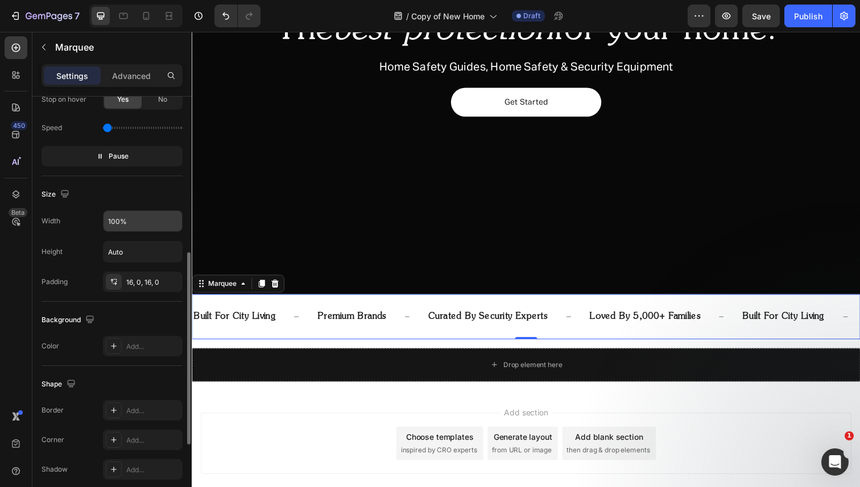
scroll to position [508, 0]
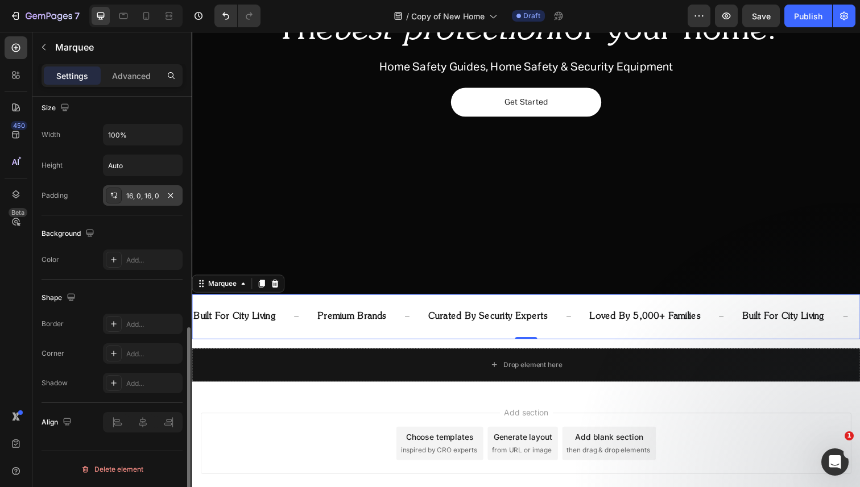
click at [142, 190] on div "16, 0, 16, 0" at bounding box center [143, 195] width 80 height 20
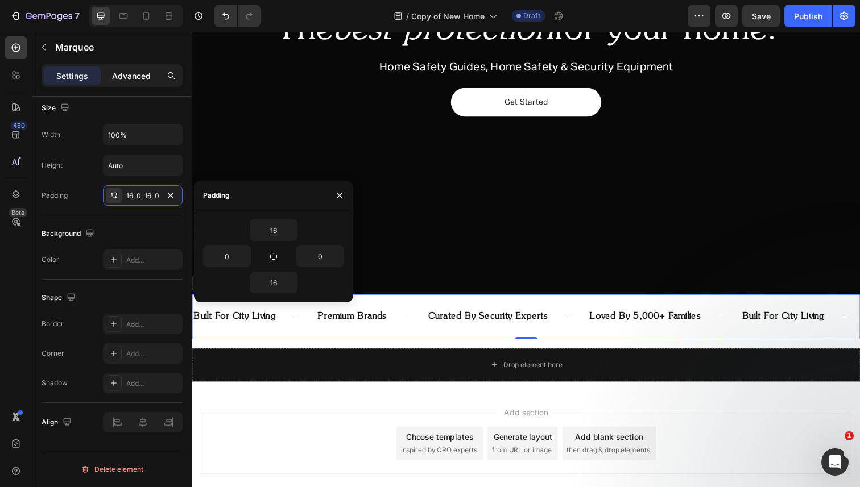
click at [137, 78] on p "Advanced" at bounding box center [131, 76] width 39 height 12
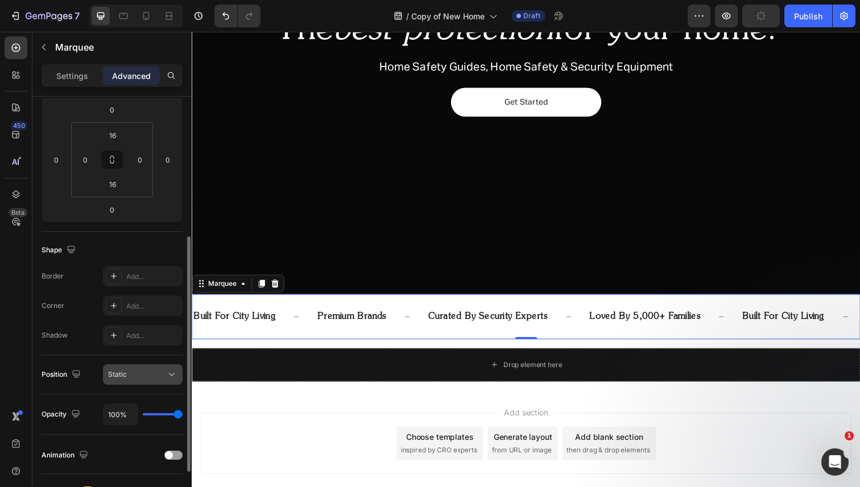
scroll to position [0, 0]
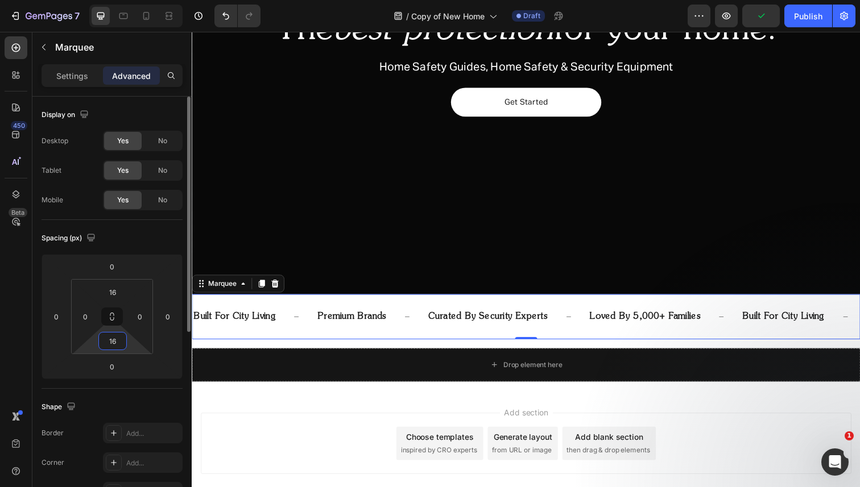
click at [115, 341] on input "16" at bounding box center [112, 341] width 23 height 17
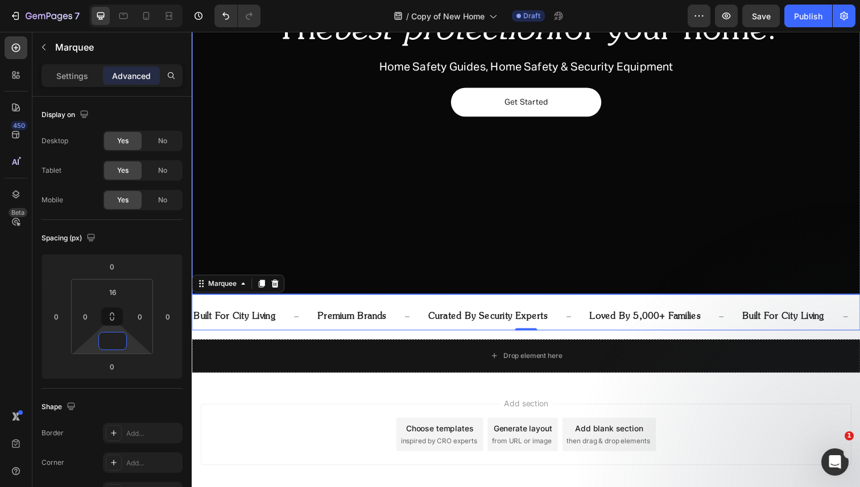
click at [291, 181] on div "Overlay" at bounding box center [533, 67] width 682 height 465
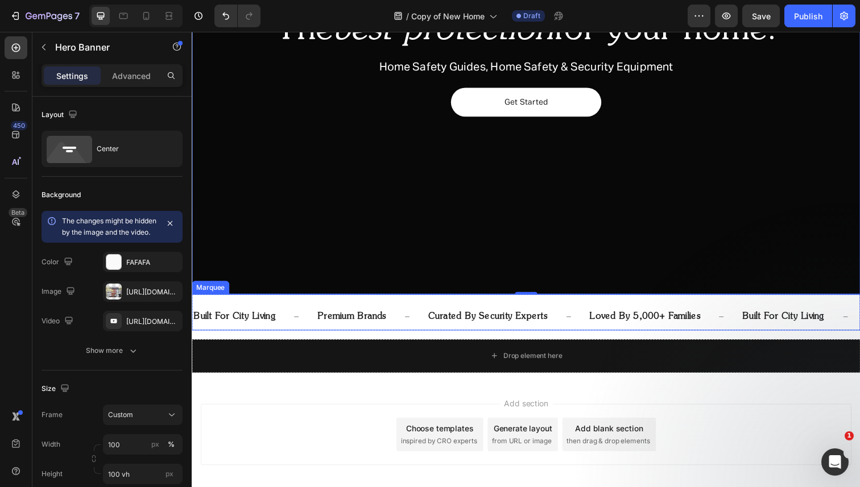
click at [288, 305] on div "built for city living Text Block premium brands Text Block curated by security …" at bounding box center [533, 318] width 682 height 37
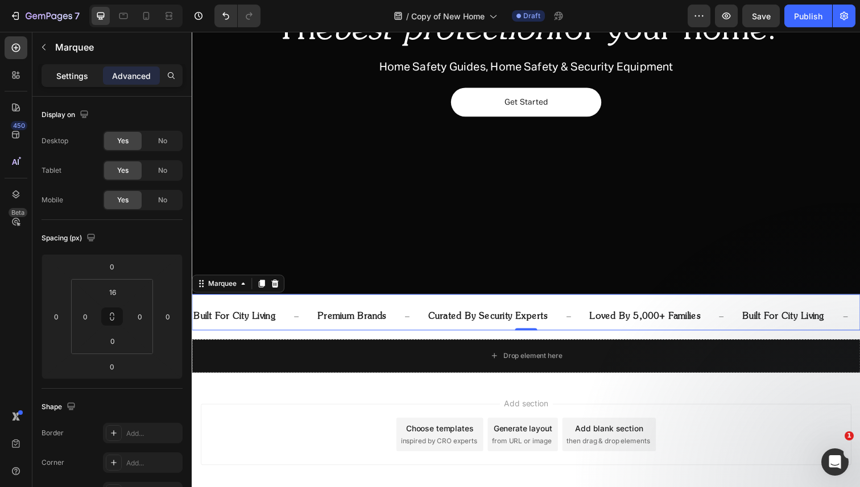
click at [72, 74] on p "Settings" at bounding box center [72, 76] width 32 height 12
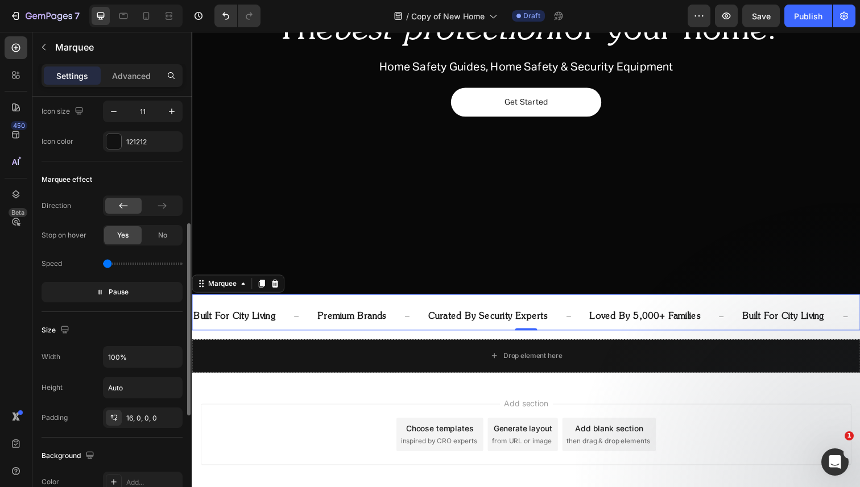
scroll to position [286, 0]
click at [140, 424] on div "16, 0, 0, 0" at bounding box center [143, 417] width 80 height 20
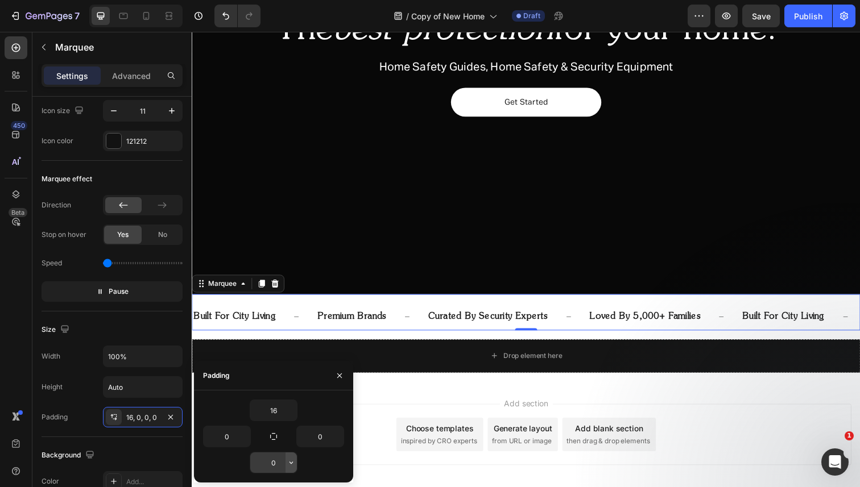
click at [287, 459] on icon "button" at bounding box center [291, 462] width 9 height 9
click at [277, 461] on input "0" at bounding box center [273, 463] width 47 height 20
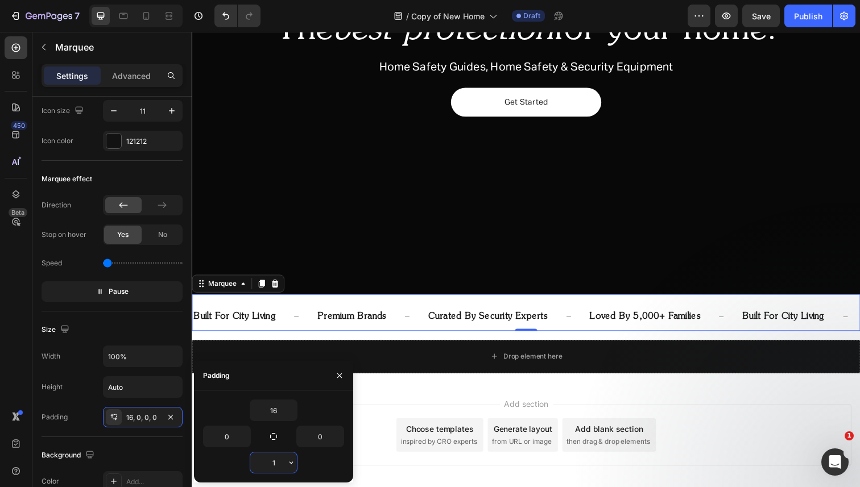
type input "16"
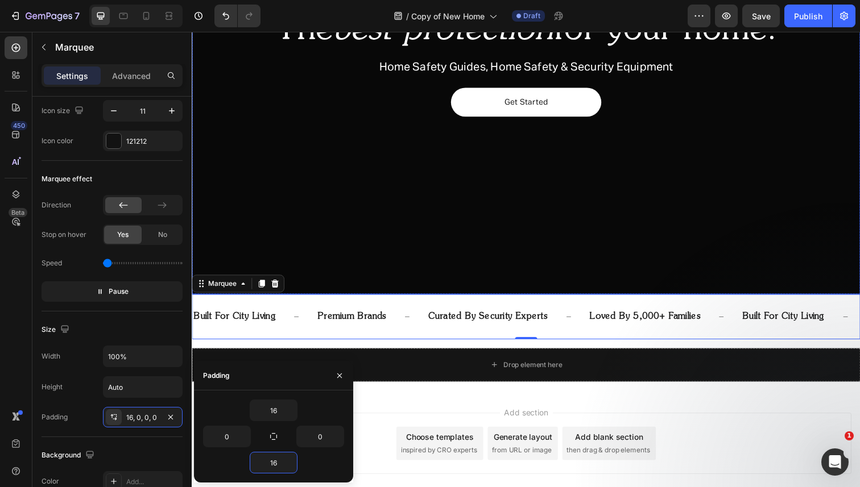
click at [405, 258] on div "Overlay" at bounding box center [533, 67] width 682 height 465
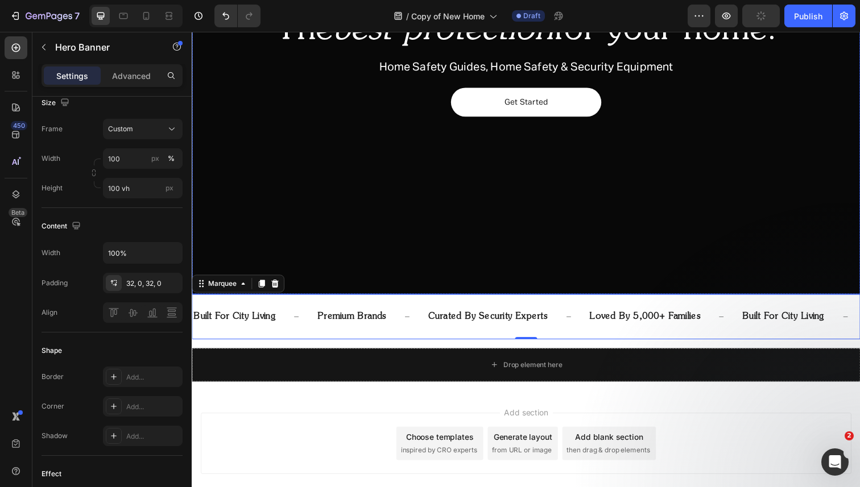
scroll to position [0, 0]
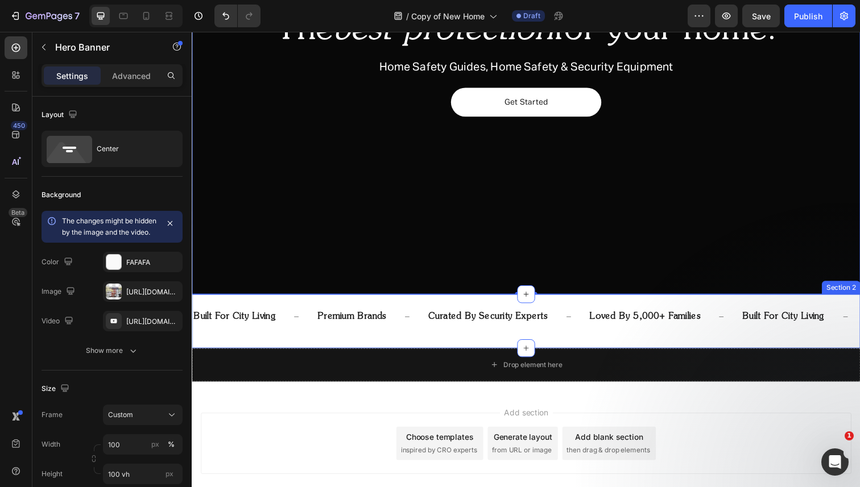
click at [399, 346] on div "built for city living Text Block premium brands Text Block curated by security …" at bounding box center [533, 327] width 682 height 55
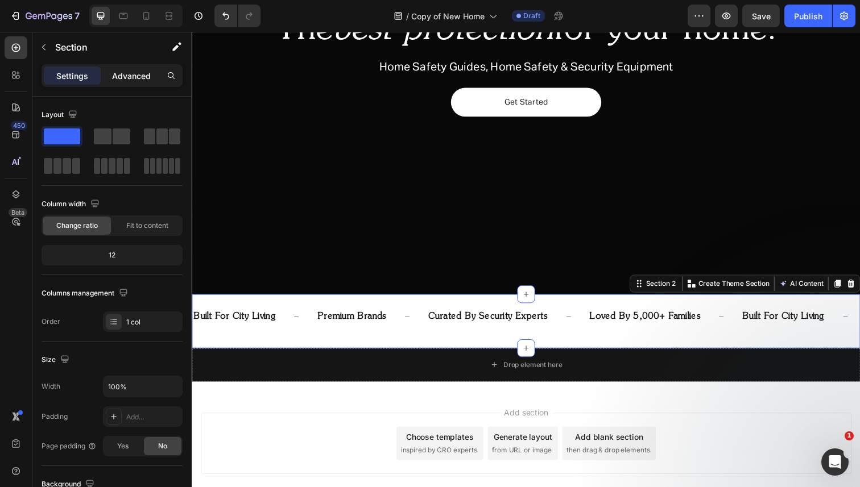
click at [127, 80] on p "Advanced" at bounding box center [131, 76] width 39 height 12
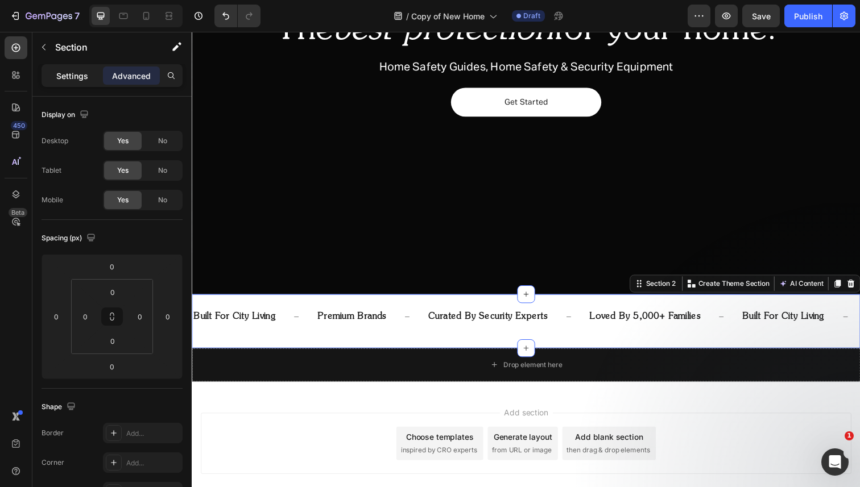
click at [68, 76] on p "Settings" at bounding box center [72, 76] width 32 height 12
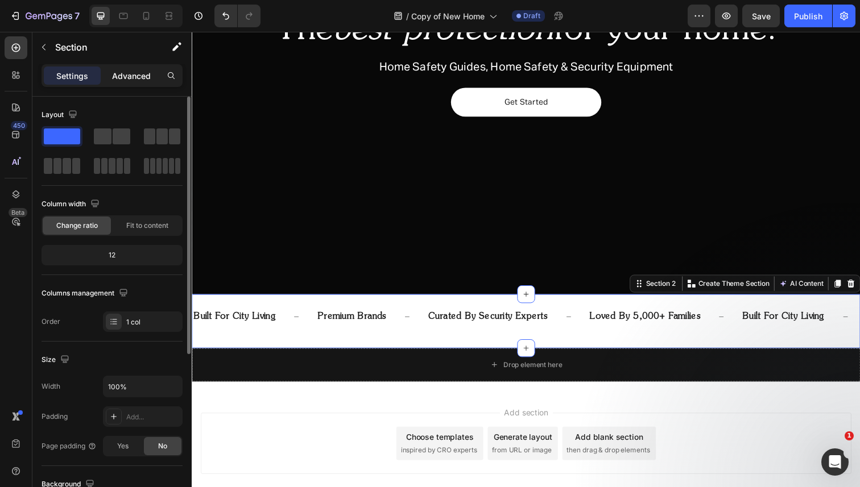
click at [117, 77] on p "Advanced" at bounding box center [131, 76] width 39 height 12
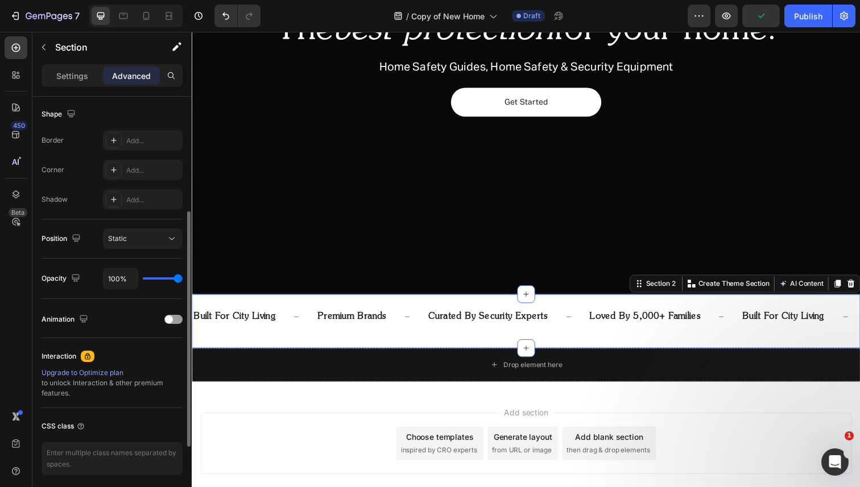
scroll to position [336, 0]
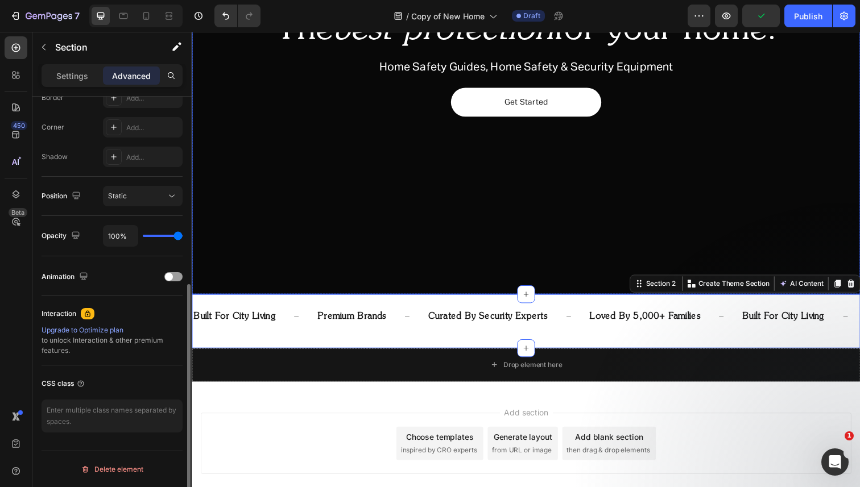
click at [366, 233] on div "Overlay" at bounding box center [533, 67] width 682 height 465
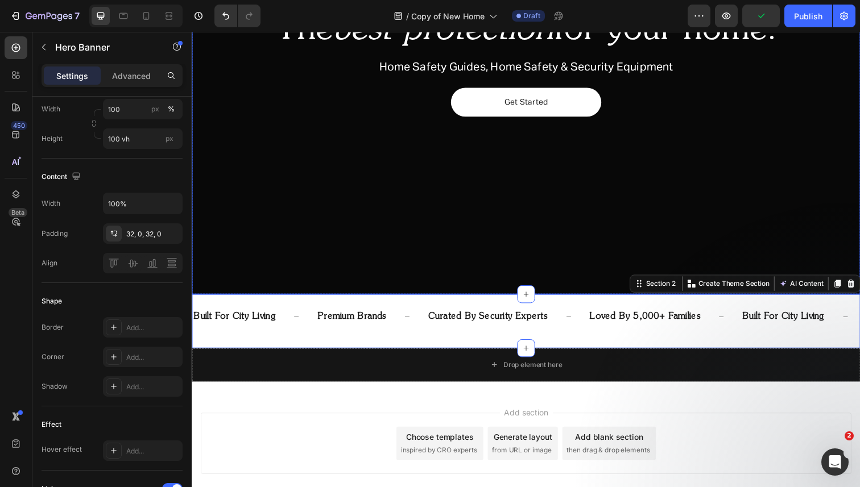
scroll to position [0, 0]
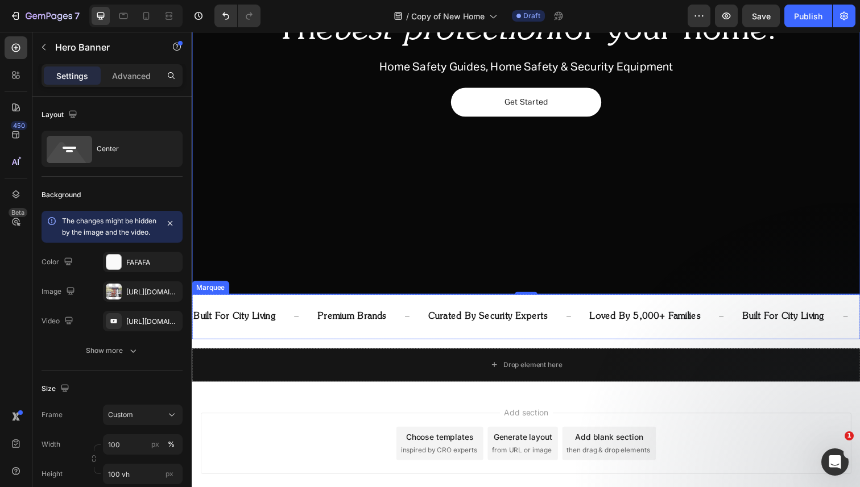
click at [369, 337] on div "built for city living Text Block premium brands Text Block curated by security …" at bounding box center [533, 323] width 682 height 46
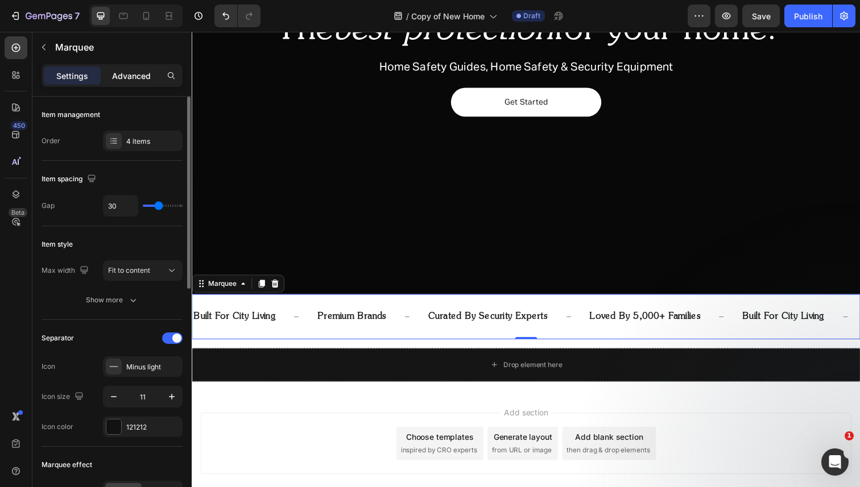
click at [133, 75] on p "Advanced" at bounding box center [131, 76] width 39 height 12
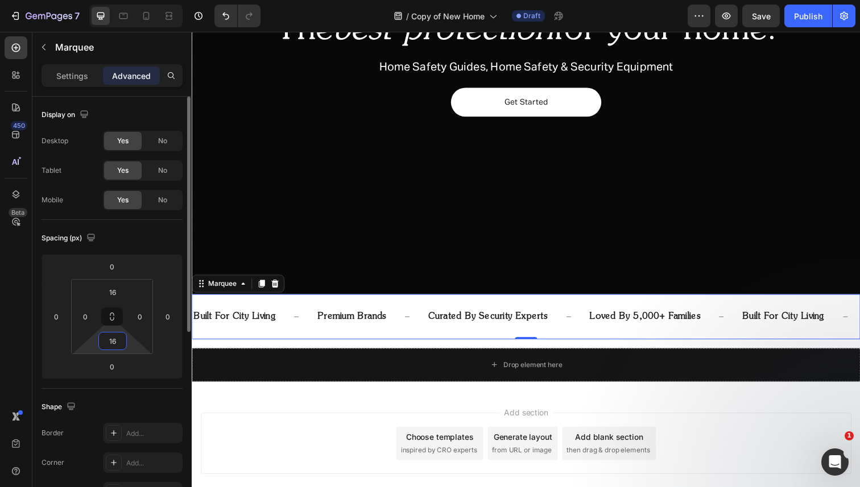
click at [110, 340] on input "16" at bounding box center [112, 341] width 23 height 17
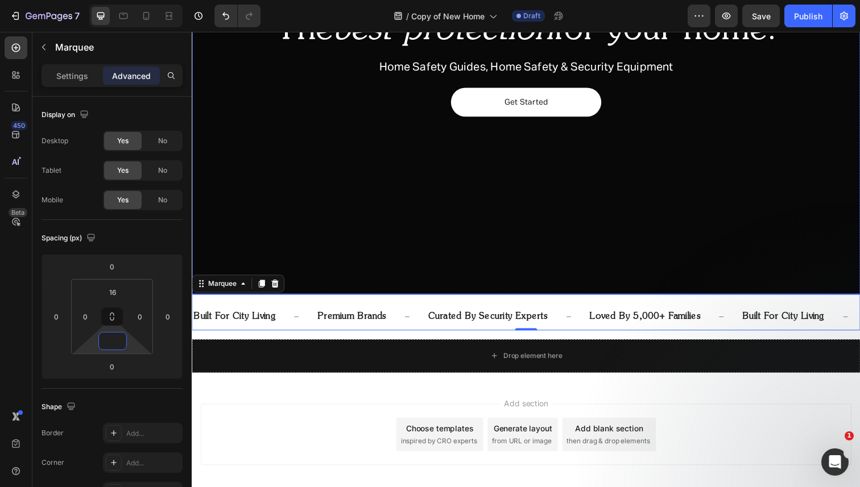
click at [396, 262] on div "Overlay" at bounding box center [533, 67] width 682 height 465
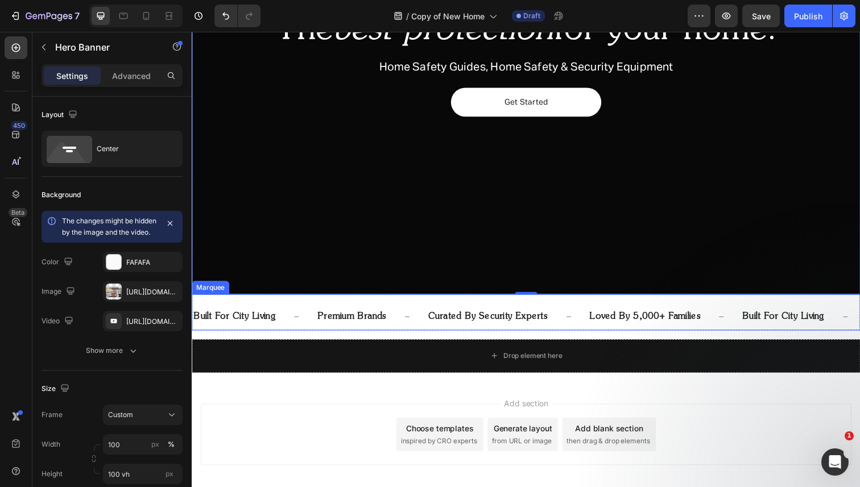
click at [381, 304] on div "built for city living Text Block premium brands Text Block curated by security …" at bounding box center [533, 318] width 682 height 37
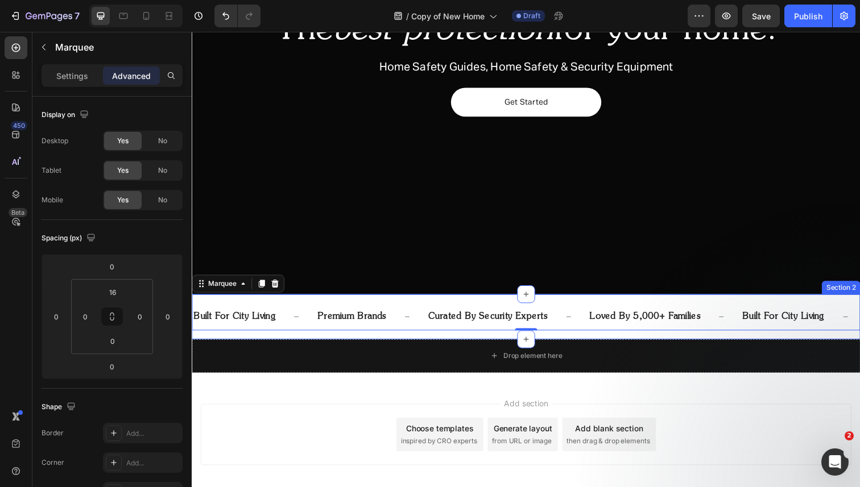
click at [234, 341] on div "built for city living Text Block premium brands Text Block curated by security …" at bounding box center [533, 323] width 682 height 46
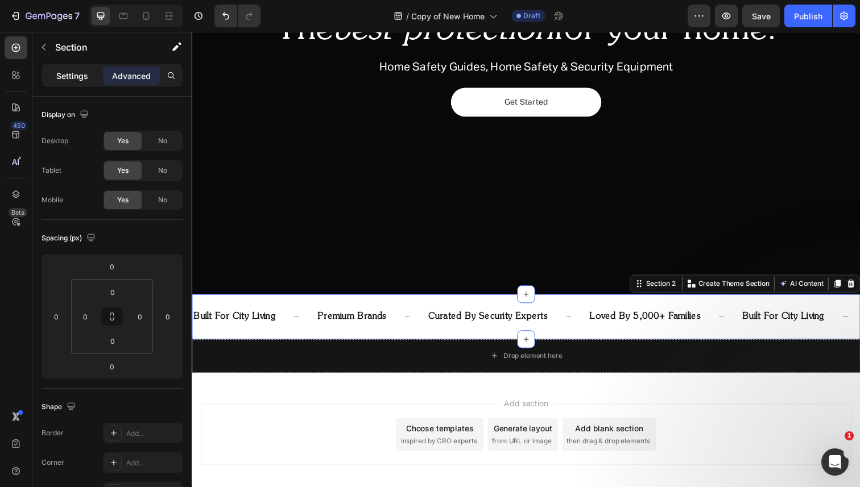
click at [65, 78] on p "Settings" at bounding box center [72, 76] width 32 height 12
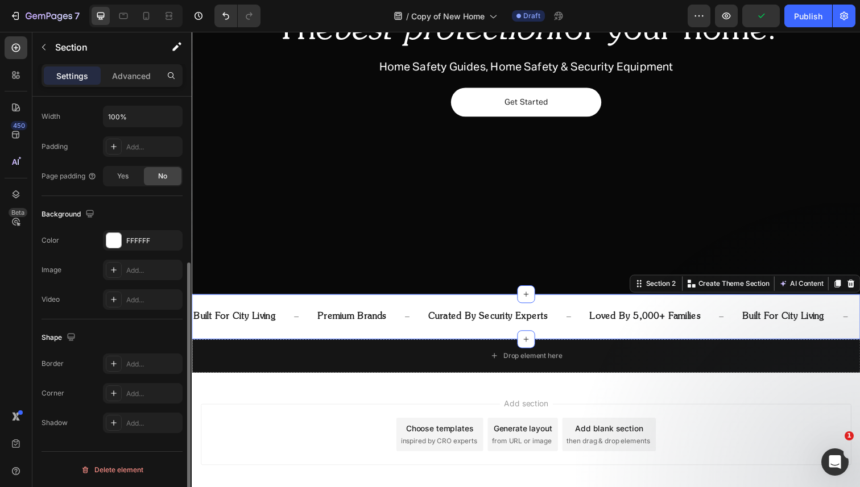
scroll to position [271, 0]
click at [133, 371] on div "Add..." at bounding box center [143, 363] width 80 height 20
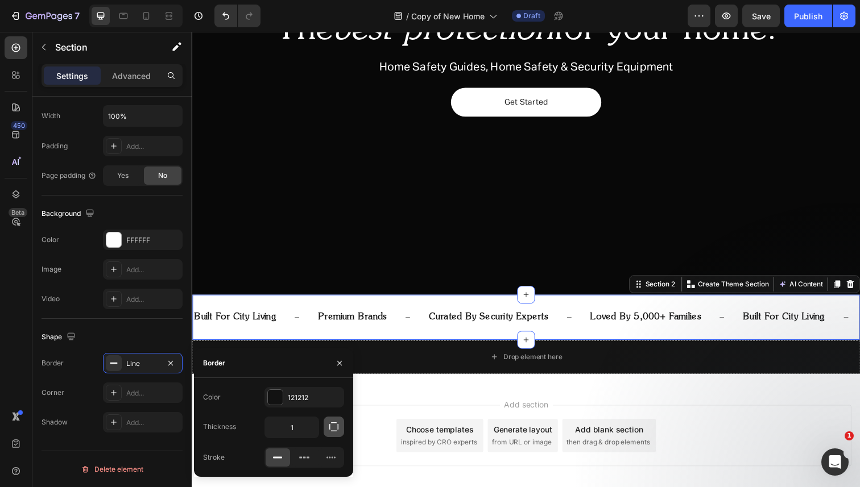
click at [333, 434] on button "button" at bounding box center [334, 427] width 20 height 20
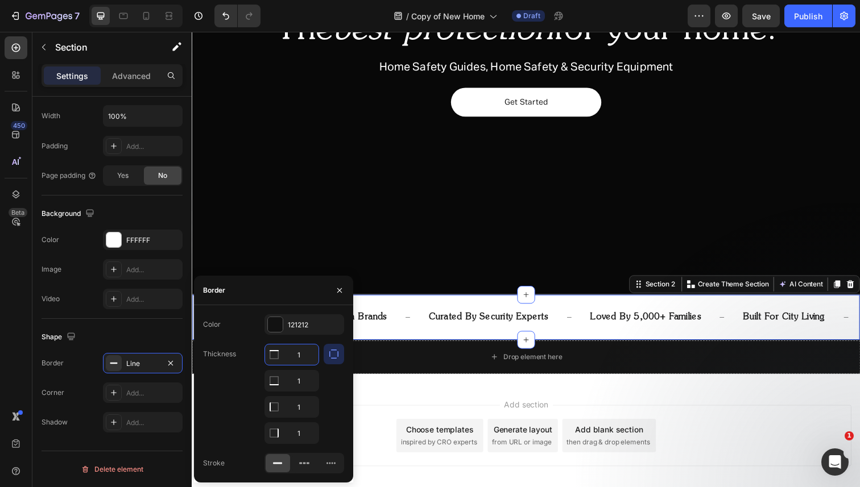
click at [301, 355] on input "1" at bounding box center [291, 355] width 53 height 20
type input "0"
click at [300, 381] on input "1" at bounding box center [291, 381] width 53 height 20
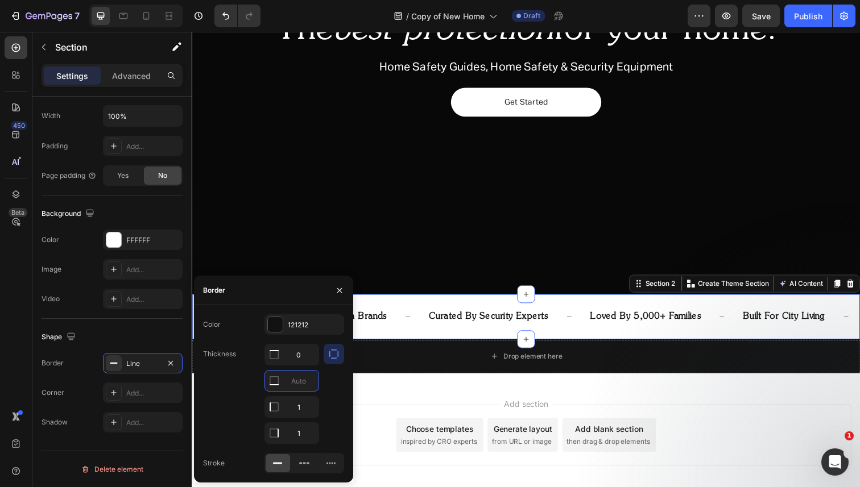
type input "1"
click at [296, 365] on input "1" at bounding box center [291, 355] width 53 height 20
type input "0"
click at [301, 365] on input "1" at bounding box center [291, 355] width 53 height 20
type input "0"
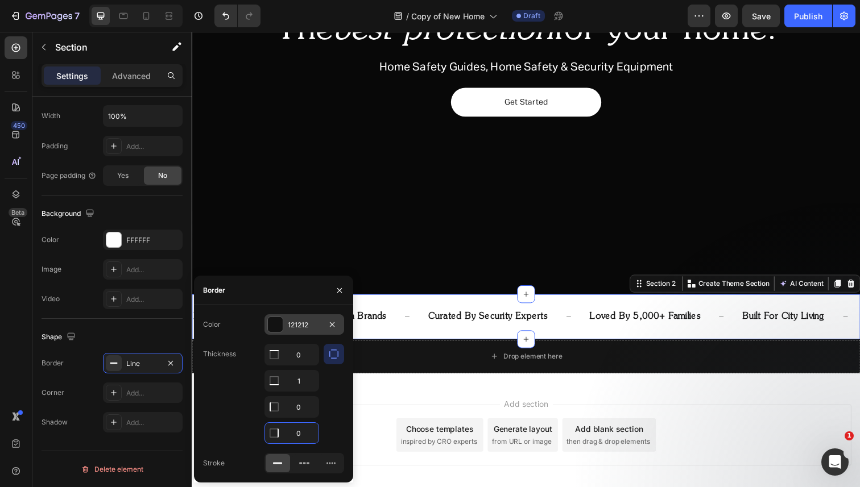
click at [307, 326] on div "121212" at bounding box center [304, 325] width 33 height 10
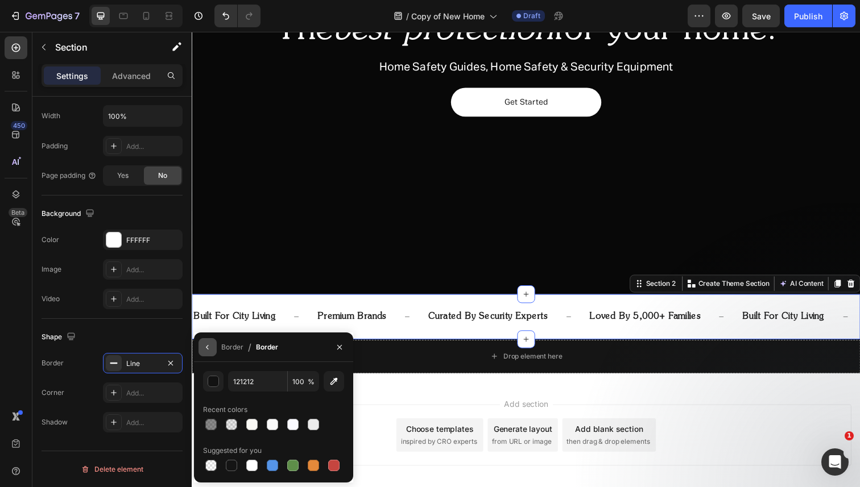
click at [203, 347] on icon "button" at bounding box center [207, 347] width 9 height 9
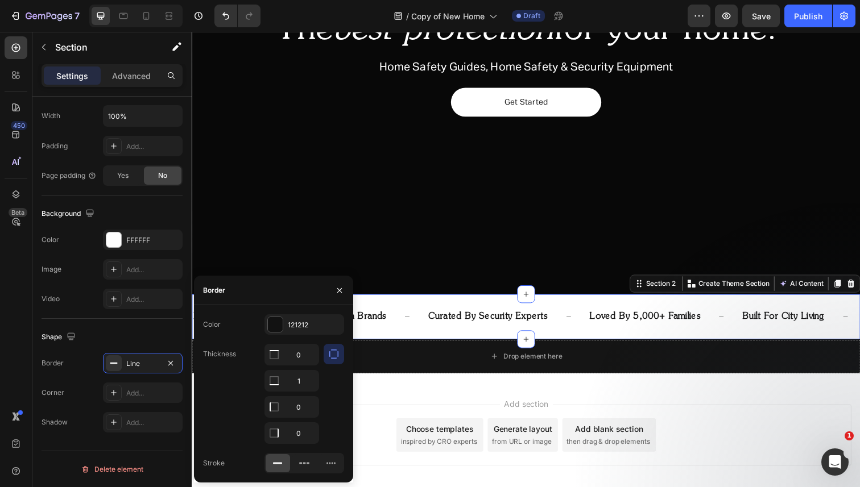
click at [336, 229] on div "Overlay" at bounding box center [533, 67] width 682 height 465
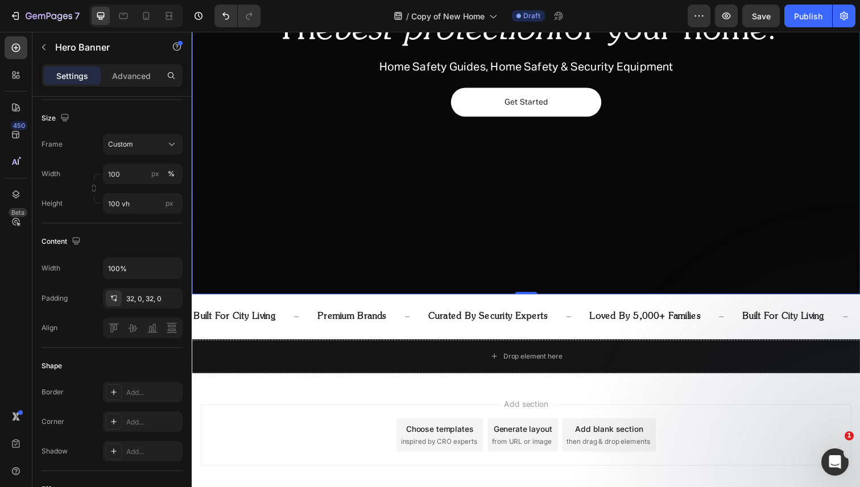
scroll to position [0, 0]
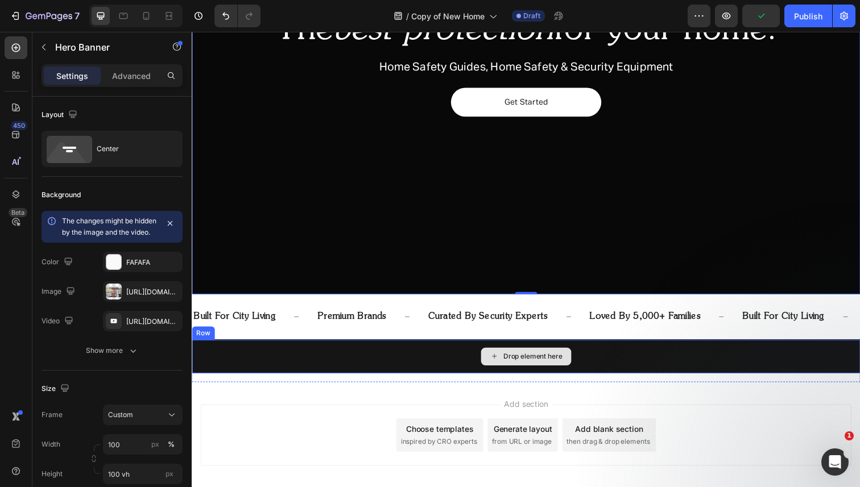
click at [228, 355] on div "Drop element here" at bounding box center [533, 364] width 682 height 34
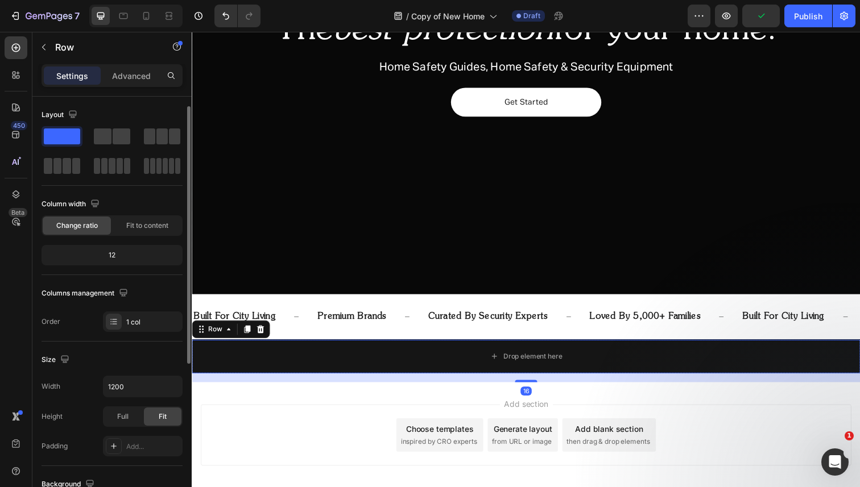
scroll to position [10, 0]
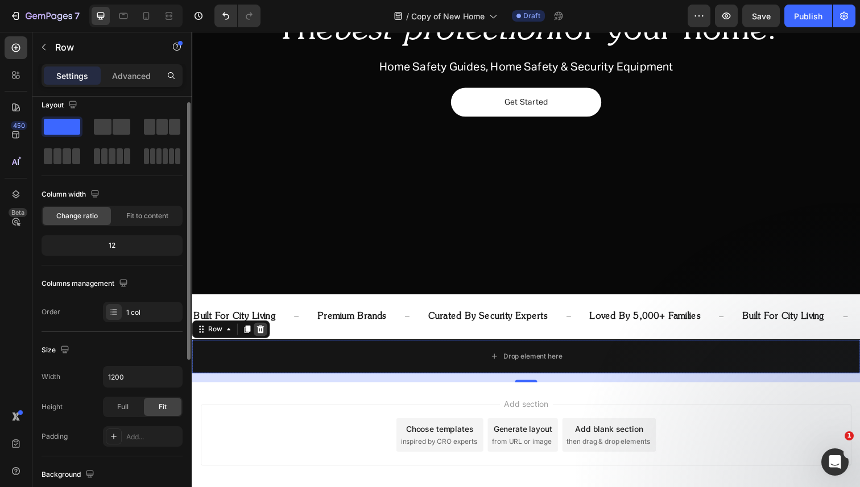
click at [263, 337] on icon at bounding box center [261, 336] width 9 height 9
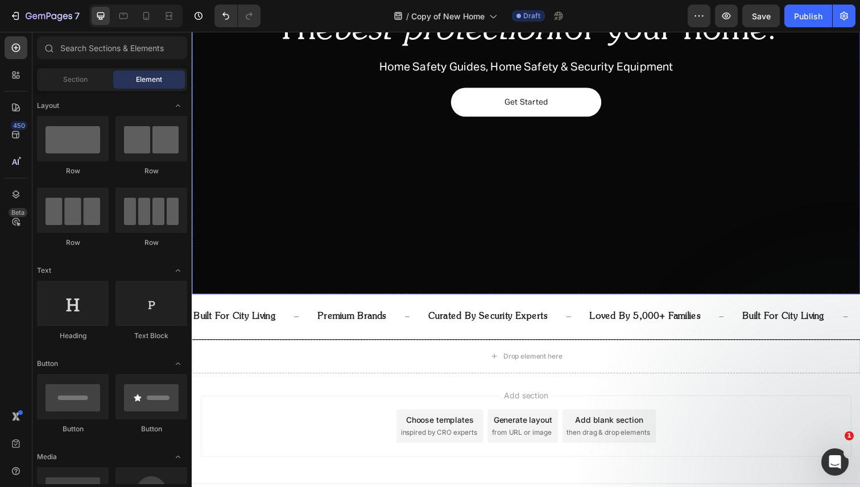
click at [291, 242] on div "Overlay" at bounding box center [533, 67] width 682 height 465
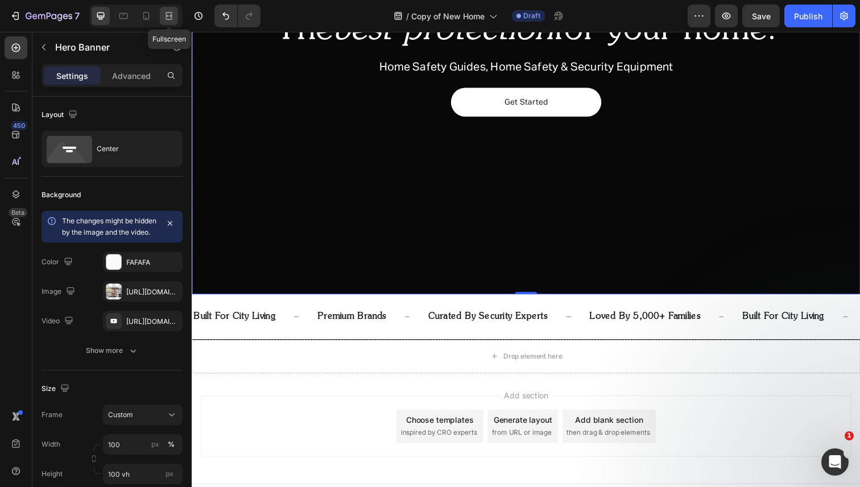
click at [169, 16] on icon at bounding box center [168, 15] width 11 height 11
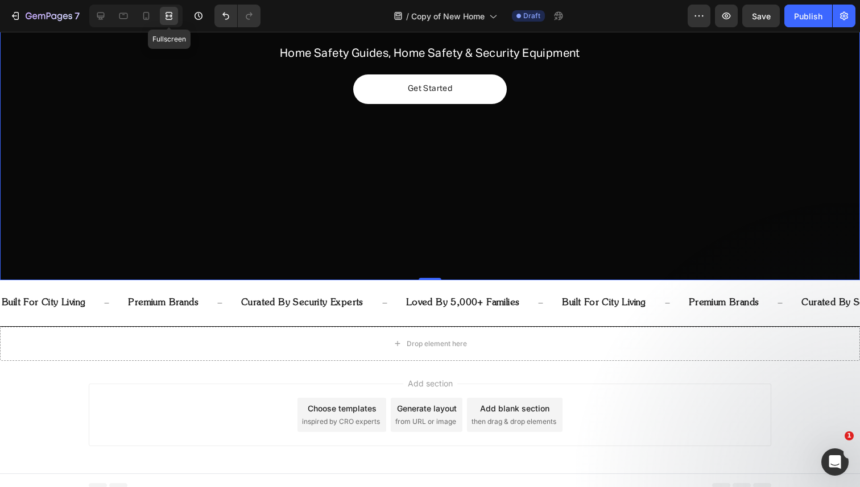
scroll to position [234, 0]
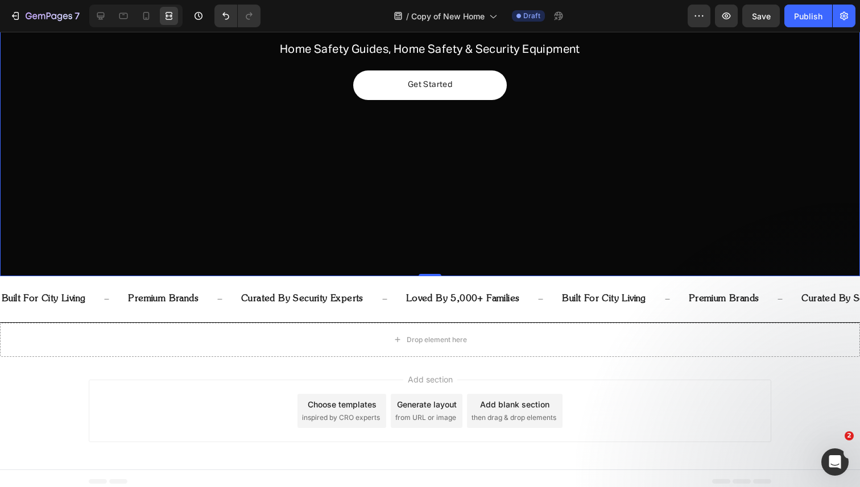
click at [197, 147] on div "Overlay" at bounding box center [430, 49] width 860 height 456
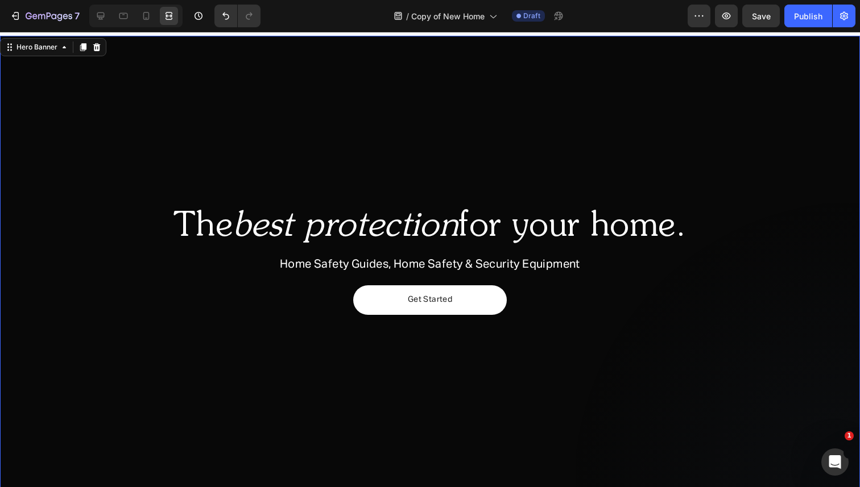
scroll to position [241, 0]
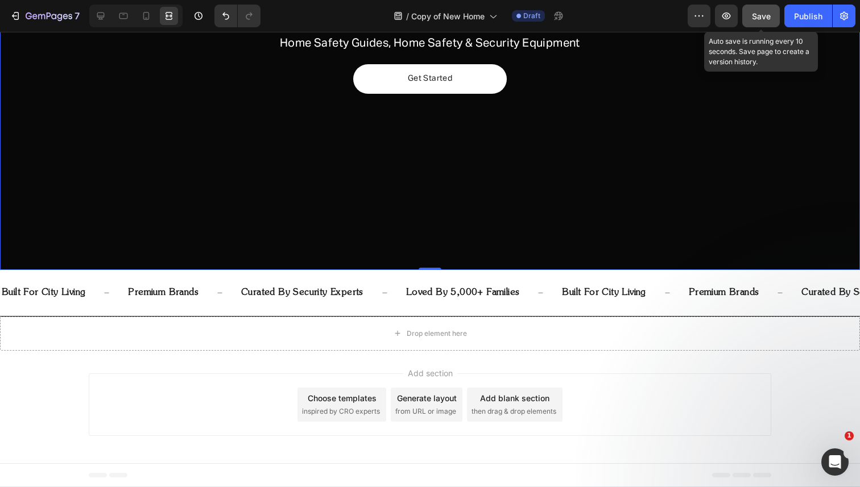
click at [770, 10] on div "Save" at bounding box center [761, 16] width 19 height 12
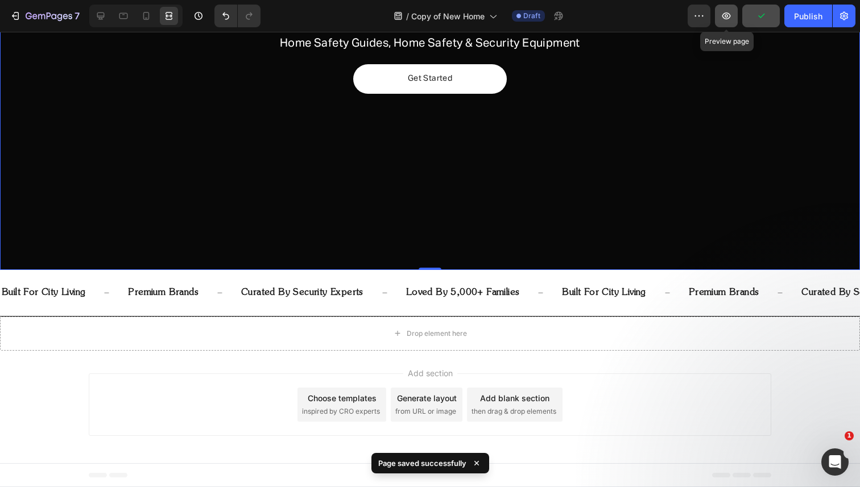
click at [719, 18] on button "button" at bounding box center [726, 16] width 23 height 23
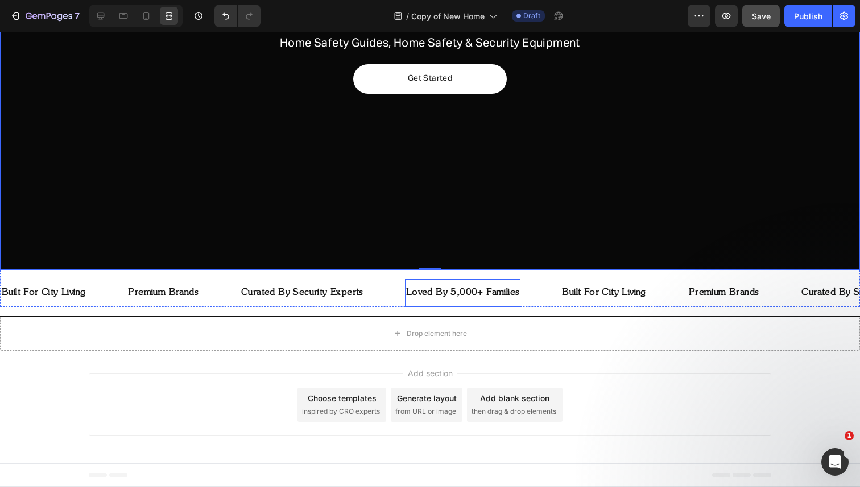
click at [456, 297] on p "loved by 5,000+ families" at bounding box center [463, 293] width 114 height 16
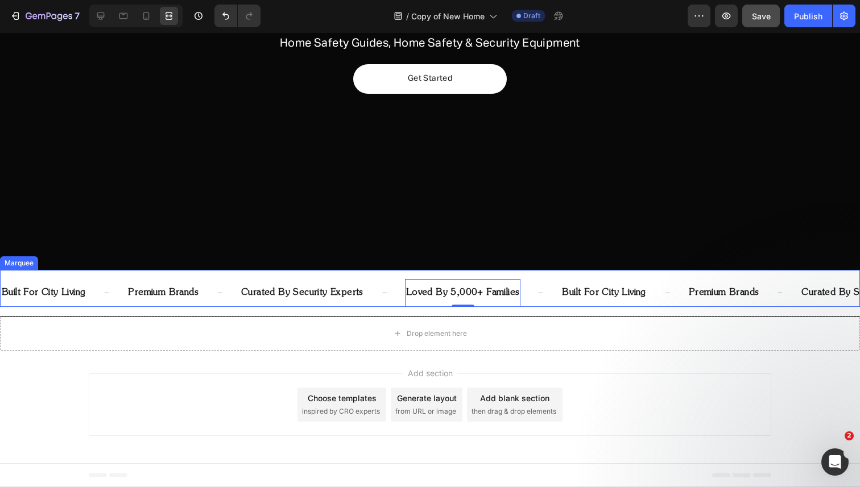
click at [395, 293] on div "curated by security experts Text Block" at bounding box center [322, 293] width 165 height 28
click at [100, 20] on icon at bounding box center [100, 15] width 11 height 11
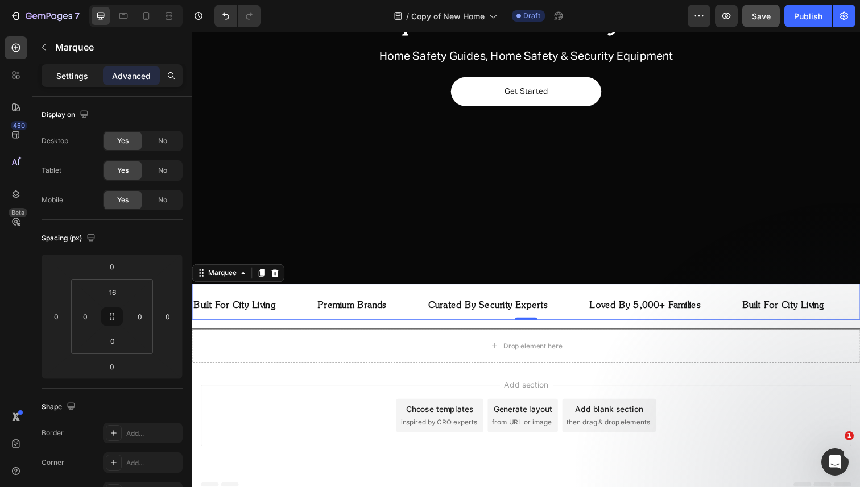
click at [76, 79] on p "Settings" at bounding box center [72, 76] width 32 height 12
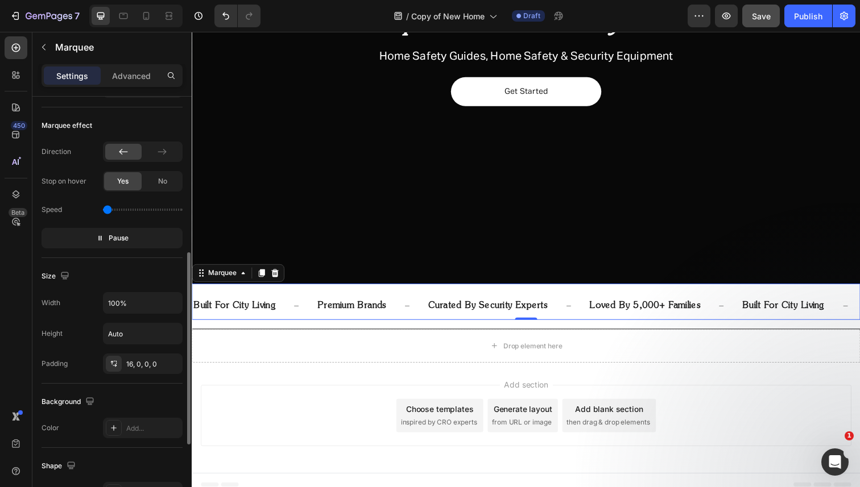
scroll to position [343, 0]
type input "0.3"
click at [113, 207] on input "range" at bounding box center [143, 206] width 80 height 2
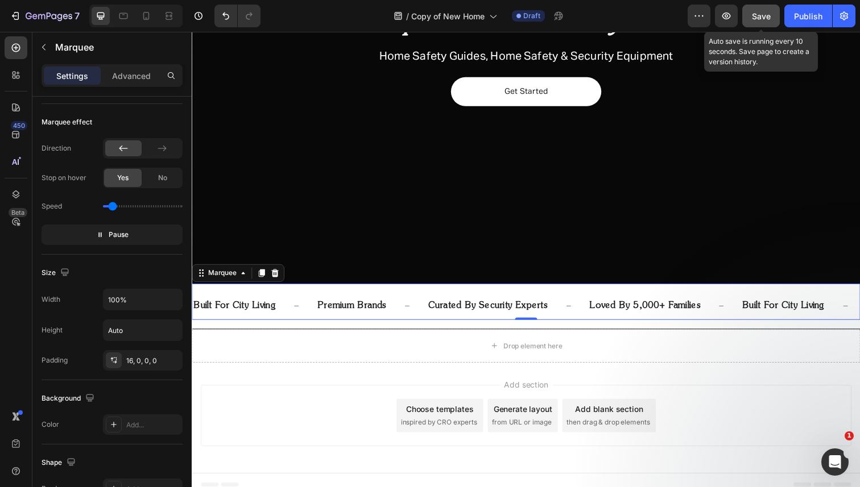
click at [765, 18] on span "Save" at bounding box center [761, 16] width 19 height 10
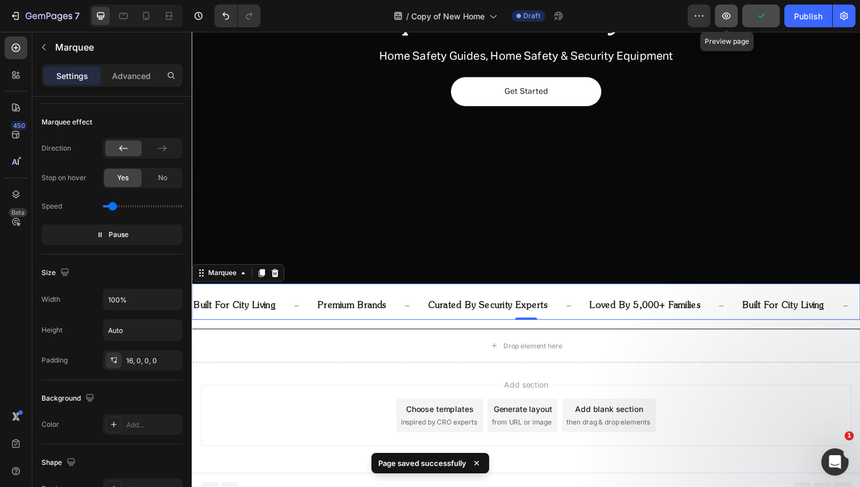
click at [734, 18] on button "button" at bounding box center [726, 16] width 23 height 23
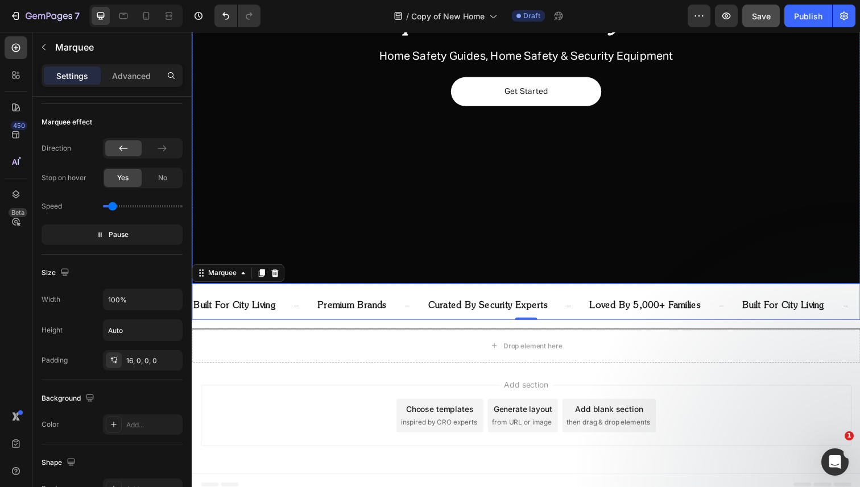
scroll to position [235, 0]
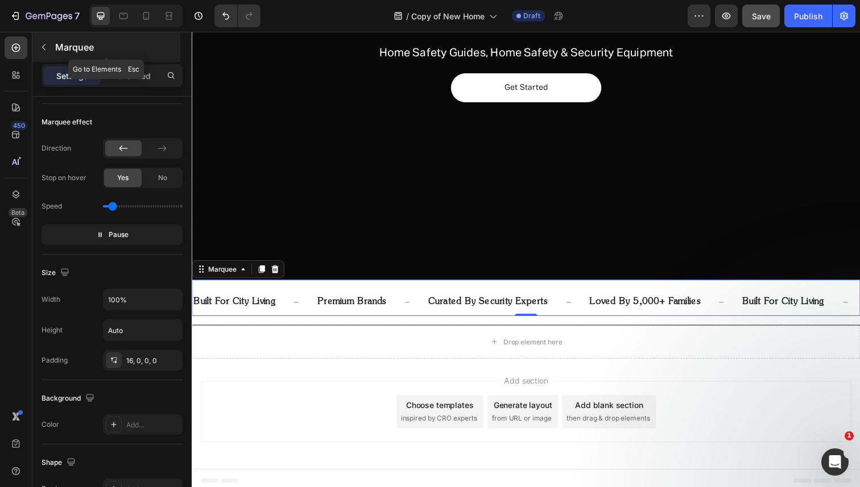
click at [43, 44] on icon "button" at bounding box center [43, 47] width 9 height 9
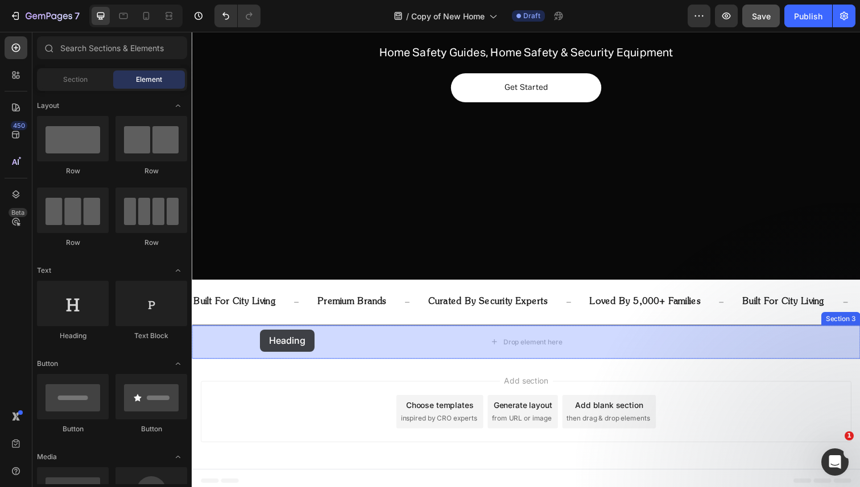
drag, startPoint x: 272, startPoint y: 357, endPoint x: 262, endPoint y: 336, distance: 23.2
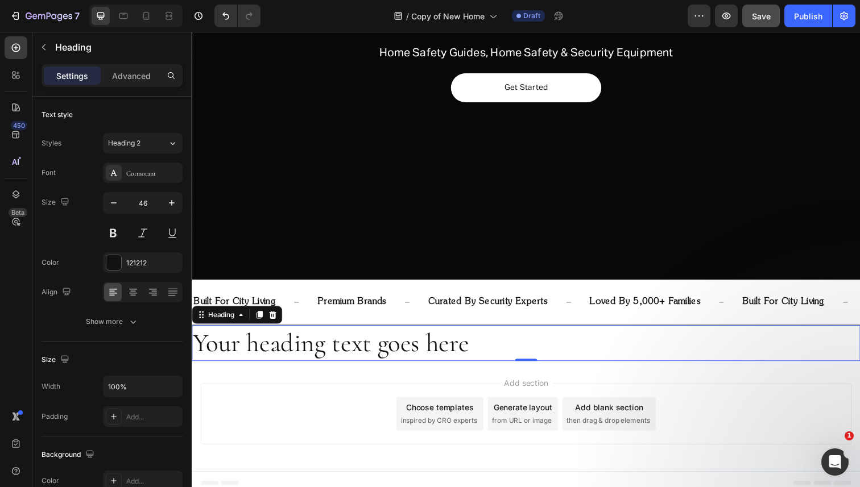
click at [336, 353] on h2 "Your heading text goes here" at bounding box center [533, 350] width 682 height 36
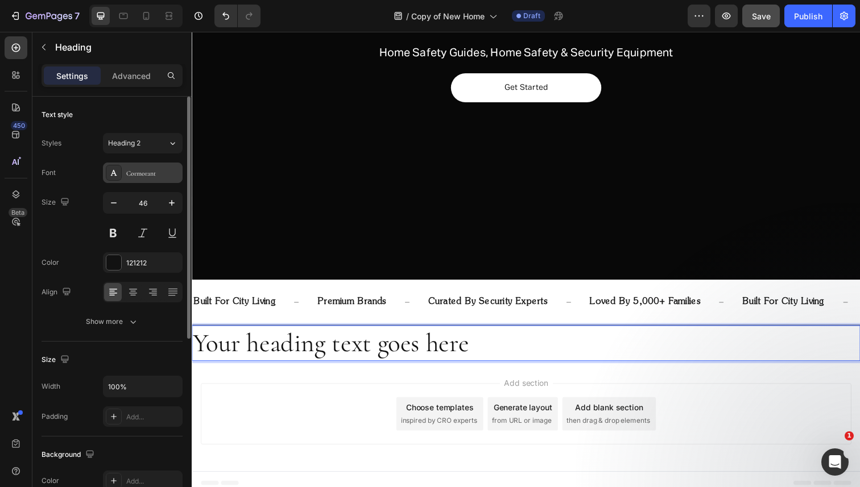
click at [127, 177] on div "Cormorant" at bounding box center [152, 173] width 53 height 10
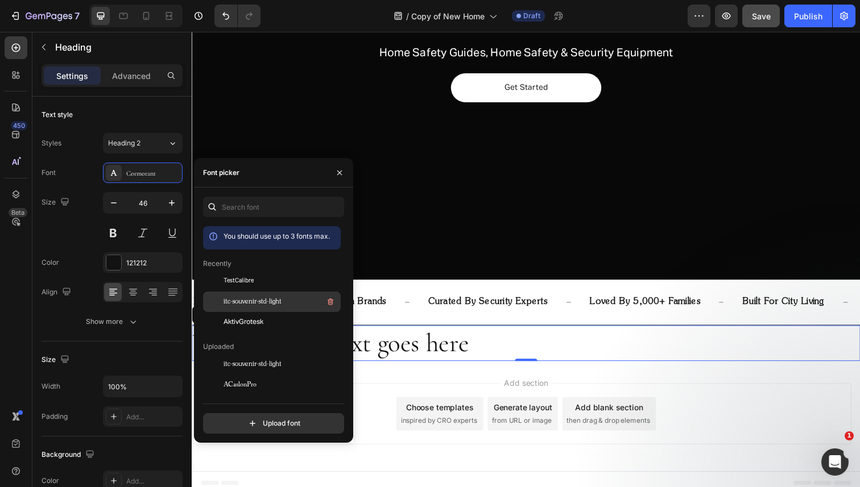
click at [234, 301] on span "itc-souvenir-std-light" at bounding box center [253, 302] width 58 height 10
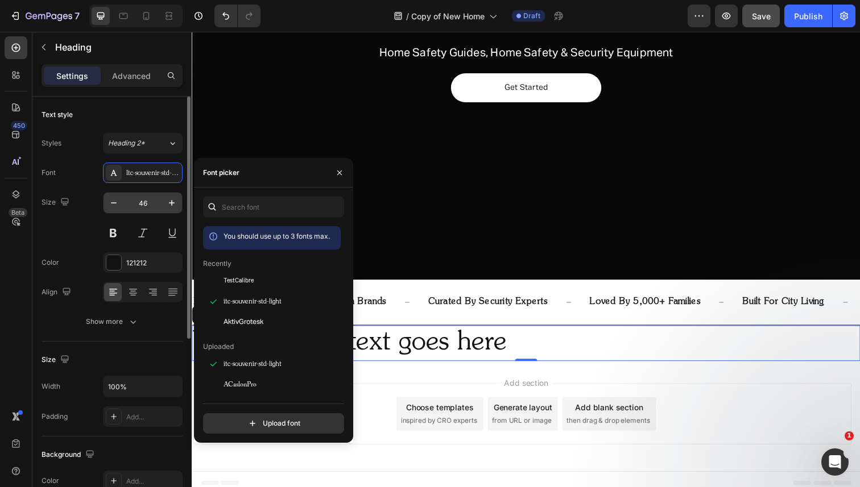
click at [148, 206] on input "46" at bounding box center [143, 203] width 38 height 20
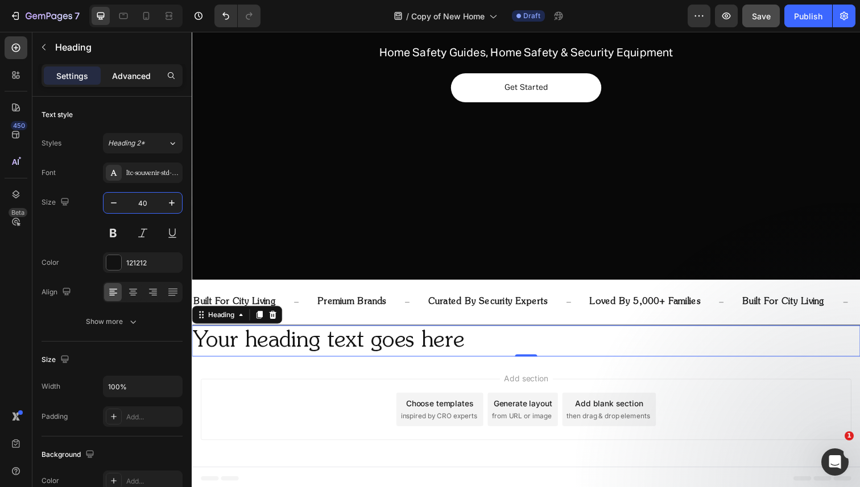
type input "40"
click at [140, 80] on p "Advanced" at bounding box center [131, 76] width 39 height 12
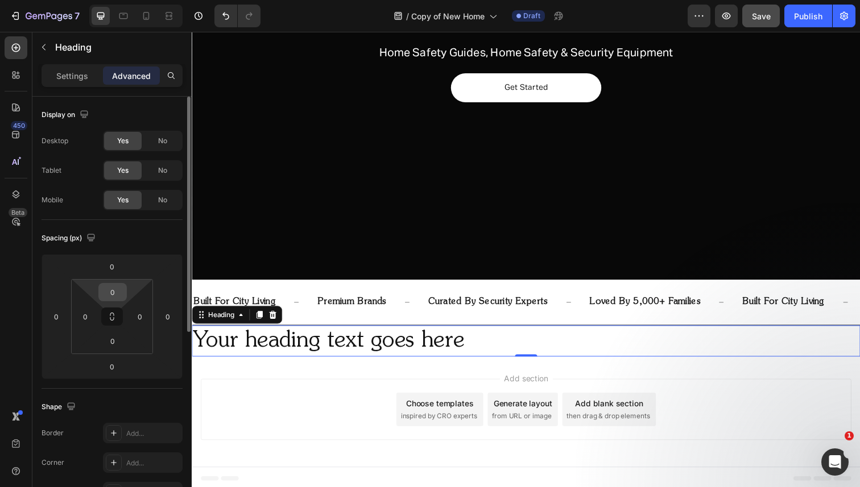
click at [113, 288] on input "0" at bounding box center [112, 292] width 23 height 17
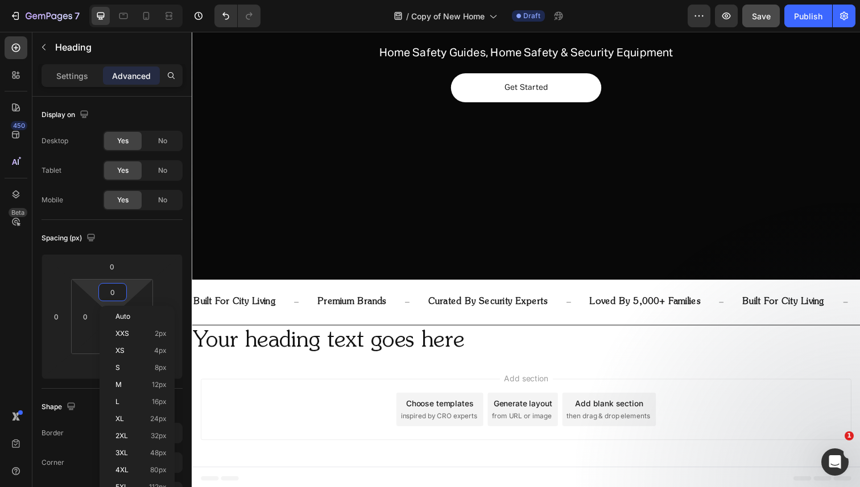
click at [402, 366] on div "Add section Choose templates inspired by CRO experts Generate layout from URL o…" at bounding box center [533, 420] width 682 height 113
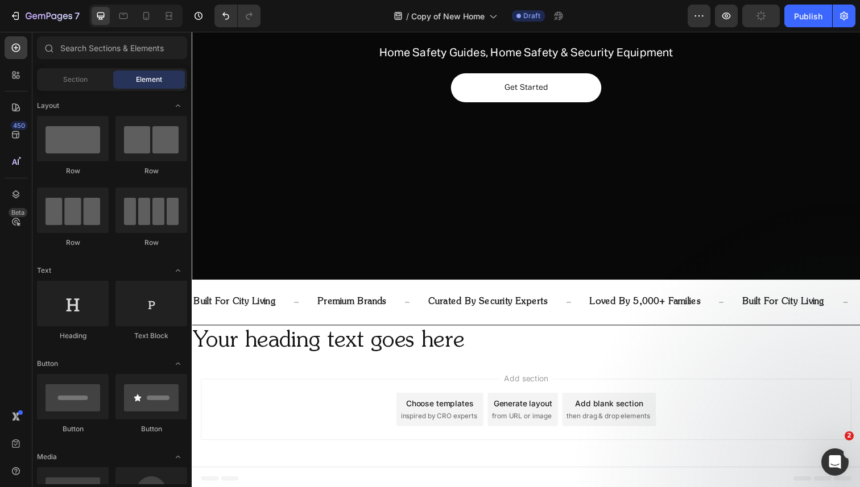
click at [402, 353] on p "Your heading text goes here" at bounding box center [533, 348] width 680 height 30
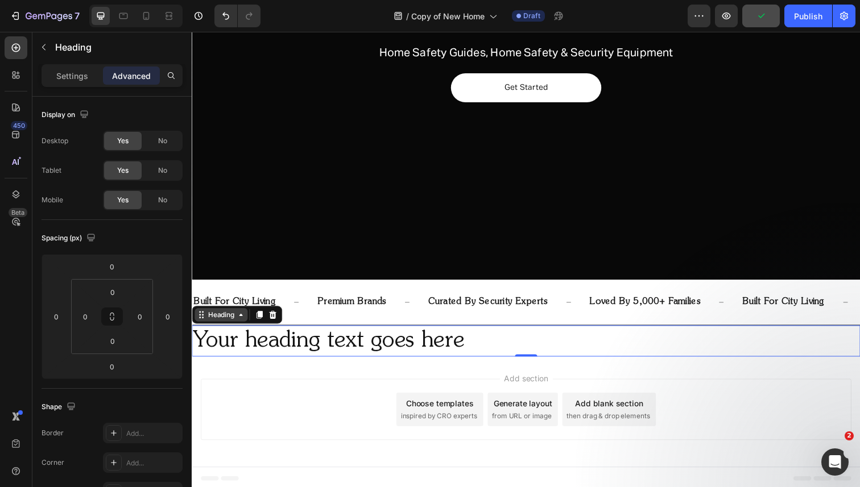
click at [226, 316] on div "Heading" at bounding box center [221, 321] width 31 height 10
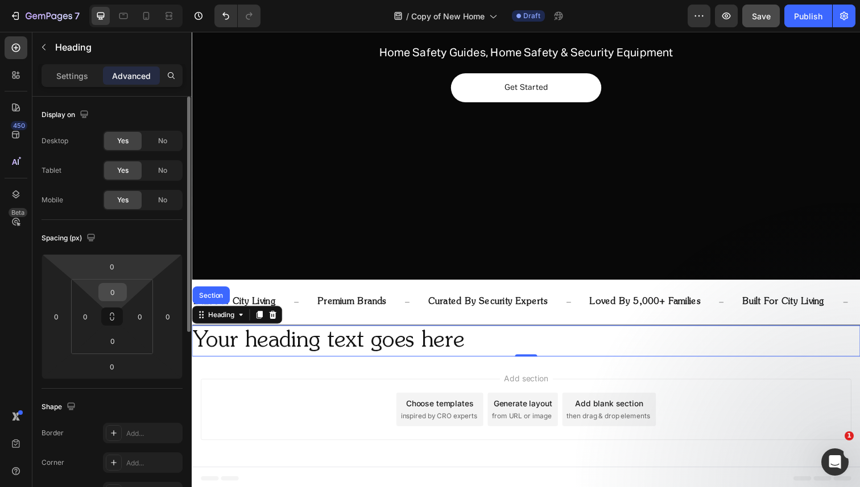
click at [105, 296] on input "0" at bounding box center [112, 292] width 23 height 17
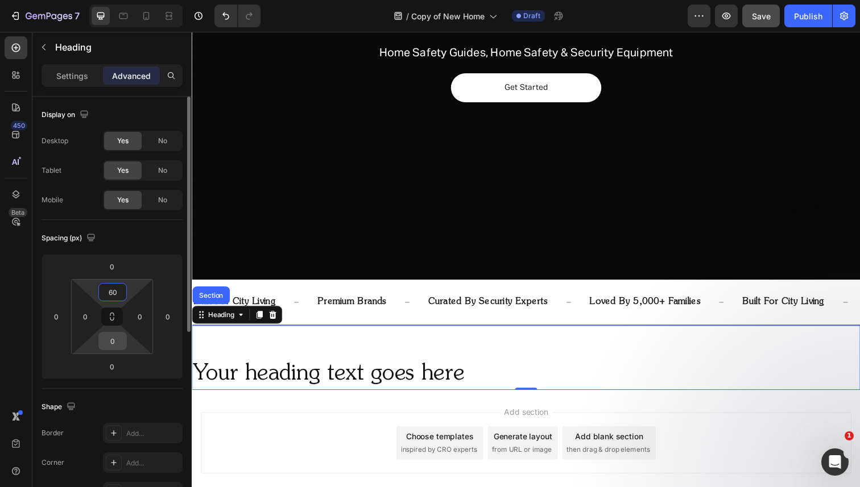
type input "60"
click at [107, 342] on input "0" at bounding box center [112, 341] width 23 height 17
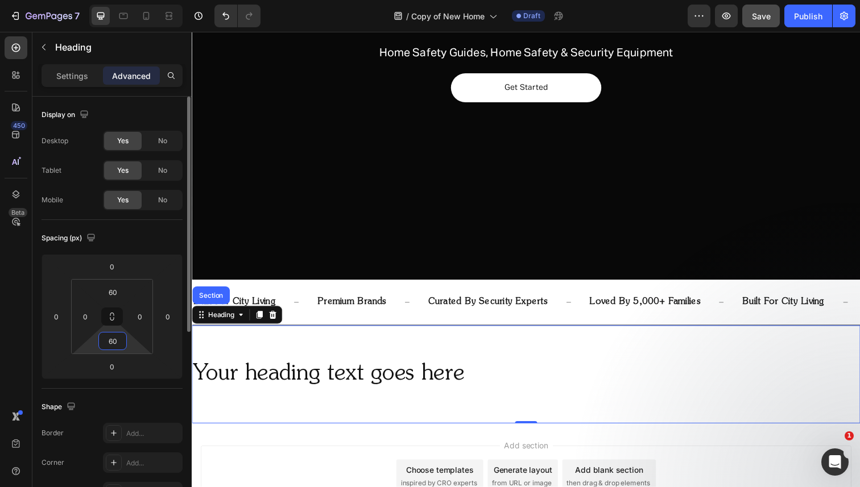
type input "6"
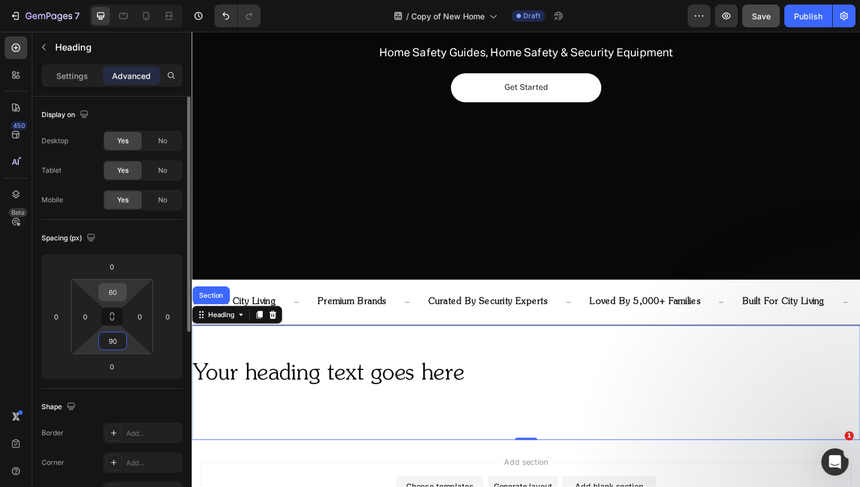
type input "90"
click at [115, 294] on input "60" at bounding box center [112, 292] width 23 height 17
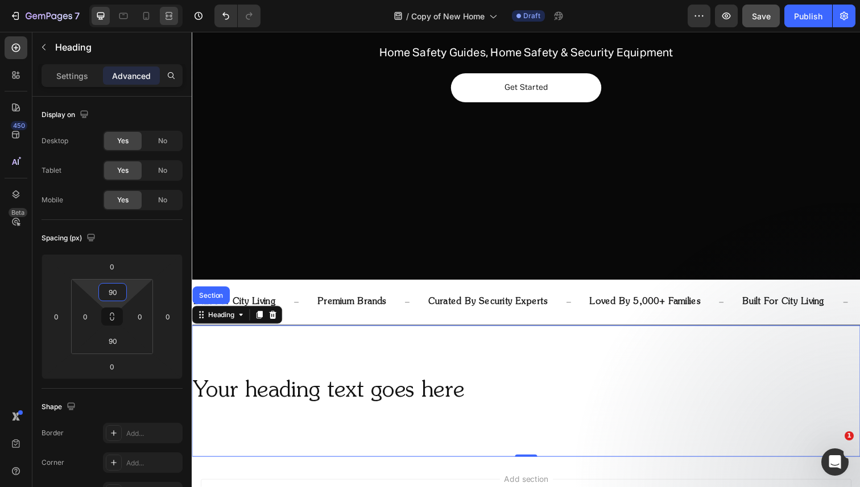
type input "90"
click at [162, 19] on div at bounding box center [169, 16] width 18 height 18
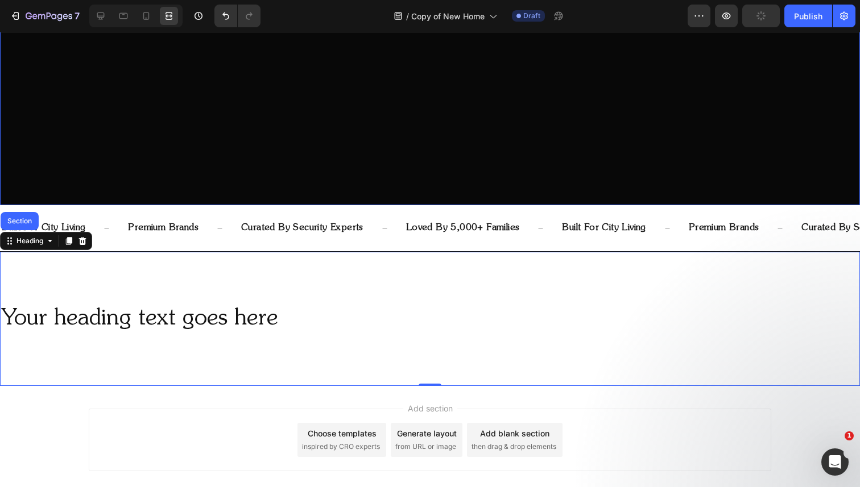
scroll to position [306, 0]
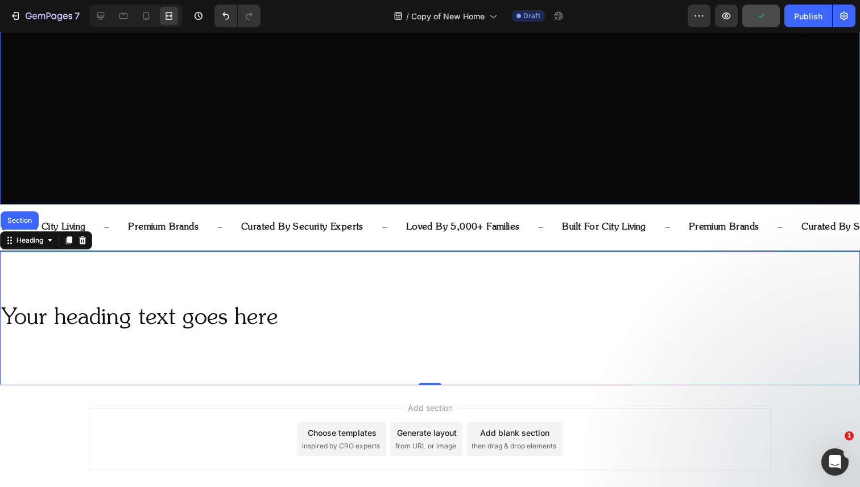
click at [137, 295] on div "Your heading text goes here Heading" at bounding box center [430, 318] width 860 height 134
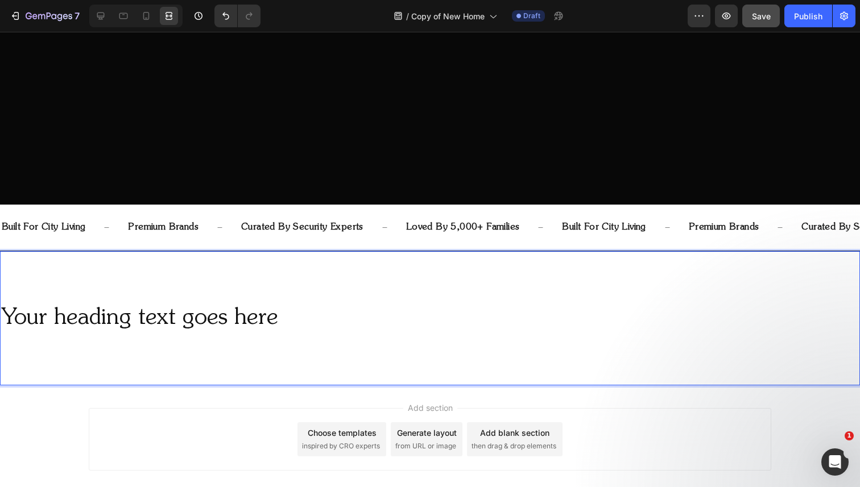
click at [151, 295] on div "Your heading text goes here Heading 0" at bounding box center [430, 318] width 860 height 134
click at [98, 19] on icon at bounding box center [100, 15] width 11 height 11
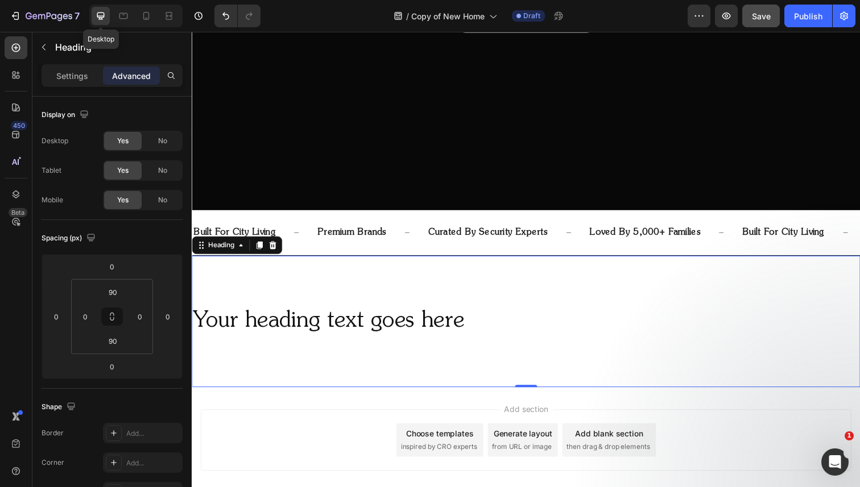
scroll to position [307, 0]
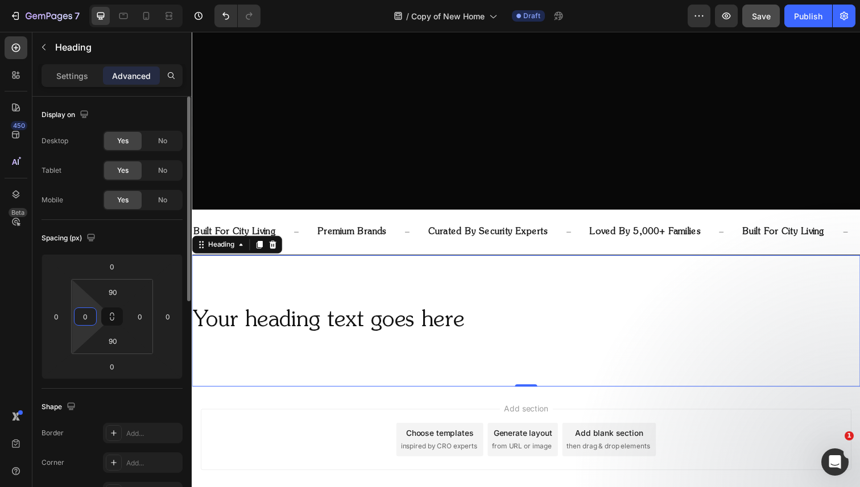
click at [84, 313] on input "0" at bounding box center [85, 316] width 17 height 17
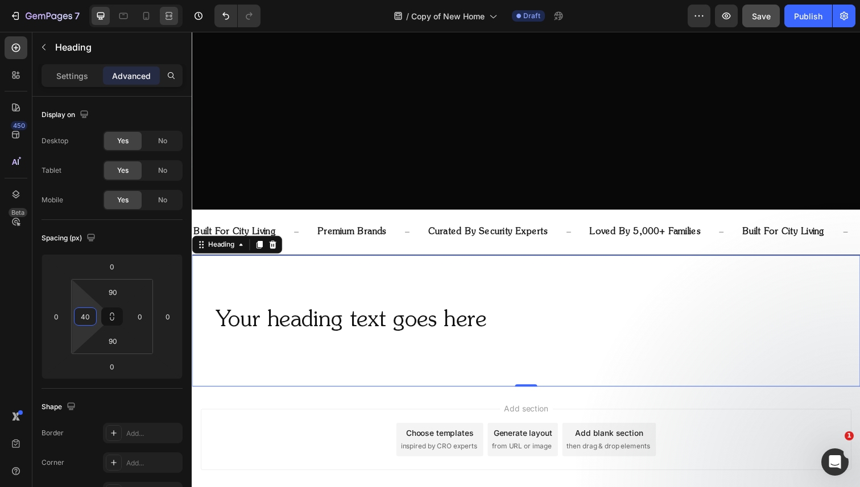
type input "40"
click at [176, 18] on div at bounding box center [169, 16] width 18 height 18
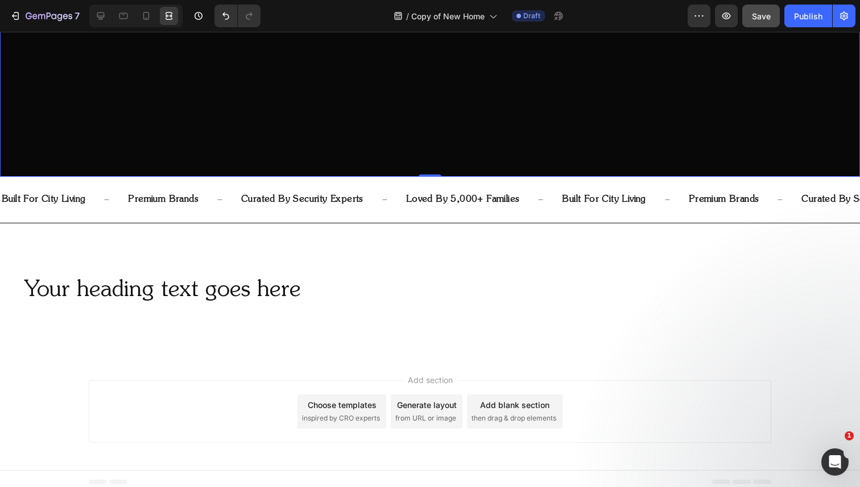
scroll to position [341, 0]
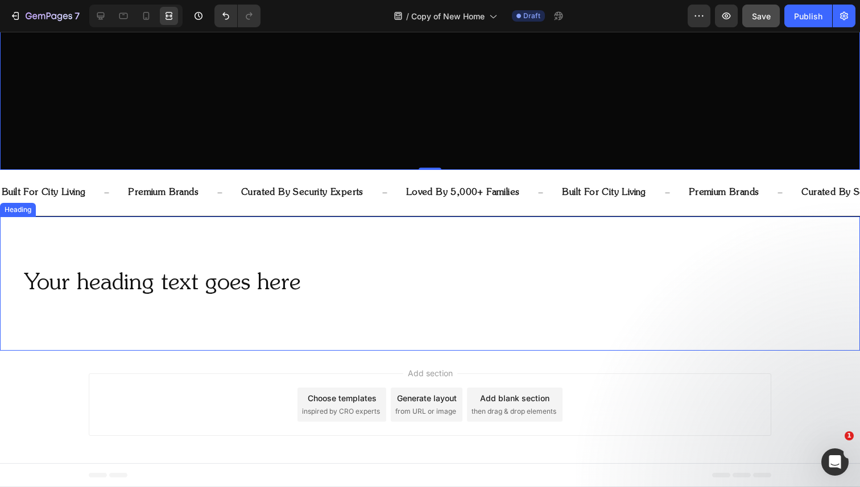
click at [140, 276] on h2 "Your heading text goes here" at bounding box center [441, 284] width 837 height 32
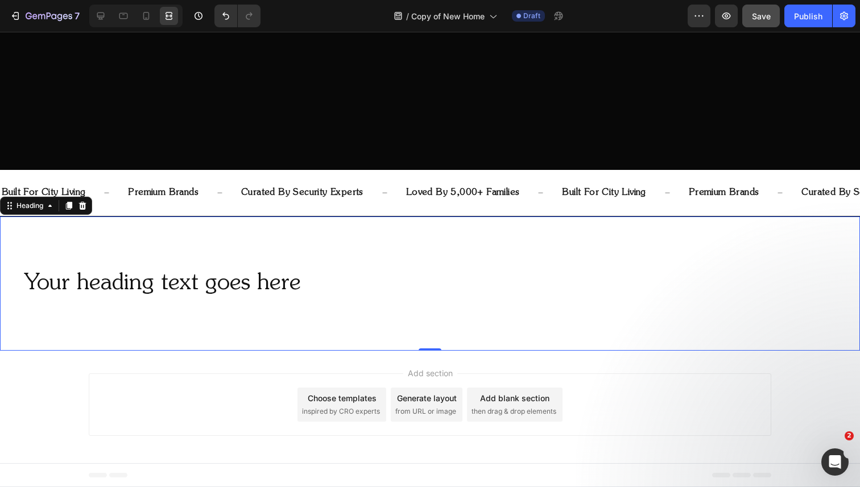
click at [139, 284] on h2 "Your heading text goes here" at bounding box center [441, 284] width 837 height 32
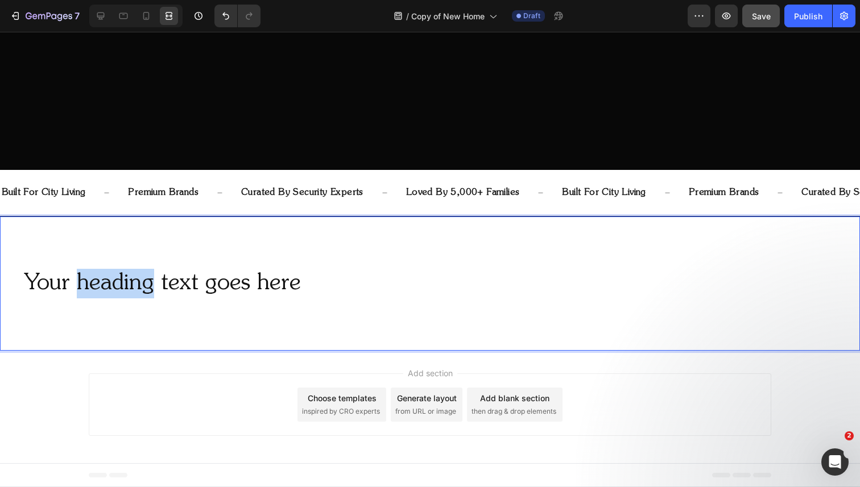
click at [139, 284] on p "Your heading text goes here" at bounding box center [441, 284] width 835 height 30
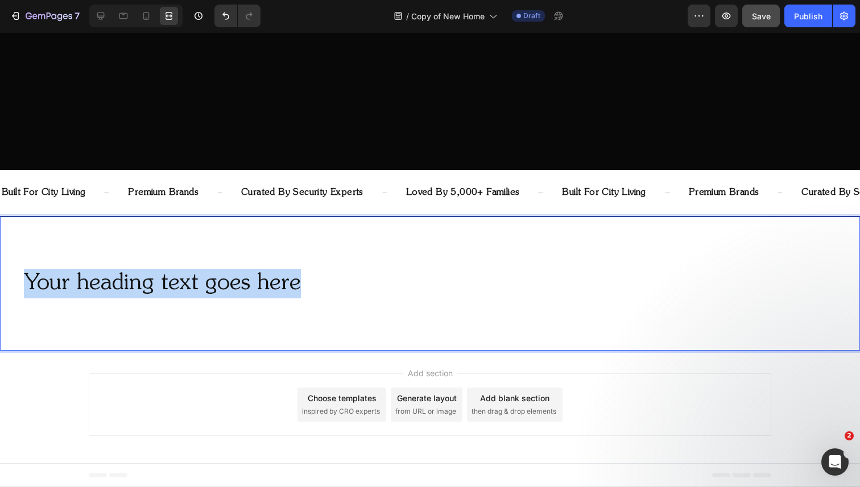
click at [139, 284] on p "Your heading text goes here" at bounding box center [441, 284] width 835 height 30
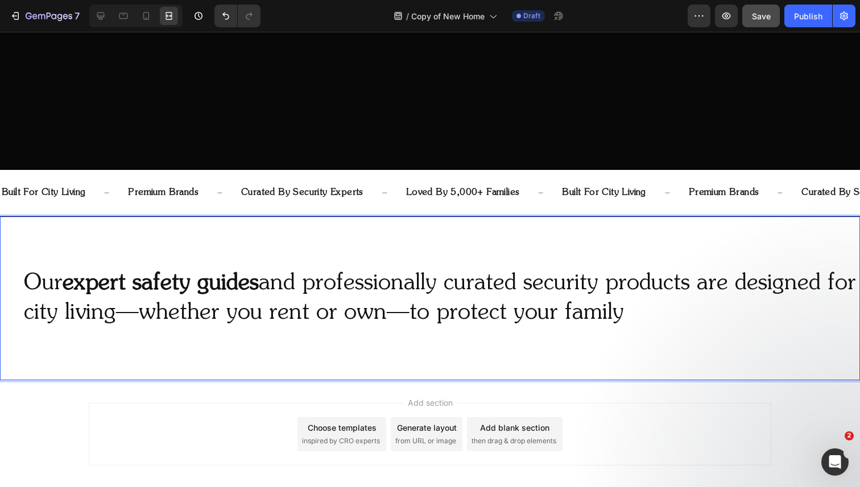
click at [279, 306] on p "Our expert safety guides and professionally curated security products are desig…" at bounding box center [441, 298] width 835 height 59
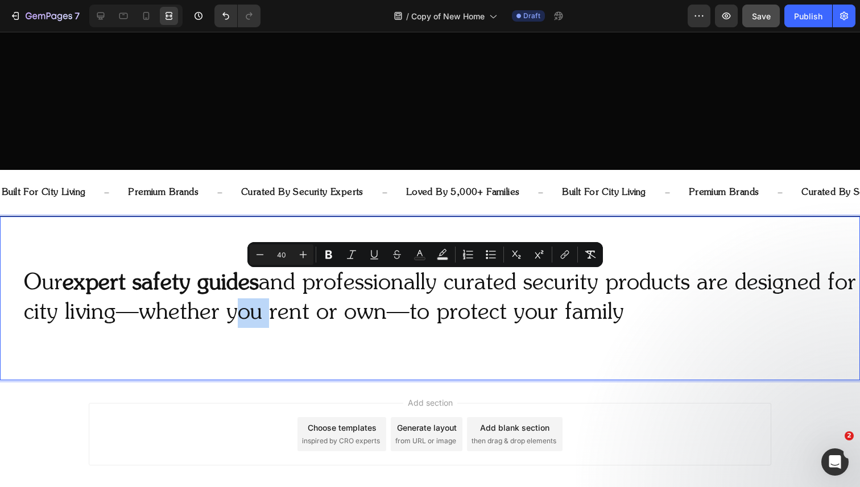
copy p "Our expert safety guides and professionally curated security products are desig…"
click at [111, 298] on p "Our expert safety guides and professionally curated security products are desig…" at bounding box center [441, 298] width 835 height 59
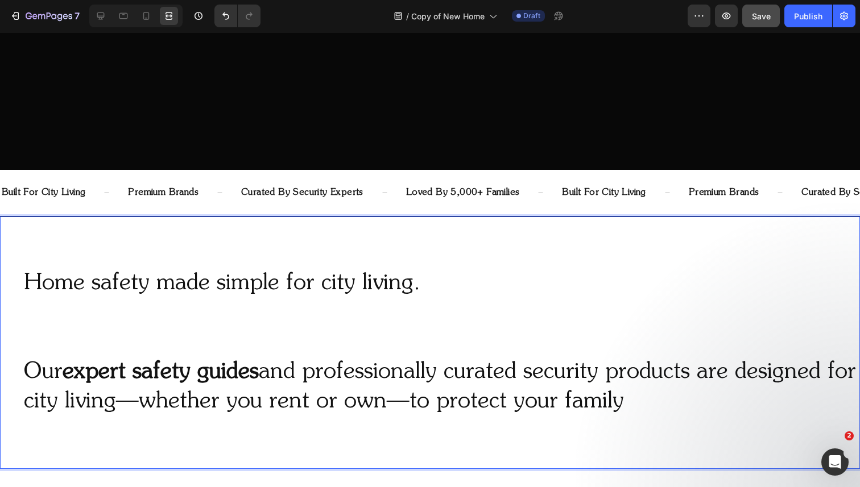
click at [446, 277] on p "Home safety made simple for city living. Our expert safety guides and professio…" at bounding box center [441, 343] width 835 height 148
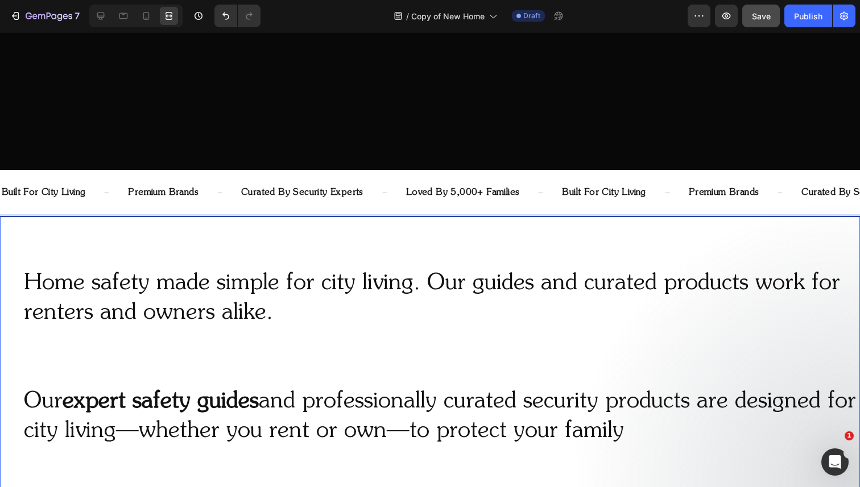
click at [279, 286] on p "Home safety made simple for city living. Our guides and curated products work f…" at bounding box center [441, 357] width 835 height 177
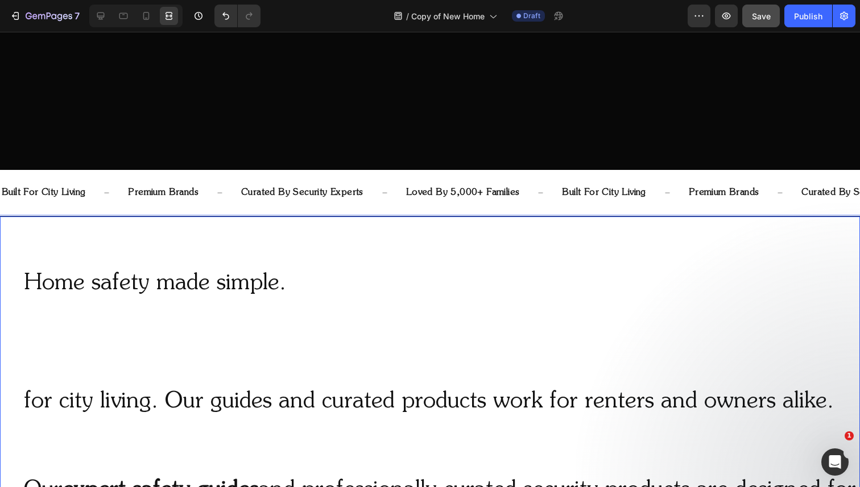
click at [325, 284] on p "Home safety made simple. for city living. Our guides and curated products work …" at bounding box center [441, 402] width 835 height 266
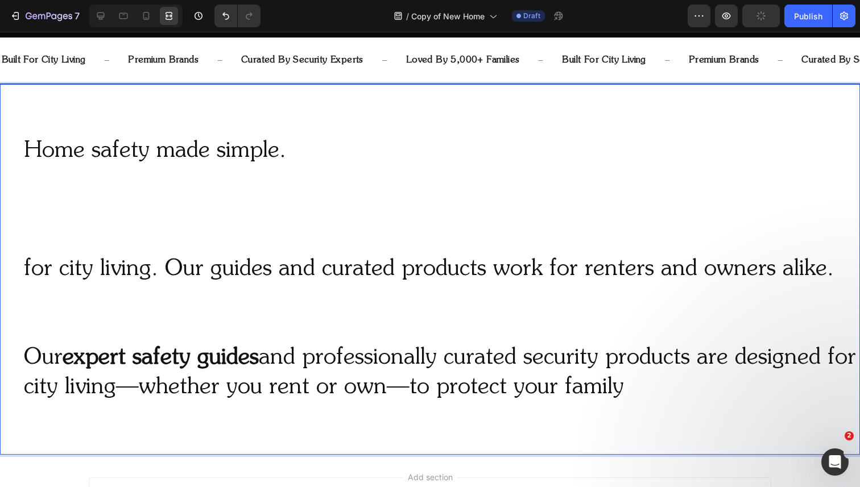
scroll to position [474, 0]
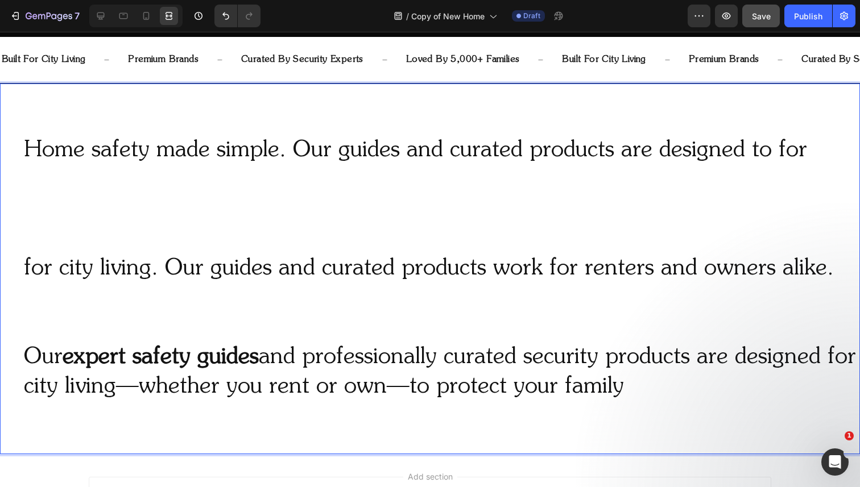
click at [372, 142] on p "Home safety made simple. Our guides and curated products are designed to for fo…" at bounding box center [441, 269] width 835 height 266
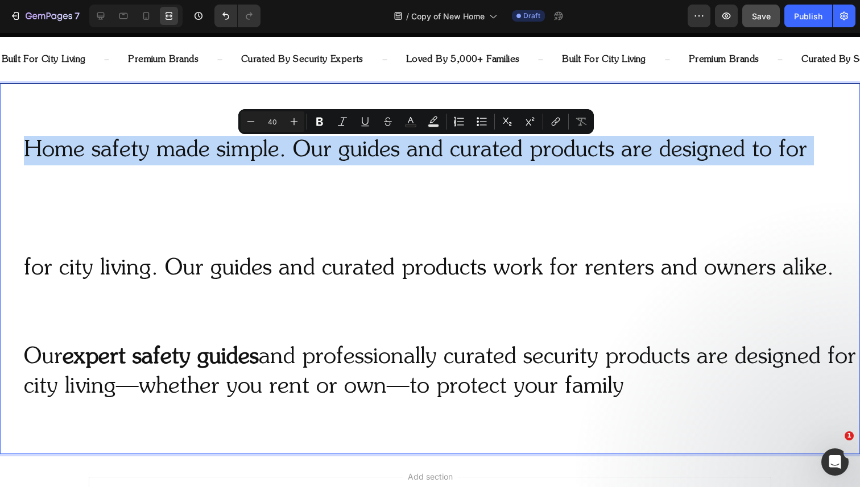
copy p "Home safety made simple. Our guides and curated products are designed to for"
click at [504, 147] on p "Home safety made simple. Our guides and curated products are designed to for fo…" at bounding box center [441, 269] width 835 height 266
click at [502, 147] on p "Home safety made simple. Our guides and curated products are designed to for fo…" at bounding box center [441, 269] width 835 height 266
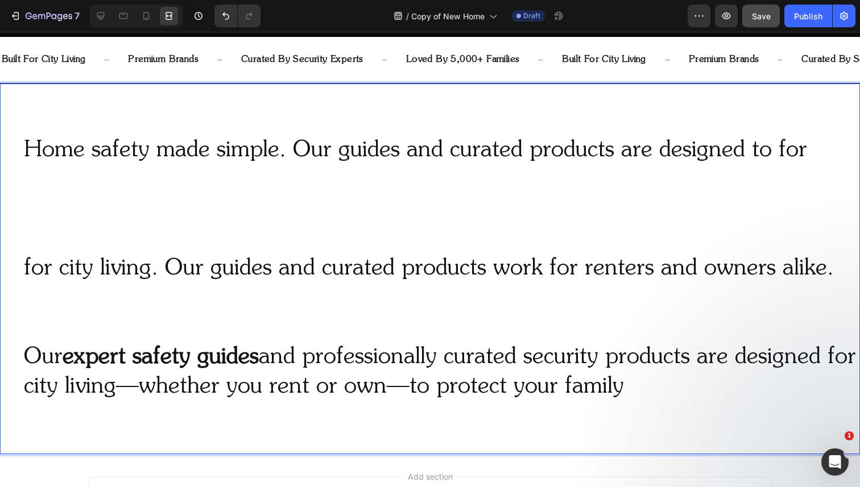
click at [502, 147] on p "Home safety made simple. Our guides and curated products are designed to for fo…" at bounding box center [441, 269] width 835 height 266
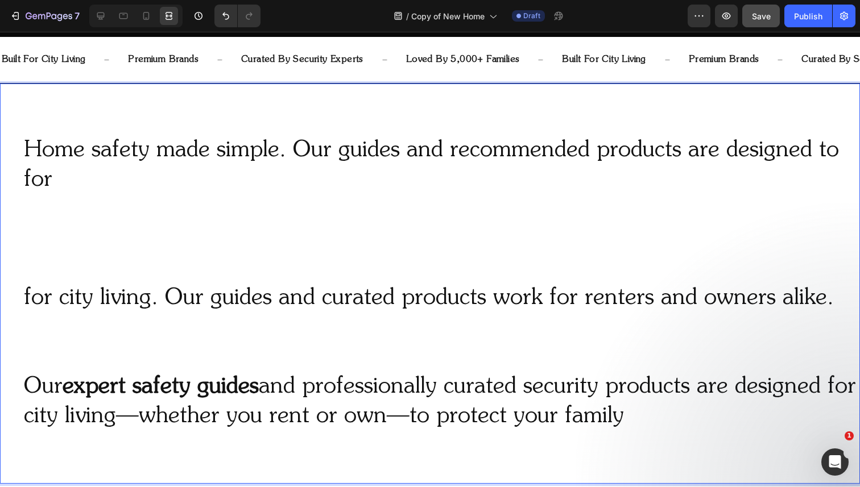
click at [524, 188] on p "Home safety made simple. Our guides and recommended products are designed to fo…" at bounding box center [441, 284] width 835 height 296
click at [437, 162] on p "Home safety made simple. Our guides and recommended products are designed to fo…" at bounding box center [441, 284] width 835 height 296
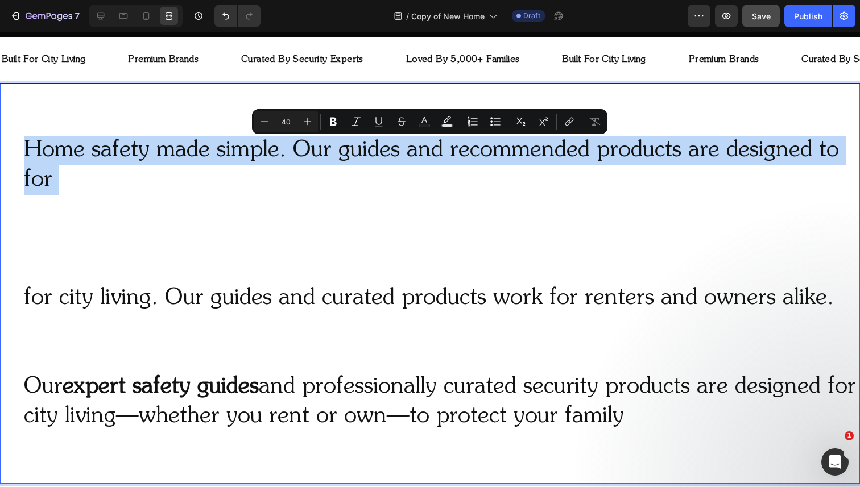
copy p "Home safety made simple. Our guides and recommended products are designed to for"
click at [531, 202] on p "Home safety made simple. Our guides and recommended products are designed to fo…" at bounding box center [441, 284] width 835 height 296
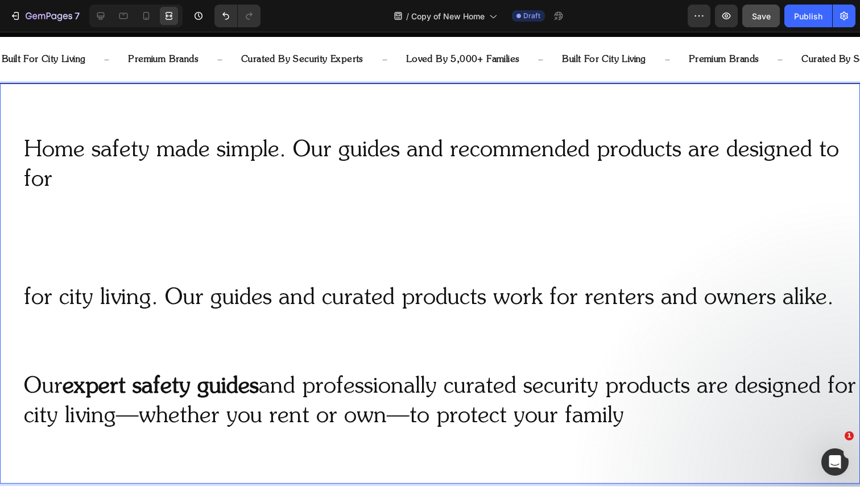
click at [607, 164] on p "Home safety made simple. Our guides and recommended products are designed to fo…" at bounding box center [441, 284] width 835 height 296
click at [584, 167] on p "Home safety made simple. Our guides and recommended products are designed to fo…" at bounding box center [441, 284] width 835 height 296
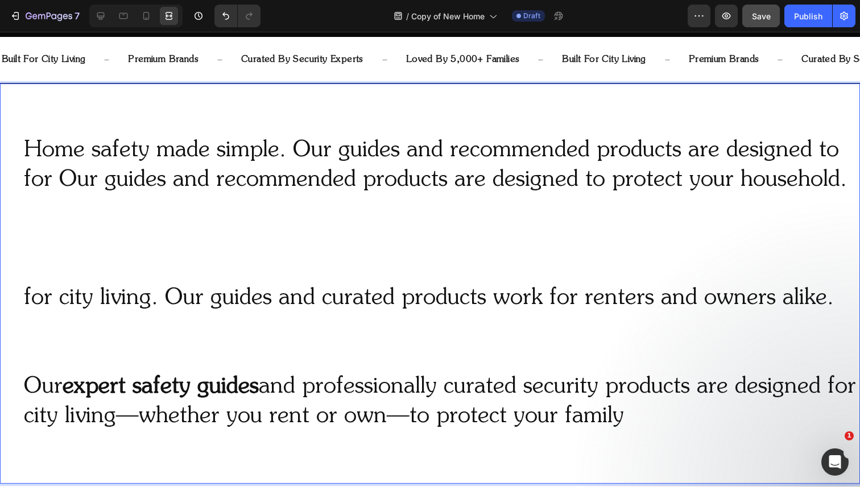
click at [296, 150] on p "Home safety made simple. Our guides and recommended products are designed to fo…" at bounding box center [441, 284] width 835 height 296
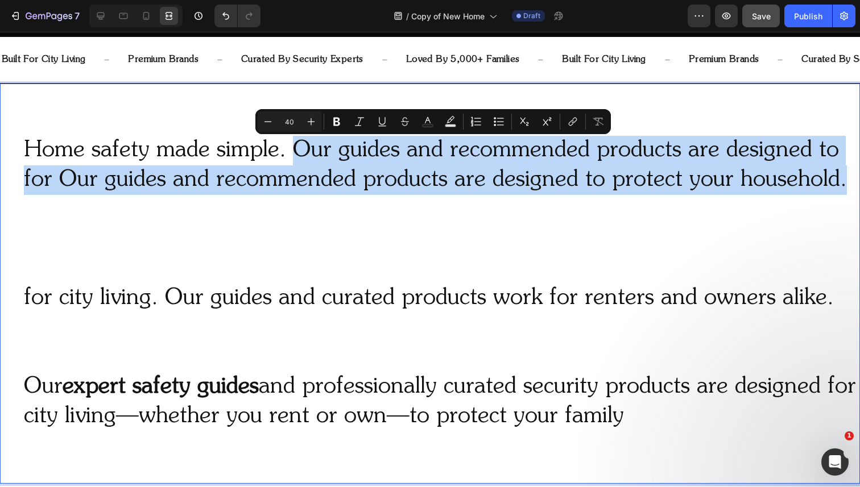
click at [296, 150] on p "Home safety made simple. Our guides and recommended products are designed to fo…" at bounding box center [441, 284] width 835 height 296
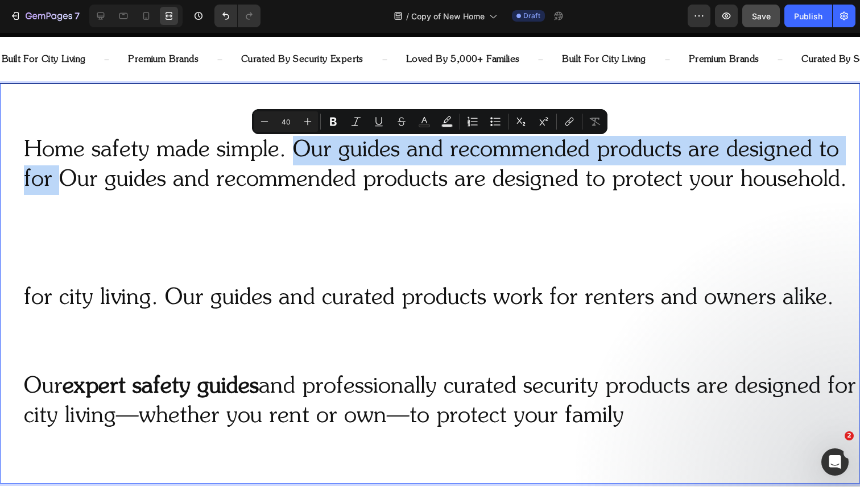
drag, startPoint x: 59, startPoint y: 178, endPoint x: 299, endPoint y: 154, distance: 241.8
click at [299, 154] on p "Home safety made simple. Our guides and recommended products are designed to fo…" at bounding box center [441, 284] width 835 height 296
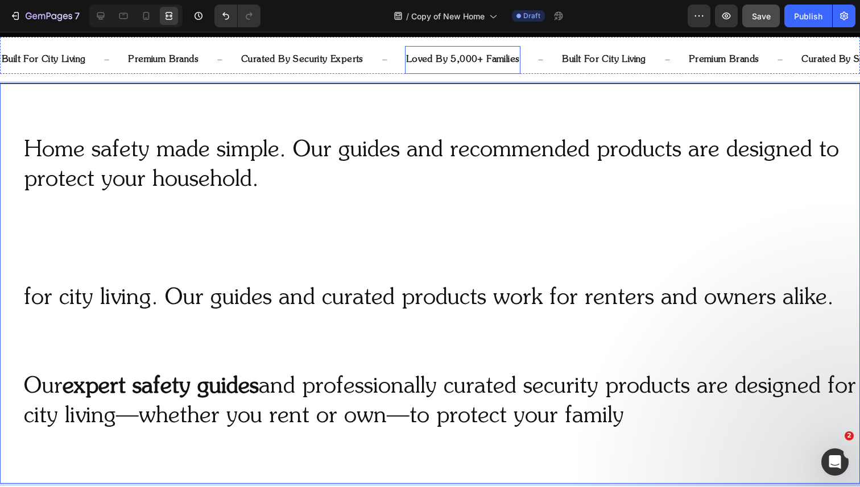
click at [485, 57] on p "loved by 5,000+ families" at bounding box center [463, 60] width 114 height 16
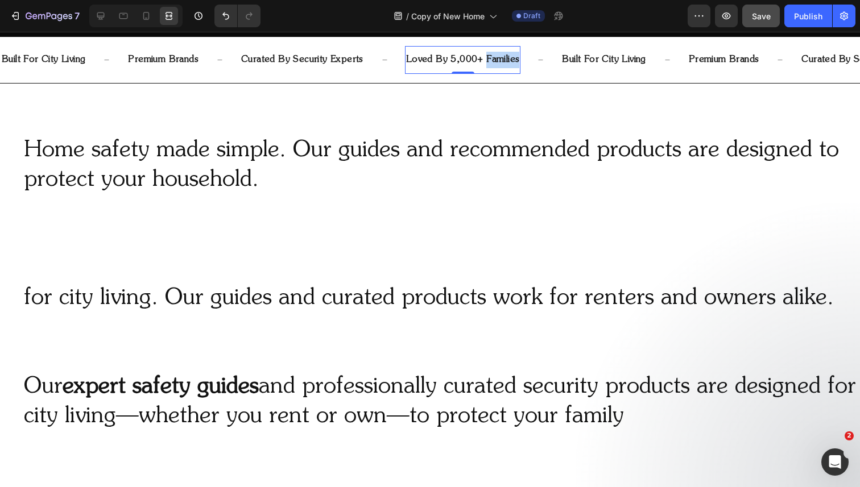
click at [485, 57] on p "loved by 5,000+ families" at bounding box center [463, 60] width 114 height 16
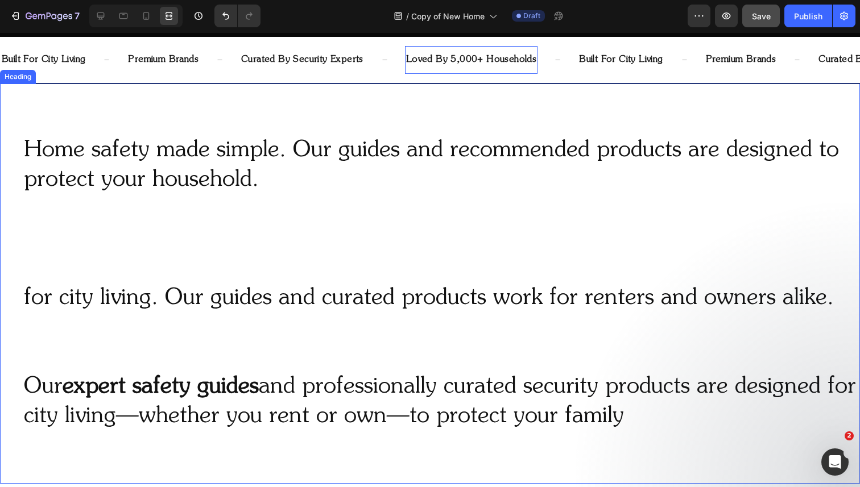
click at [487, 157] on p "Home safety made simple. Our guides and recommended products are designed to pr…" at bounding box center [441, 284] width 835 height 296
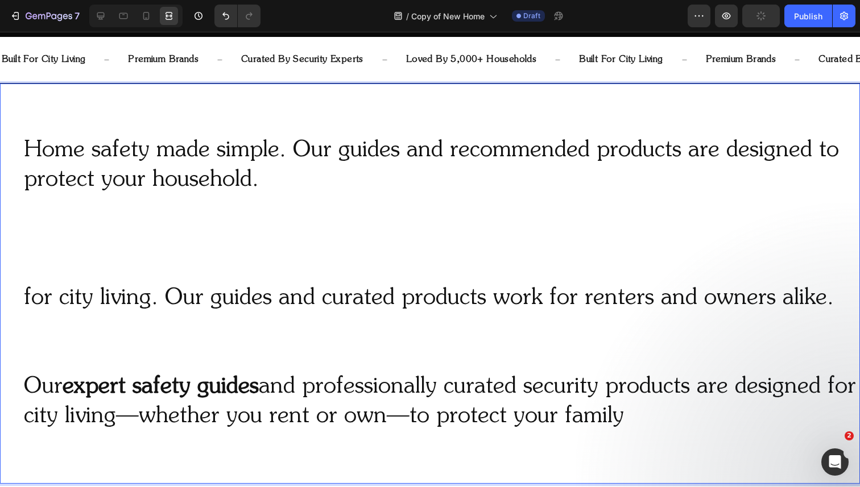
click at [390, 167] on p "Home safety made simple. Our guides and recommended products are designed to pr…" at bounding box center [441, 284] width 835 height 296
click at [292, 166] on p "Home safety made simple. Our guides and recommended products are designed to pr…" at bounding box center [441, 284] width 835 height 296
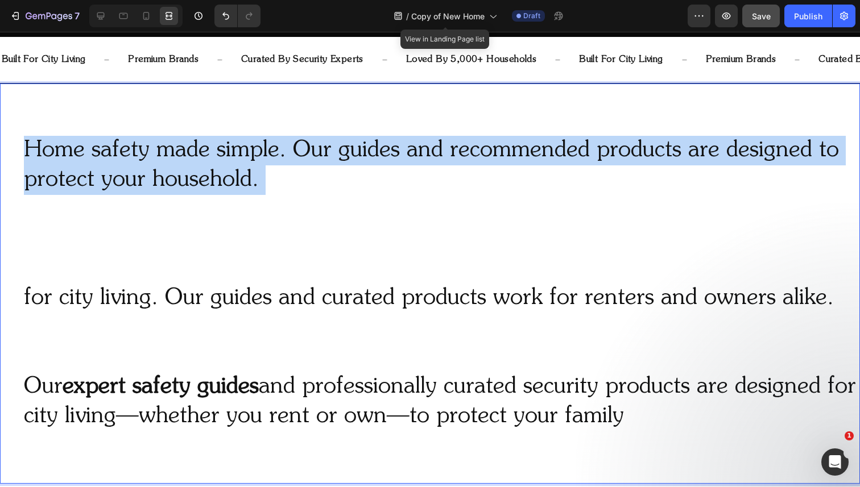
click at [292, 166] on p "Home safety made simple. Our guides and recommended products are designed to pr…" at bounding box center [441, 284] width 835 height 296
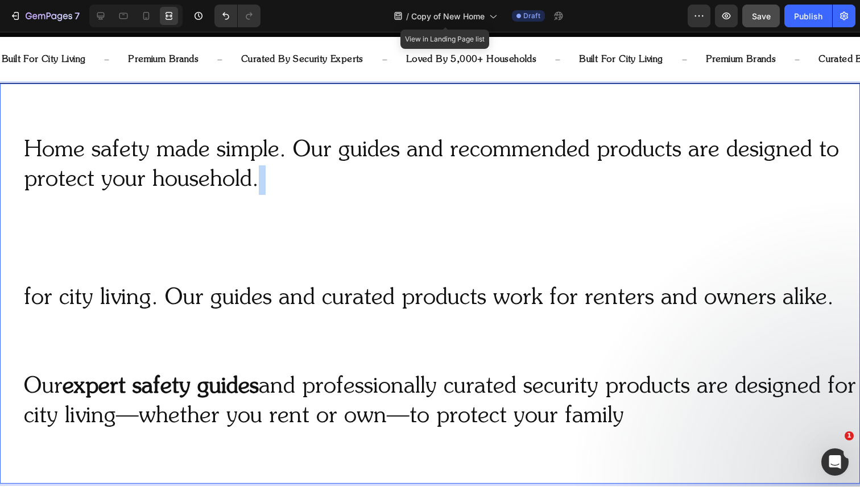
click at [292, 166] on p "Home safety made simple. Our guides and recommended products are designed to pr…" at bounding box center [441, 284] width 835 height 296
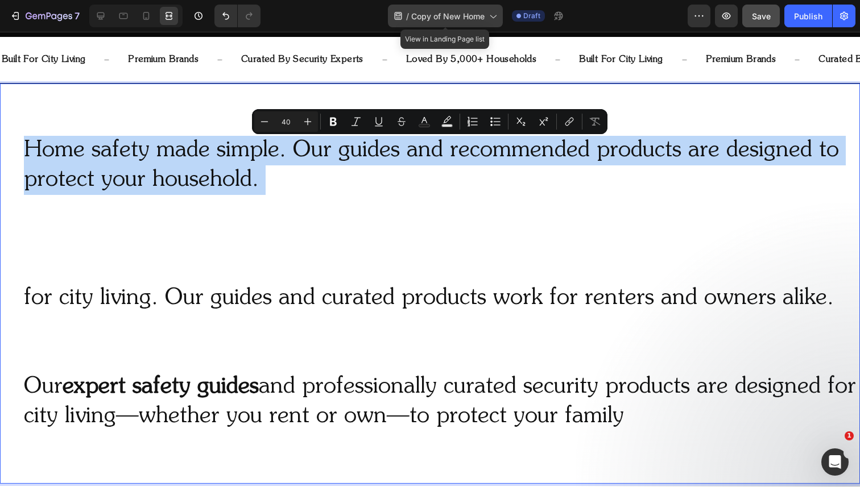
copy p "Home safety made simple. Our guides and recommended products are designed to pr…"
click at [489, 180] on p "Home safety made simple. Our guides and recommended products are designed to pr…" at bounding box center [441, 284] width 835 height 296
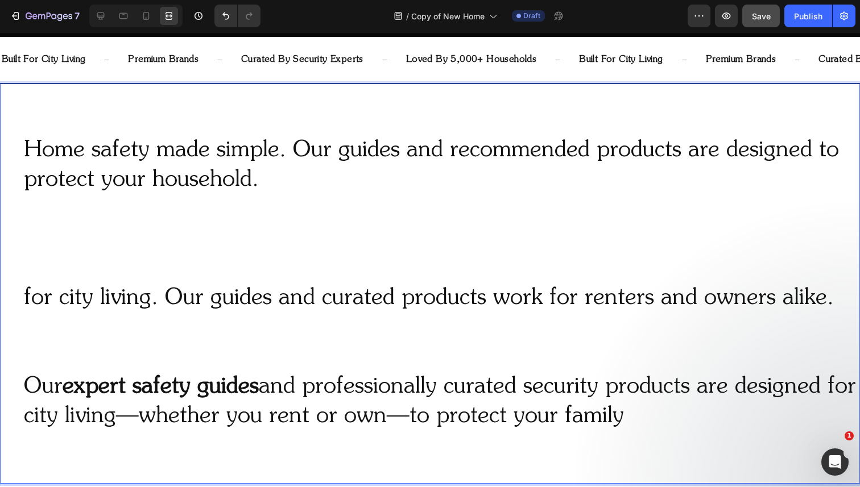
click at [802, 156] on p "Home safety made simple. Our guides and recommended products are designed to pr…" at bounding box center [441, 284] width 835 height 296
click at [812, 156] on p "Home safety made simple. Our guides and recommended products are designed to pr…" at bounding box center [441, 284] width 835 height 296
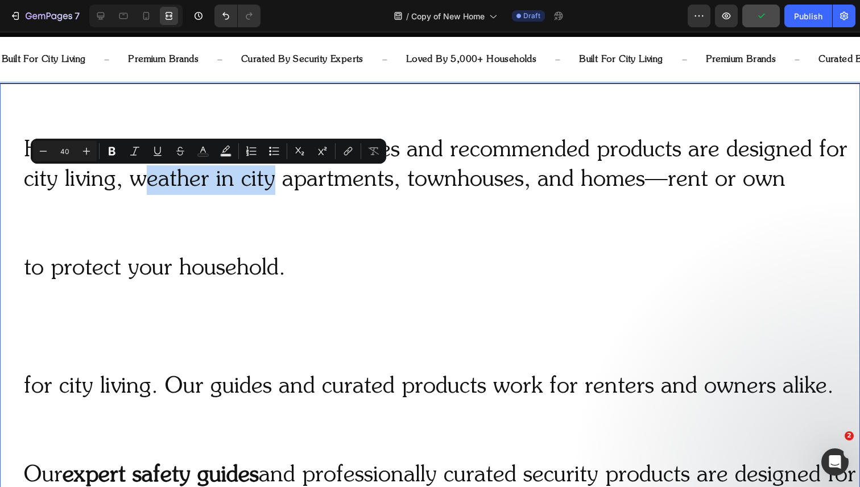
drag, startPoint x: 276, startPoint y: 182, endPoint x: 144, endPoint y: 180, distance: 132.0
click at [144, 180] on p "Home safety made simple. Our guides and recommended products are designed for c…" at bounding box center [441, 328] width 835 height 384
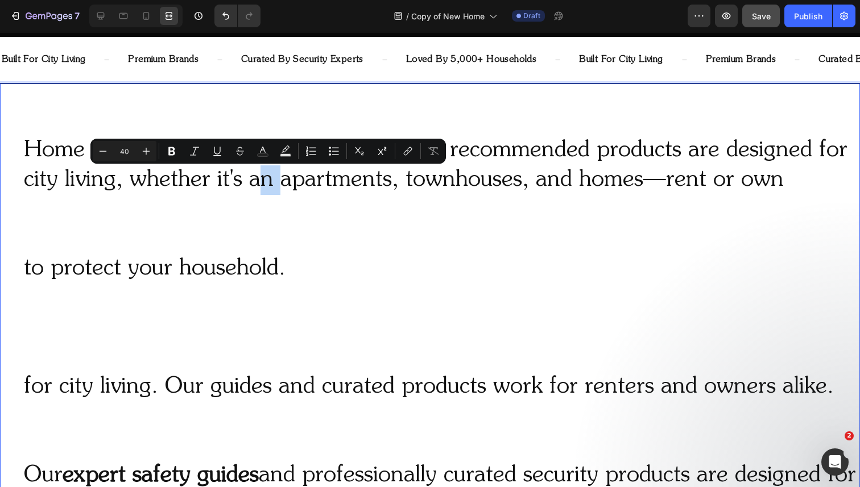
drag, startPoint x: 275, startPoint y: 183, endPoint x: 260, endPoint y: 184, distance: 14.9
click at [260, 184] on p "Home safety made simple. Our guides and recommended products are designed for c…" at bounding box center [441, 328] width 835 height 384
click at [386, 180] on p "Home safety made simple. Our guides and recommended products are designed for c…" at bounding box center [441, 328] width 835 height 384
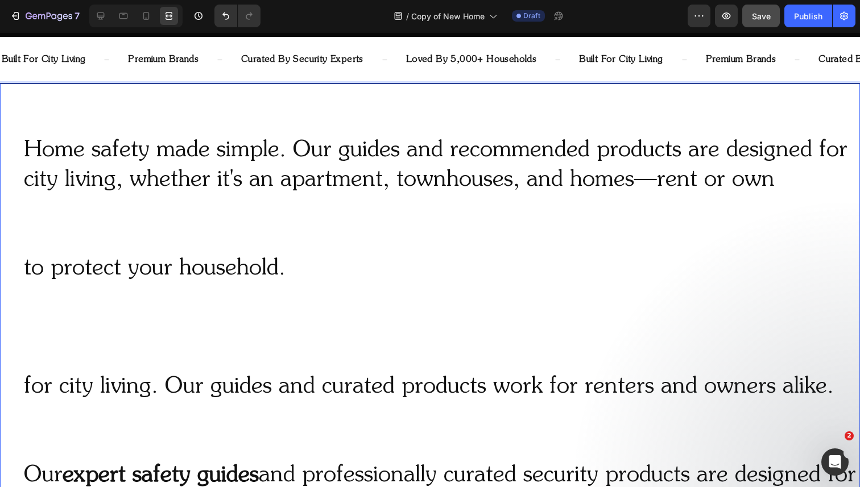
click at [395, 183] on p "Home safety made simple. Our guides and recommended products are designed for c…" at bounding box center [441, 328] width 835 height 384
click at [628, 180] on p "Home safety made simple. Our guides and recommended products are designed for c…" at bounding box center [441, 328] width 835 height 384
click at [779, 181] on p "Home safety made simple. Our guides and recommended products are designed for c…" at bounding box center [441, 328] width 835 height 384
click at [615, 171] on p "Home safety made simple. Our guides and recommended products are designed for c…" at bounding box center [441, 328] width 835 height 384
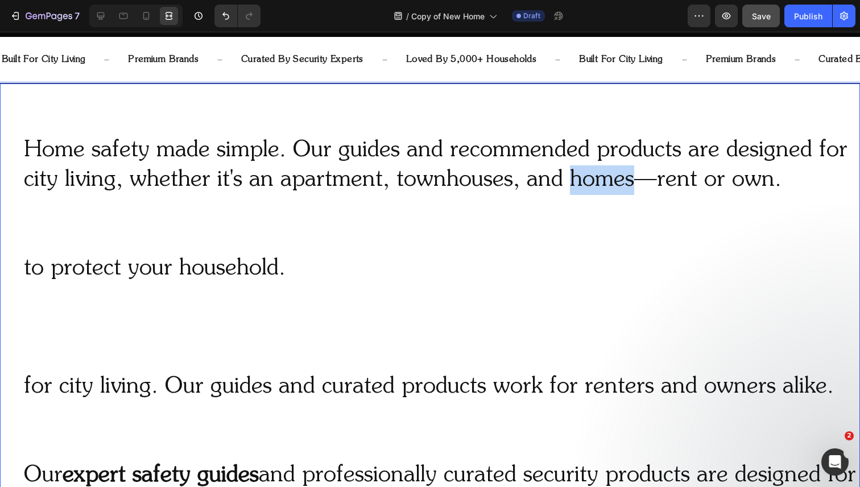
click at [615, 171] on p "Home safety made simple. Our guides and recommended products are designed for c…" at bounding box center [441, 328] width 835 height 384
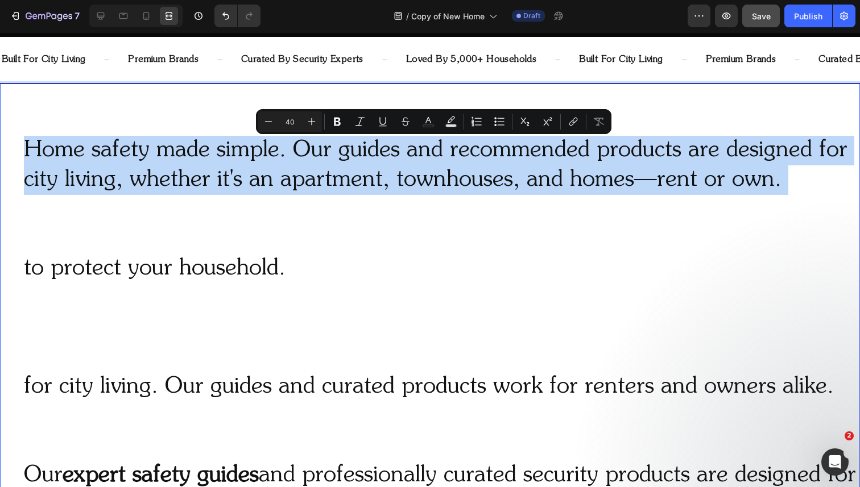
copy p "Home safety made simple. Our guides and recommended products are designed for c…"
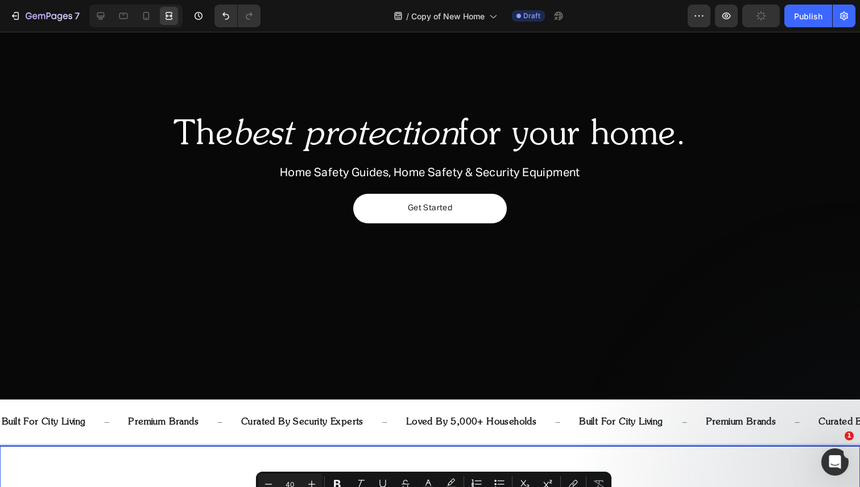
type input "16"
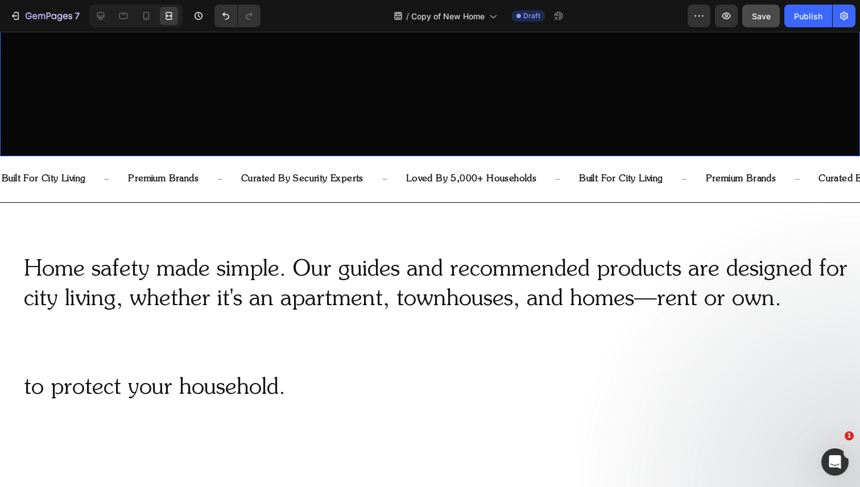
scroll to position [476, 0]
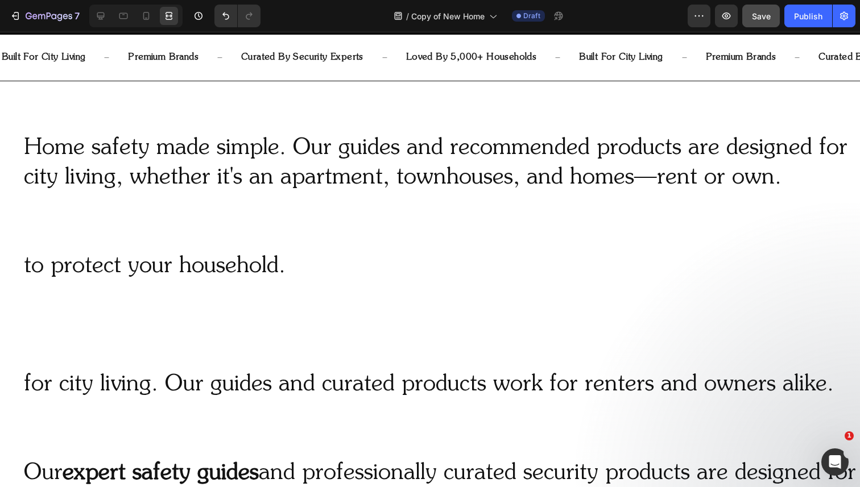
click at [340, 163] on h2 "Home safety made simple. Our guides and recommended products are designed for c…" at bounding box center [441, 326] width 837 height 387
click at [340, 163] on p "Home safety made simple. Our guides and recommended products are designed for c…" at bounding box center [441, 326] width 835 height 384
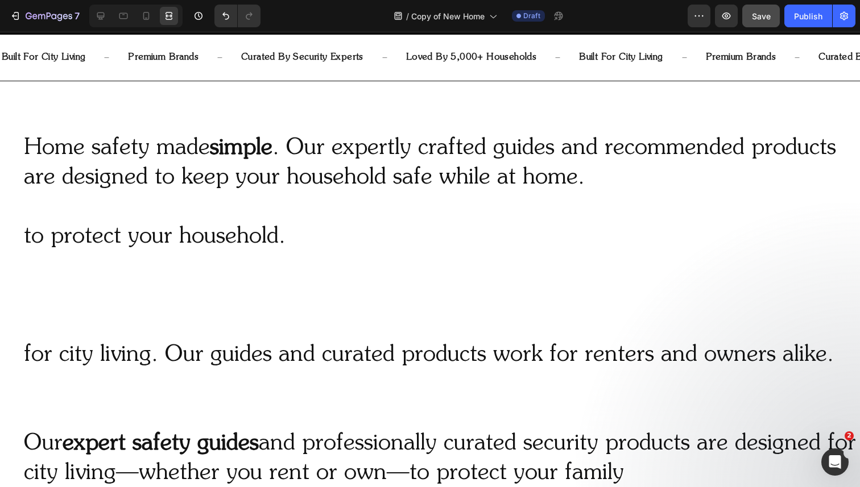
click at [256, 197] on p "Home safety made simple . Our expertly crafted guides and recommended products …" at bounding box center [441, 311] width 835 height 355
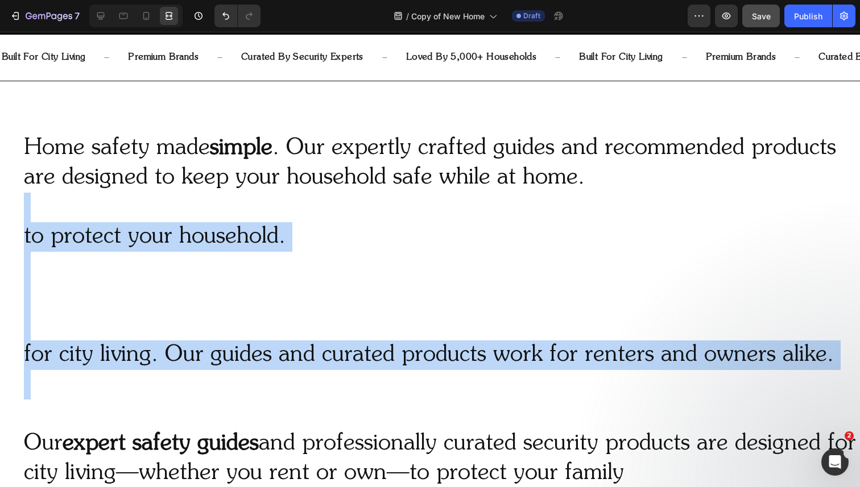
click at [268, 409] on p "Home safety made simple . Our expertly crafted guides and recommended products …" at bounding box center [441, 311] width 835 height 355
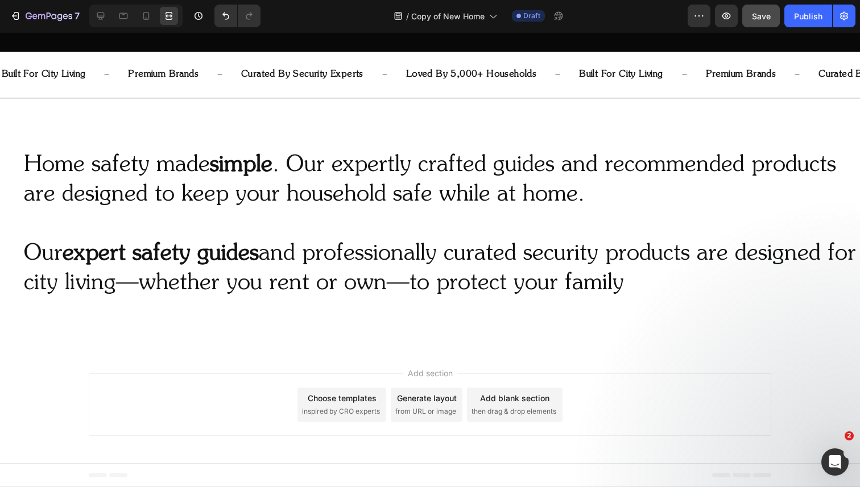
scroll to position [459, 0]
click at [270, 263] on p "Home safety made simple . Our expertly crafted guides and recommended products …" at bounding box center [441, 225] width 835 height 148
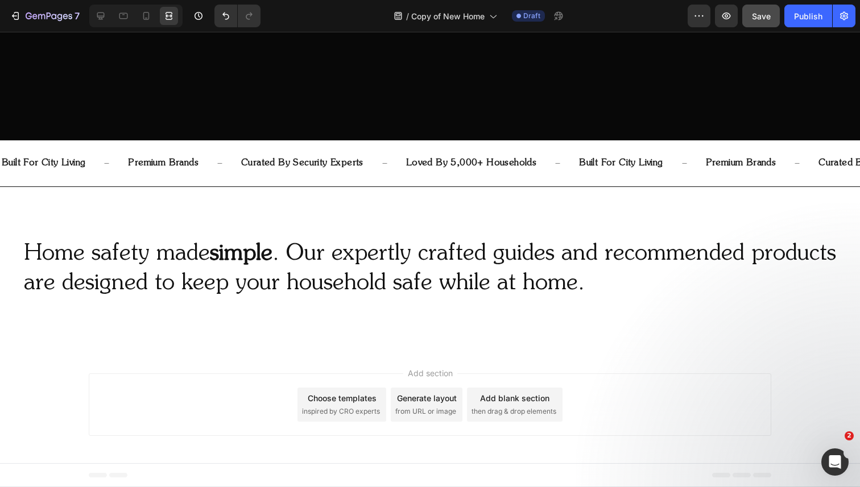
scroll to position [370, 0]
click at [243, 259] on strong "simple" at bounding box center [241, 254] width 63 height 23
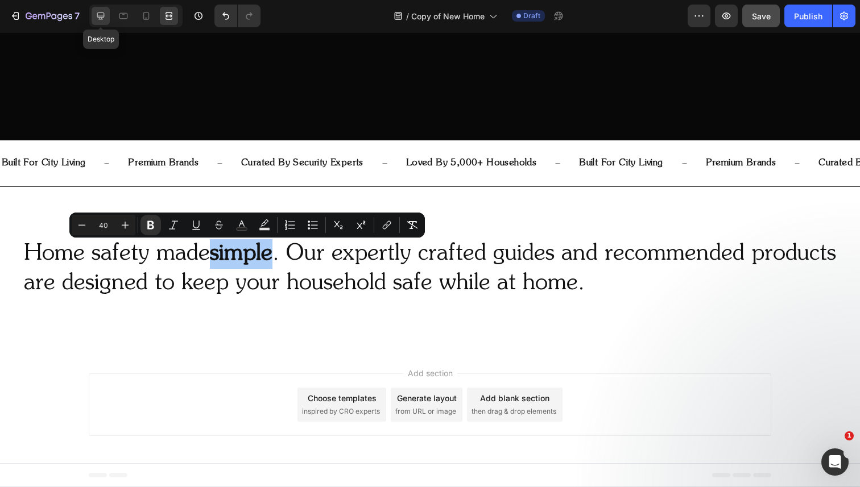
click at [102, 16] on icon at bounding box center [100, 16] width 7 height 7
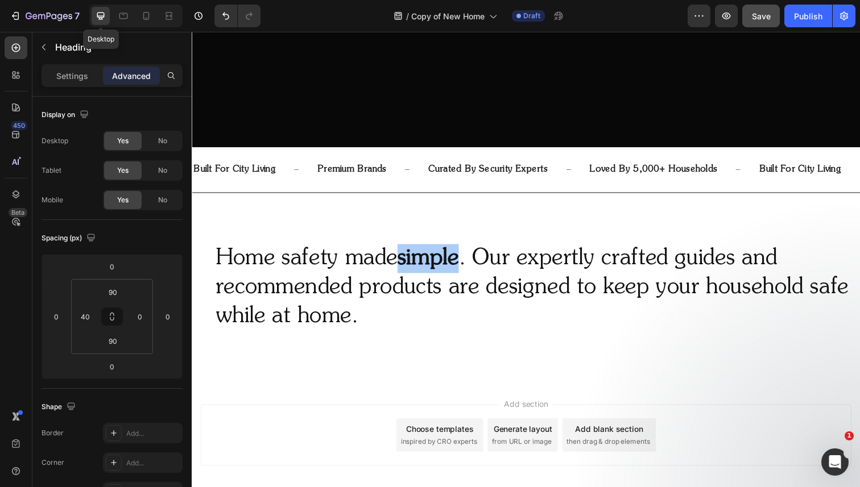
scroll to position [370, 0]
click at [430, 269] on strong "simple" at bounding box center [433, 264] width 63 height 23
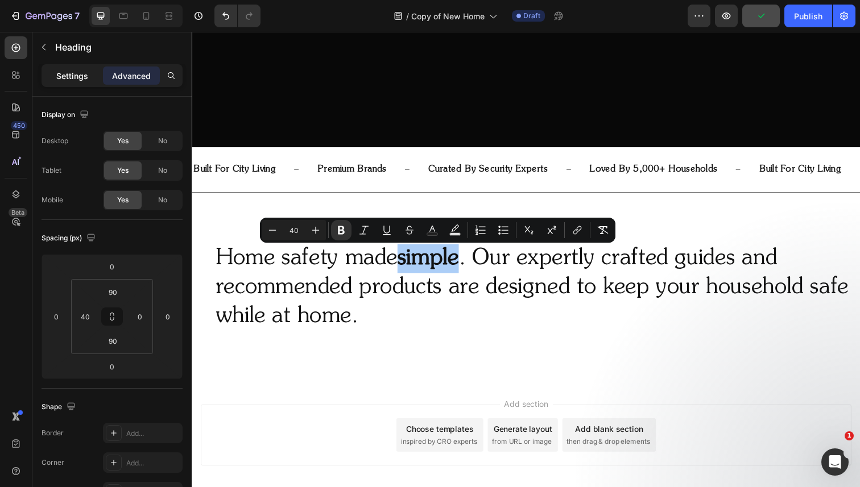
click at [72, 80] on p "Settings" at bounding box center [72, 76] width 32 height 12
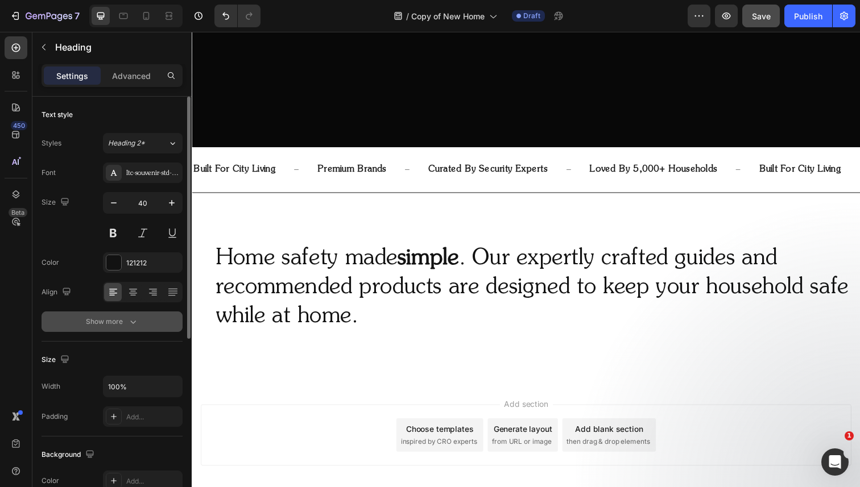
click at [128, 318] on icon "button" at bounding box center [132, 321] width 11 height 11
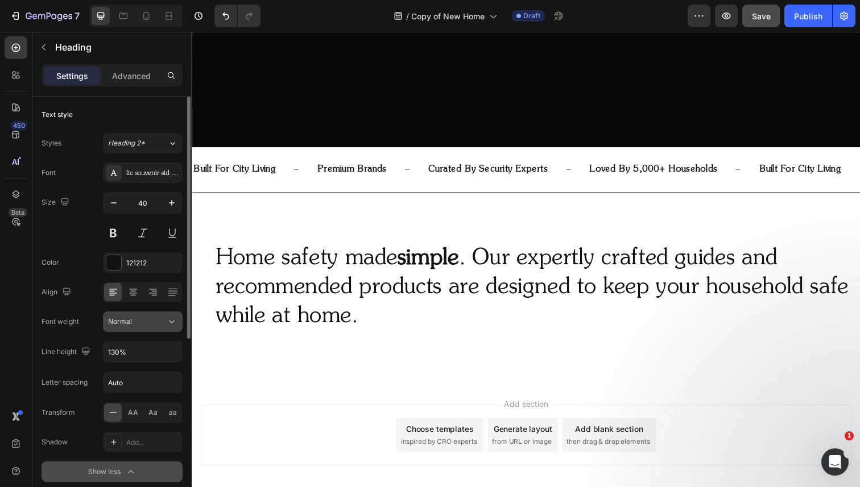
click at [128, 324] on span "Normal" at bounding box center [120, 321] width 24 height 9
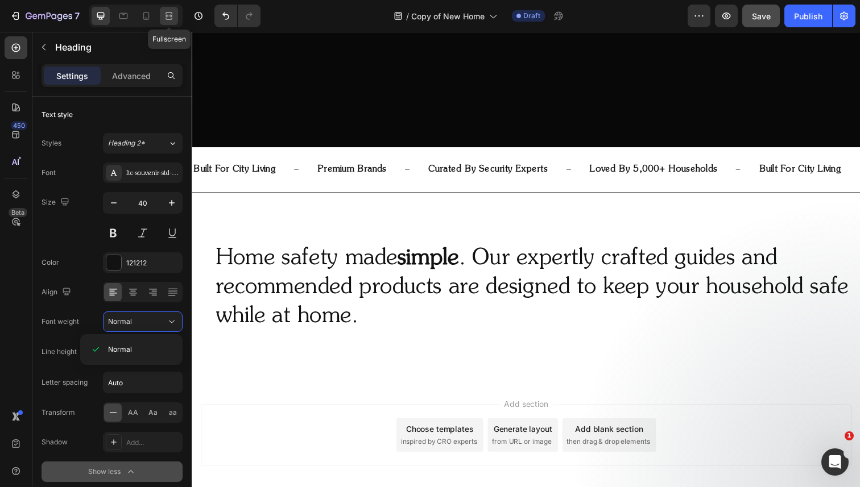
click at [166, 20] on icon at bounding box center [168, 15] width 11 height 11
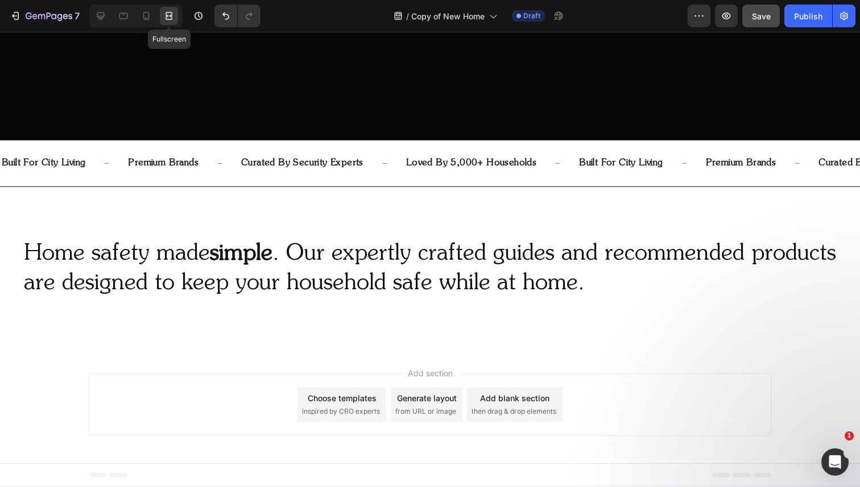
scroll to position [370, 0]
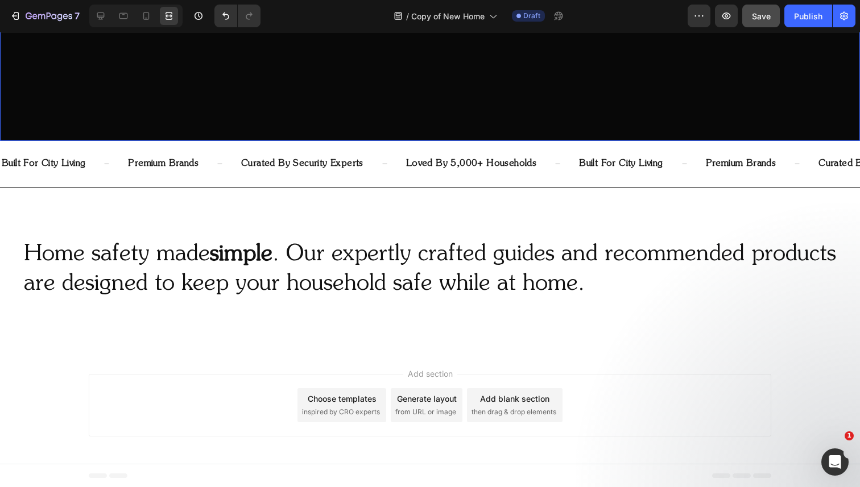
click at [250, 247] on strong "simple" at bounding box center [241, 254] width 63 height 23
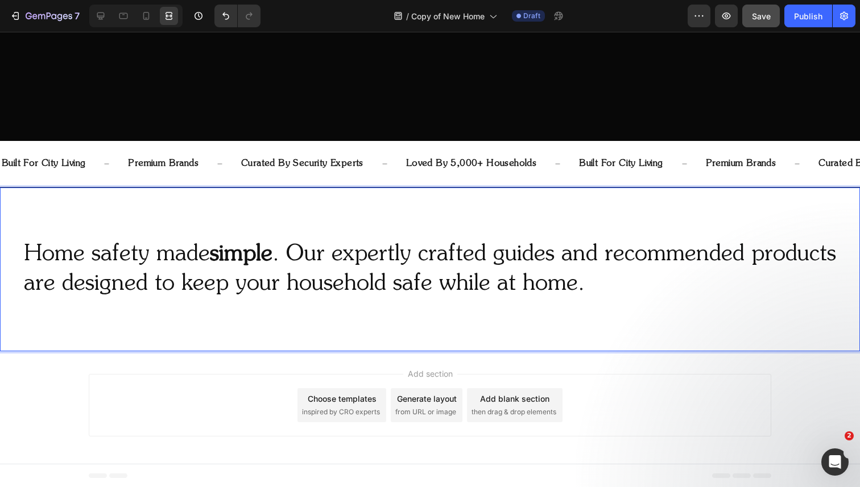
click at [247, 252] on strong "simple" at bounding box center [241, 254] width 63 height 23
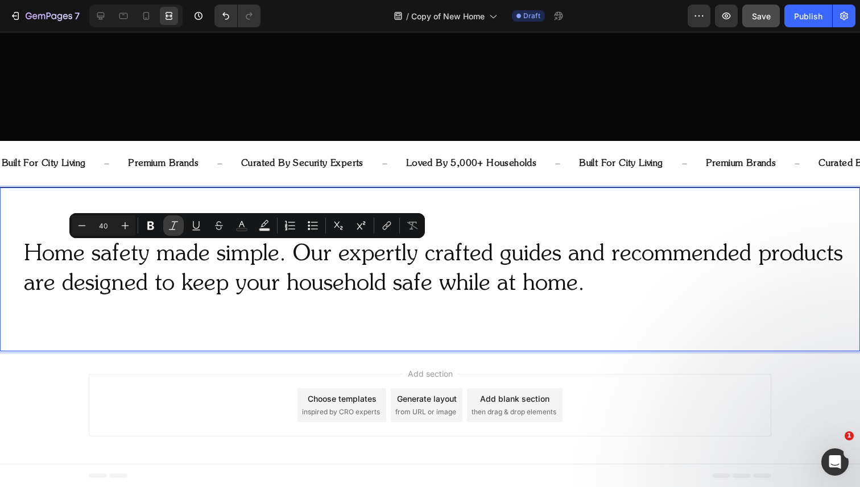
click at [175, 224] on icon "Editor contextual toolbar" at bounding box center [173, 225] width 11 height 11
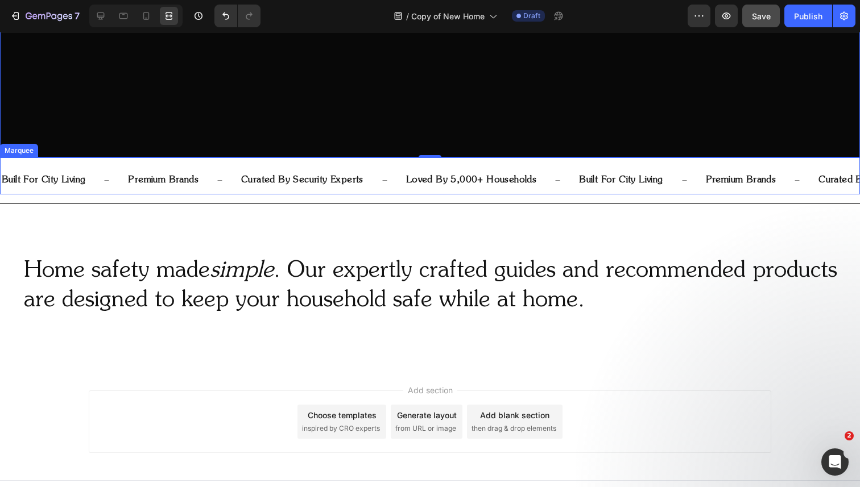
scroll to position [343, 0]
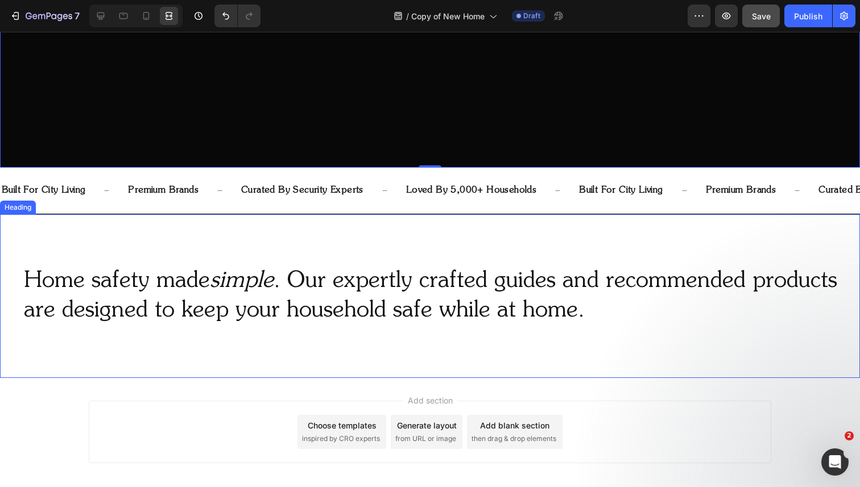
click at [245, 278] on icon "simple" at bounding box center [242, 281] width 64 height 23
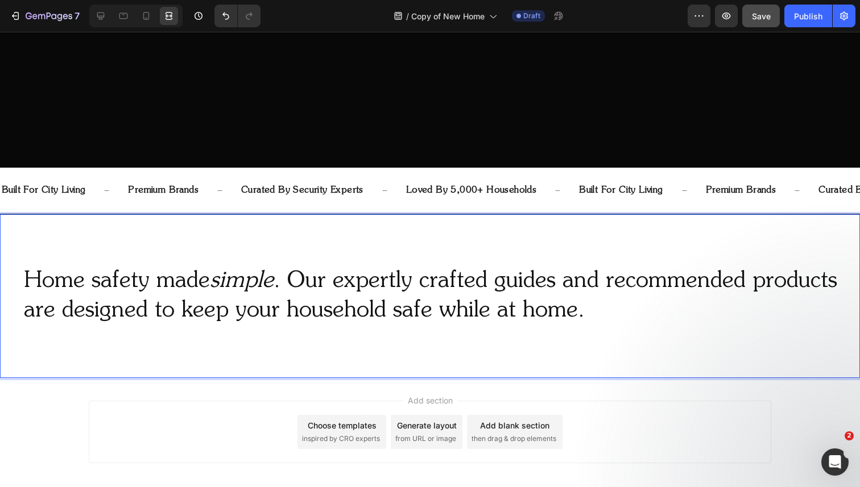
click at [245, 279] on icon "simple" at bounding box center [242, 281] width 64 height 23
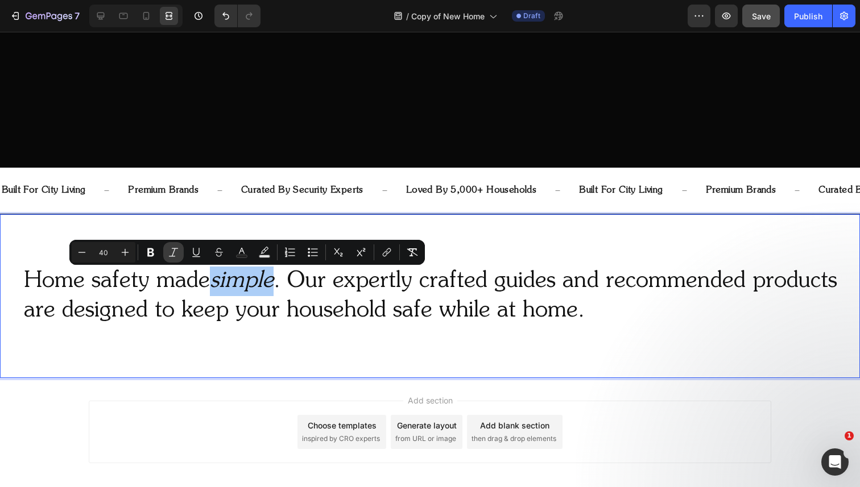
click at [169, 255] on icon "Editor contextual toolbar" at bounding box center [173, 252] width 11 height 11
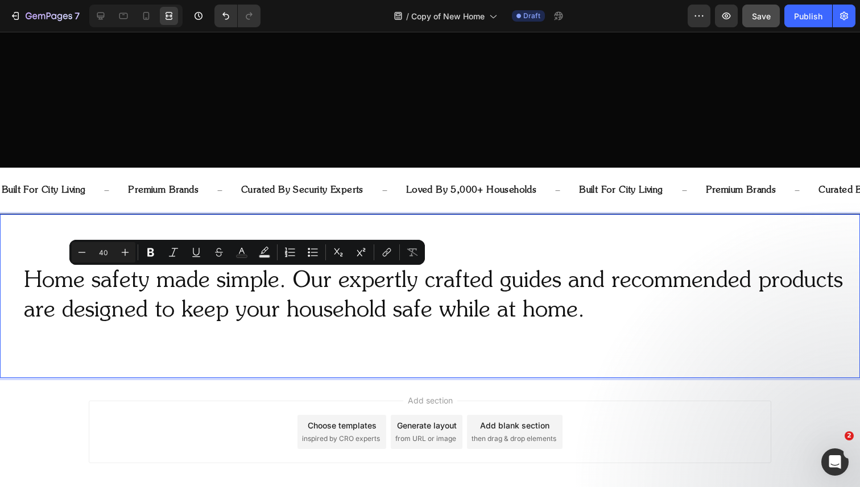
click at [161, 255] on div "Minus 40 Plus Bold Italic Underline Strikethrough Text Color Text Background Co…" at bounding box center [247, 252] width 351 height 20
click at [154, 249] on icon "Editor contextual toolbar" at bounding box center [150, 252] width 11 height 11
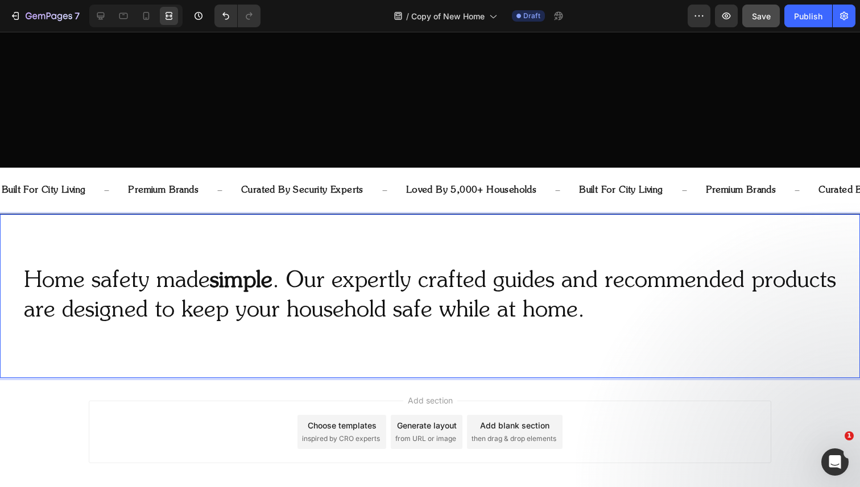
click at [245, 278] on strong "simple" at bounding box center [241, 281] width 63 height 23
click at [245, 280] on strong "simple" at bounding box center [241, 281] width 63 height 23
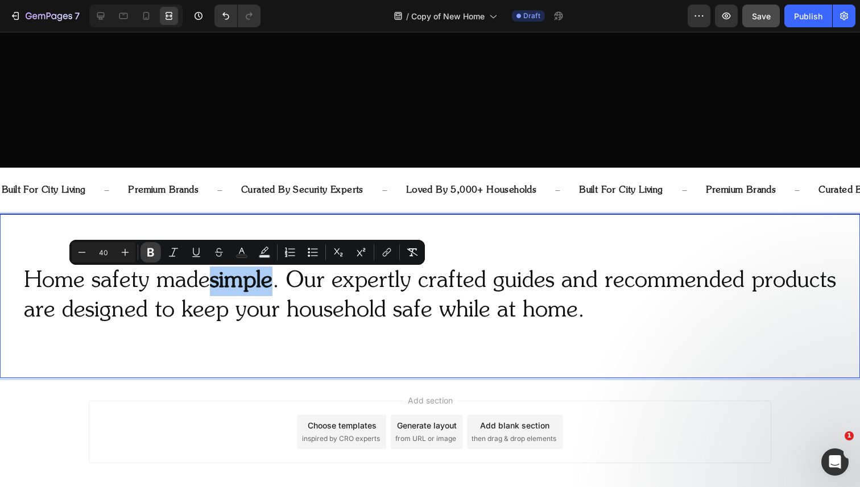
click at [154, 246] on button "Bold" at bounding box center [150, 252] width 20 height 20
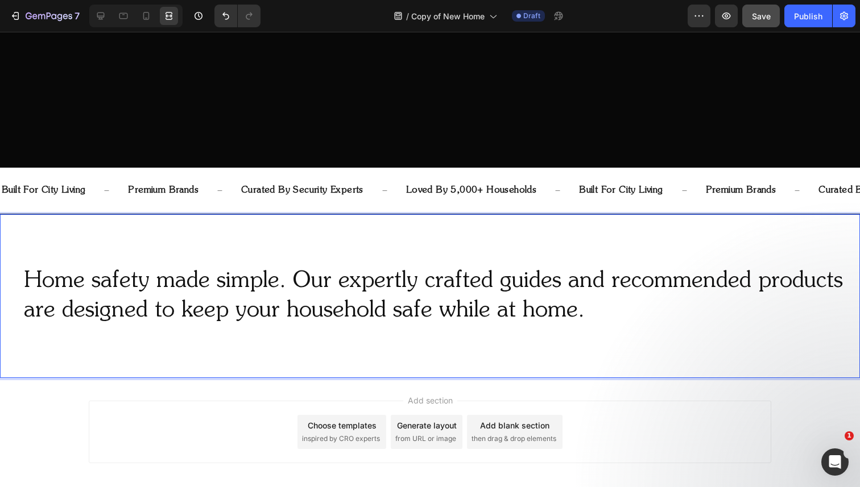
click at [296, 286] on p "Home safety made simple. Our expertly crafted guides and recommended products a…" at bounding box center [441, 296] width 835 height 59
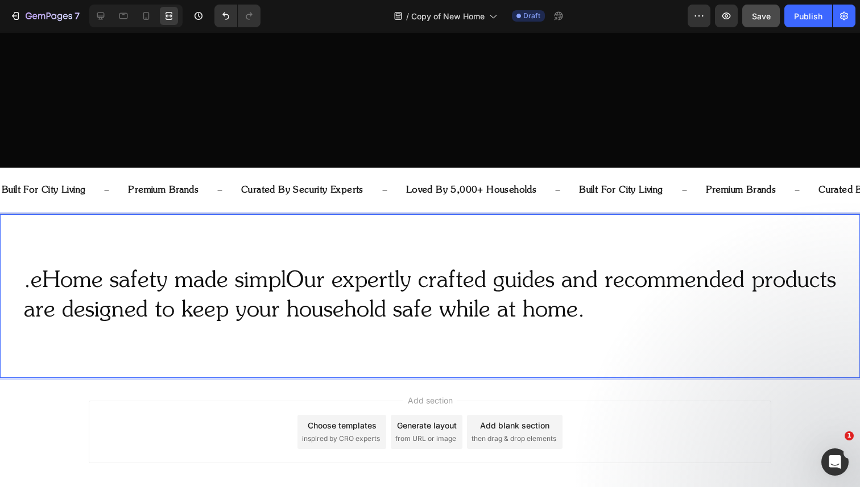
click at [287, 289] on p ".eHome safety made simplOur expertly crafted guides and recommended products ar…" at bounding box center [441, 296] width 835 height 59
click at [294, 282] on p ".eHome safety made simplOur expertly crafted guides and recommended products ar…" at bounding box center [441, 296] width 835 height 59
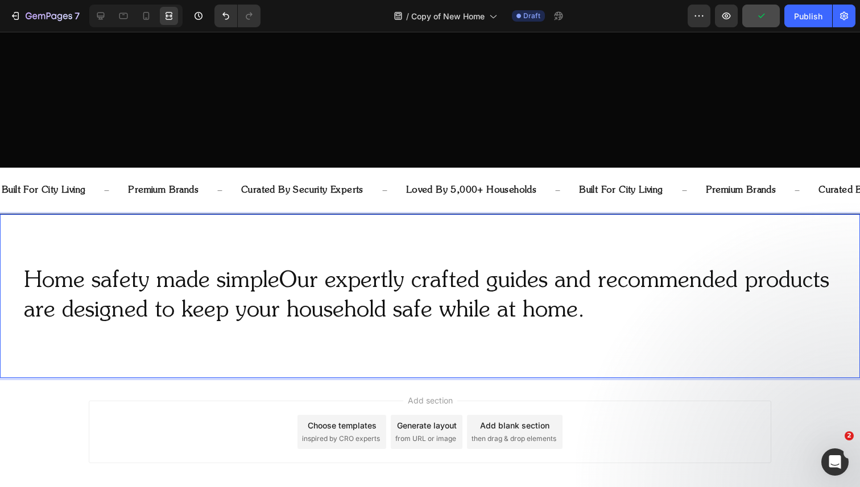
click at [283, 287] on p "Home safety made simpleOur expertly crafted guides and recommended products are…" at bounding box center [441, 296] width 835 height 59
click at [320, 284] on p "Home safety made simple.Our expertly crafted guides and recommended products ar…" at bounding box center [441, 296] width 835 height 59
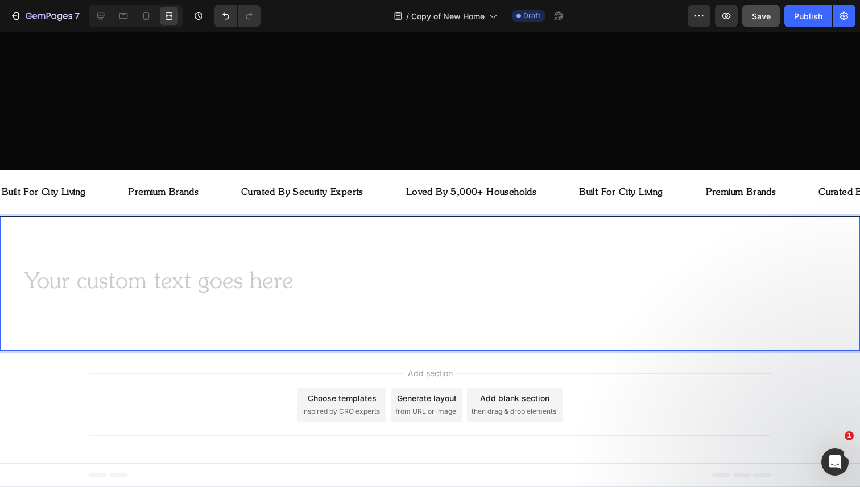
scroll to position [341, 0]
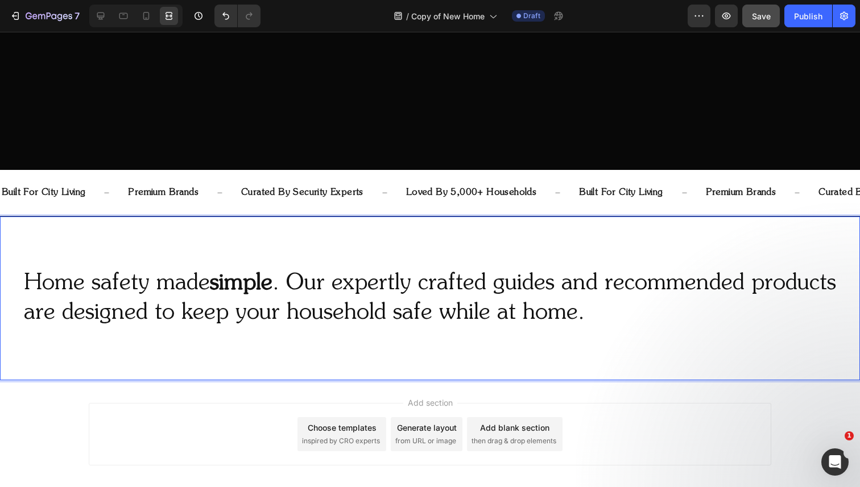
click at [289, 283] on p "Home safety made simple . Our expertly crafted guides and recommended products …" at bounding box center [441, 298] width 835 height 59
click at [241, 280] on strong "simple" at bounding box center [241, 283] width 63 height 23
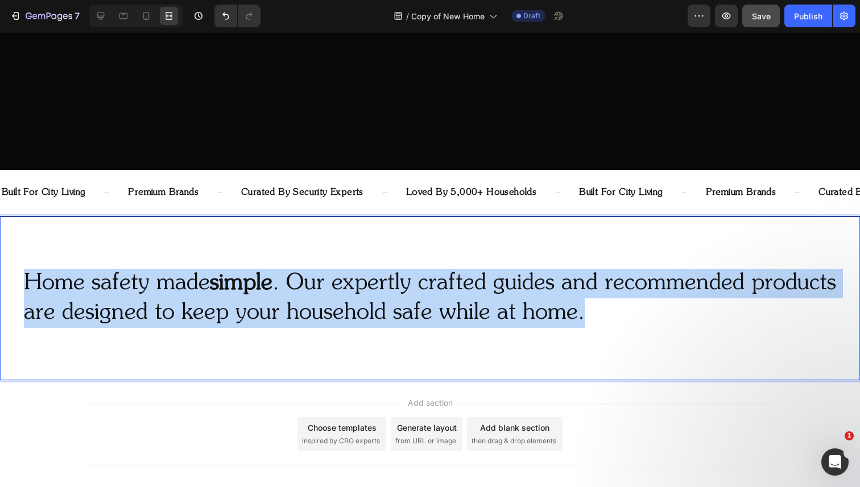
click at [241, 280] on strong "simple" at bounding box center [241, 283] width 63 height 23
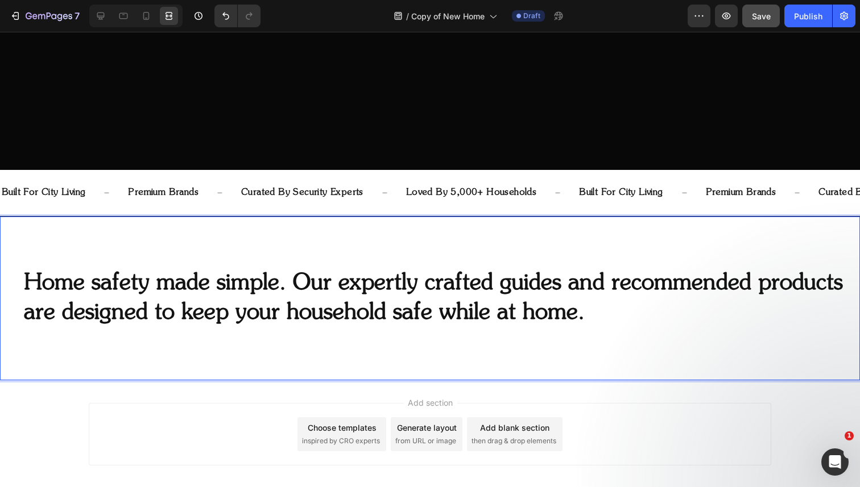
click at [241, 280] on strong "Home safety made simple. Our expertly crafted guides and recommended products a…" at bounding box center [433, 298] width 819 height 52
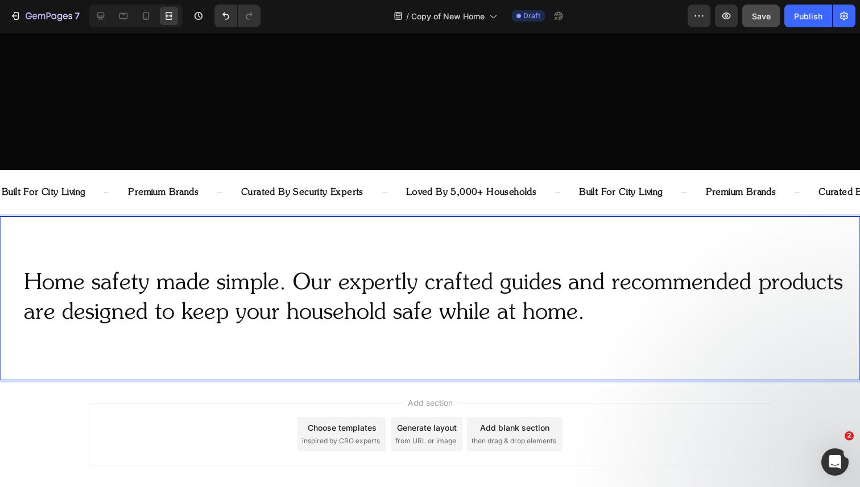
click at [292, 284] on p "Home safety made simple. Our expertly crafted guides and recommended products a…" at bounding box center [441, 298] width 835 height 59
click at [300, 289] on p "Home safety made simple.Our expertly crafted guides and recommended products ar…" at bounding box center [441, 298] width 835 height 59
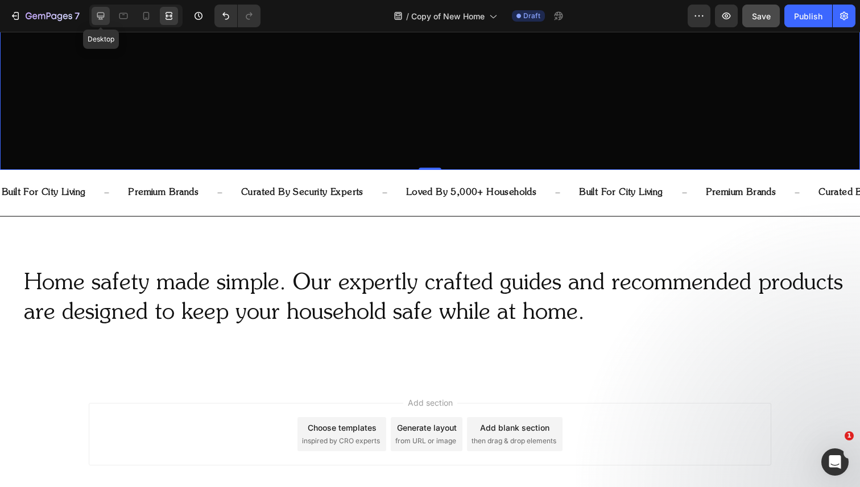
click at [98, 16] on icon at bounding box center [100, 15] width 11 height 11
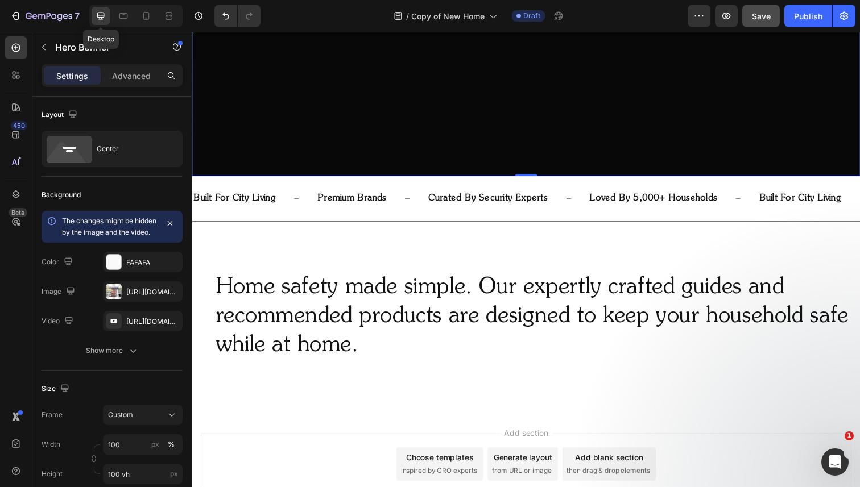
scroll to position [341, 0]
click at [169, 17] on icon at bounding box center [167, 15] width 3 height 3
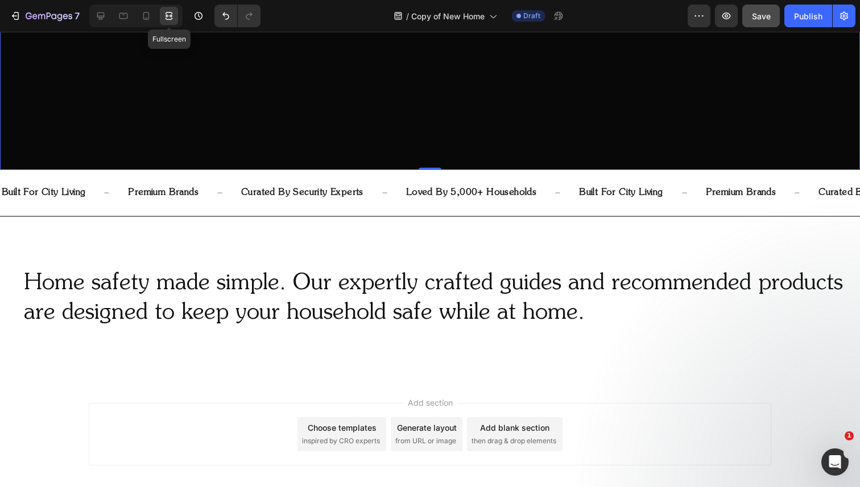
scroll to position [340, 0]
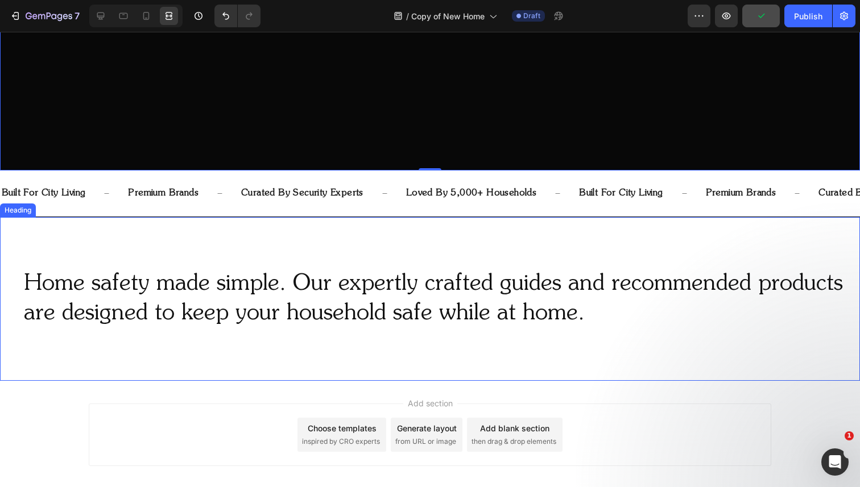
click at [482, 270] on p "Home safety made simple. Our expertly crafted guides and recommended products a…" at bounding box center [441, 299] width 835 height 59
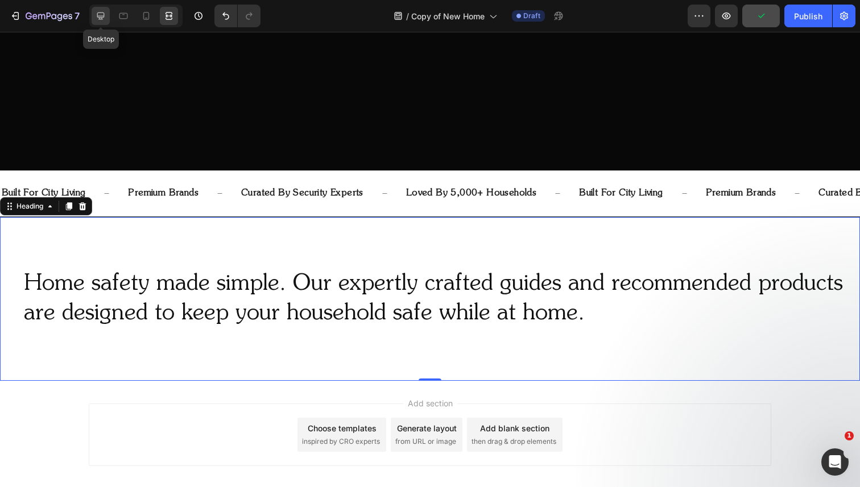
click at [101, 16] on icon at bounding box center [100, 16] width 7 height 7
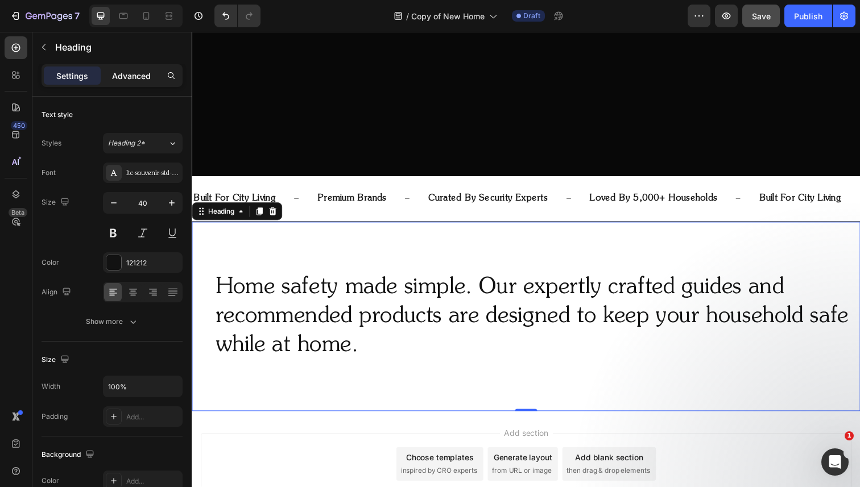
click at [126, 71] on p "Advanced" at bounding box center [131, 76] width 39 height 12
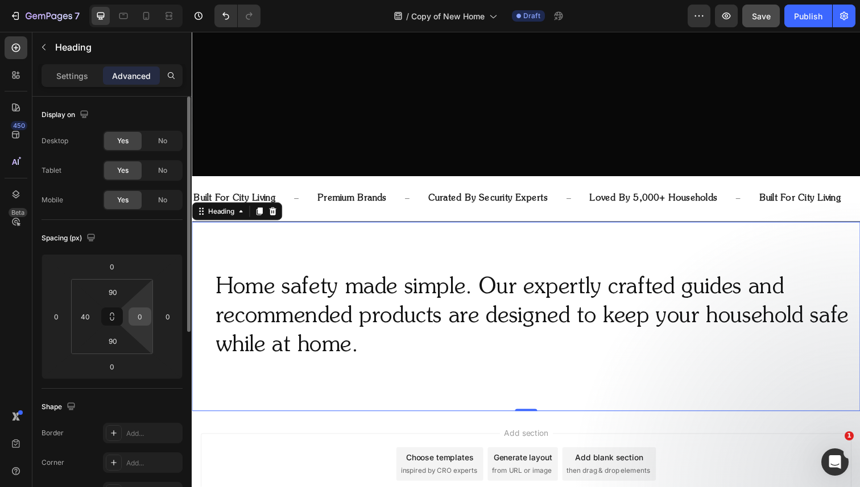
click at [131, 317] on input "0" at bounding box center [139, 316] width 17 height 17
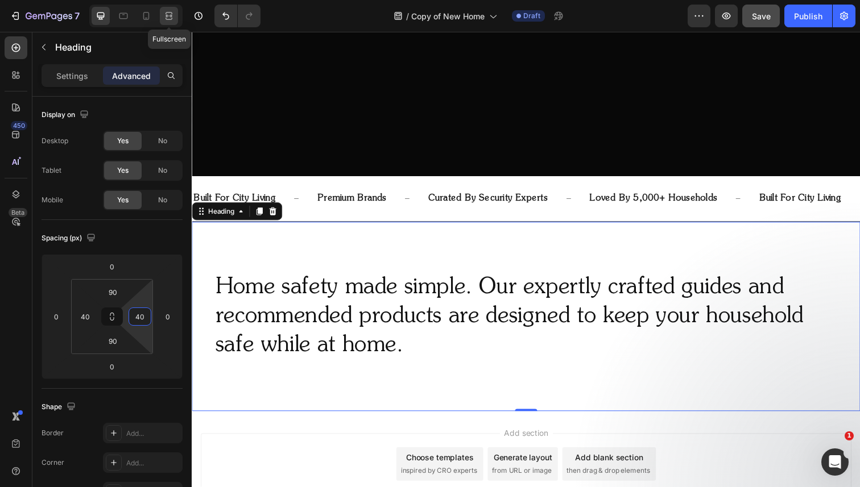
type input "40"
click at [168, 17] on icon at bounding box center [167, 15] width 3 height 3
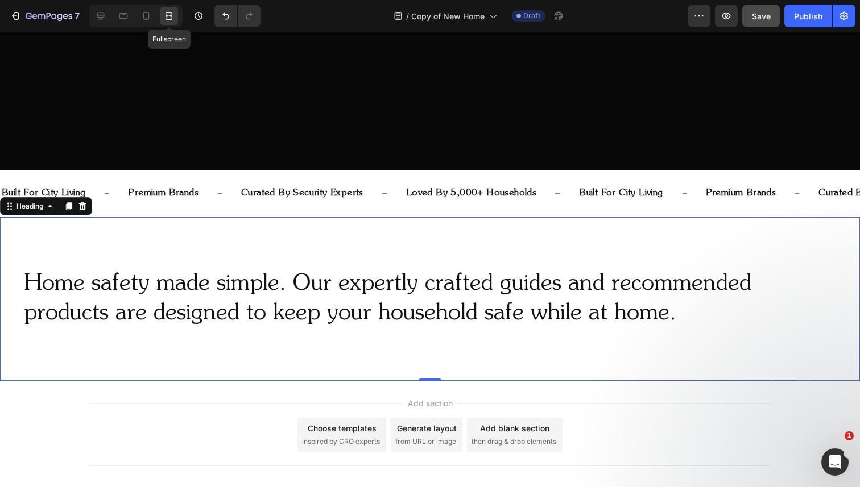
scroll to position [340, 0]
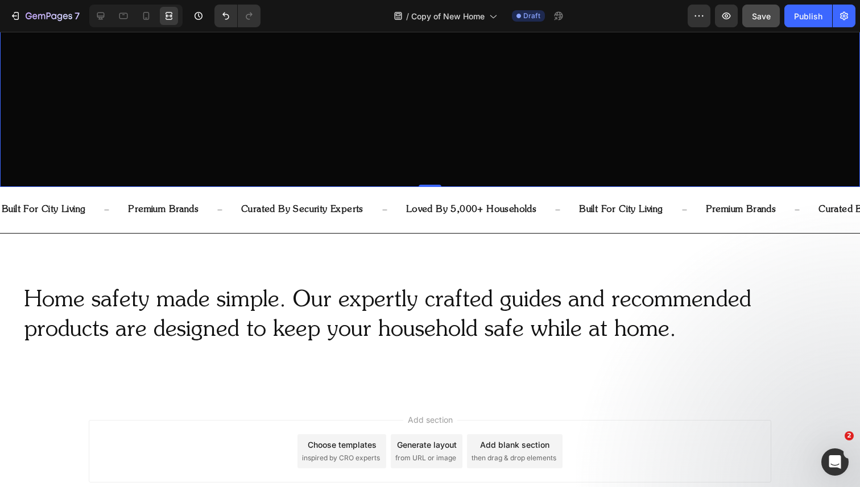
scroll to position [326, 0]
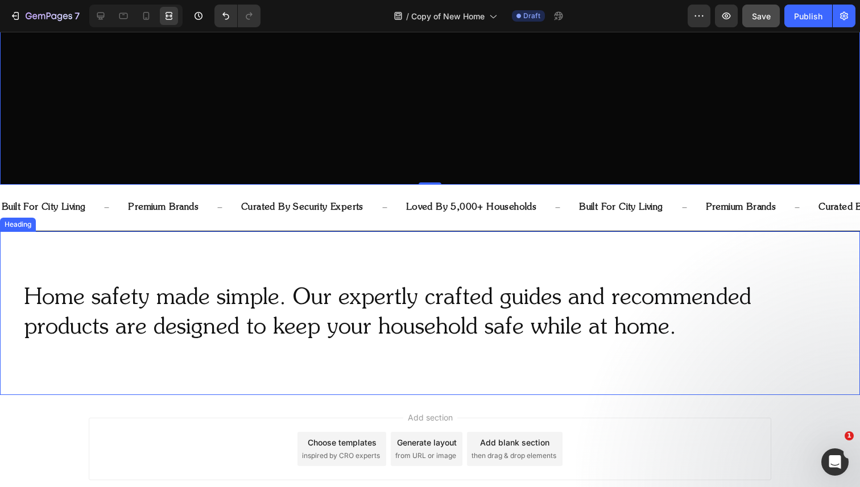
click at [312, 324] on p "Home safety made simple. Our expertly crafted guides and recommended products a…" at bounding box center [430, 313] width 812 height 59
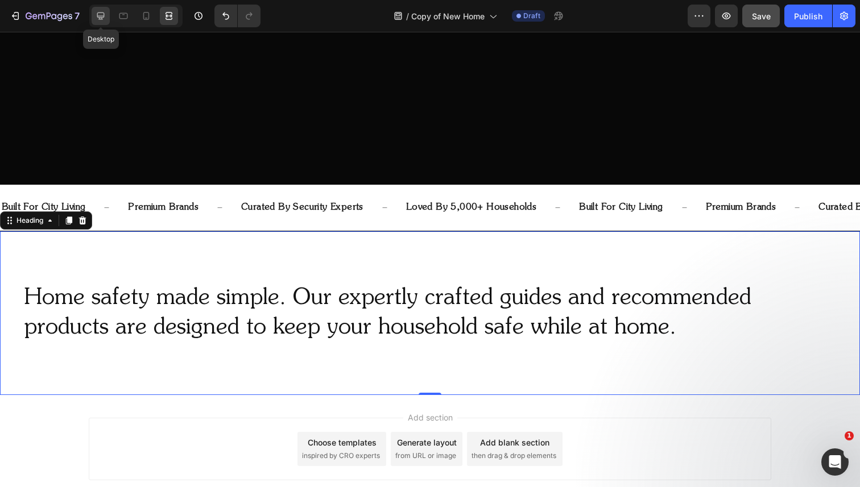
click at [104, 20] on icon at bounding box center [100, 15] width 11 height 11
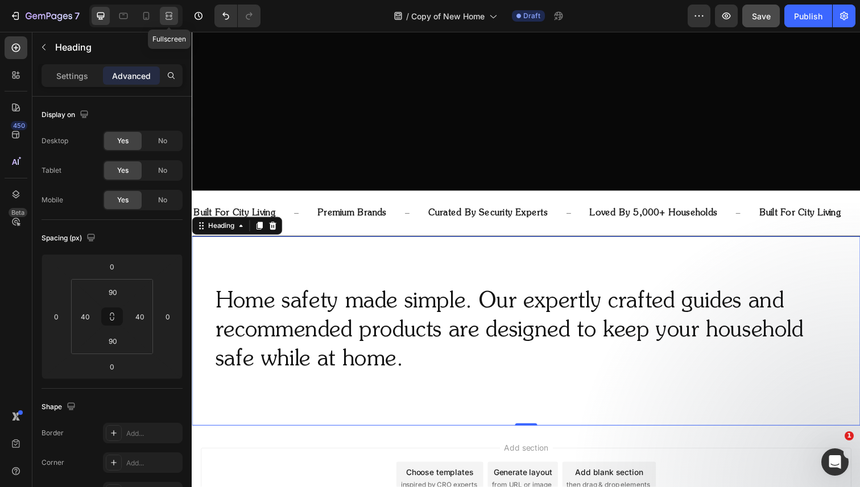
click at [166, 18] on icon at bounding box center [169, 19] width 7 height 2
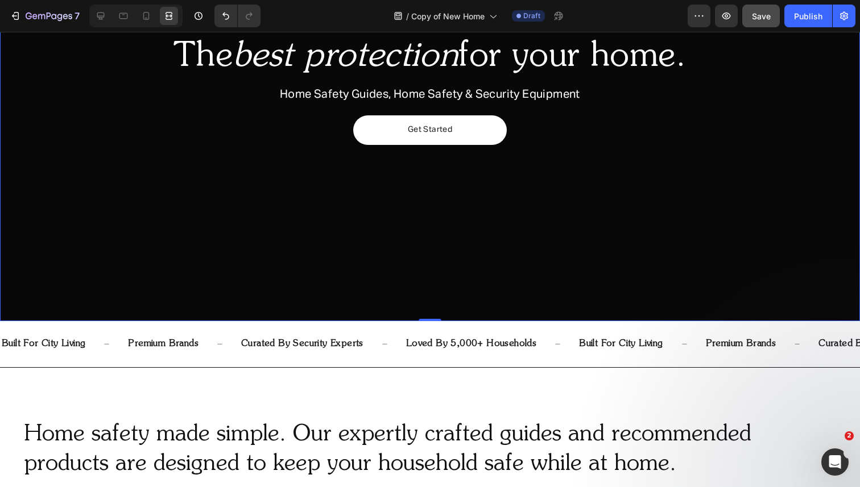
scroll to position [142, 0]
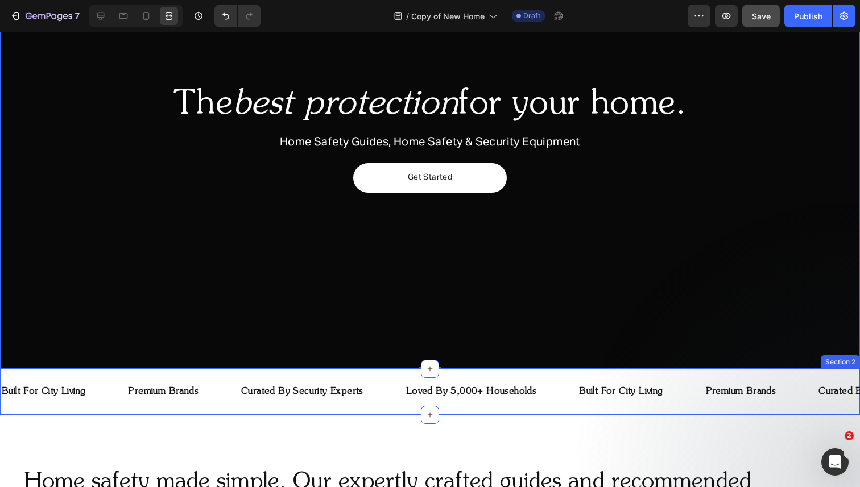
click at [197, 414] on div "built for city living Text Block premium brands Text Block curated by security …" at bounding box center [430, 392] width 860 height 46
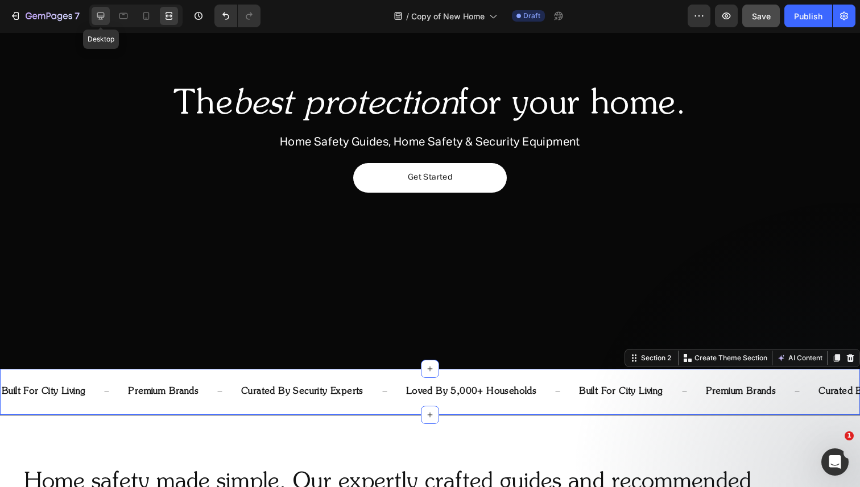
click at [100, 14] on icon at bounding box center [100, 15] width 11 height 11
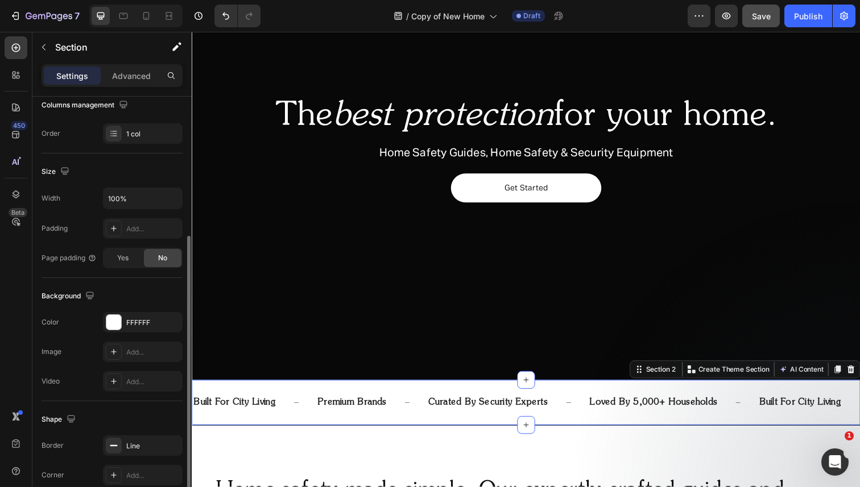
scroll to position [271, 0]
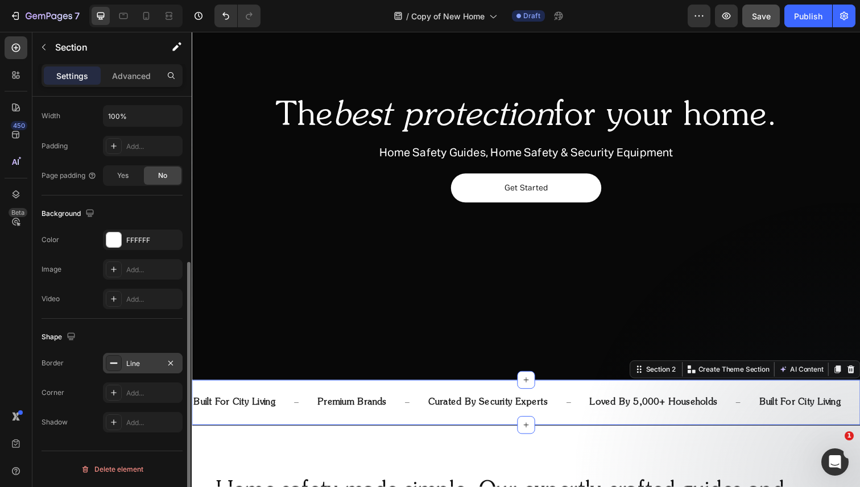
click at [139, 365] on div "Line" at bounding box center [142, 364] width 33 height 10
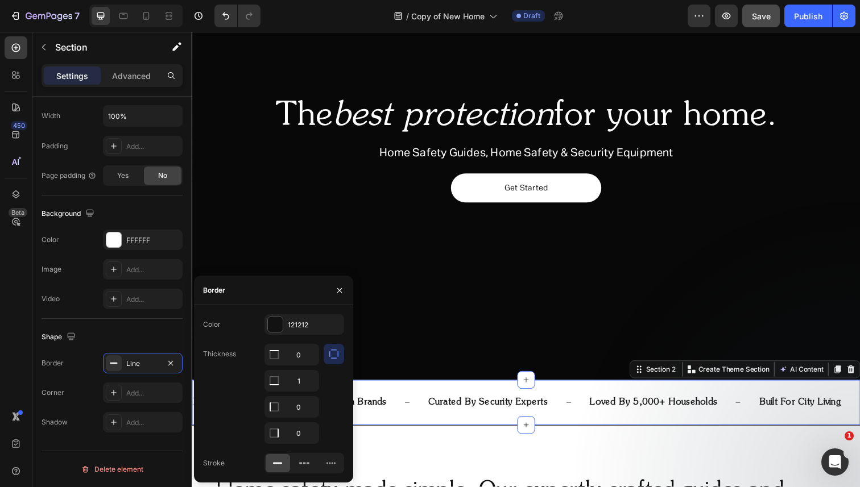
click at [278, 460] on icon at bounding box center [277, 463] width 11 height 11
click at [304, 323] on div "121212" at bounding box center [304, 325] width 33 height 10
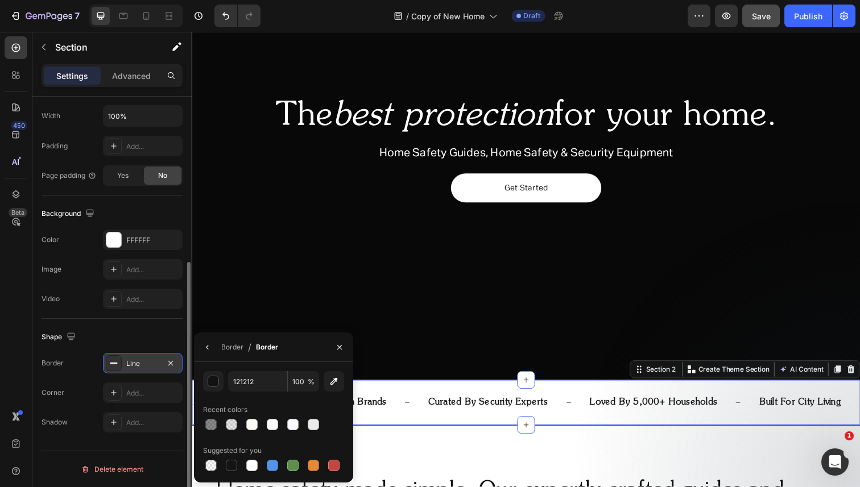
click at [151, 365] on div "Line" at bounding box center [142, 364] width 33 height 10
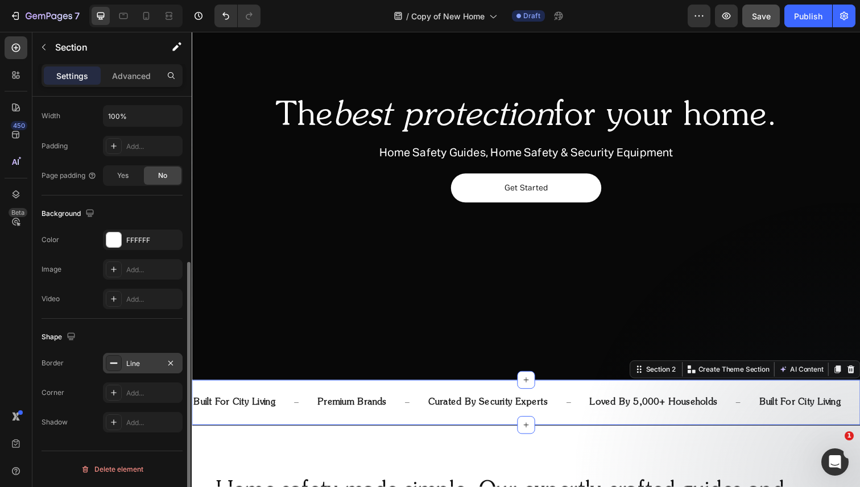
click at [143, 365] on div "Line" at bounding box center [142, 364] width 33 height 10
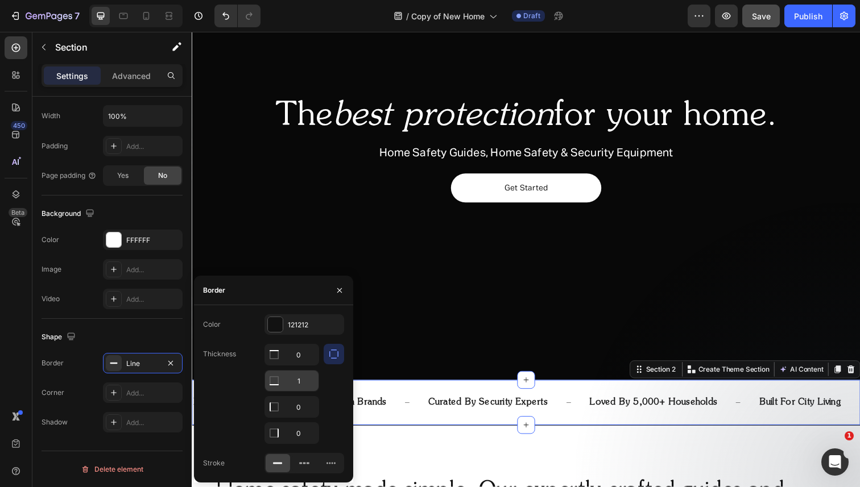
click at [306, 365] on input "1" at bounding box center [291, 355] width 53 height 20
type input "0.5"
click at [338, 394] on div at bounding box center [334, 394] width 20 height 100
click at [338, 292] on icon "button" at bounding box center [339, 290] width 9 height 9
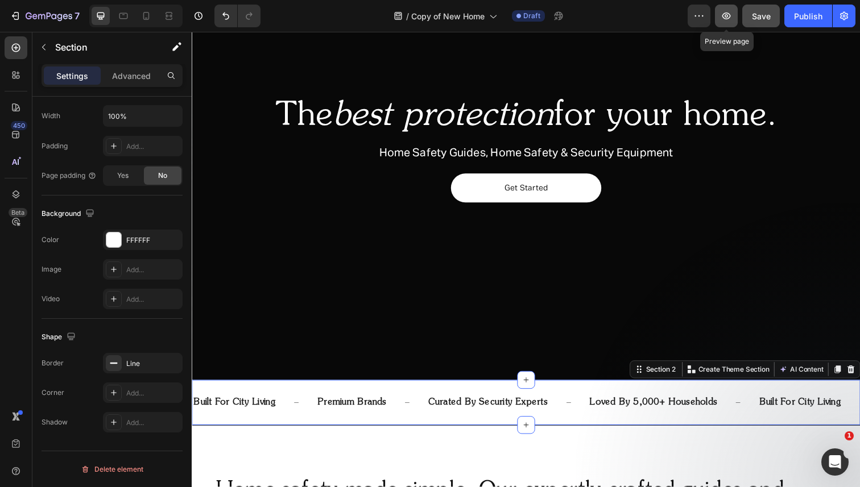
click at [727, 16] on icon "button" at bounding box center [726, 16] width 9 height 7
click at [485, 411] on p "curated by security experts" at bounding box center [494, 411] width 122 height 16
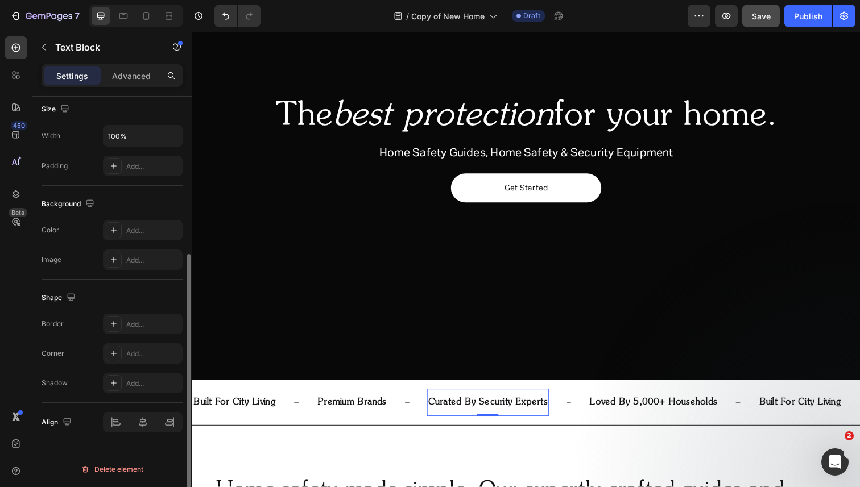
scroll to position [0, 0]
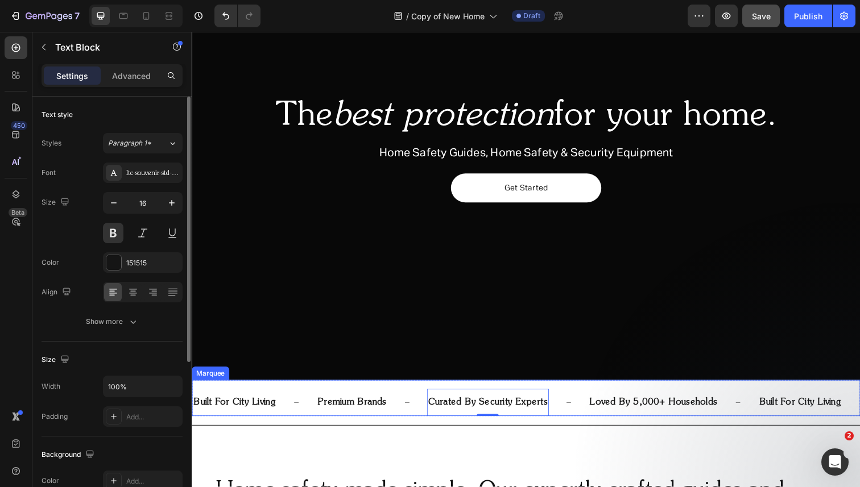
click at [553, 410] on div "curated by security experts Text Block 0" at bounding box center [514, 411] width 165 height 28
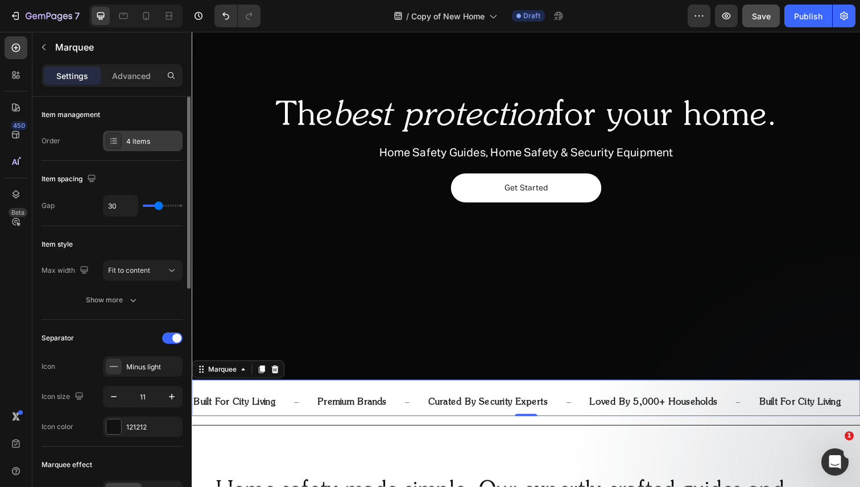
click at [139, 145] on div "4 items" at bounding box center [152, 141] width 53 height 10
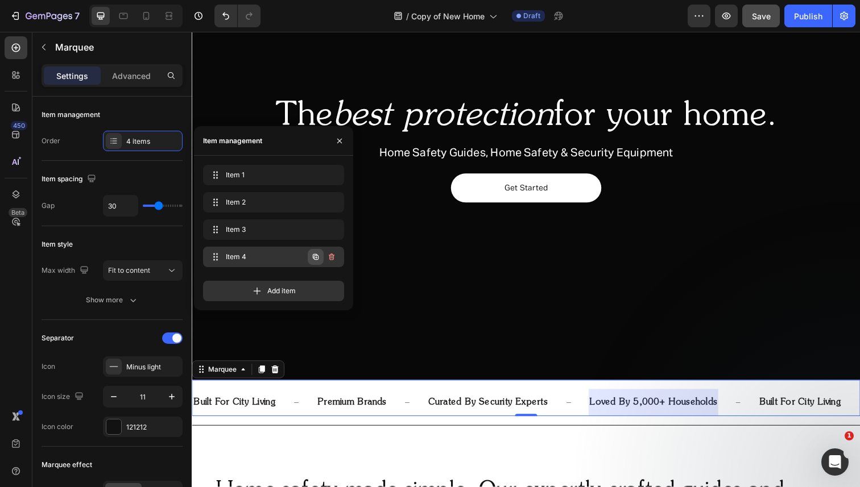
click at [315, 257] on icon "button" at bounding box center [316, 258] width 2 height 2
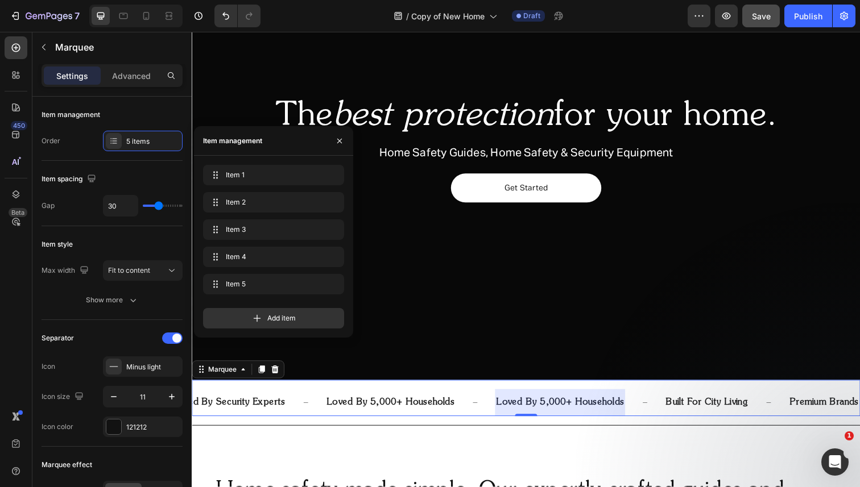
scroll to position [0, 288]
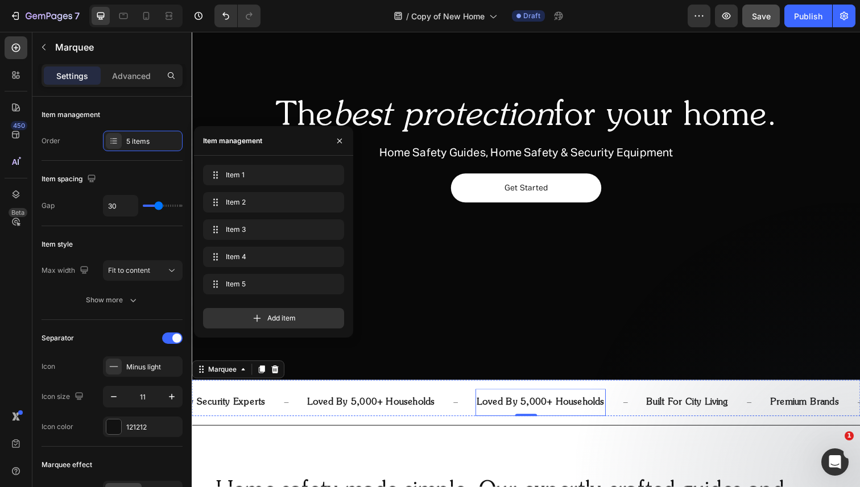
click at [550, 409] on p "loved by 5,000+ households" at bounding box center [547, 411] width 130 height 16
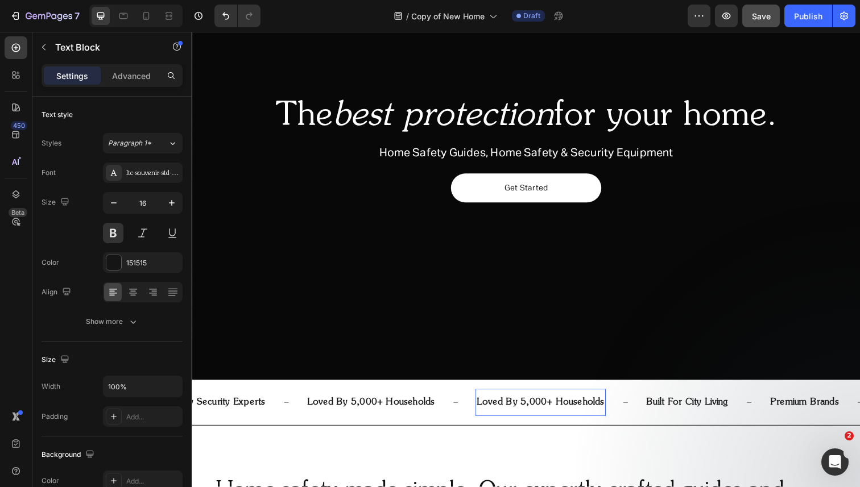
click at [546, 409] on p "loved by 5,000+ households" at bounding box center [547, 411] width 130 height 16
click at [529, 411] on p "For Renters and Homeowners" at bounding box center [547, 411] width 131 height 16
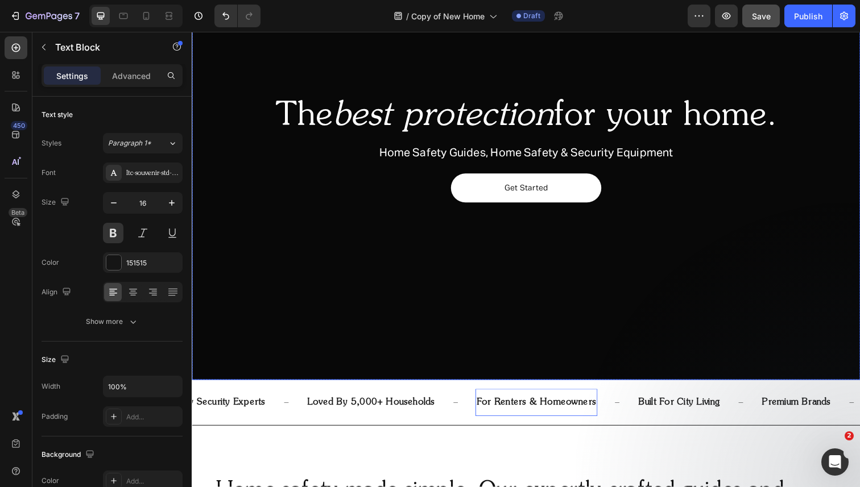
click at [549, 345] on div "Overlay" at bounding box center [533, 155] width 682 height 465
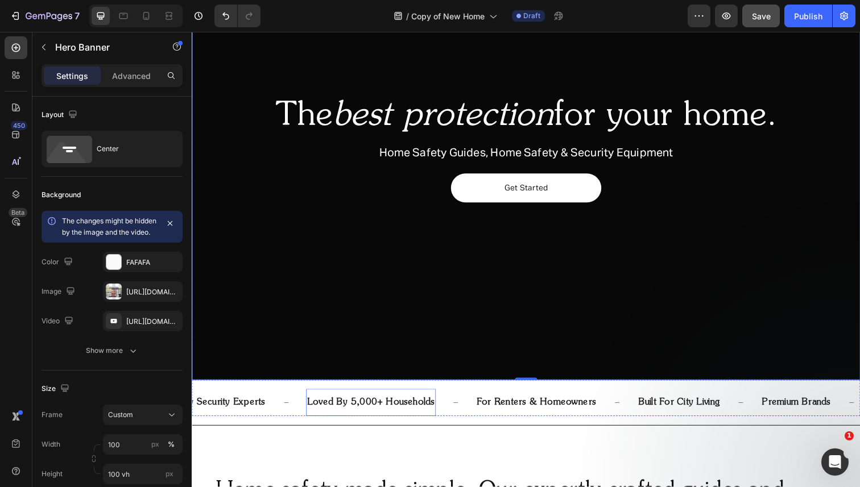
click at [420, 408] on p "loved by 5,000+ households" at bounding box center [374, 411] width 130 height 16
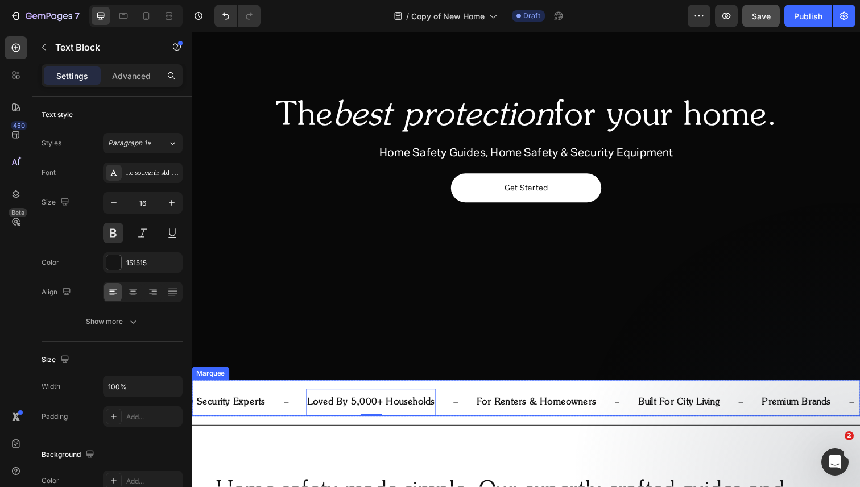
click at [435, 408] on div "loved by 5,000+ households Text Block 0" at bounding box center [394, 411] width 173 height 28
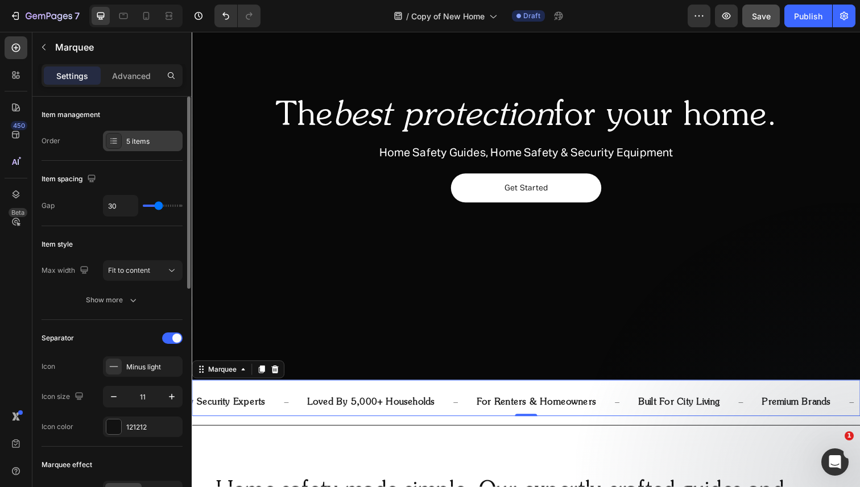
click at [145, 142] on div "5 items" at bounding box center [152, 141] width 53 height 10
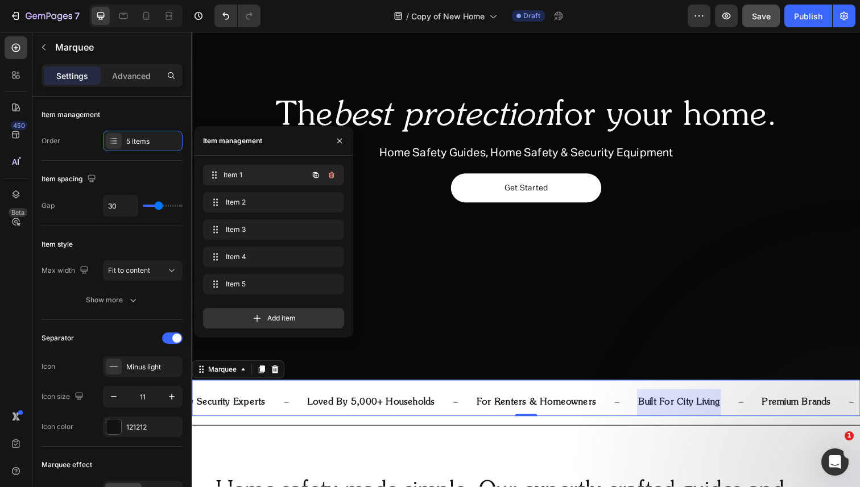
click at [243, 176] on span "Item 1" at bounding box center [266, 175] width 84 height 10
click at [246, 197] on span "Item 2" at bounding box center [266, 202] width 84 height 10
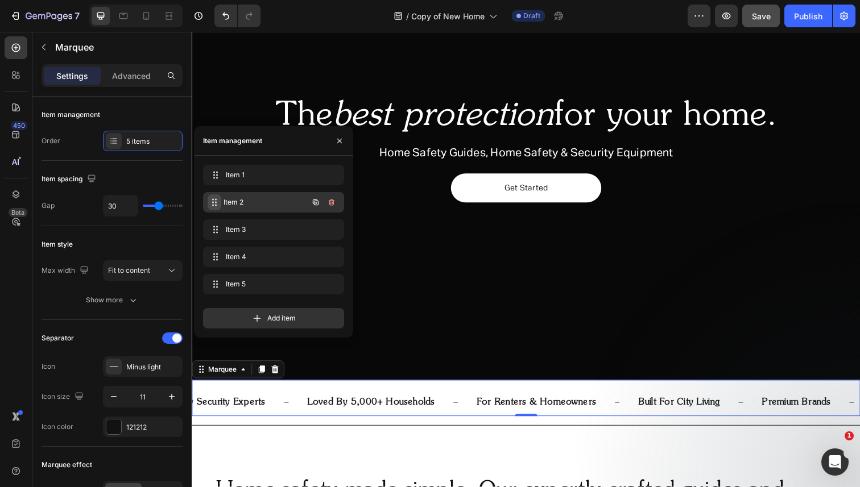
click at [213, 203] on icon at bounding box center [214, 202] width 9 height 9
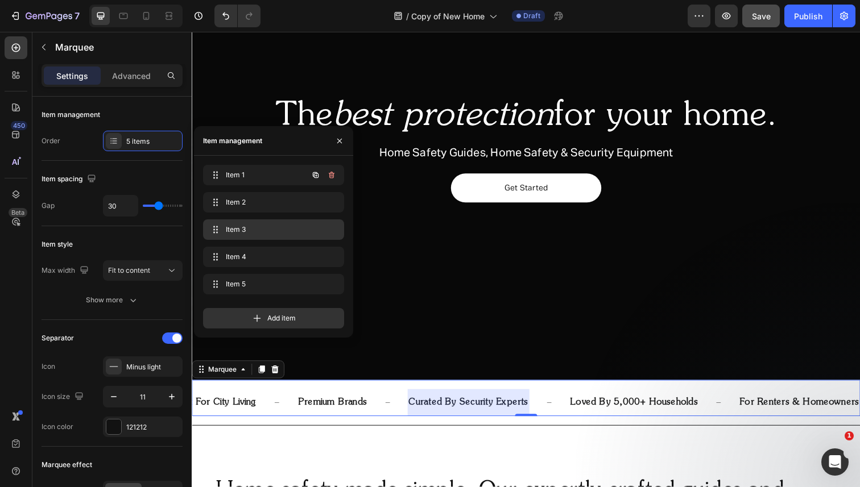
scroll to position [0, 0]
click at [271, 229] on span "Item 3" at bounding box center [258, 230] width 64 height 10
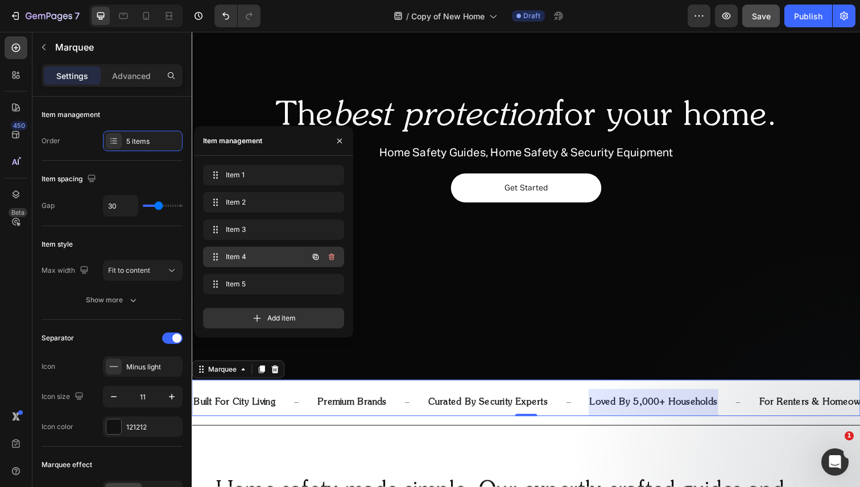
click at [263, 254] on span "Item 4" at bounding box center [258, 257] width 64 height 10
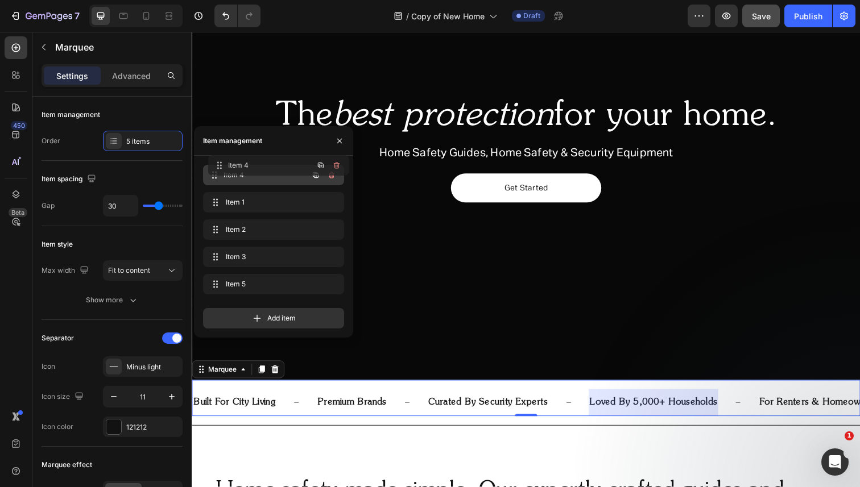
drag, startPoint x: 214, startPoint y: 258, endPoint x: 220, endPoint y: 167, distance: 90.6
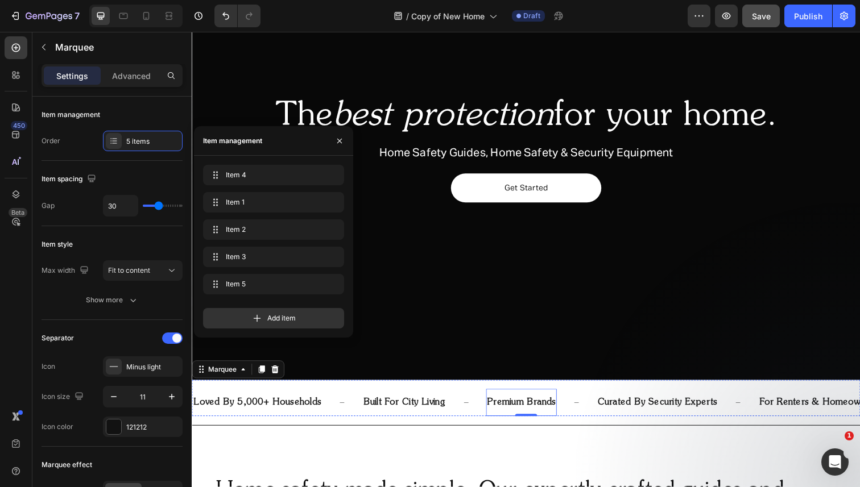
click at [508, 408] on p "premium brands" at bounding box center [528, 411] width 71 height 16
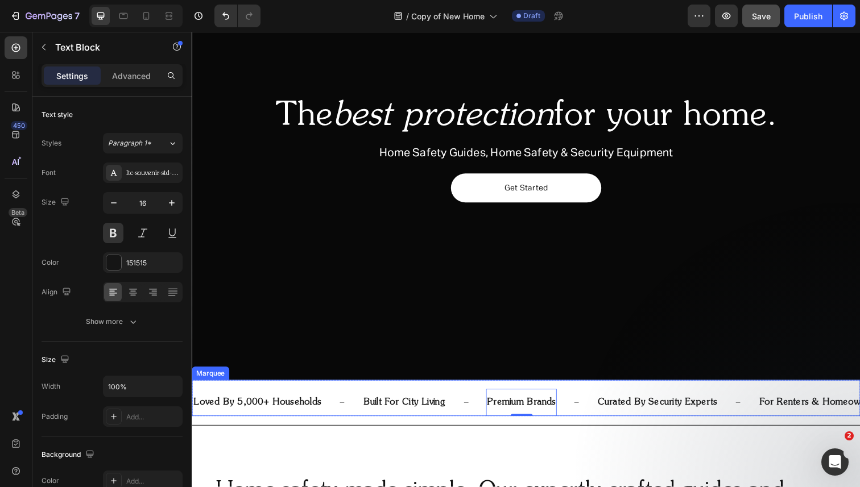
click at [481, 411] on div "built for city living Text Block" at bounding box center [428, 411] width 126 height 28
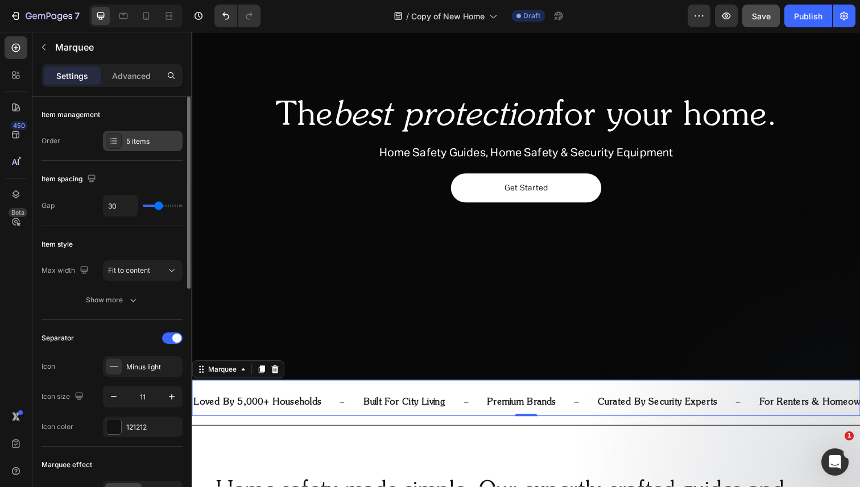
click at [159, 149] on div "5 items" at bounding box center [143, 141] width 80 height 20
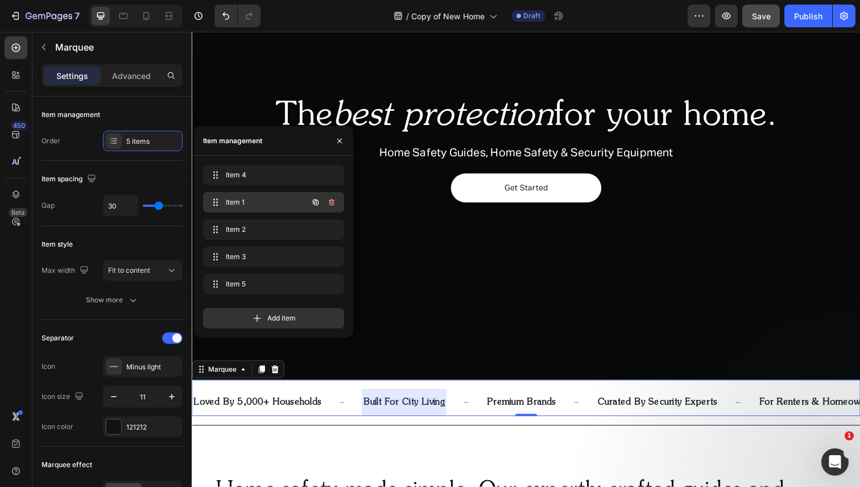
click at [250, 201] on span "Item 1" at bounding box center [258, 202] width 64 height 10
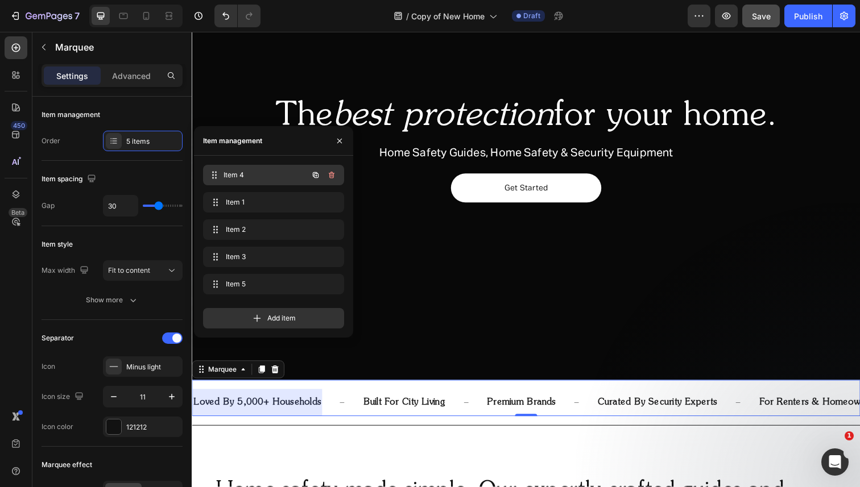
click at [255, 179] on span "Item 4" at bounding box center [266, 175] width 84 height 10
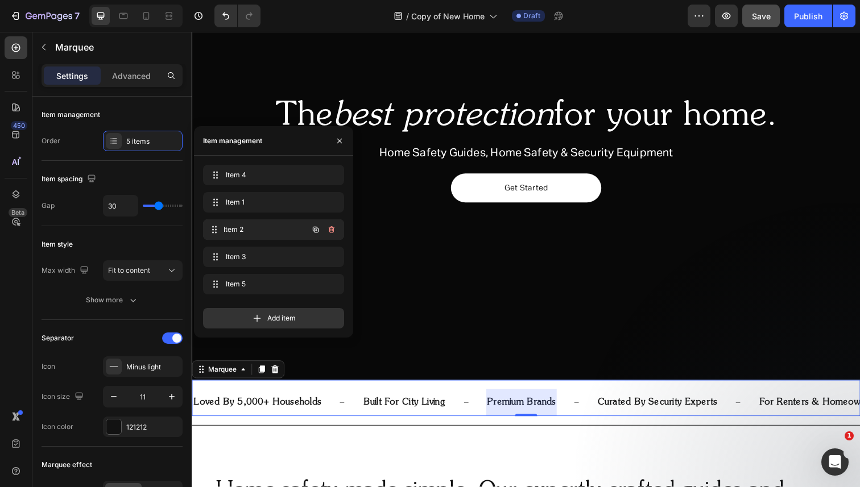
click at [258, 228] on span "Item 2" at bounding box center [266, 230] width 84 height 10
drag, startPoint x: 216, startPoint y: 230, endPoint x: 223, endPoint y: 171, distance: 59.5
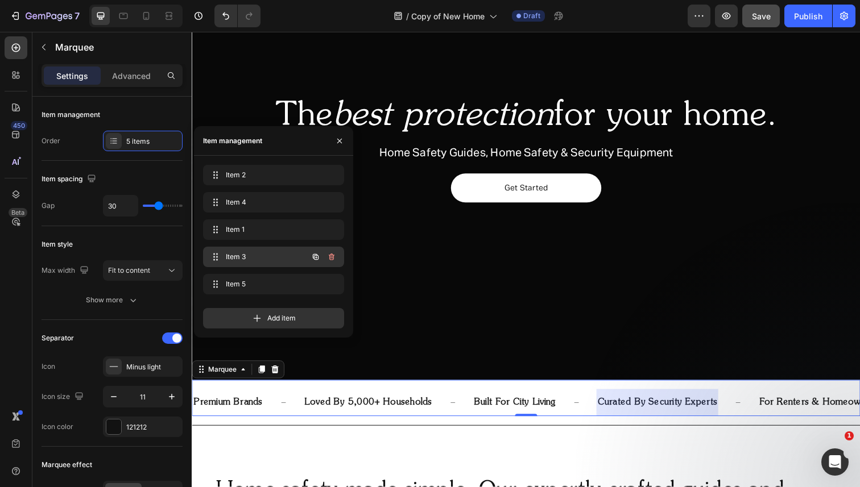
click at [239, 255] on span "Item 3" at bounding box center [258, 257] width 64 height 10
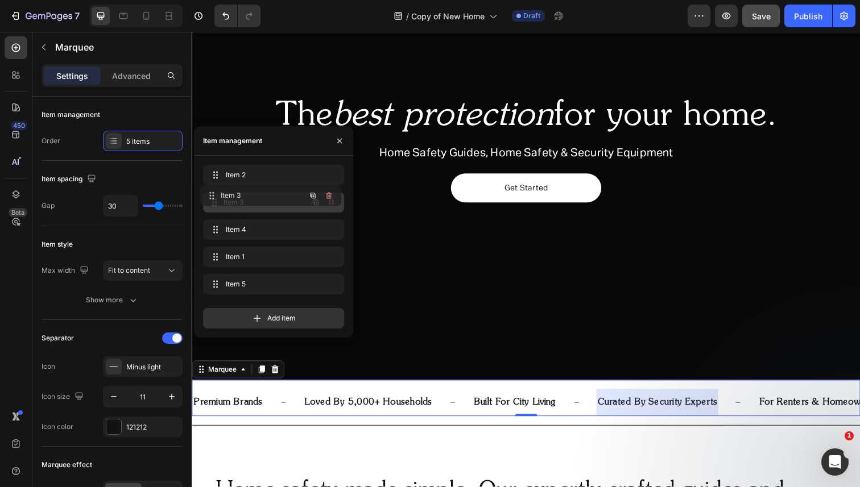
drag, startPoint x: 214, startPoint y: 254, endPoint x: 212, endPoint y: 193, distance: 61.5
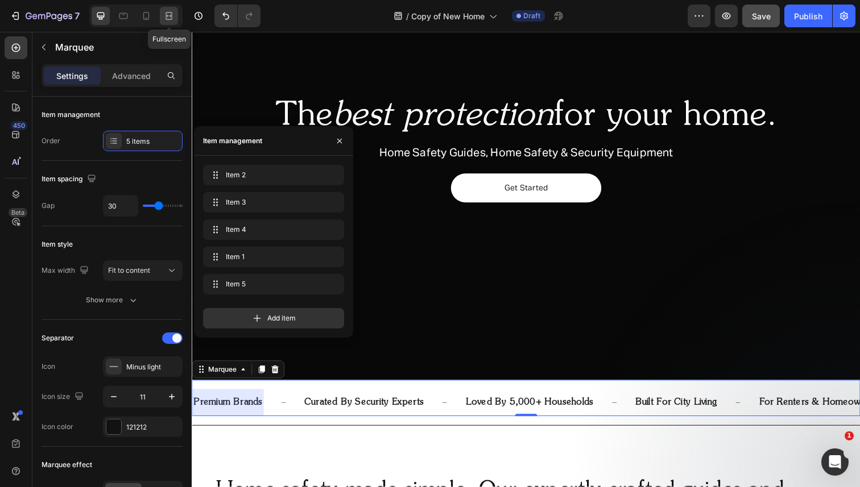
click at [169, 17] on icon at bounding box center [168, 15] width 11 height 11
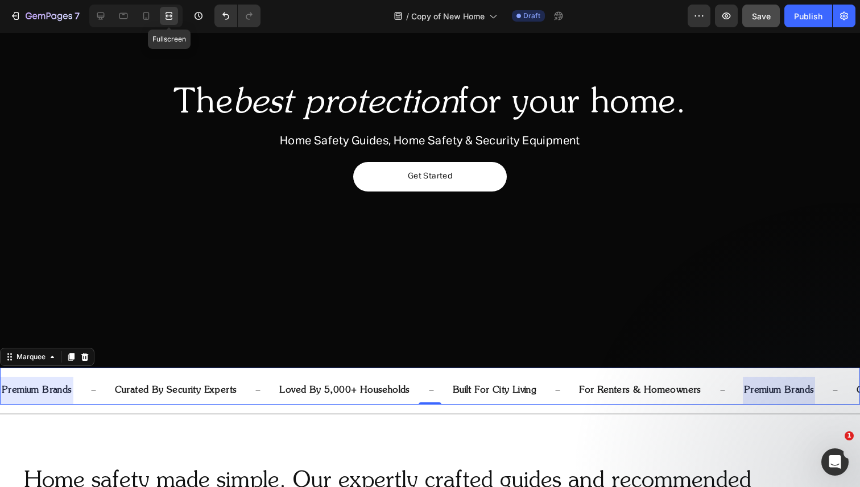
scroll to position [147, 0]
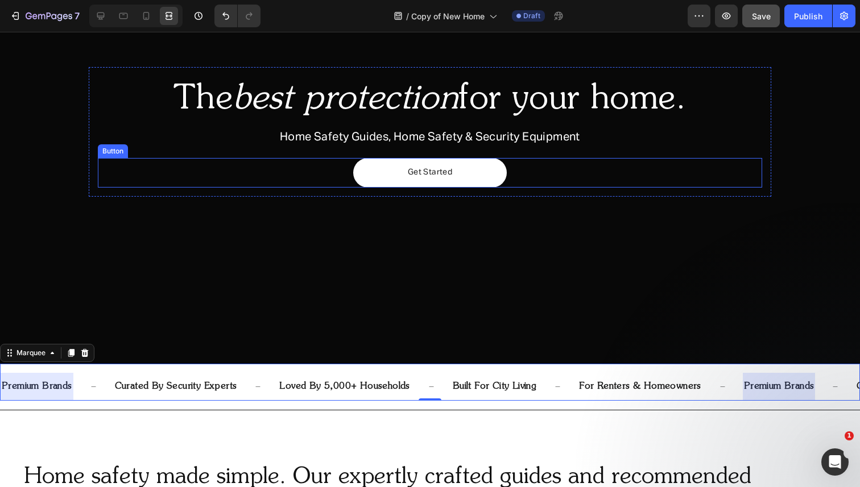
click at [190, 166] on div "Get Started Button" at bounding box center [430, 173] width 664 height 30
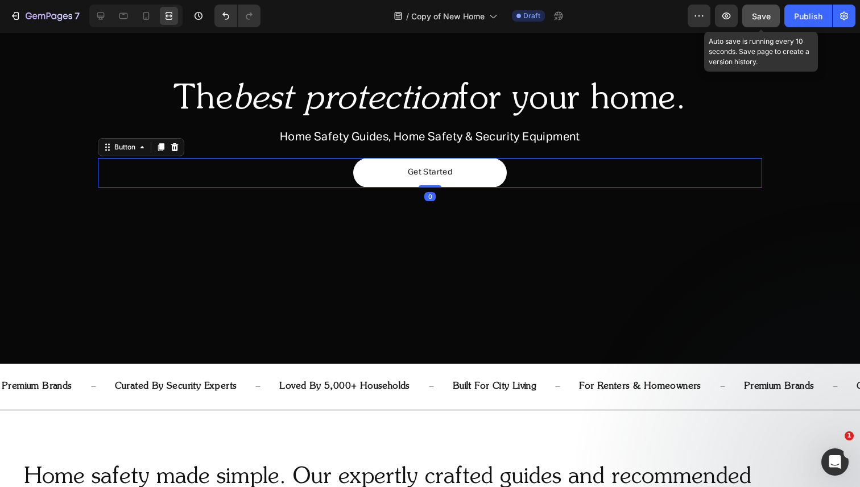
click at [754, 17] on span "Save" at bounding box center [761, 16] width 19 height 10
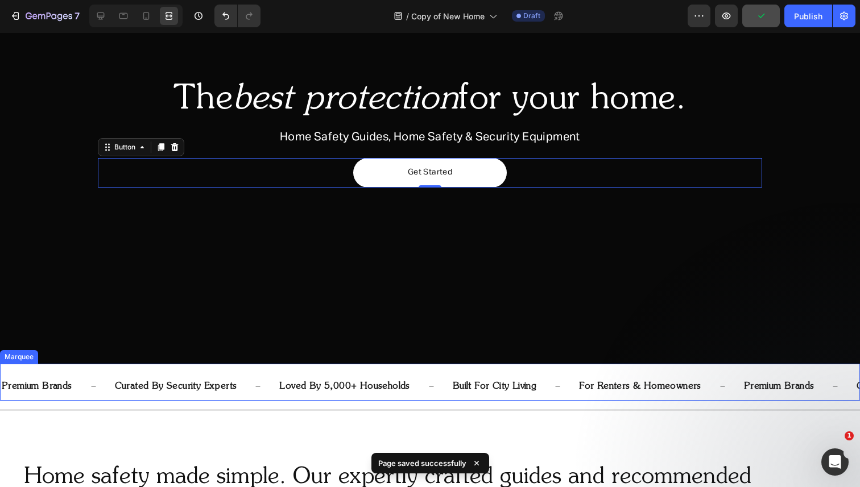
click at [529, 380] on div "built for city living Text Block" at bounding box center [515, 387] width 126 height 28
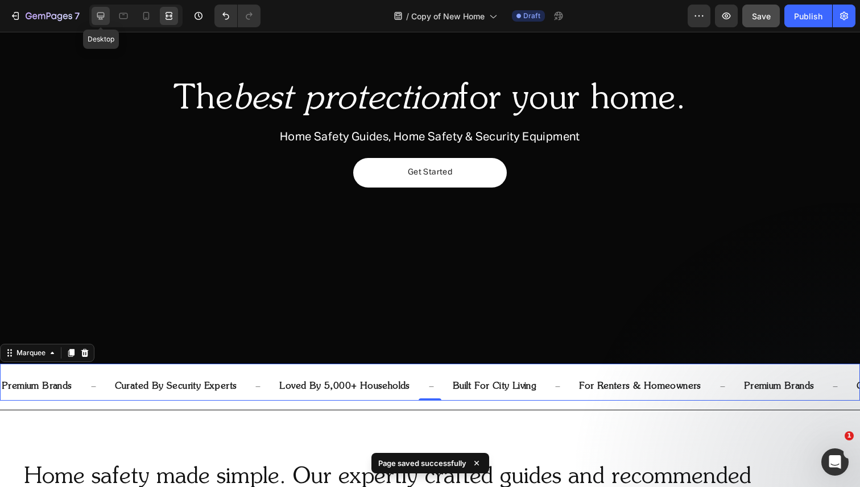
click at [103, 19] on icon at bounding box center [100, 15] width 11 height 11
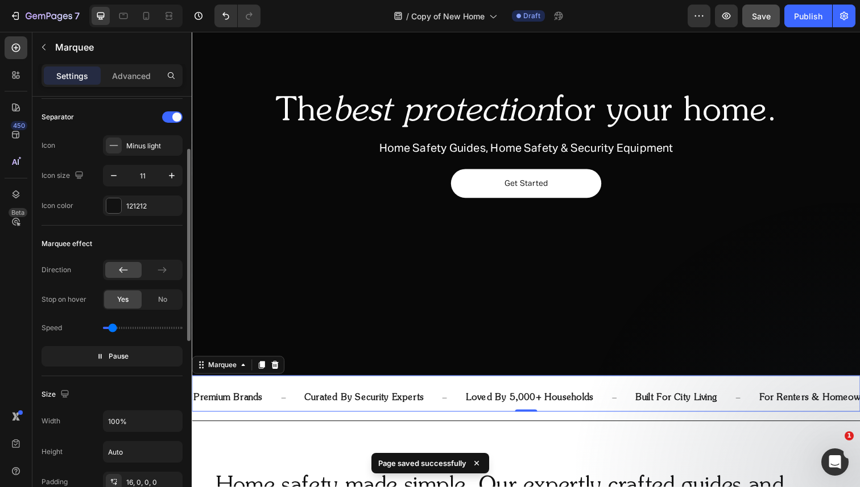
scroll to position [234, 0]
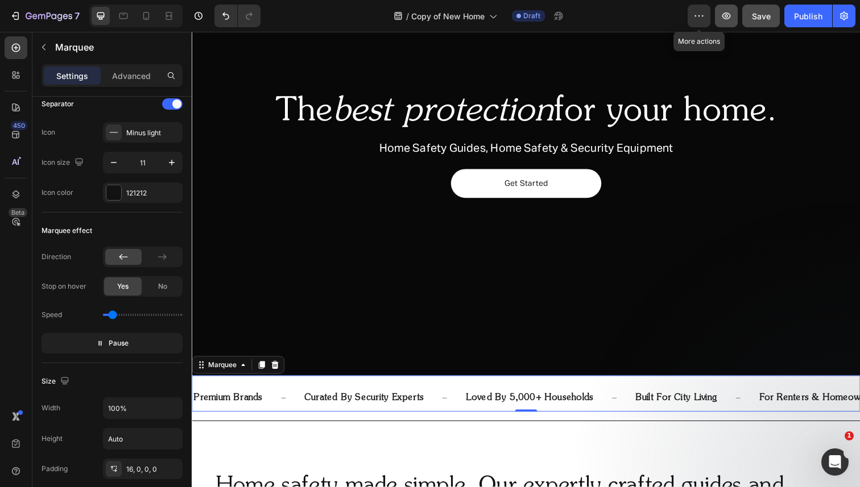
click at [725, 15] on icon "button" at bounding box center [726, 16] width 9 height 7
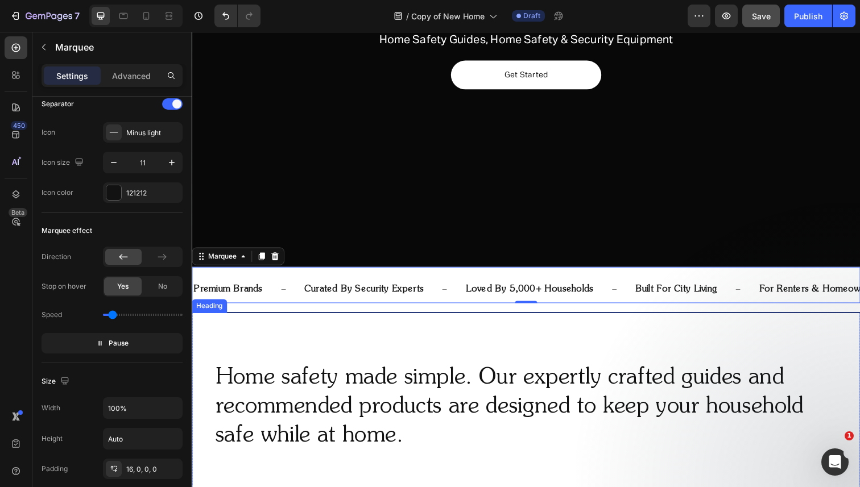
scroll to position [304, 0]
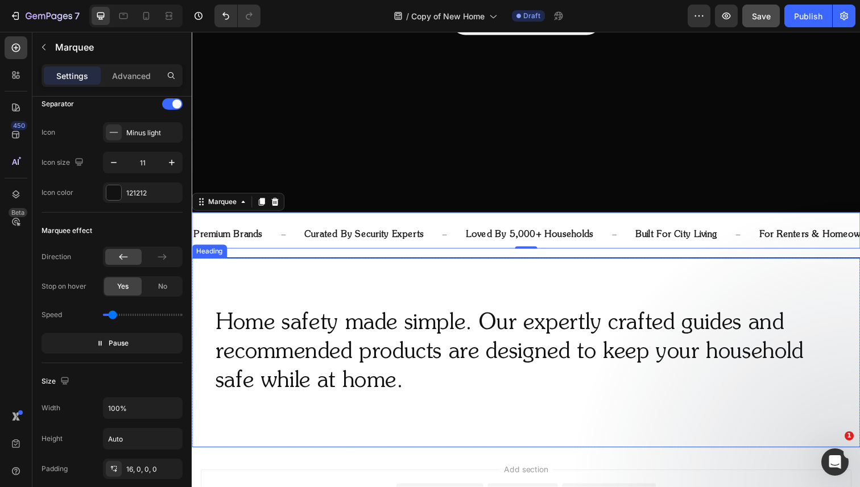
click at [399, 336] on p "Home safety made simple. Our expertly crafted guides and recommended products a…" at bounding box center [533, 360] width 635 height 89
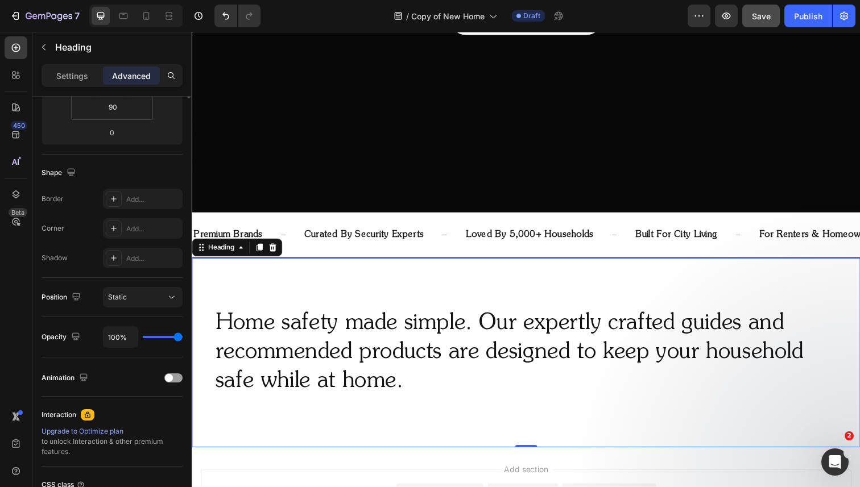
scroll to position [0, 0]
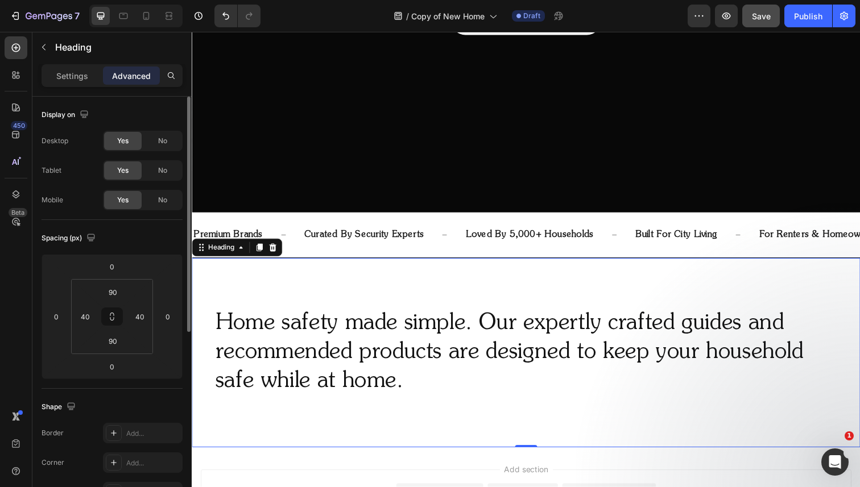
click at [84, 88] on div "Settings Advanced" at bounding box center [111, 80] width 159 height 32
click at [82, 81] on p "Settings" at bounding box center [72, 76] width 32 height 12
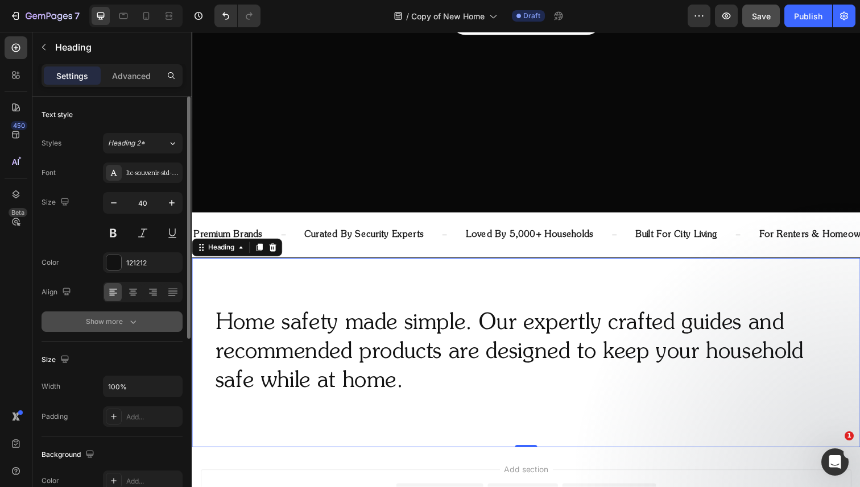
click at [129, 325] on icon "button" at bounding box center [132, 321] width 11 height 11
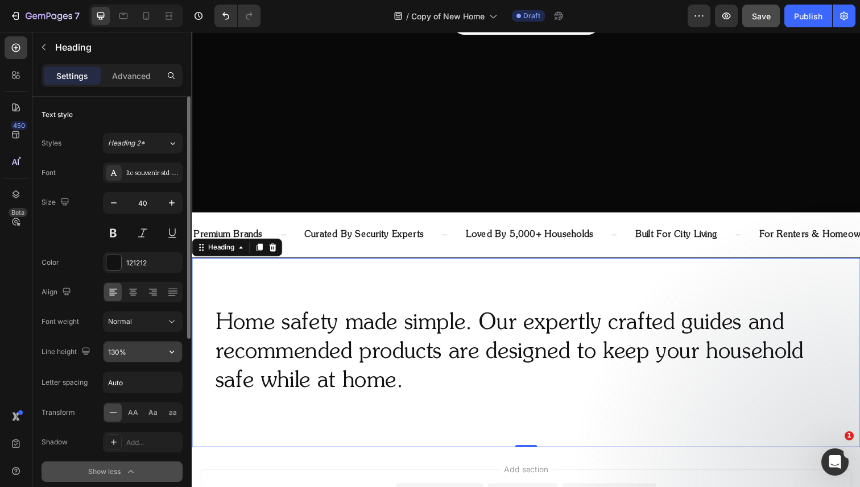
click at [134, 354] on input "130%" at bounding box center [143, 352] width 78 height 20
type input "52"
click at [171, 354] on icon "button" at bounding box center [171, 351] width 11 height 11
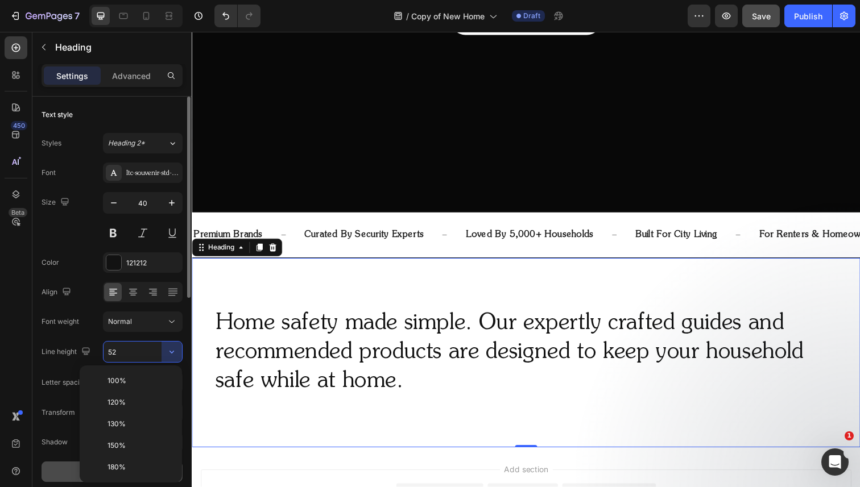
click at [147, 351] on input "52" at bounding box center [143, 352] width 78 height 20
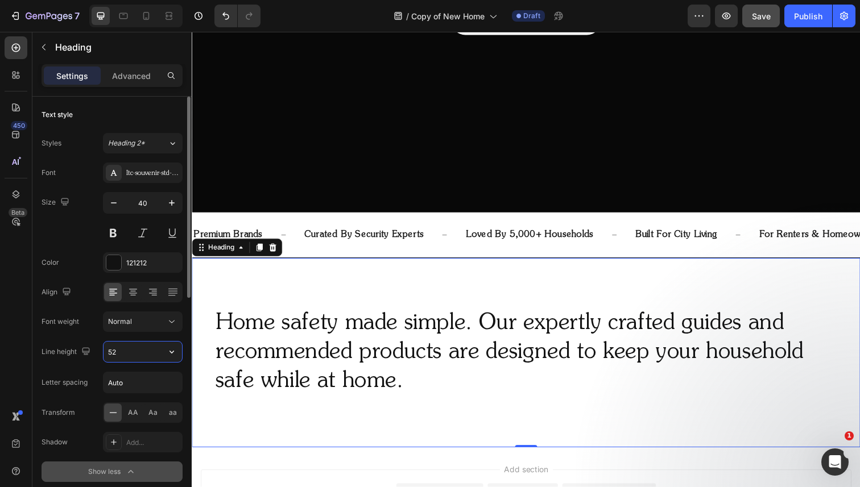
click at [147, 351] on input "52" at bounding box center [143, 352] width 78 height 20
click at [163, 19] on div at bounding box center [169, 16] width 18 height 18
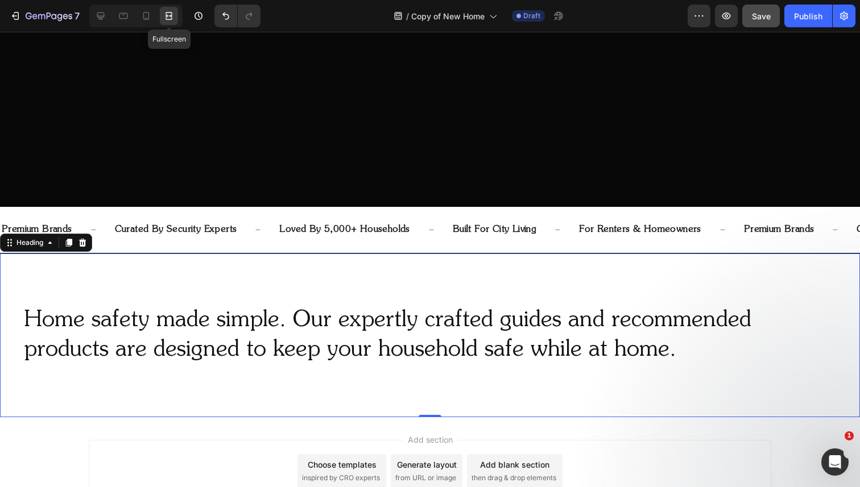
scroll to position [303, 0]
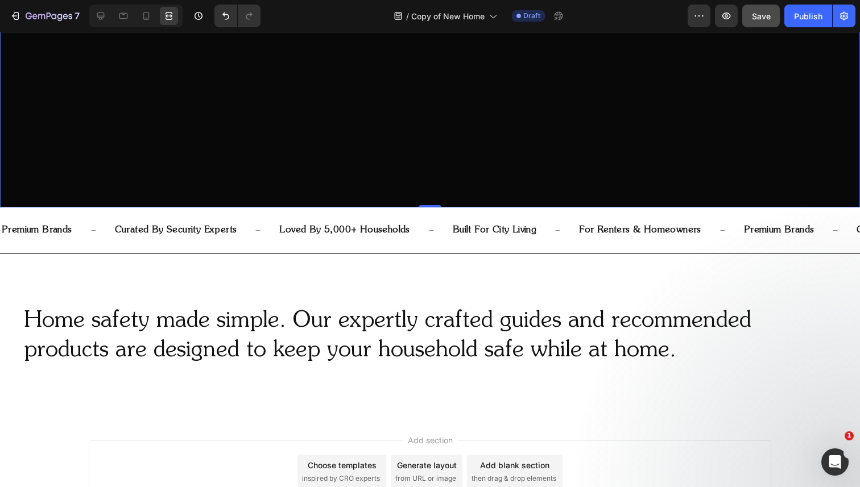
scroll to position [370, 0]
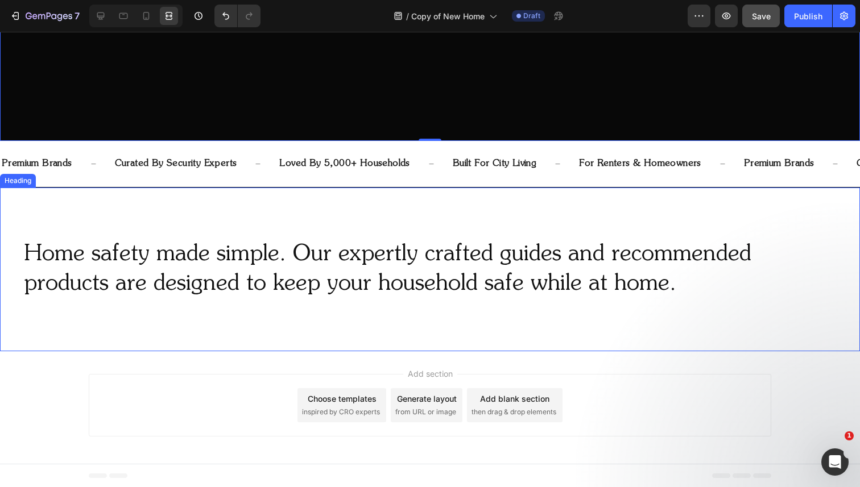
click at [280, 208] on div "Home safety made simple. Our expertly crafted guides and recommended products a…" at bounding box center [430, 270] width 860 height 164
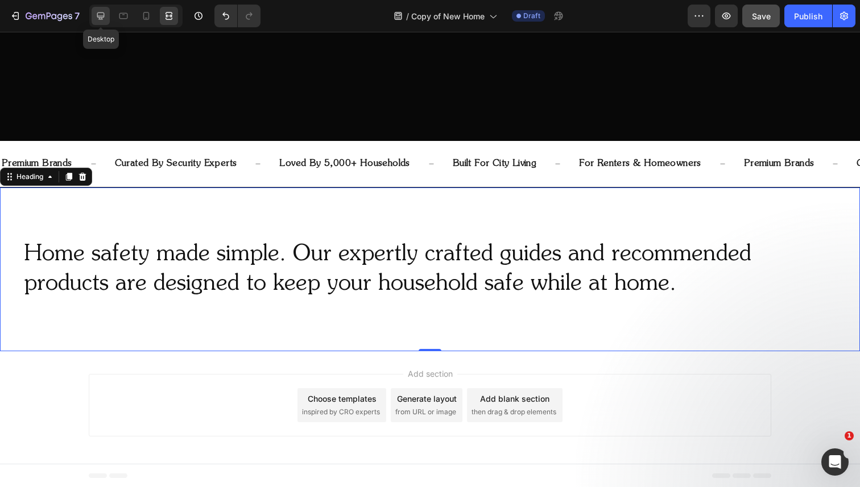
click at [97, 19] on icon at bounding box center [100, 15] width 11 height 11
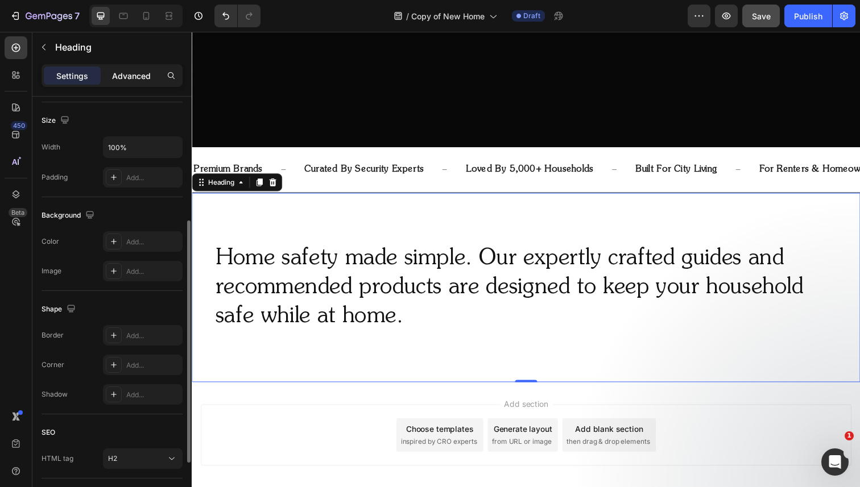
scroll to position [231, 0]
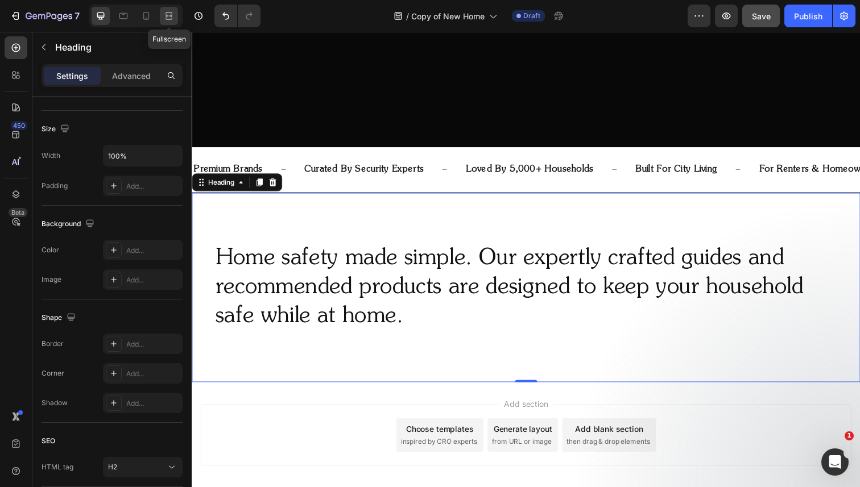
click at [168, 11] on icon at bounding box center [168, 15] width 11 height 11
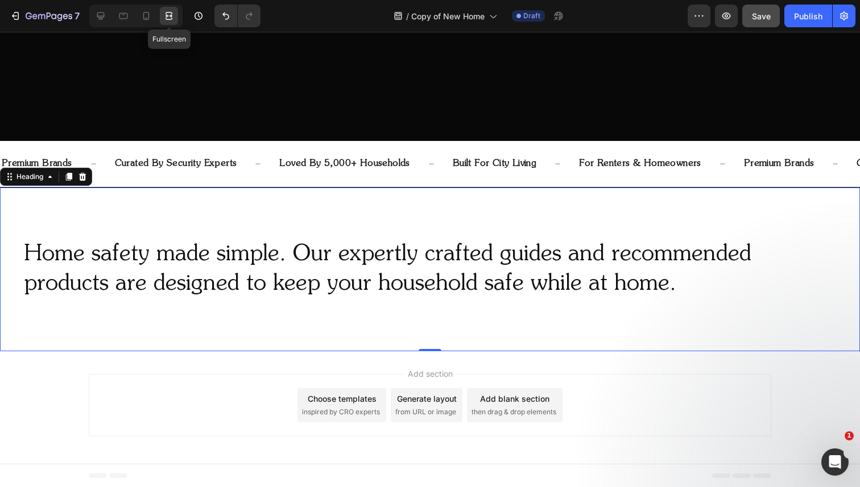
scroll to position [370, 0]
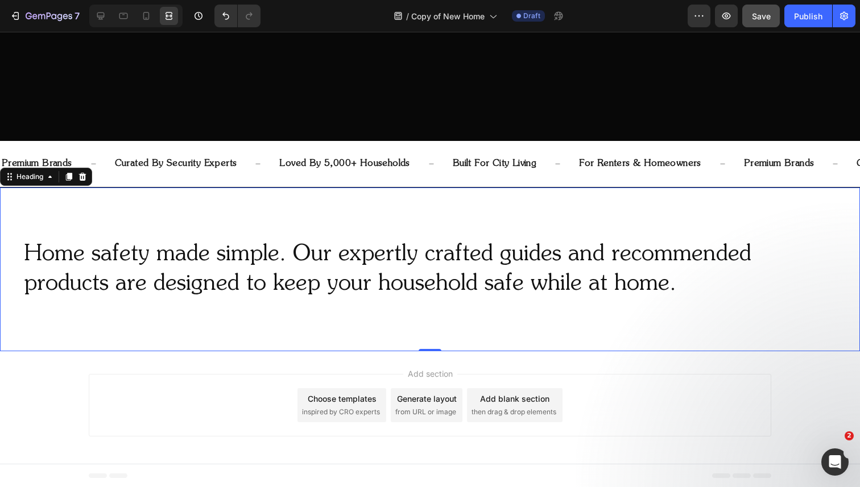
click at [195, 242] on p "Home safety made simple. Our expertly crafted guides and recommended products a…" at bounding box center [430, 269] width 812 height 59
click at [433, 199] on div "Home safety made simple. Our expertly crafted guides and recommended products a…" at bounding box center [430, 270] width 860 height 164
click at [48, 172] on icon at bounding box center [49, 176] width 9 height 9
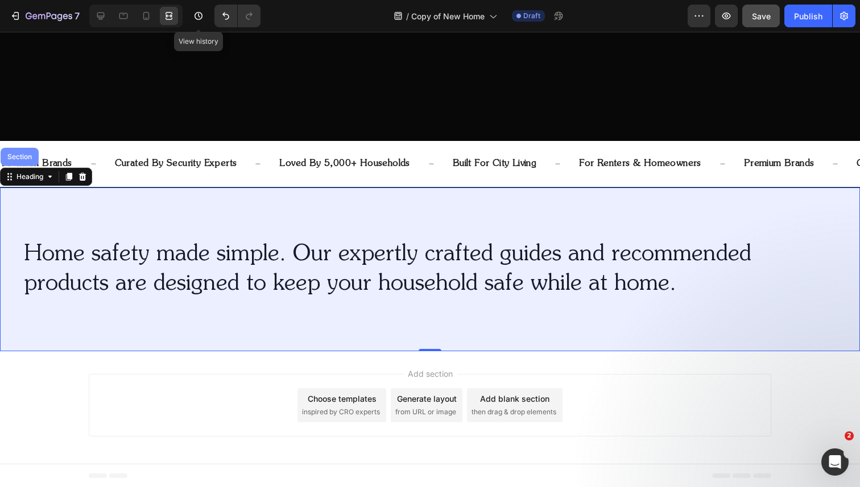
click at [27, 154] on div "Section" at bounding box center [19, 157] width 29 height 7
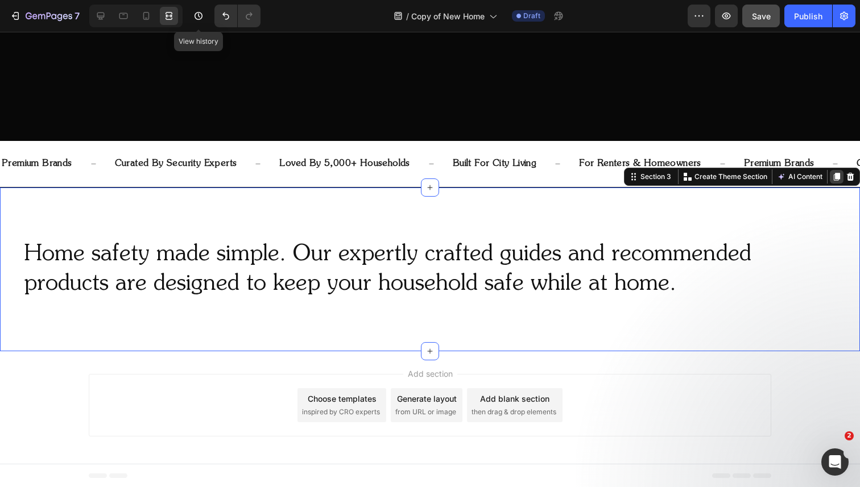
click at [838, 176] on icon at bounding box center [837, 177] width 6 height 8
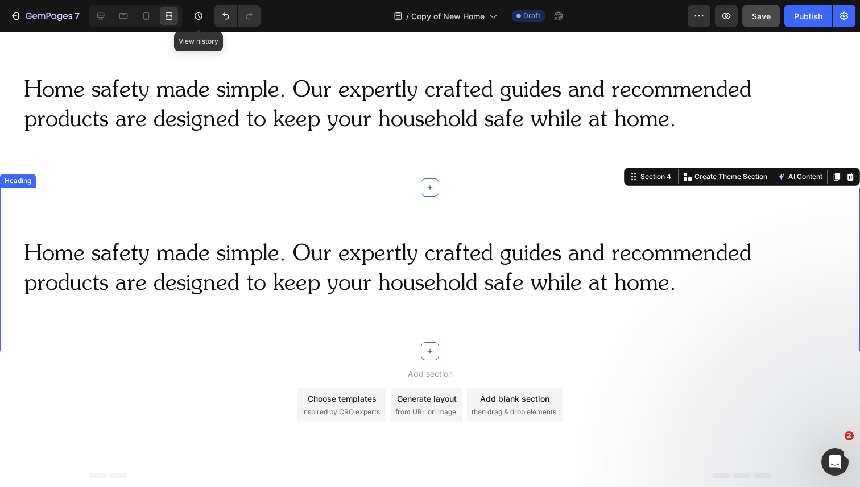
scroll to position [338, 0]
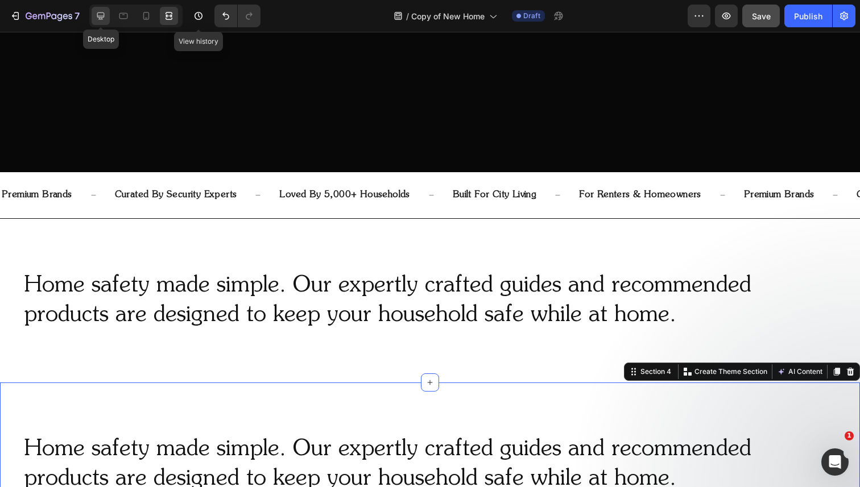
click at [100, 15] on icon at bounding box center [100, 16] width 7 height 7
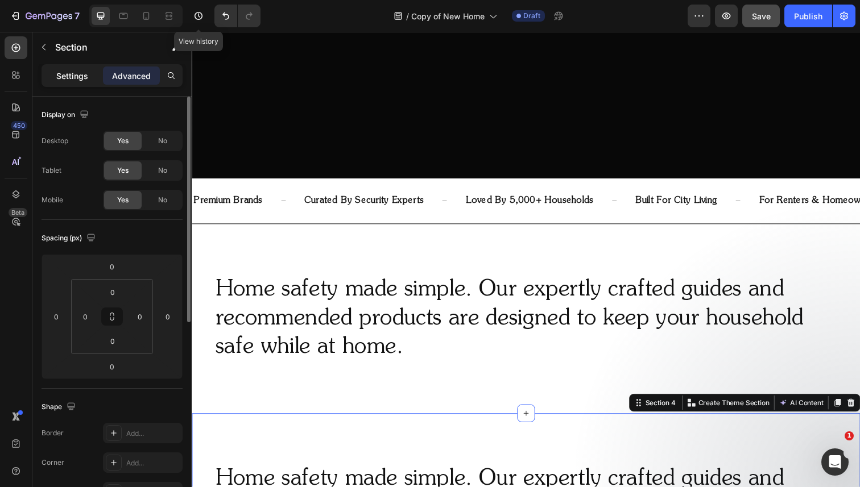
click at [70, 76] on p "Settings" at bounding box center [72, 76] width 32 height 12
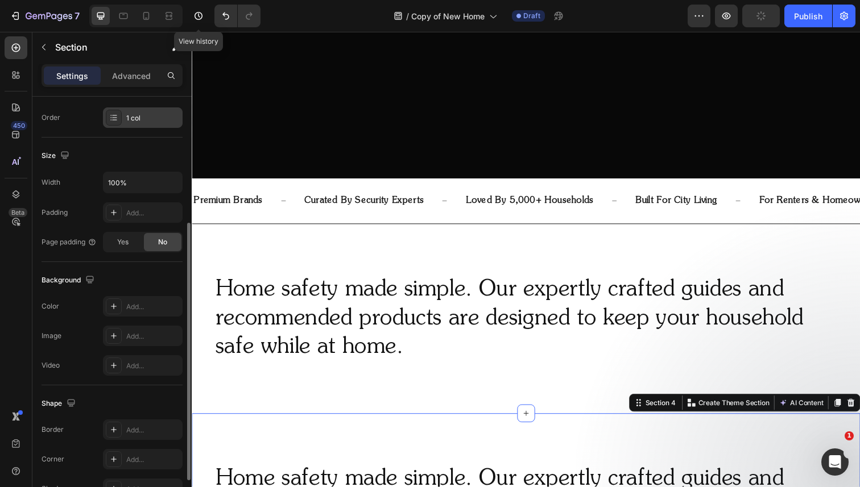
scroll to position [205, 0]
click at [136, 303] on div "Add..." at bounding box center [152, 306] width 53 height 10
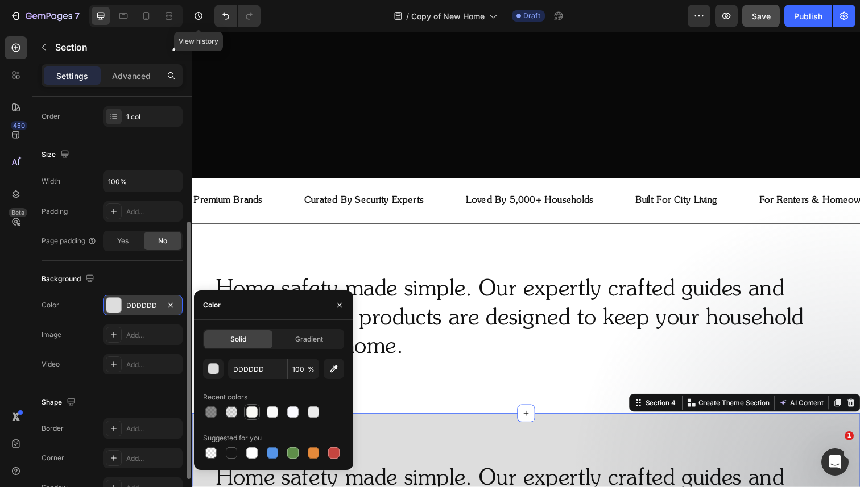
click at [252, 412] on div at bounding box center [251, 412] width 11 height 11
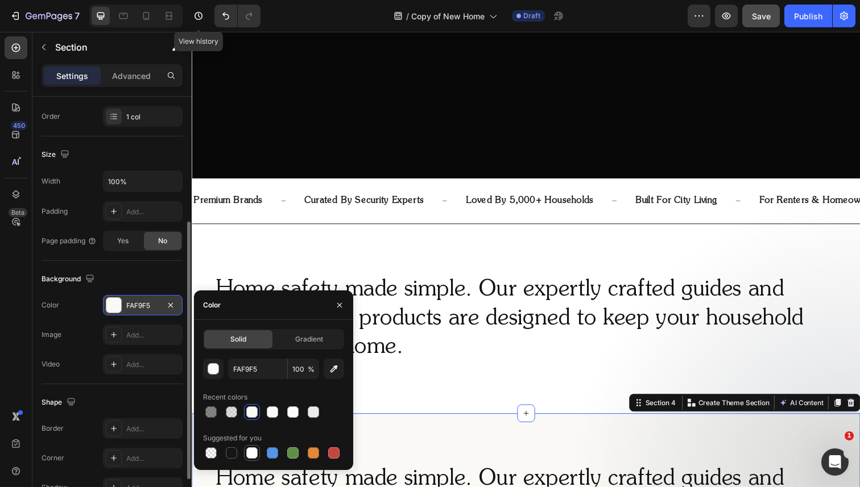
click at [250, 453] on div at bounding box center [251, 453] width 11 height 11
type input "FFFFFF"
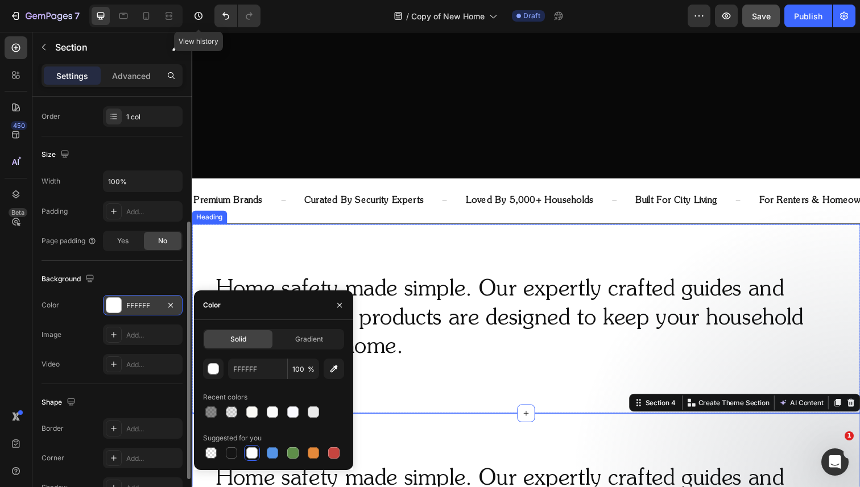
click at [478, 370] on h2 "Home safety made simple. Our expertly crafted guides and recommended products a…" at bounding box center [532, 325] width 637 height 91
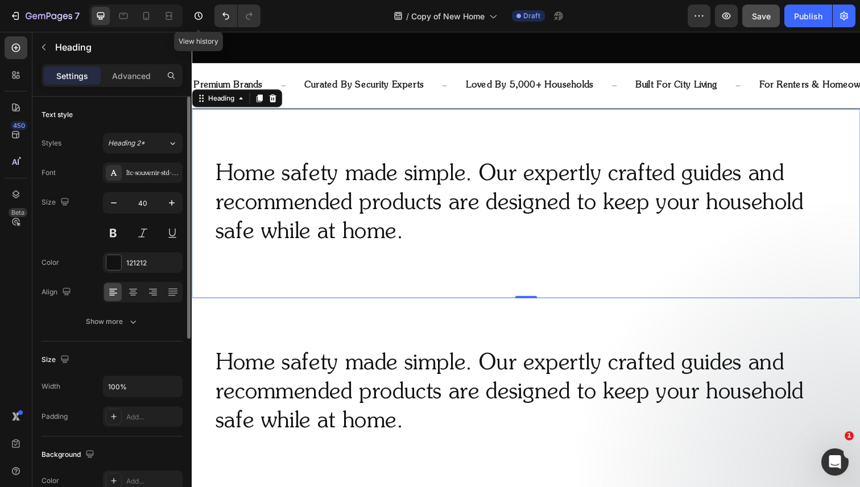
scroll to position [507, 0]
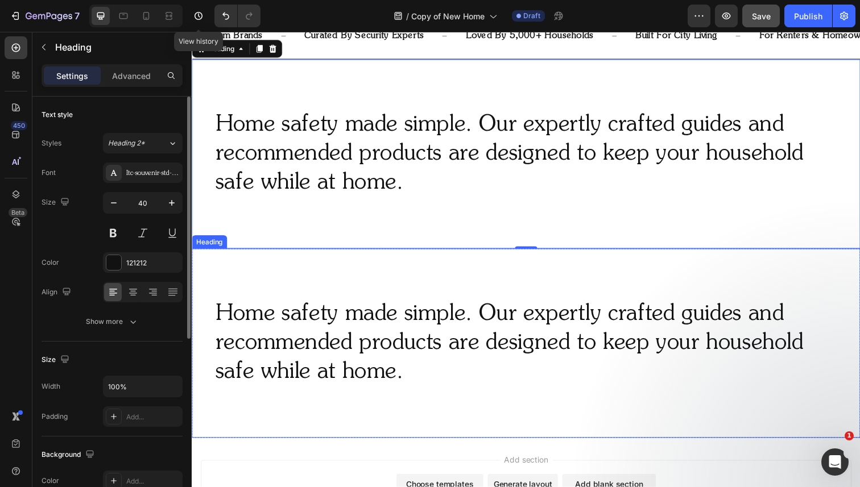
click at [467, 311] on h2 "Home safety made simple. Our expertly crafted guides and recommended products a…" at bounding box center [532, 350] width 637 height 91
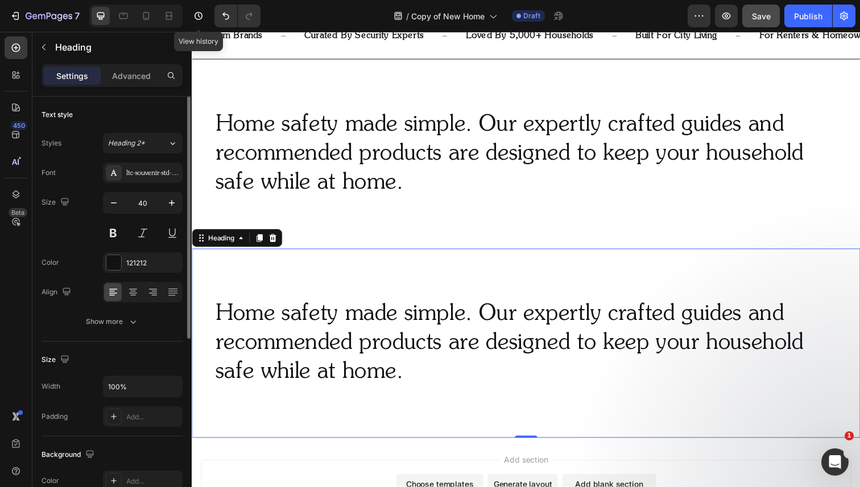
click at [461, 323] on h2 "Home safety made simple. Our expertly crafted guides and recommended products a…" at bounding box center [532, 350] width 637 height 91
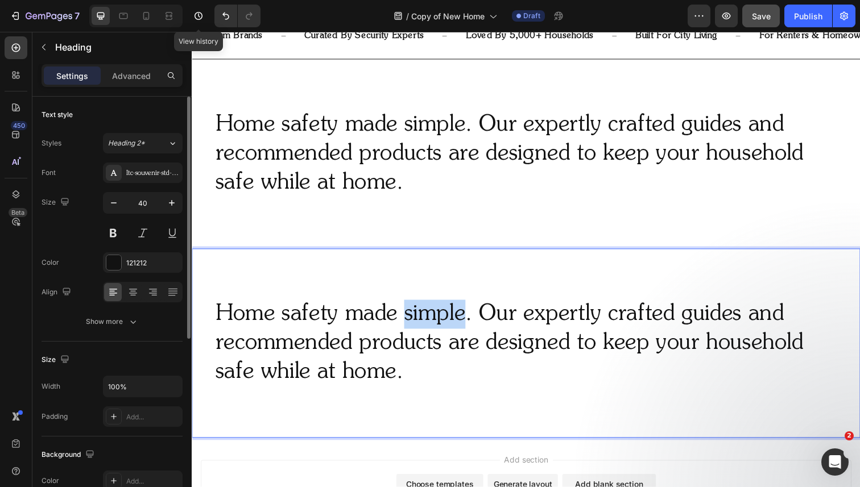
click at [461, 323] on p "Home safety made simple. Our expertly crafted guides and recommended products a…" at bounding box center [533, 350] width 635 height 89
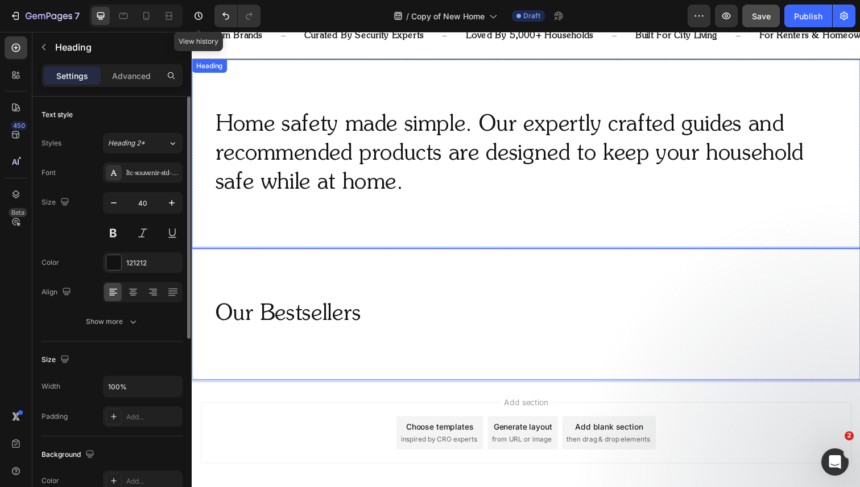
click at [543, 169] on p "Home safety made simple. Our expertly crafted guides and recommended products a…" at bounding box center [533, 157] width 635 height 89
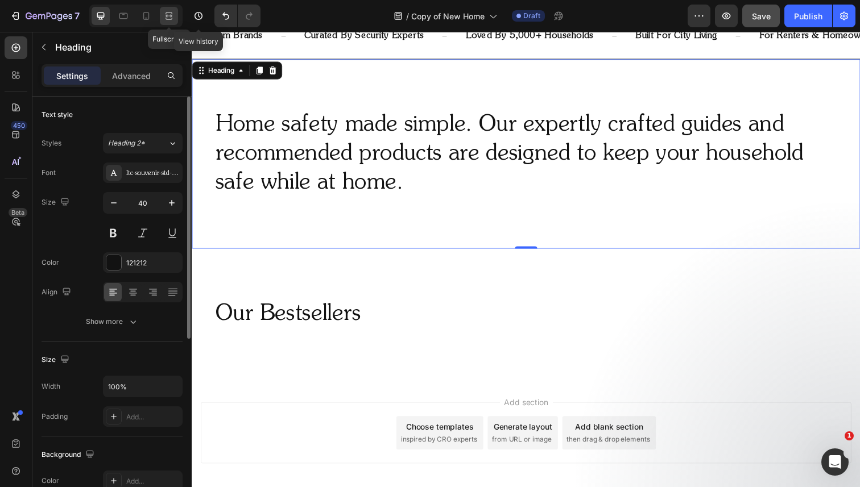
click at [163, 17] on icon at bounding box center [168, 15] width 11 height 11
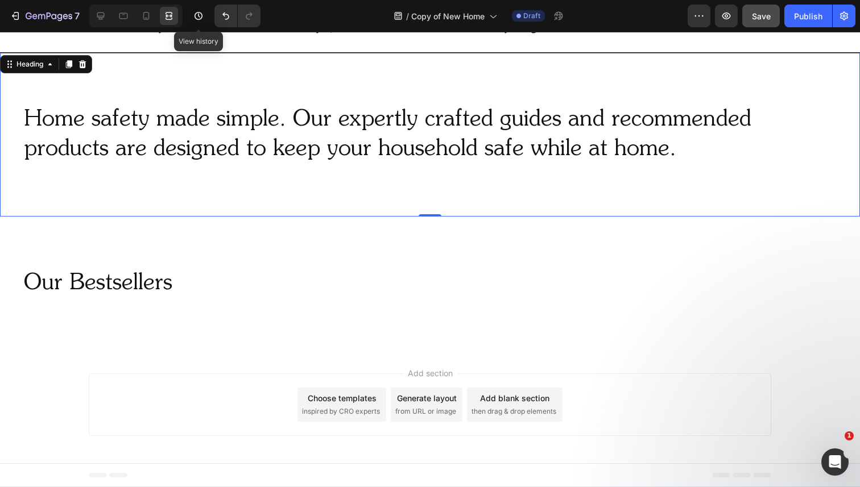
scroll to position [271, 0]
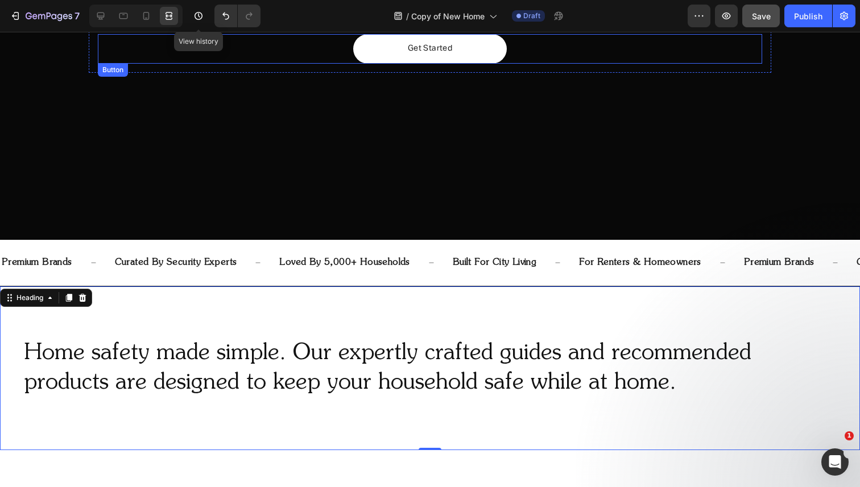
click at [482, 58] on link "Get Started" at bounding box center [430, 49] width 154 height 30
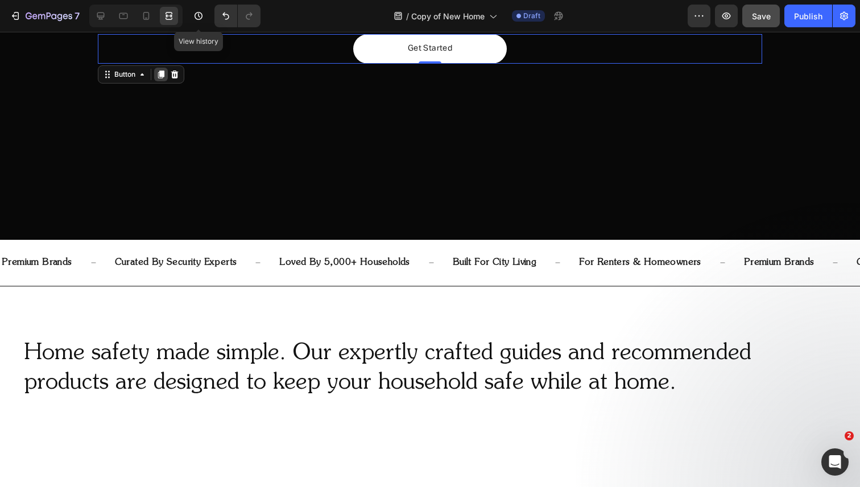
click at [163, 73] on icon at bounding box center [161, 75] width 6 height 8
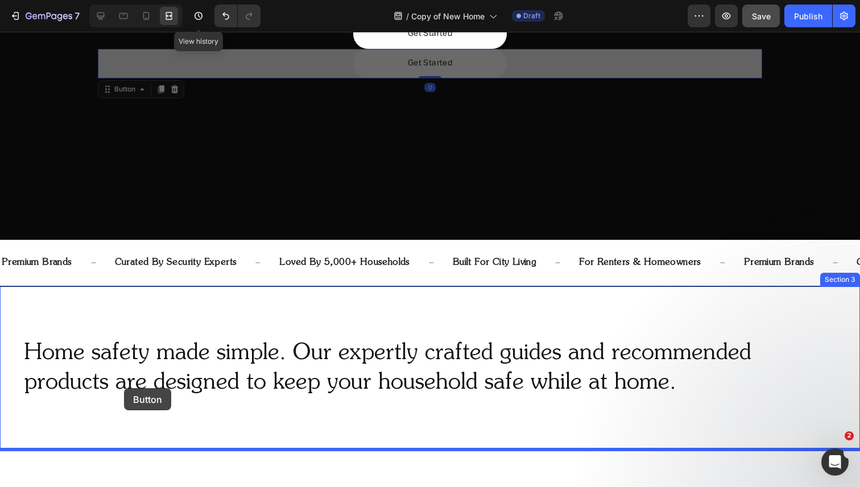
drag, startPoint x: 126, startPoint y: 87, endPoint x: 124, endPoint y: 388, distance: 301.4
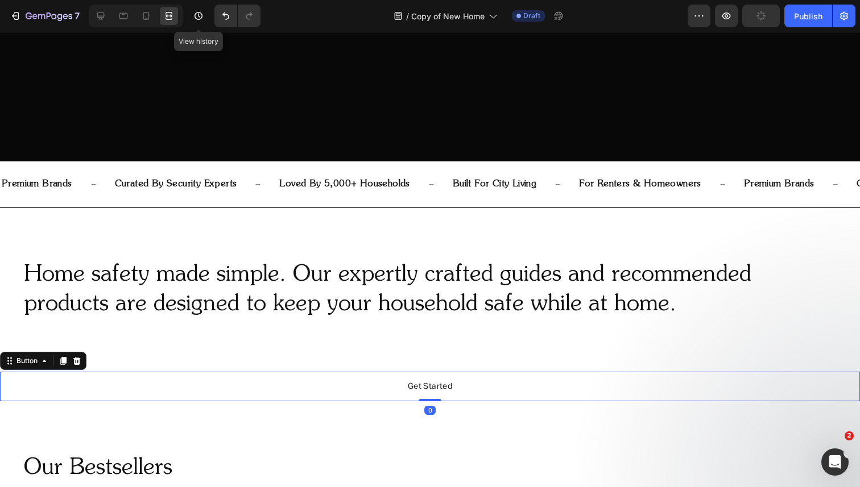
scroll to position [388, 0]
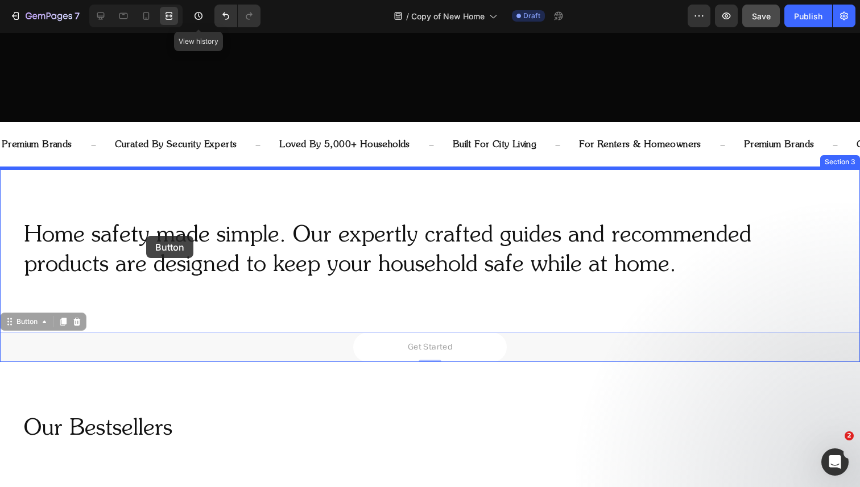
drag, startPoint x: 26, startPoint y: 322, endPoint x: 146, endPoint y: 236, distance: 147.9
click at [146, 236] on div "Header The best protection for your home. Heading Home Safety Guides, Home Safe…" at bounding box center [430, 138] width 860 height 990
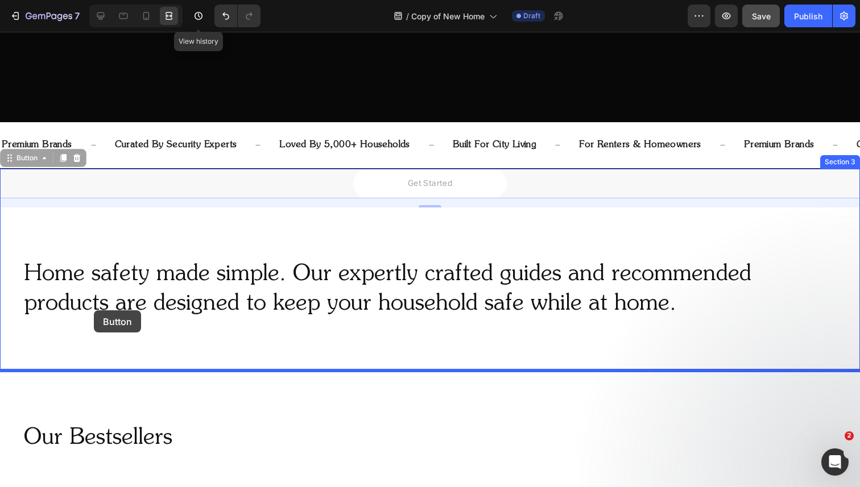
drag, startPoint x: 28, startPoint y: 157, endPoint x: 94, endPoint y: 311, distance: 167.1
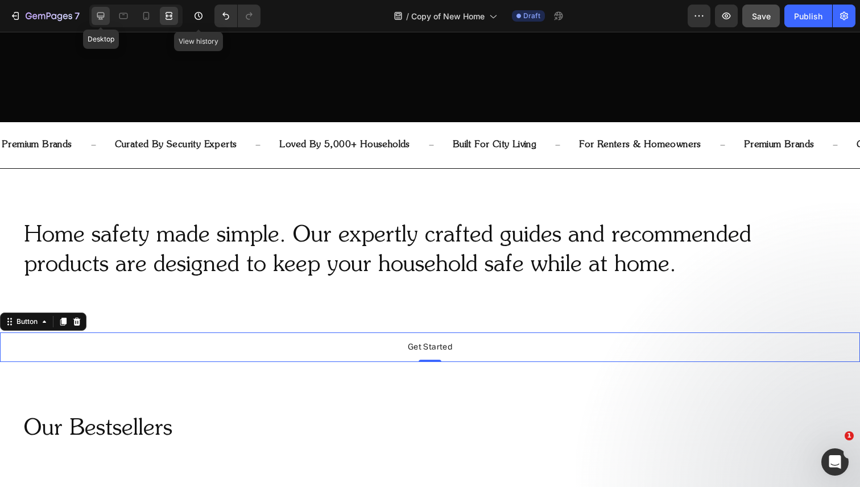
click at [102, 16] on icon at bounding box center [100, 16] width 7 height 7
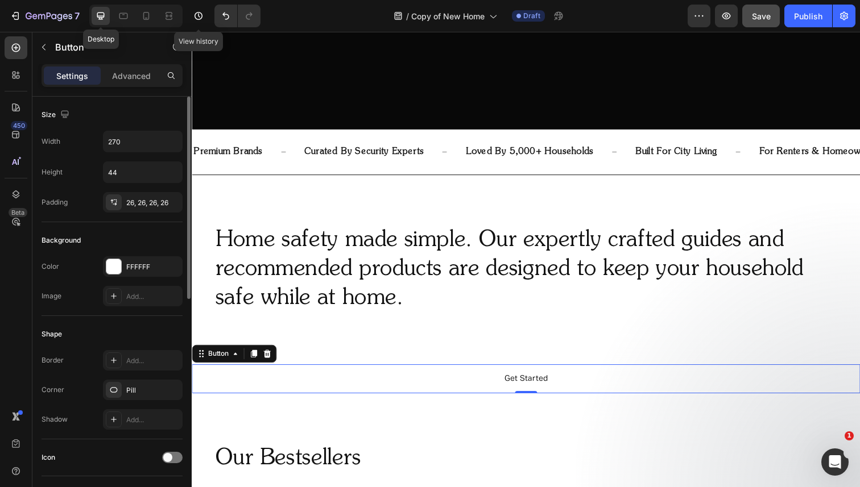
scroll to position [389, 0]
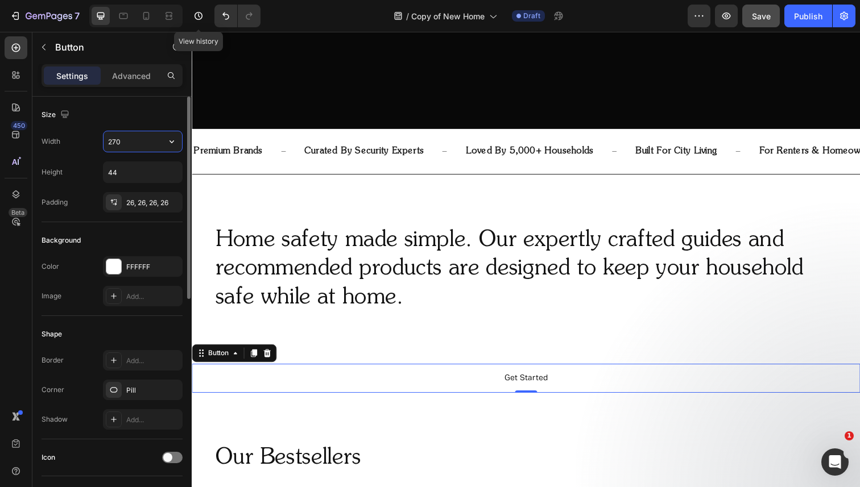
click at [131, 141] on input "270" at bounding box center [143, 141] width 78 height 20
click at [172, 142] on icon "button" at bounding box center [171, 141] width 5 height 3
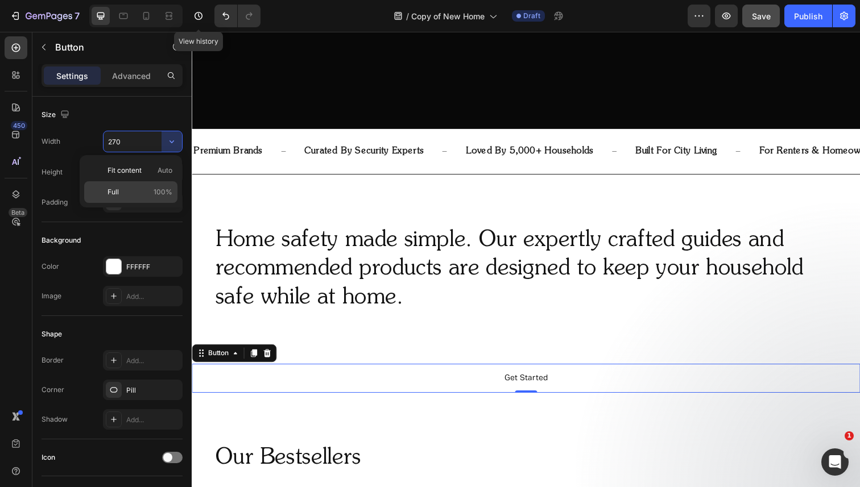
click at [137, 188] on p "Full 100%" at bounding box center [139, 192] width 65 height 10
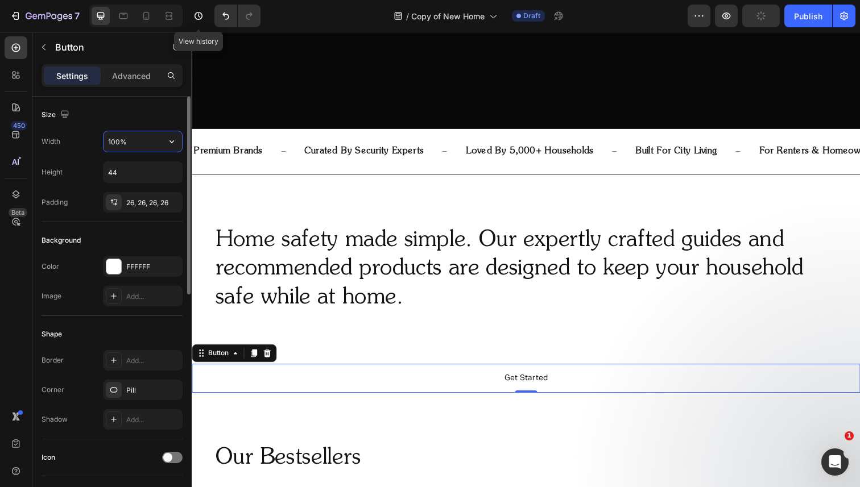
click at [138, 144] on input "100%" at bounding box center [143, 141] width 78 height 20
click at [139, 143] on input "100%" at bounding box center [143, 141] width 78 height 20
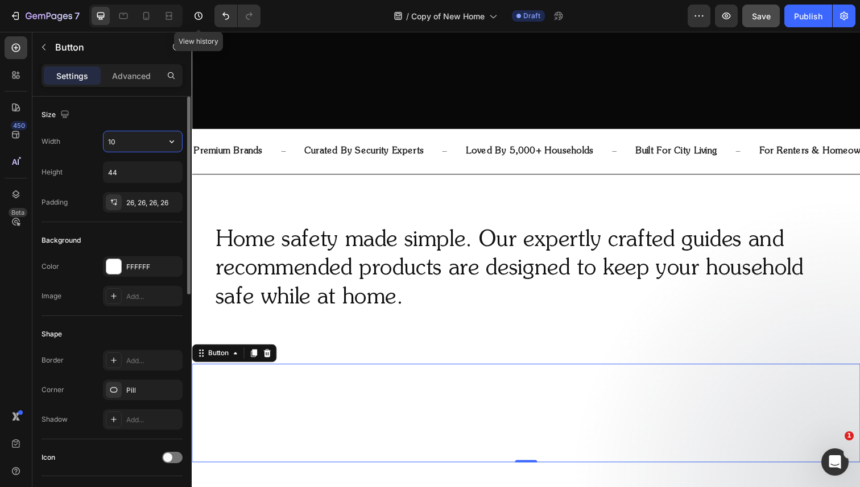
type input "1"
type input "4"
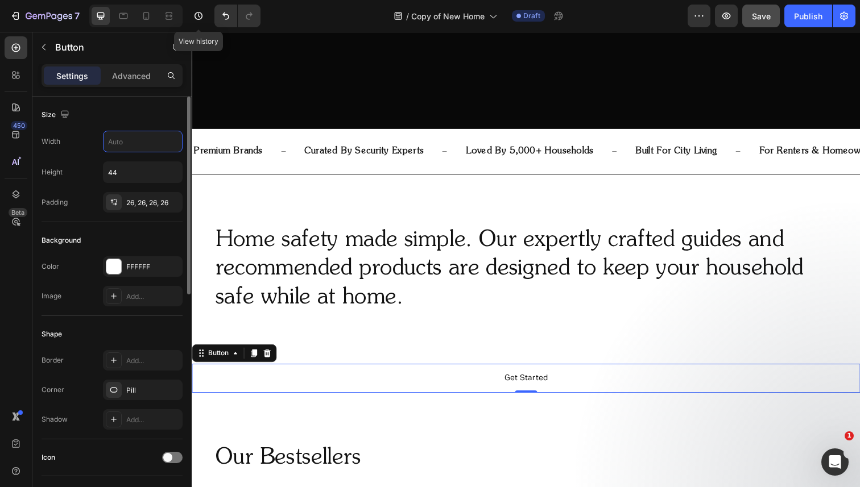
click at [68, 172] on div "Height 44" at bounding box center [112, 173] width 141 height 22
click at [142, 145] on input "text" at bounding box center [143, 141] width 78 height 20
click at [171, 141] on icon "button" at bounding box center [171, 141] width 11 height 11
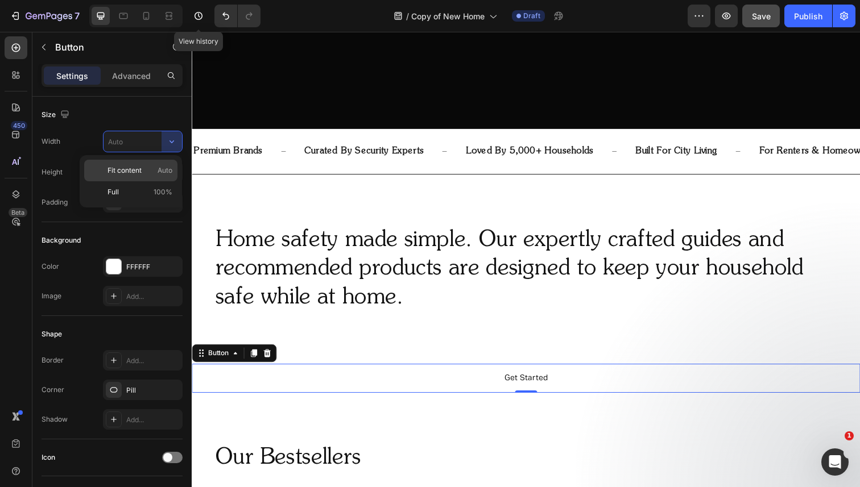
click at [156, 172] on p "Fit content Auto" at bounding box center [139, 171] width 65 height 10
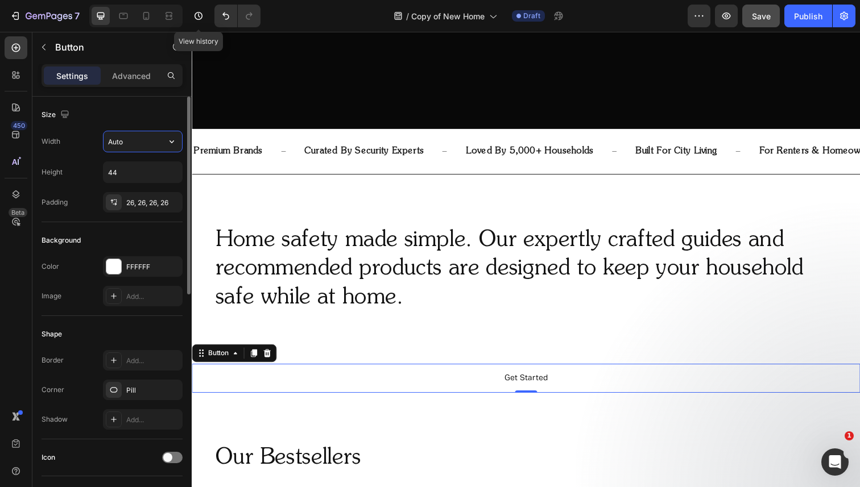
click at [139, 144] on input "Auto" at bounding box center [143, 141] width 78 height 20
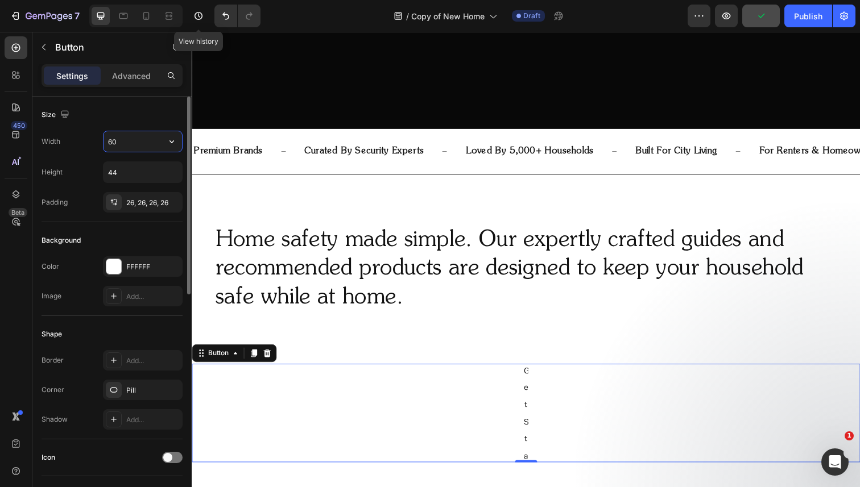
type input "6"
type input "200"
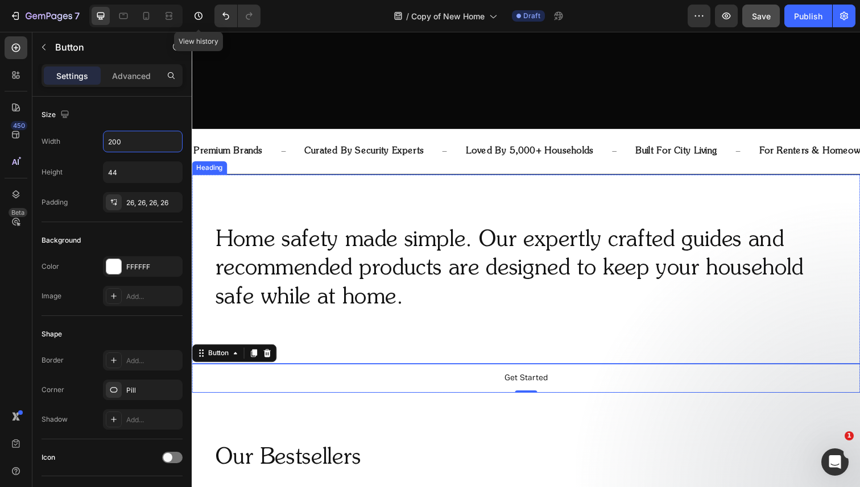
click at [364, 249] on p "Home safety made simple. Our expertly crafted guides and recommended products a…" at bounding box center [533, 274] width 635 height 89
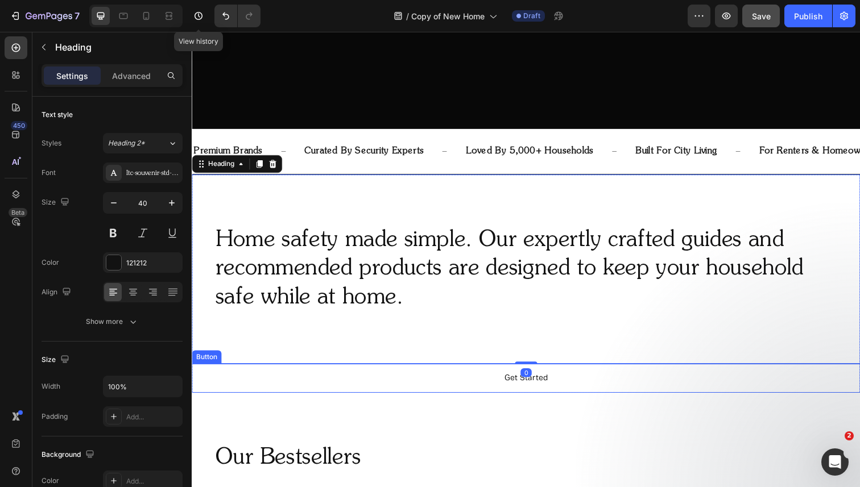
click at [380, 382] on div "Get Started Button" at bounding box center [533, 386] width 682 height 30
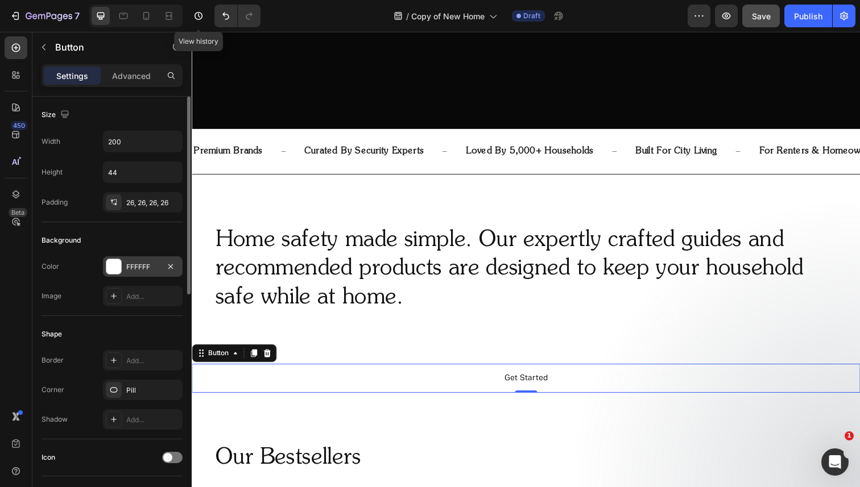
click at [135, 268] on div "FFFFFF" at bounding box center [142, 267] width 33 height 10
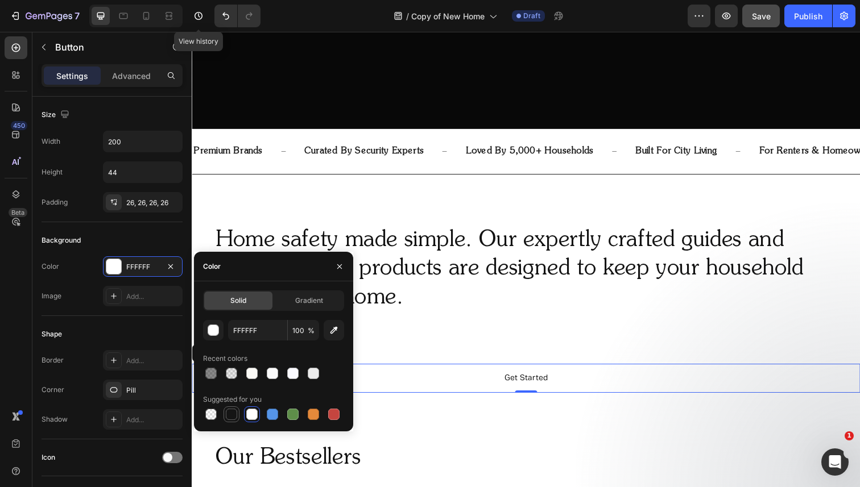
click at [232, 413] on div at bounding box center [231, 414] width 11 height 11
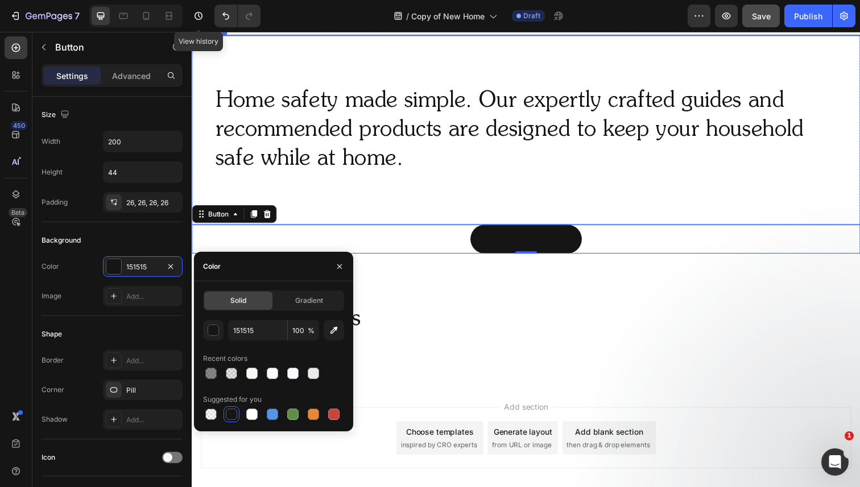
scroll to position [564, 0]
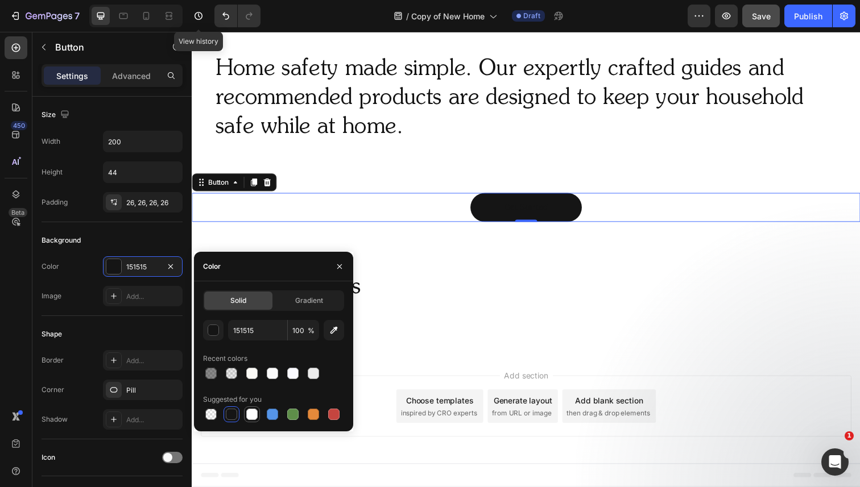
click at [250, 415] on div at bounding box center [251, 414] width 11 height 11
type input "FFFFFF"
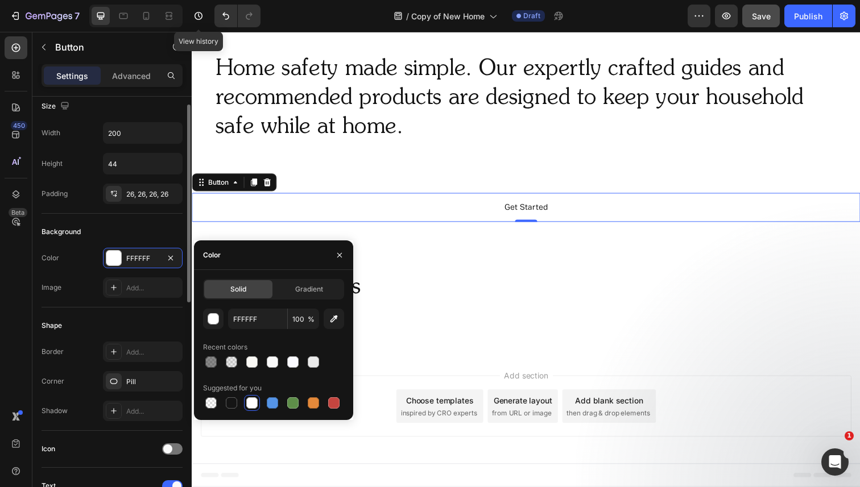
scroll to position [11, 0]
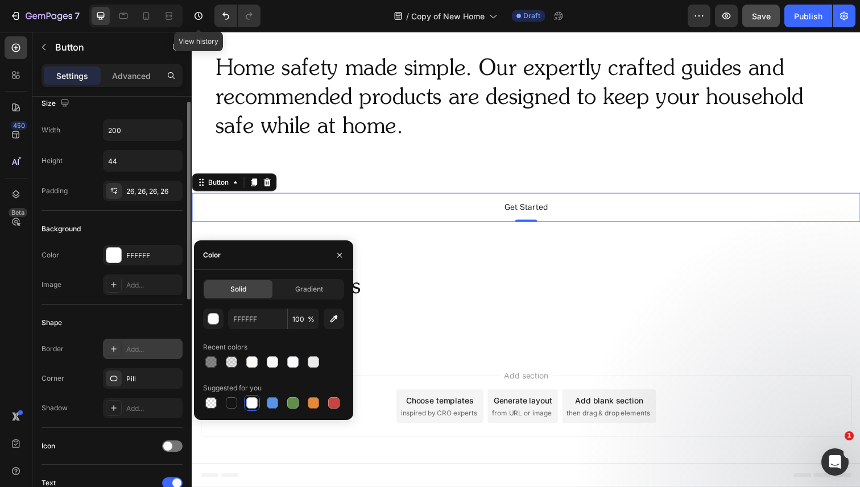
click at [125, 348] on div "Add..." at bounding box center [143, 349] width 80 height 20
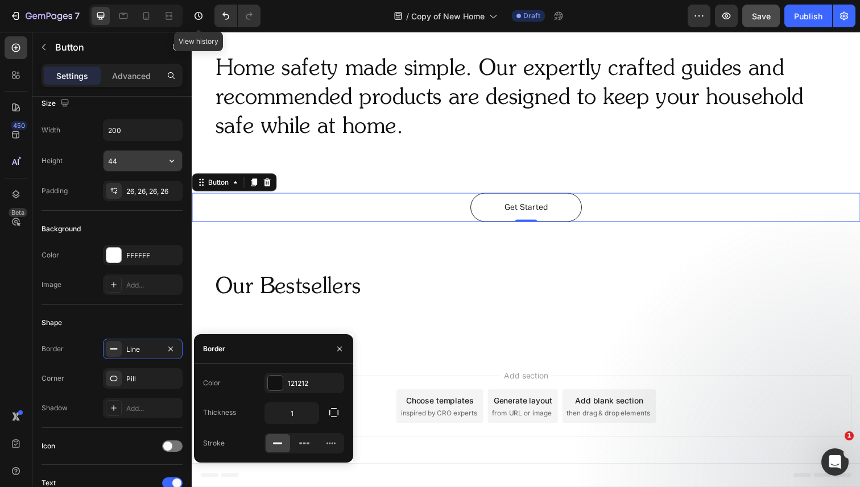
click at [135, 162] on input "44" at bounding box center [143, 161] width 78 height 20
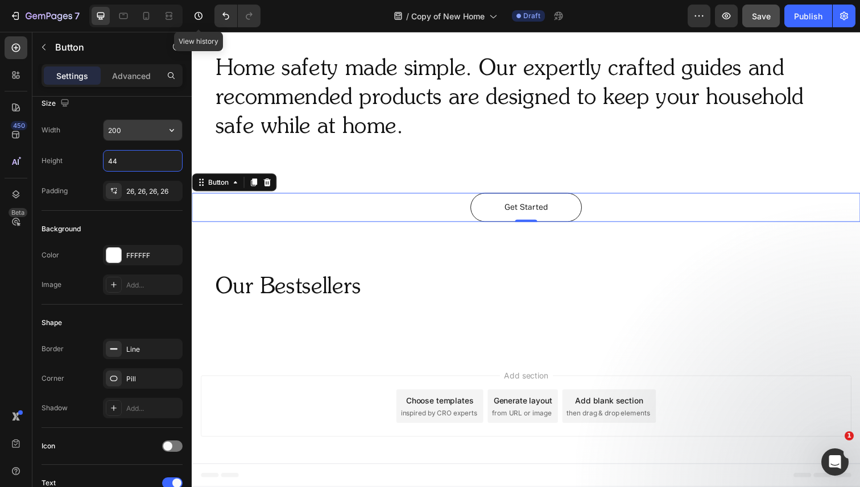
click at [137, 135] on input "200" at bounding box center [143, 130] width 78 height 20
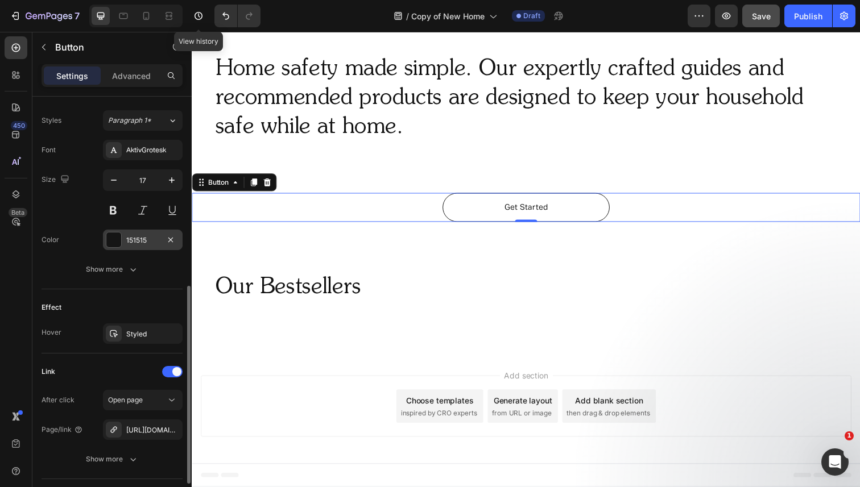
scroll to position [481, 0]
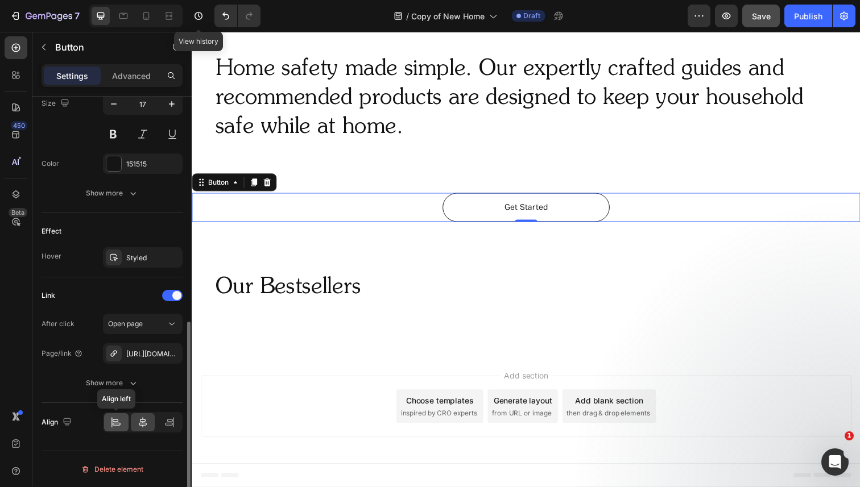
type input "300"
click at [115, 419] on icon at bounding box center [115, 422] width 11 height 11
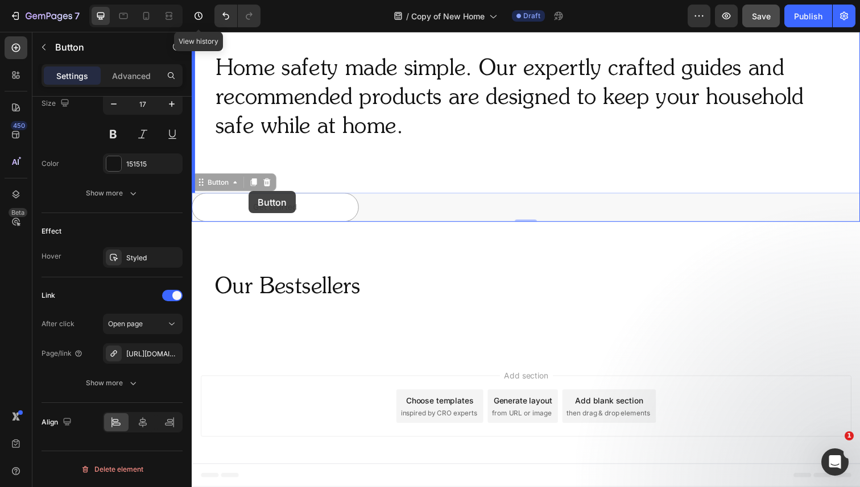
drag, startPoint x: 209, startPoint y: 191, endPoint x: 250, endPoint y: 195, distance: 41.1
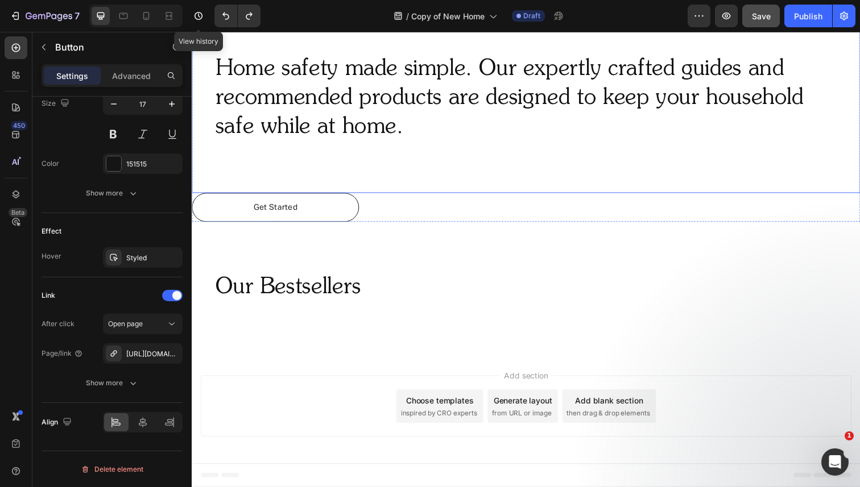
click at [396, 121] on p "Home safety made simple. Our expertly crafted guides and recommended products a…" at bounding box center [533, 100] width 635 height 89
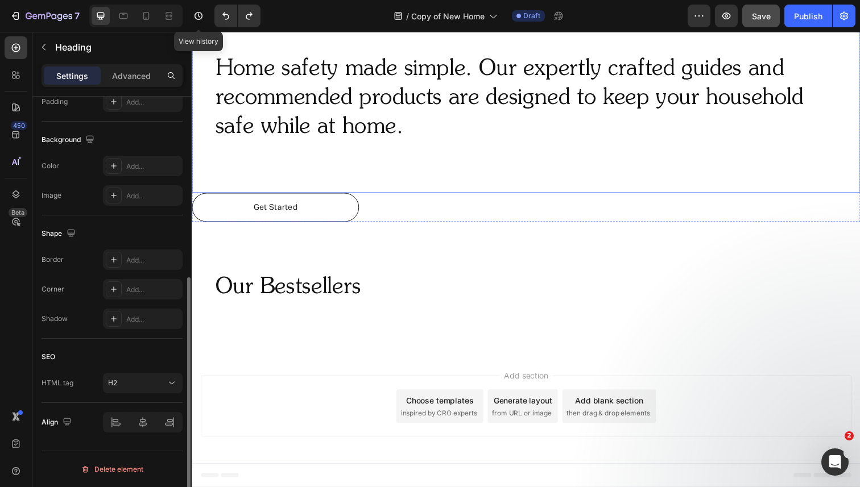
scroll to position [0, 0]
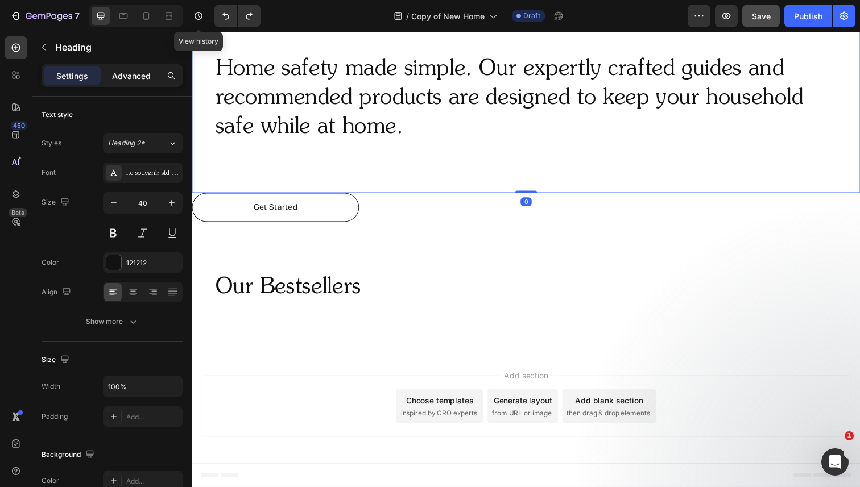
click at [146, 73] on p "Advanced" at bounding box center [131, 76] width 39 height 12
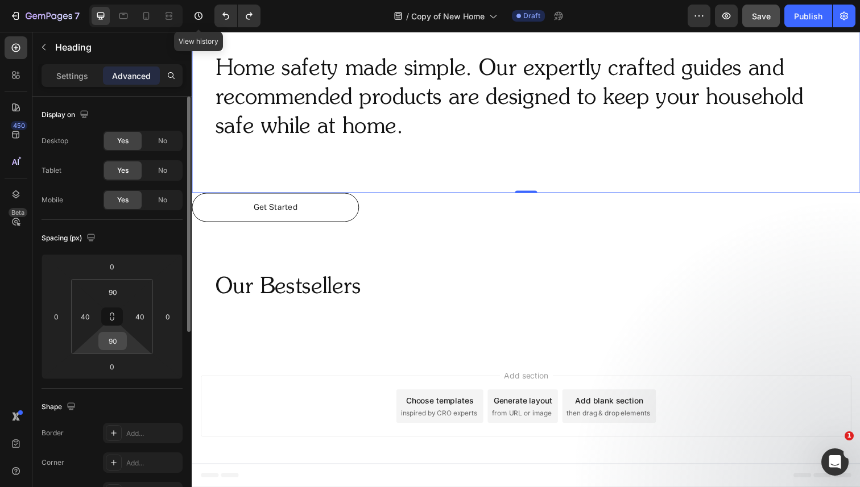
click at [118, 346] on input "90" at bounding box center [112, 341] width 23 height 17
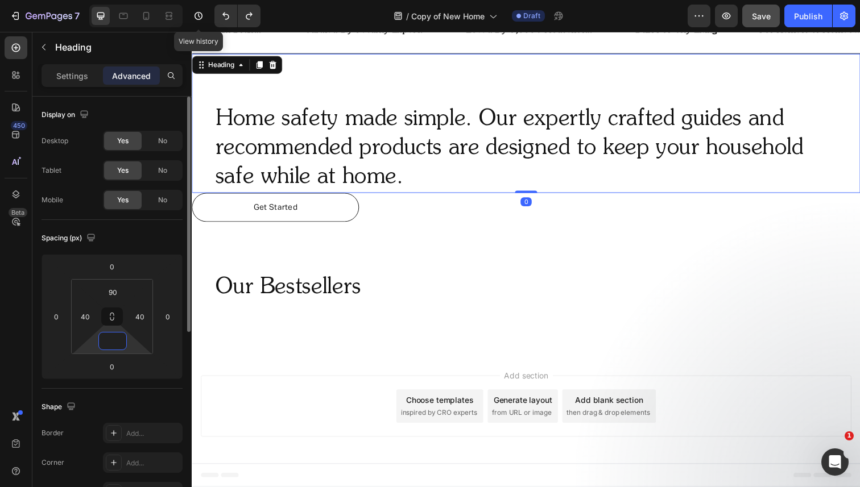
scroll to position [512, 0]
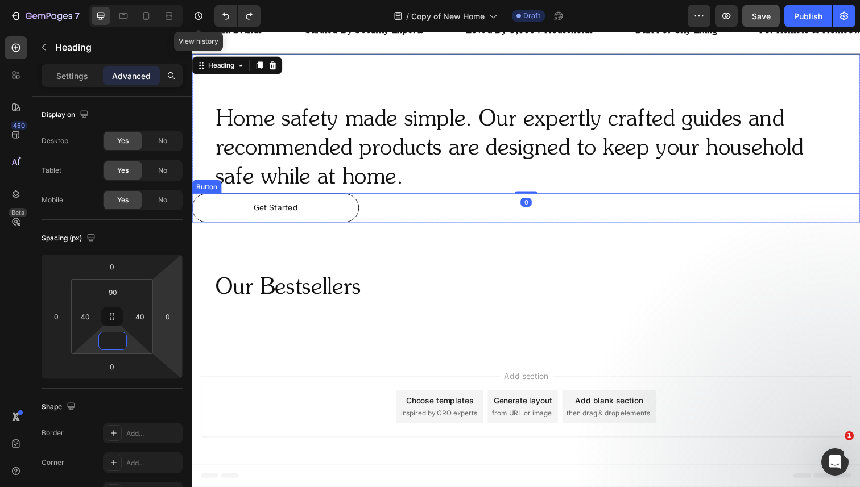
click at [330, 218] on link "Get Started" at bounding box center [277, 212] width 171 height 30
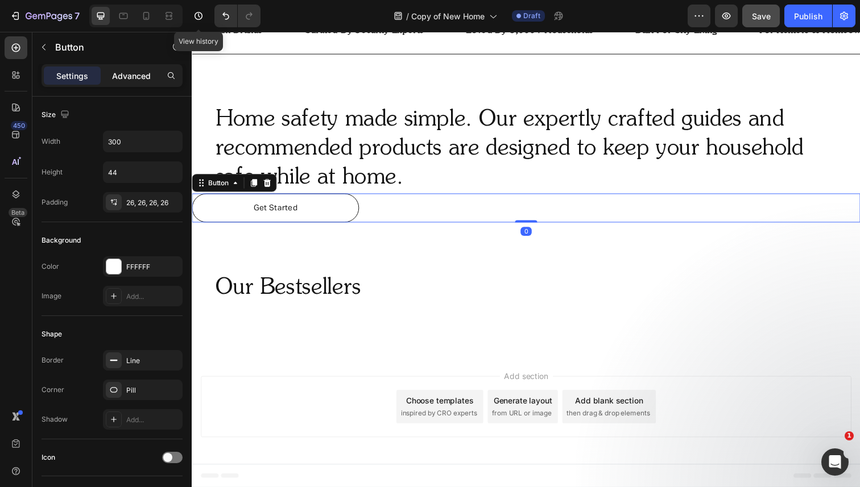
click at [137, 75] on p "Advanced" at bounding box center [131, 76] width 39 height 12
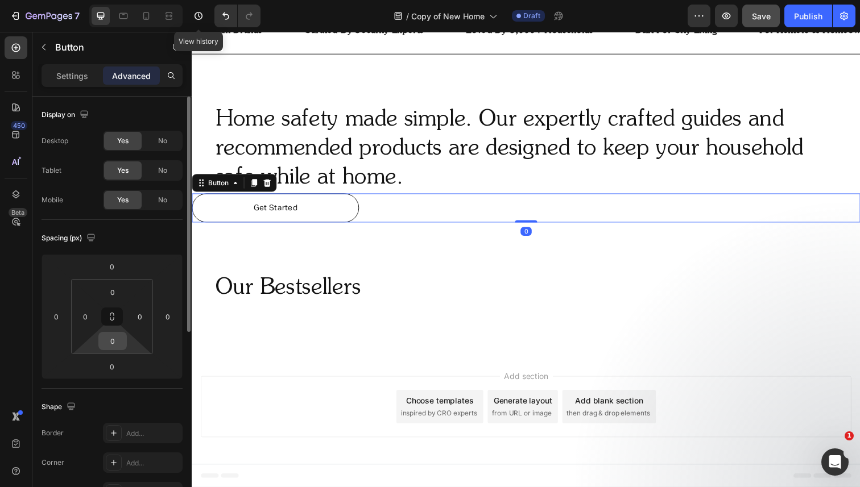
click at [109, 342] on input "0" at bounding box center [112, 341] width 23 height 17
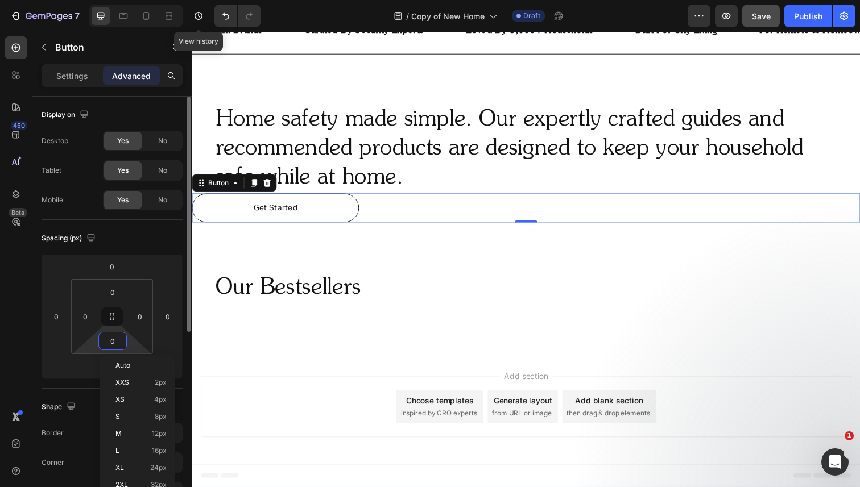
type input "90"
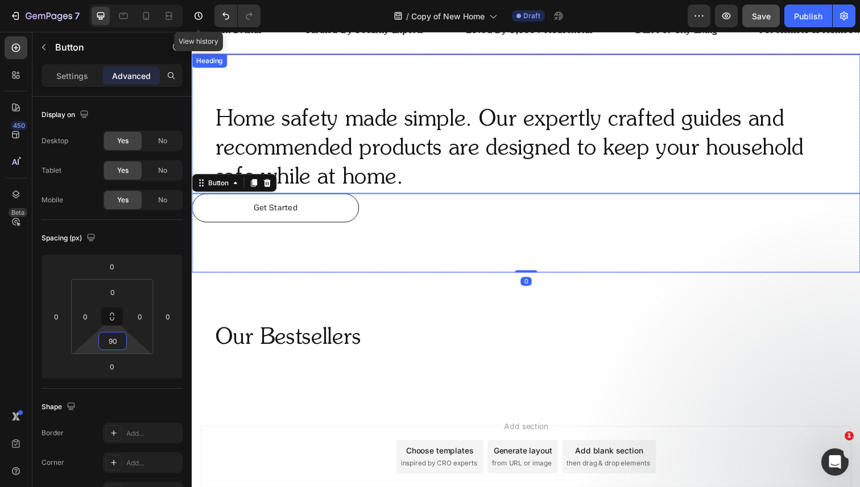
click at [406, 155] on p "Home safety made simple. Our expertly crafted guides and recommended products a…" at bounding box center [533, 151] width 635 height 89
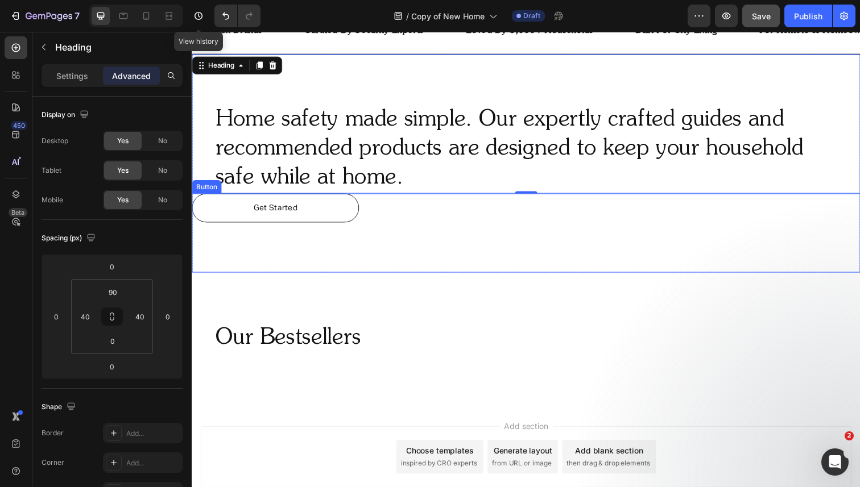
click at [382, 214] on div "Get Started Button" at bounding box center [533, 237] width 682 height 81
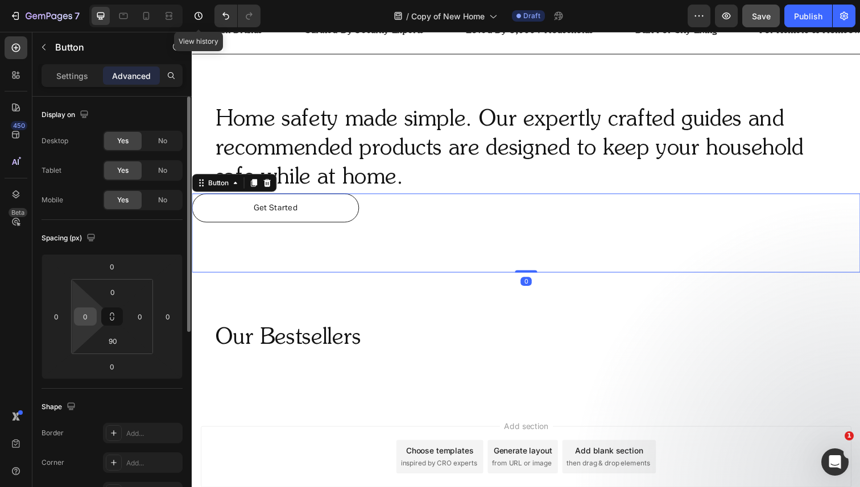
click at [82, 318] on input "0" at bounding box center [85, 316] width 17 height 17
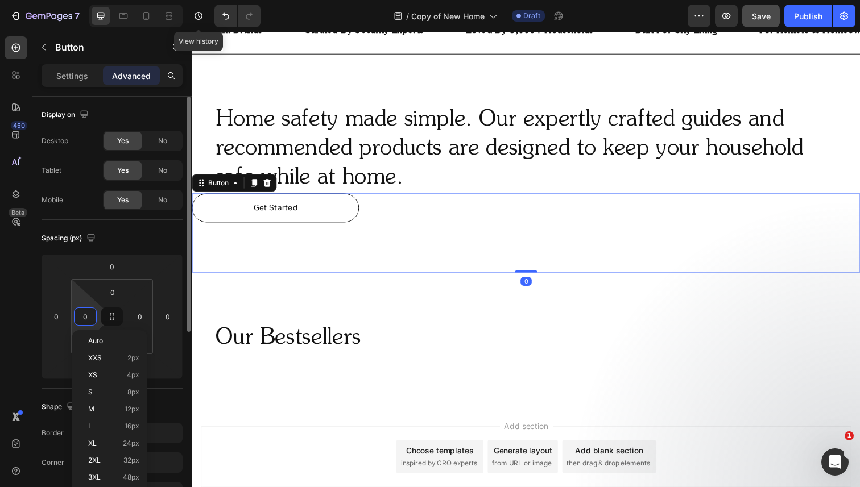
type input "40"
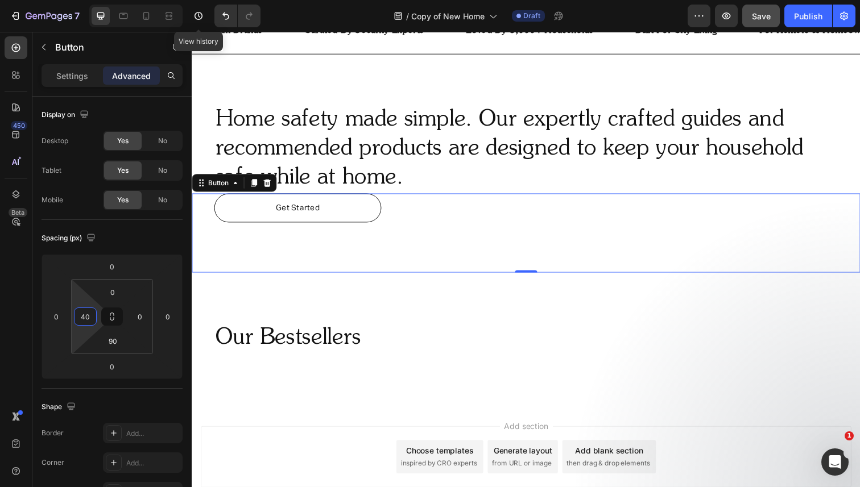
click at [335, 144] on p "Home safety made simple. Our expertly crafted guides and recommended products a…" at bounding box center [533, 151] width 635 height 89
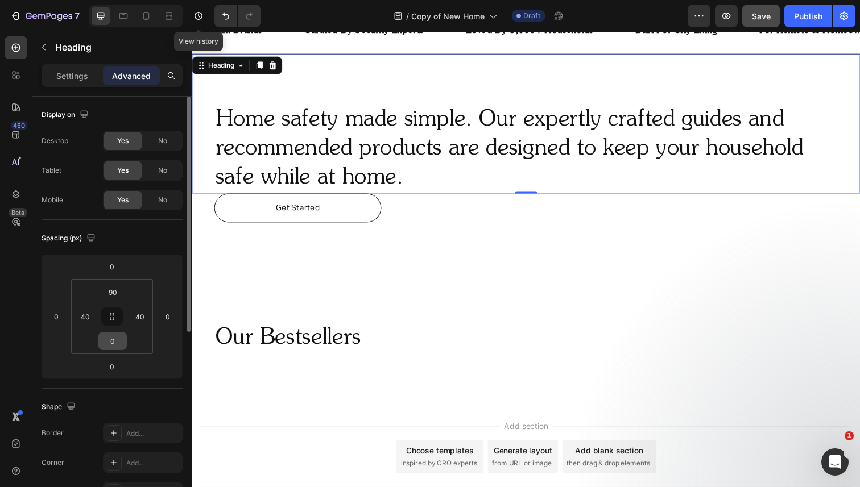
click at [110, 337] on input "0" at bounding box center [112, 341] width 23 height 17
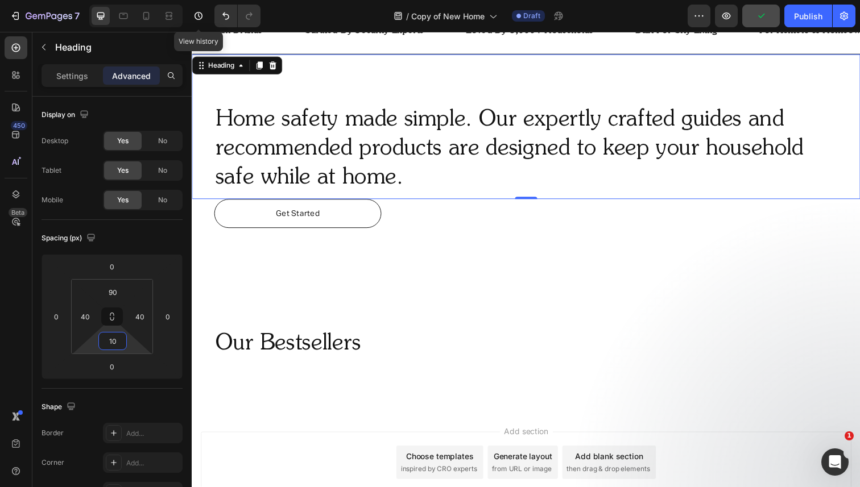
type input "10"
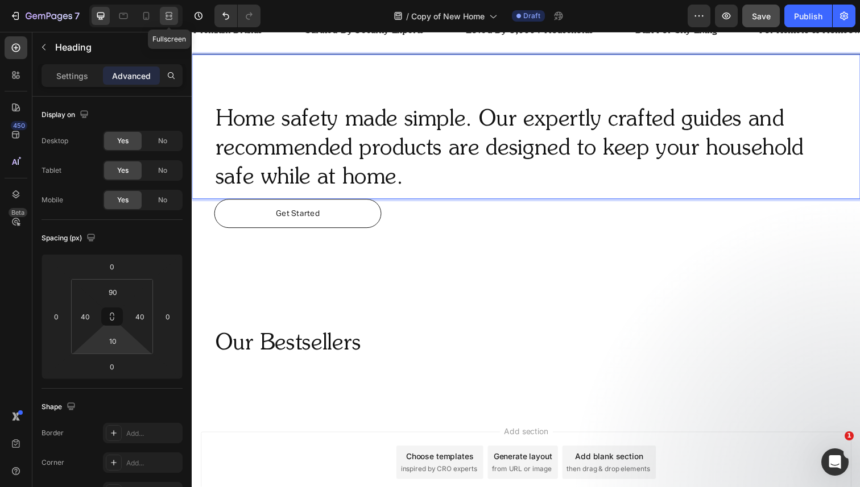
click at [165, 21] on icon at bounding box center [168, 15] width 11 height 11
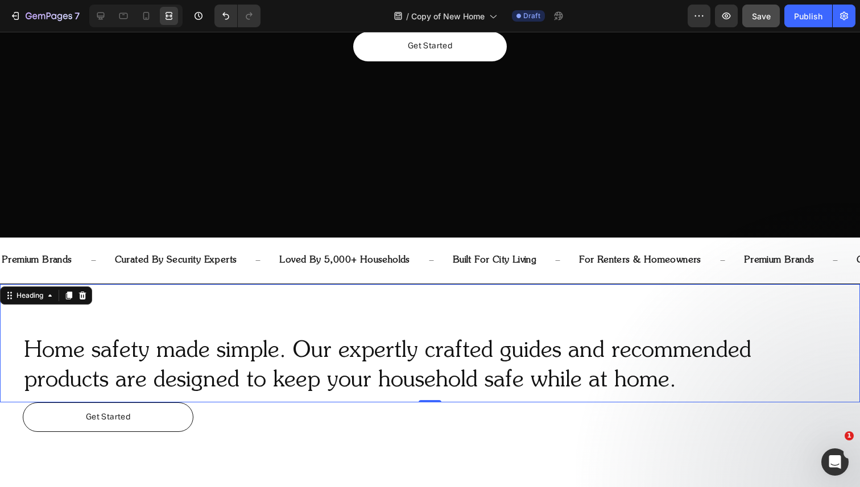
scroll to position [352, 0]
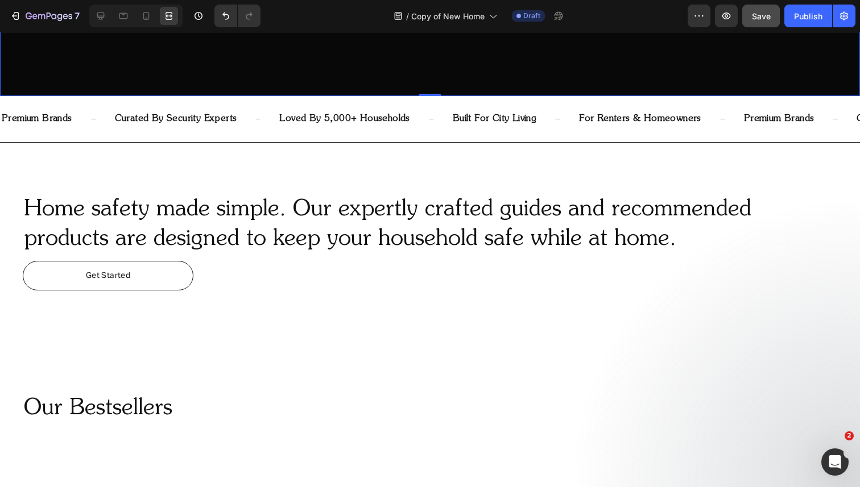
scroll to position [470, 0]
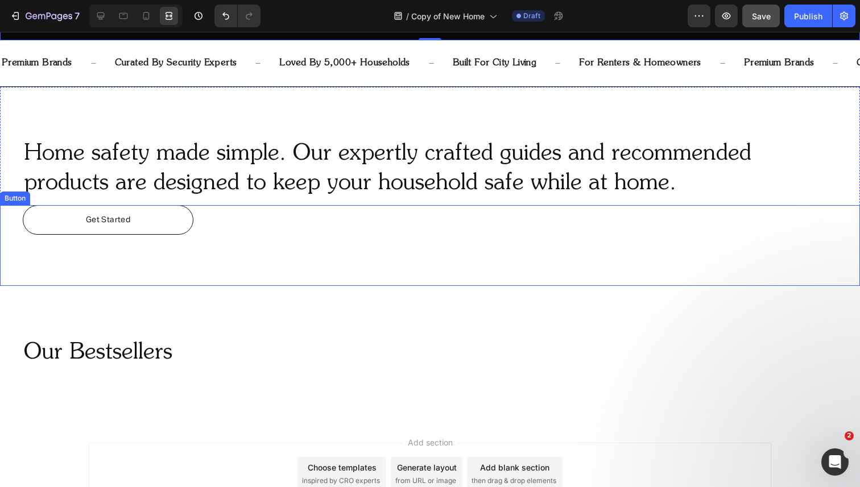
click at [203, 214] on div "Get Started Button" at bounding box center [430, 245] width 860 height 81
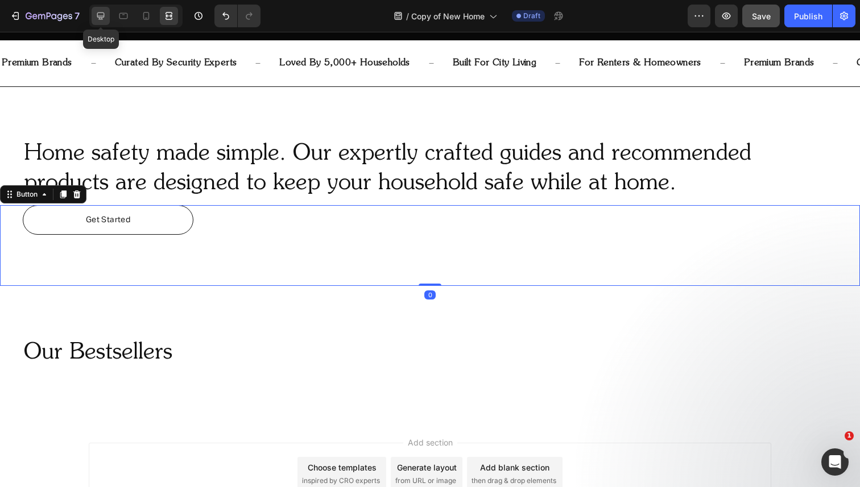
click at [96, 14] on icon at bounding box center [100, 15] width 11 height 11
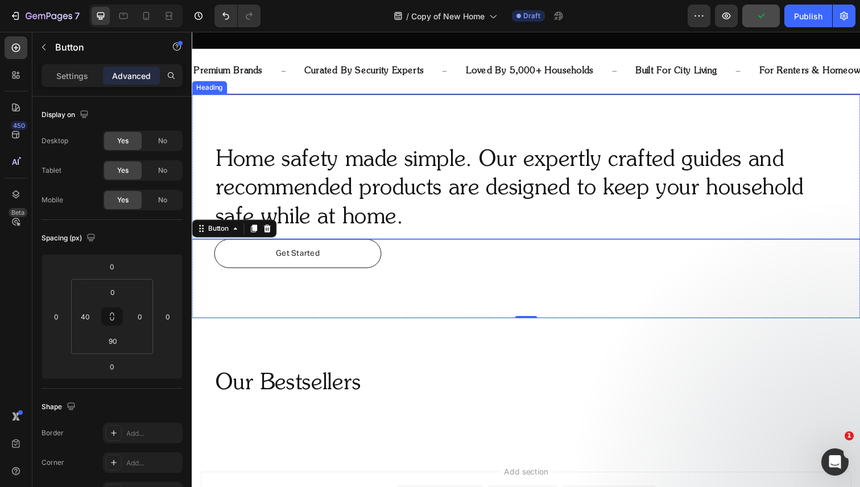
click at [289, 201] on p "Home safety made simple. Our expertly crafted guides and recommended products a…" at bounding box center [533, 192] width 635 height 89
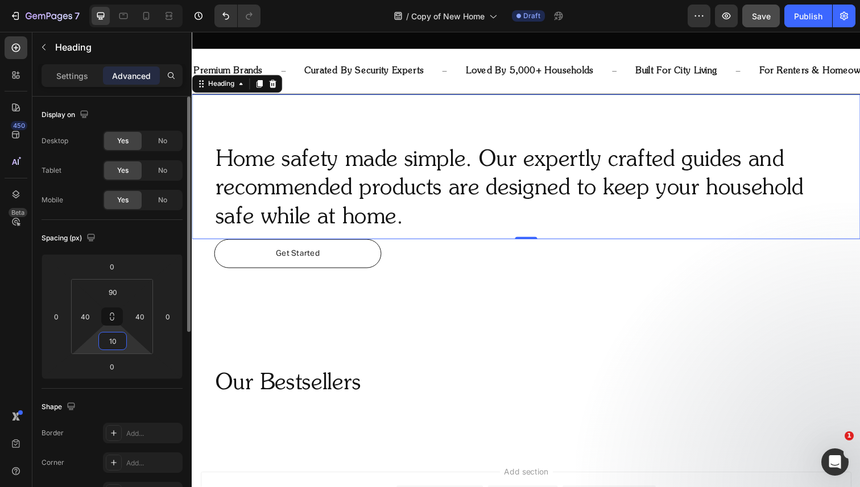
click at [110, 346] on input "10" at bounding box center [112, 341] width 23 height 17
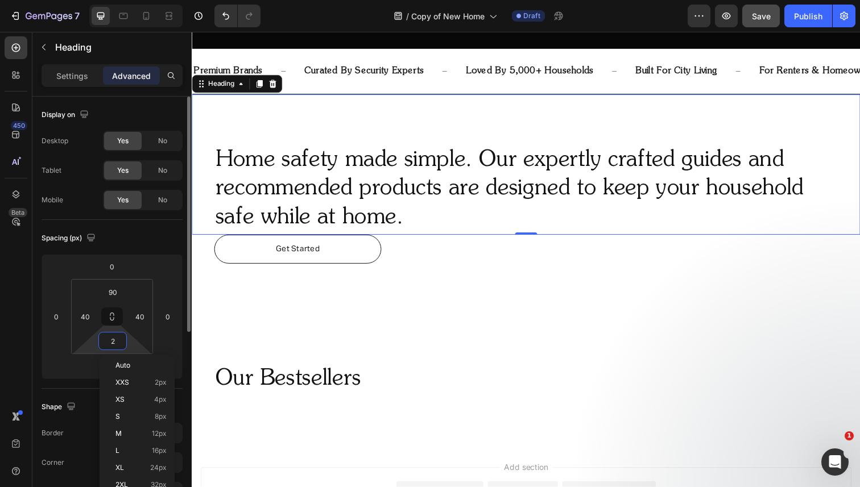
type input "20"
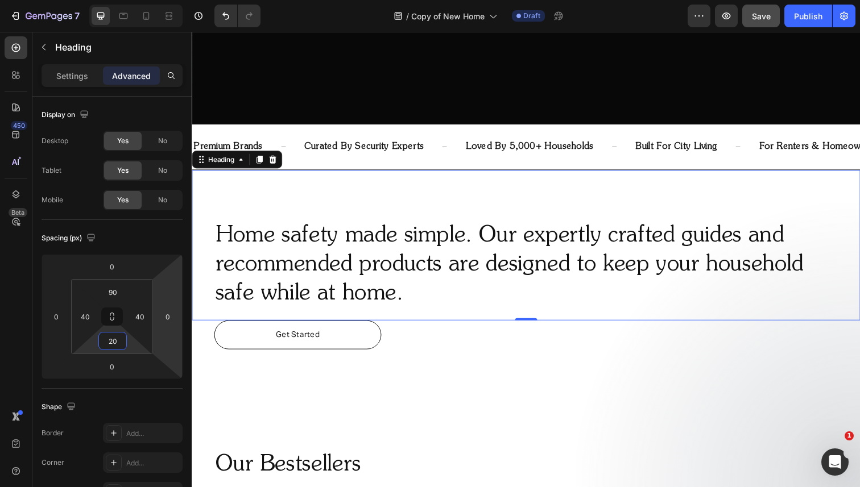
scroll to position [302, 0]
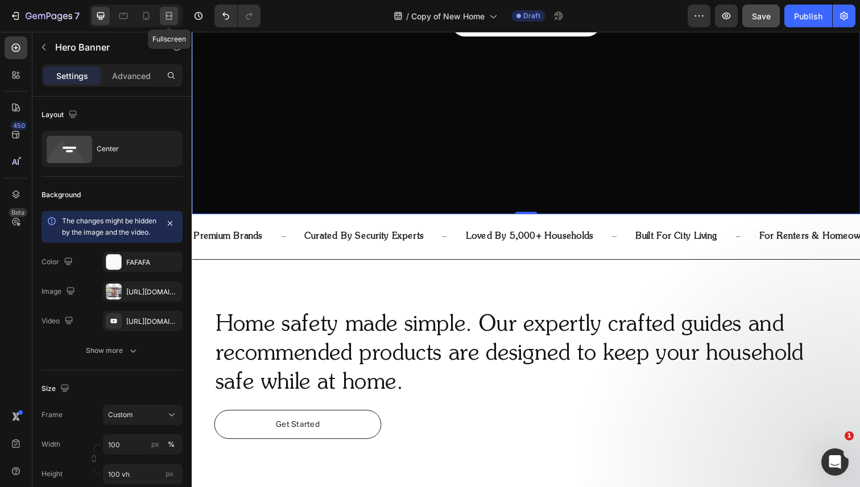
click at [169, 17] on icon at bounding box center [167, 15] width 3 height 3
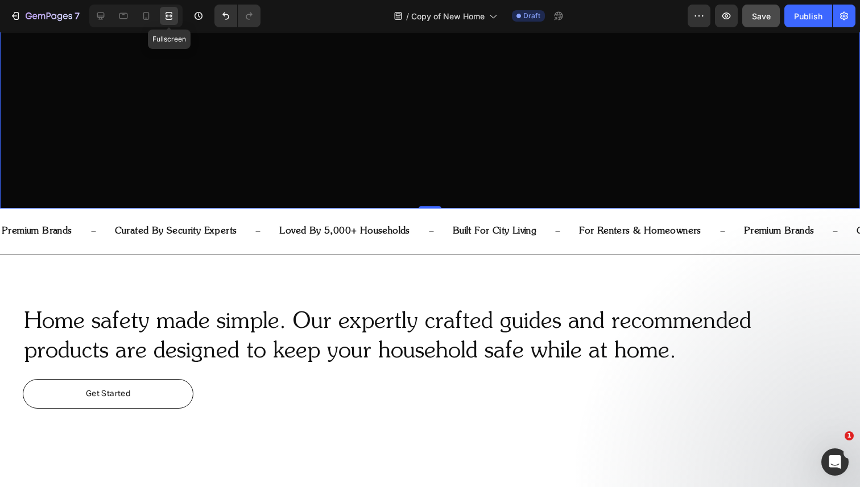
scroll to position [301, 0]
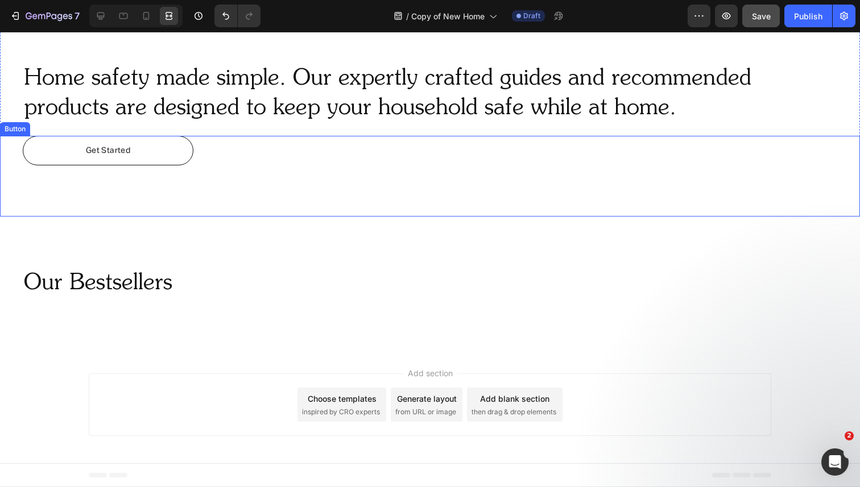
scroll to position [531, 0]
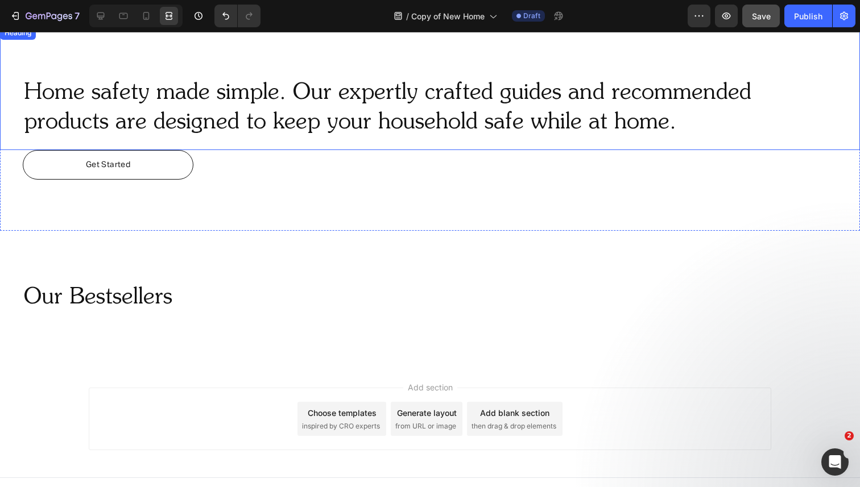
click at [270, 91] on p "Home safety made simple. Our expertly crafted guides and recommended products a…" at bounding box center [430, 107] width 812 height 59
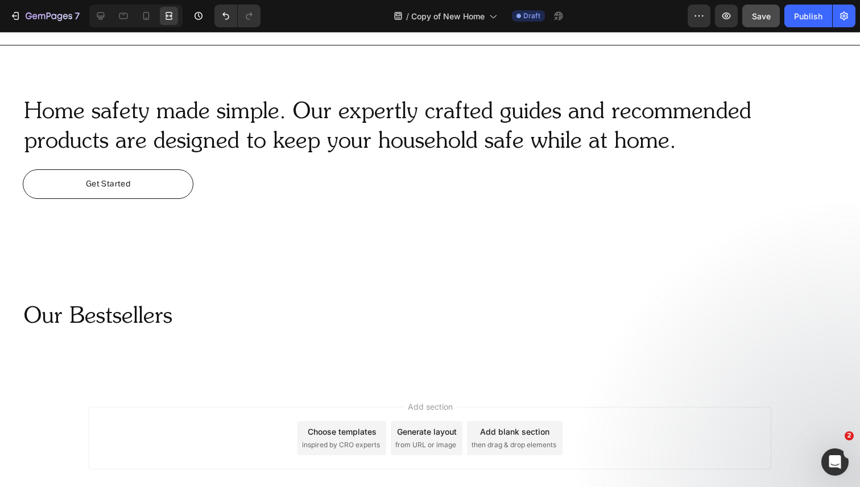
scroll to position [518, 0]
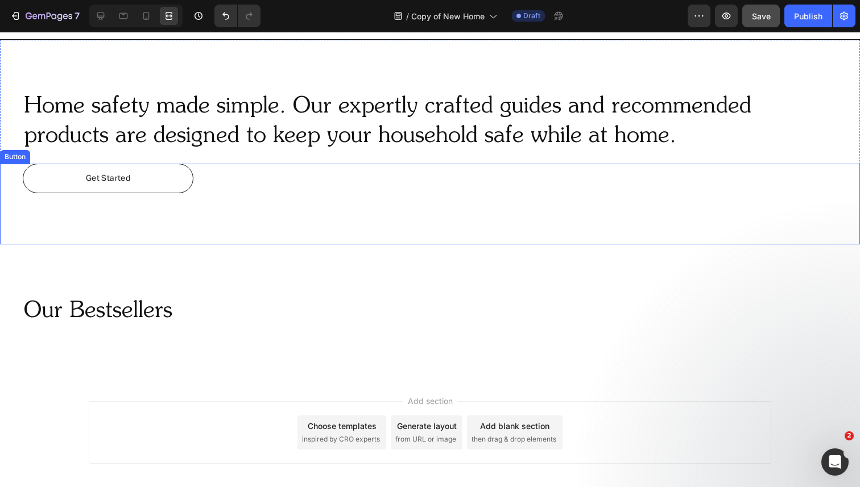
click at [222, 172] on div "Get Started Button" at bounding box center [430, 204] width 860 height 81
click at [73, 152] on icon at bounding box center [76, 152] width 9 height 9
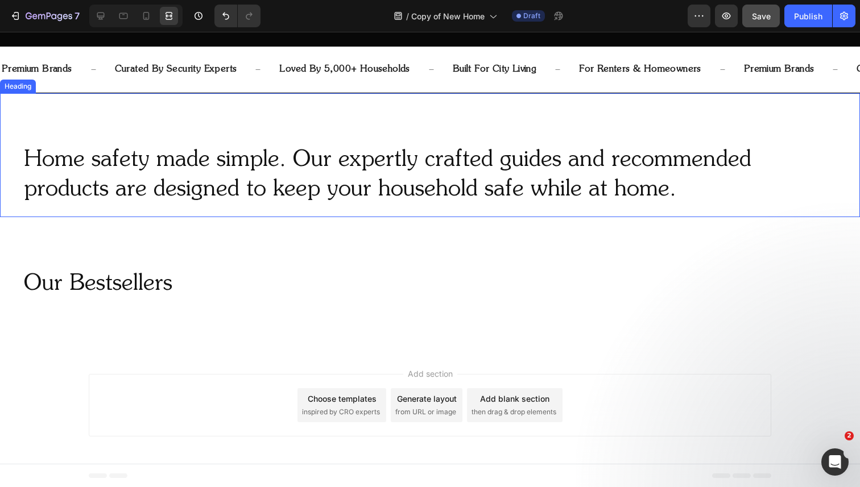
click at [106, 155] on p "Home safety made simple. Our expertly crafted guides and recommended products a…" at bounding box center [430, 175] width 812 height 59
click at [99, 10] on icon at bounding box center [100, 15] width 11 height 11
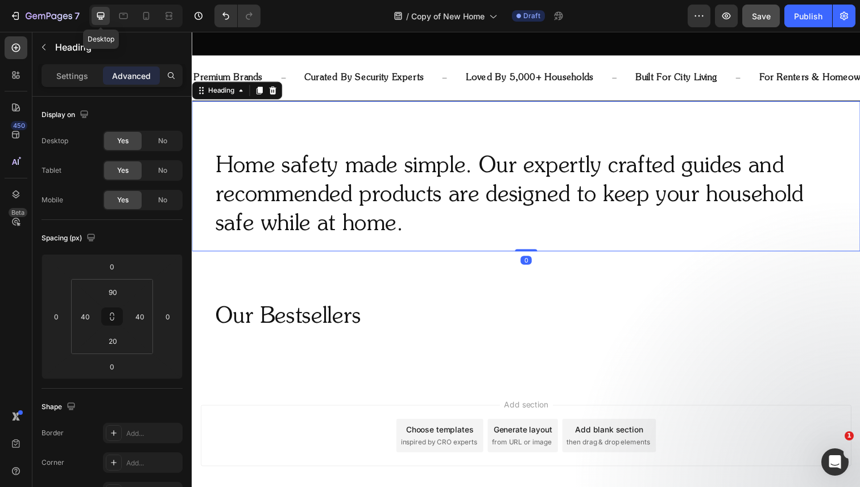
scroll to position [465, 0]
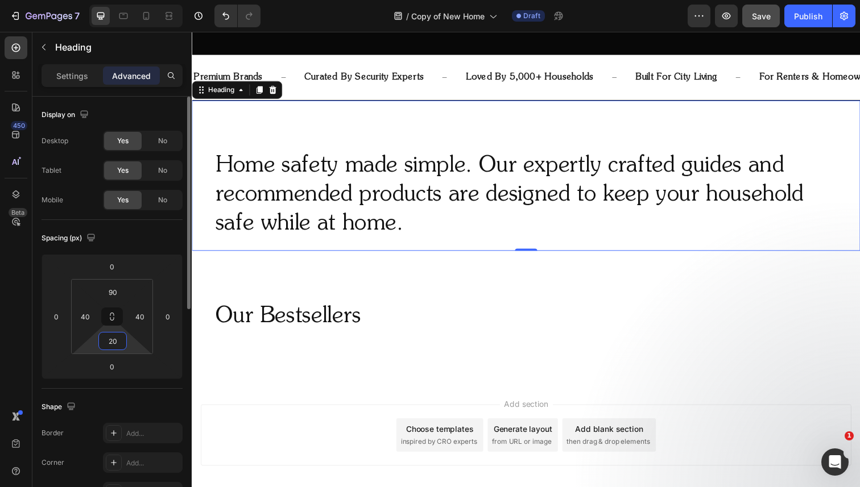
click at [105, 342] on input "20" at bounding box center [112, 341] width 23 height 17
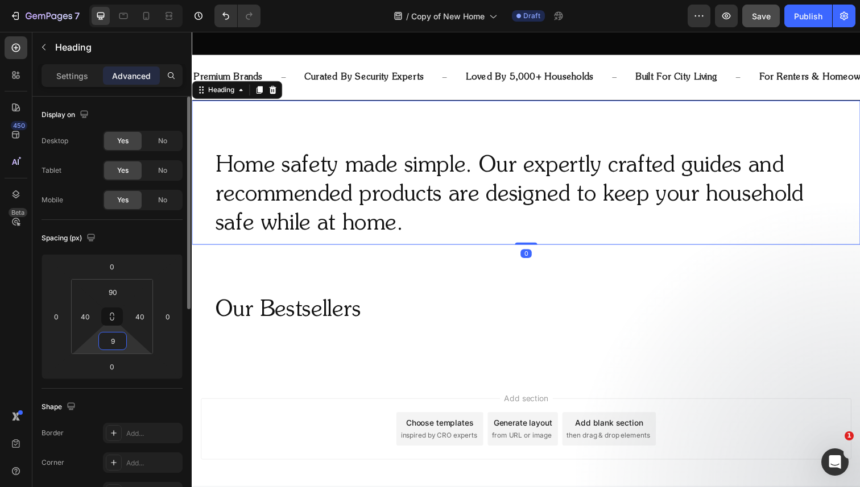
type input "90"
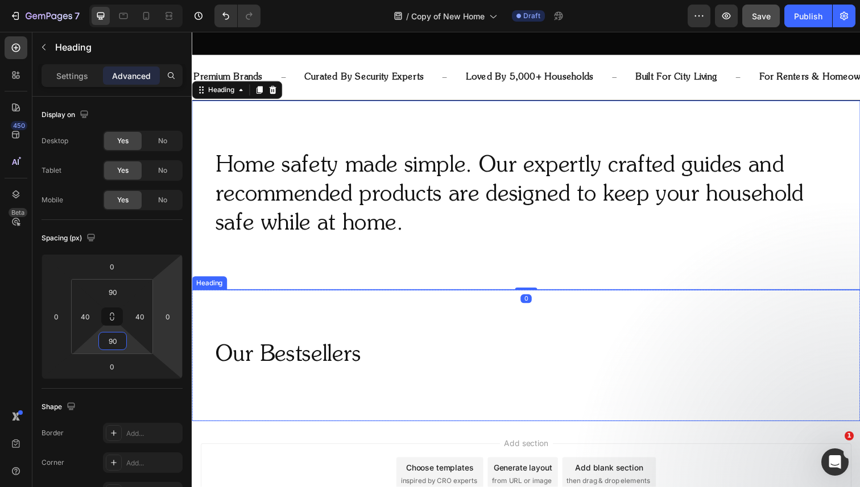
click at [398, 320] on div "Our Bestsellers Heading" at bounding box center [533, 363] width 682 height 134
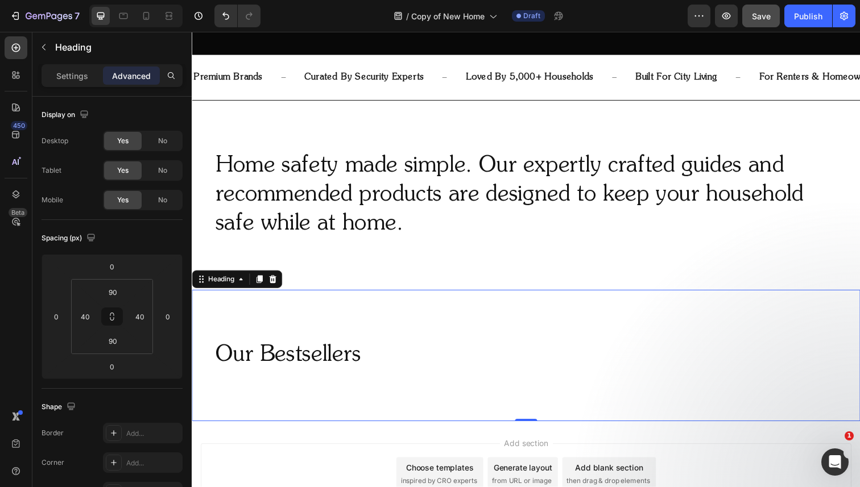
click at [327, 351] on h2 "Our Bestsellers" at bounding box center [532, 363] width 637 height 32
click at [84, 80] on p "Settings" at bounding box center [72, 76] width 32 height 12
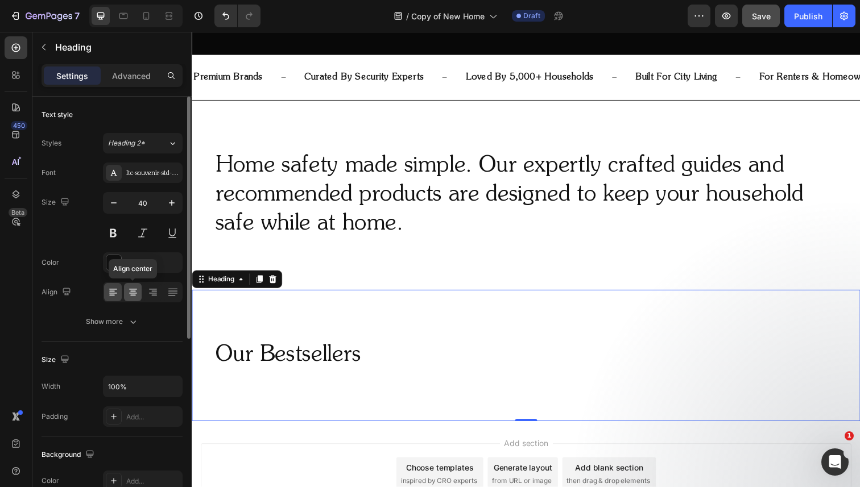
click at [127, 292] on icon at bounding box center [132, 292] width 11 height 11
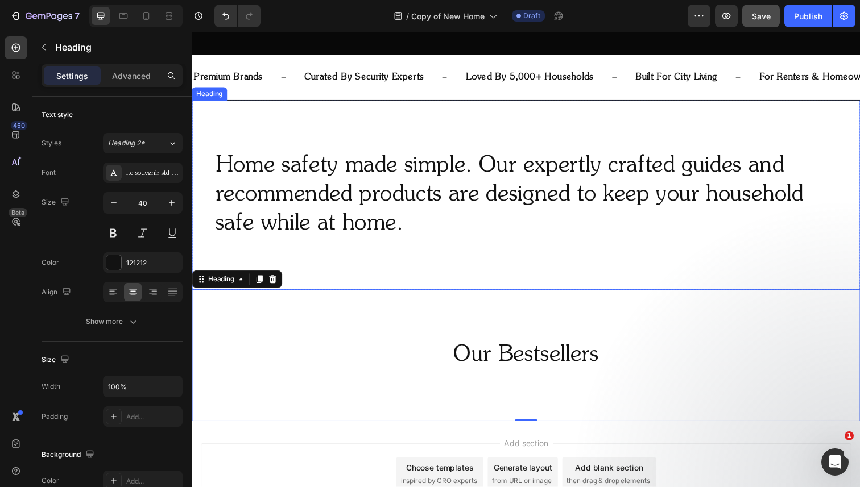
click at [334, 189] on p "Home safety made simple. Our expertly crafted guides and recommended products a…" at bounding box center [533, 199] width 635 height 89
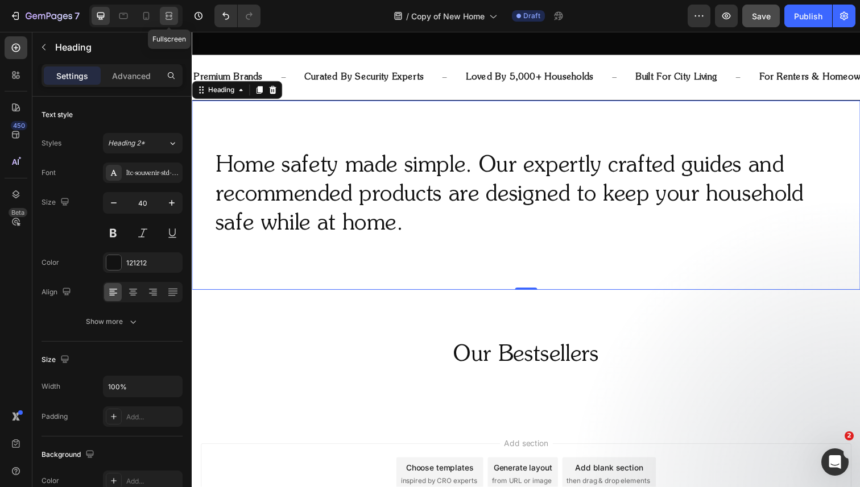
click at [167, 20] on icon at bounding box center [168, 15] width 11 height 11
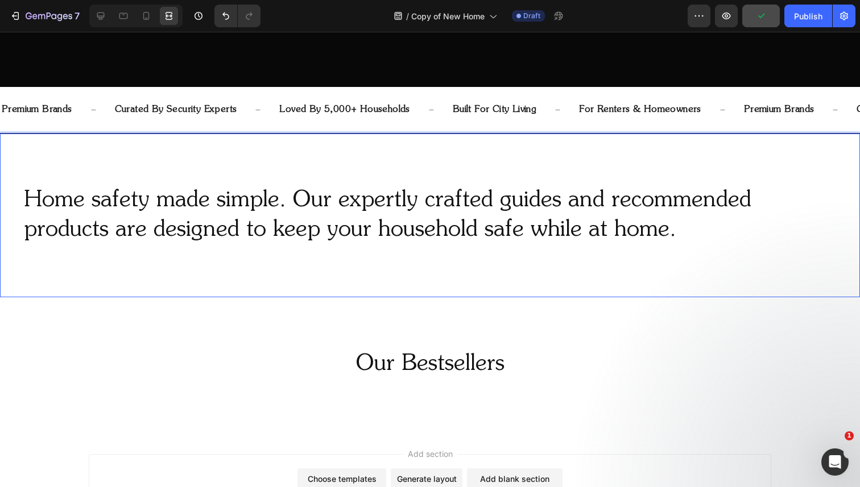
scroll to position [398, 0]
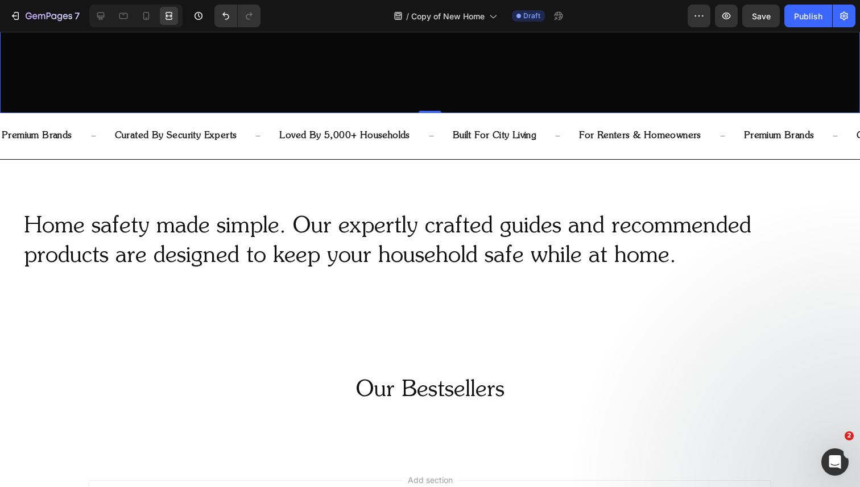
scroll to position [398, 0]
click at [215, 18] on button "Undo/Redo" at bounding box center [225, 16] width 23 height 23
click at [223, 16] on icon "Undo/Redo" at bounding box center [225, 15] width 11 height 11
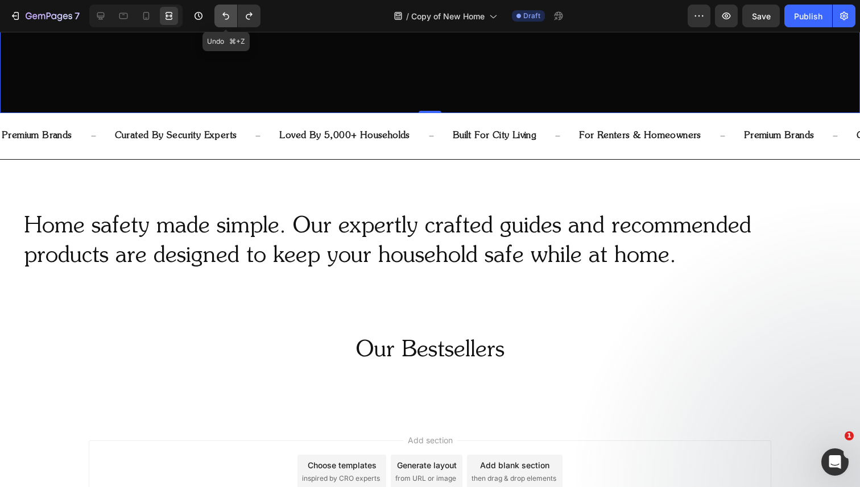
click at [223, 16] on icon "Undo/Redo" at bounding box center [225, 15] width 11 height 11
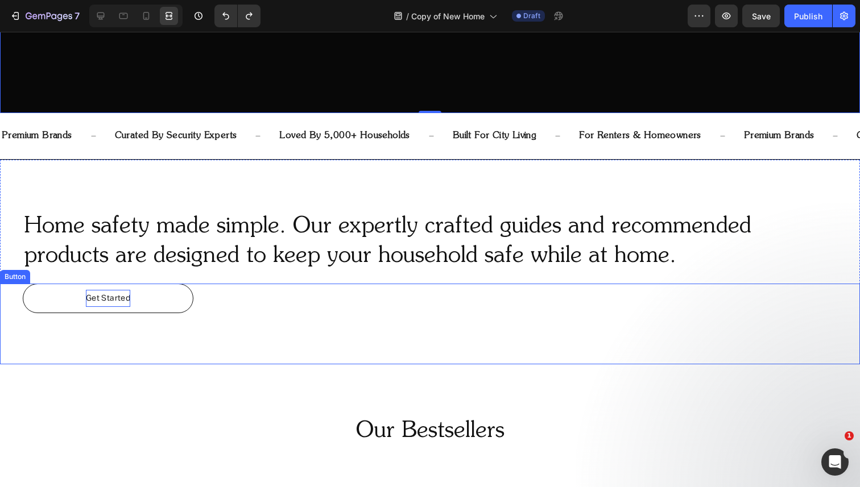
click at [109, 301] on span "Get Started" at bounding box center [108, 299] width 44 height 8
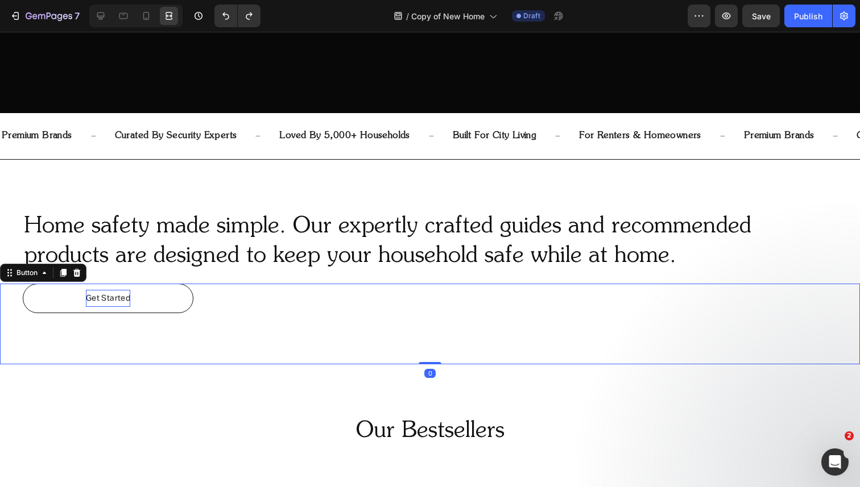
click at [104, 299] on span "Get Started" at bounding box center [108, 299] width 44 height 8
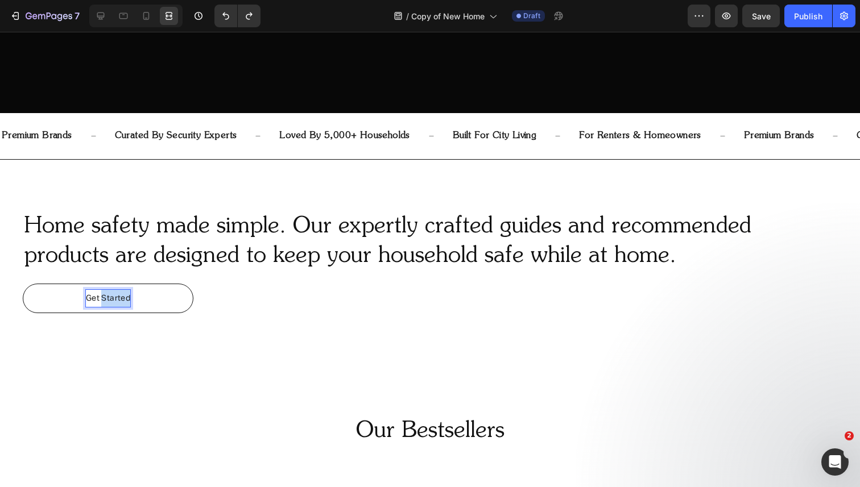
click at [104, 299] on span "Get Started" at bounding box center [108, 299] width 44 height 8
click at [105, 295] on span "About Us" at bounding box center [107, 299] width 35 height 8
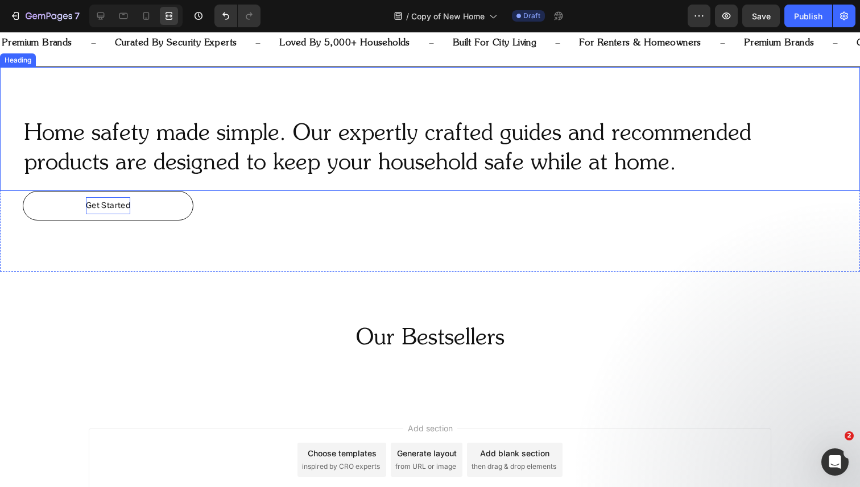
scroll to position [510, 0]
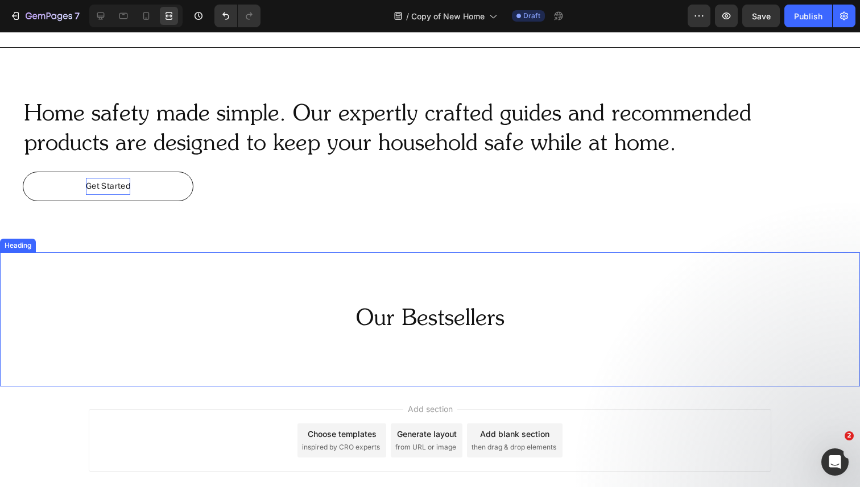
click at [337, 303] on div "Our Bestsellers Heading" at bounding box center [430, 320] width 860 height 134
click at [105, 19] on icon at bounding box center [100, 15] width 11 height 11
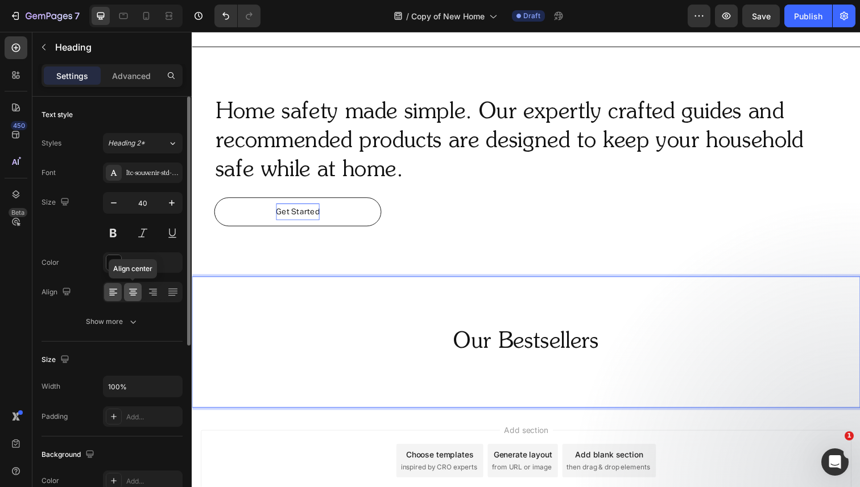
click at [137, 296] on icon at bounding box center [132, 292] width 11 height 11
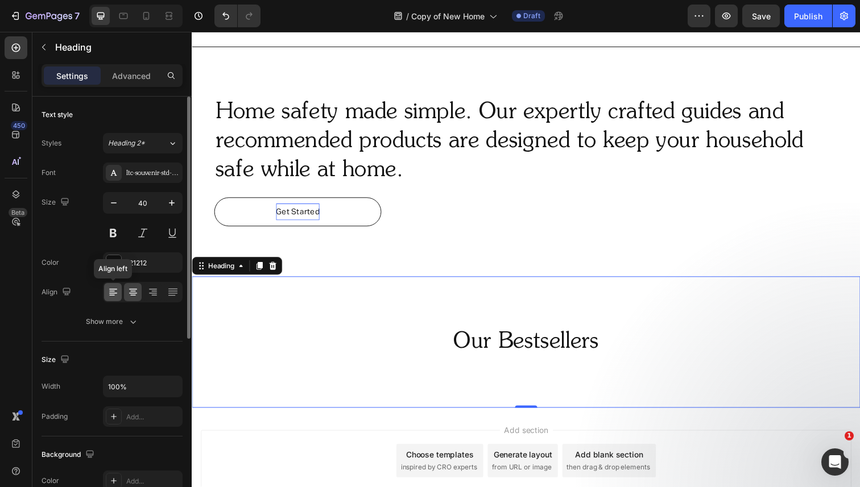
click at [114, 292] on icon at bounding box center [112, 292] width 11 height 11
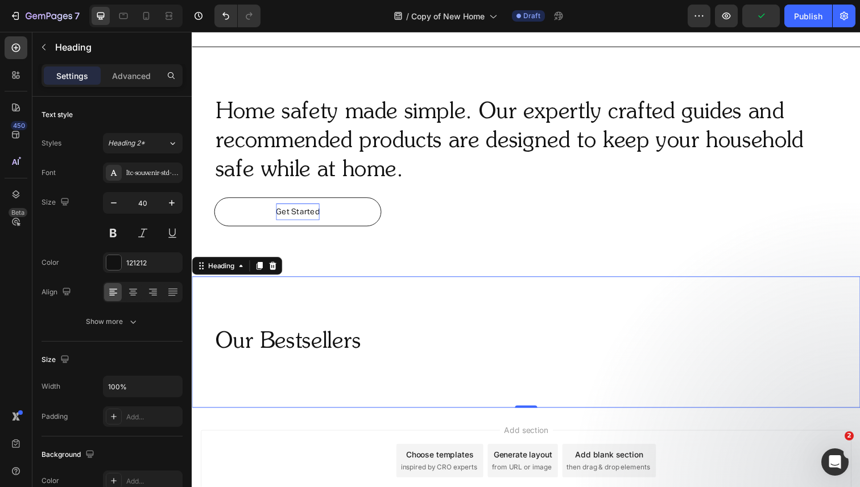
click at [286, 346] on p "Our Bestsellers" at bounding box center [533, 349] width 635 height 30
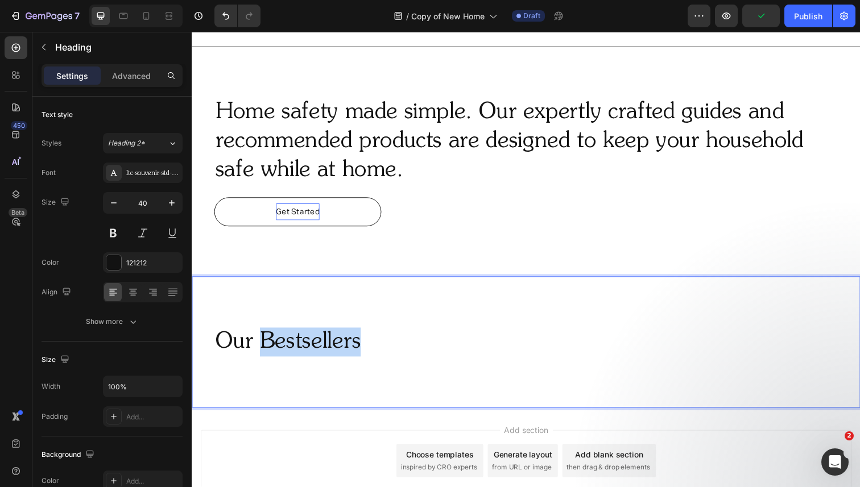
click at [286, 346] on p "Our Bestsellers" at bounding box center [533, 349] width 635 height 30
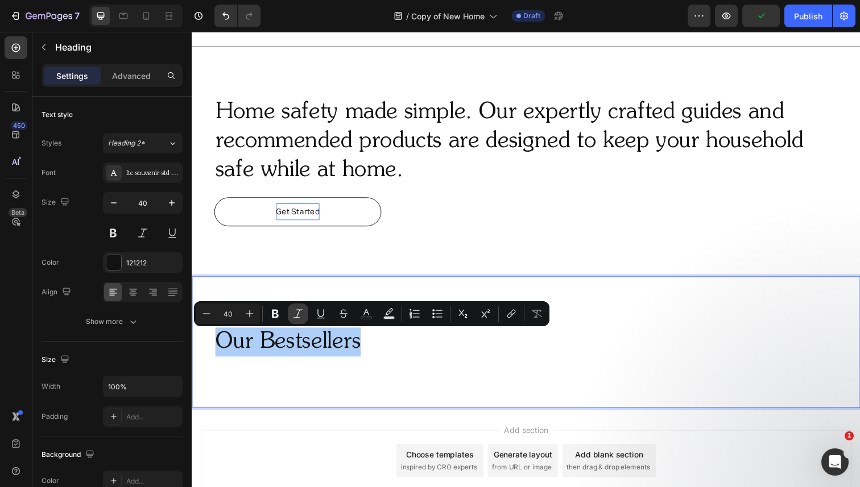
click at [292, 315] on icon "Editor contextual toolbar" at bounding box center [297, 313] width 11 height 11
click at [348, 148] on p "Home safety made simple. Our expertly crafted guides and recommended products a…" at bounding box center [533, 144] width 635 height 89
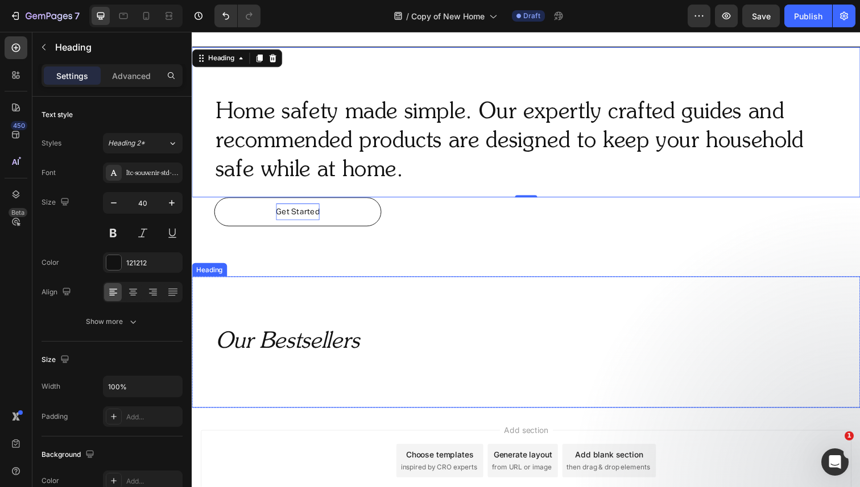
click at [344, 338] on icon "Our Bestsellers" at bounding box center [289, 349] width 147 height 23
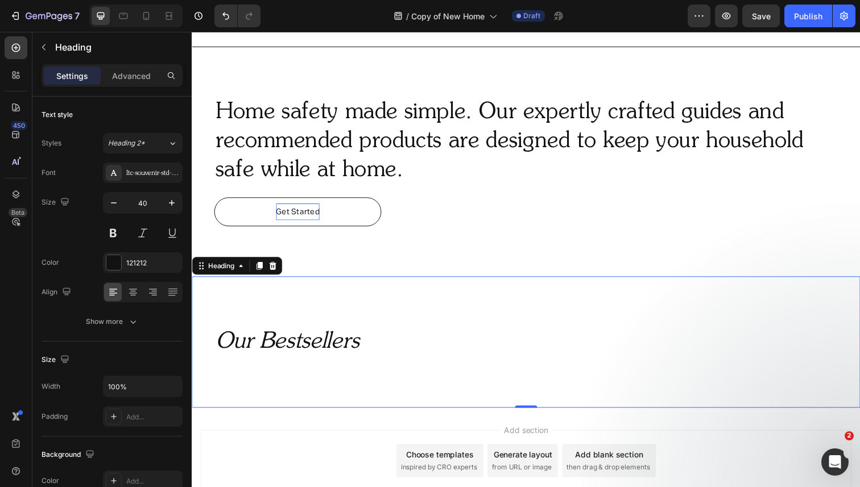
click at [322, 354] on icon "Our Bestsellers" at bounding box center [289, 349] width 147 height 23
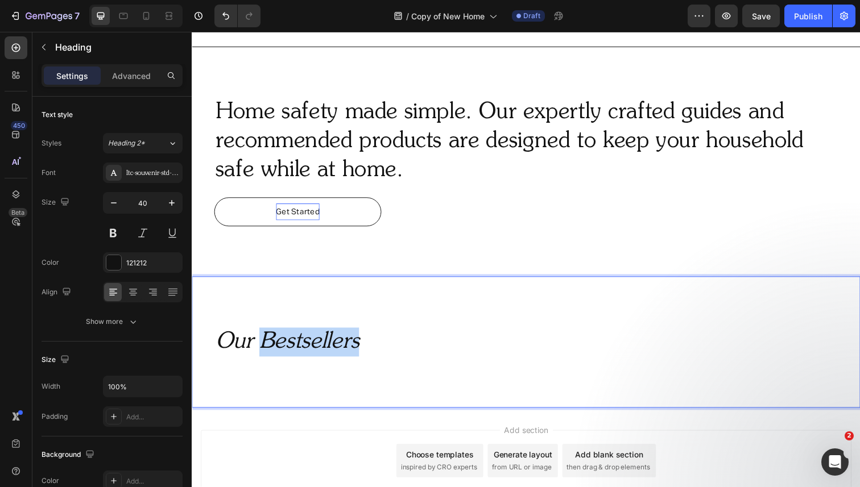
click at [322, 354] on icon "Our Bestsellers" at bounding box center [289, 349] width 147 height 23
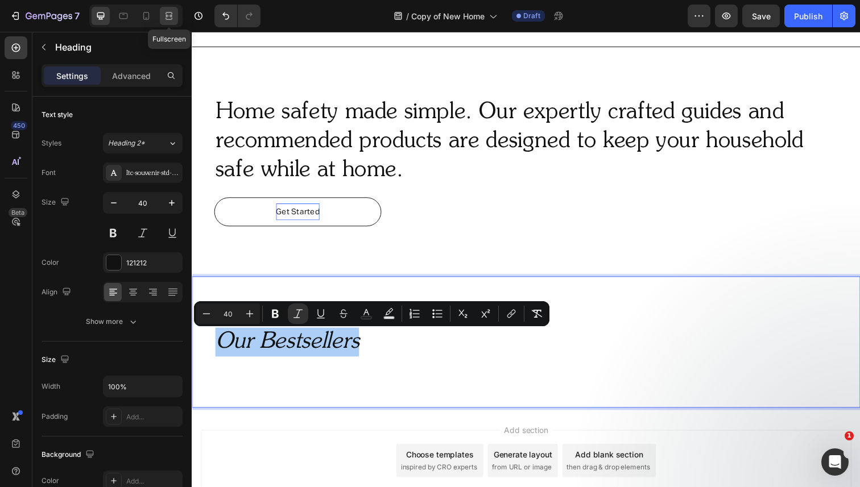
click at [169, 17] on icon at bounding box center [167, 15] width 3 height 3
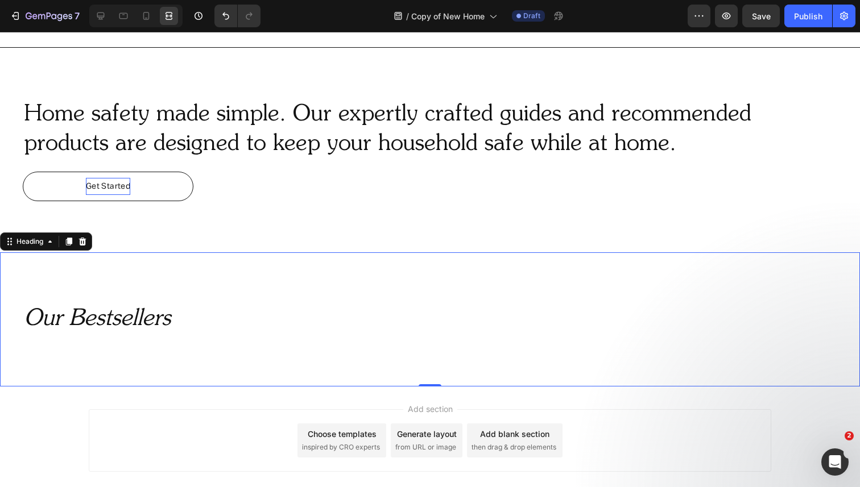
click at [126, 318] on icon "Our Bestsellers" at bounding box center [97, 319] width 147 height 23
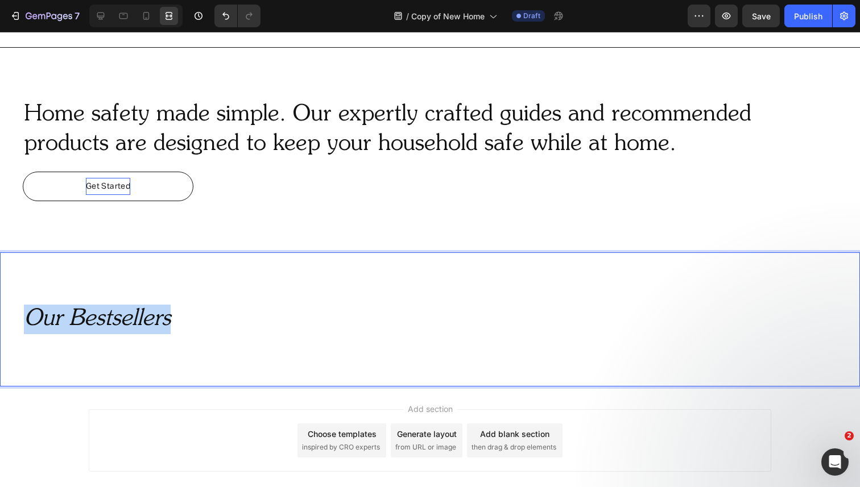
click at [126, 318] on icon "Our Bestsellers" at bounding box center [97, 319] width 147 height 23
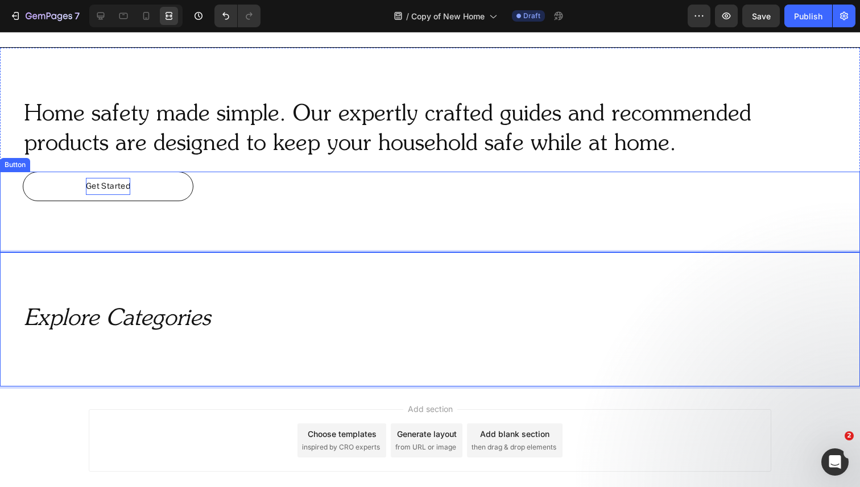
click at [230, 131] on p "Home safety made simple. Our expertly crafted guides and recommended products a…" at bounding box center [430, 129] width 812 height 59
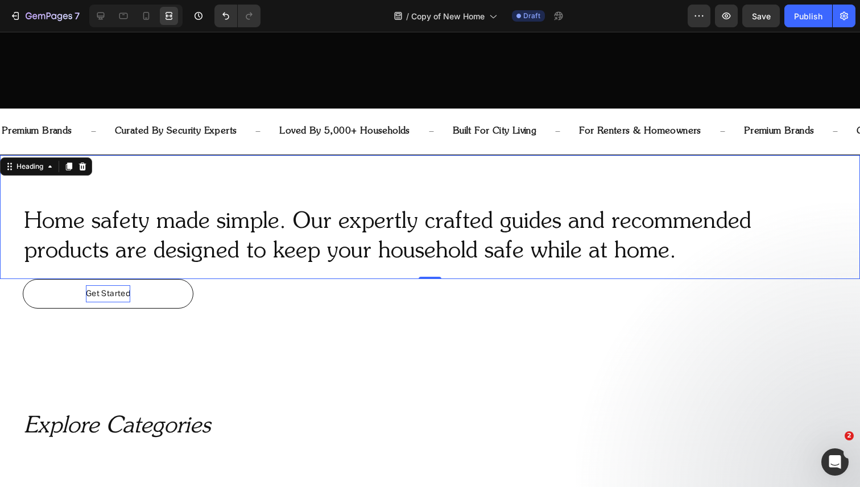
scroll to position [383, 0]
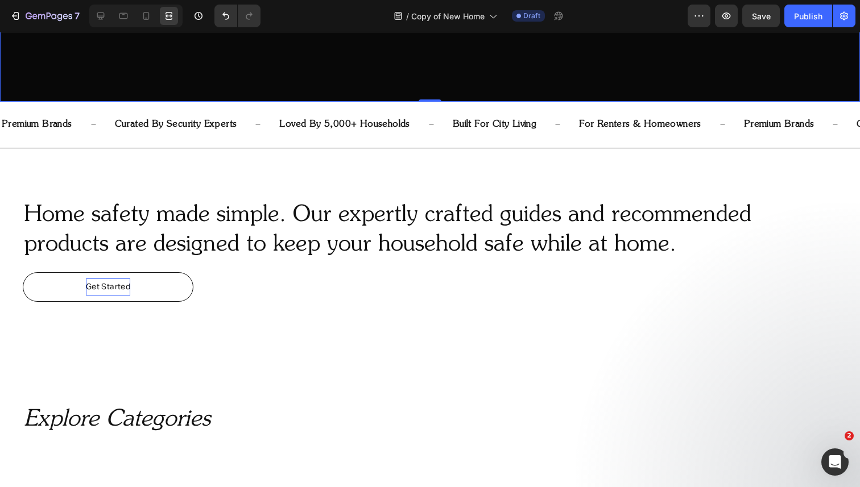
scroll to position [413, 0]
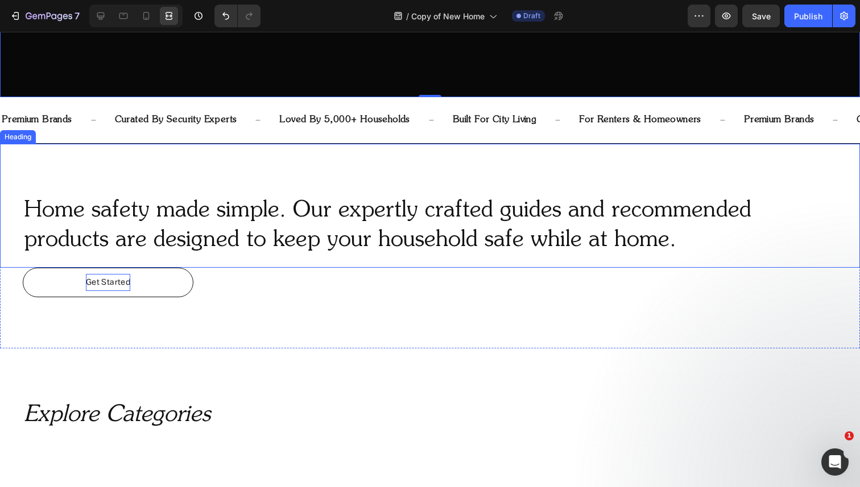
click at [362, 175] on div "Home safety made simple. Our expertly crafted guides and recommended products a…" at bounding box center [430, 206] width 860 height 124
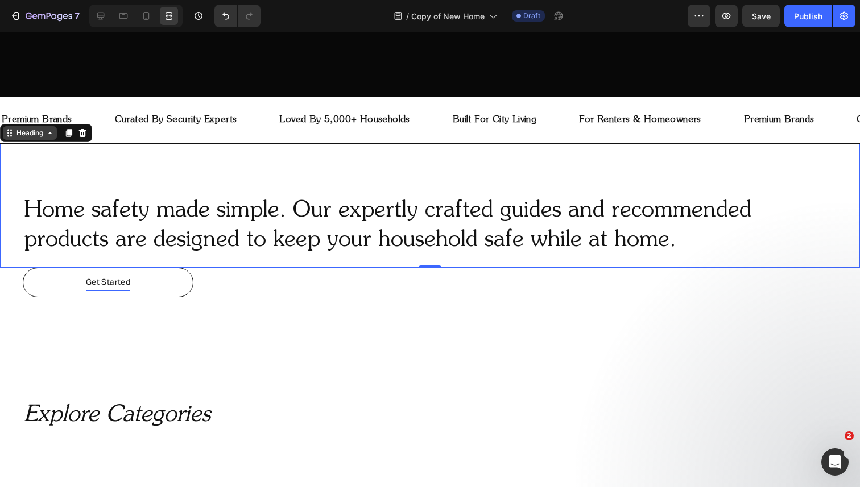
click at [39, 133] on div "Heading" at bounding box center [29, 133] width 31 height 10
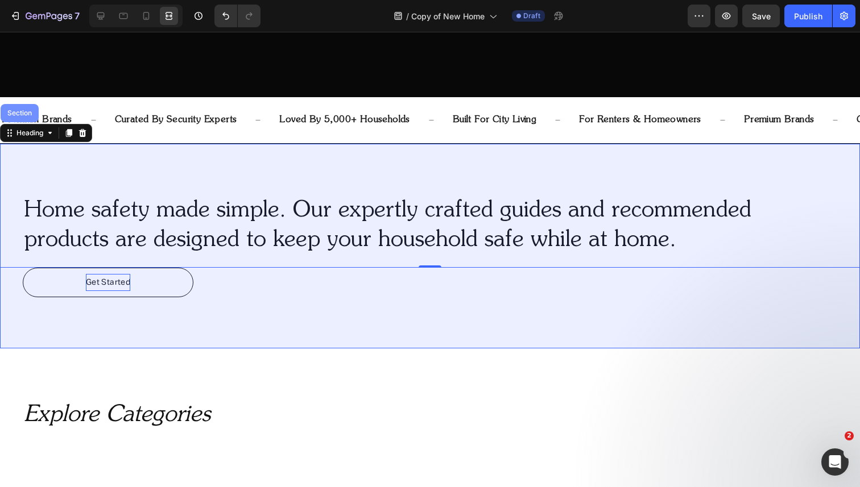
click at [24, 114] on div "Section" at bounding box center [19, 113] width 29 height 7
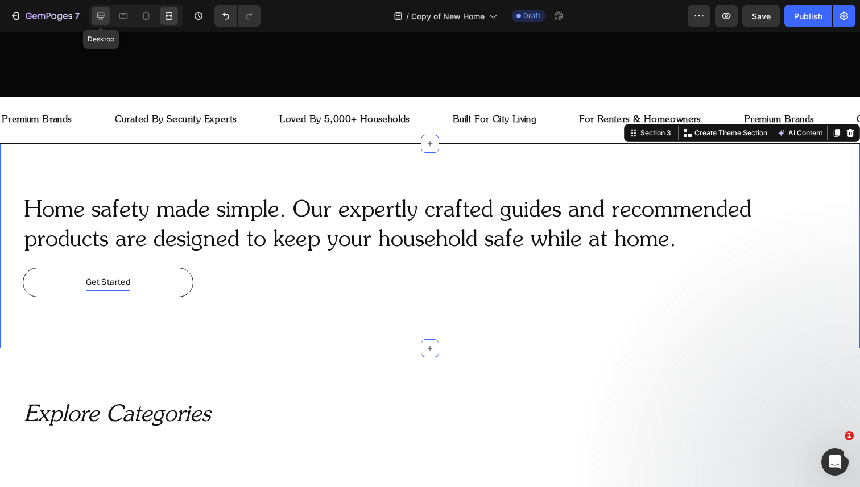
click at [99, 17] on icon at bounding box center [100, 16] width 7 height 7
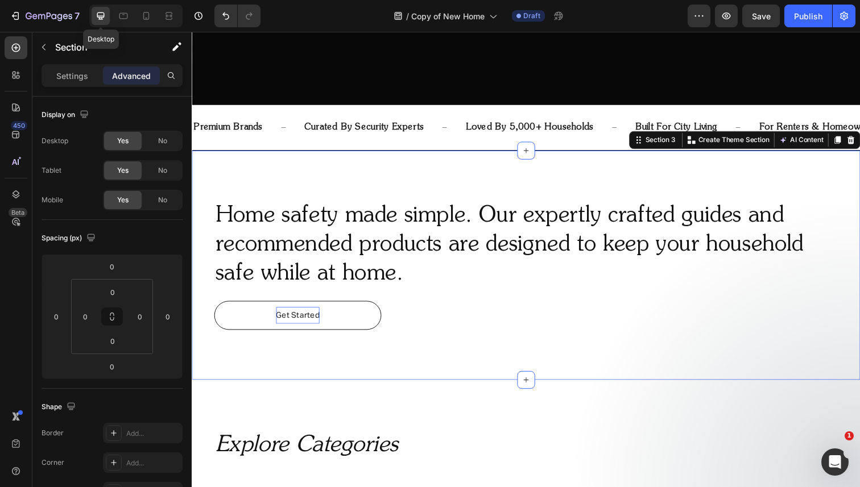
scroll to position [413, 0]
click at [64, 73] on p "Settings" at bounding box center [72, 76] width 32 height 12
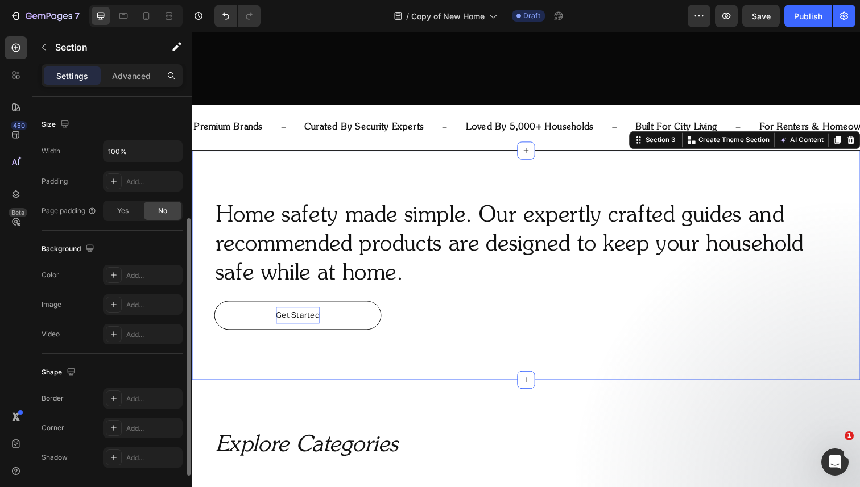
scroll to position [271, 0]
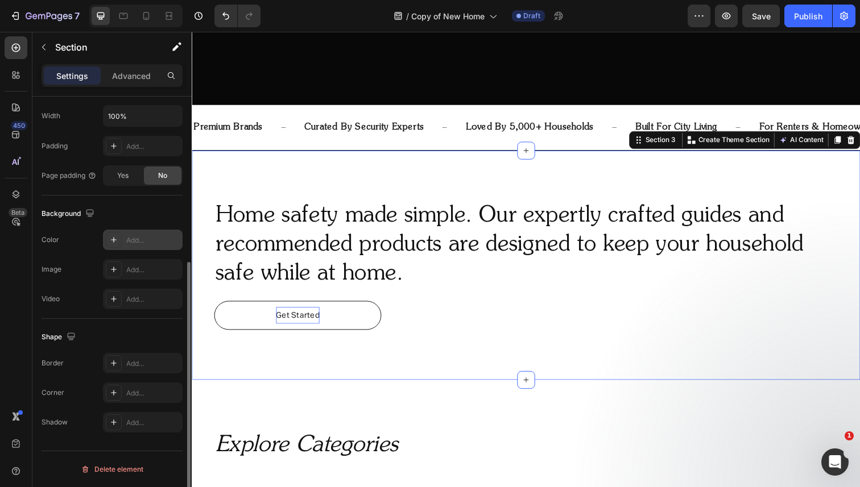
click at [135, 234] on div "Add..." at bounding box center [143, 240] width 80 height 20
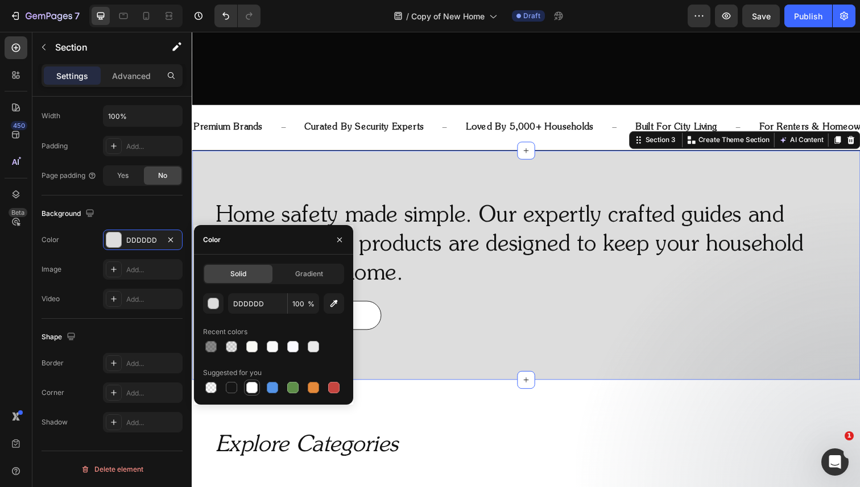
click at [250, 383] on div at bounding box center [251, 387] width 11 height 11
type input "FFFFFF"
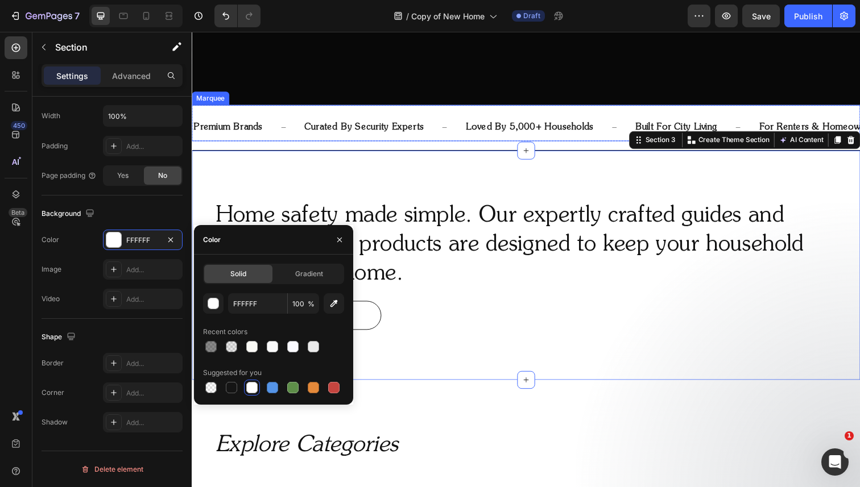
click at [380, 109] on div "premium brands Text Block curated by security experts Text Block loved by 5,000…" at bounding box center [533, 125] width 682 height 37
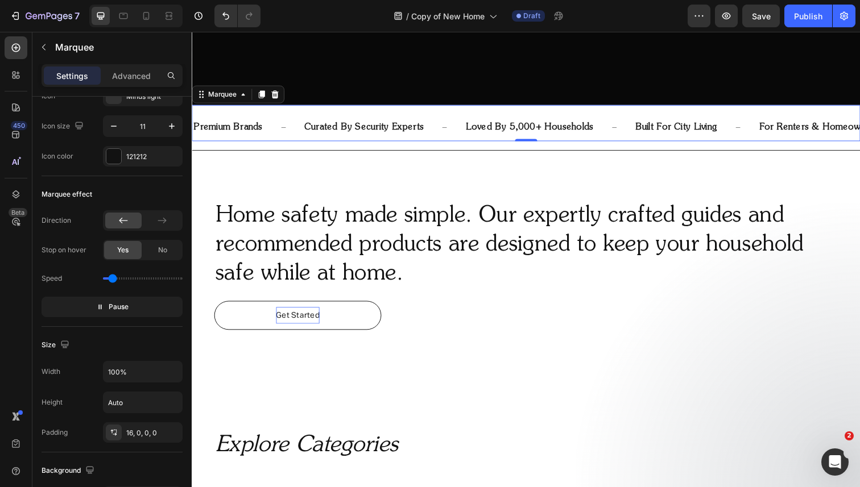
scroll to position [0, 0]
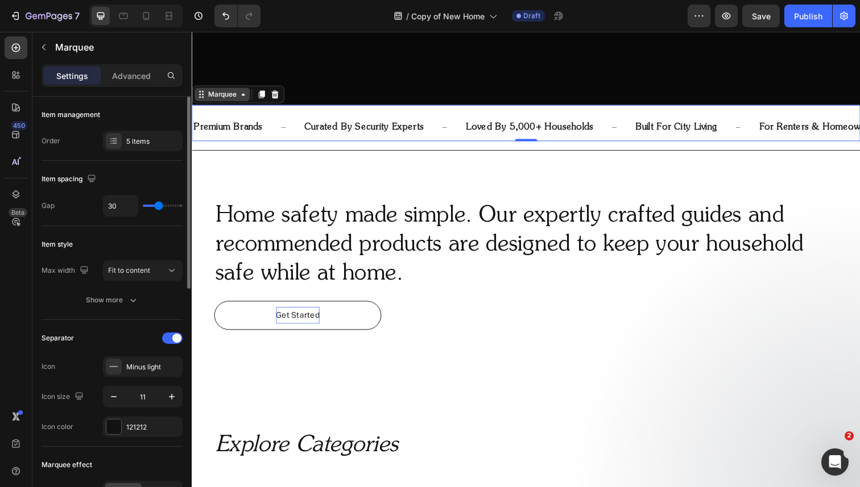
click at [229, 94] on div "Marquee" at bounding box center [223, 96] width 34 height 10
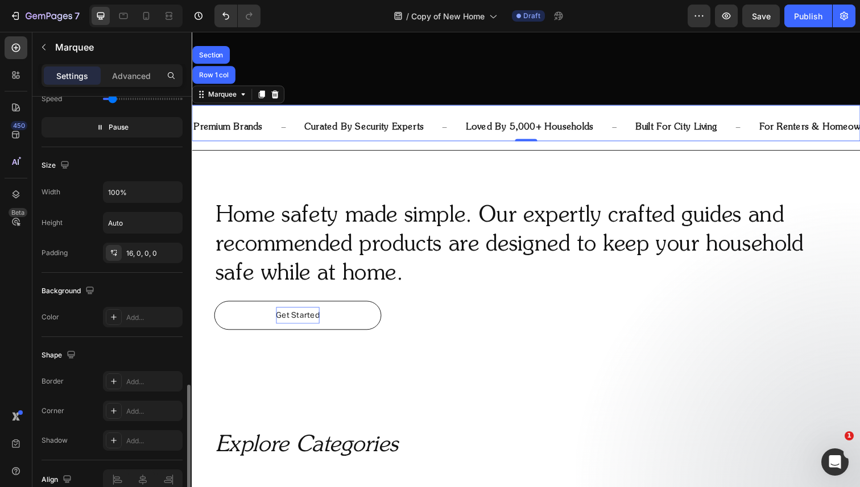
scroll to position [508, 0]
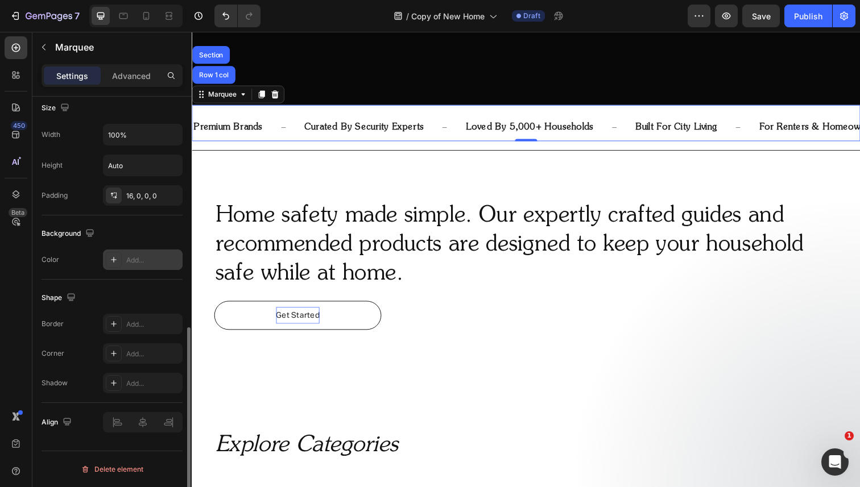
click at [134, 258] on div "Add..." at bounding box center [152, 260] width 53 height 10
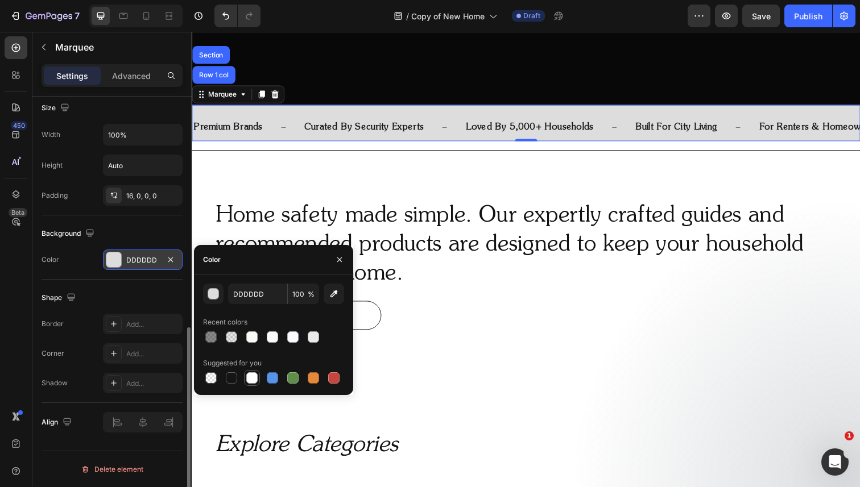
click at [250, 377] on div at bounding box center [251, 378] width 11 height 11
type input "FFFFFF"
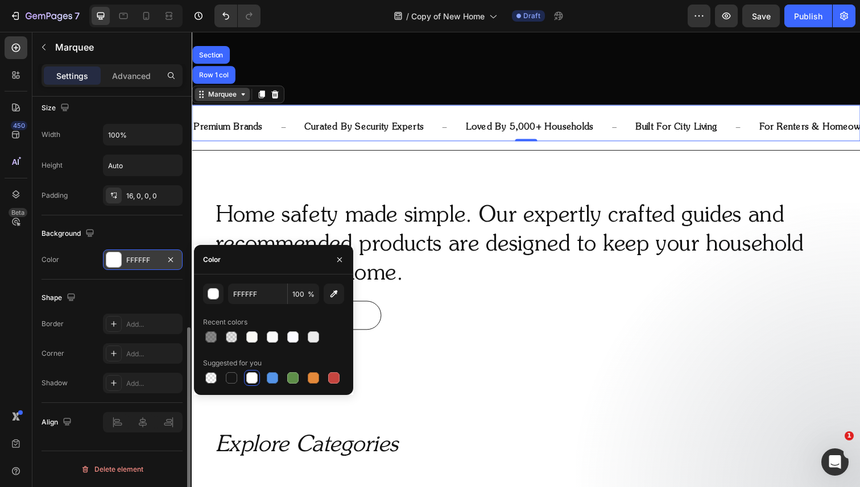
click at [220, 93] on div "Marquee" at bounding box center [223, 96] width 34 height 10
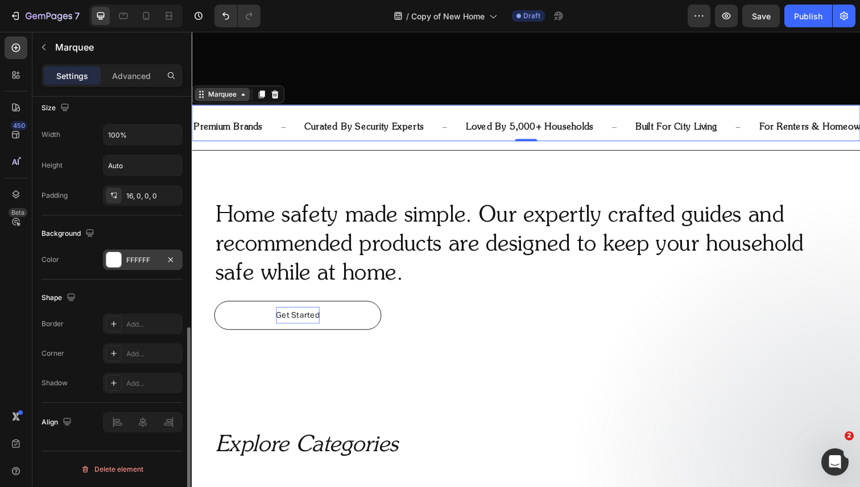
click at [212, 95] on div "Marquee" at bounding box center [223, 96] width 34 height 10
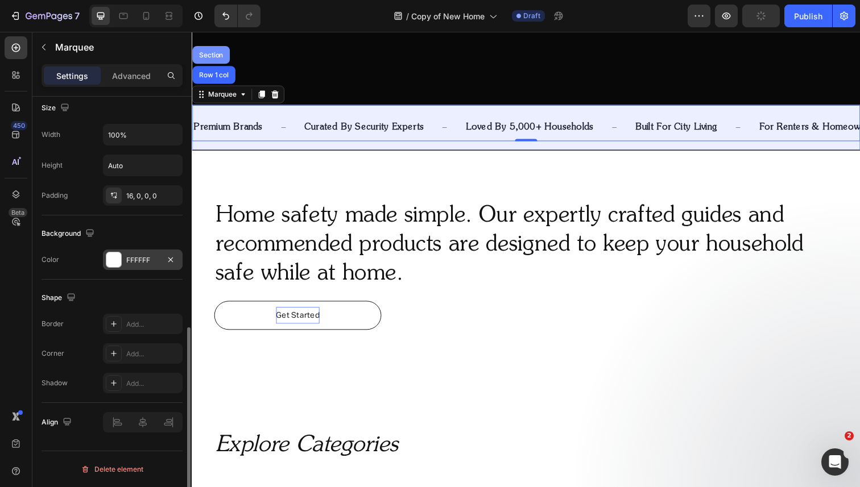
click at [212, 56] on div "Section" at bounding box center [211, 55] width 29 height 7
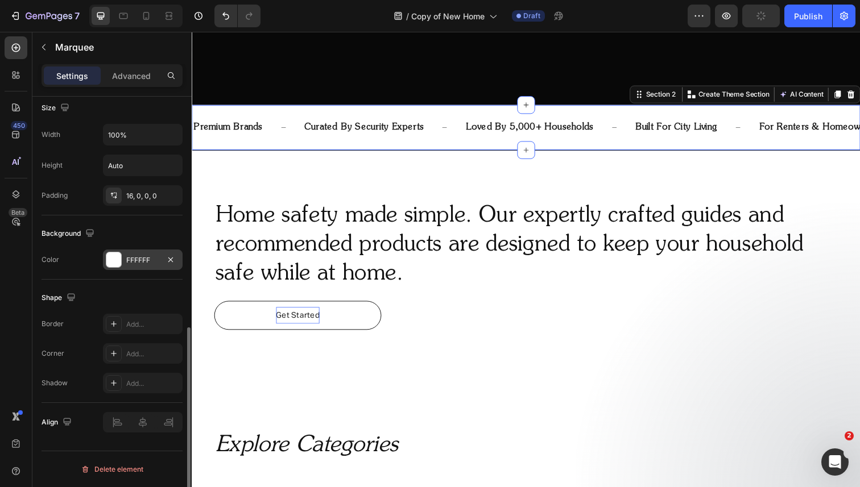
scroll to position [0, 0]
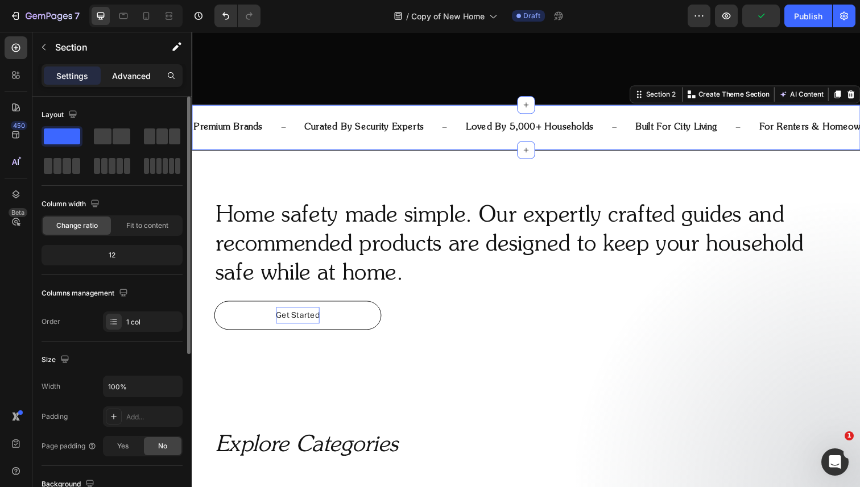
click at [129, 77] on p "Advanced" at bounding box center [131, 76] width 39 height 12
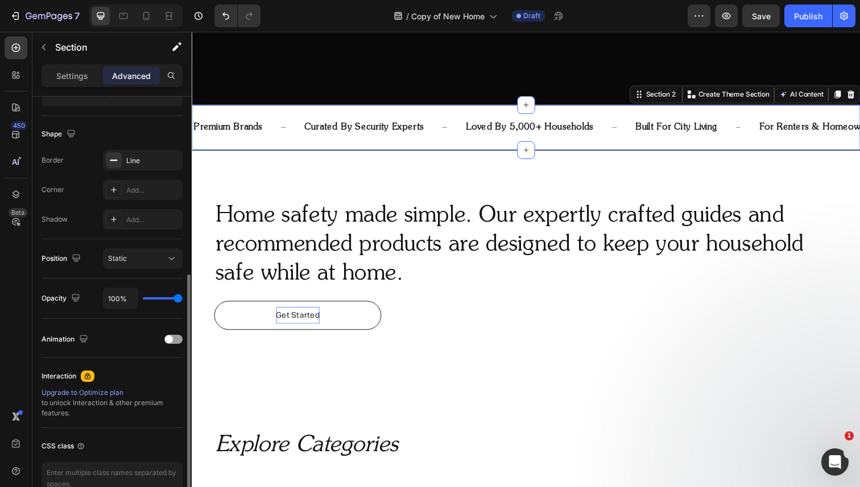
scroll to position [289, 0]
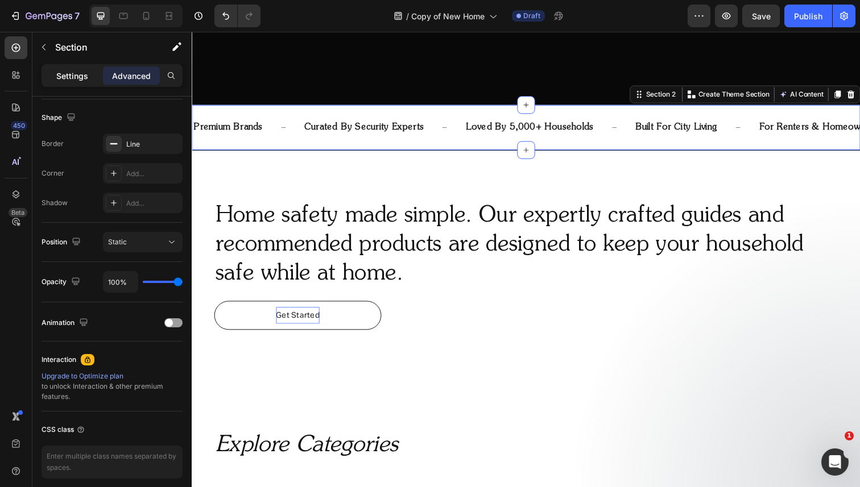
click at [86, 72] on p "Settings" at bounding box center [72, 76] width 32 height 12
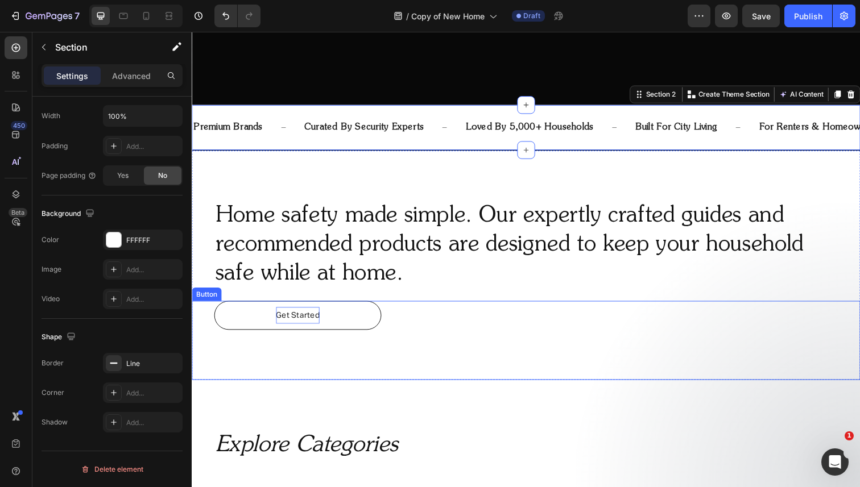
click at [225, 350] on div "Get Started Button" at bounding box center [533, 347] width 682 height 81
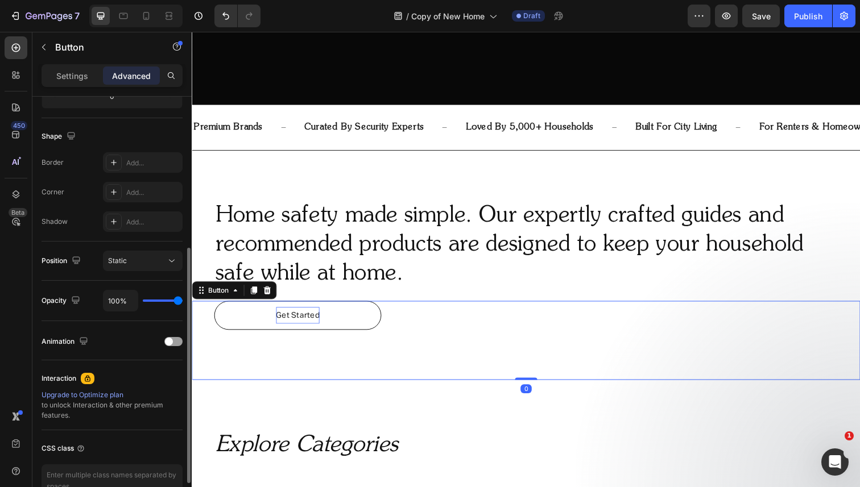
scroll to position [0, 0]
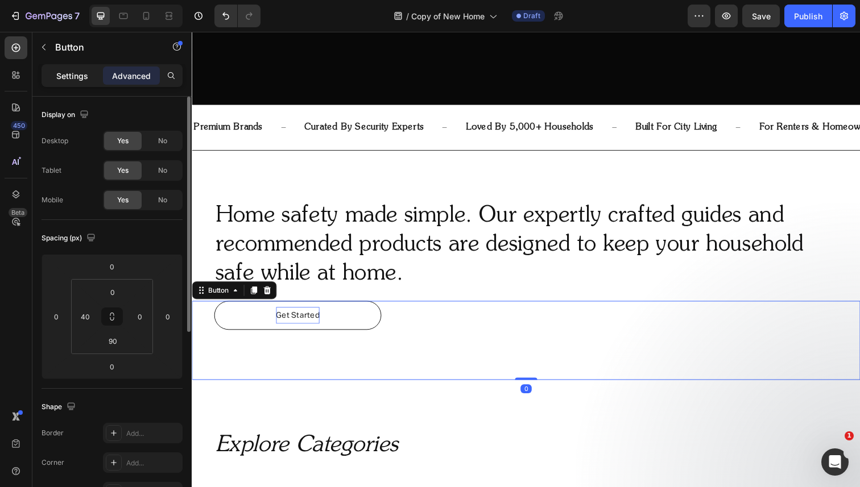
click at [86, 75] on p "Settings" at bounding box center [72, 76] width 32 height 12
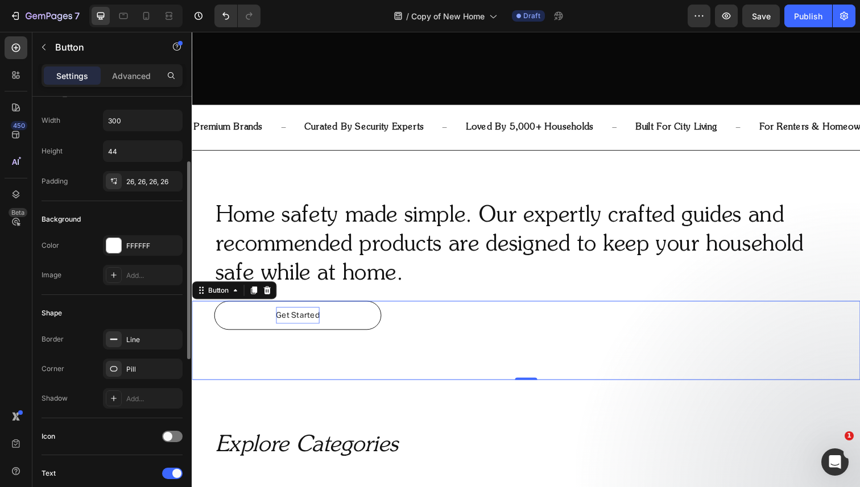
scroll to position [60, 0]
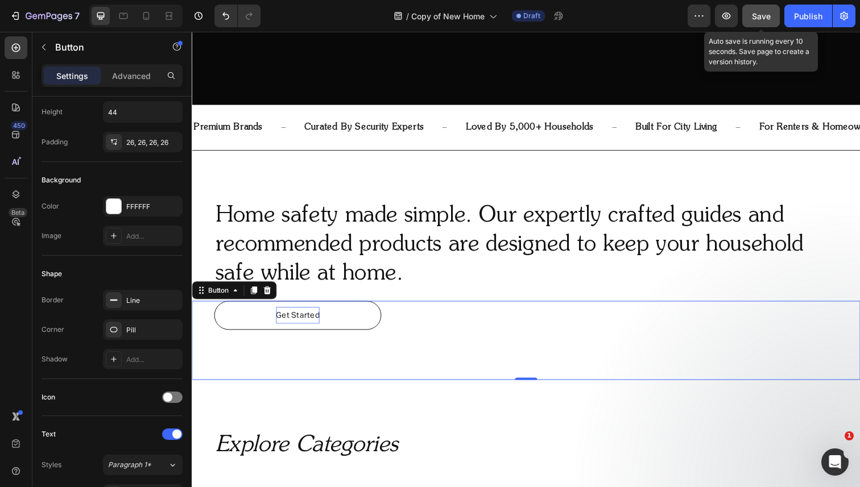
click at [756, 12] on span "Save" at bounding box center [761, 16] width 19 height 10
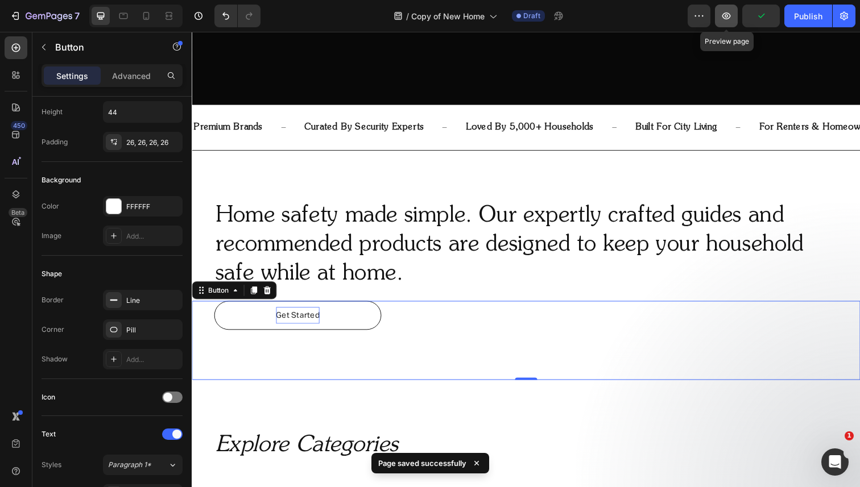
click at [727, 15] on icon "button" at bounding box center [726, 16] width 9 height 7
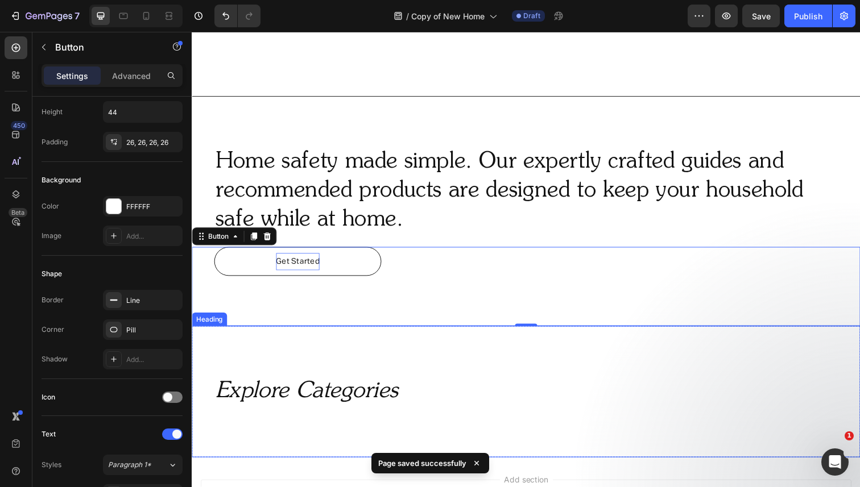
scroll to position [575, 0]
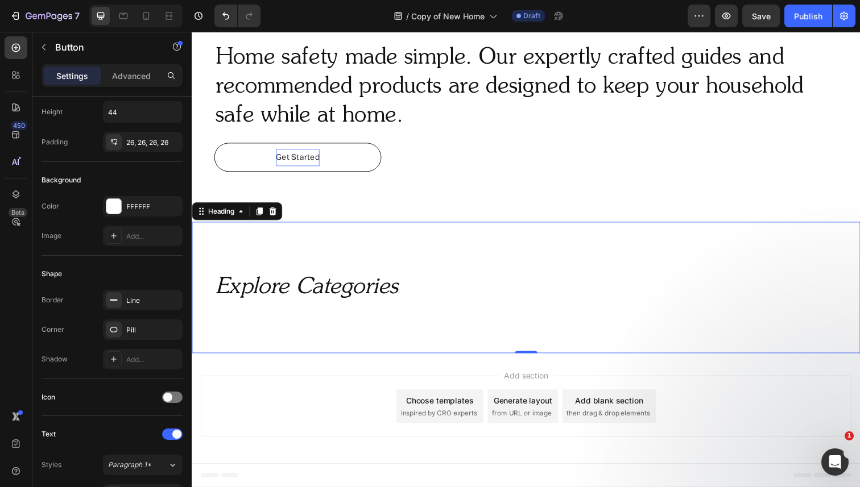
click at [506, 243] on div "⁠⁠⁠⁠⁠⁠⁠ Explore Categories Heading 0" at bounding box center [533, 293] width 682 height 134
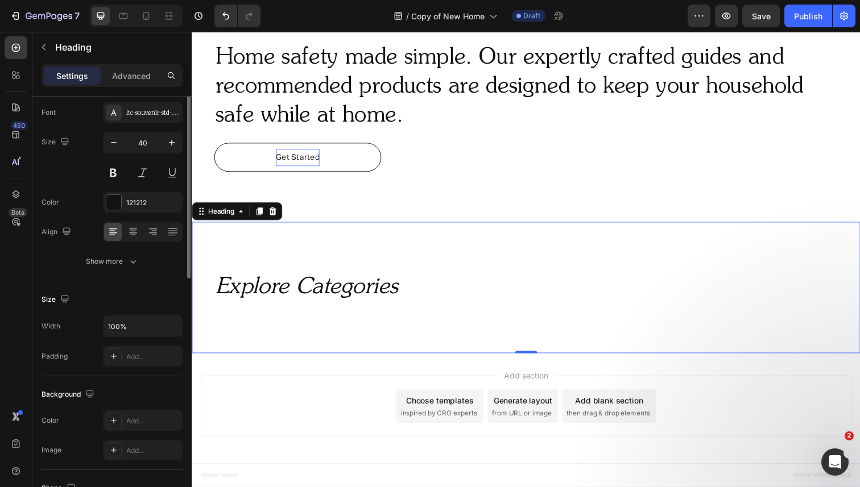
scroll to position [0, 0]
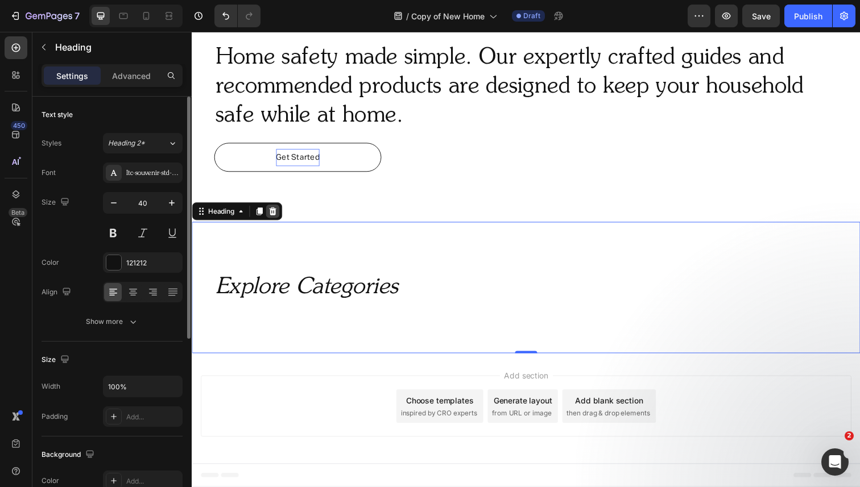
click at [272, 216] on icon at bounding box center [274, 216] width 7 height 8
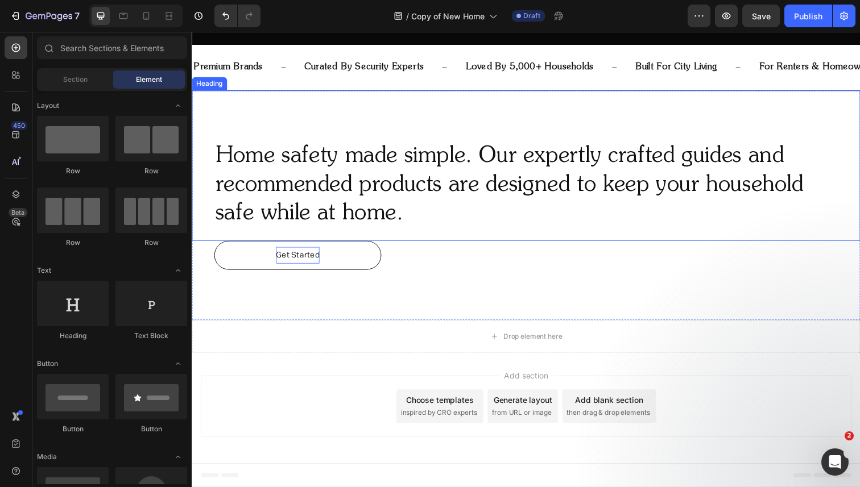
scroll to position [474, 0]
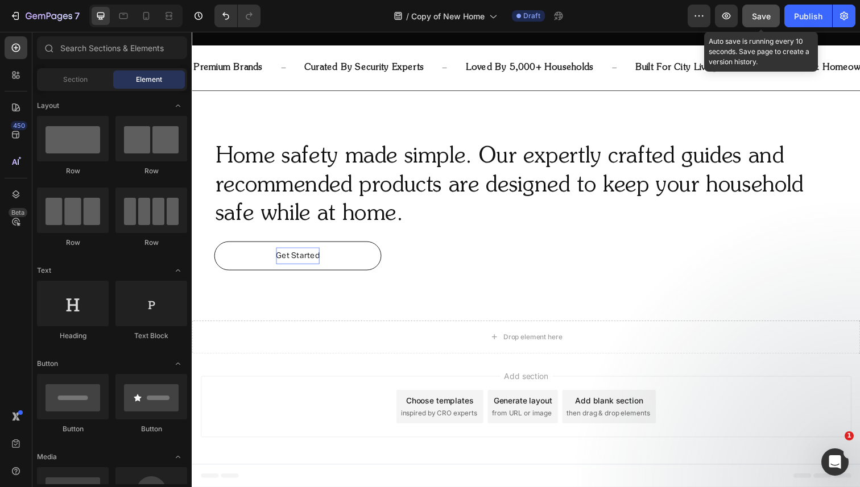
click at [754, 16] on span "Save" at bounding box center [761, 16] width 19 height 10
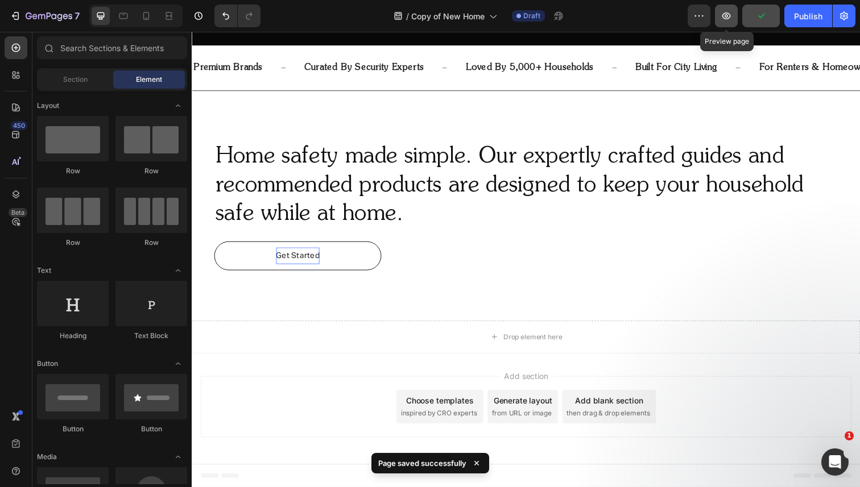
click at [737, 16] on button "button" at bounding box center [726, 16] width 23 height 23
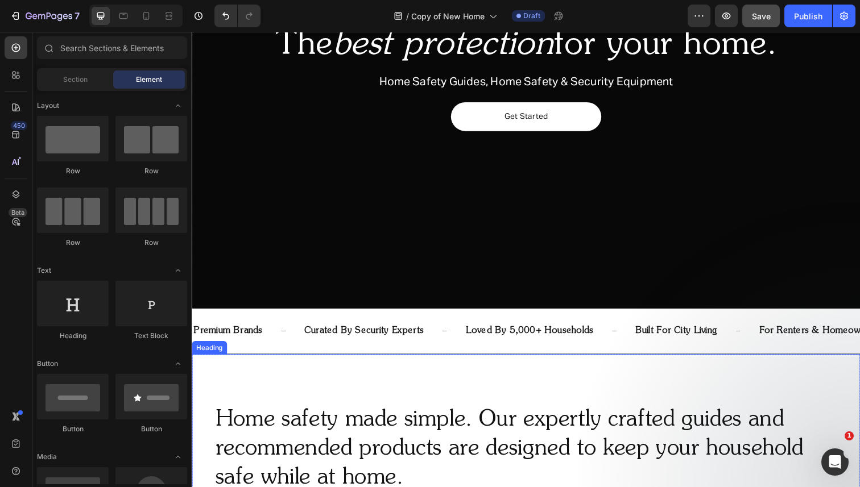
scroll to position [96, 0]
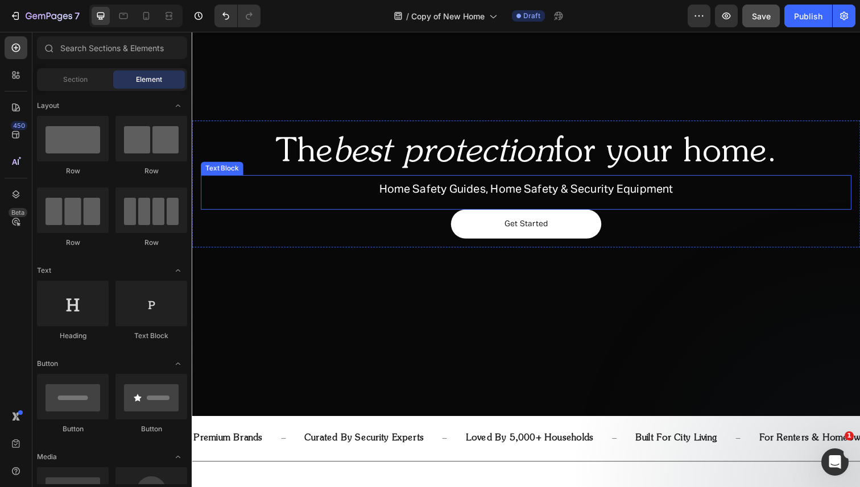
click at [477, 194] on span "Home Safety Guides, Home Safety & Security Equipment" at bounding box center [533, 192] width 300 height 11
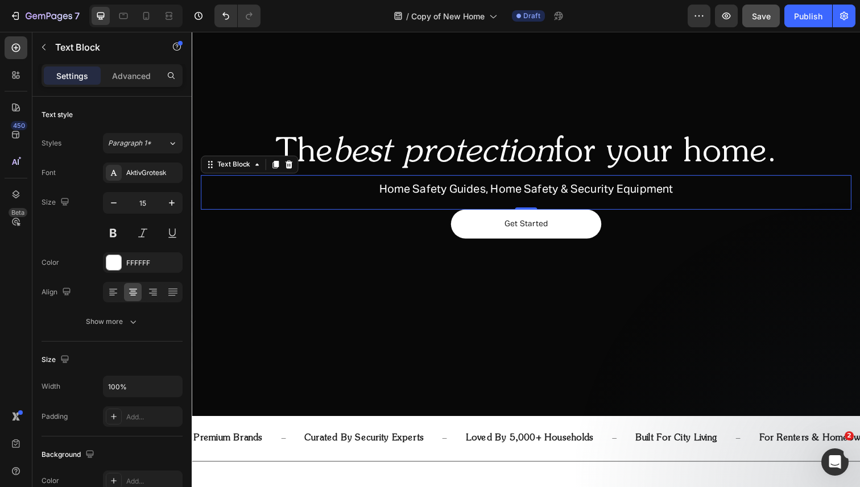
click at [477, 194] on span "Home Safety Guides, Home Safety & Security Equipment" at bounding box center [533, 192] width 300 height 11
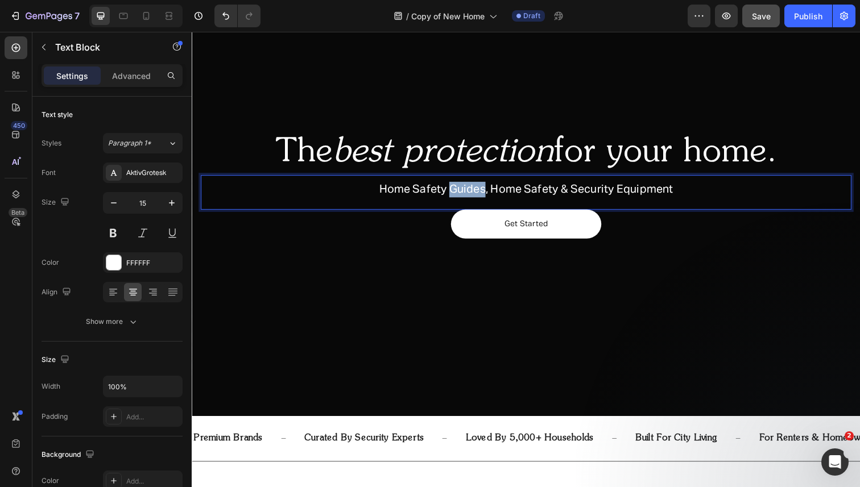
click at [477, 194] on span "Home Safety Guides, Home Safety & Security Equipment" at bounding box center [533, 192] width 300 height 11
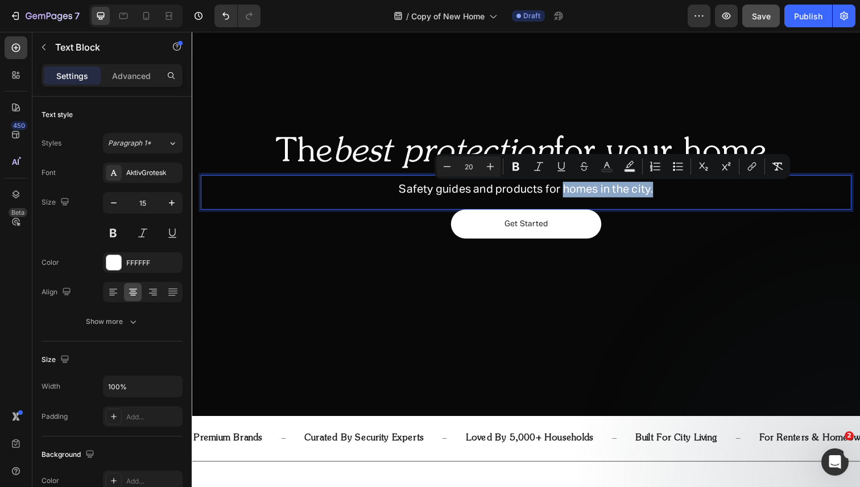
drag, startPoint x: 570, startPoint y: 193, endPoint x: 689, endPoint y: 198, distance: 118.4
click at [690, 198] on p "Safety guides and products for homes in the city." at bounding box center [533, 193] width 662 height 16
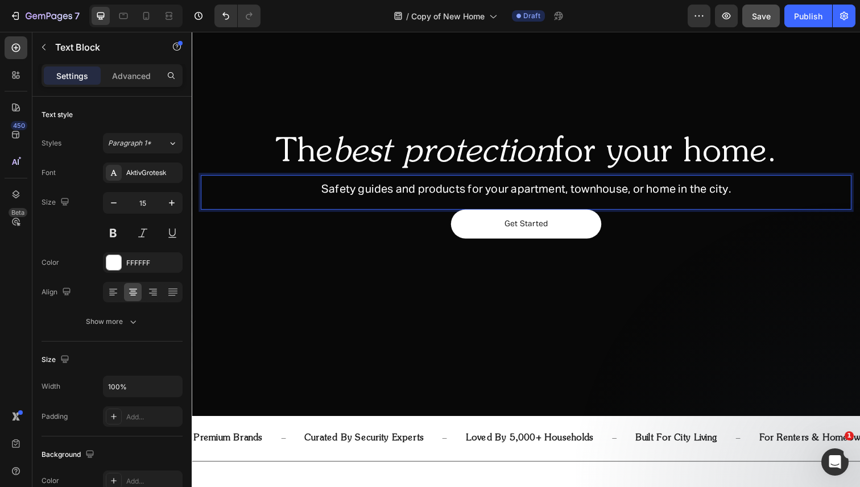
click at [658, 195] on span "Safety guides and products for your apartment, townhouse, or home in the city." at bounding box center [533, 192] width 418 height 11
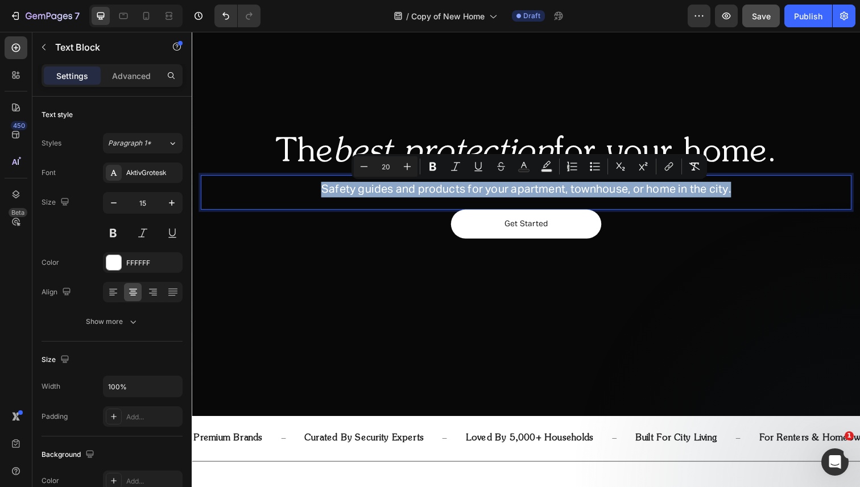
copy span "Safety guides and products for your apartment, townhouse, or home in the city."
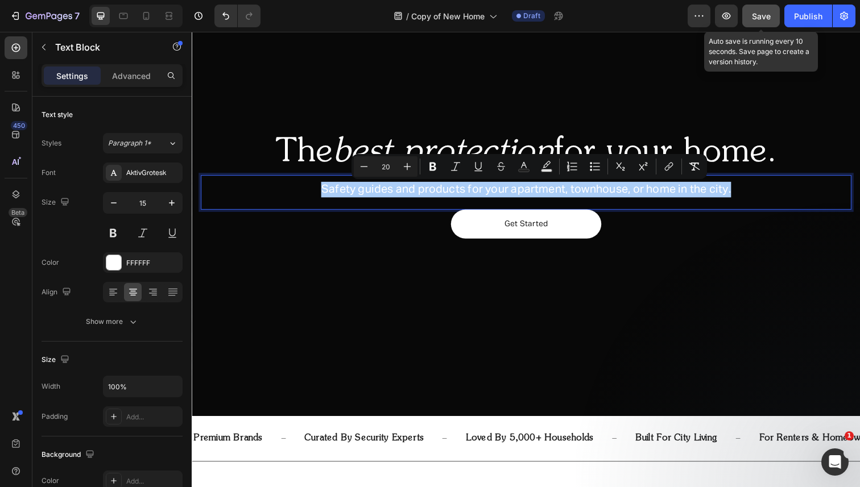
click at [764, 20] on span "Save" at bounding box center [761, 16] width 19 height 10
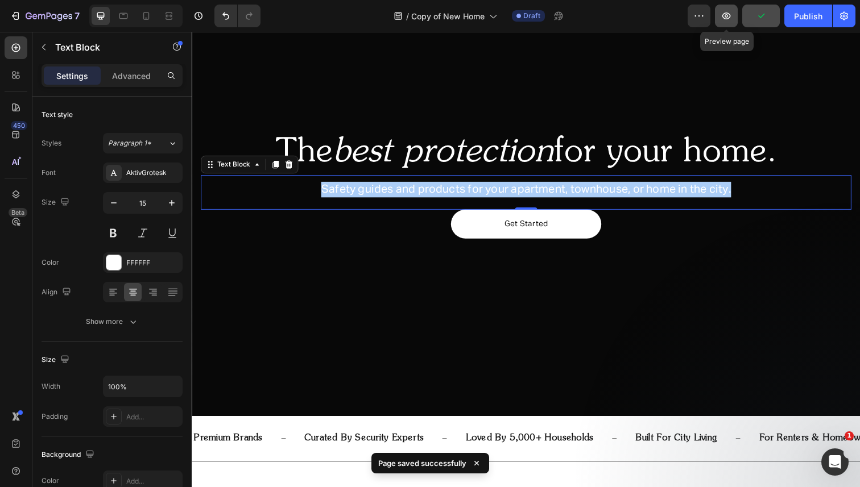
click at [726, 20] on icon "button" at bounding box center [726, 15] width 11 height 11
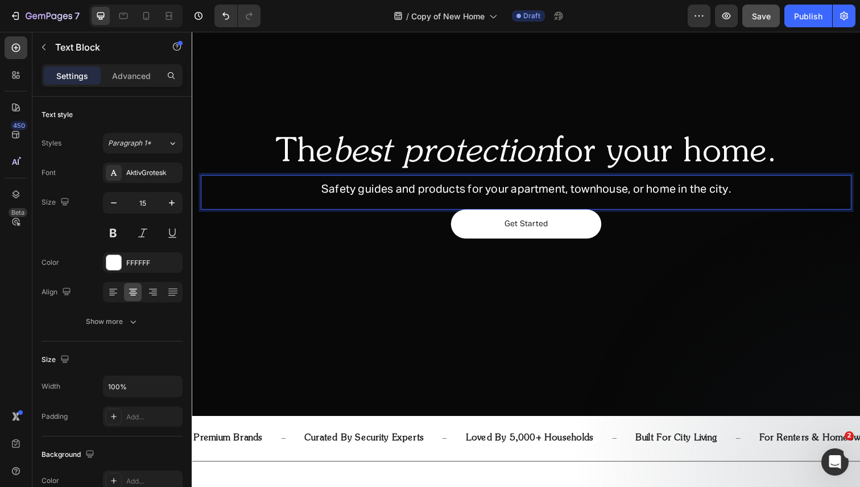
click at [359, 191] on span "Safety guides and products for your apartment, townhouse, or home in the city." at bounding box center [533, 192] width 418 height 11
drag, startPoint x: 364, startPoint y: 192, endPoint x: 306, endPoint y: 192, distance: 58.0
click at [306, 192] on p "Safety guides and products for your apartment, townhouse, or home in the city." at bounding box center [533, 193] width 662 height 16
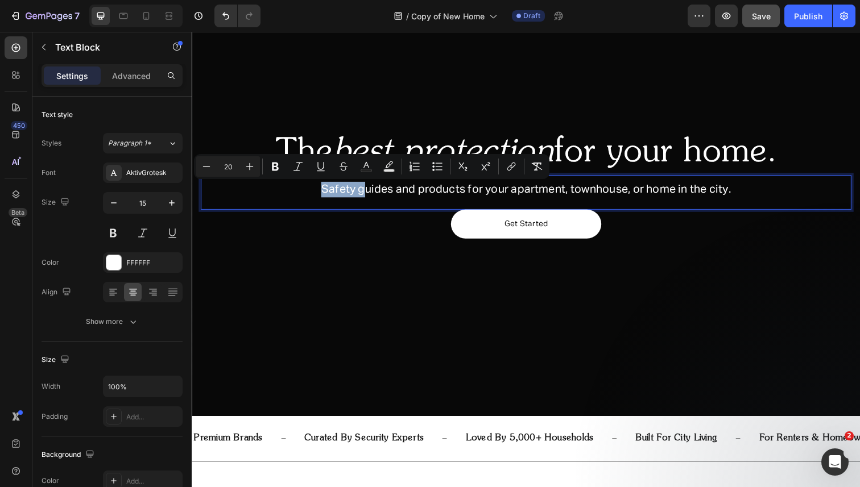
click at [341, 195] on span "Safety guides and products for your apartment, townhouse, or home in the city." at bounding box center [533, 192] width 418 height 11
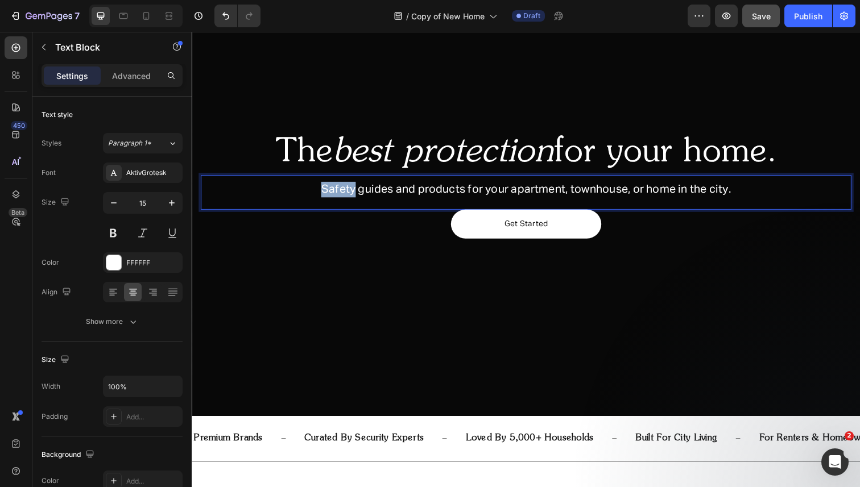
click at [341, 195] on span "Safety guides and products for your apartment, townhouse, or home in the city." at bounding box center [533, 192] width 418 height 11
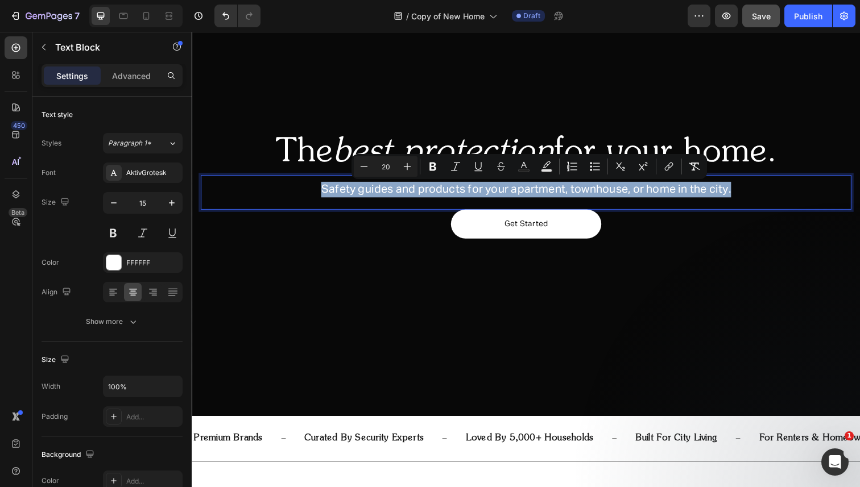
click at [426, 196] on span "Safety guides and products for your apartment, townhouse, or home in the city." at bounding box center [533, 192] width 418 height 11
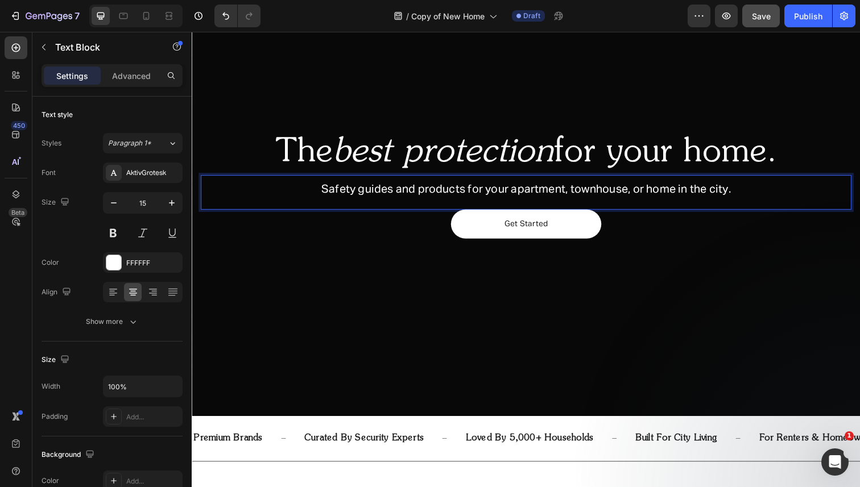
click at [426, 196] on span "Safety guides and products for your apartment, townhouse, or home in the city." at bounding box center [533, 192] width 418 height 11
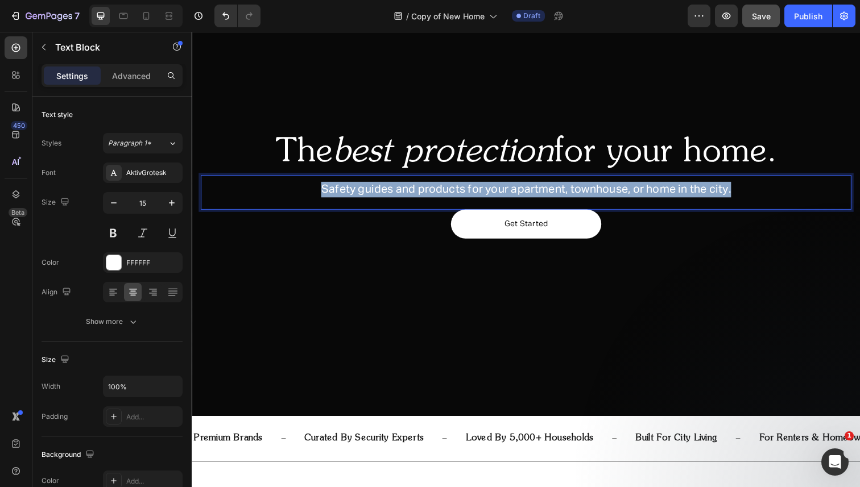
click at [426, 196] on span "Safety guides and products for your apartment, townhouse, or home in the city." at bounding box center [533, 192] width 418 height 11
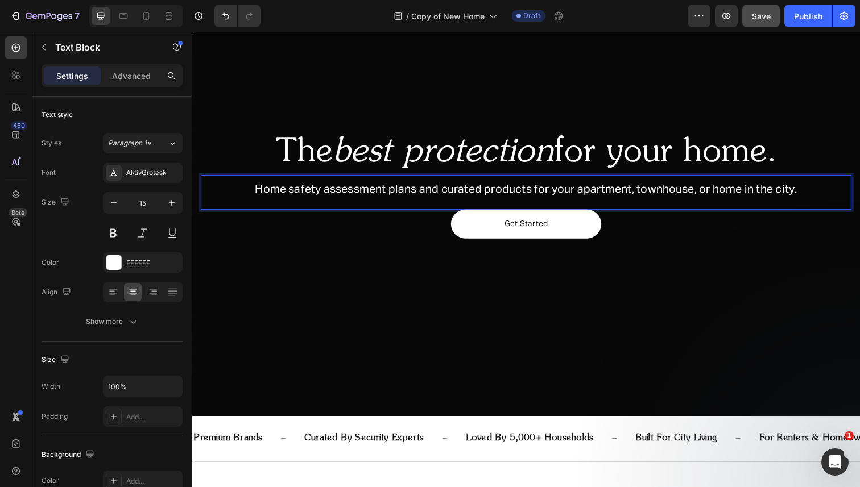
click at [336, 193] on span "Home safety assessment plans and curated products for your apartment, townhouse…" at bounding box center [532, 192] width 553 height 11
click at [383, 196] on span "Home safety plans and curated products for your apartment, townhouse, or home i…" at bounding box center [532, 192] width 487 height 11
click at [442, 197] on span "Home safety plan and curated products for your apartment, townhouse, or home in…" at bounding box center [533, 192] width 482 height 11
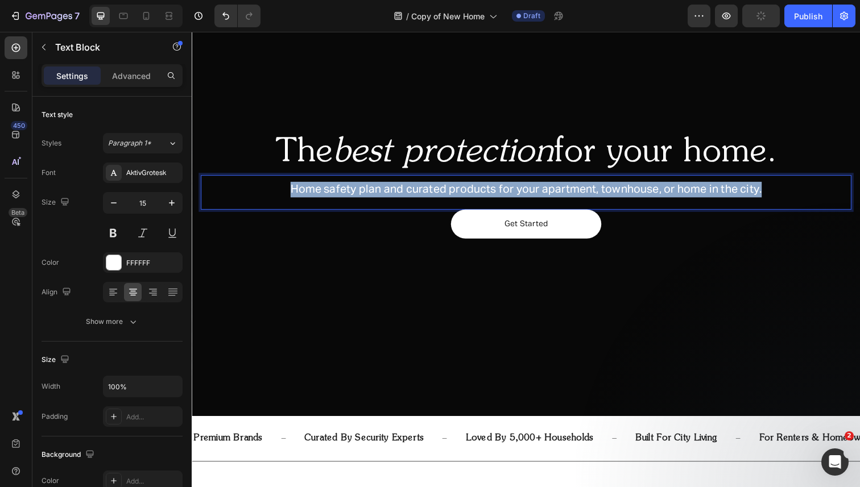
click at [442, 197] on span "Home safety plan and curated products for your apartment, townhouse, or home in…" at bounding box center [533, 192] width 482 height 11
copy span "Home safety plan and curated products for your apartment, townhouse, or home in…"
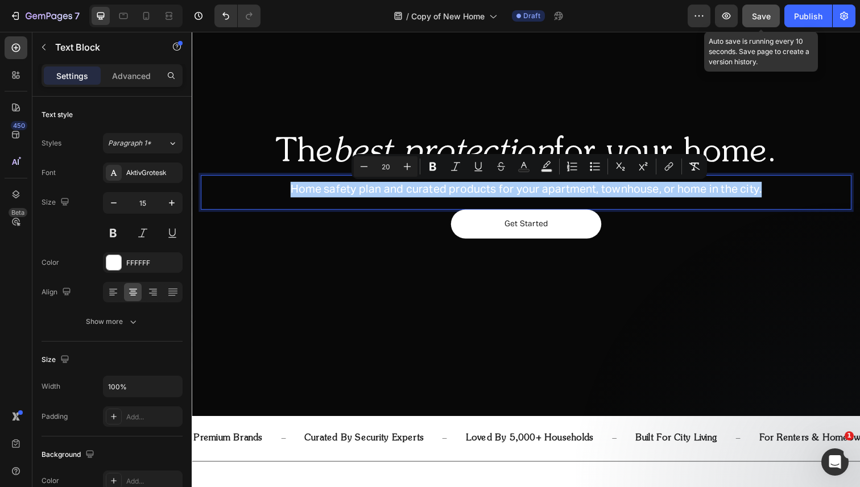
click at [772, 24] on button "Save" at bounding box center [761, 16] width 38 height 23
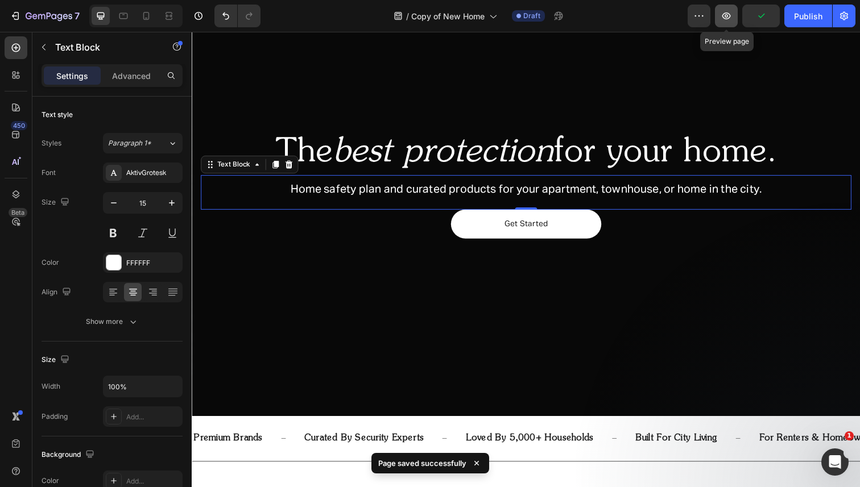
click at [733, 19] on button "button" at bounding box center [726, 16] width 23 height 23
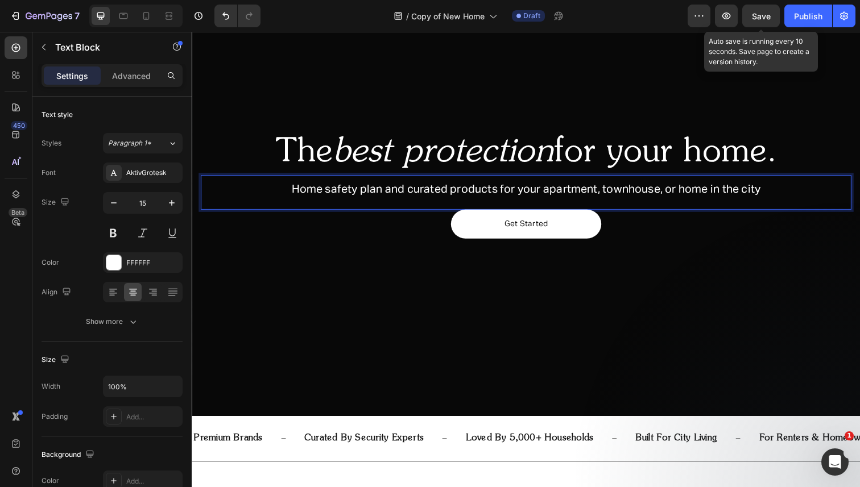
click at [766, 13] on span "Save" at bounding box center [761, 16] width 19 height 10
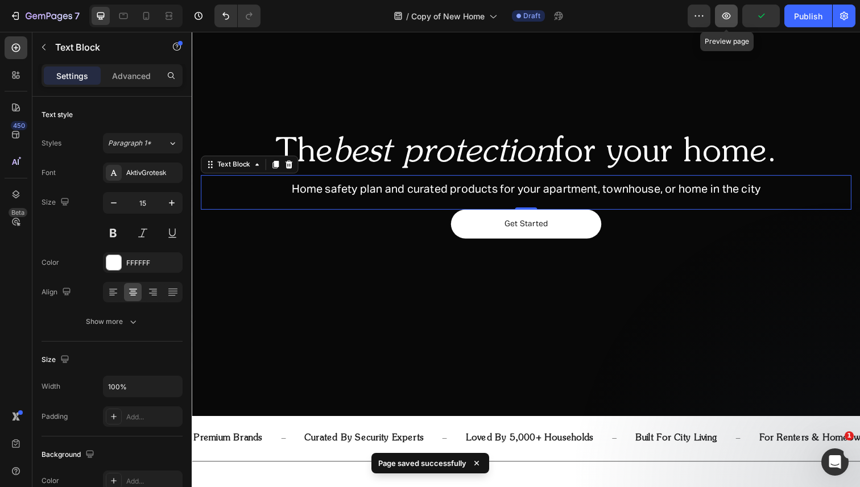
click at [722, 14] on icon "button" at bounding box center [726, 15] width 11 height 11
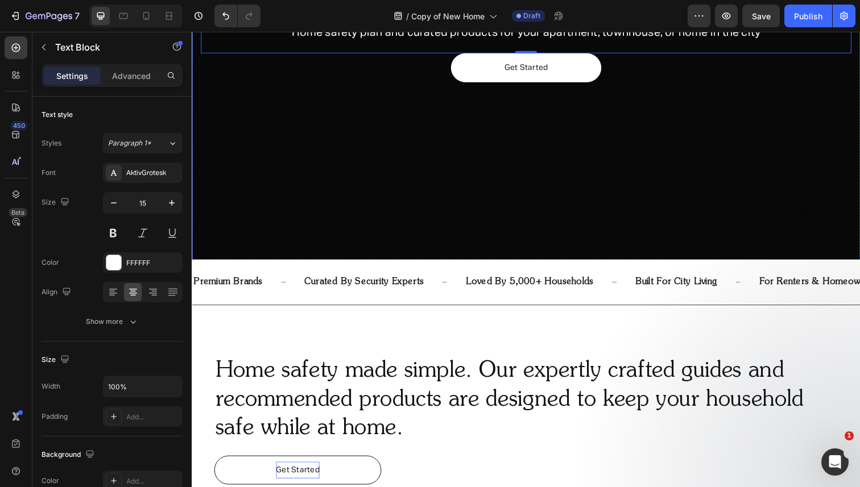
scroll to position [474, 0]
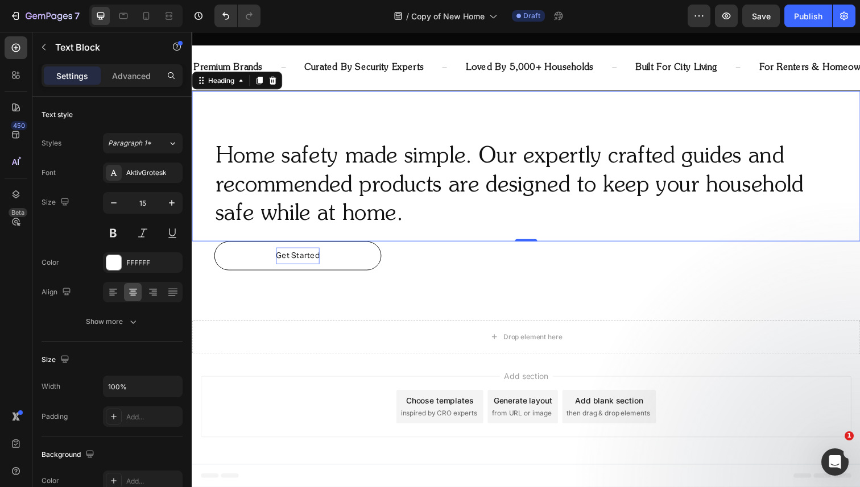
click at [448, 180] on p "Home safety made simple. Our expertly crafted guides and recommended products a…" at bounding box center [533, 189] width 635 height 89
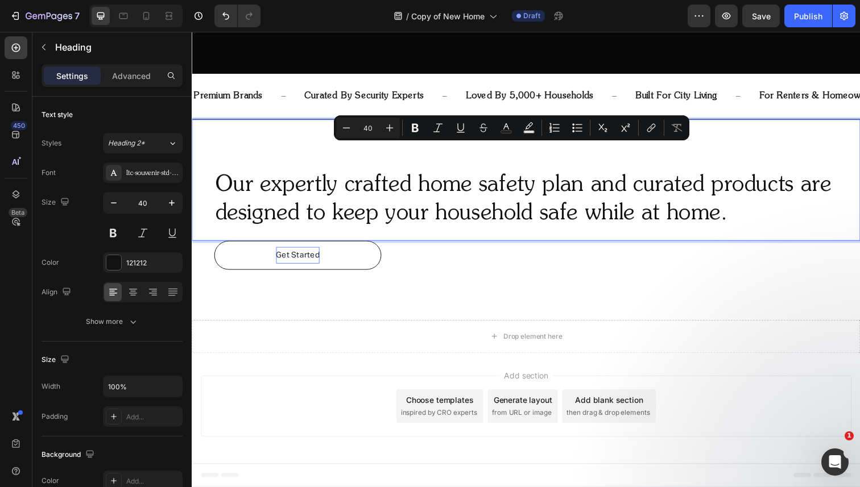
scroll to position [445, 0]
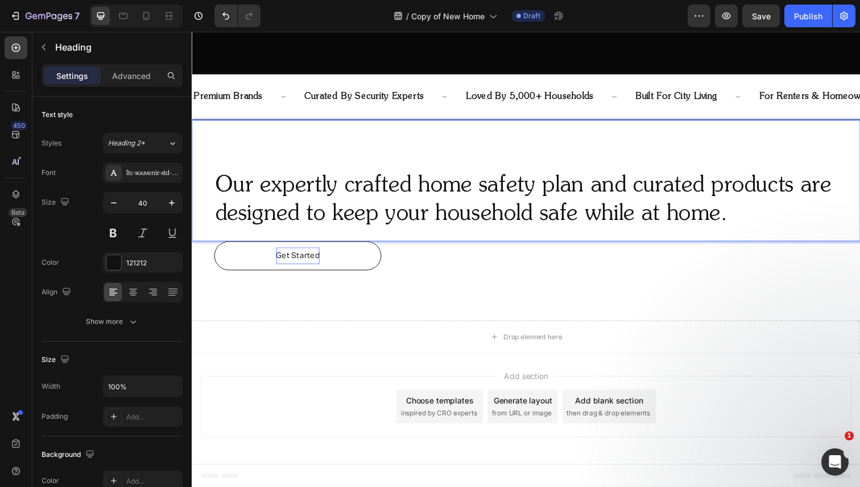
click at [219, 190] on p "Our expertly crafted home safety plan and curated products are designed to keep…" at bounding box center [533, 204] width 635 height 59
click at [729, 217] on p "Our expertly crafted home safety plan and curated products are designed to keep…" at bounding box center [533, 204] width 635 height 59
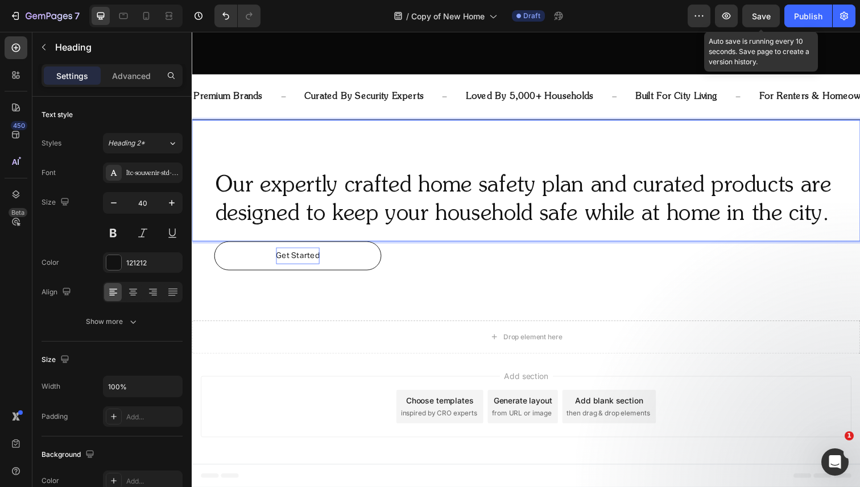
click at [758, 14] on span "Save" at bounding box center [761, 16] width 19 height 10
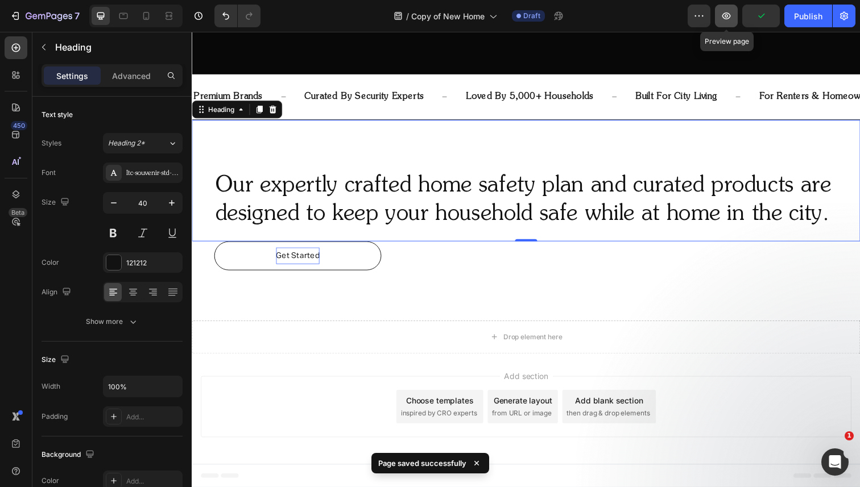
click at [721, 17] on icon "button" at bounding box center [726, 15] width 11 height 11
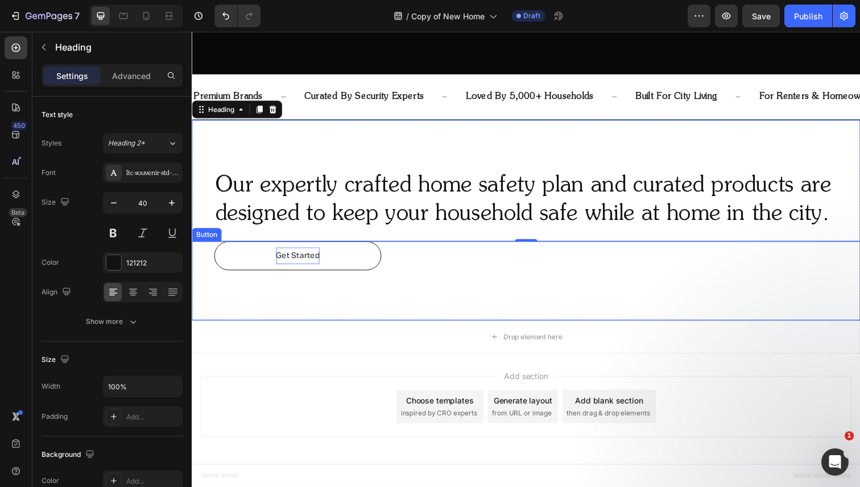
click at [355, 272] on link "Get Started" at bounding box center [299, 261] width 171 height 30
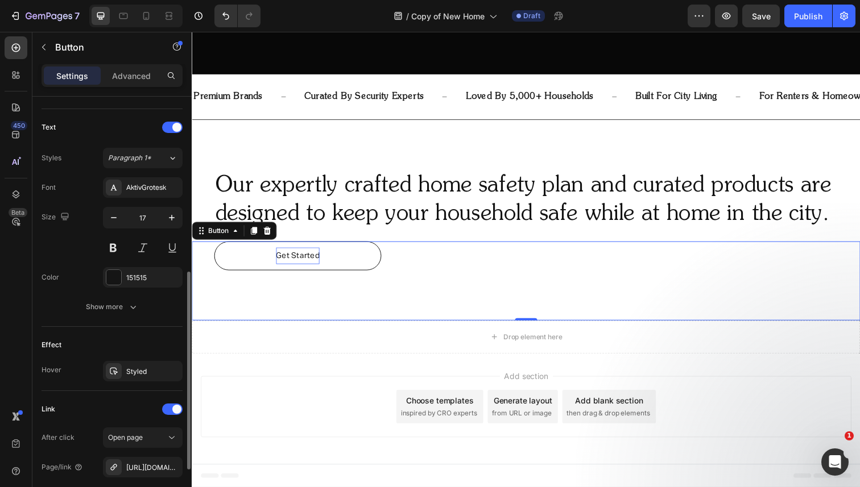
scroll to position [362, 0]
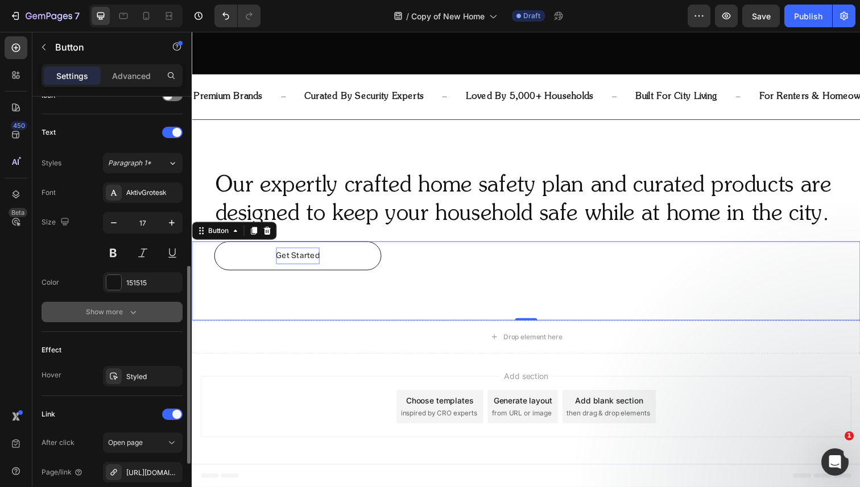
click at [122, 315] on div "Show more" at bounding box center [112, 312] width 53 height 11
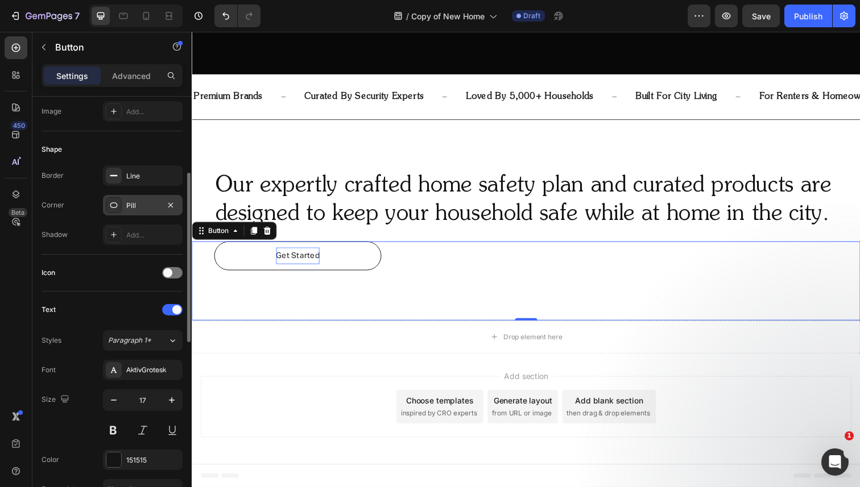
scroll to position [183, 0]
click at [143, 179] on div "Line" at bounding box center [142, 178] width 33 height 10
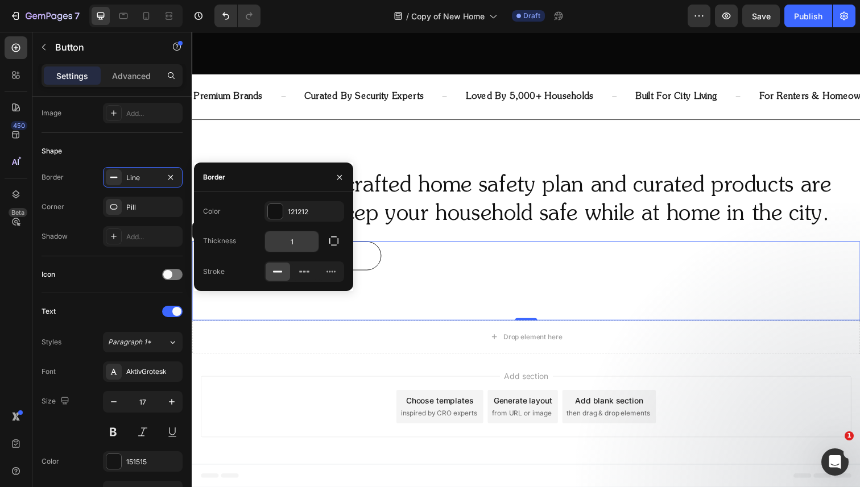
click at [300, 236] on input "1" at bounding box center [291, 241] width 53 height 20
type input "0.5"
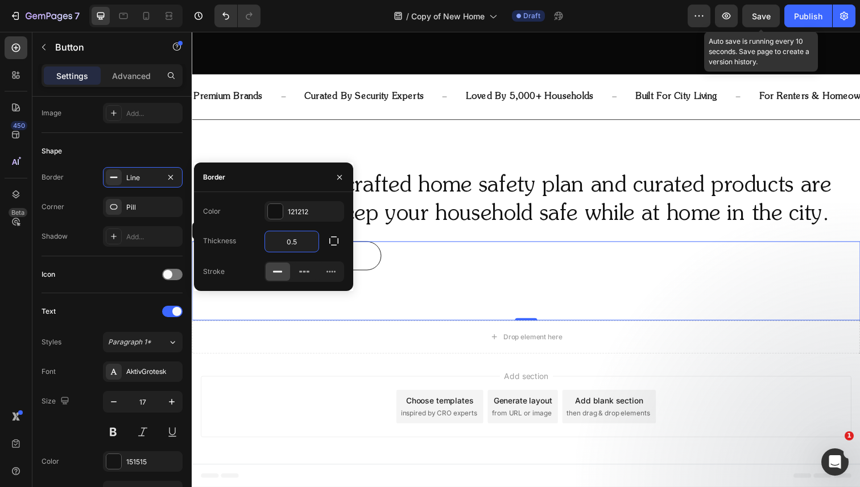
click at [763, 15] on span "Save" at bounding box center [761, 16] width 19 height 10
